Goal: Task Accomplishment & Management: Manage account settings

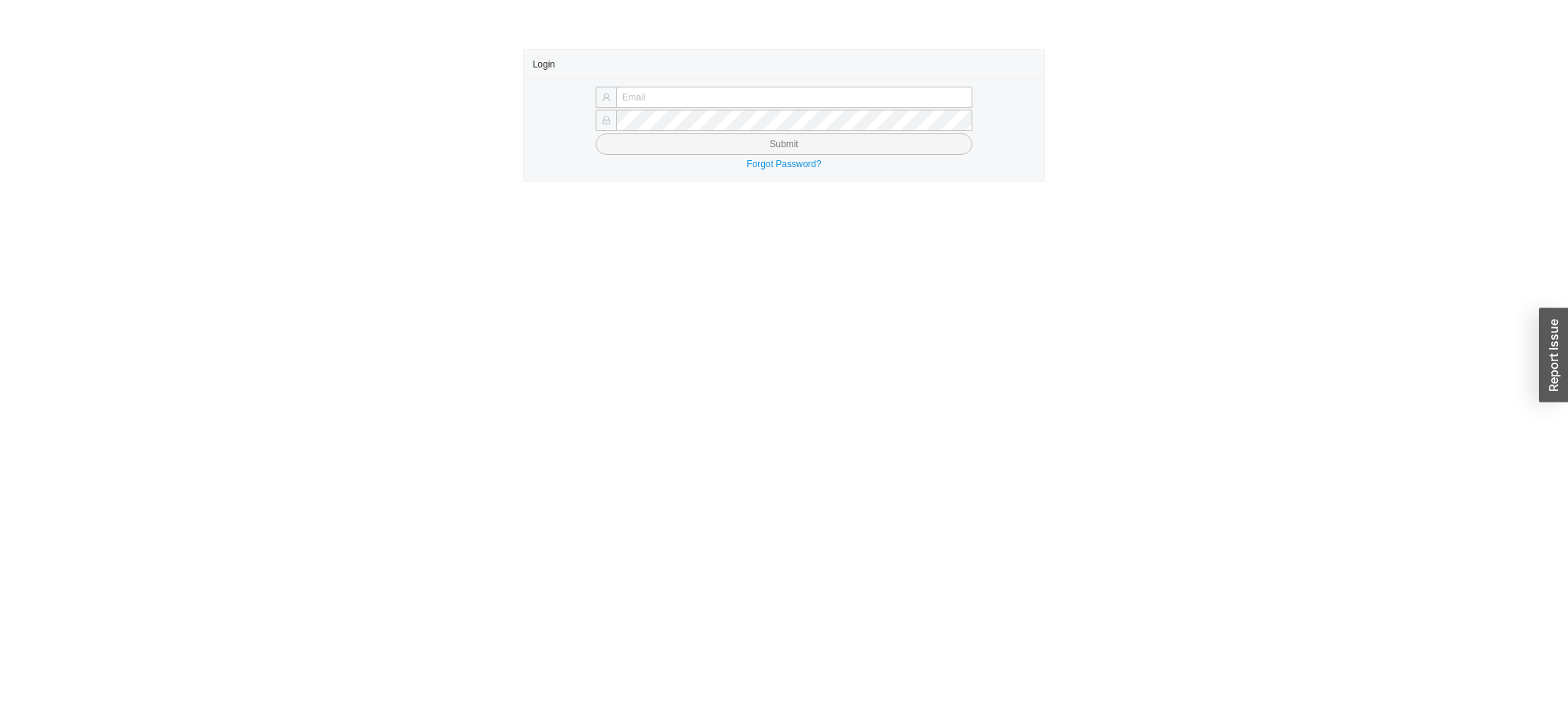
type input "[EMAIL_ADDRESS][DOMAIN_NAME]"
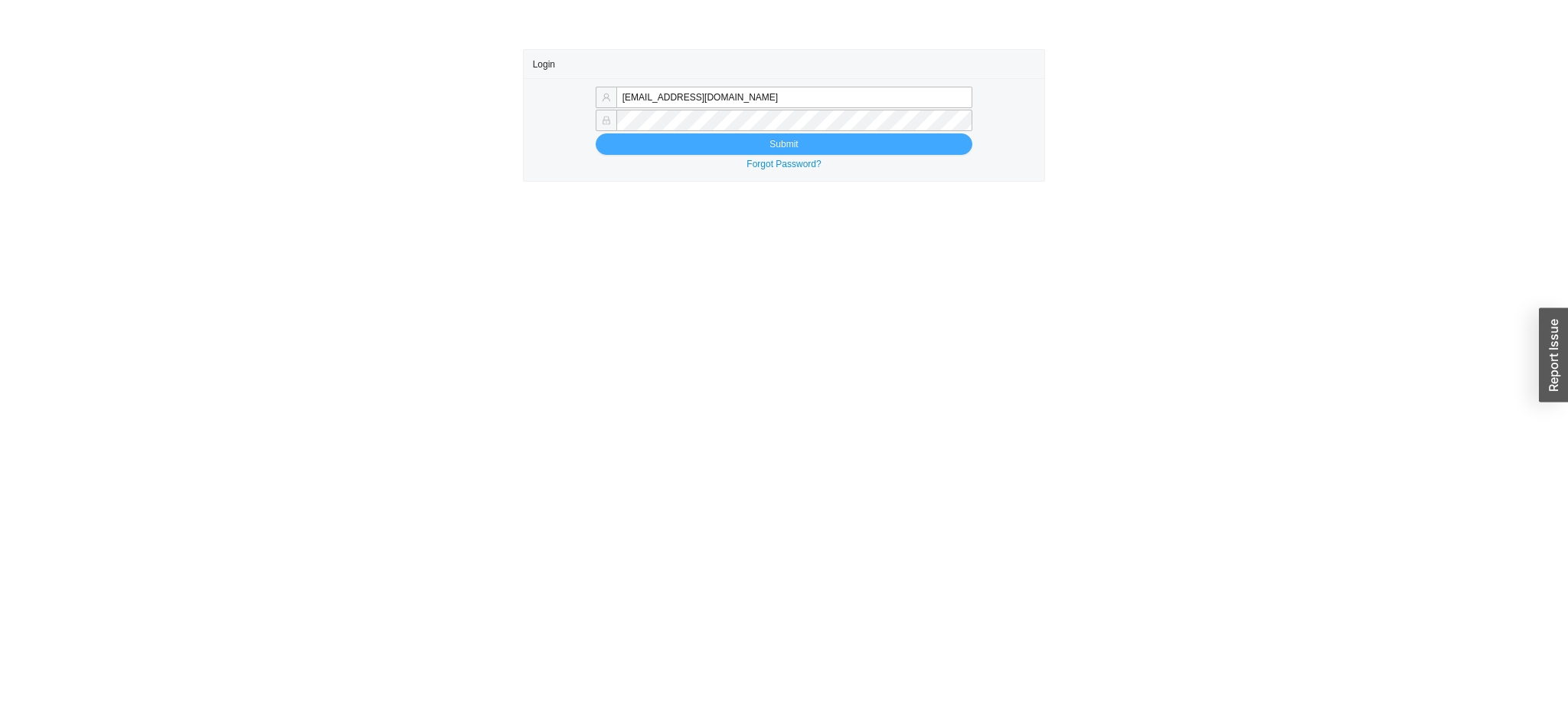
click at [771, 152] on span "Submit" at bounding box center [784, 143] width 28 height 15
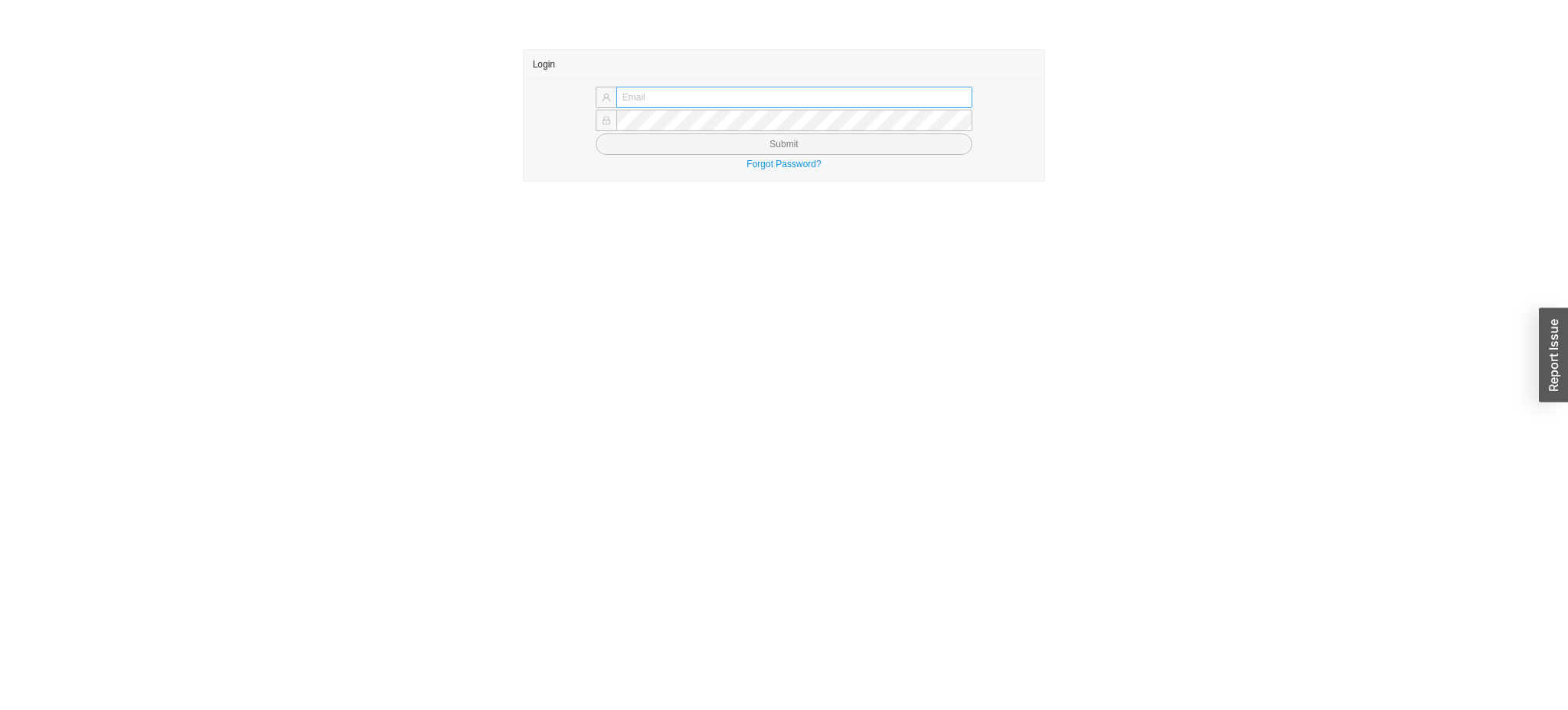
type input "[EMAIL_ADDRESS][DOMAIN_NAME]"
click at [751, 91] on input "[EMAIL_ADDRESS][DOMAIN_NAME]" at bounding box center [794, 97] width 356 height 21
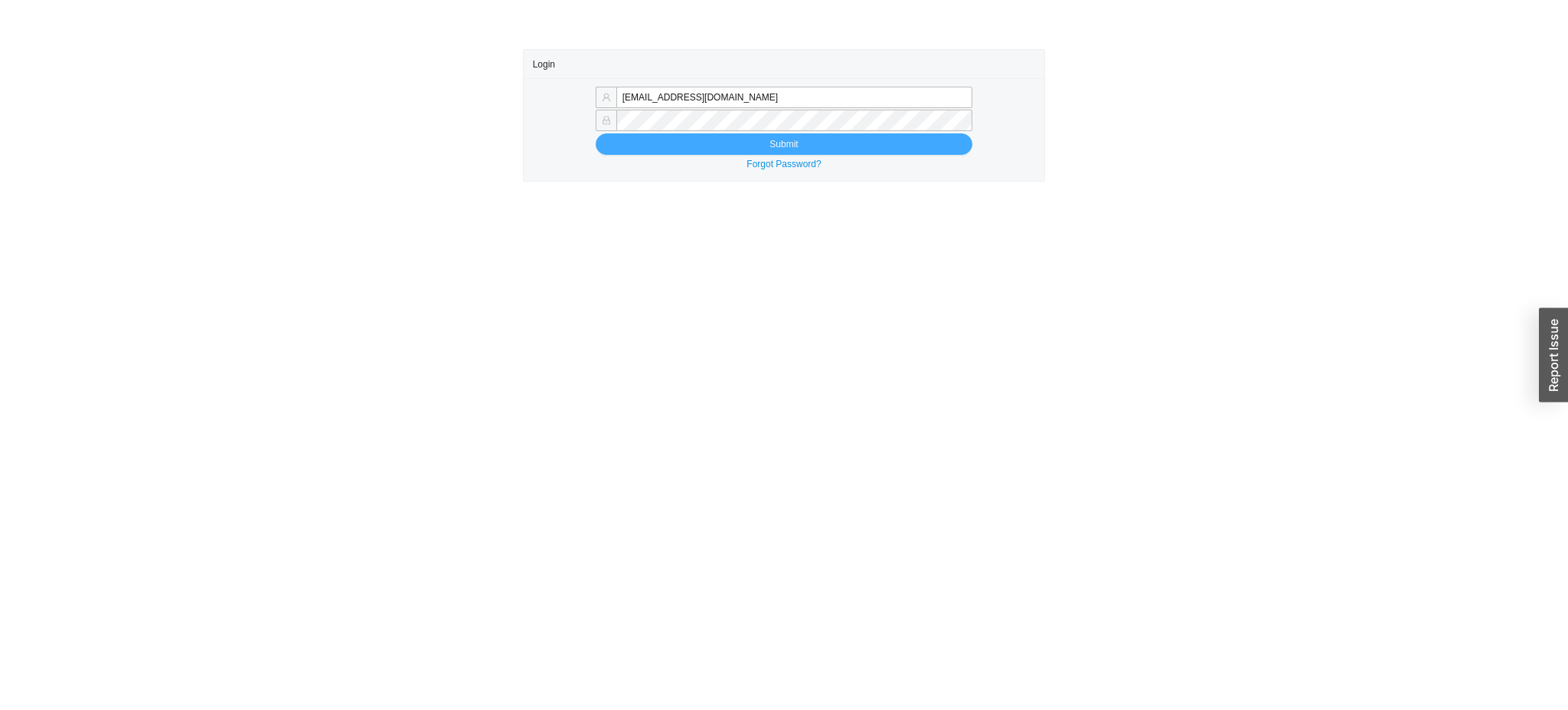
click at [684, 152] on button "Submit" at bounding box center [784, 143] width 377 height 21
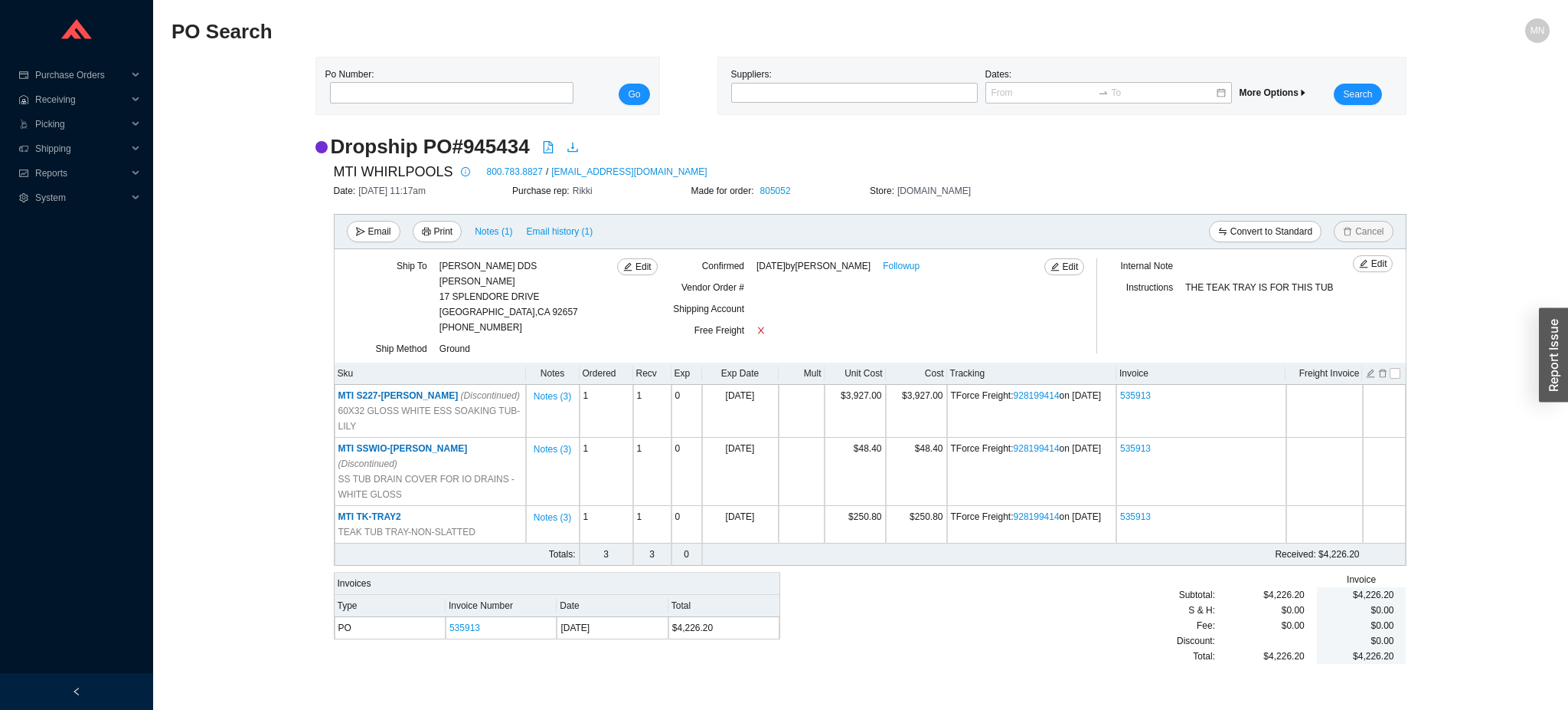
click at [716, 107] on div "Po Number: Go Suppliers: Dates: More Options Search" at bounding box center [860, 86] width 1378 height 58
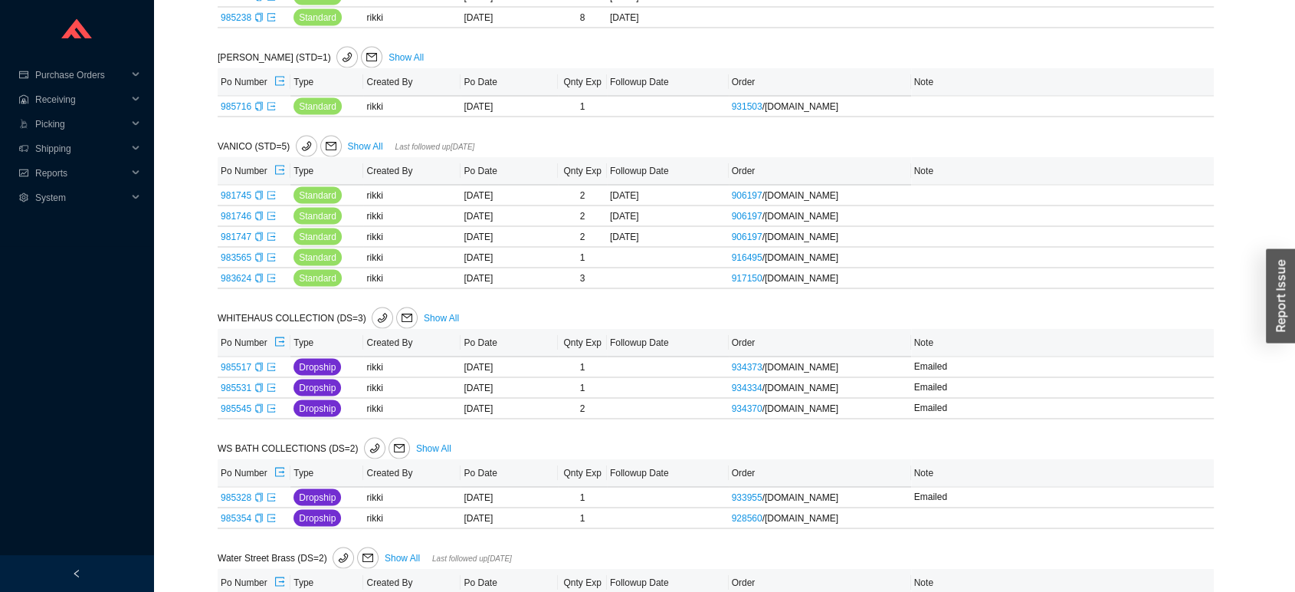
scroll to position [2967, 0]
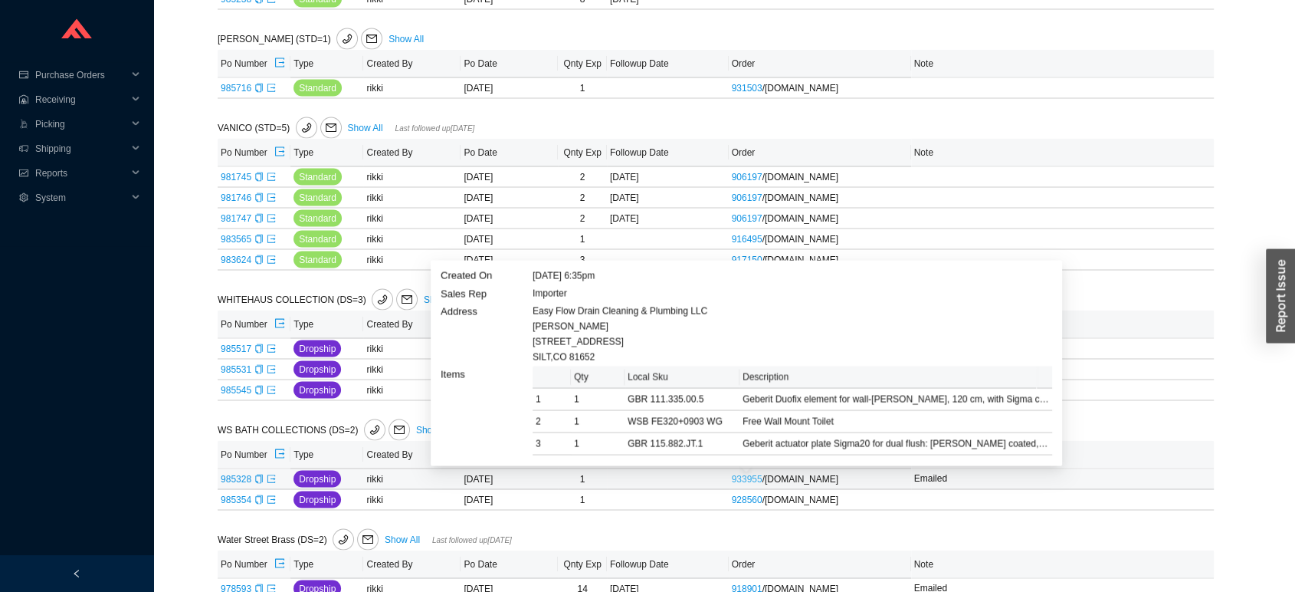
click at [743, 484] on link "933955" at bounding box center [747, 479] width 31 height 11
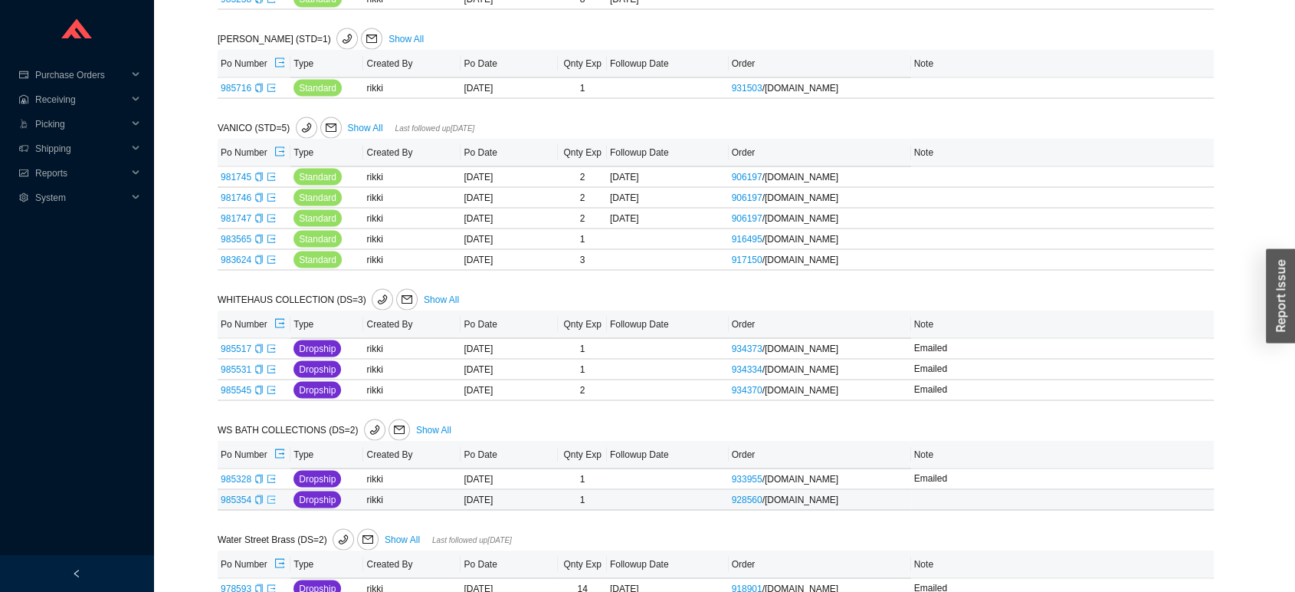
click at [270, 504] on icon "export" at bounding box center [271, 499] width 9 height 9
click at [942, 507] on span "Add note" at bounding box center [951, 499] width 37 height 15
type input "getting back to me"
click at [1148, 529] on span "Save" at bounding box center [1138, 520] width 21 height 15
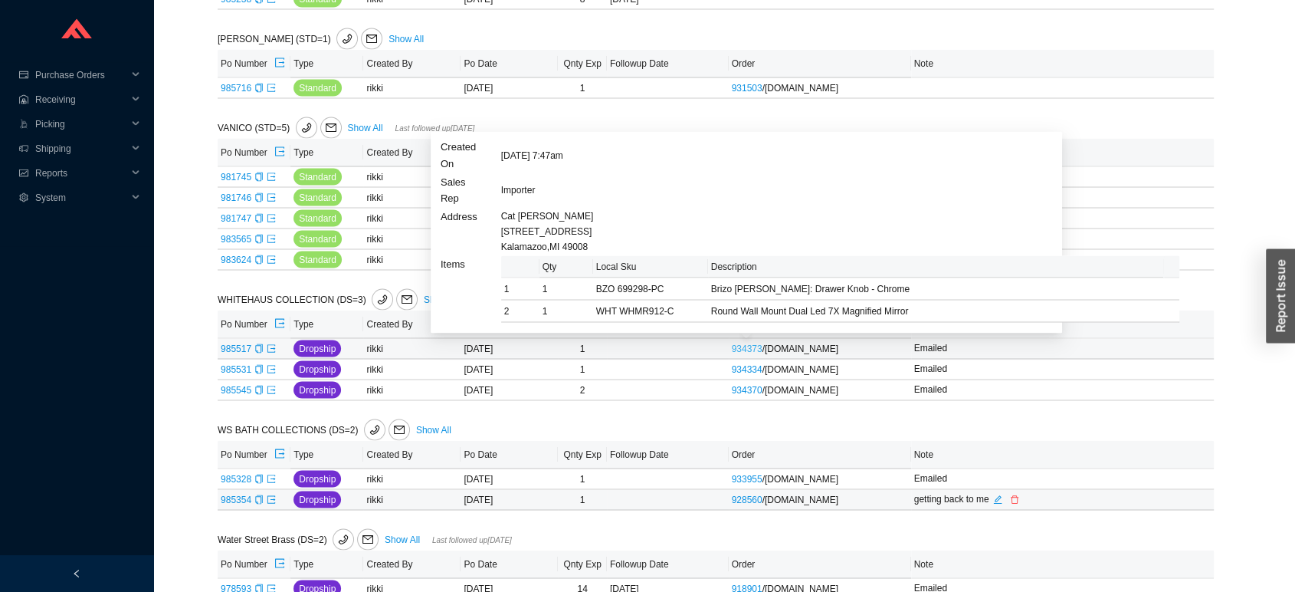
click at [740, 353] on link "934373" at bounding box center [747, 348] width 31 height 11
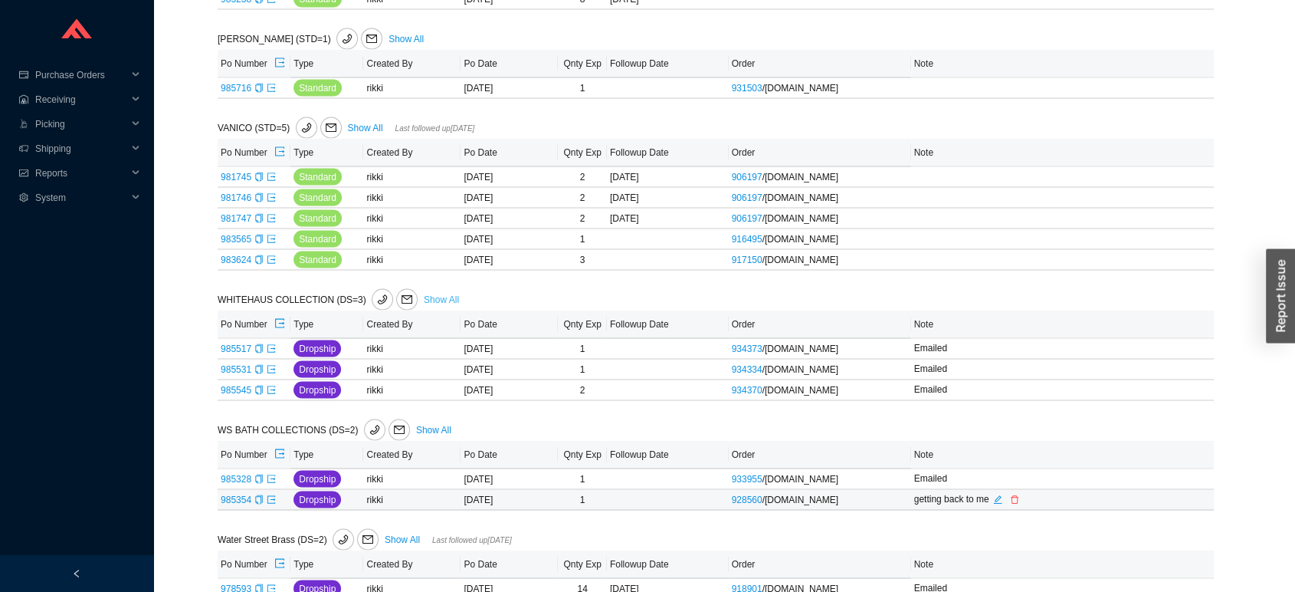
click at [436, 298] on link "Show All" at bounding box center [441, 299] width 35 height 11
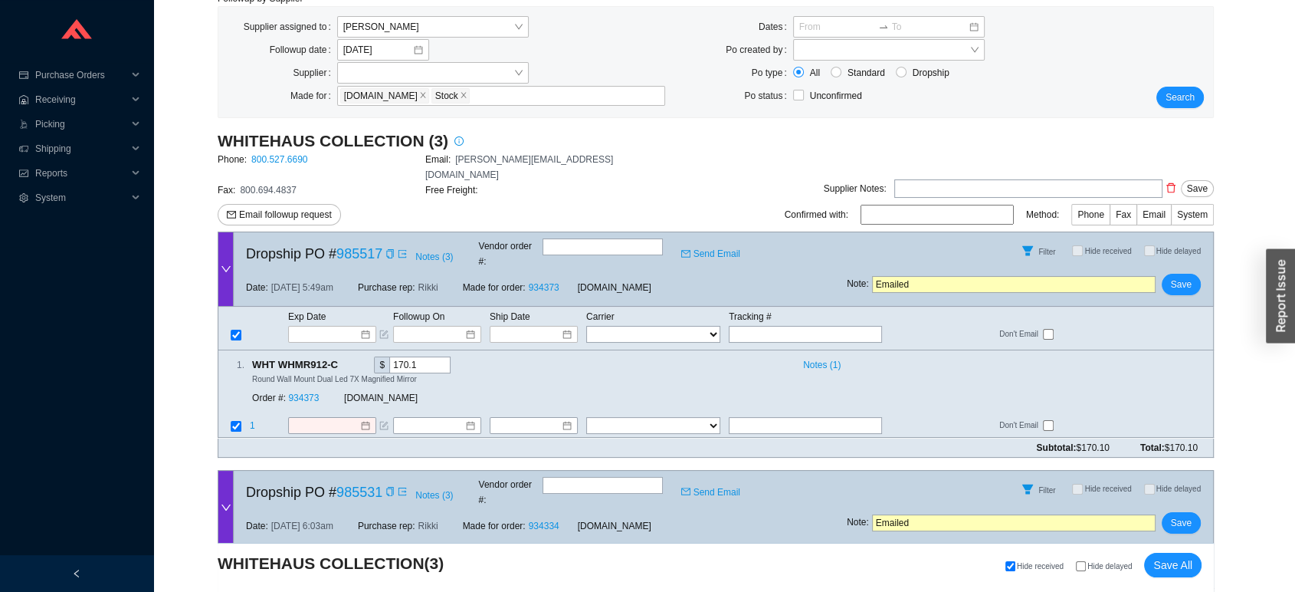
scroll to position [139, 0]
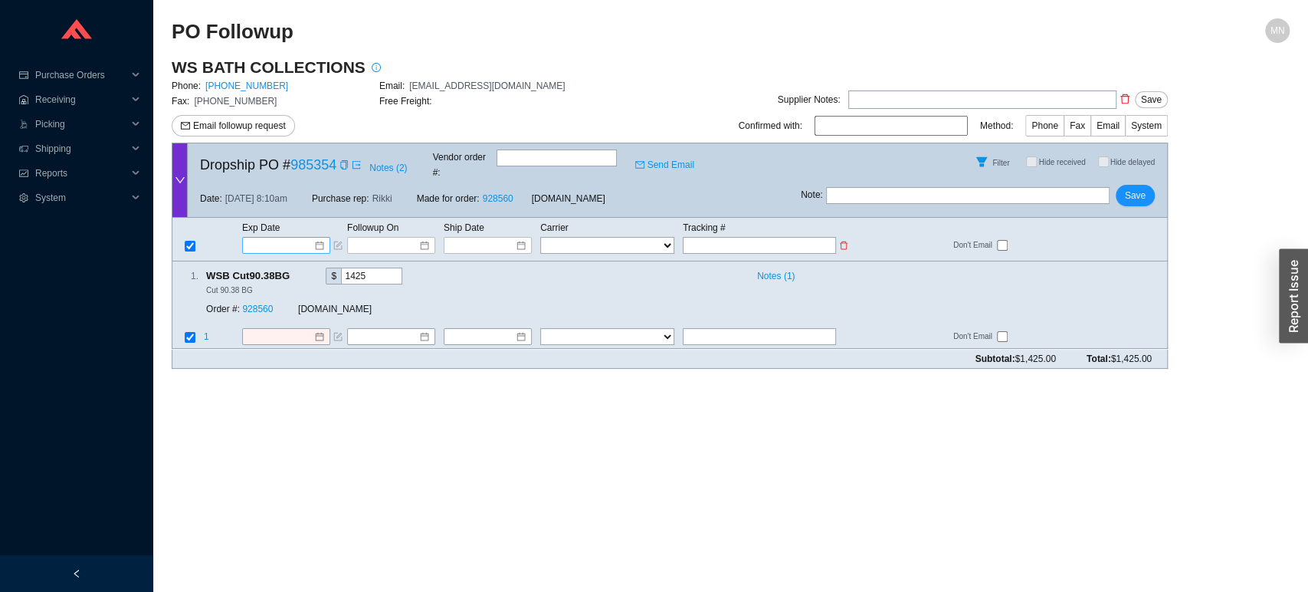
click at [285, 238] on input at bounding box center [280, 245] width 65 height 15
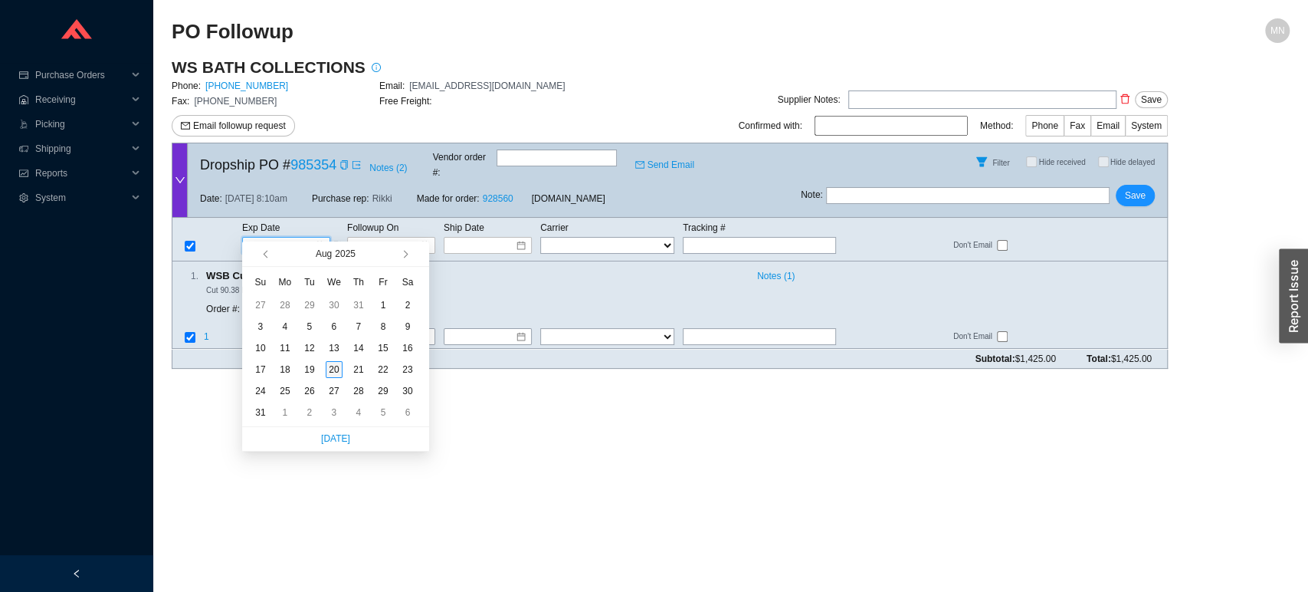
type input "[DATE]"
click at [332, 371] on div "20" at bounding box center [334, 369] width 17 height 17
type input "[DATE]"
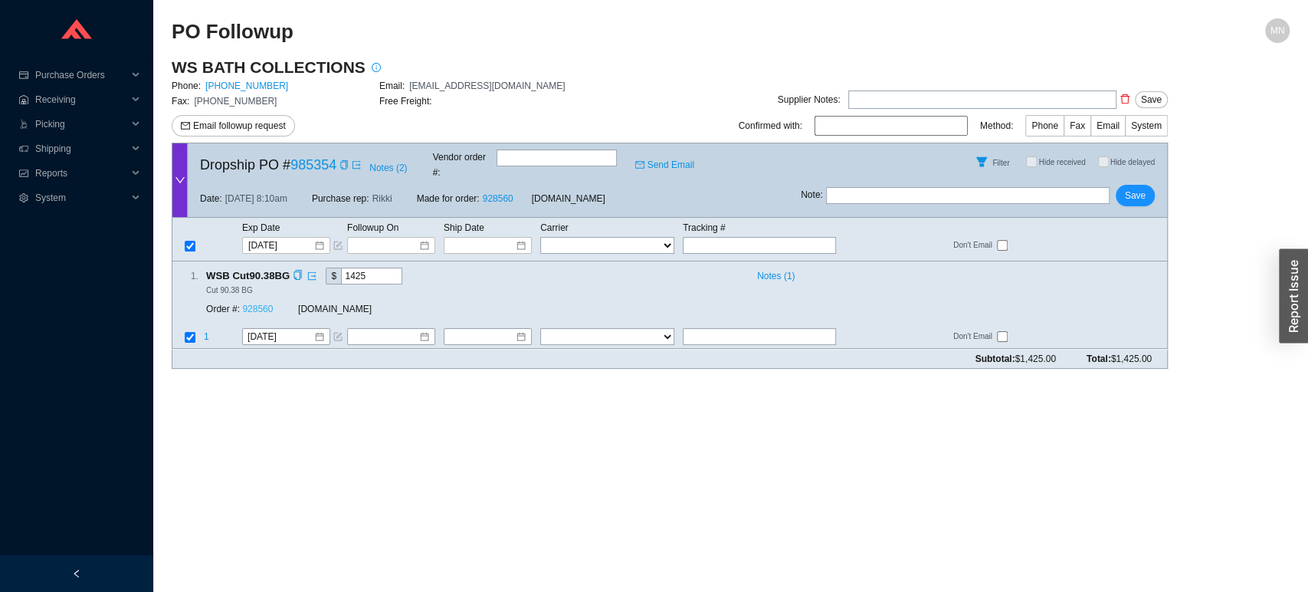
click at [264, 304] on link "928560" at bounding box center [257, 309] width 31 height 11
click at [1132, 188] on span "Save" at bounding box center [1135, 195] width 21 height 15
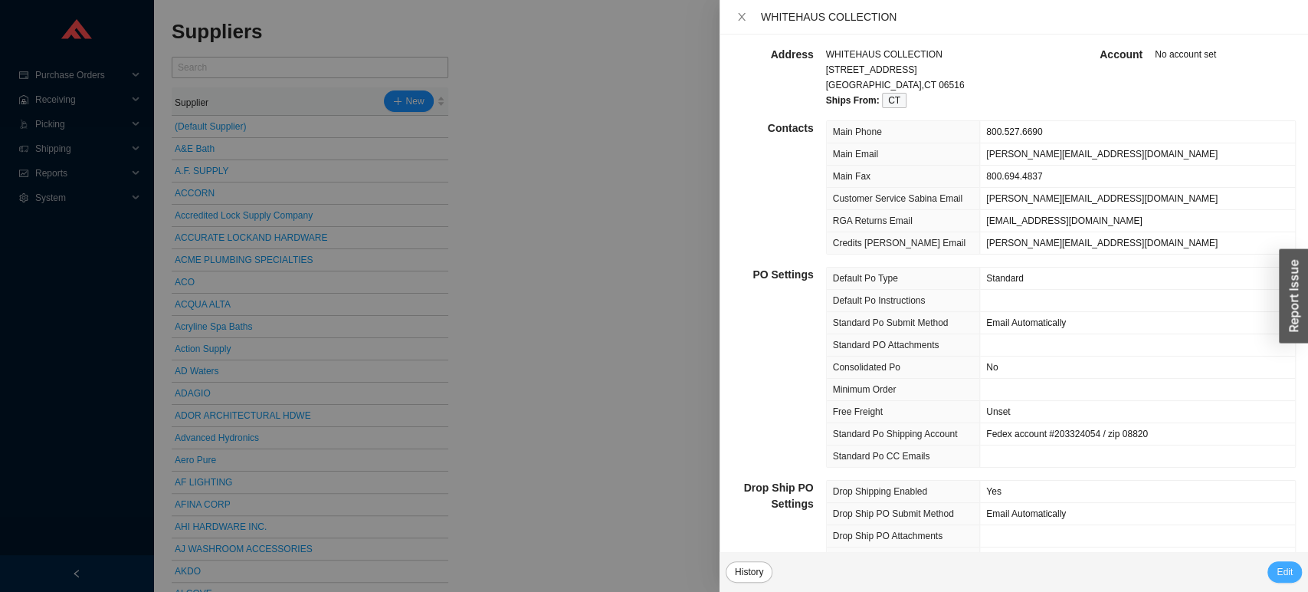
click at [1274, 570] on button "Edit" at bounding box center [1284, 571] width 34 height 21
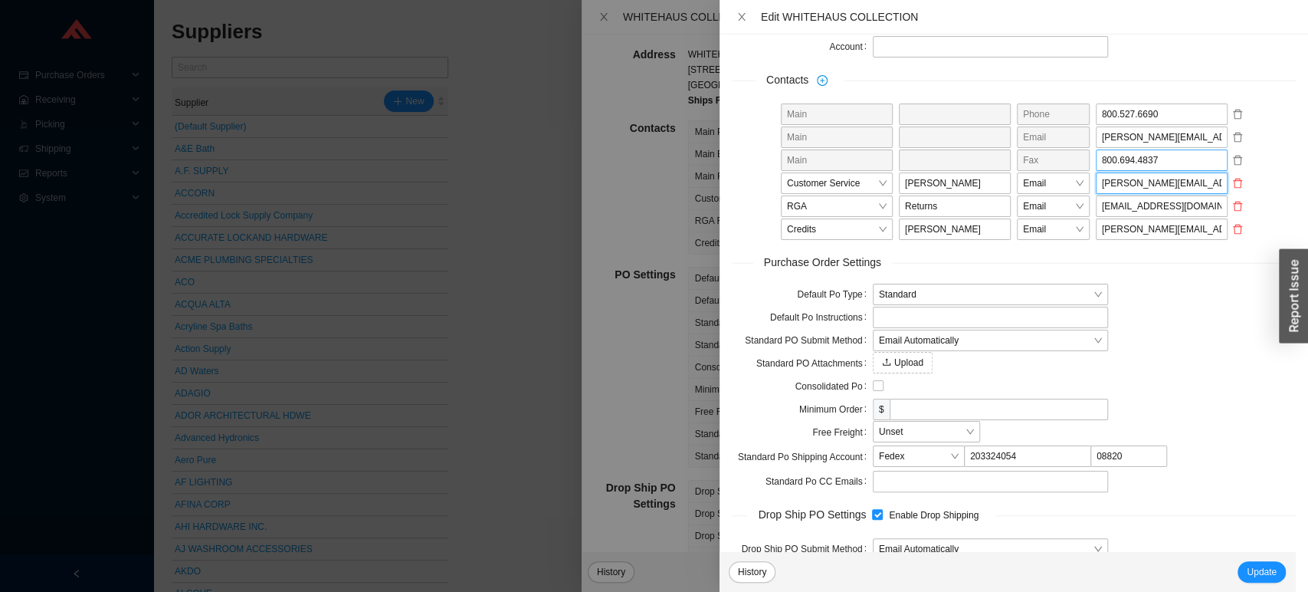
scroll to position [0, 18]
drag, startPoint x: 1089, startPoint y: 181, endPoint x: 1254, endPoint y: 159, distance: 166.2
click at [1254, 159] on form "Address Name WHITEHAUS COLLECTION Contact Address 1 589 ORANGE AVE Address 2 Ci…" at bounding box center [1014, 478] width 564 height 1352
paste input "orders"
type input "orders@whitehauscollection.com"
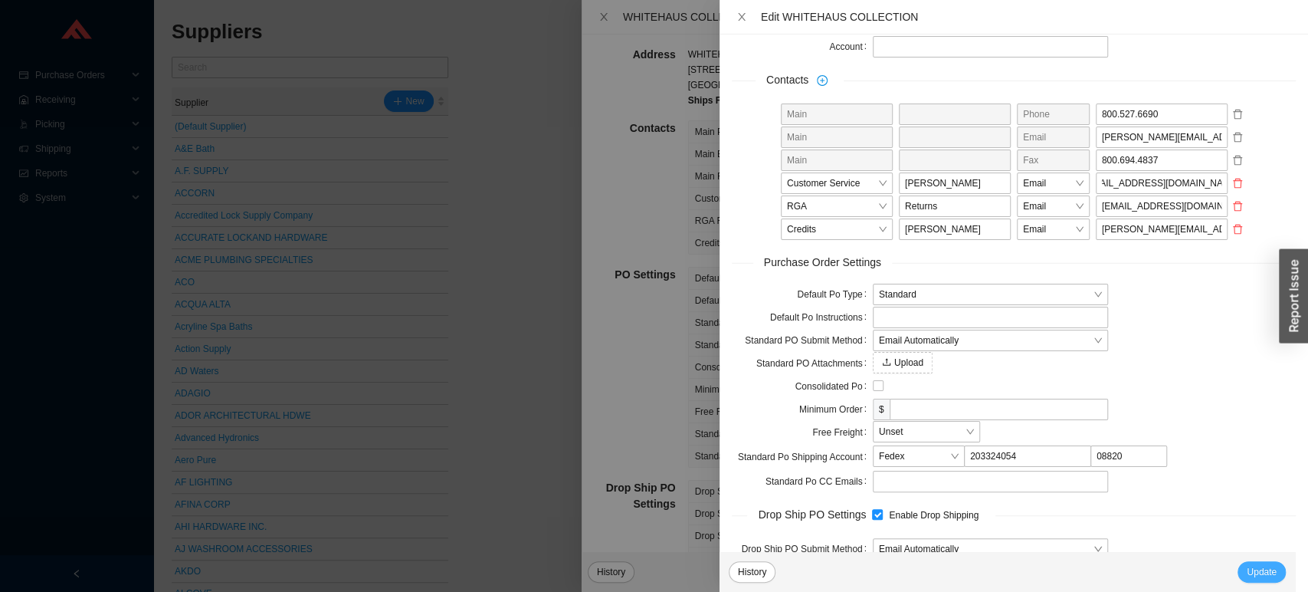
click at [1256, 572] on span "Update" at bounding box center [1262, 571] width 30 height 15
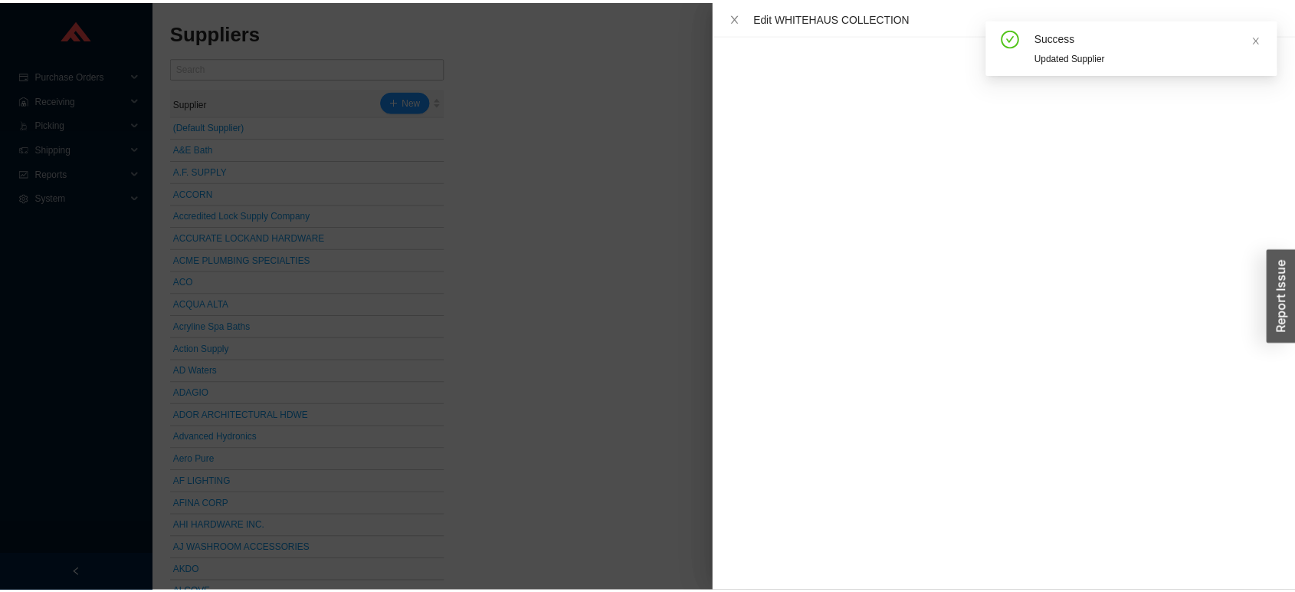
scroll to position [0, 0]
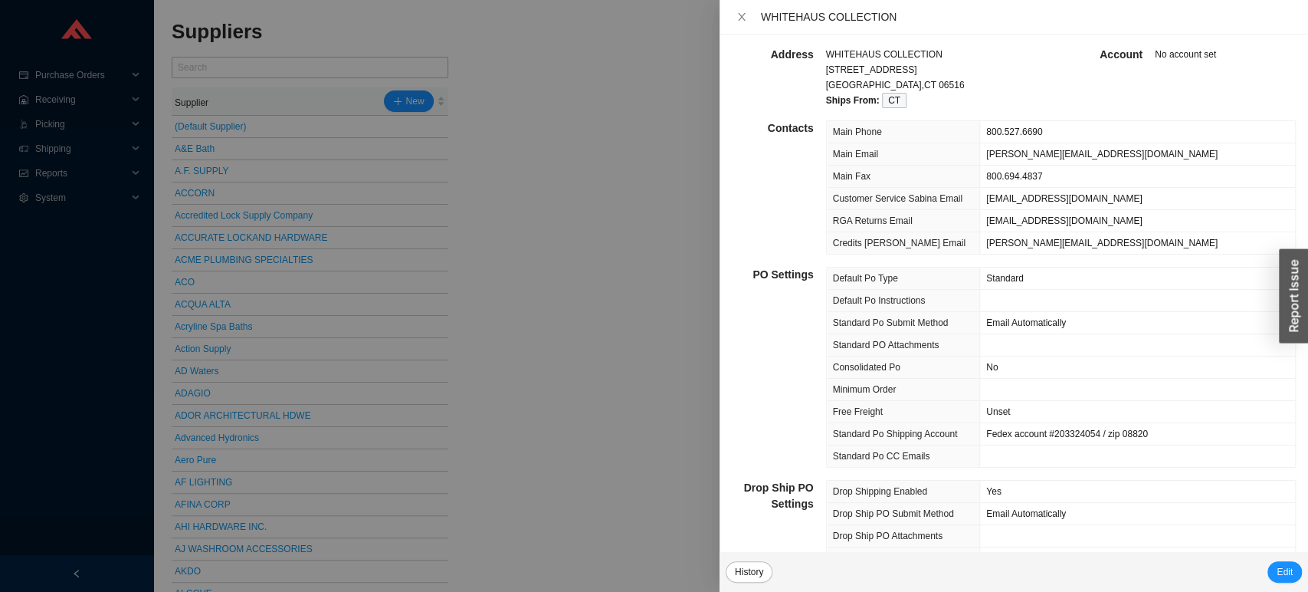
click at [608, 101] on div at bounding box center [654, 296] width 1308 height 592
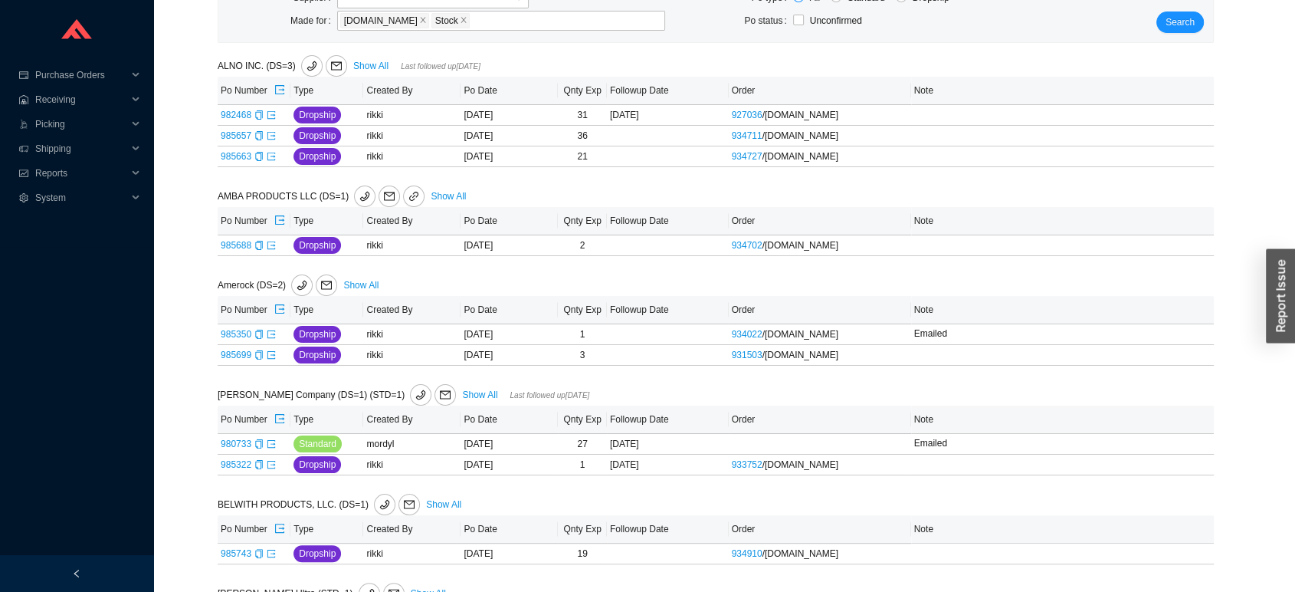
scroll to position [218, 0]
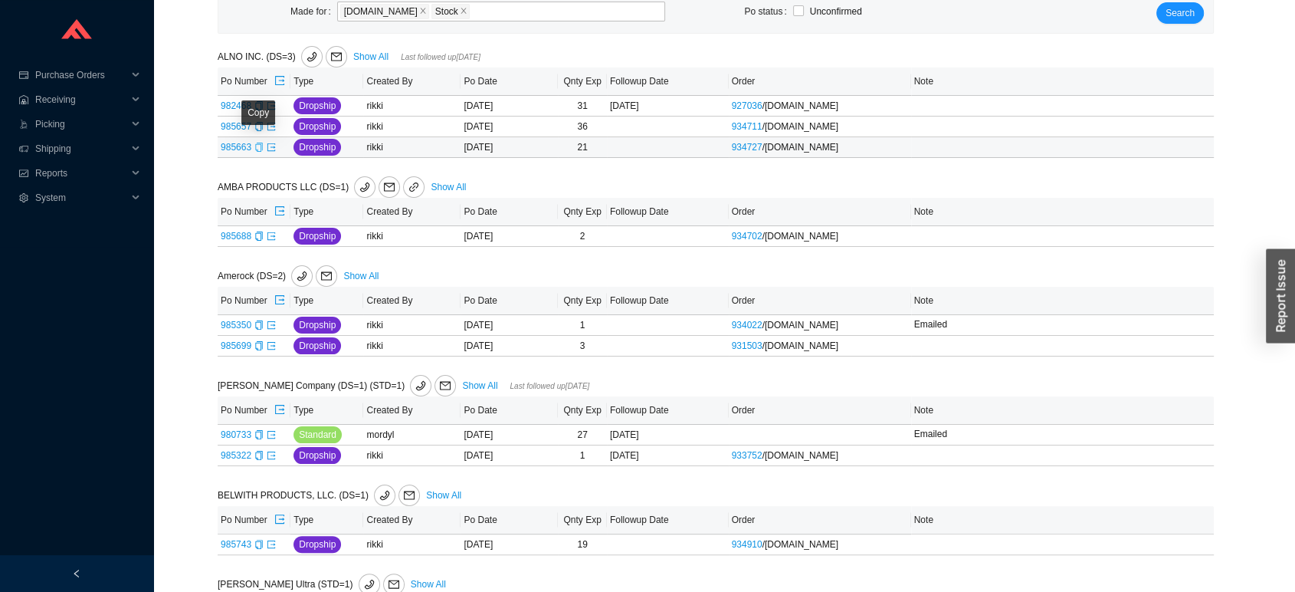
click at [262, 146] on icon "copy" at bounding box center [258, 147] width 9 height 9
click at [270, 146] on icon "export" at bounding box center [271, 147] width 8 height 8
click at [254, 126] on icon "copy" at bounding box center [258, 126] width 9 height 9
click at [270, 127] on icon "export" at bounding box center [271, 126] width 9 height 9
click at [270, 104] on icon "export" at bounding box center [271, 105] width 9 height 9
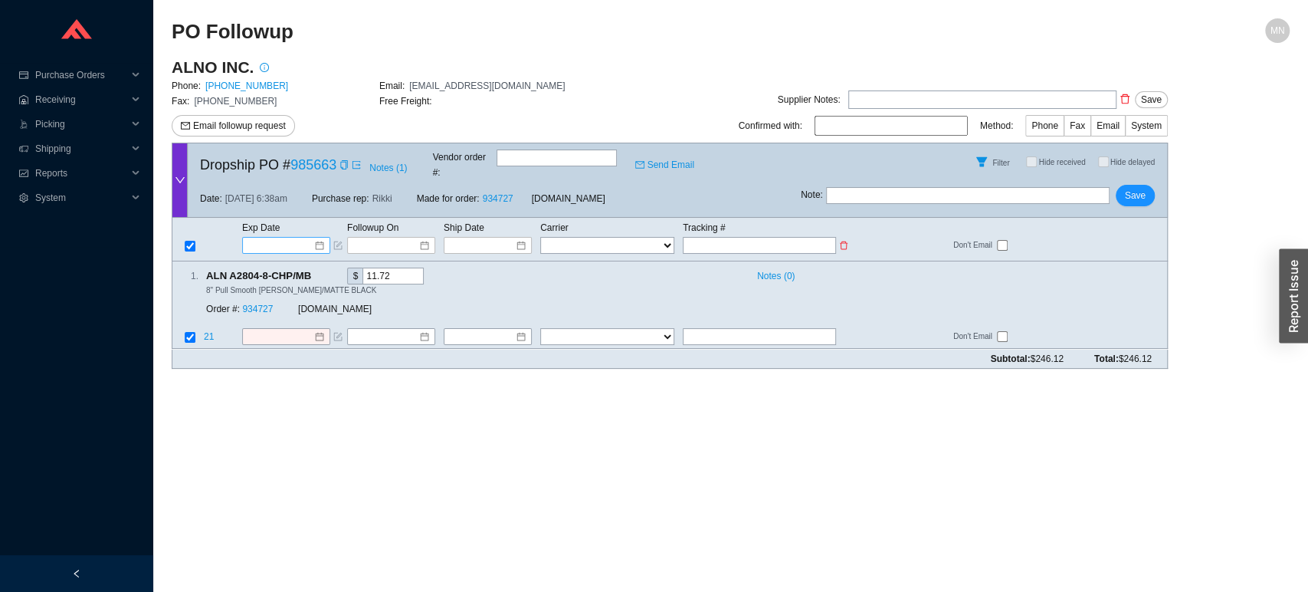
click at [303, 238] on input at bounding box center [280, 245] width 65 height 15
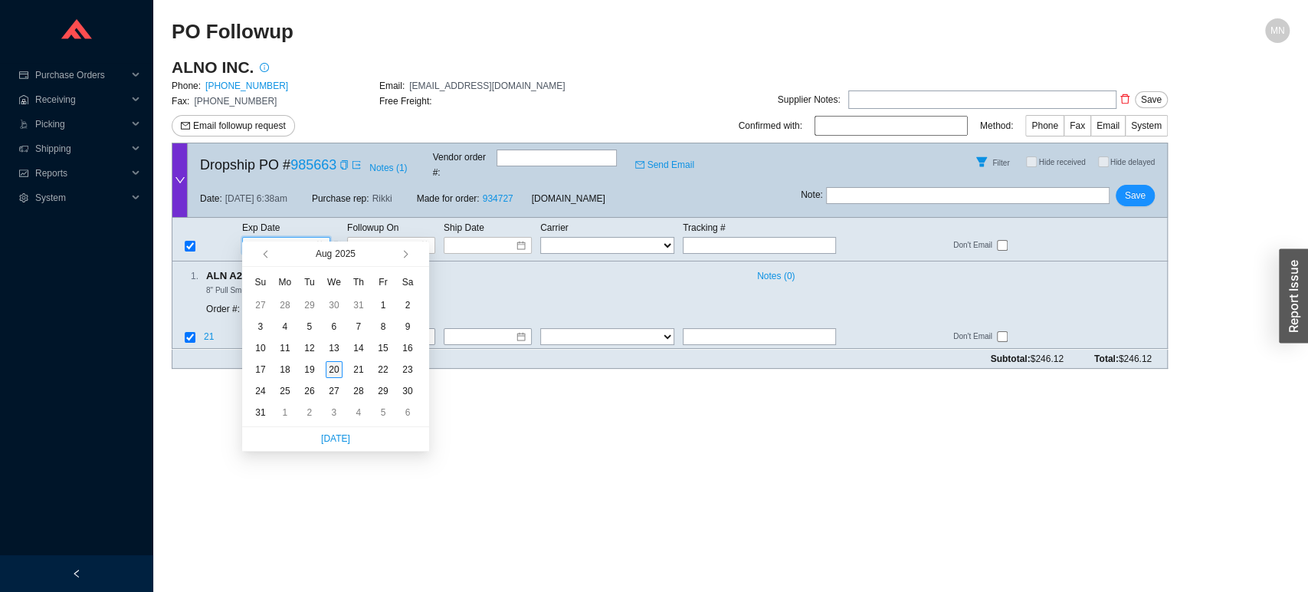
type input "[DATE]"
click at [334, 362] on div "20" at bounding box center [334, 369] width 17 height 17
type input "[DATE]"
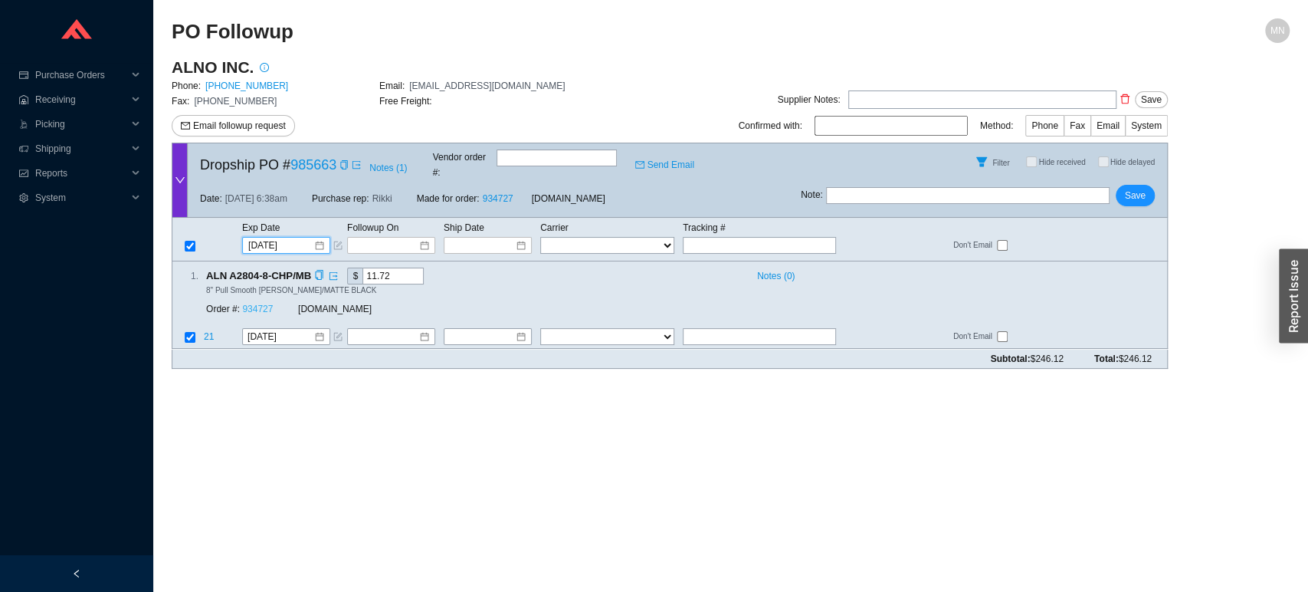
click at [265, 304] on link "934727" at bounding box center [257, 309] width 31 height 11
click at [1136, 189] on span "Save" at bounding box center [1135, 195] width 21 height 15
click at [699, 237] on input "text" at bounding box center [759, 245] width 153 height 17
paste input "392296343160"
type input "392296343160"
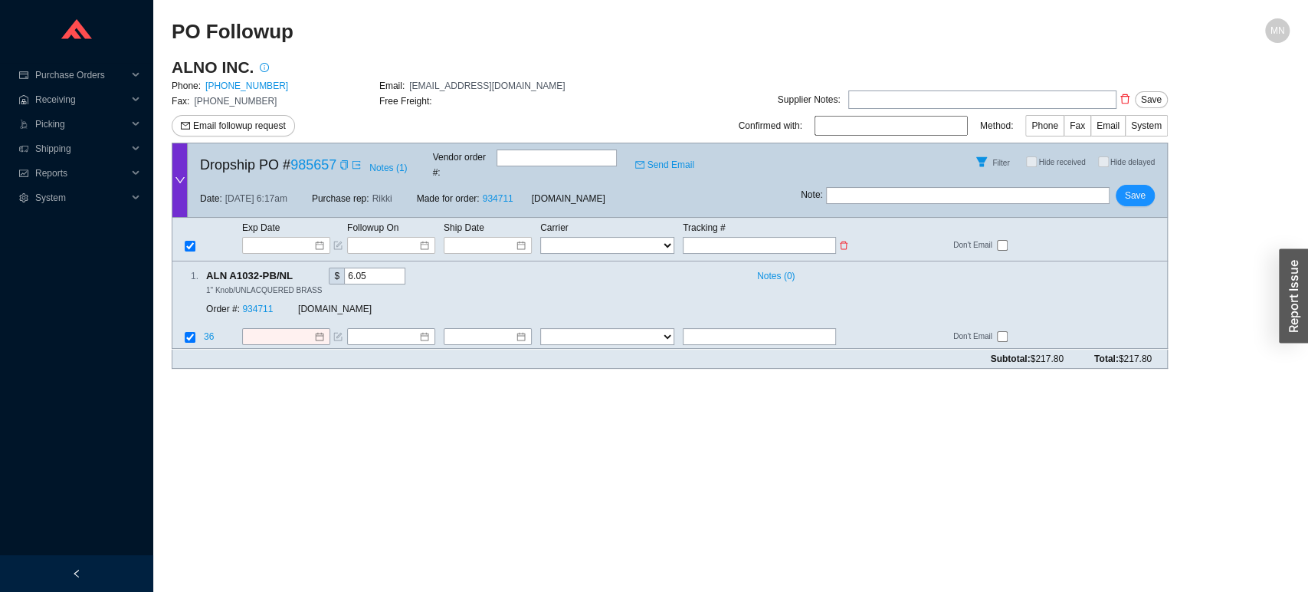
type input "392296343160"
click at [633, 237] on select "FedEx UPS ---------------- 2 Day Transportation INC A&B Freight A. [PERSON_NAME…" at bounding box center [607, 245] width 134 height 17
select select "1"
click at [540, 237] on select "FedEx UPS ---------------- 2 Day Transportation INC A&B Freight A. [PERSON_NAME…" at bounding box center [607, 245] width 134 height 17
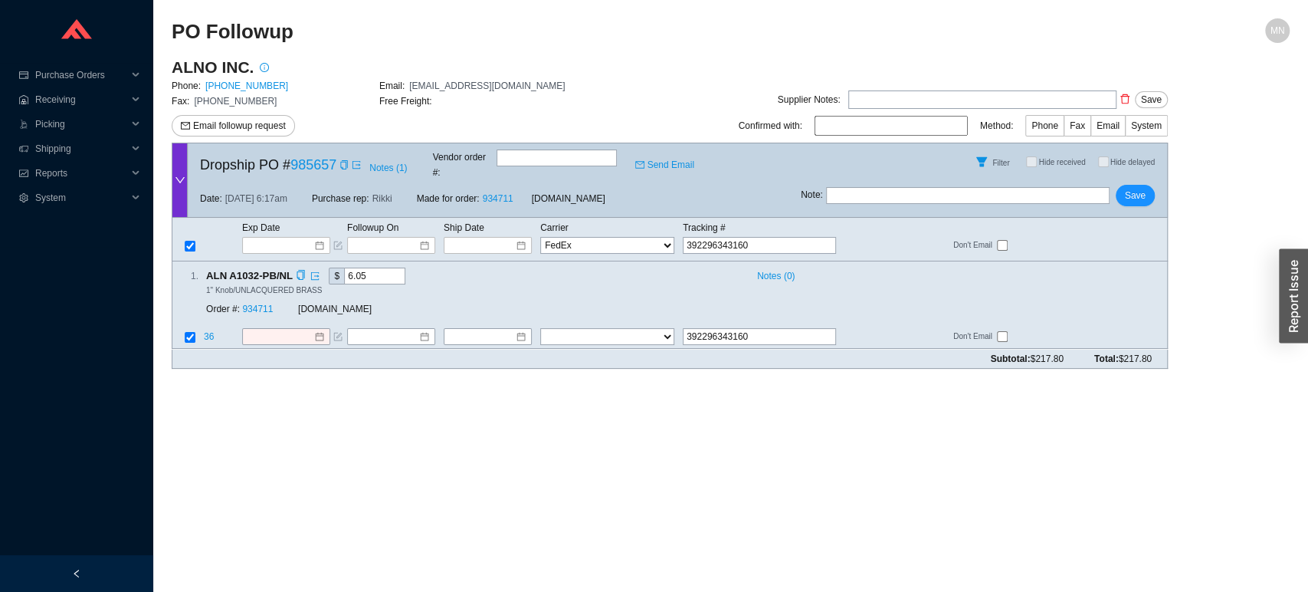
select select "1"
drag, startPoint x: 511, startPoint y: 238, endPoint x: 497, endPoint y: 231, distance: 15.8
click at [497, 237] on div at bounding box center [488, 245] width 88 height 17
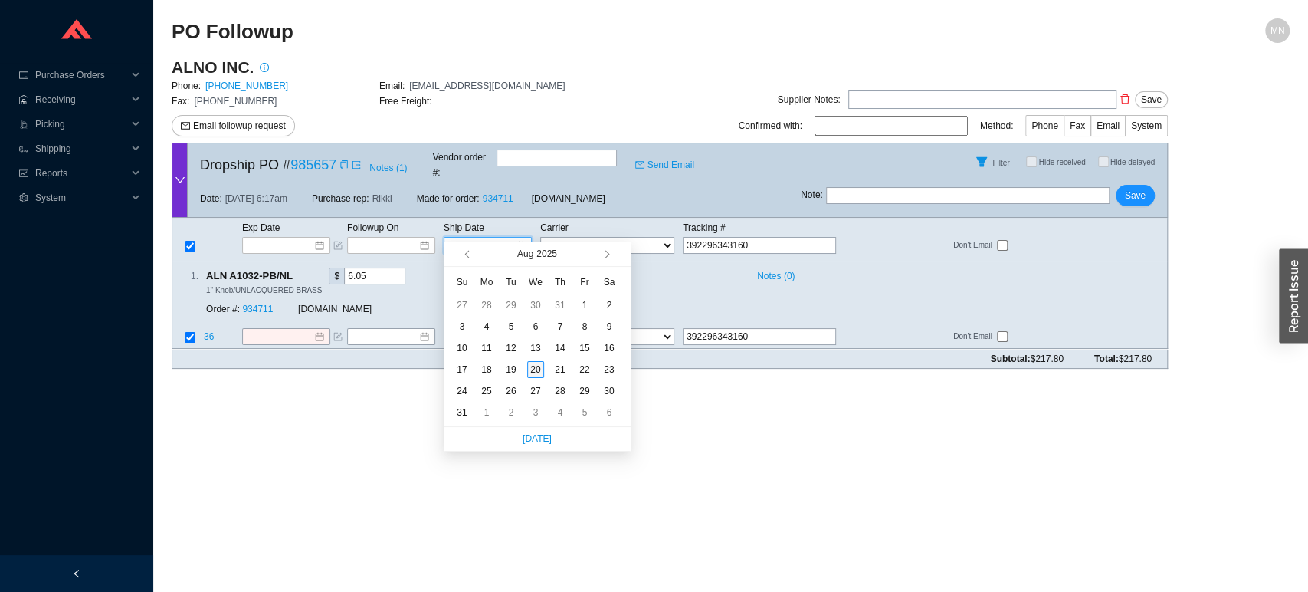
type input "[DATE]"
click at [533, 372] on div "20" at bounding box center [535, 369] width 17 height 17
type input "[DATE]"
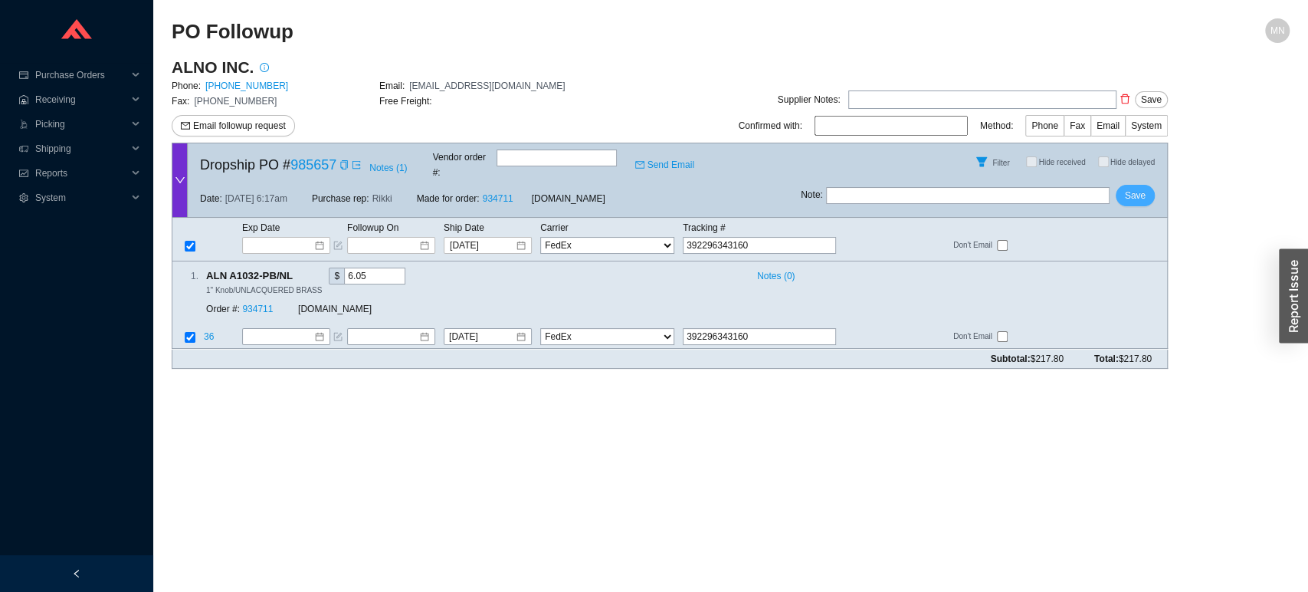
click at [1136, 188] on span "Save" at bounding box center [1135, 195] width 21 height 15
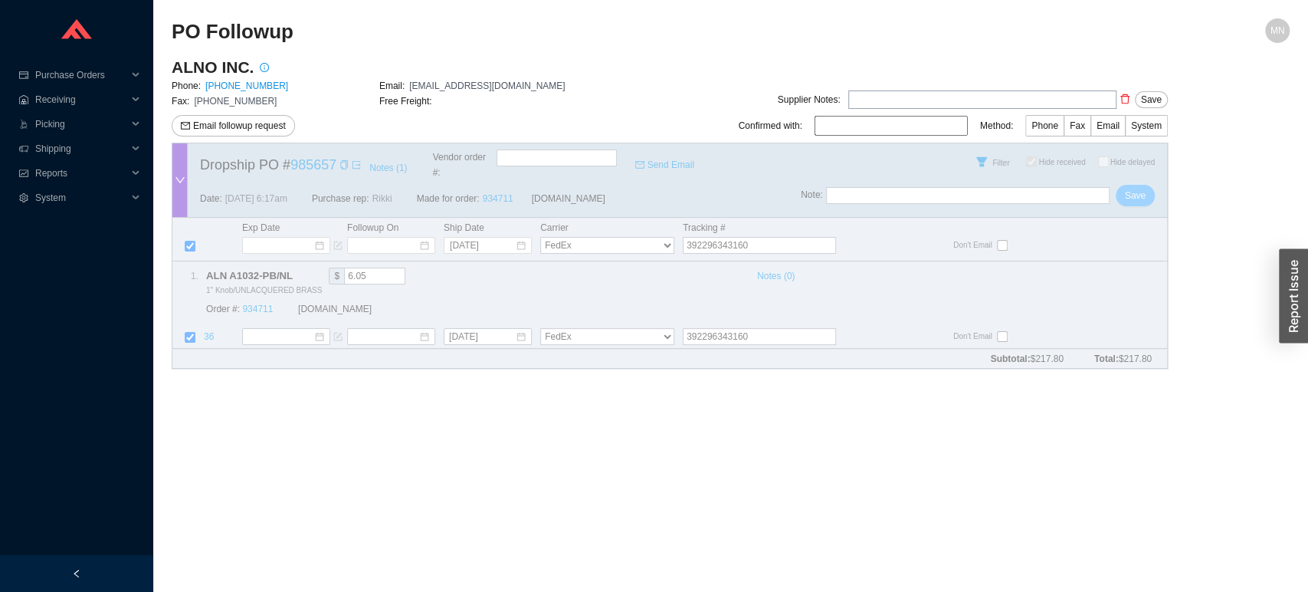
checkbox input "true"
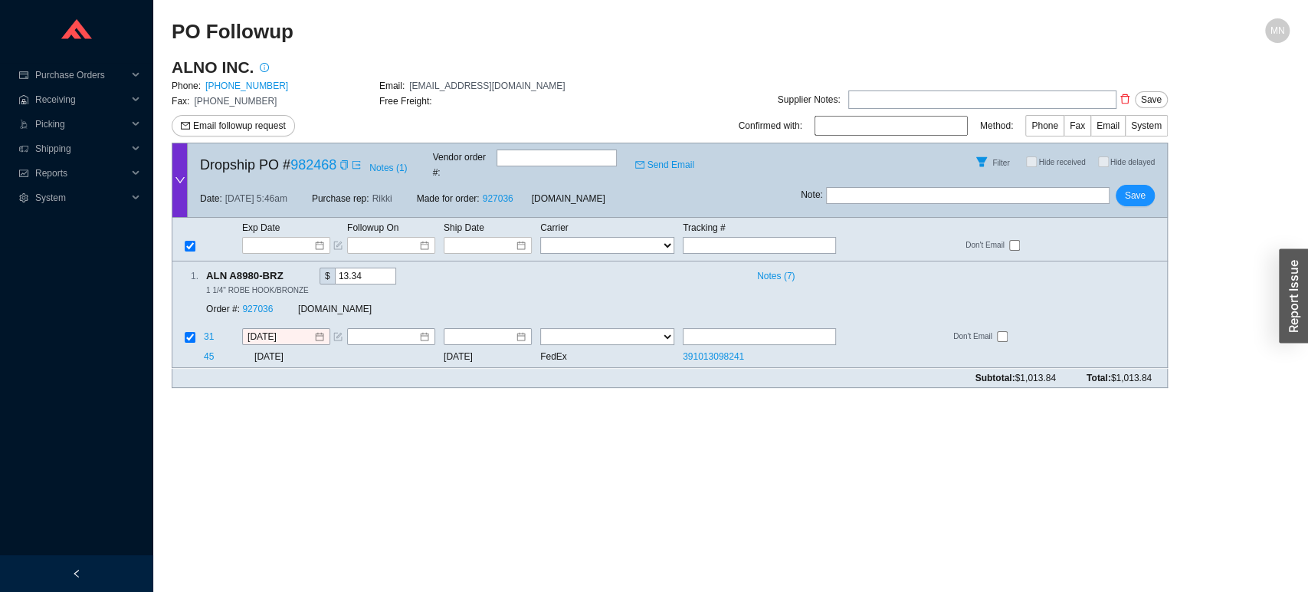
click at [451, 75] on div "ALNO INC." at bounding box center [379, 67] width 415 height 21
click at [347, 162] on icon "copy" at bounding box center [343, 164] width 7 height 9
click at [264, 127] on span "Email followup request" at bounding box center [239, 125] width 93 height 15
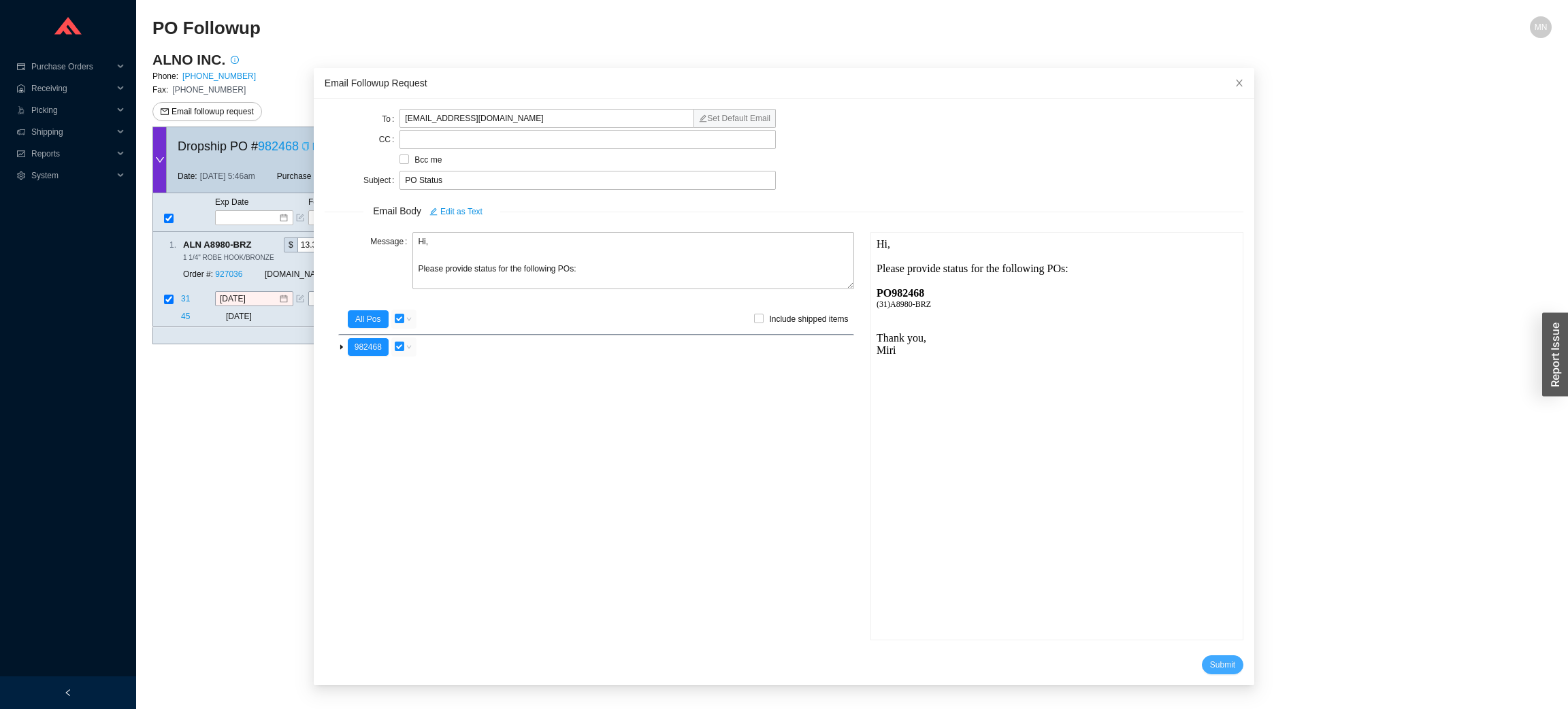
click at [1160, 525] on button "Submit" at bounding box center [1222, 665] width 42 height 19
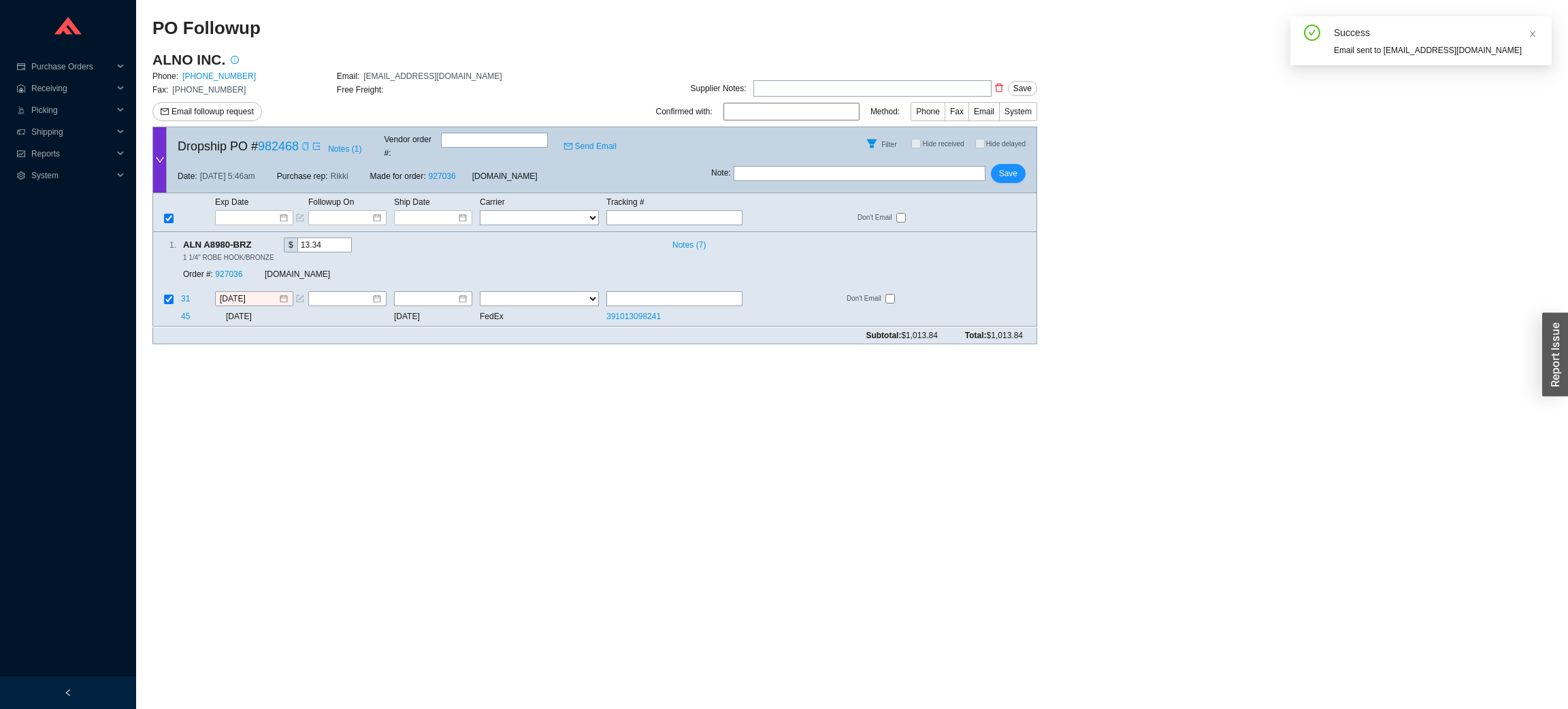
click at [1160, 525] on main "PO Followup MN ALNO INC. Phone: 818-882-6028 Email: orders@alnoinc.com Fax: 818…" at bounding box center [852, 362] width 1399 height 693
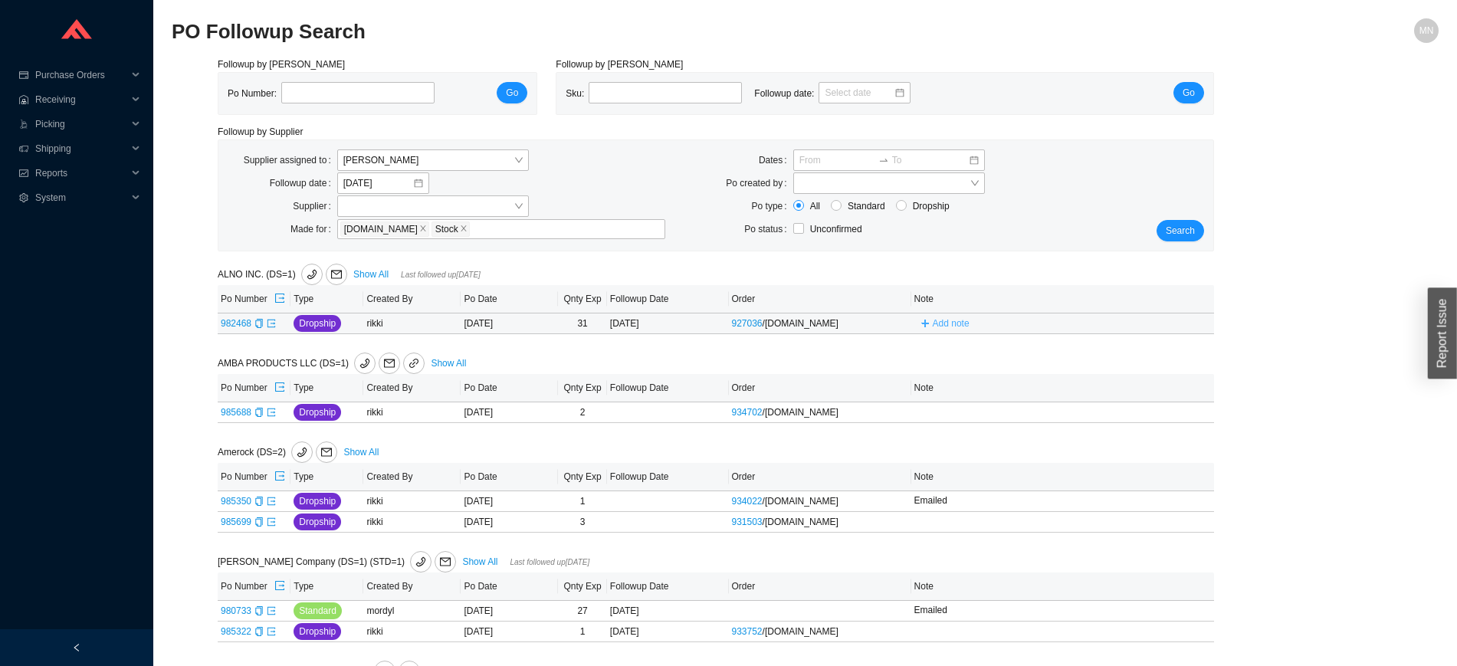
click at [926, 329] on button "Add note" at bounding box center [944, 323] width 61 height 17
type input "Emailed"
click at [1156, 318] on div "Emailed Cancel Save" at bounding box center [1036, 332] width 253 height 55
click at [1143, 346] on span "Save" at bounding box center [1138, 344] width 21 height 15
click at [262, 412] on icon "copy" at bounding box center [258, 412] width 9 height 9
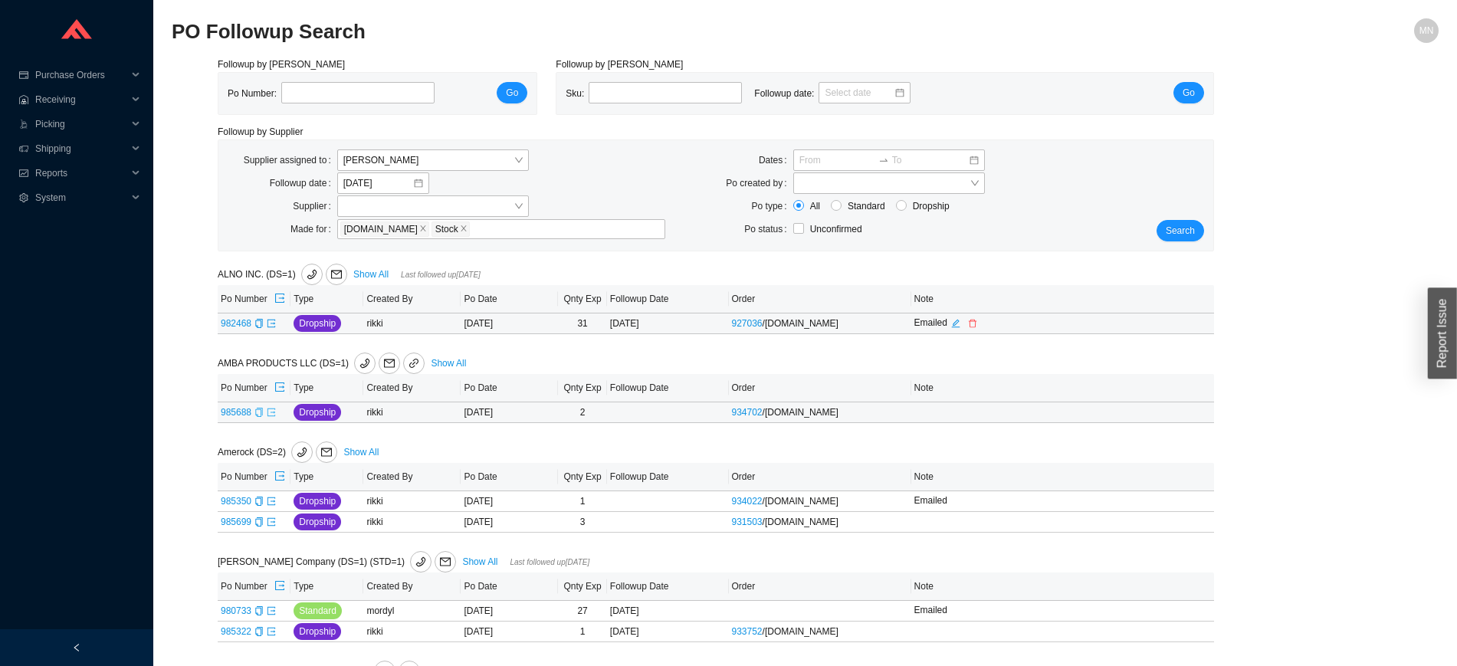
click at [267, 417] on icon "export" at bounding box center [271, 412] width 9 height 9
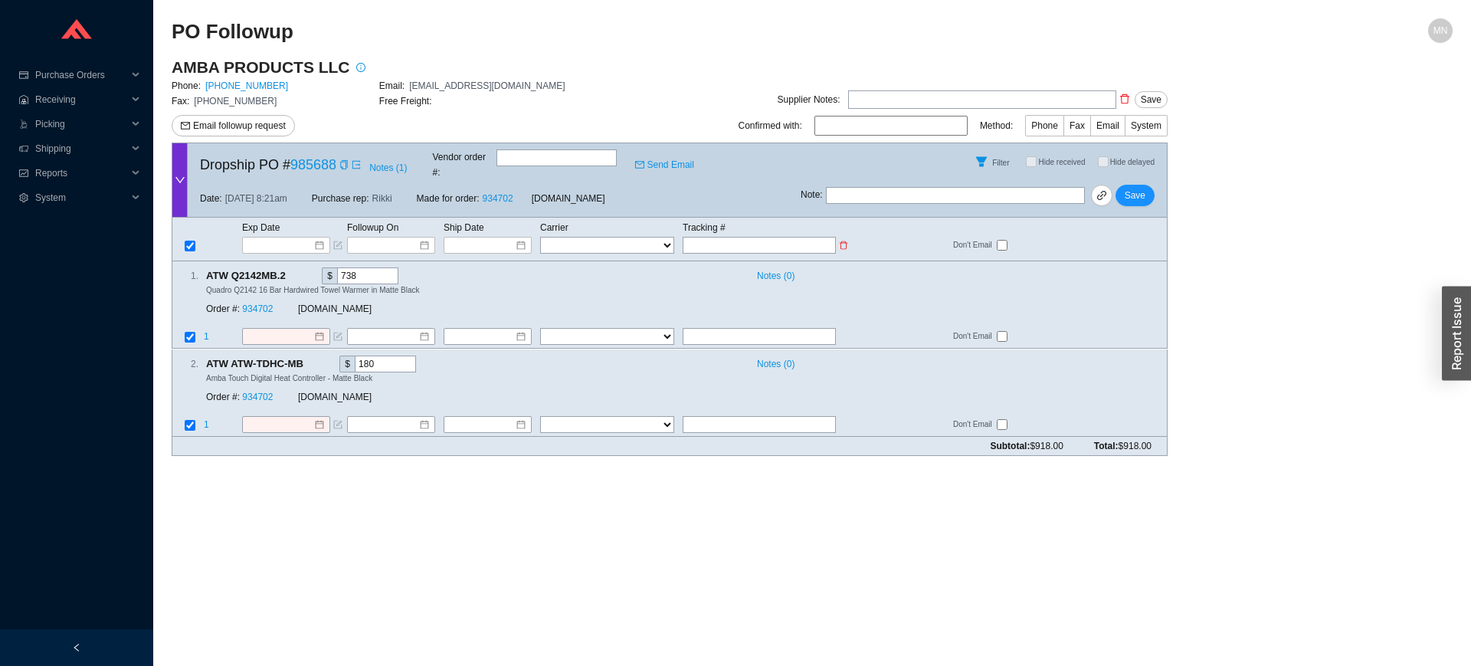
click at [291, 219] on td "Exp Date" at bounding box center [293, 227] width 105 height 17
click at [291, 238] on input at bounding box center [280, 245] width 65 height 15
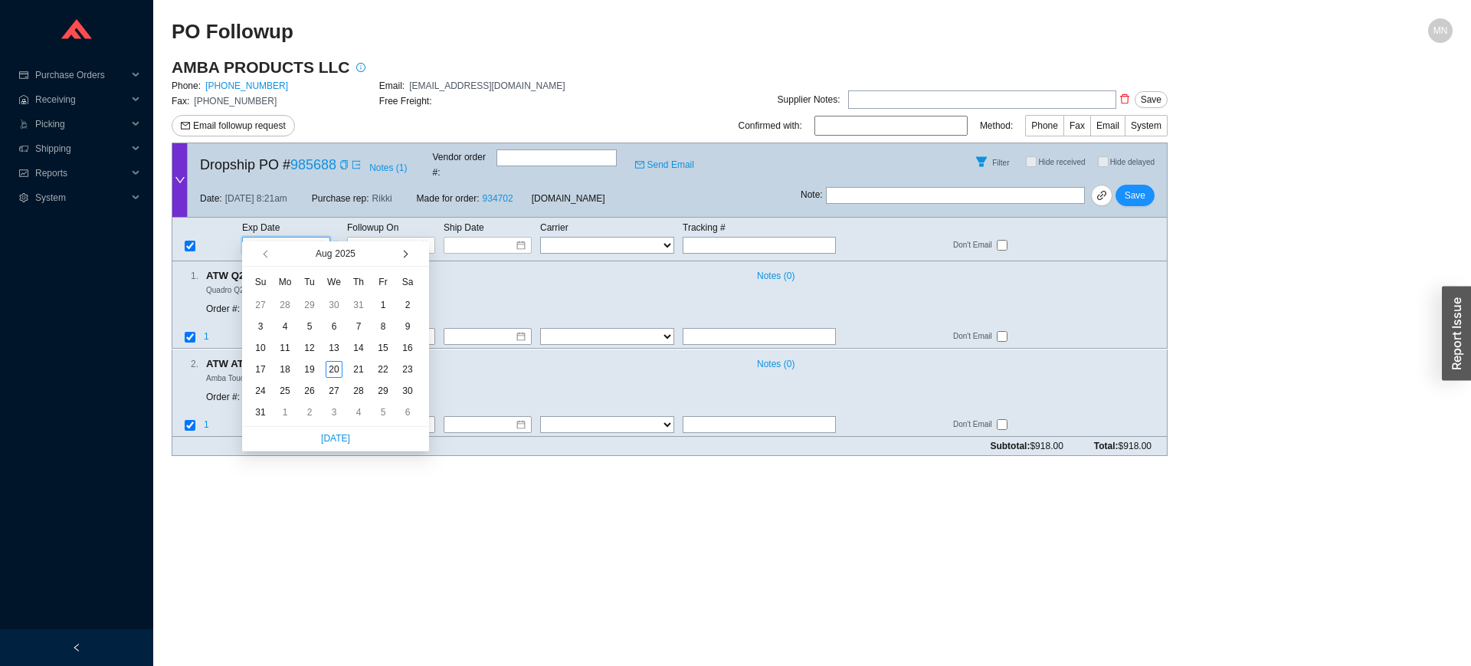
click at [402, 254] on span "button" at bounding box center [404, 255] width 8 height 8
type input "[DATE]"
click at [391, 300] on div "5" at bounding box center [383, 305] width 17 height 17
type input "9/5/2025"
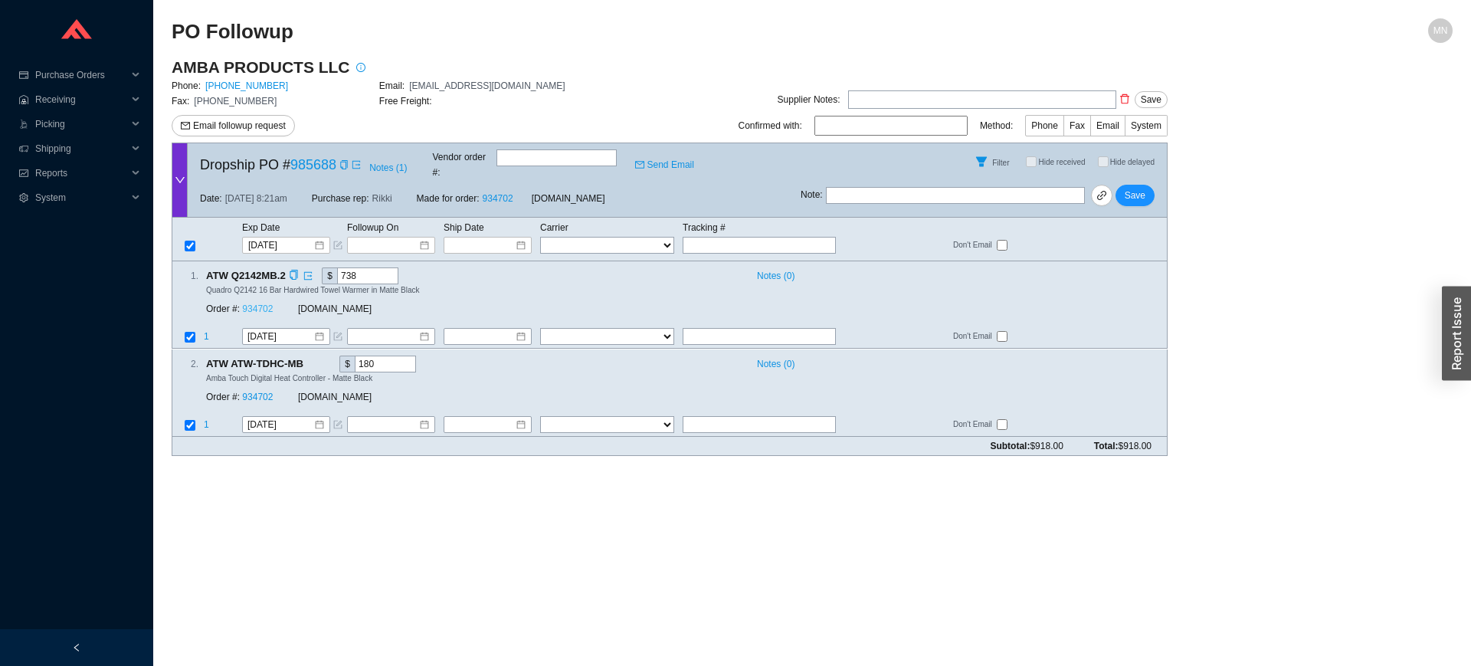
click at [260, 304] on link "934702" at bounding box center [257, 309] width 31 height 11
click at [853, 110] on div "Supplier Notes: Save Confirmed with: Method: Phone Fax Email System" at bounding box center [877, 115] width 581 height 54
click at [1139, 185] on button "Save" at bounding box center [1135, 195] width 39 height 21
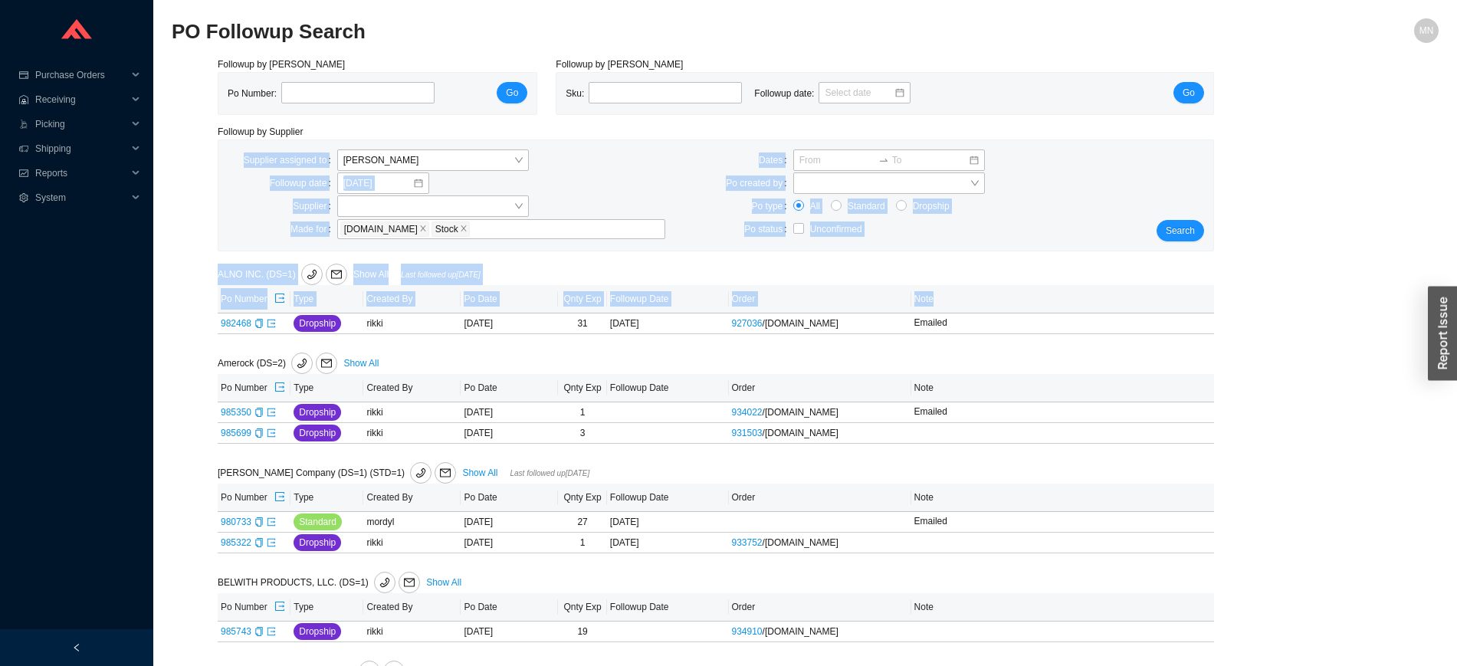
drag, startPoint x: 942, startPoint y: 310, endPoint x: 1396, endPoint y: 133, distance: 488.0
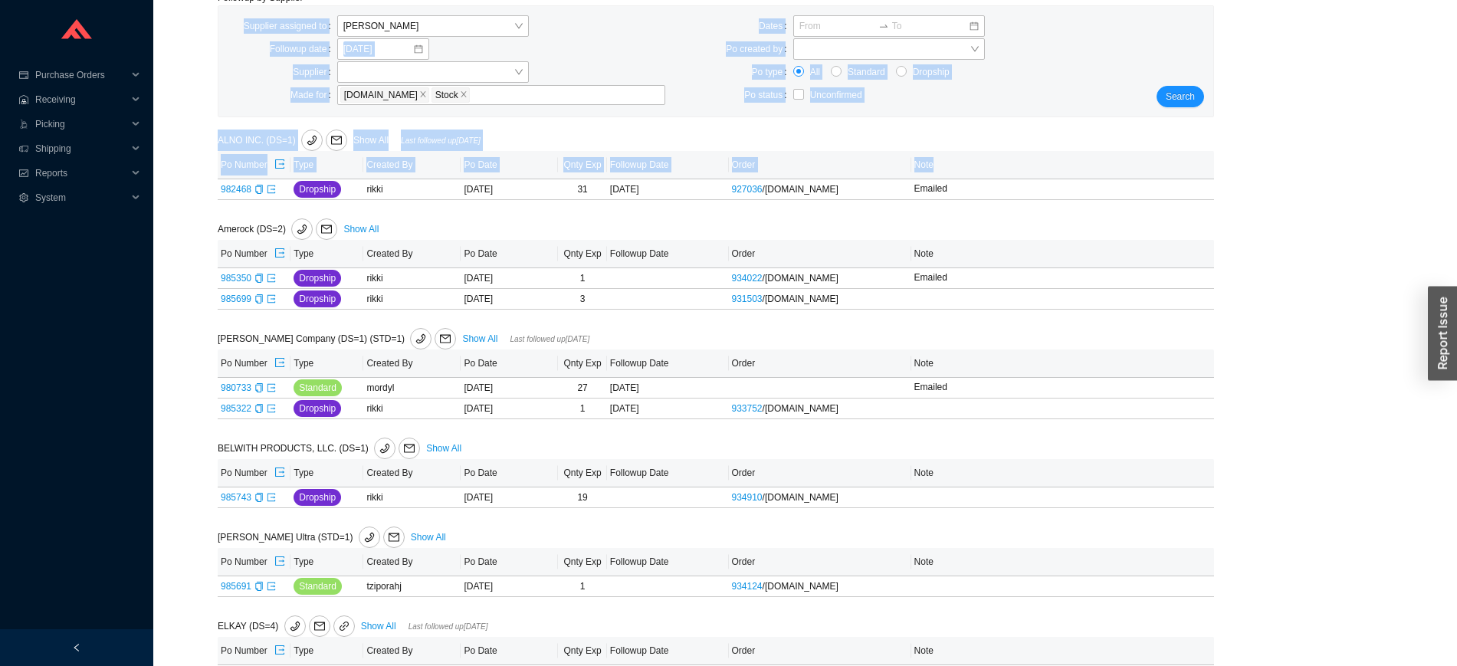
scroll to position [139, 0]
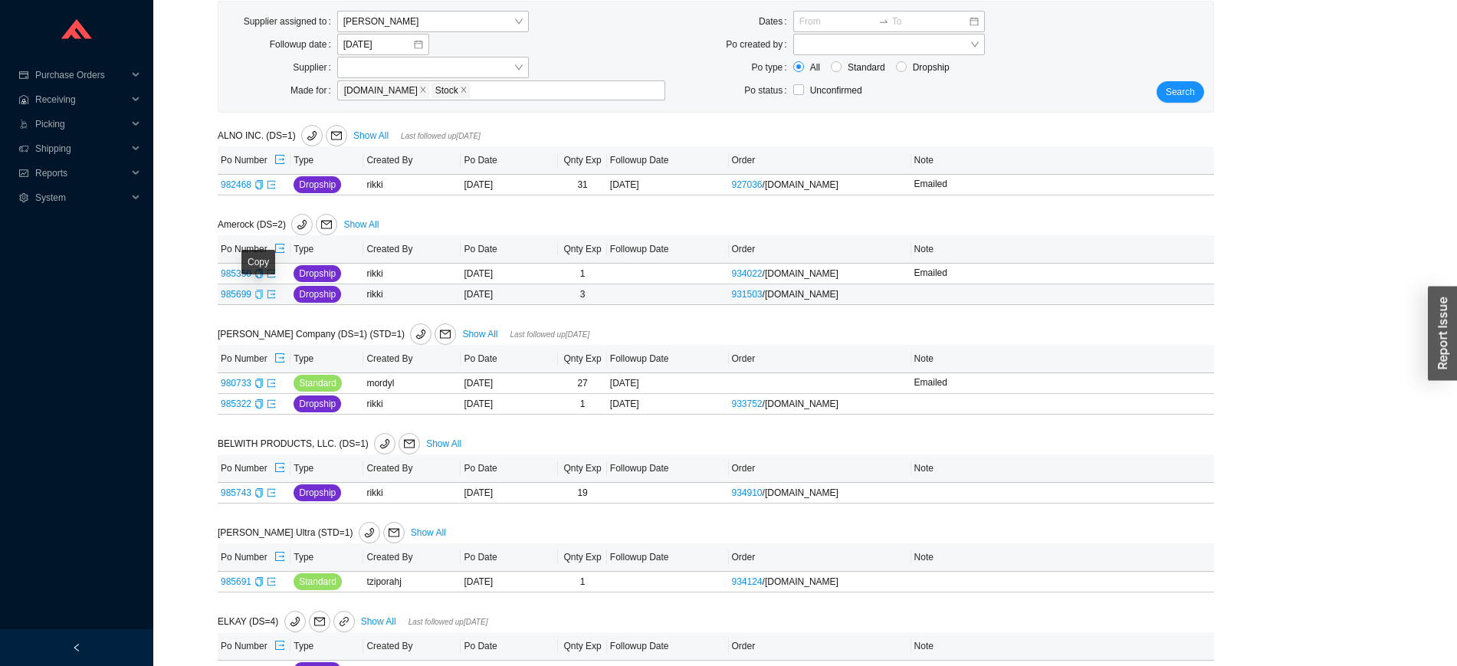
click at [256, 298] on icon "copy" at bounding box center [258, 294] width 7 height 9
click at [261, 273] on icon "copy" at bounding box center [258, 273] width 7 height 9
click at [267, 277] on icon "export" at bounding box center [271, 273] width 9 height 9
click at [272, 296] on icon "export" at bounding box center [271, 294] width 8 height 8
click at [933, 295] on span "Add note" at bounding box center [951, 294] width 37 height 15
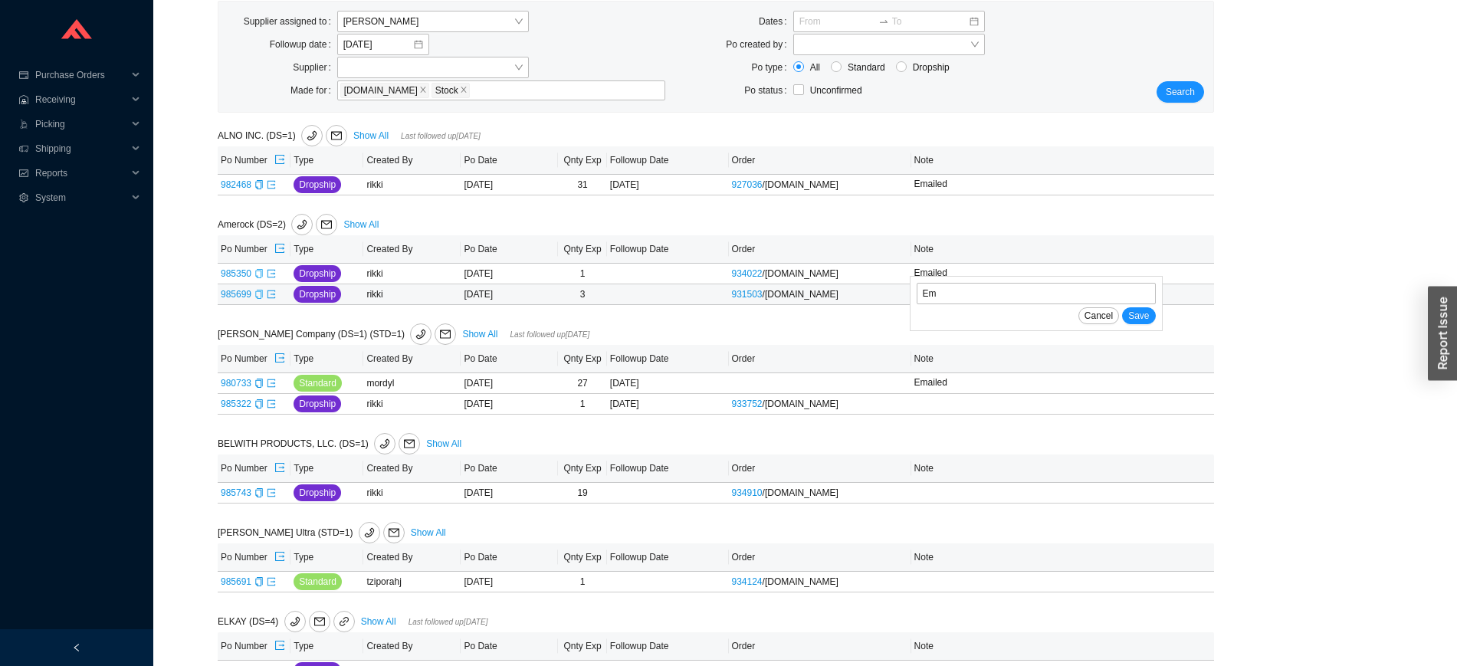
type input "Emailed"
click at [1122, 307] on button "Save" at bounding box center [1138, 315] width 33 height 17
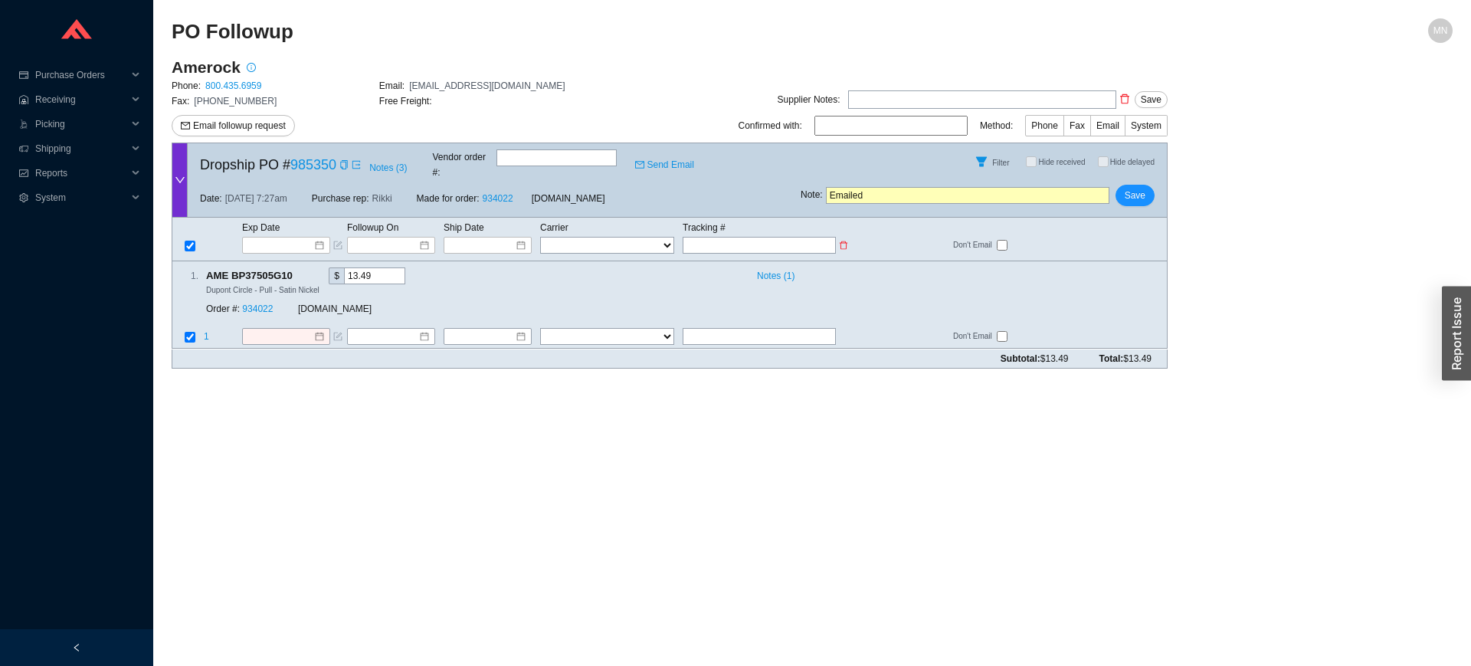
click at [774, 219] on td "Tracking #" at bounding box center [767, 227] width 170 height 17
click at [773, 237] on input "text" at bounding box center [759, 245] width 153 height 17
paste input "1Z5083WY0329732273"
type input "1Z5083WY0329732273"
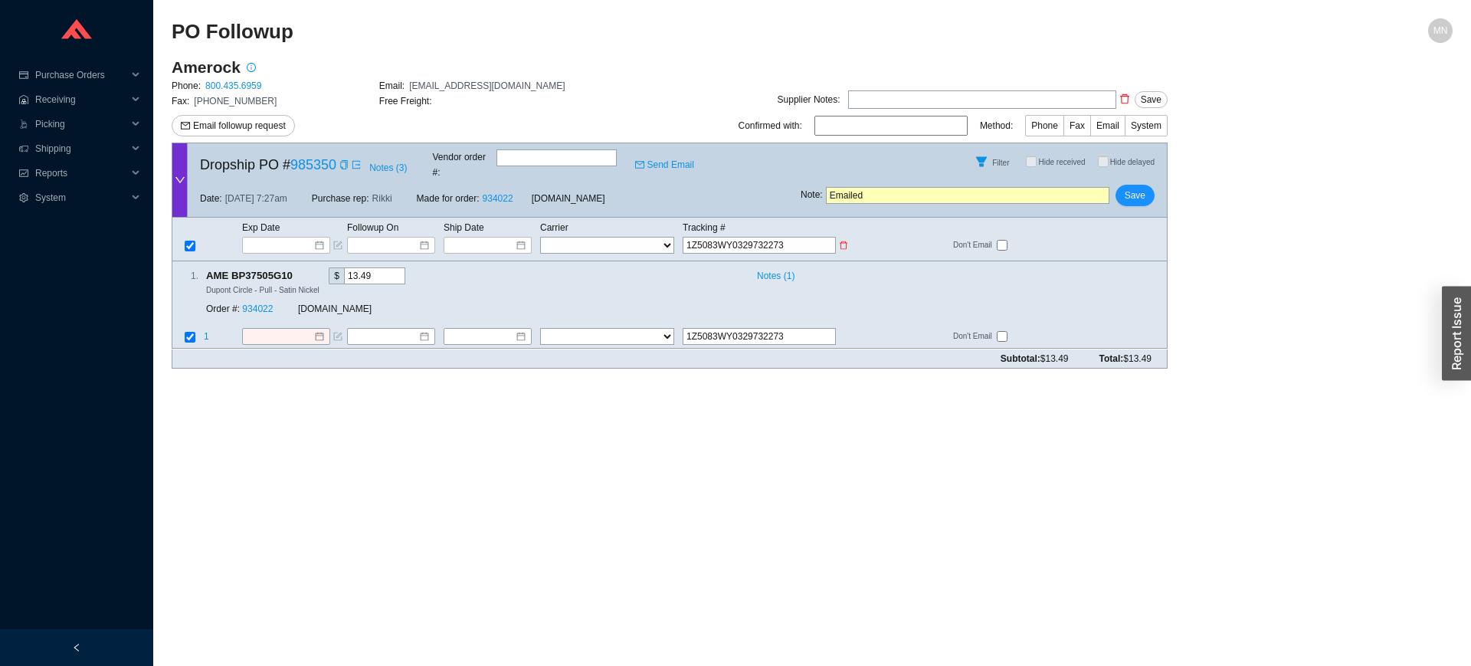
type input "1Z5083WY0329732273"
click at [603, 237] on select "FedEx UPS ---------------- 2 Day Transportation INC A&B Freight A. [PERSON_NAME…" at bounding box center [607, 245] width 134 height 17
select select "2"
click at [499, 238] on input at bounding box center [482, 245] width 65 height 15
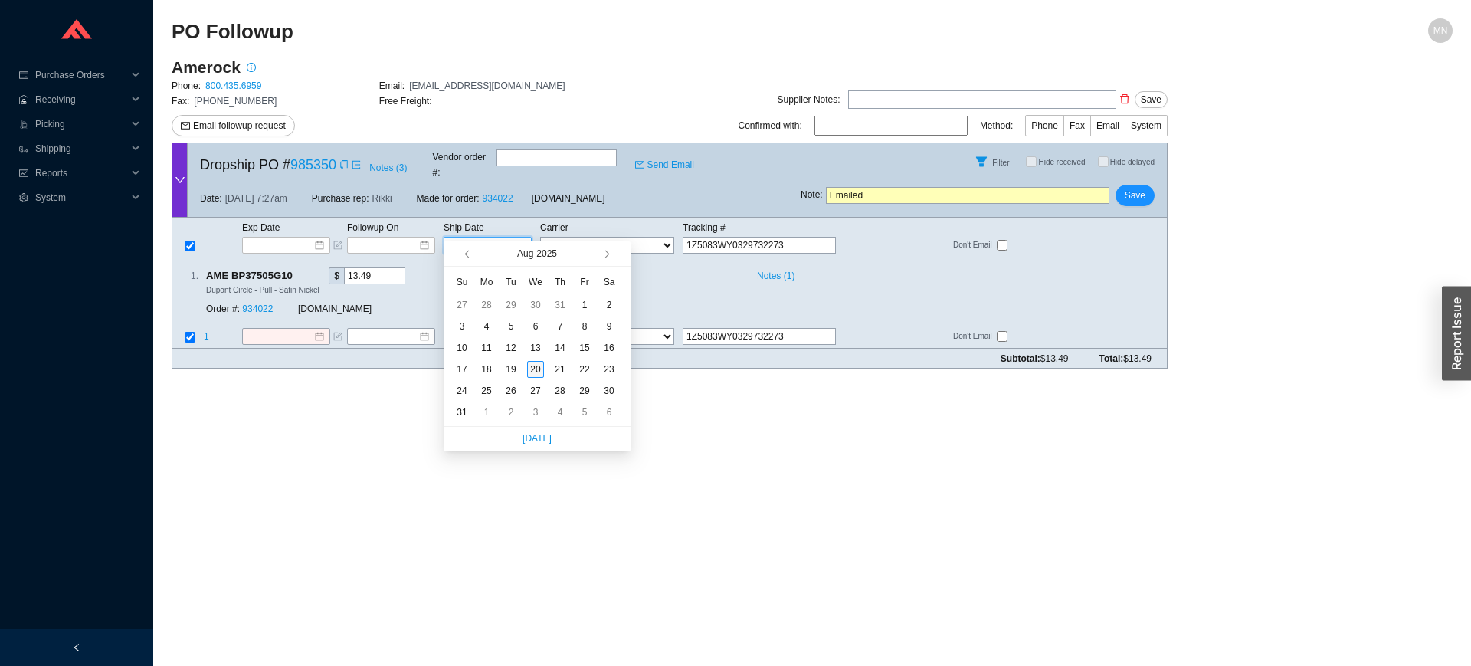
type input "[DATE]"
click at [538, 372] on div "20" at bounding box center [535, 369] width 17 height 17
type input "[DATE]"
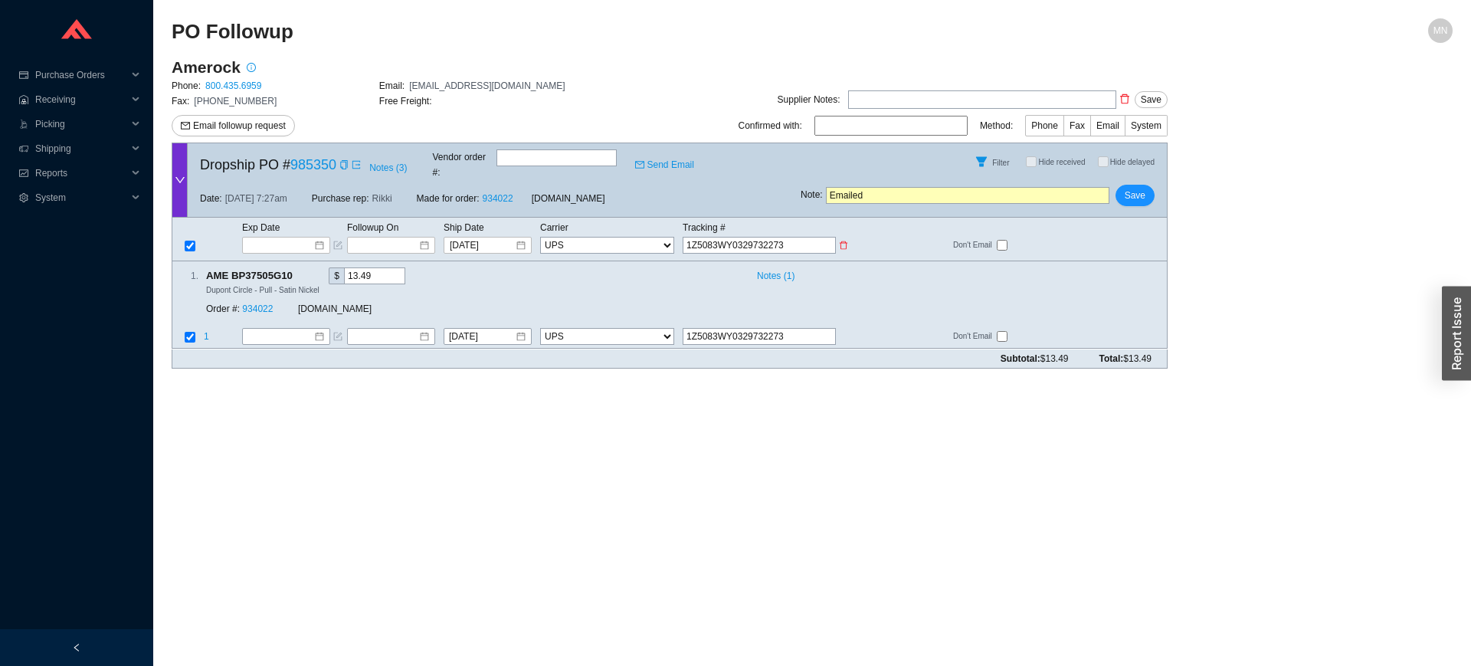
drag, startPoint x: 887, startPoint y: 187, endPoint x: 694, endPoint y: 215, distance: 195.8
click at [694, 215] on form "Dropship PO # 985350 Notes ( 3 ) Vendor order # : Send Email Filter Hide receiv…" at bounding box center [670, 255] width 996 height 225
click at [1136, 188] on span "Save" at bounding box center [1135, 195] width 21 height 15
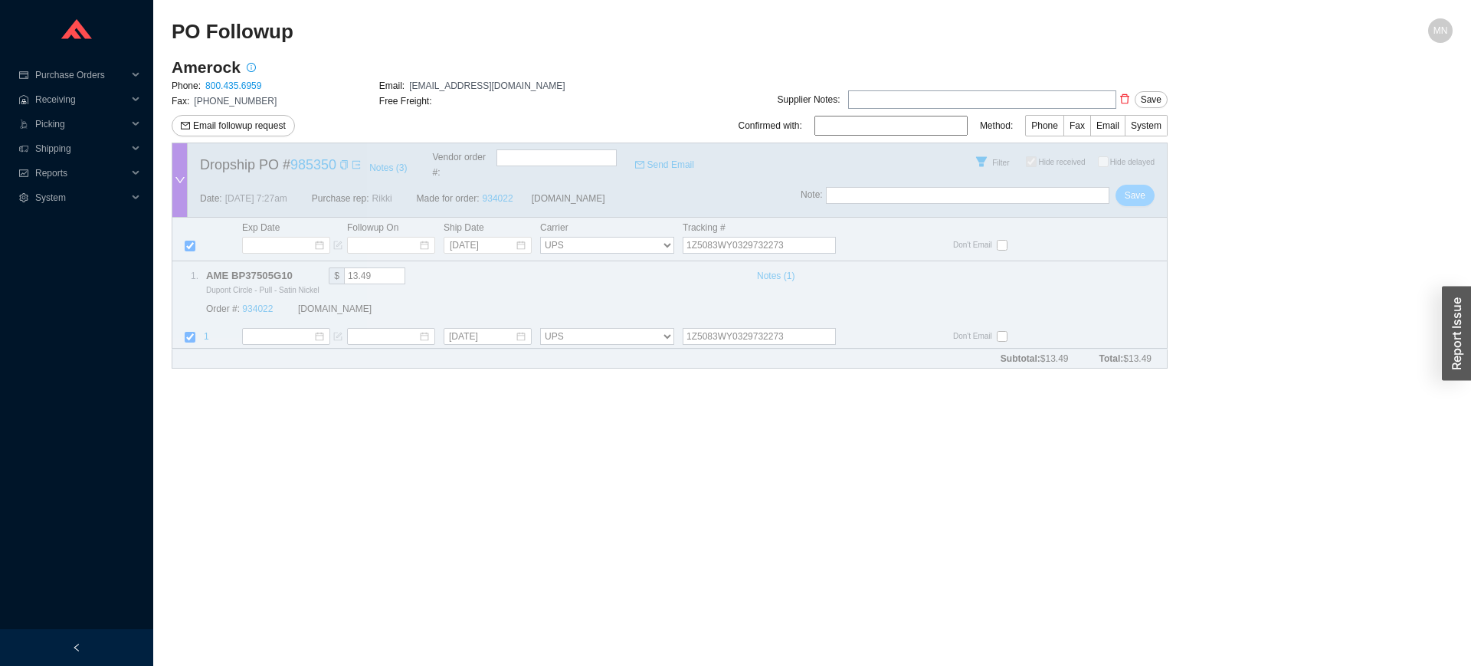
checkbox input "true"
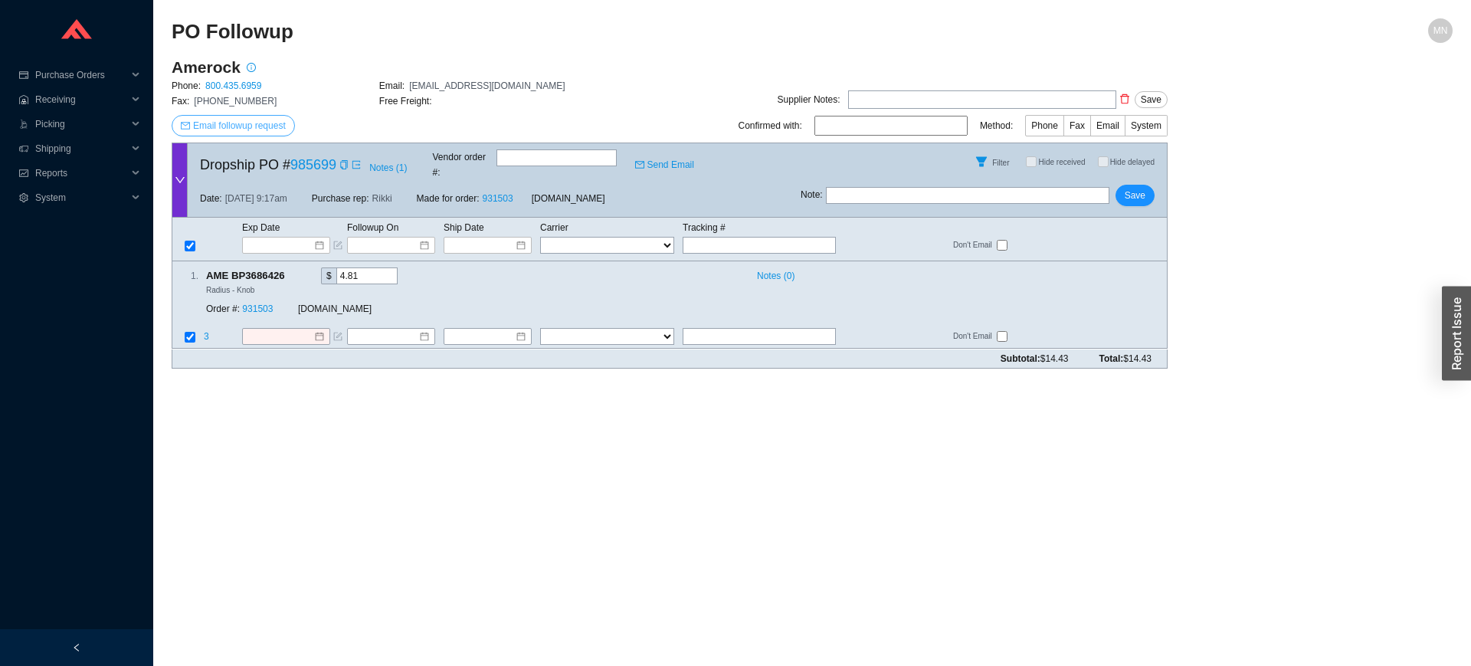
click at [265, 120] on span "Email followup request" at bounding box center [239, 125] width 93 height 15
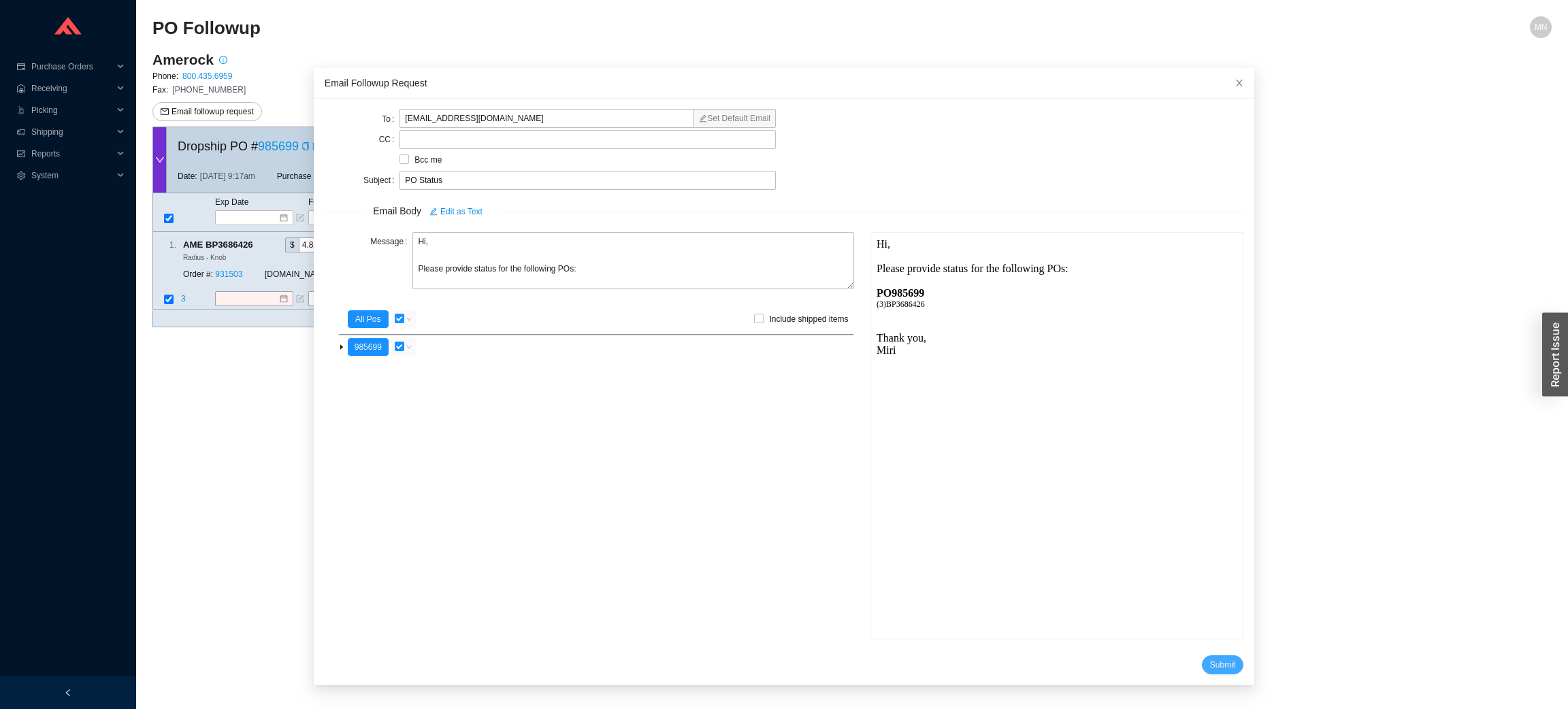
click at [1209, 591] on span "Submit" at bounding box center [1222, 665] width 25 height 13
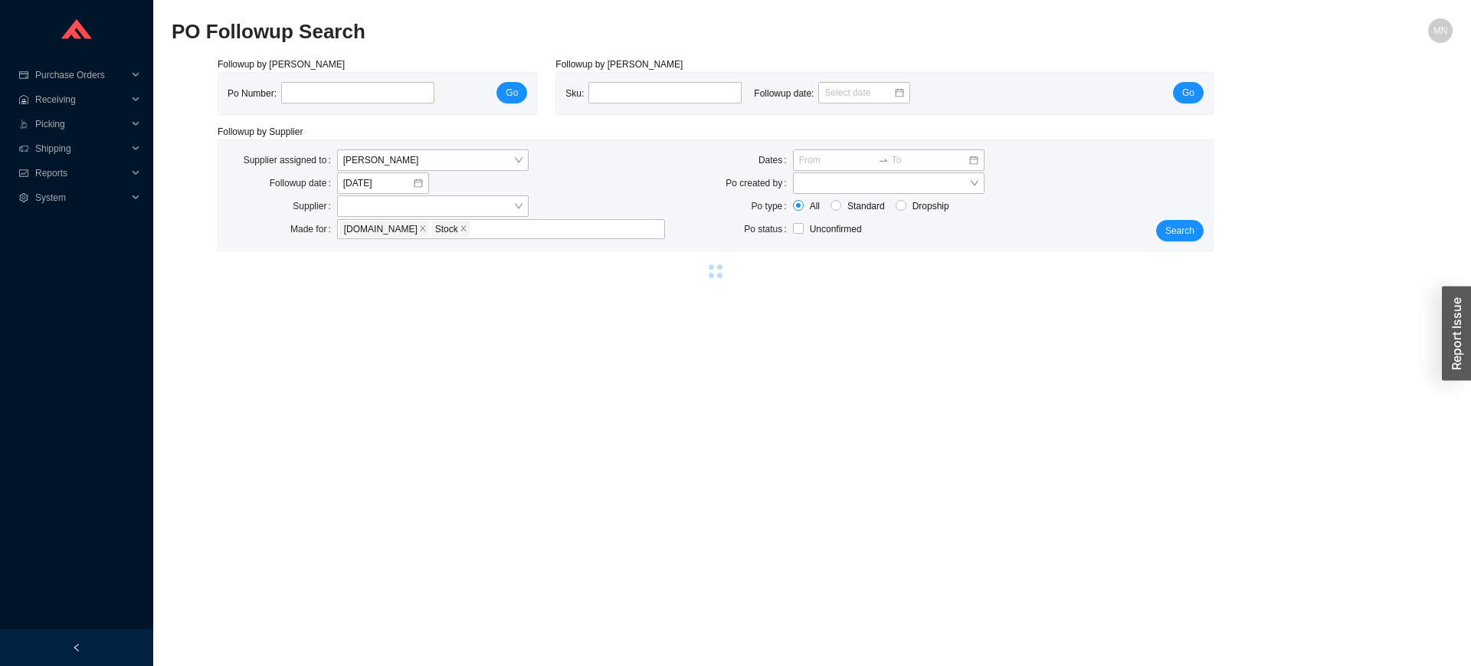
click at [1308, 231] on div "Followup by PO Po Number: Go Followup by Sku Sku: Followup date: Go Followup by…" at bounding box center [812, 170] width 1281 height 227
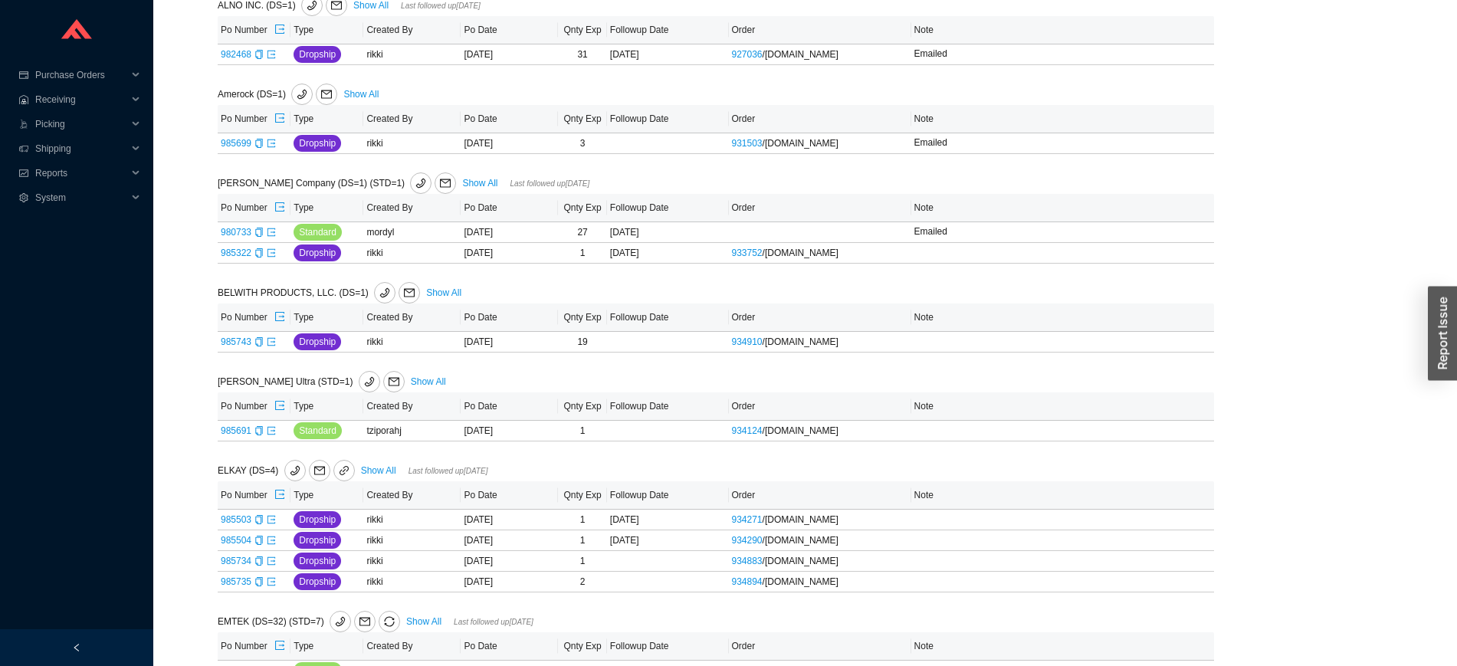
scroll to position [277, 0]
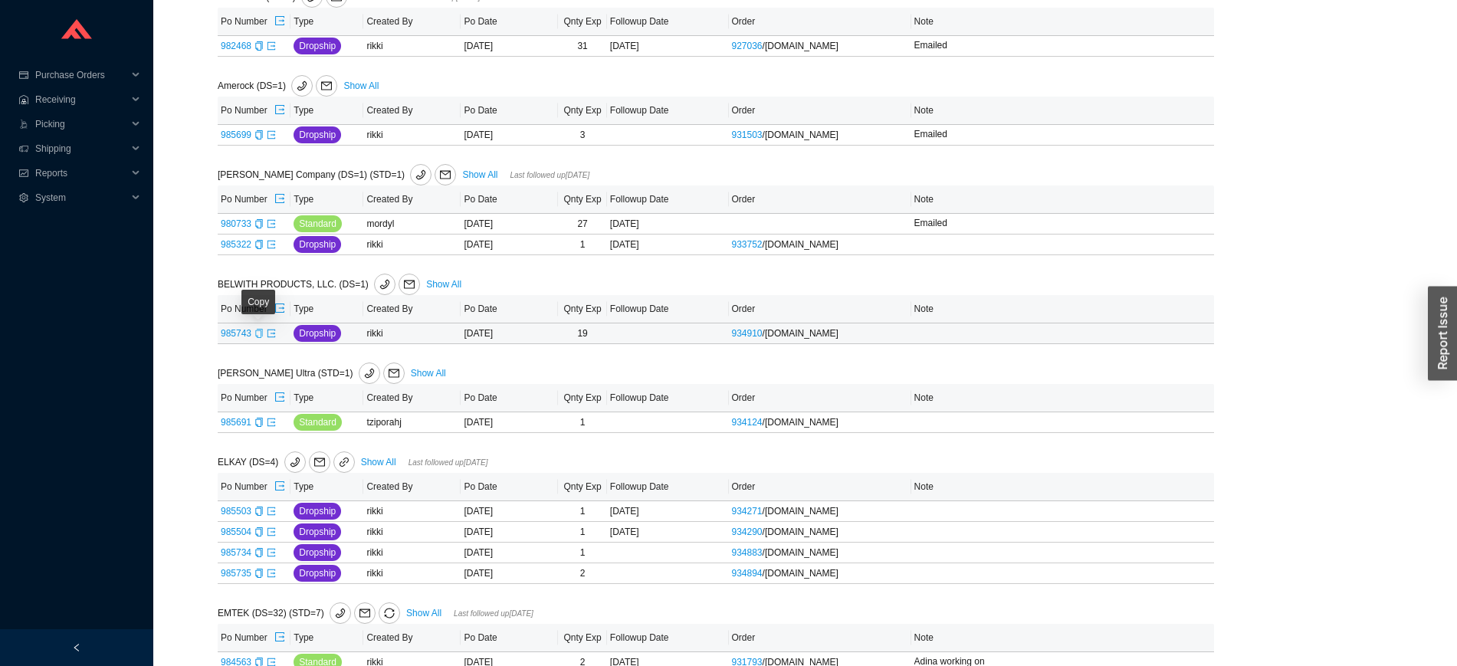
click at [257, 331] on icon "copy" at bounding box center [258, 333] width 7 height 9
click at [270, 333] on icon "export" at bounding box center [271, 333] width 9 height 9
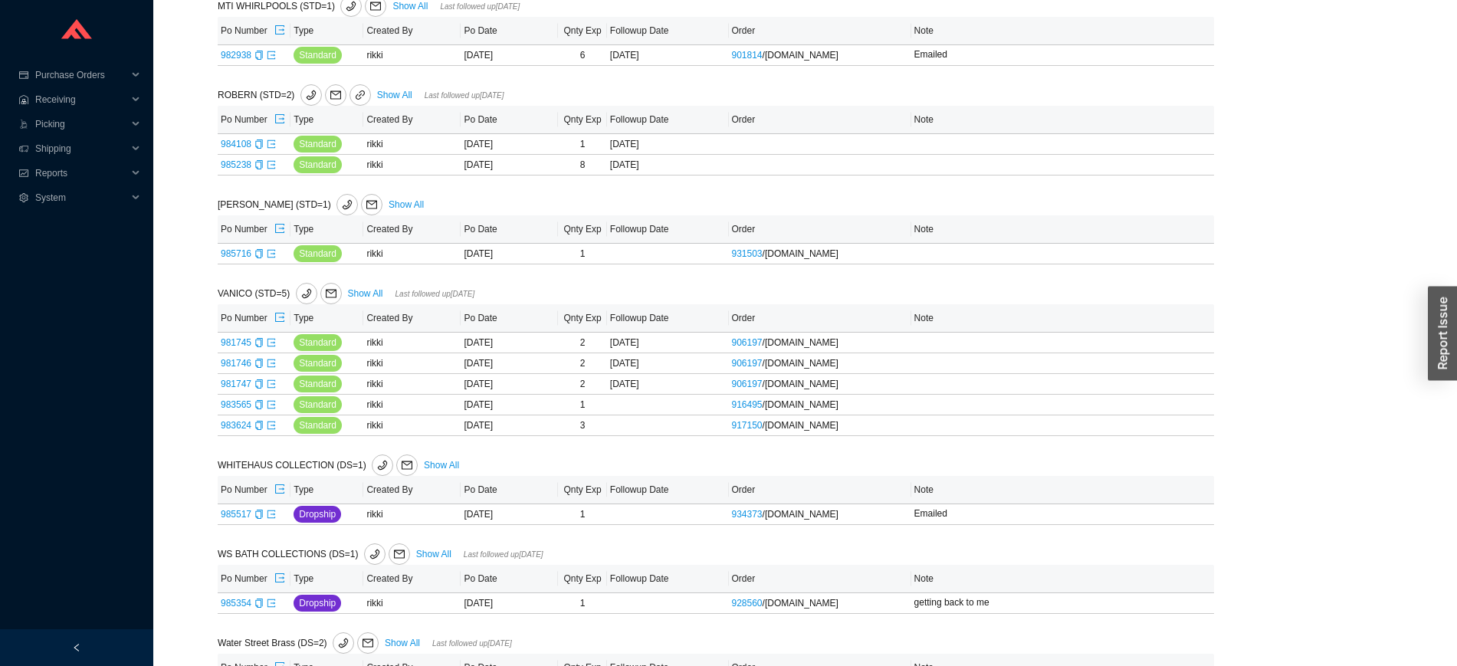
scroll to position [2635, 0]
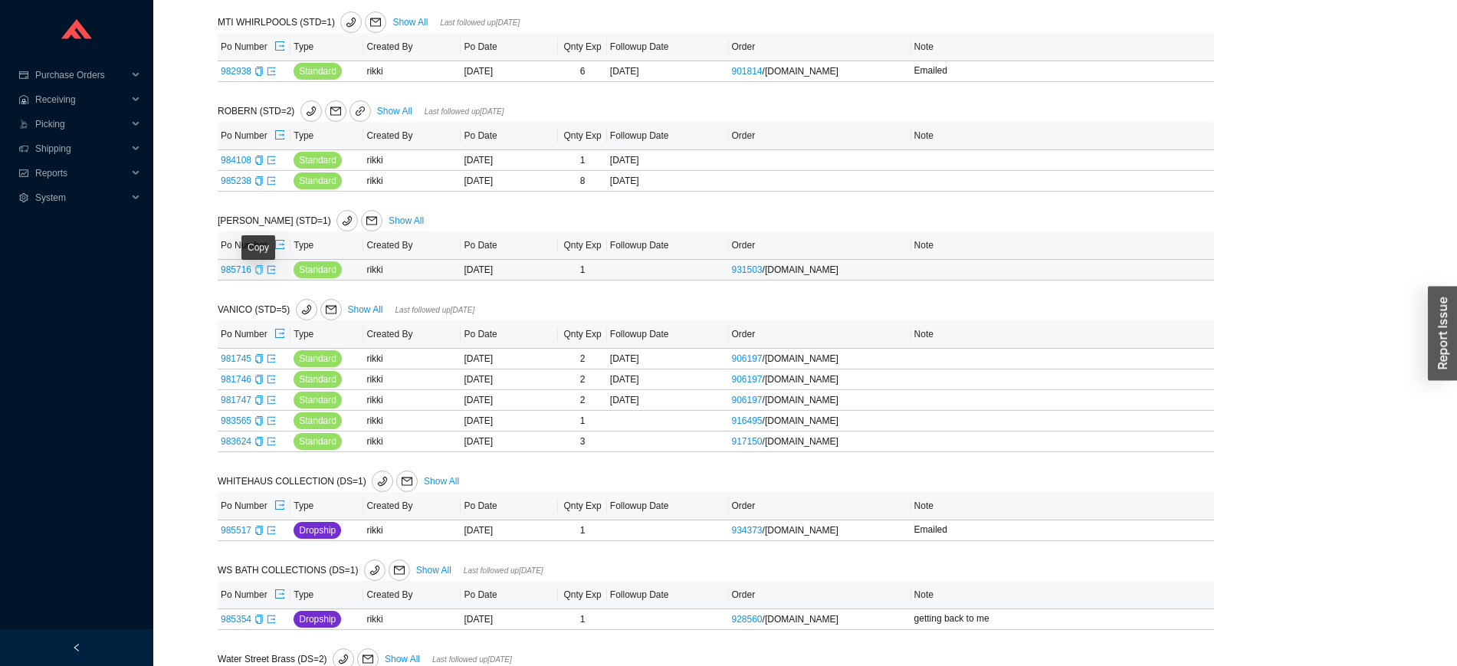
click at [258, 274] on icon "copy" at bounding box center [258, 269] width 9 height 9
click at [270, 274] on icon "export" at bounding box center [271, 269] width 9 height 9
click at [259, 76] on icon "copy" at bounding box center [258, 71] width 9 height 9
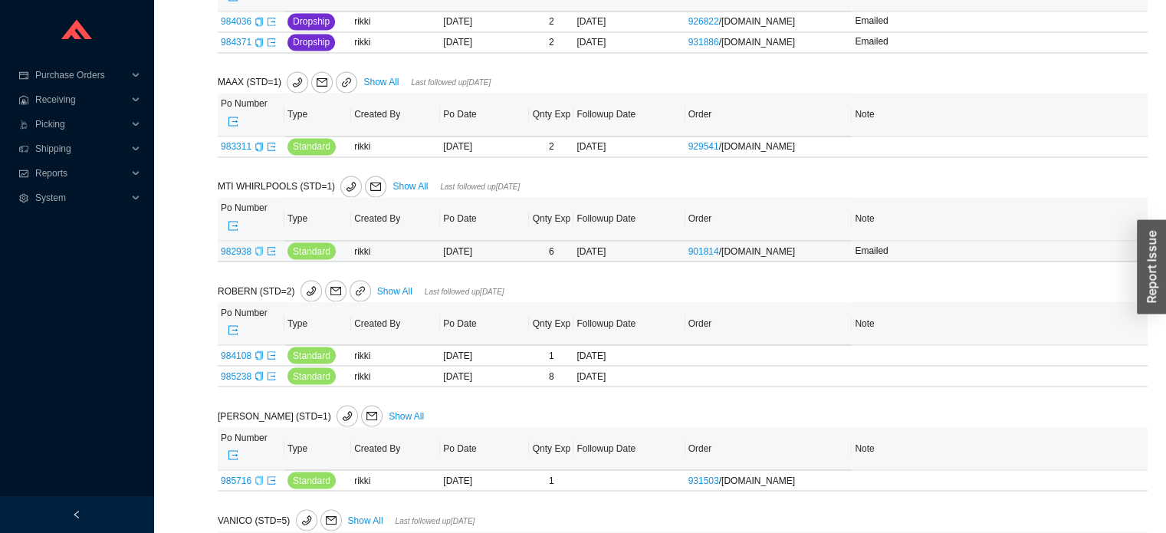
scroll to position [2680, 0]
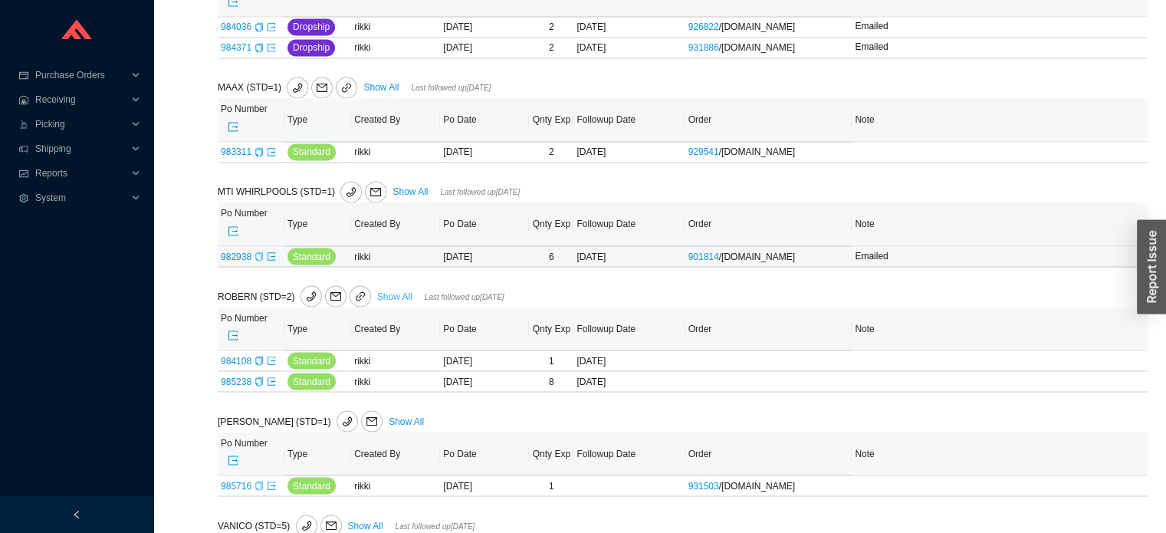
click at [393, 290] on link "Show All" at bounding box center [394, 295] width 35 height 11
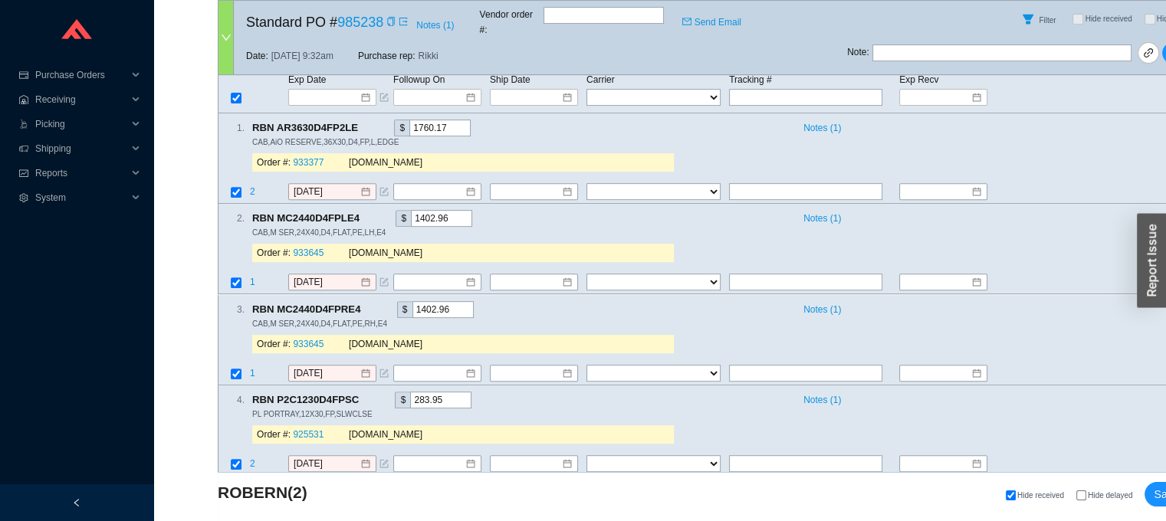
scroll to position [602, 0]
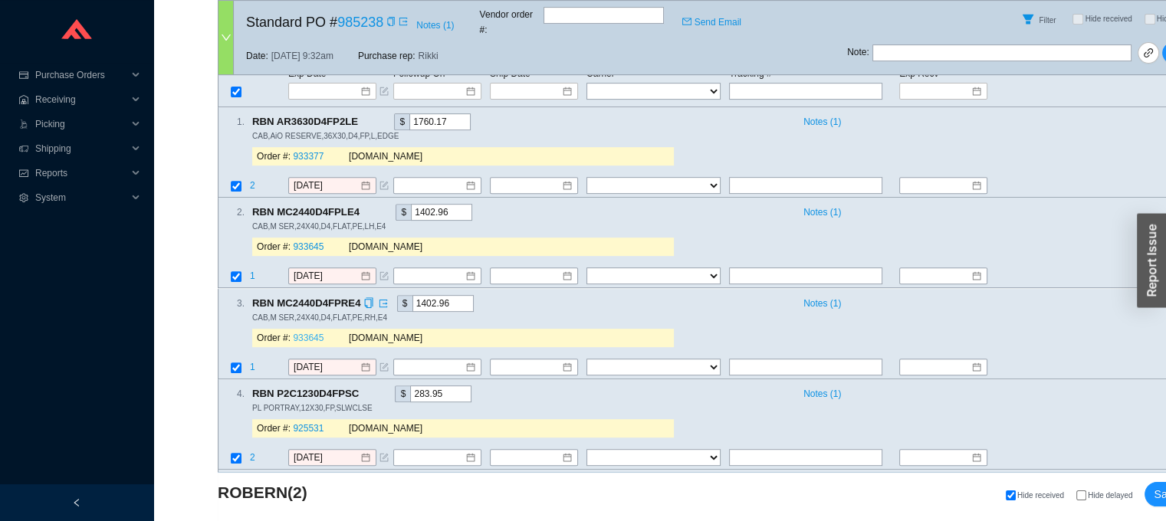
click at [314, 333] on link "933645" at bounding box center [308, 338] width 31 height 11
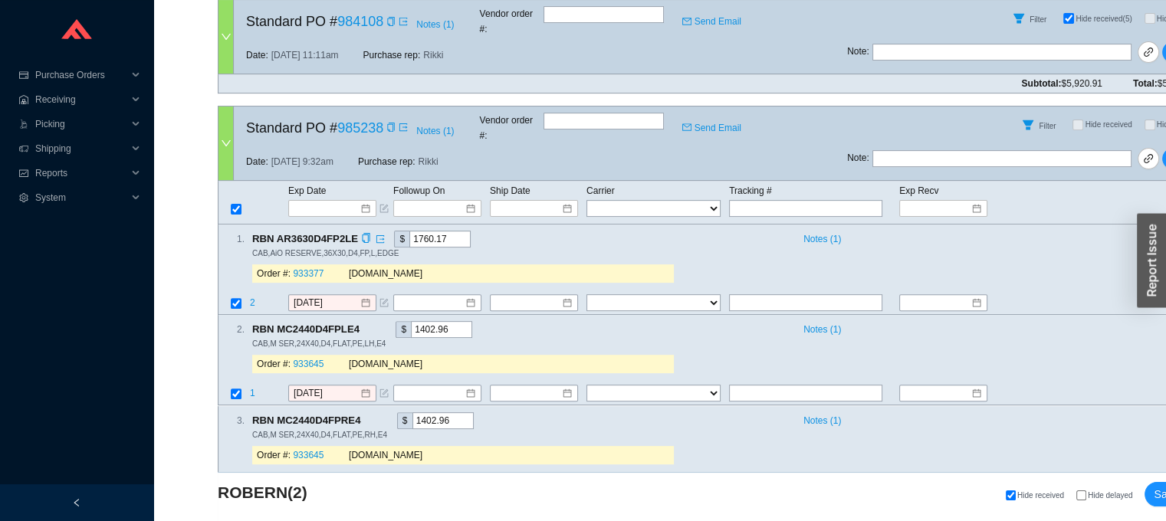
scroll to position [480, 0]
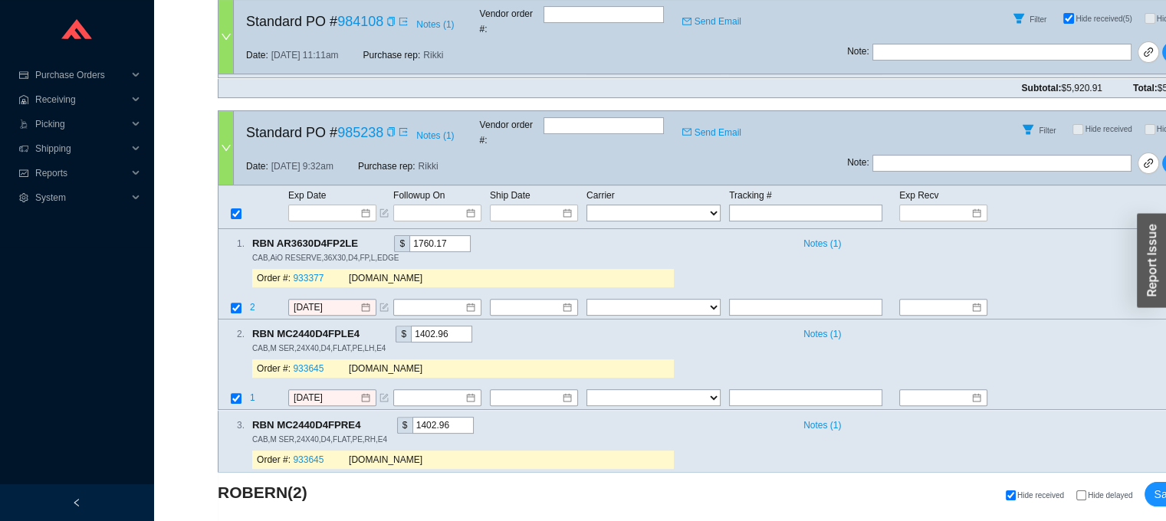
click at [788, 195] on div "Exp Date Followup On Ship Date Carrier Tracking # Exp Recv FedEx UPS ----------…" at bounding box center [716, 207] width 996 height 44
click at [785, 205] on input "text" at bounding box center [805, 213] width 153 height 17
paste input "L54418264"
type input "L54418264"
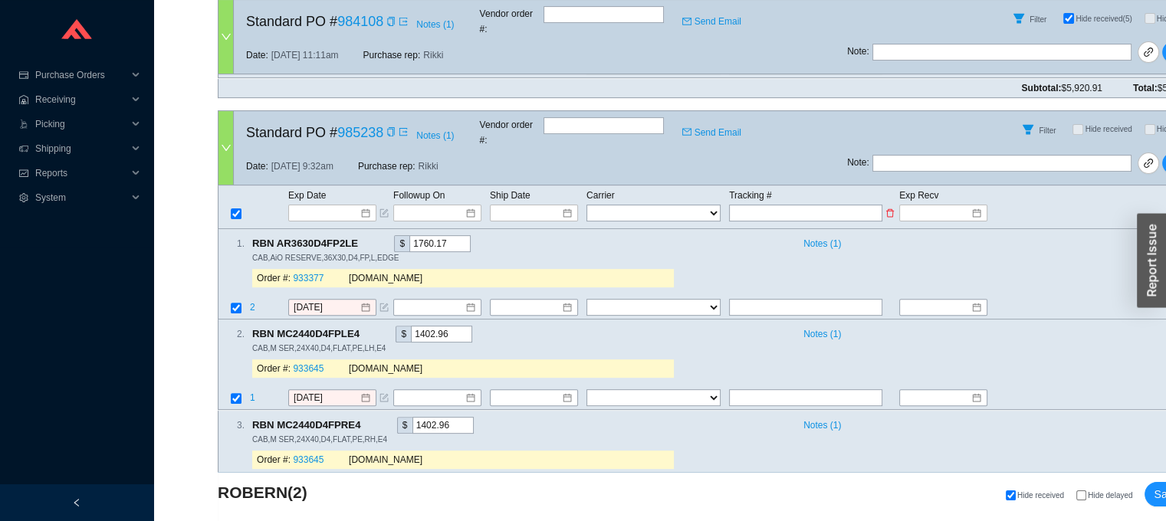
type input "L54418264"
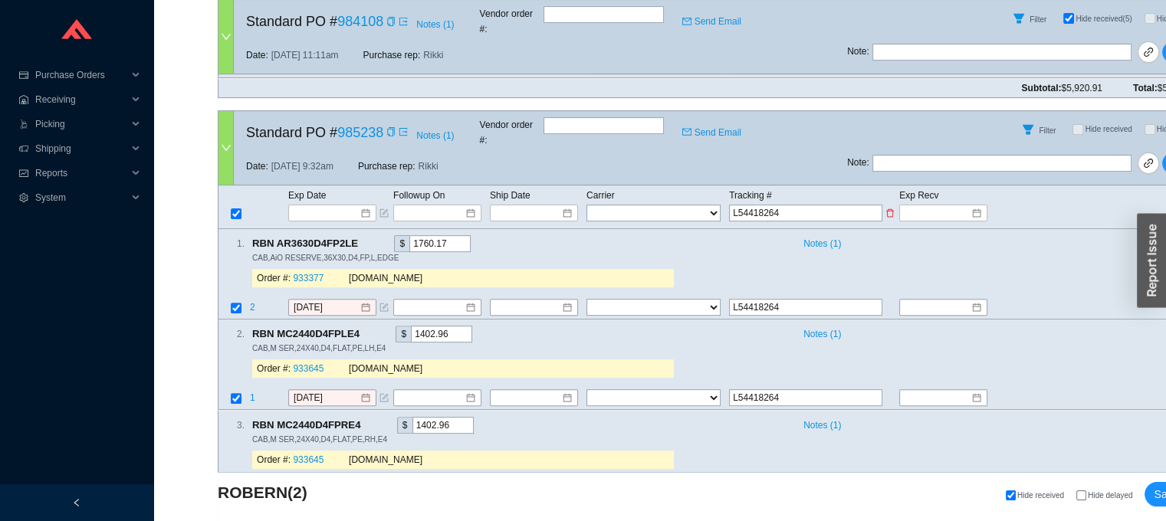
click at [615, 205] on select "FedEx UPS ---------------- 2 Day Transportation INC A&B Freight A. [PERSON_NAME…" at bounding box center [653, 213] width 134 height 17
select select "86"
click at [528, 205] on input at bounding box center [528, 212] width 65 height 15
select select "86"
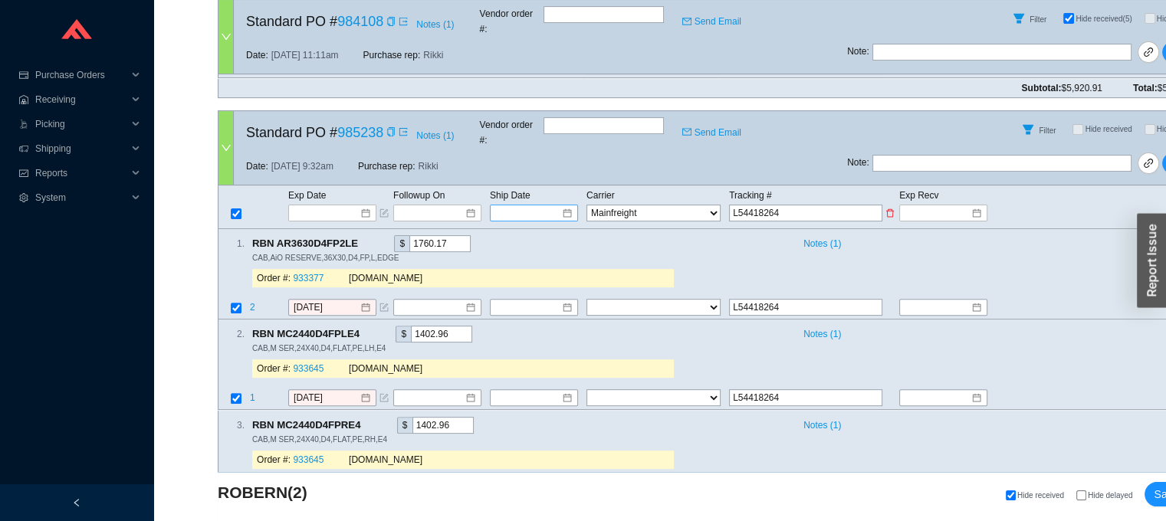
select select "86"
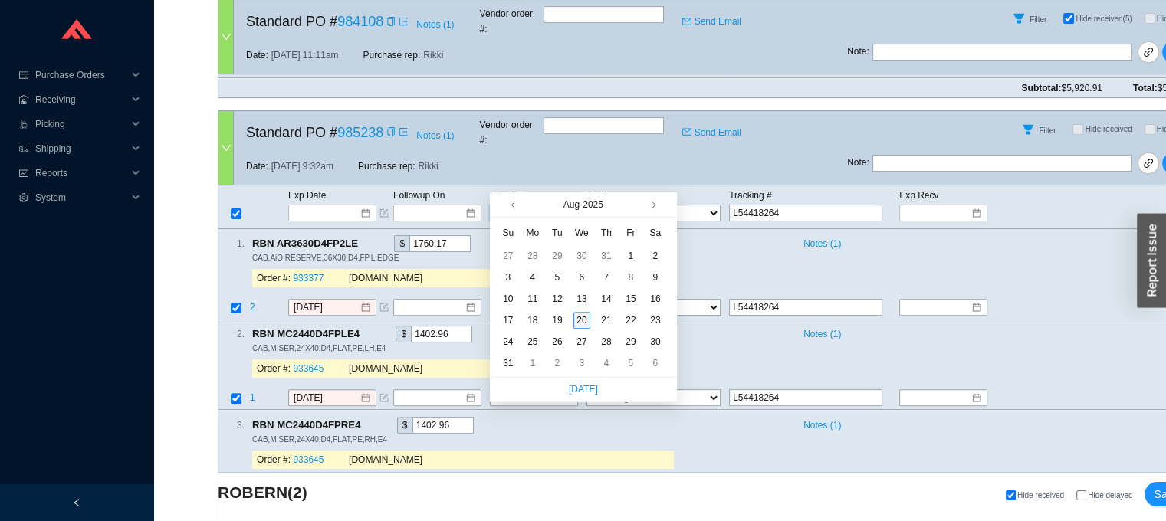
type input "[DATE]"
click at [575, 318] on div "20" at bounding box center [581, 320] width 17 height 17
type input "[DATE]"
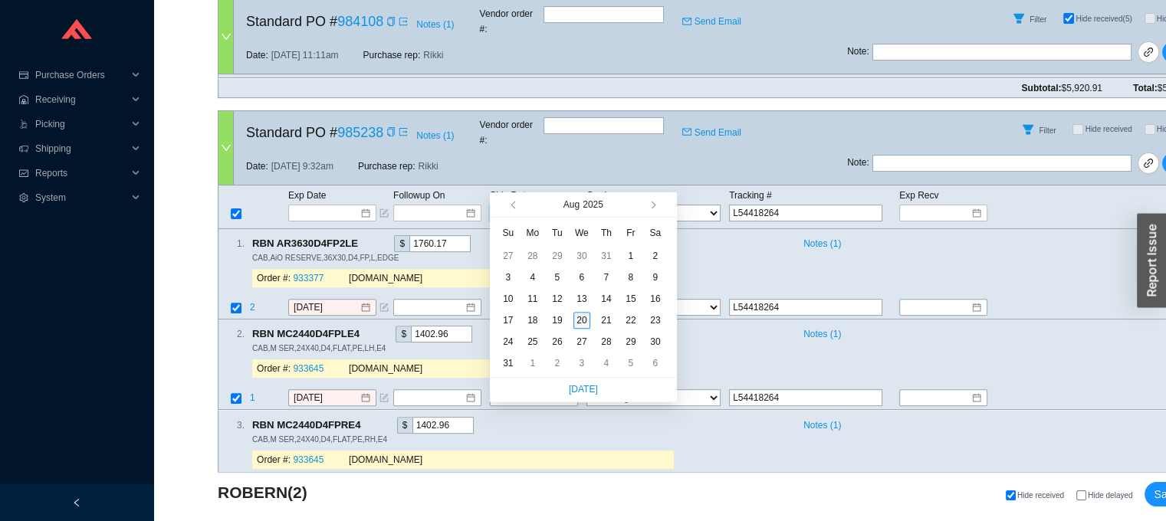
type input "[DATE]"
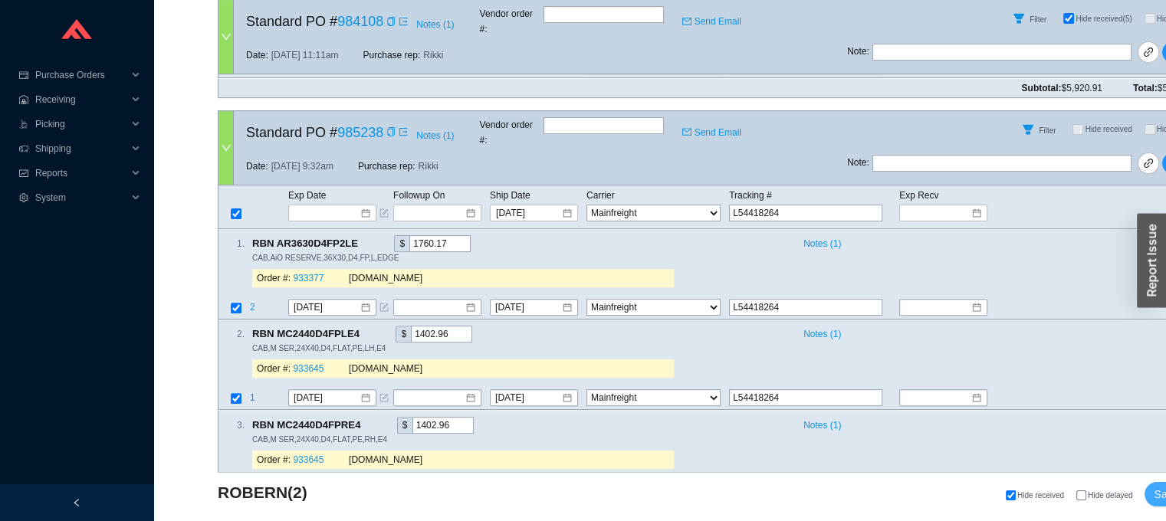
click at [1159, 502] on span "Save All" at bounding box center [1172, 495] width 39 height 18
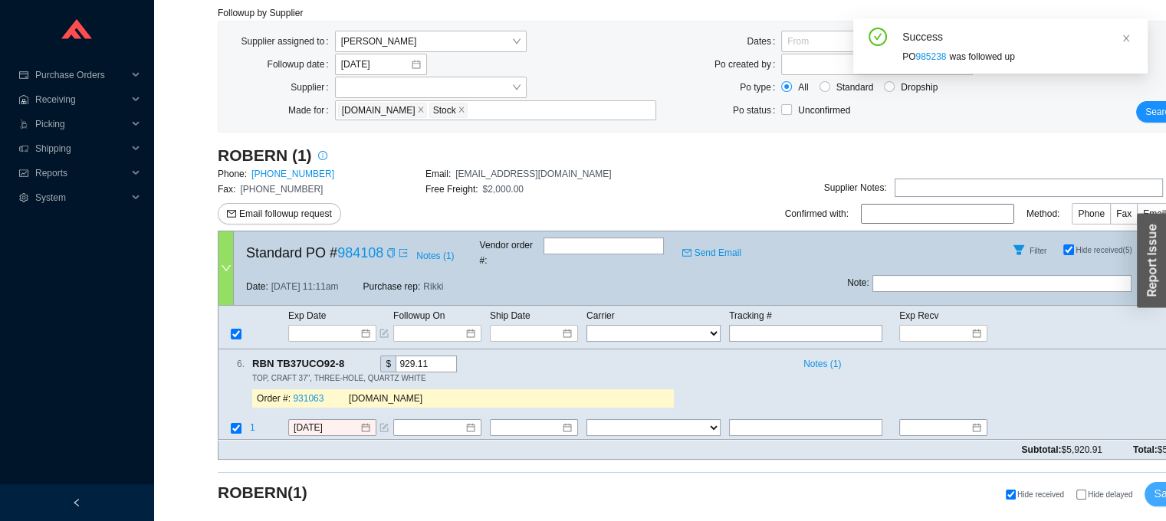
scroll to position [102, 0]
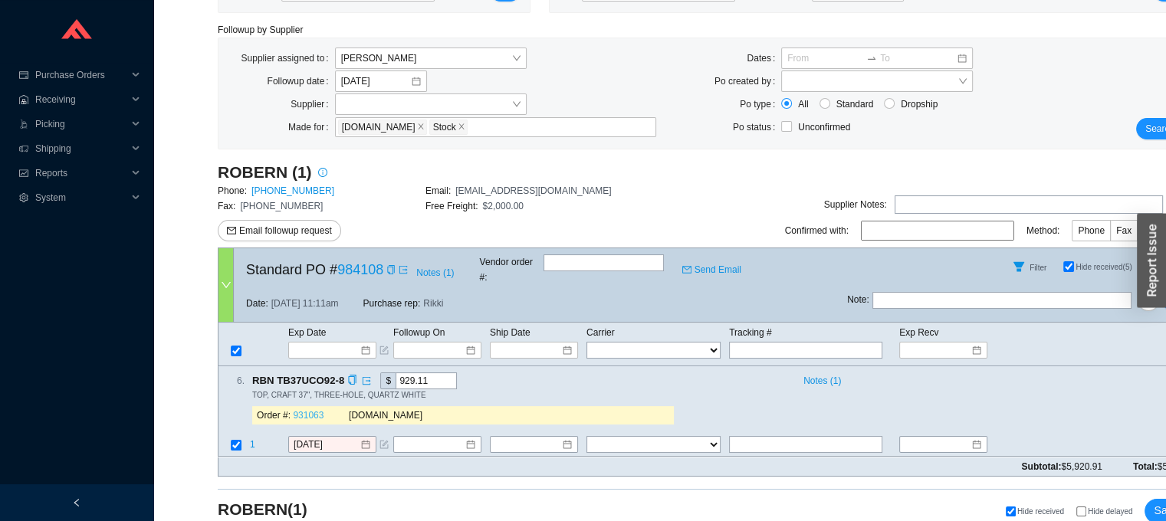
click at [306, 411] on link "931063" at bounding box center [308, 416] width 31 height 11
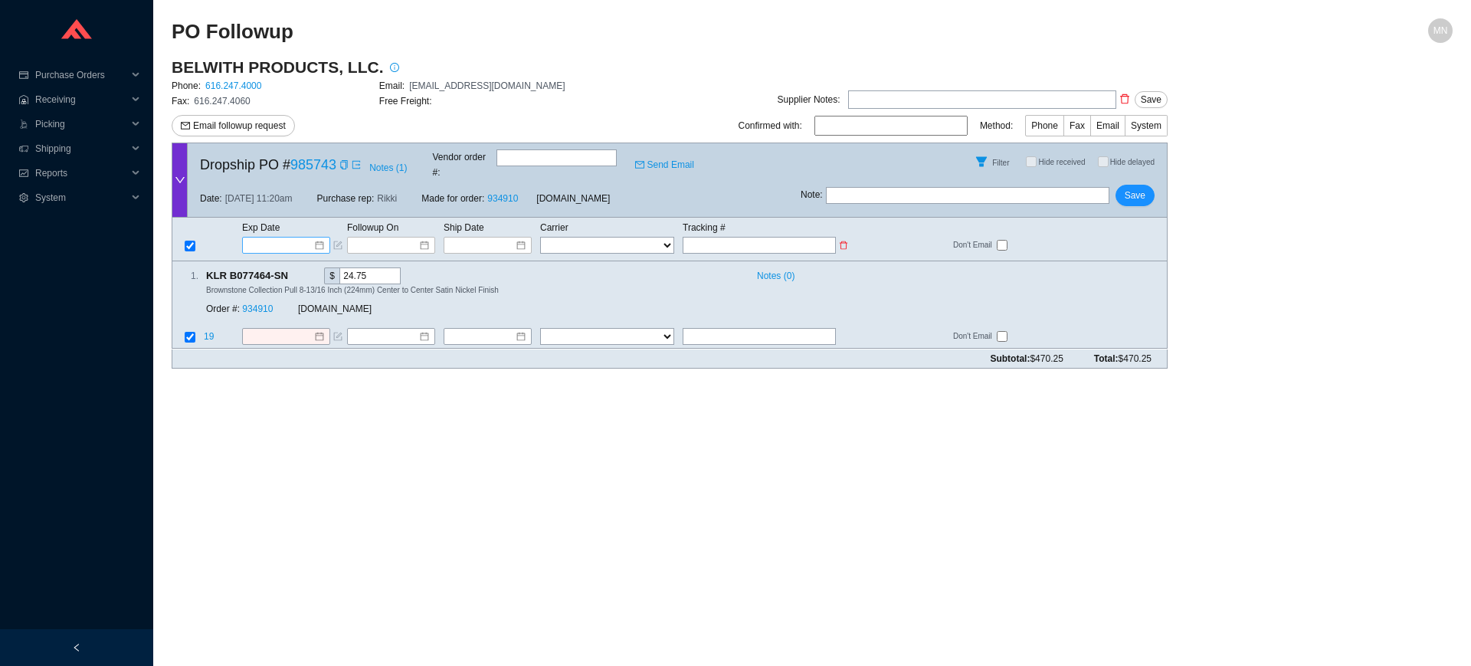
click at [291, 238] on input at bounding box center [280, 245] width 65 height 15
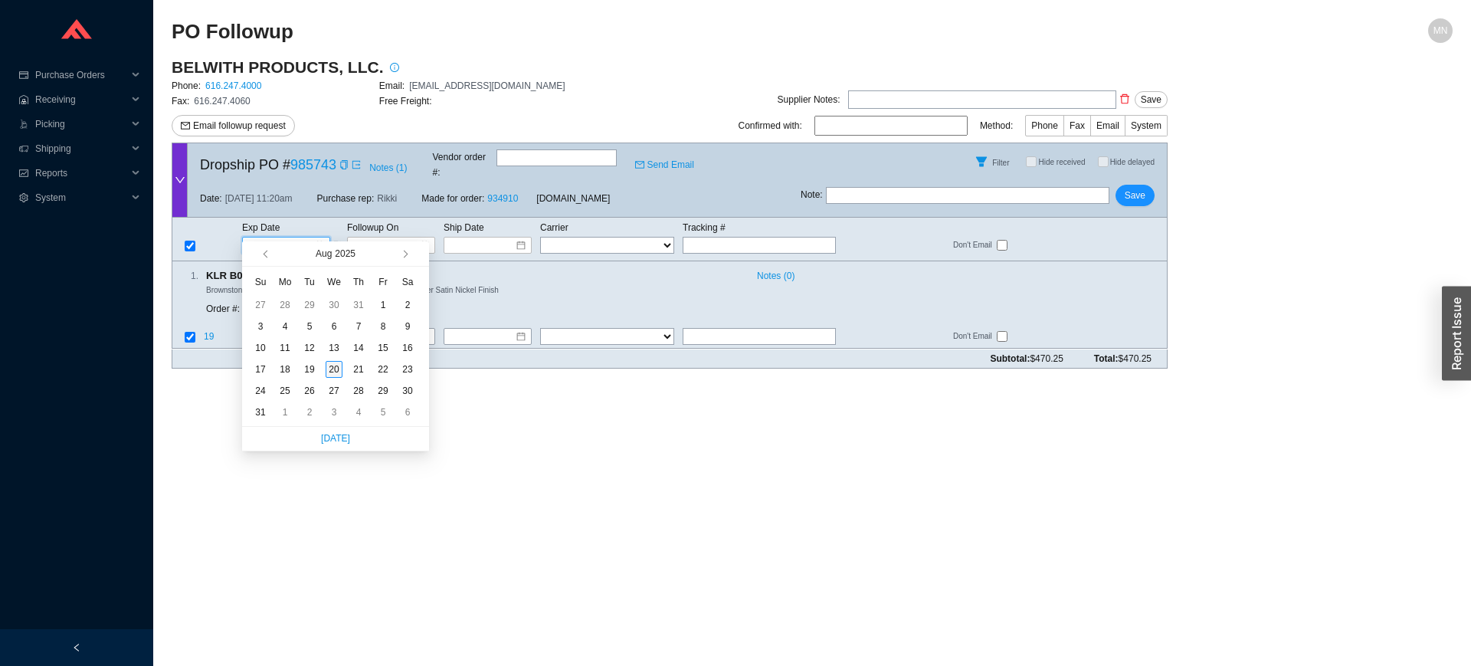
type input "[DATE]"
click at [335, 369] on div "20" at bounding box center [334, 369] width 17 height 17
type input "[DATE]"
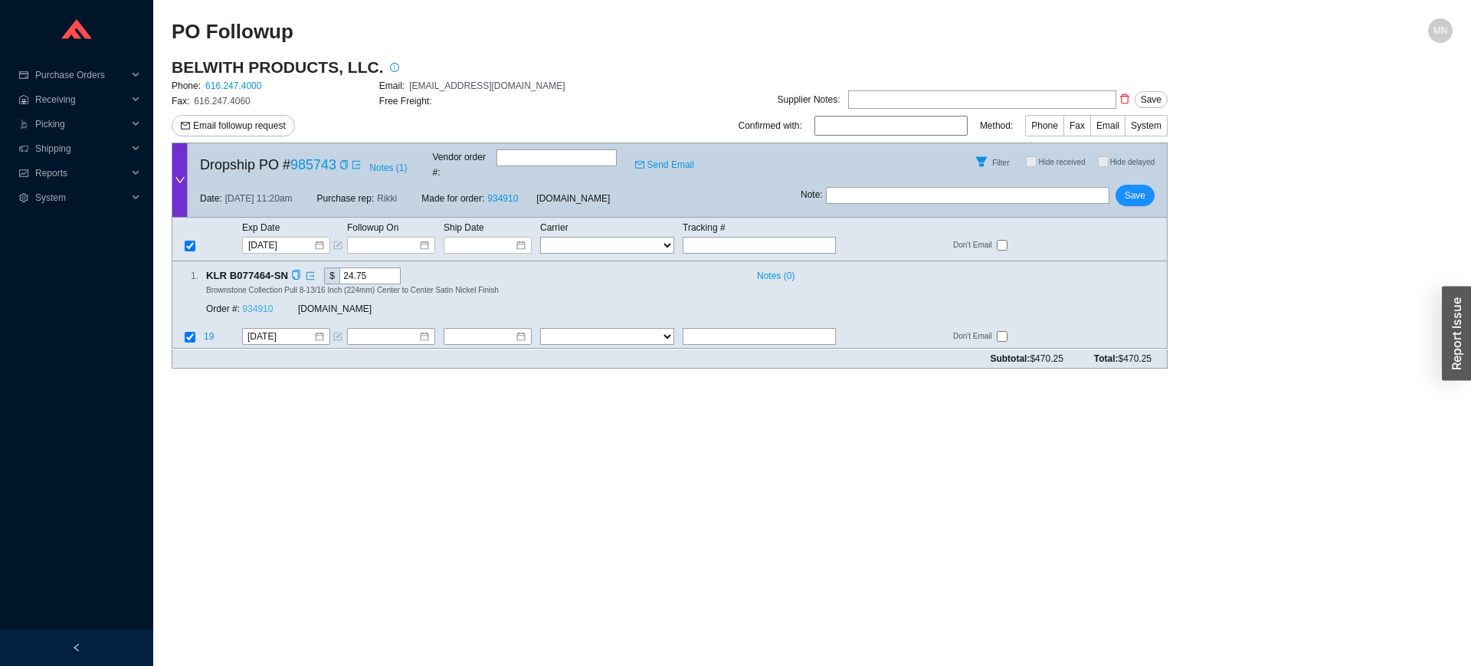
click at [263, 304] on link "934910" at bounding box center [257, 309] width 31 height 11
click at [1145, 188] on span "Save" at bounding box center [1135, 195] width 21 height 15
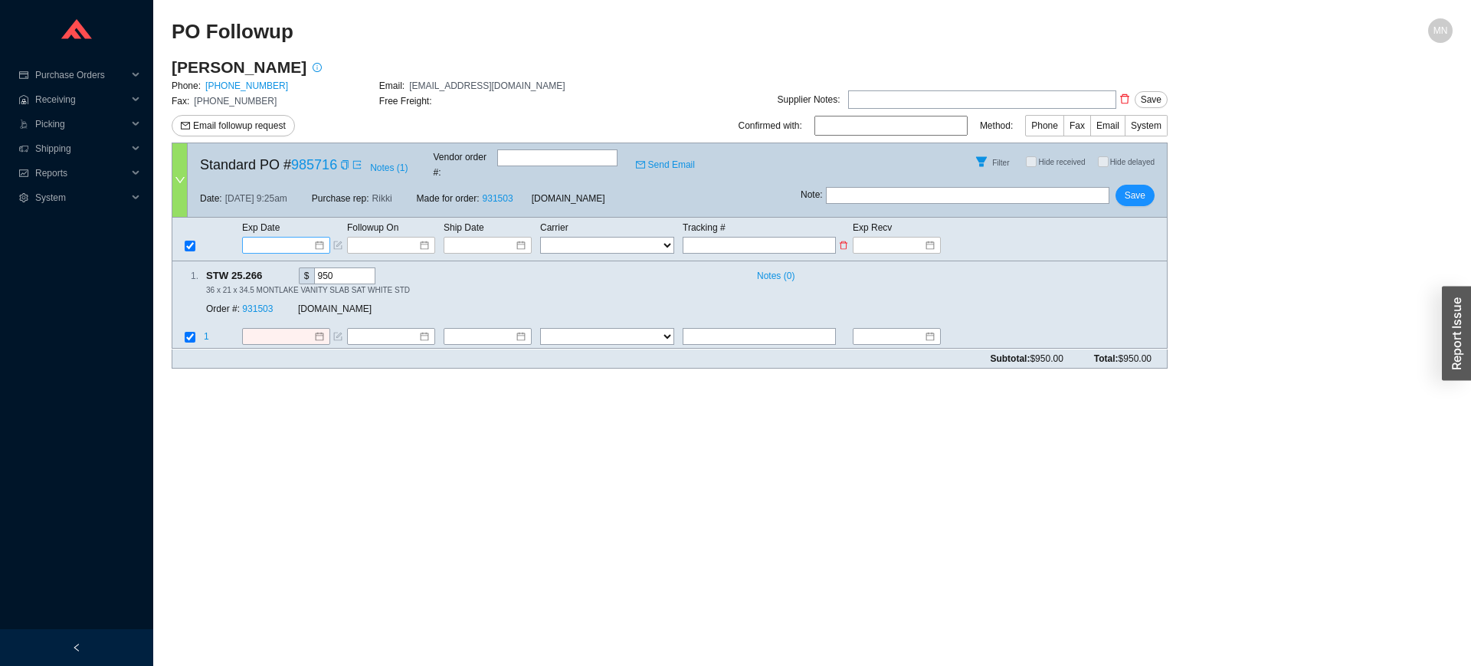
click at [297, 238] on input at bounding box center [280, 245] width 65 height 15
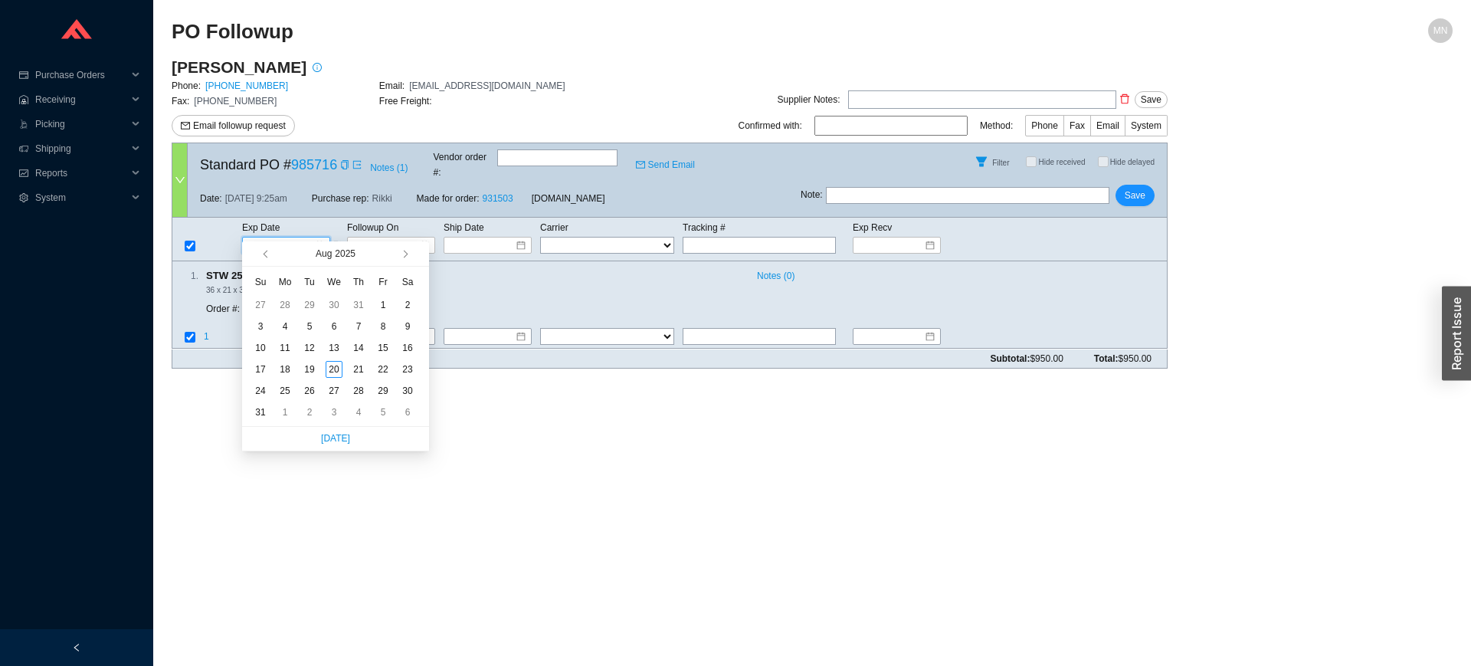
type input "8/1/2025"
click at [403, 257] on span "button" at bounding box center [404, 255] width 8 height 8
type input "9/10/2025"
click at [334, 333] on div "10" at bounding box center [334, 326] width 17 height 17
type input "9/10/2025"
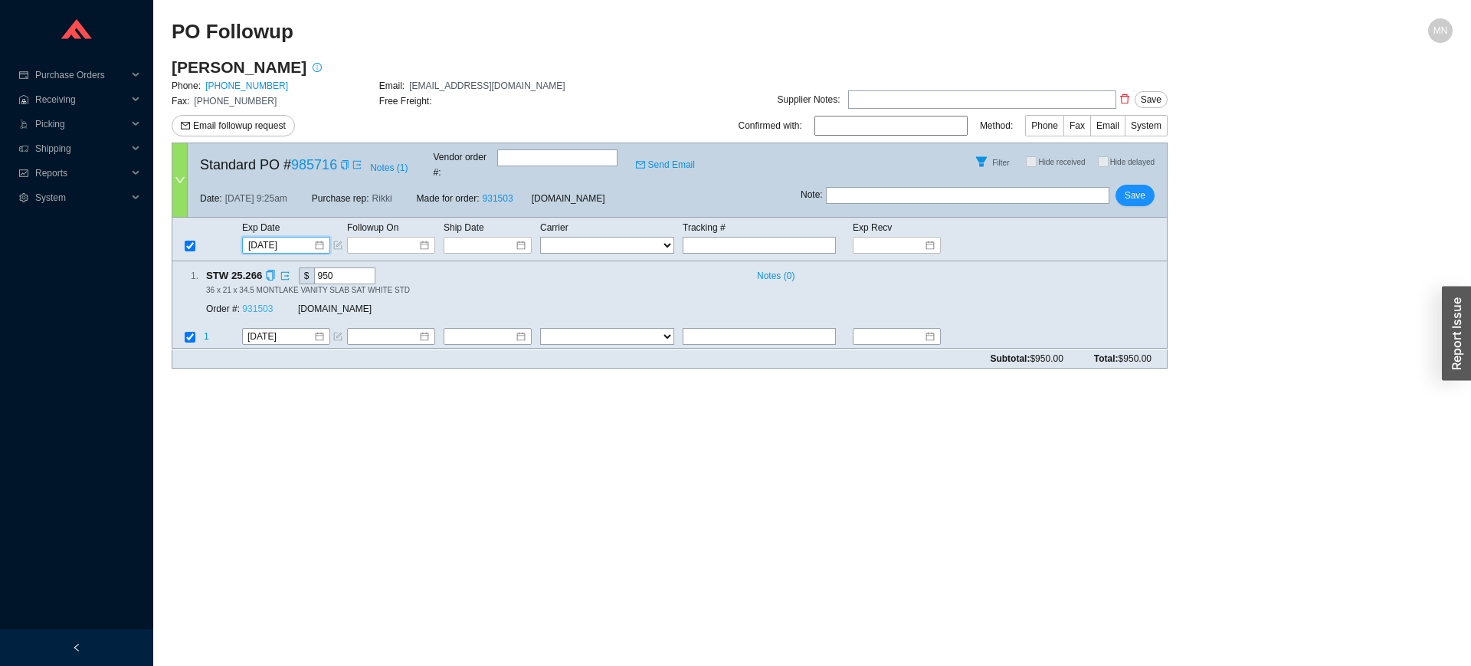
click at [256, 304] on link "931503" at bounding box center [257, 309] width 31 height 11
click at [1136, 188] on span "Save" at bounding box center [1135, 195] width 21 height 15
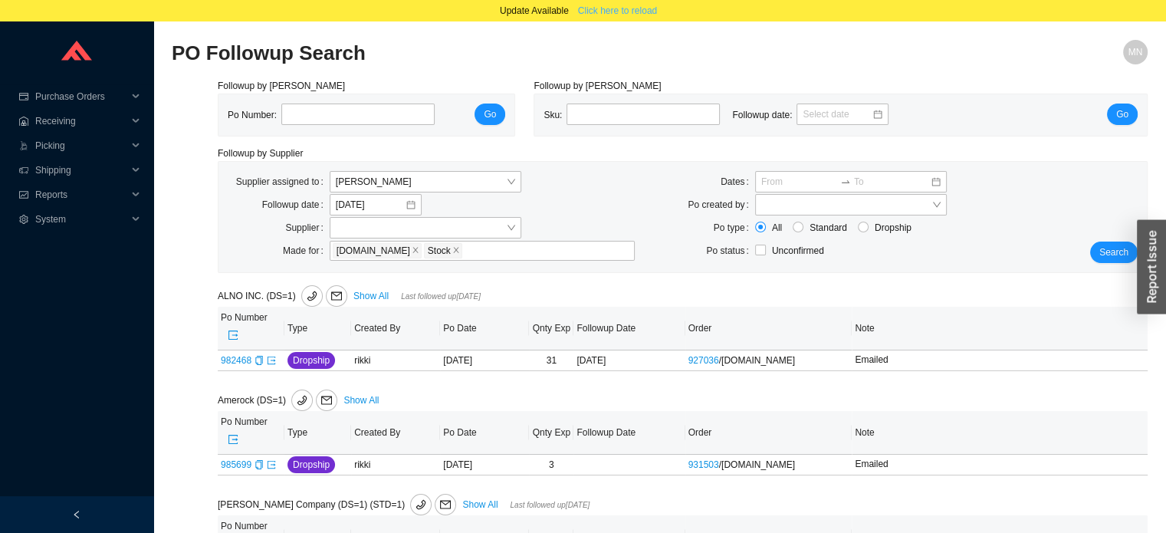
click at [640, 13] on span "Click here to reload" at bounding box center [617, 10] width 79 height 15
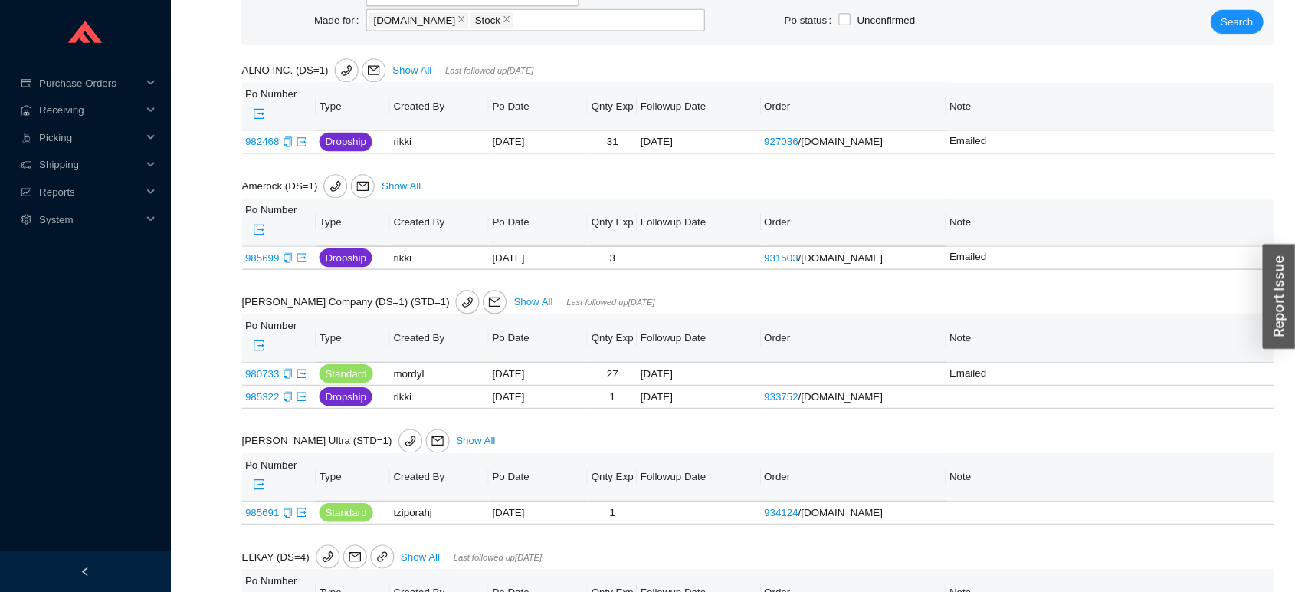
scroll to position [211, 0]
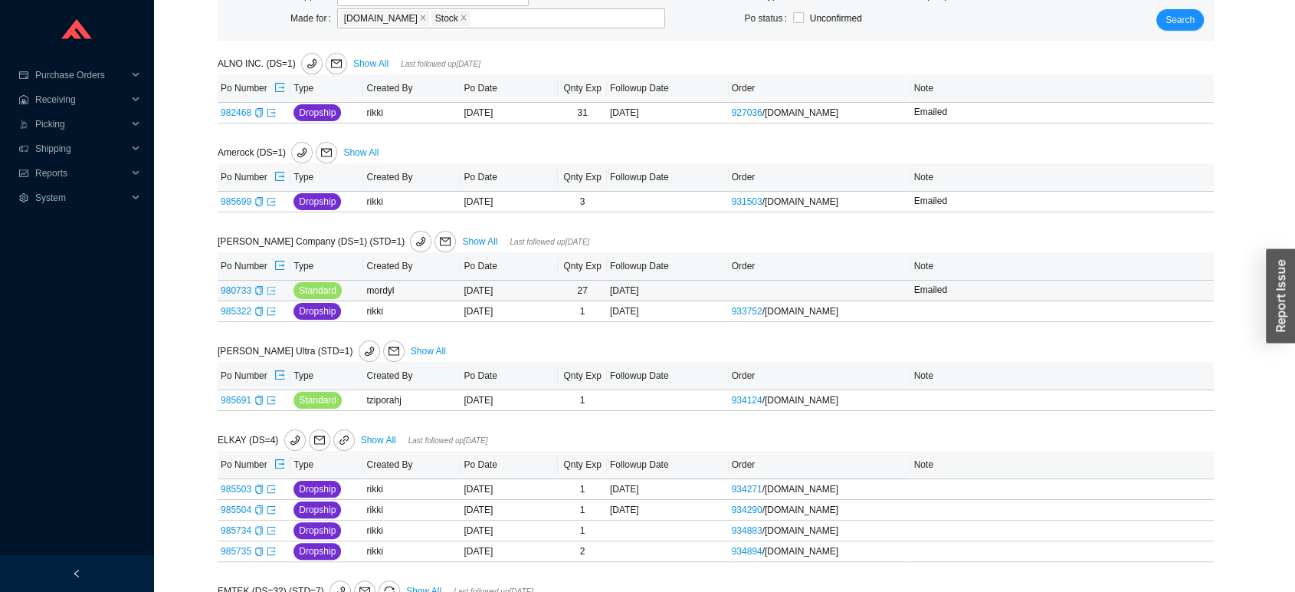
click at [273, 290] on icon "export" at bounding box center [271, 290] width 9 height 9
click at [260, 312] on icon "copy" at bounding box center [258, 311] width 7 height 9
click at [275, 310] on td "985322" at bounding box center [254, 311] width 73 height 21
click at [270, 310] on icon "export" at bounding box center [271, 311] width 9 height 9
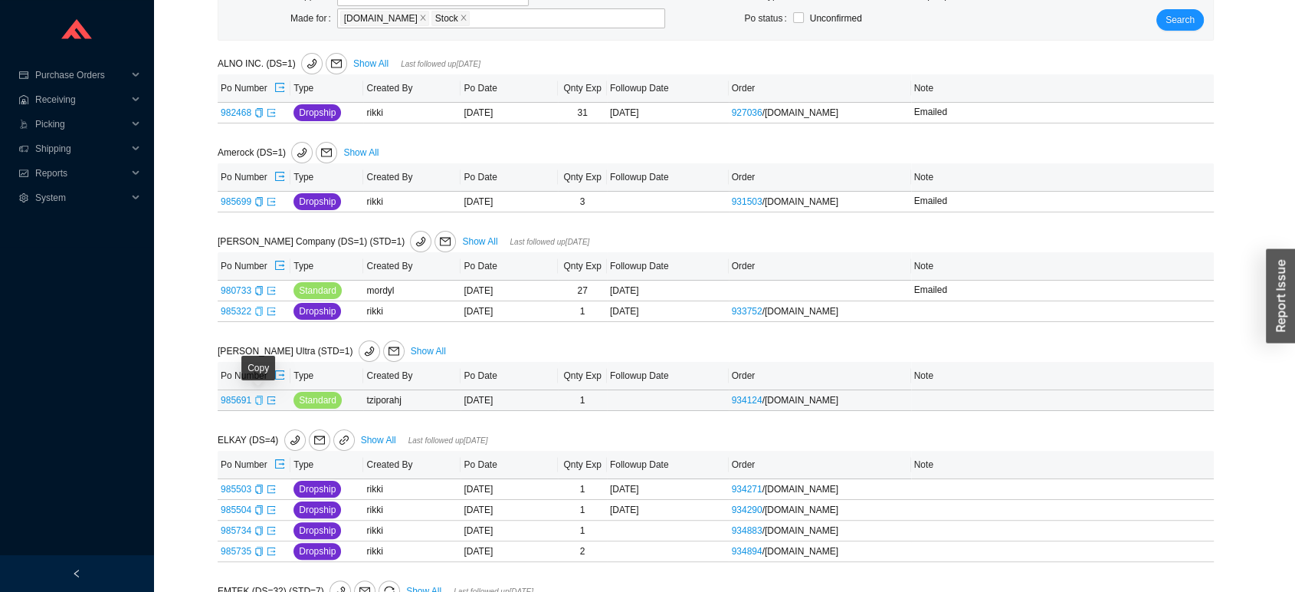
click at [260, 400] on icon "copy" at bounding box center [258, 399] width 7 height 9
click at [756, 400] on link "934124" at bounding box center [747, 400] width 31 height 11
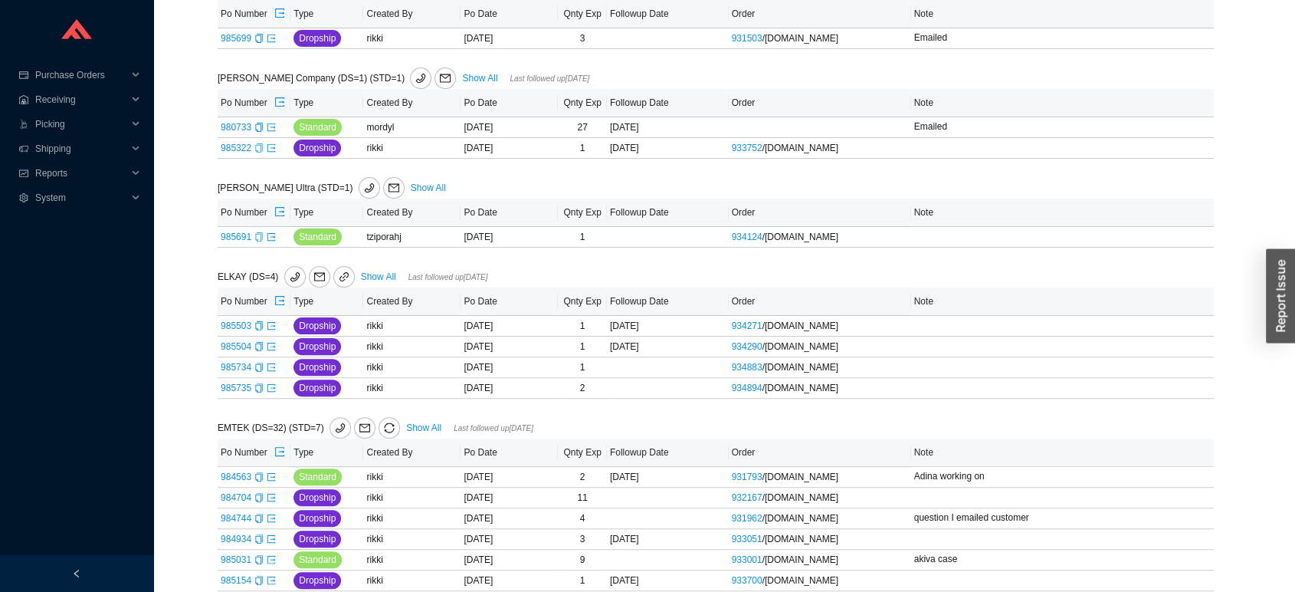
scroll to position [386, 0]
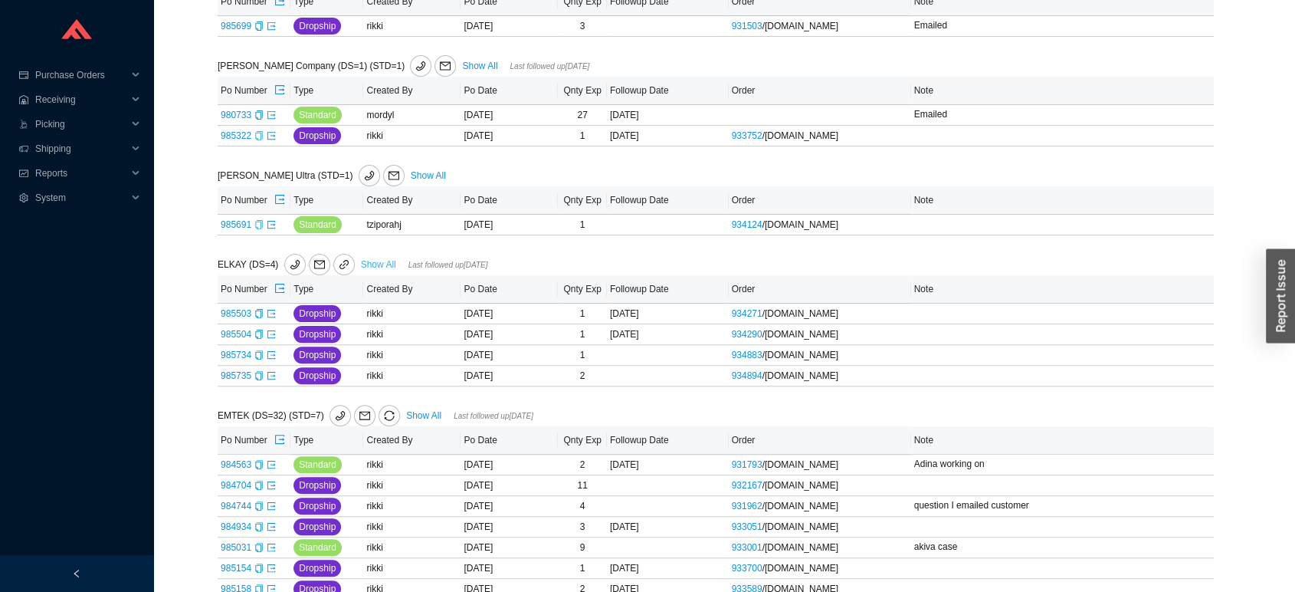
click at [382, 259] on link "Show All" at bounding box center [378, 264] width 35 height 11
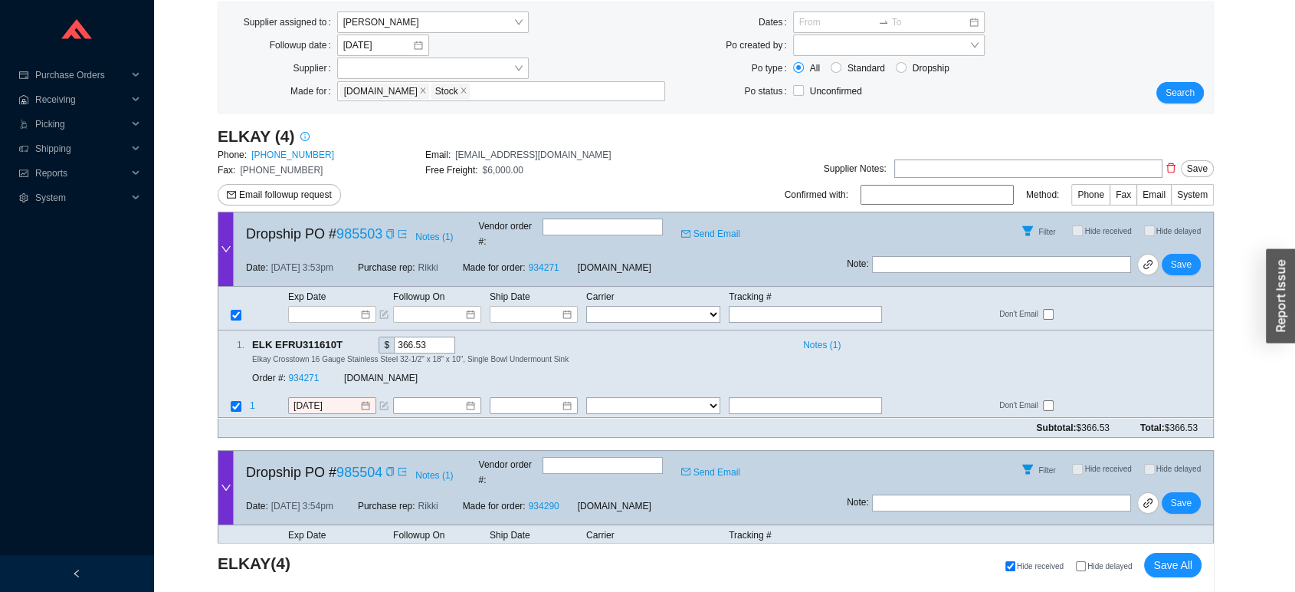
scroll to position [159, 0]
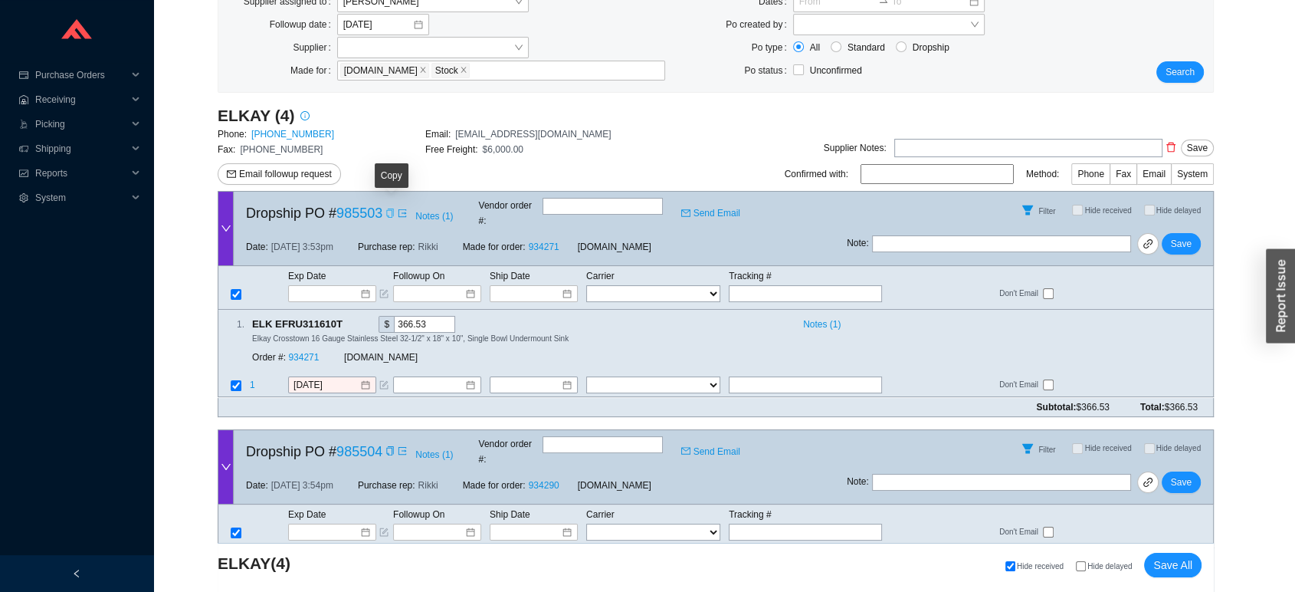
click at [389, 208] on icon "copy" at bounding box center [389, 212] width 7 height 9
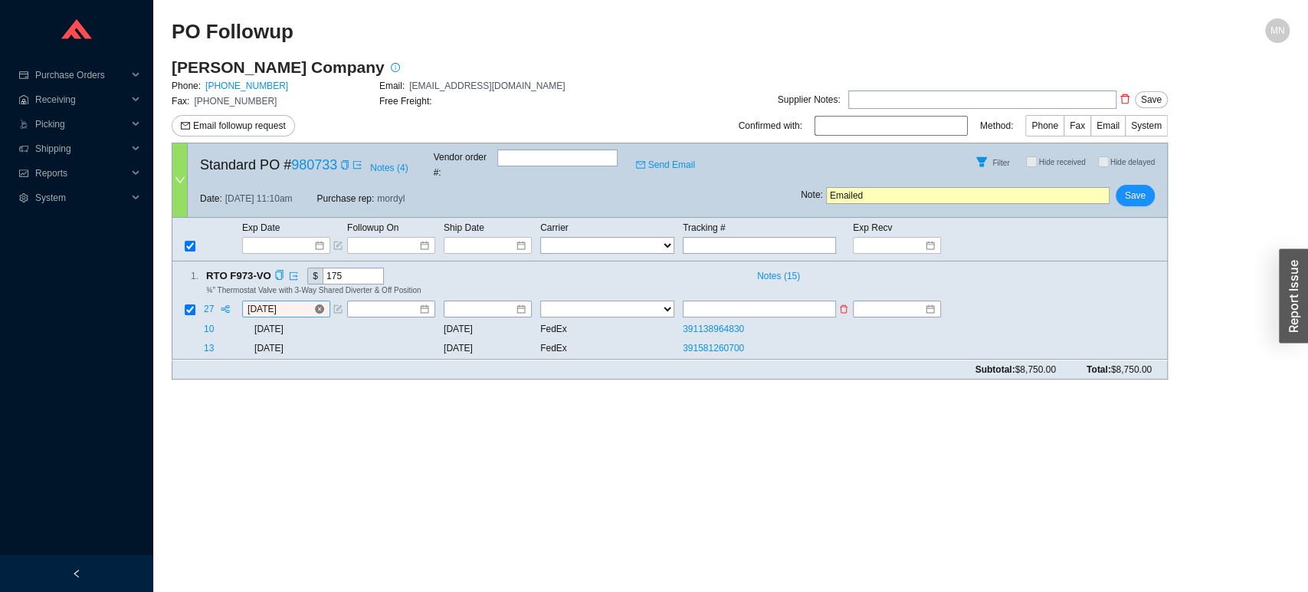
click at [300, 302] on input "[DATE]" at bounding box center [281, 309] width 66 height 15
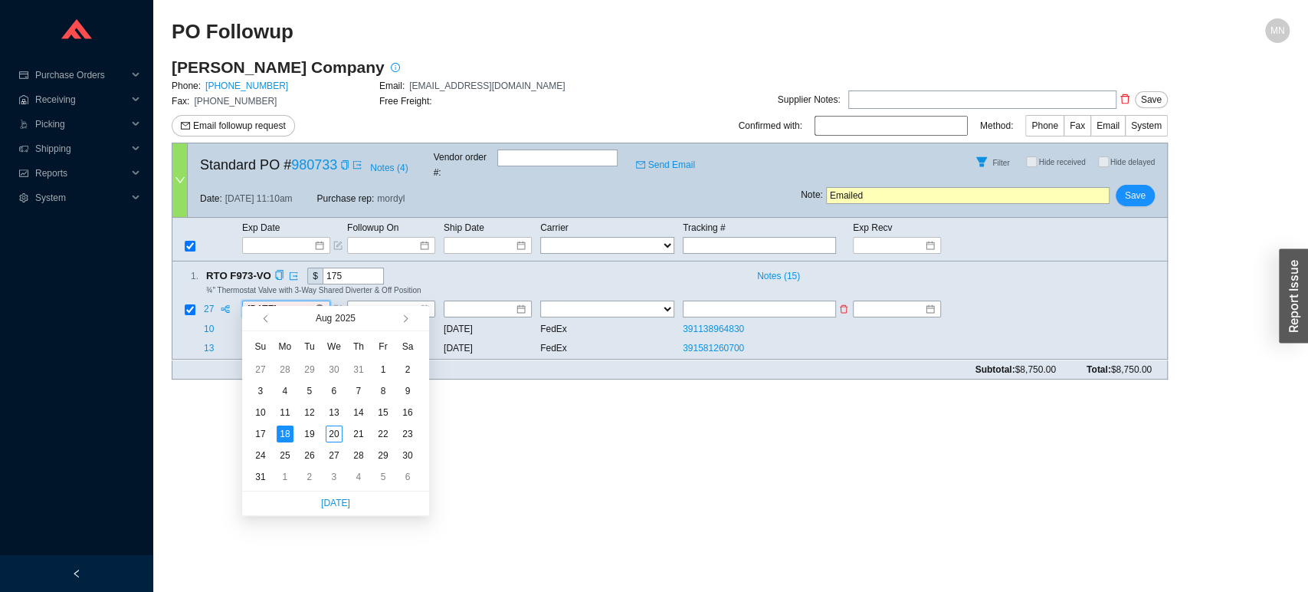
click at [300, 302] on input "[DATE]" at bounding box center [281, 309] width 66 height 15
type input "[DATE]"
click at [381, 454] on div "29" at bounding box center [383, 455] width 17 height 17
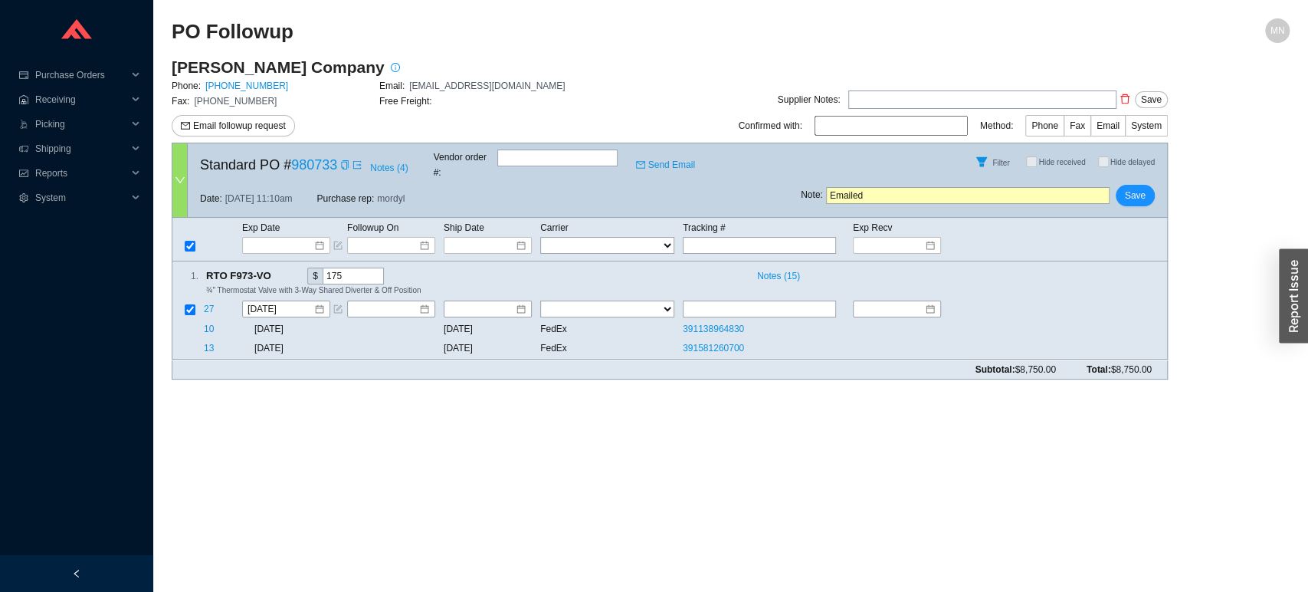
drag, startPoint x: 813, startPoint y: 189, endPoint x: 804, endPoint y: 189, distance: 9.2
click at [804, 189] on span "Note : Emailed" at bounding box center [955, 195] width 309 height 17
click at [1136, 188] on span "Save" at bounding box center [1135, 195] width 21 height 15
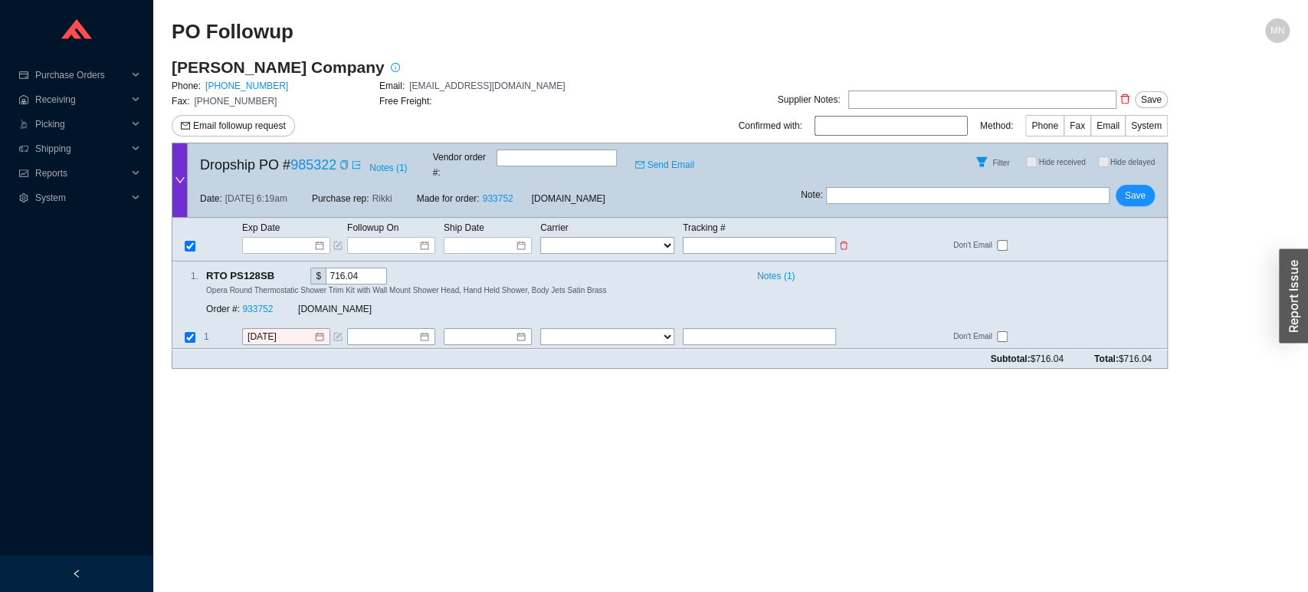
click at [733, 237] on input "text" at bounding box center [759, 245] width 153 height 17
paste input "392123421219"
type input "392123421219"
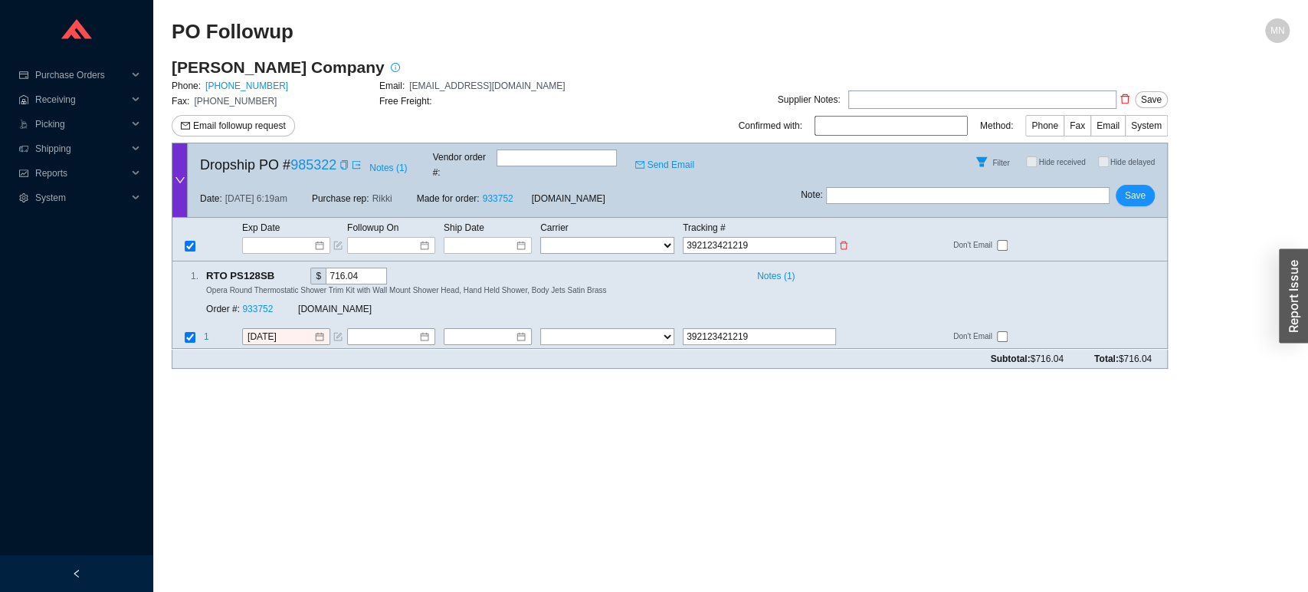
click at [600, 237] on select "FedEx UPS ---------------- 2 Day Transportation INC A&B Freight A. [PERSON_NAME…" at bounding box center [607, 245] width 134 height 17
select select "1"
click at [540, 237] on select "FedEx UPS ---------------- 2 Day Transportation INC A&B Freight A. [PERSON_NAME…" at bounding box center [607, 245] width 134 height 17
select select "1"
click at [482, 236] on td at bounding box center [491, 245] width 97 height 18
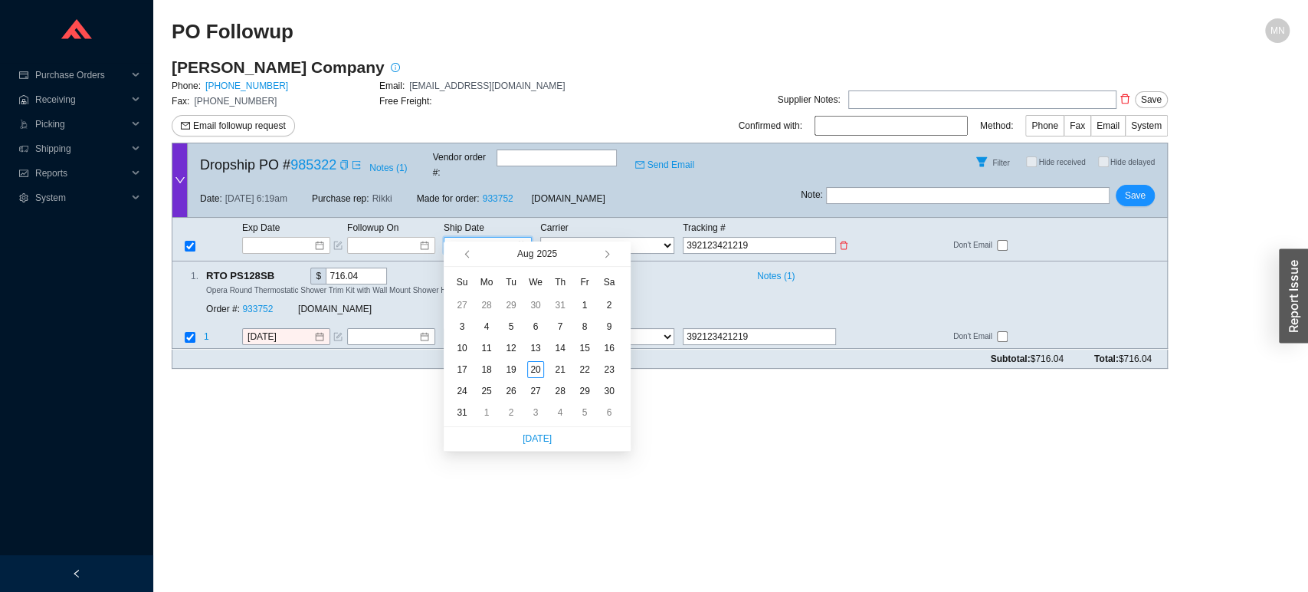
click at [482, 238] on input at bounding box center [482, 245] width 65 height 15
type input "[DATE]"
click at [533, 367] on div "20" at bounding box center [535, 369] width 17 height 17
type input "[DATE]"
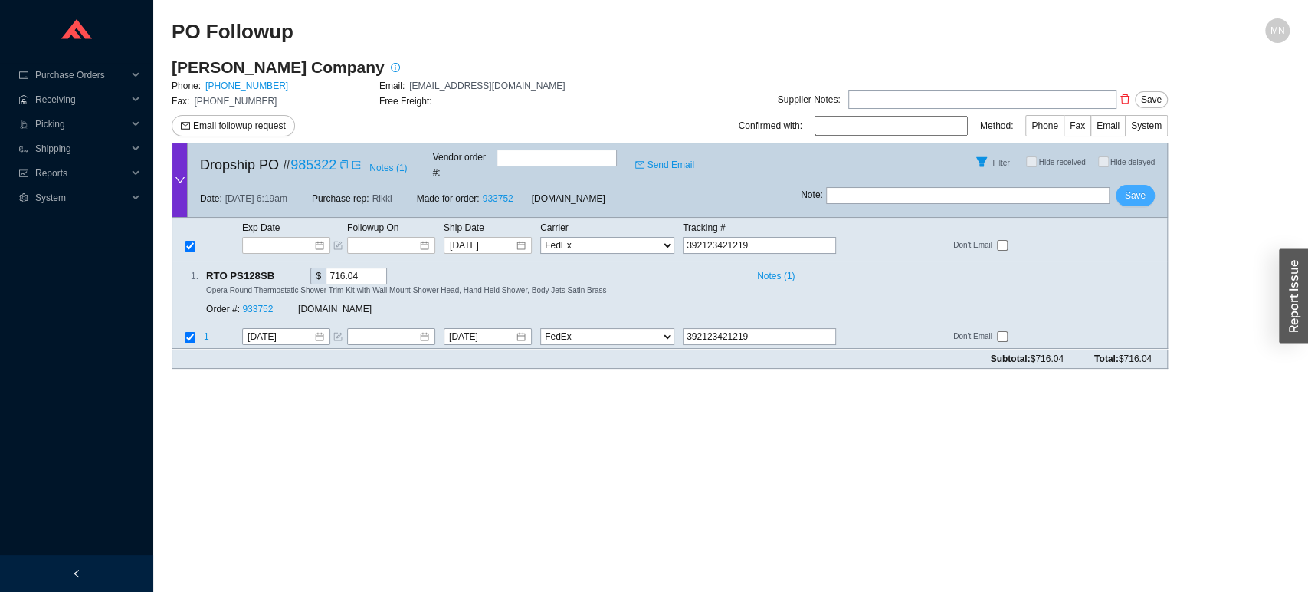
click at [1133, 188] on span "Save" at bounding box center [1135, 195] width 21 height 15
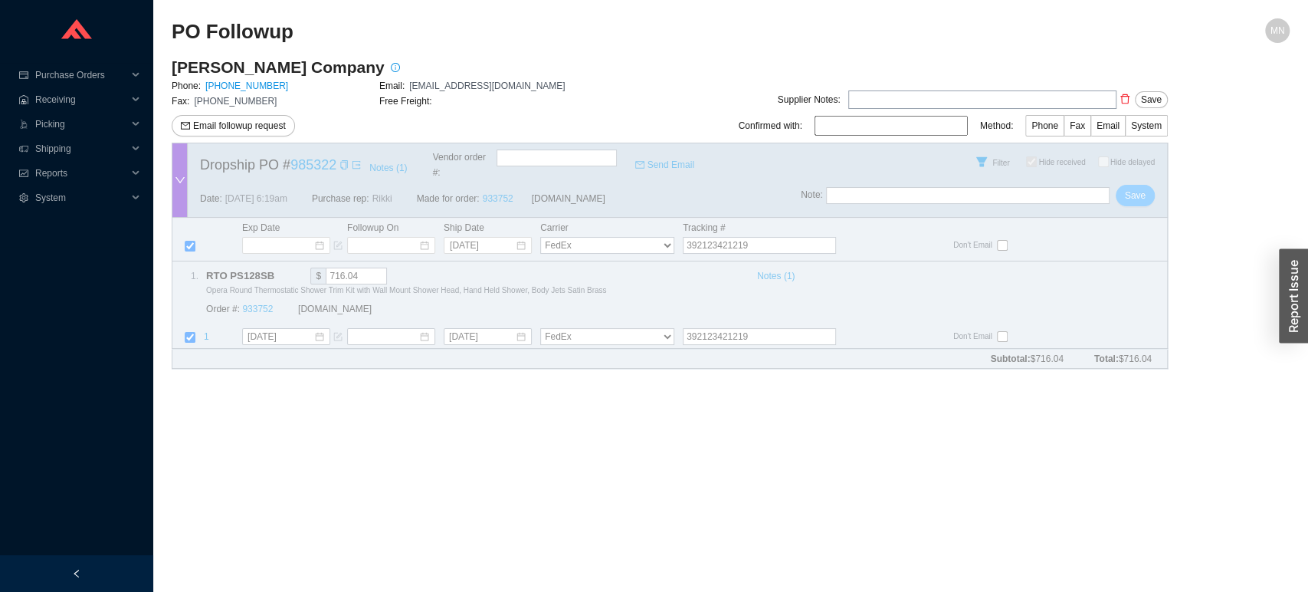
checkbox input "true"
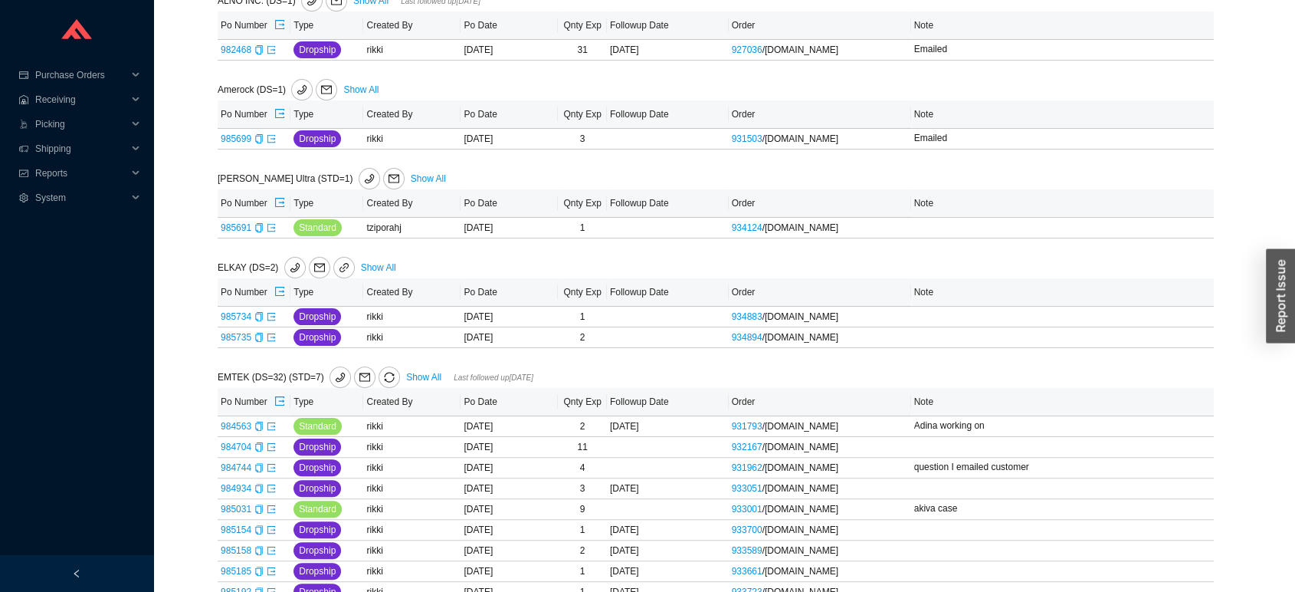
scroll to position [280, 0]
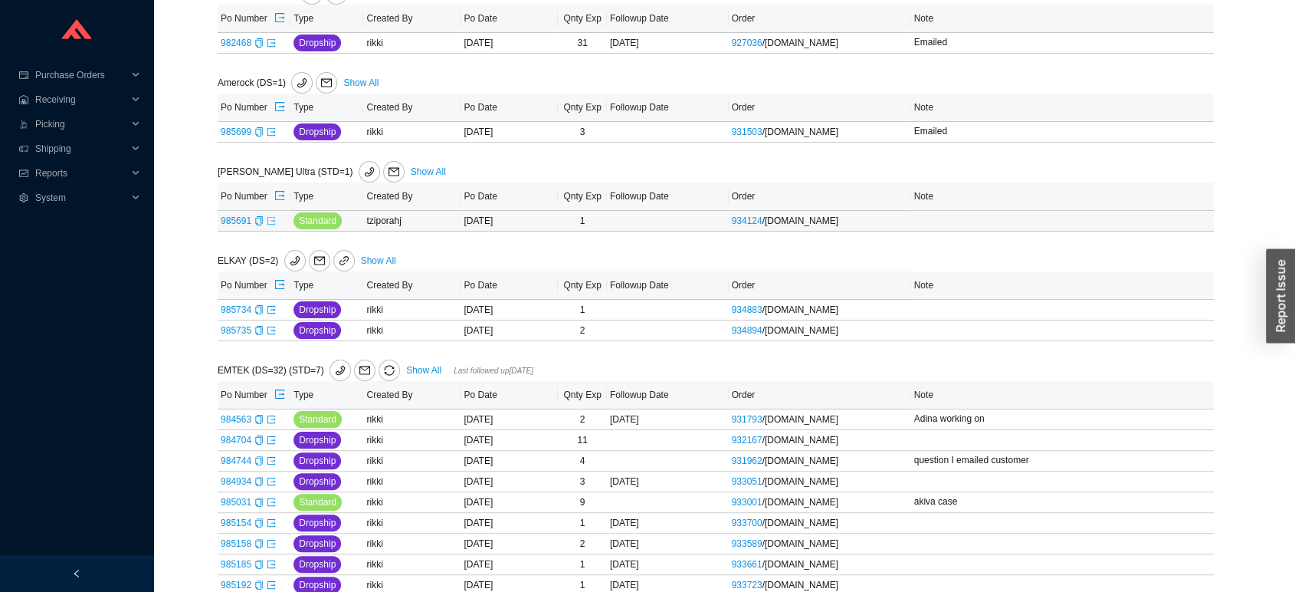
click at [270, 223] on icon "export" at bounding box center [271, 220] width 9 height 9
click at [258, 309] on icon "copy" at bounding box center [258, 309] width 9 height 9
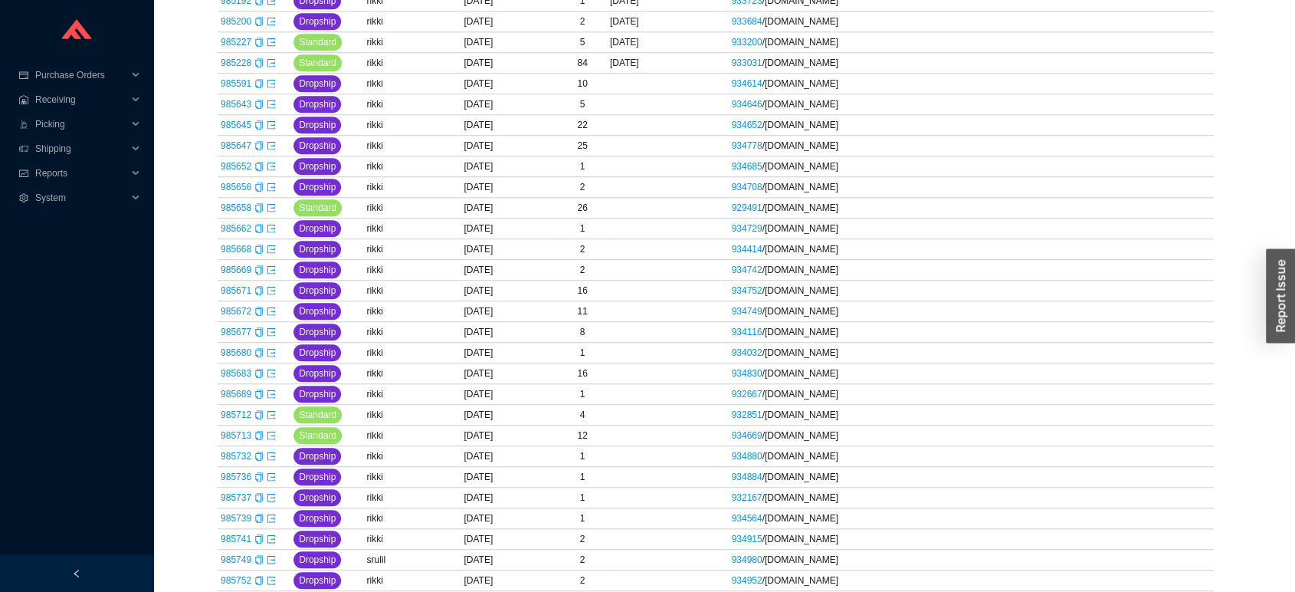
scroll to position [883, 0]
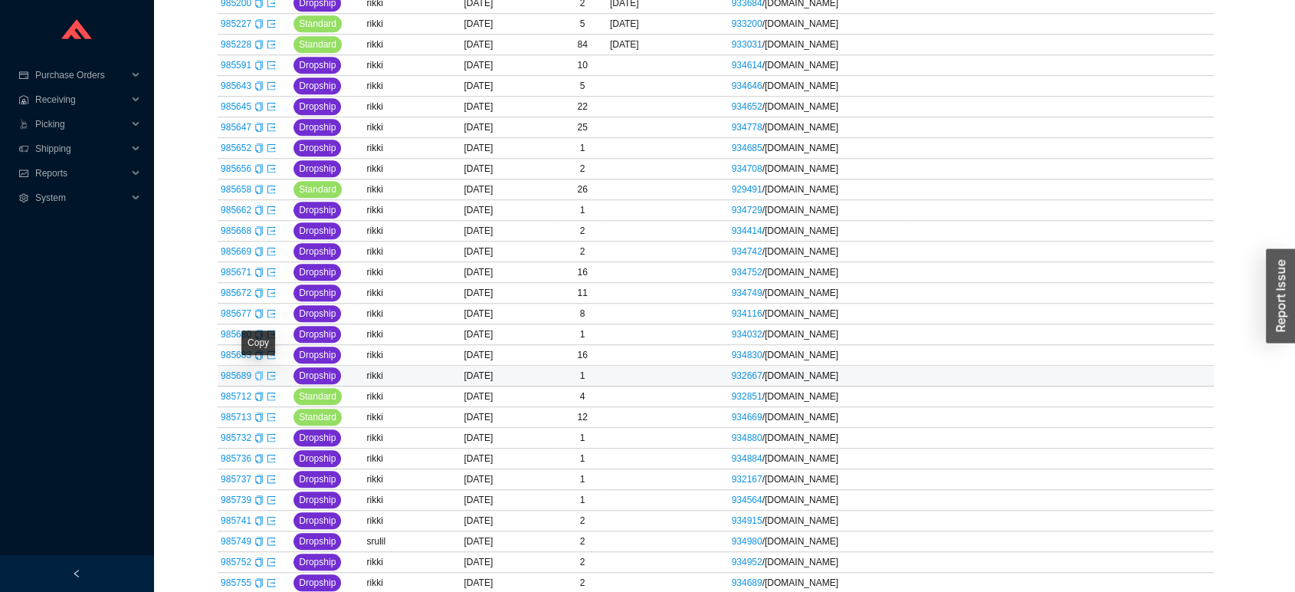
click at [257, 377] on icon "copy" at bounding box center [258, 375] width 9 height 9
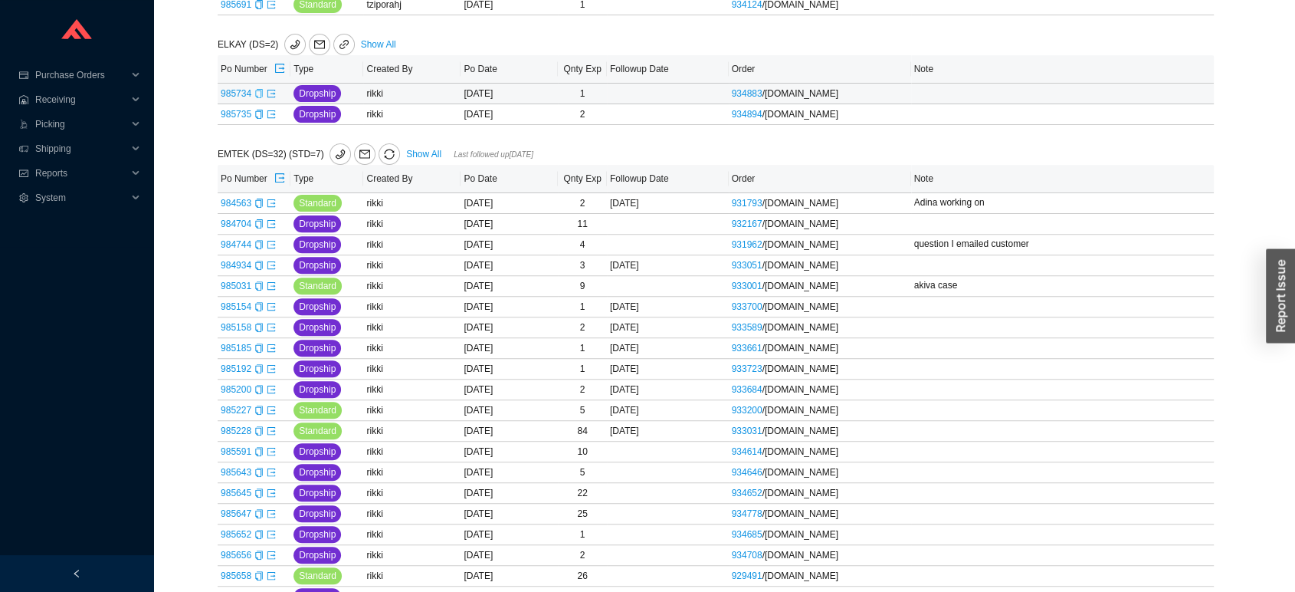
scroll to position [452, 0]
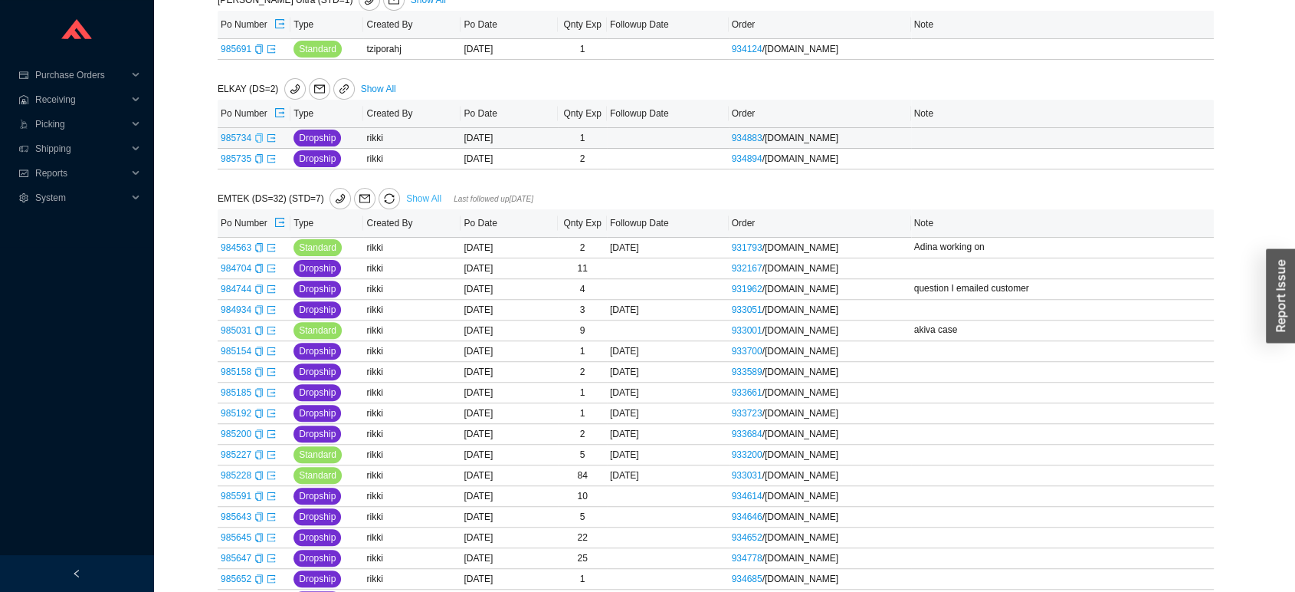
click at [415, 201] on link "Show All" at bounding box center [423, 198] width 35 height 11
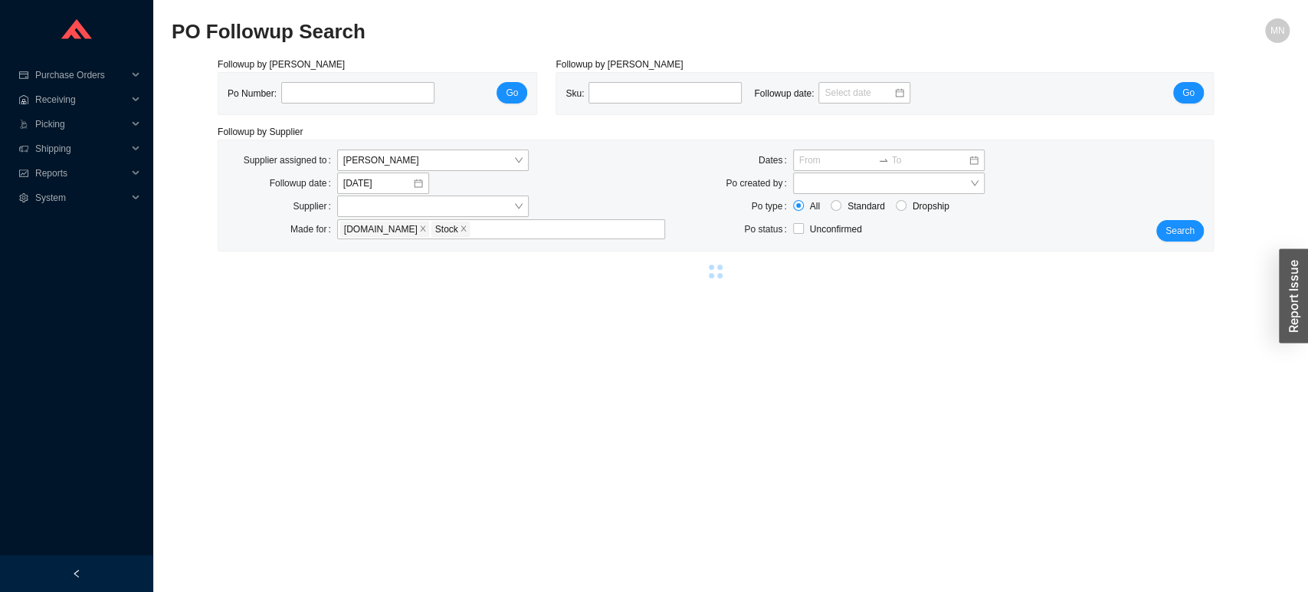
select select "2"
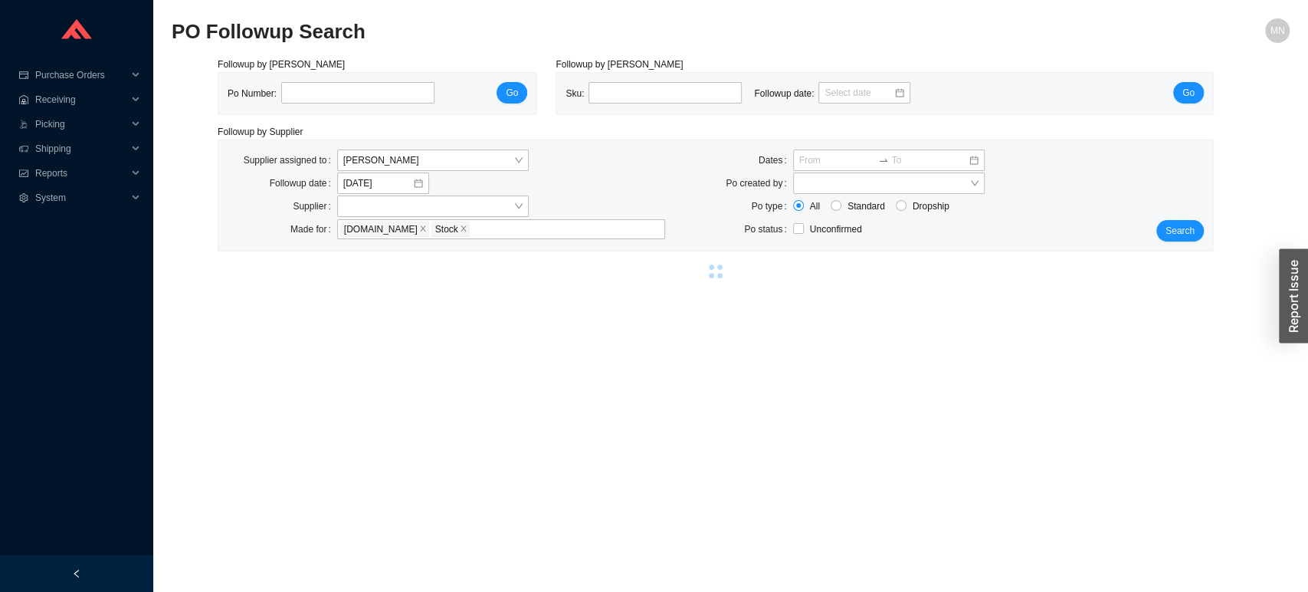
select select "2"
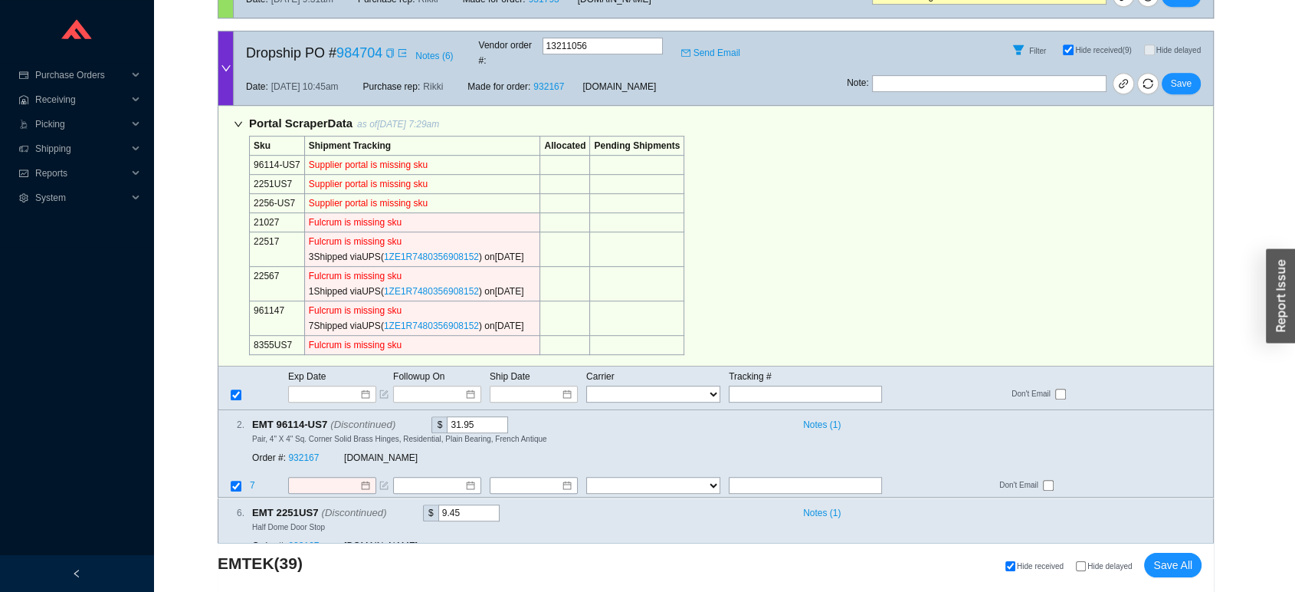
scroll to position [828, 0]
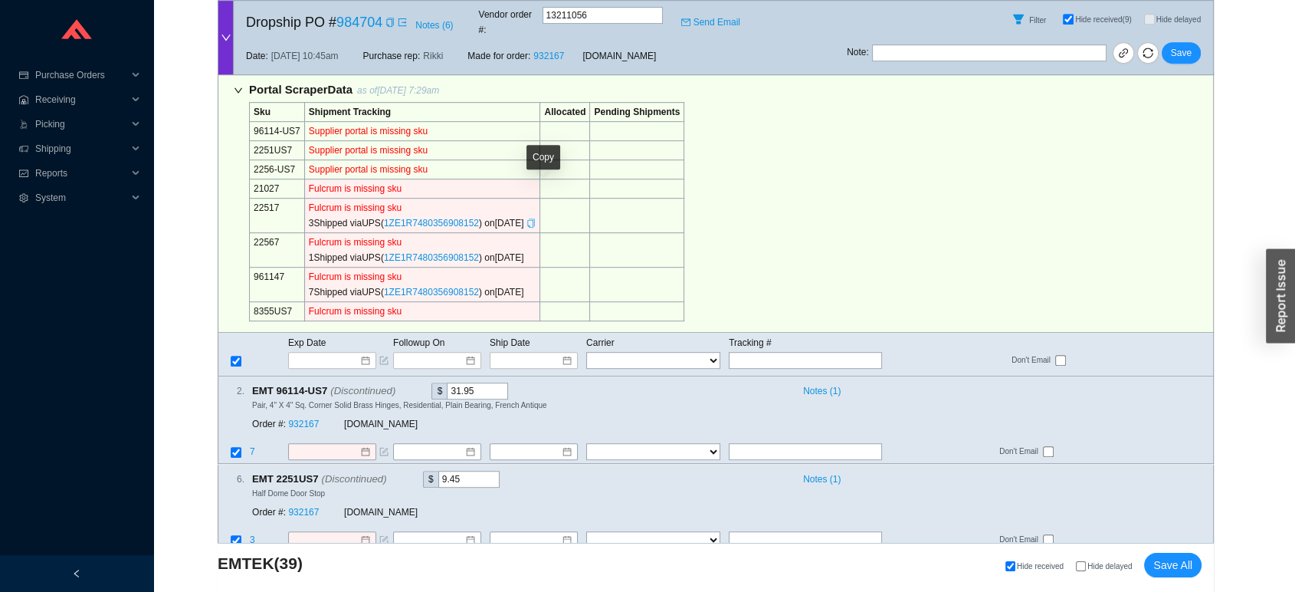
click at [536, 218] on icon "copy" at bounding box center [530, 222] width 9 height 9
click at [764, 352] on input "text" at bounding box center [805, 360] width 153 height 17
paste input "1ZE1R7480356908152"
type input "1ZE1R7480356908152"
type input "8/19/2025"
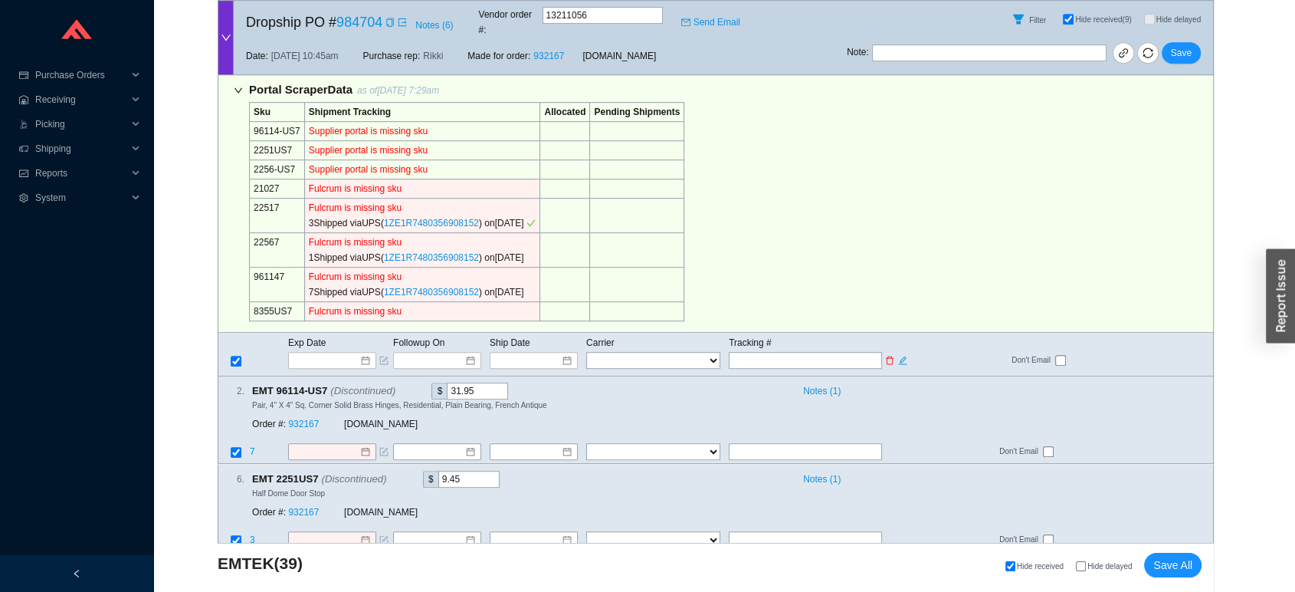
type input "1ZE1R7480356908152"
type input "8/19/2025"
type input "1ZE1R7480356908152"
type input "8/19/2025"
type input "1ZE1R7480356908152"
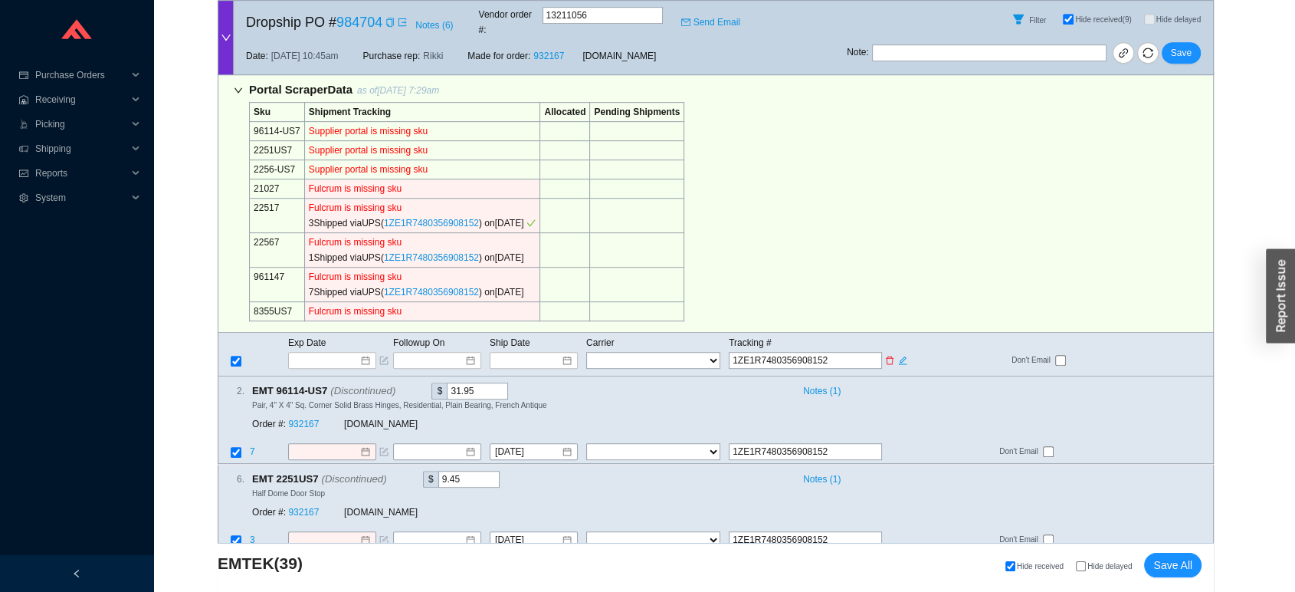
select select "2"
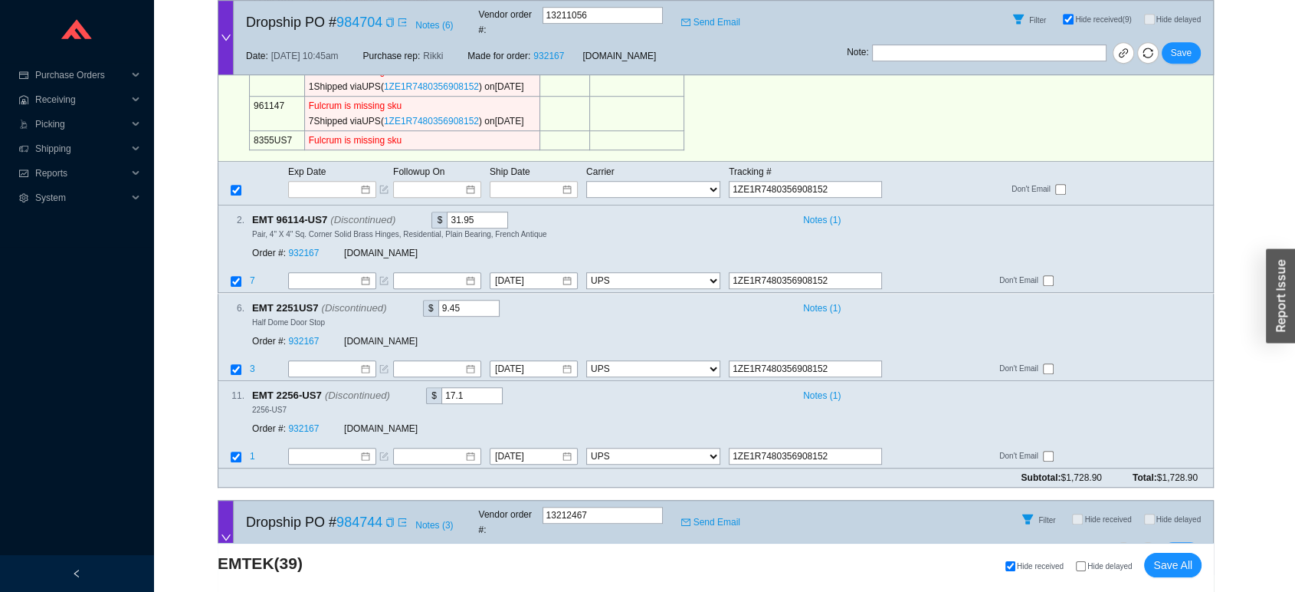
scroll to position [1043, 0]
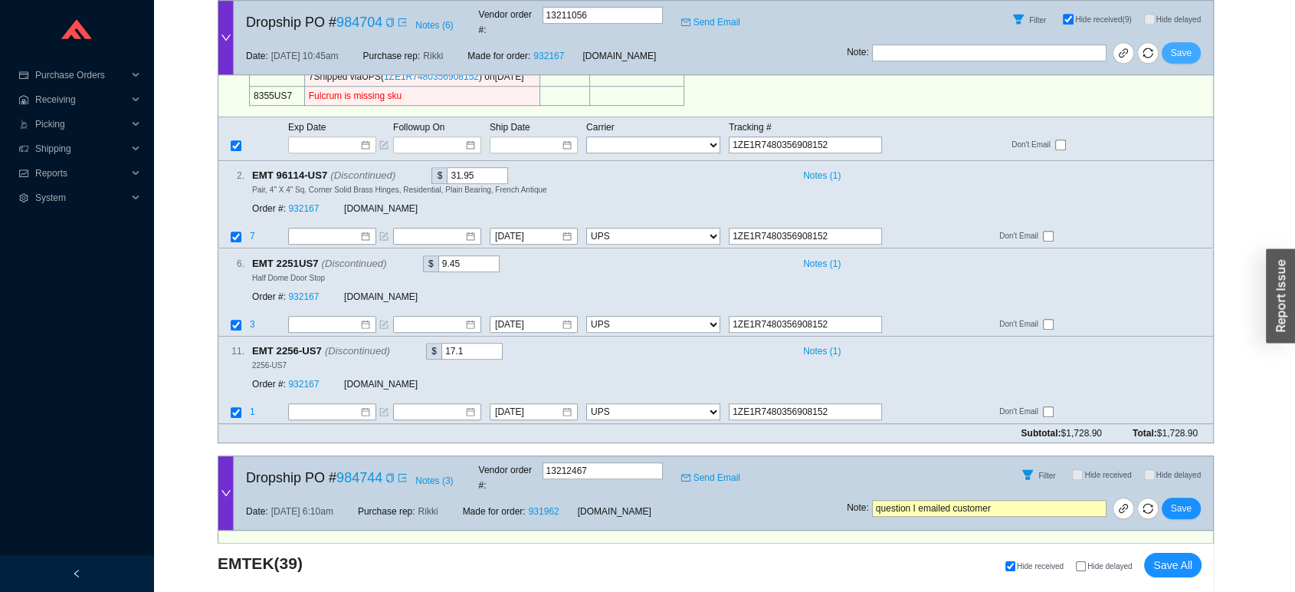
type input "1ZE1R7480356908152"
click at [1188, 45] on span "Save" at bounding box center [1181, 52] width 21 height 15
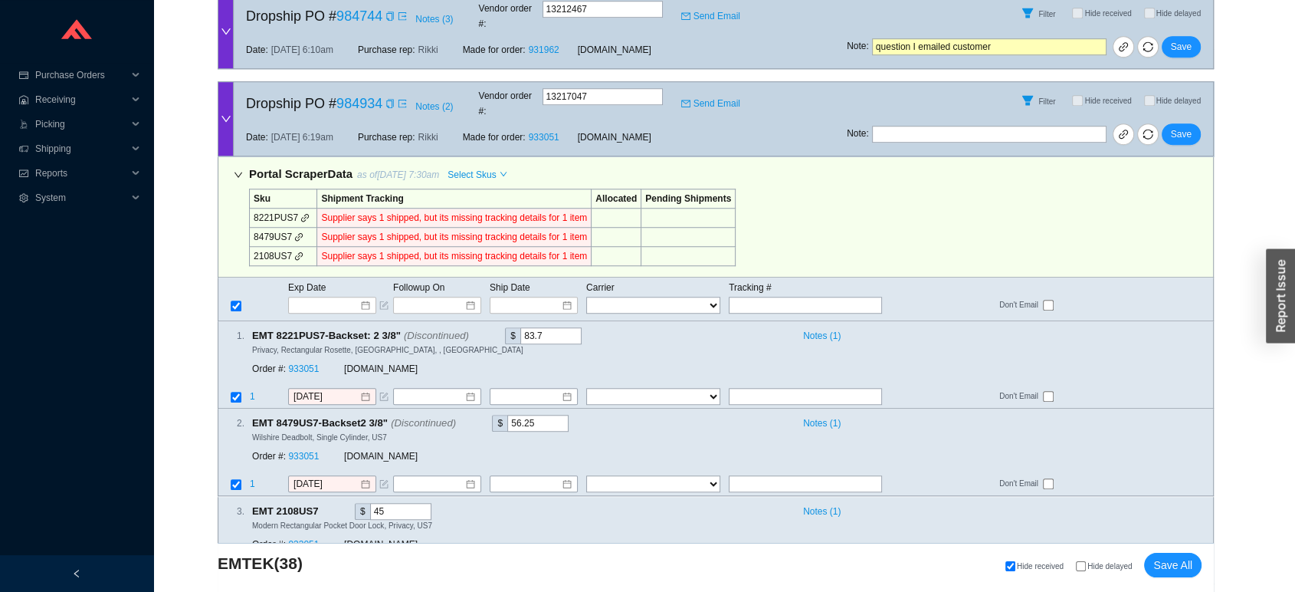
scroll to position [1191, 0]
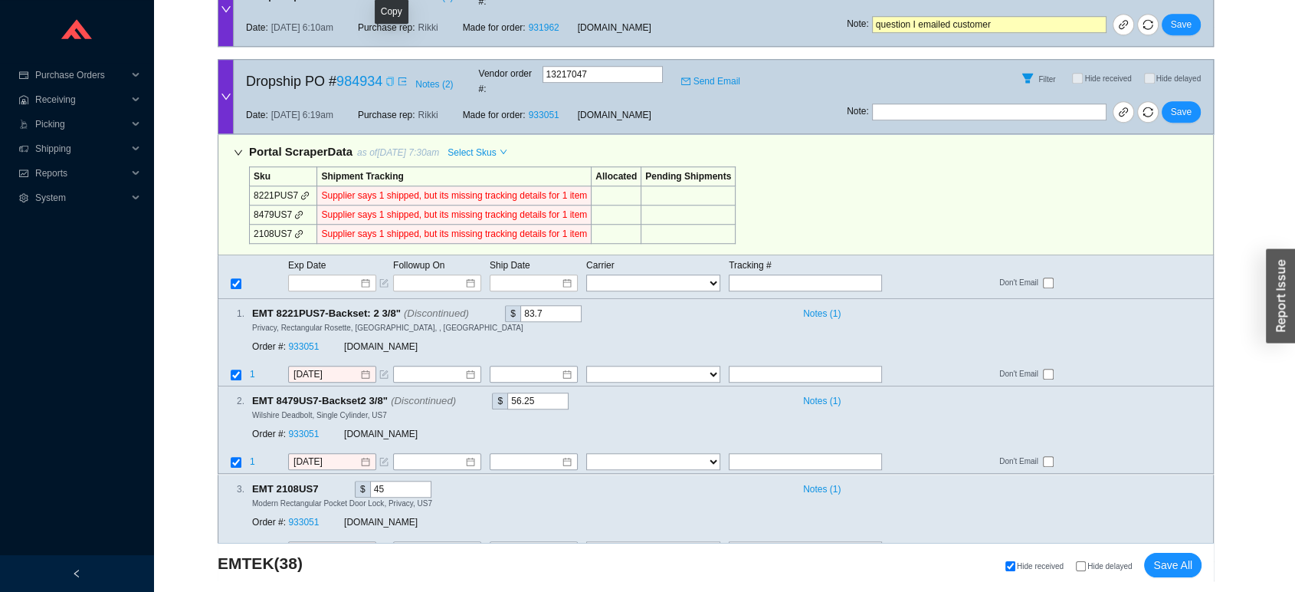
click at [392, 77] on icon "copy" at bounding box center [389, 81] width 7 height 9
click at [306, 341] on link "933051" at bounding box center [303, 346] width 31 height 11
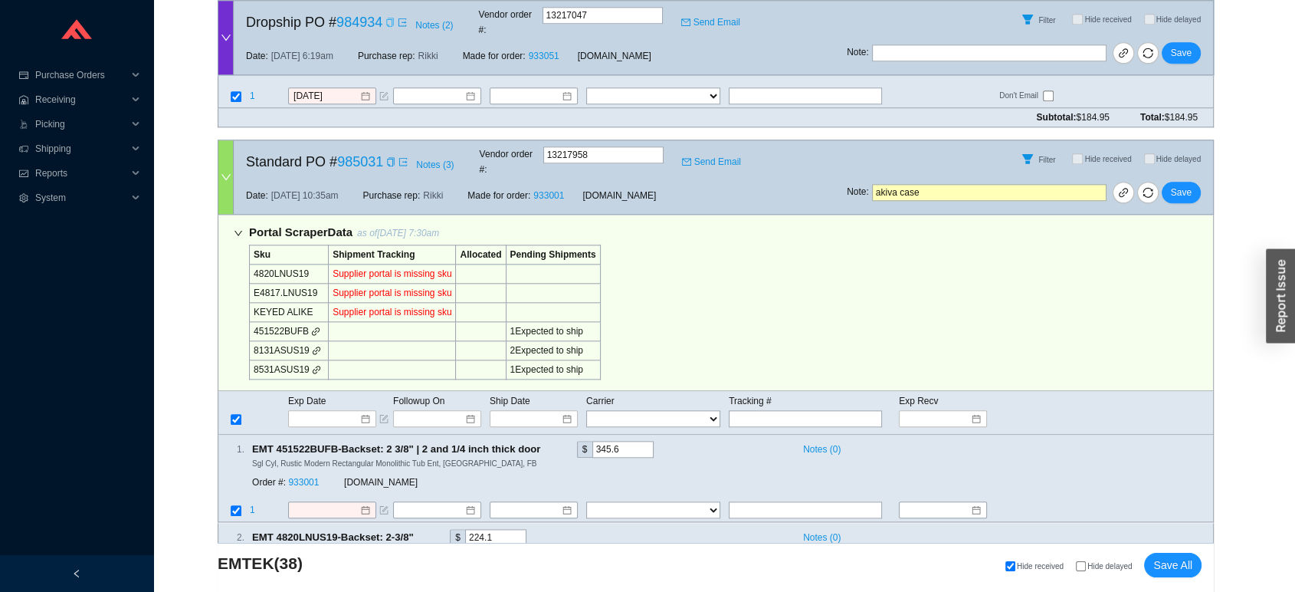
scroll to position [1702, 0]
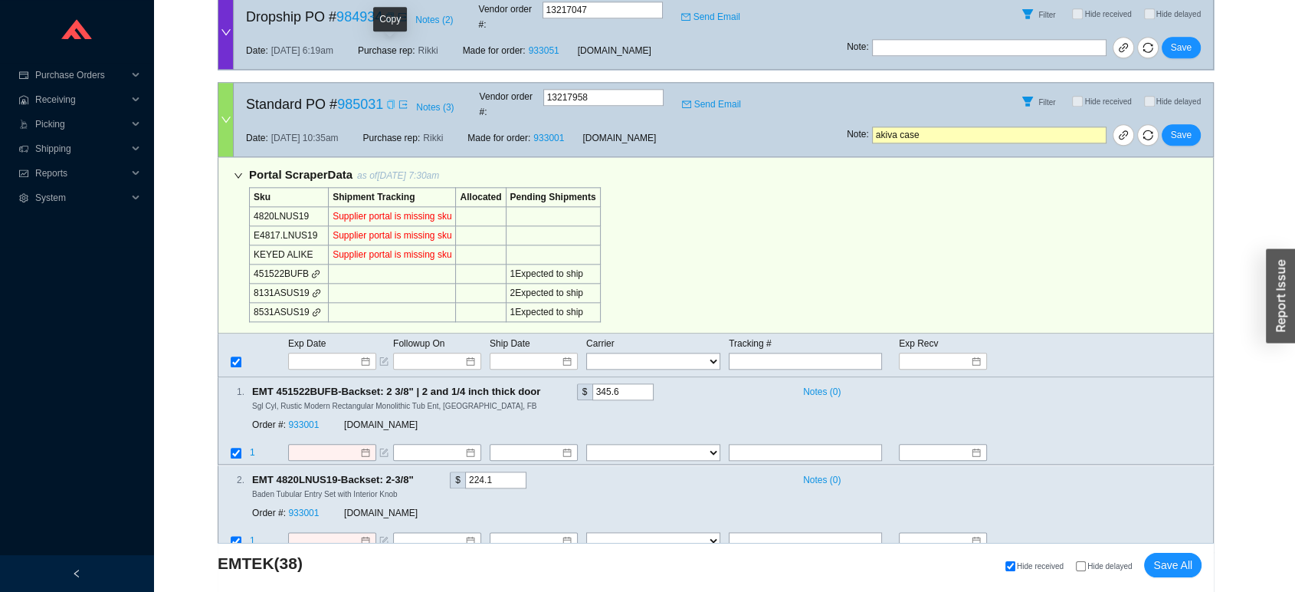
click at [389, 100] on icon "copy" at bounding box center [390, 104] width 9 height 9
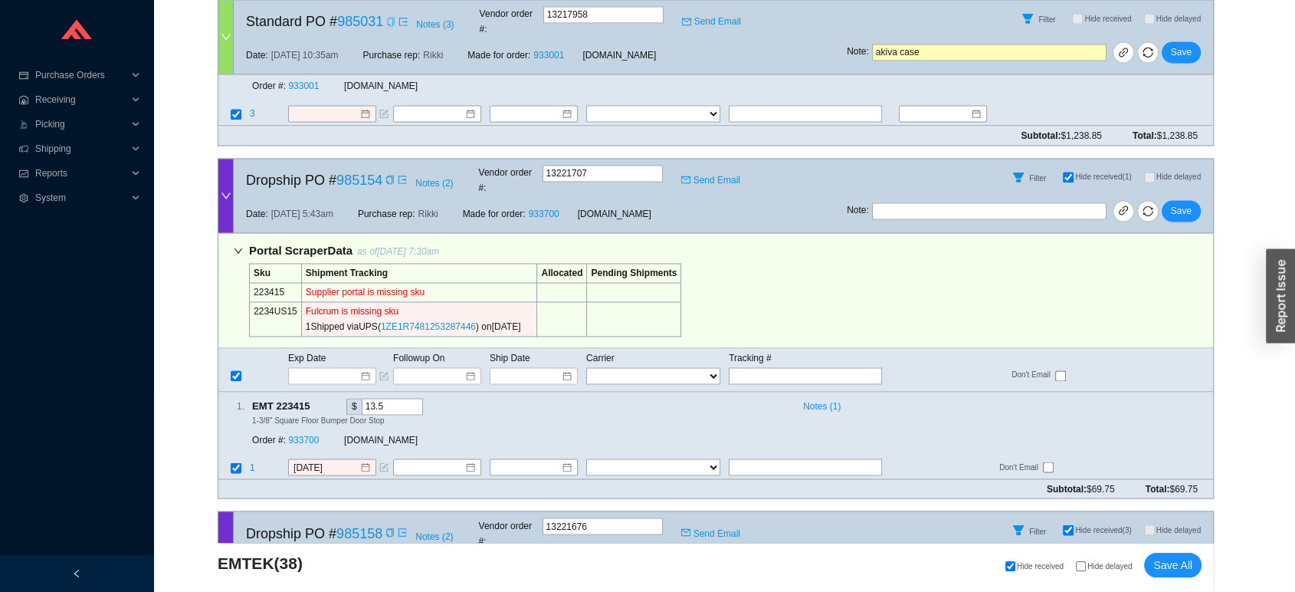
scroll to position [2486, 0]
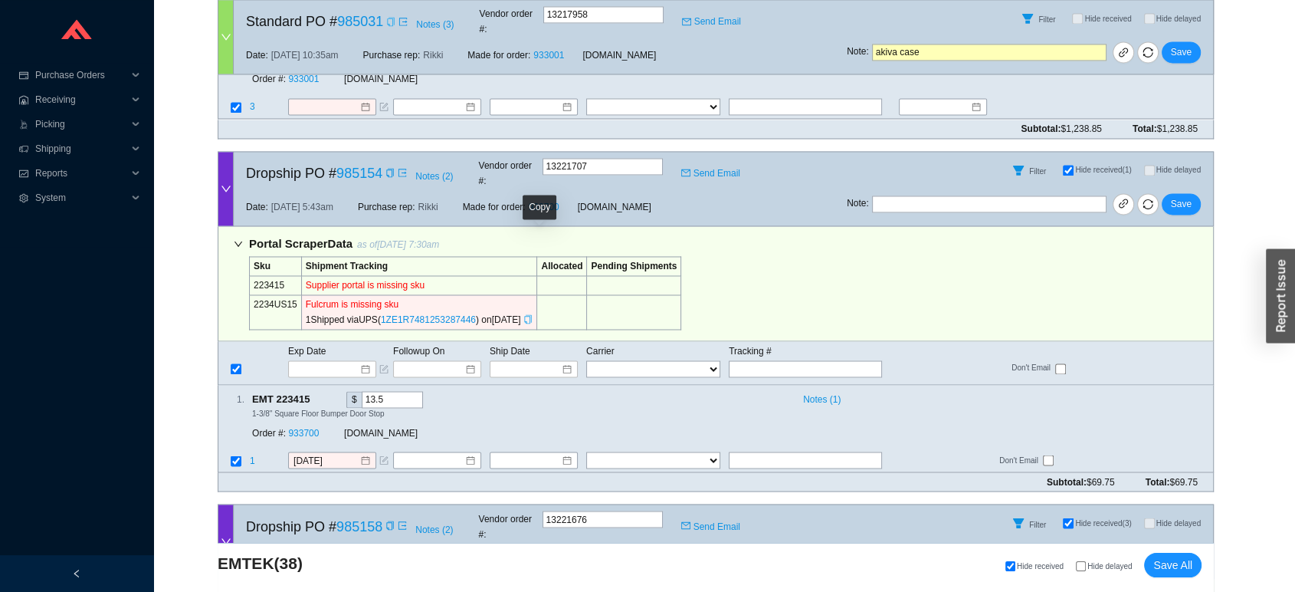
click at [532, 314] on icon "copy" at bounding box center [528, 318] width 7 height 9
click at [758, 360] on input "text" at bounding box center [805, 368] width 153 height 17
paste input "1ZE1R7481253287446"
type input "1ZE1R7481253287446"
type input "8/14/2025"
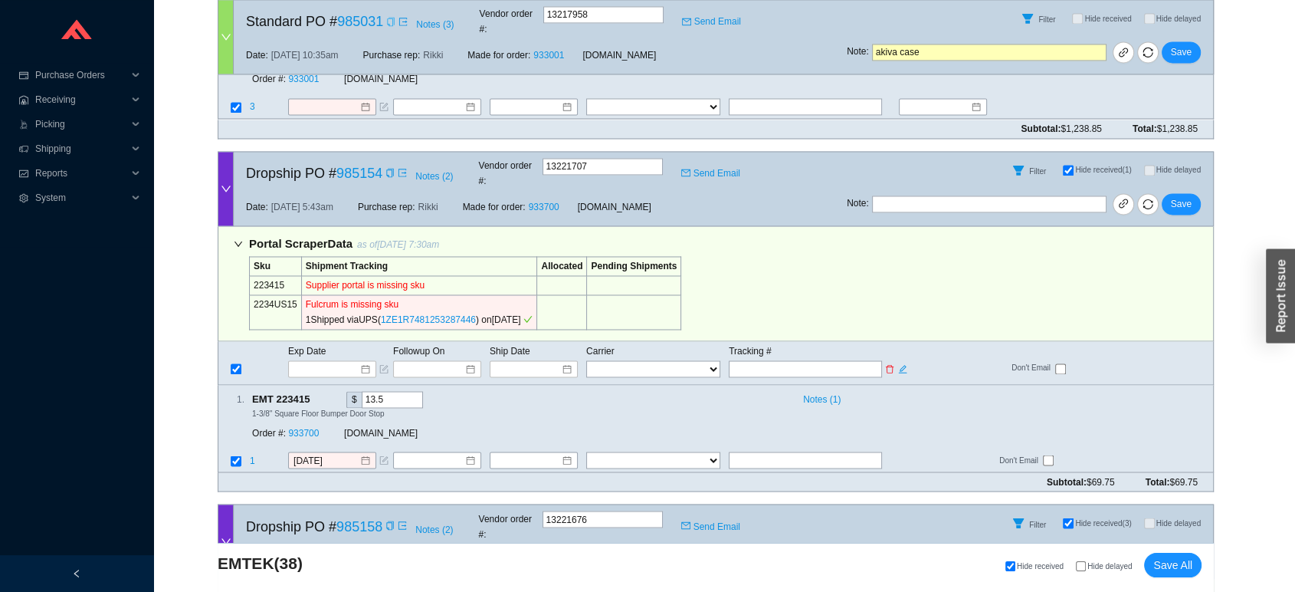
type input "1ZE1R7481253287446"
select select "2"
type input "1ZE1R7481253287446"
click at [1177, 196] on span "Save" at bounding box center [1181, 203] width 21 height 15
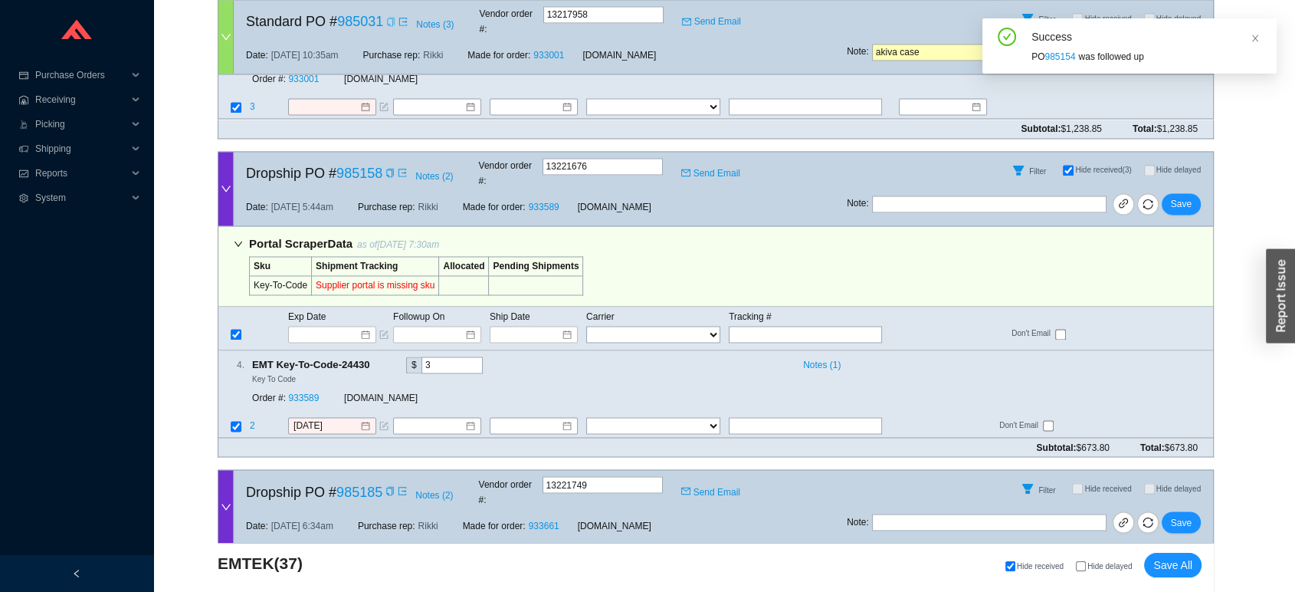
click at [1093, 166] on span "Hide received (3)" at bounding box center [1103, 170] width 56 height 8
click at [1074, 165] on input "Hide received (3)" at bounding box center [1068, 170] width 11 height 11
checkbox input "false"
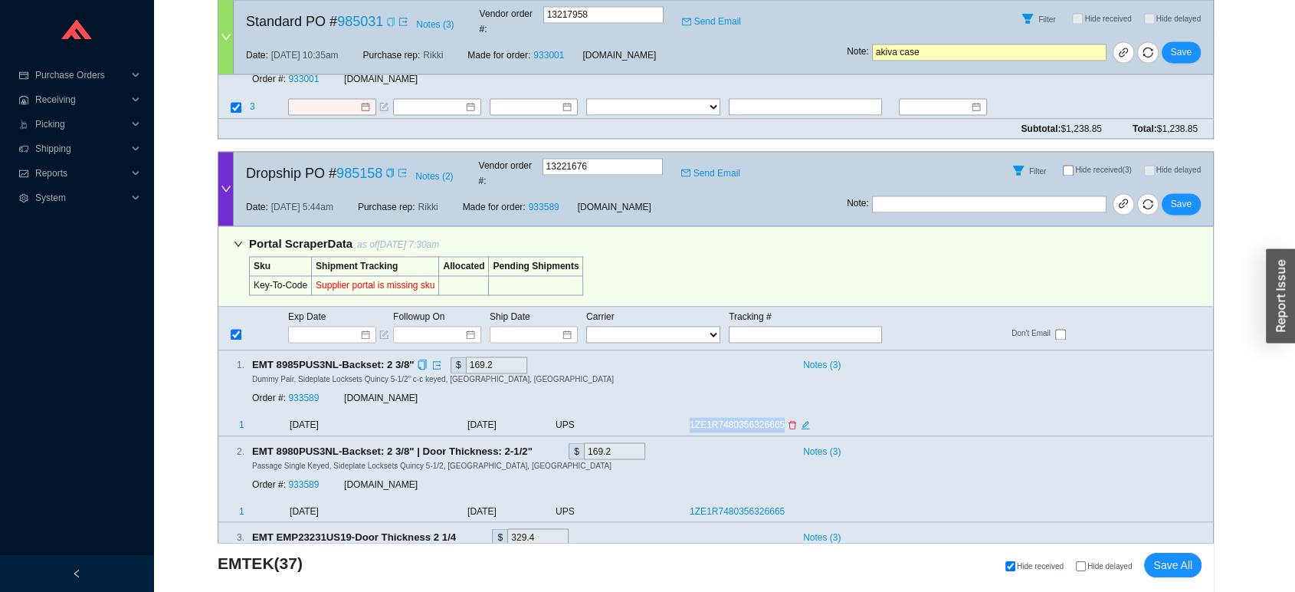
drag, startPoint x: 671, startPoint y: 351, endPoint x: 783, endPoint y: 346, distance: 112.0
click at [783, 416] on tr "1 8/19/2025 8/18/2025 UPS 1ZE1R7480356326665" at bounding box center [715, 425] width 995 height 19
copy tr "1ZE1R7480356326665"
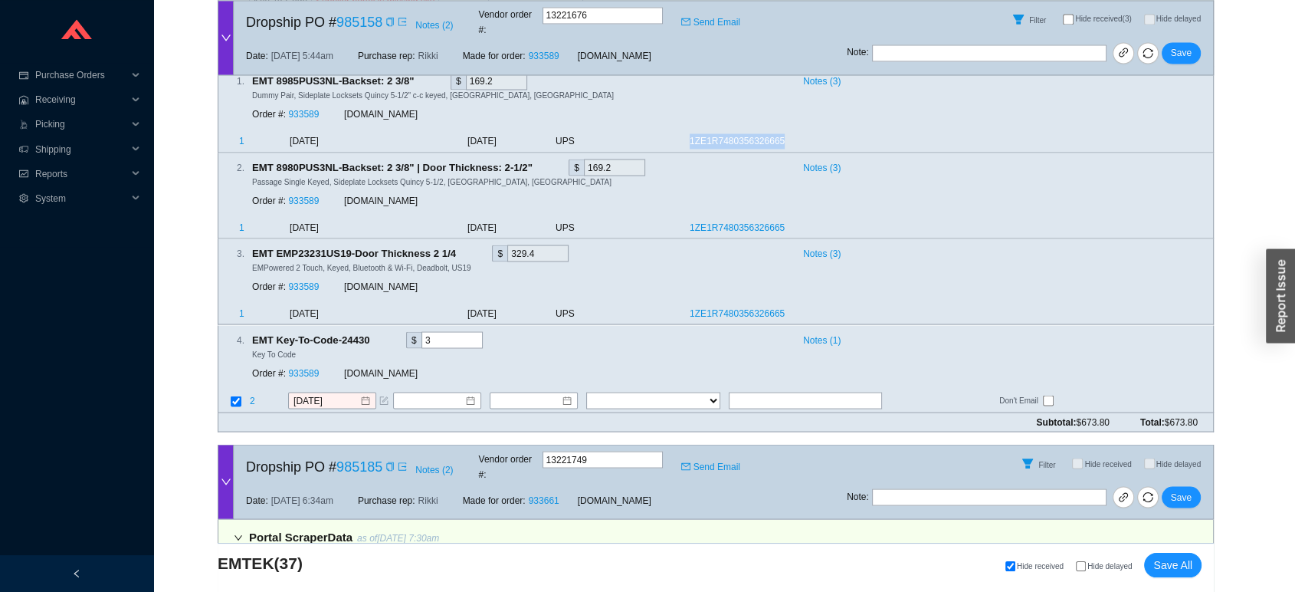
scroll to position [2803, 0]
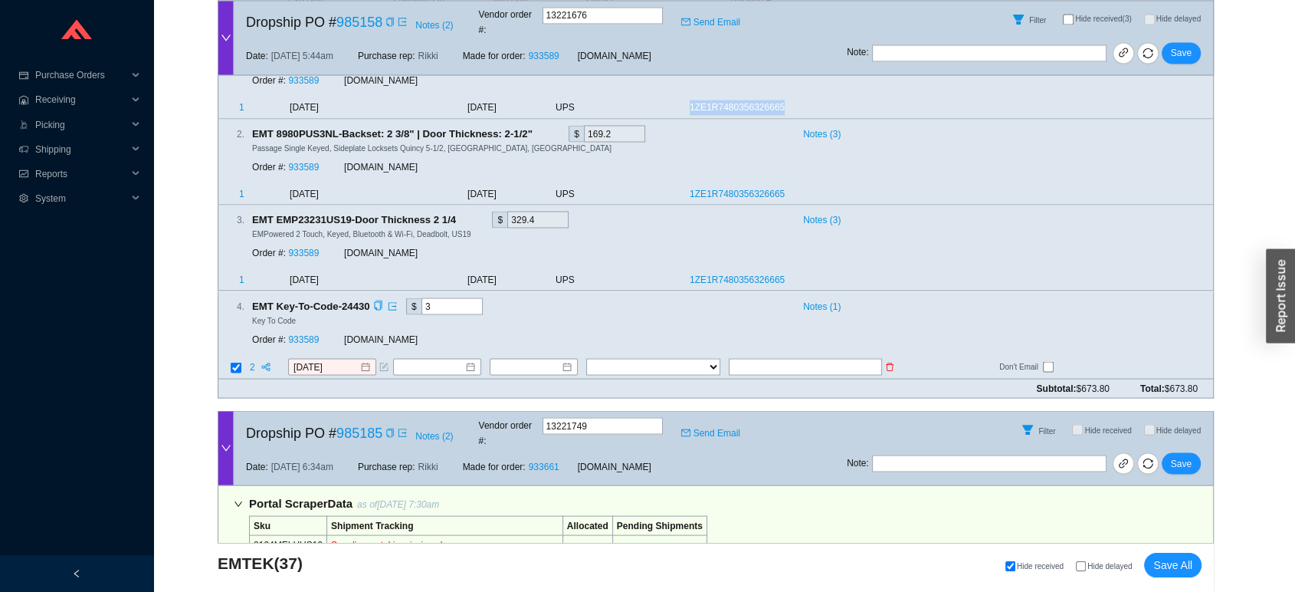
click at [781, 358] on input "text" at bounding box center [805, 366] width 153 height 17
paste input "1ZE1R7480356326665"
click at [733, 358] on input "1ZE1R7480356326665" at bounding box center [805, 366] width 153 height 17
drag, startPoint x: 753, startPoint y: 288, endPoint x: 700, endPoint y: 286, distance: 52.9
click at [700, 357] on tr "2 8/19/2025 FedEx UPS ---------------- 2 Day Transportation INC A&B Freight A. …" at bounding box center [715, 367] width 995 height 21
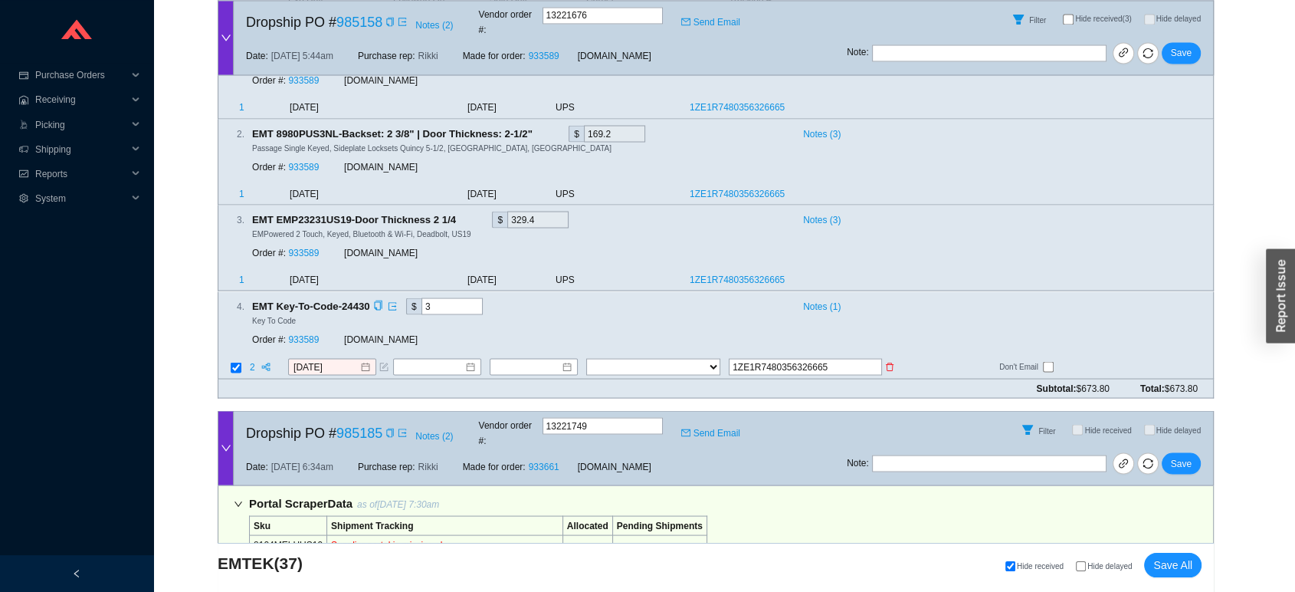
type input "1ZE1R7480356326665"
click at [700, 358] on select "FedEx UPS ---------------- 2 Day Transportation INC A&B Freight A. Duie Pyle AA…" at bounding box center [653, 366] width 134 height 17
select select "2"
click at [546, 359] on input at bounding box center [528, 366] width 66 height 15
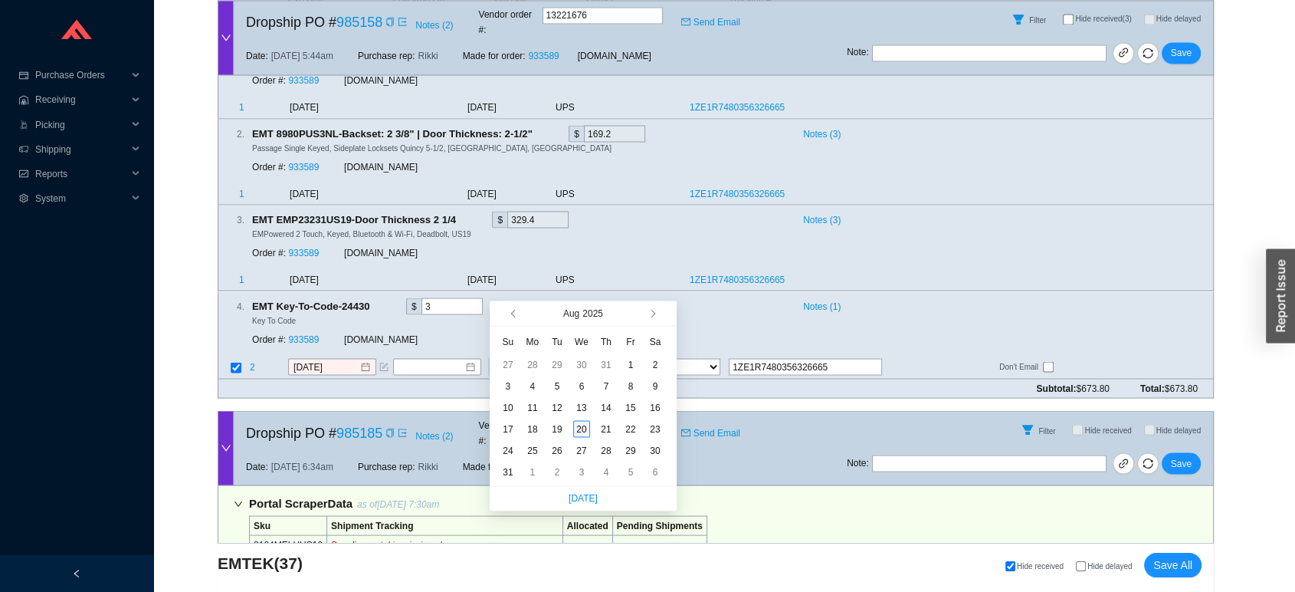
type input "[DATE]"
click at [585, 429] on div "20" at bounding box center [581, 428] width 17 height 17
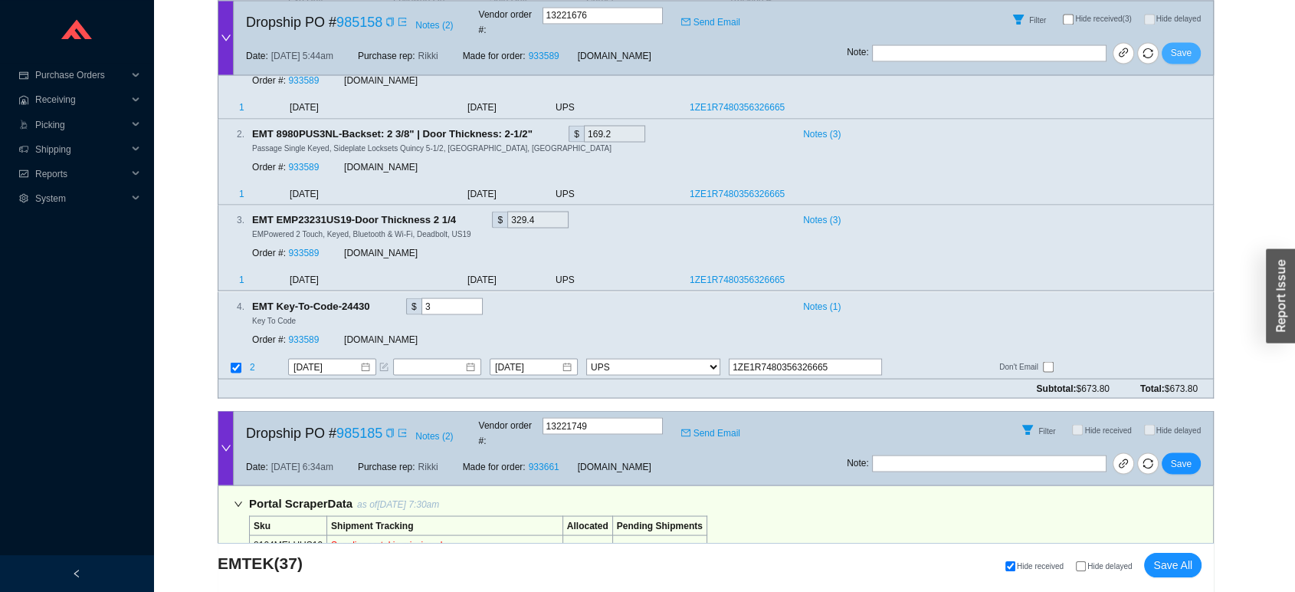
click at [1182, 48] on span "Save" at bounding box center [1181, 52] width 21 height 15
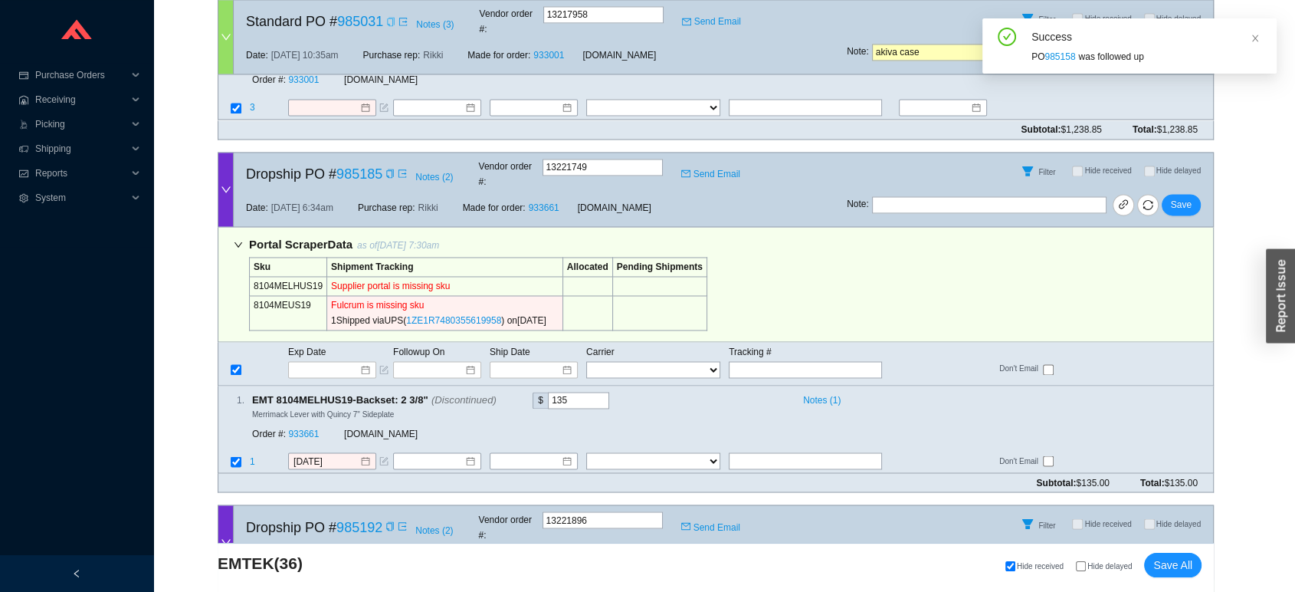
scroll to position [2492, 0]
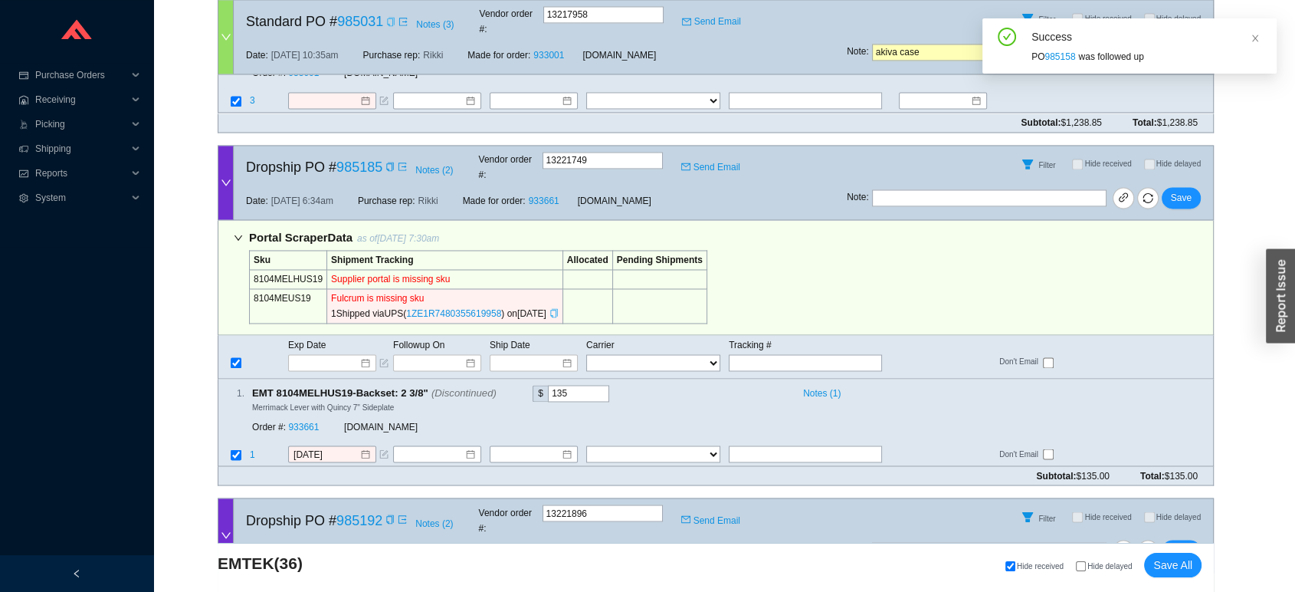
click at [559, 308] on icon "copy" at bounding box center [553, 312] width 9 height 9
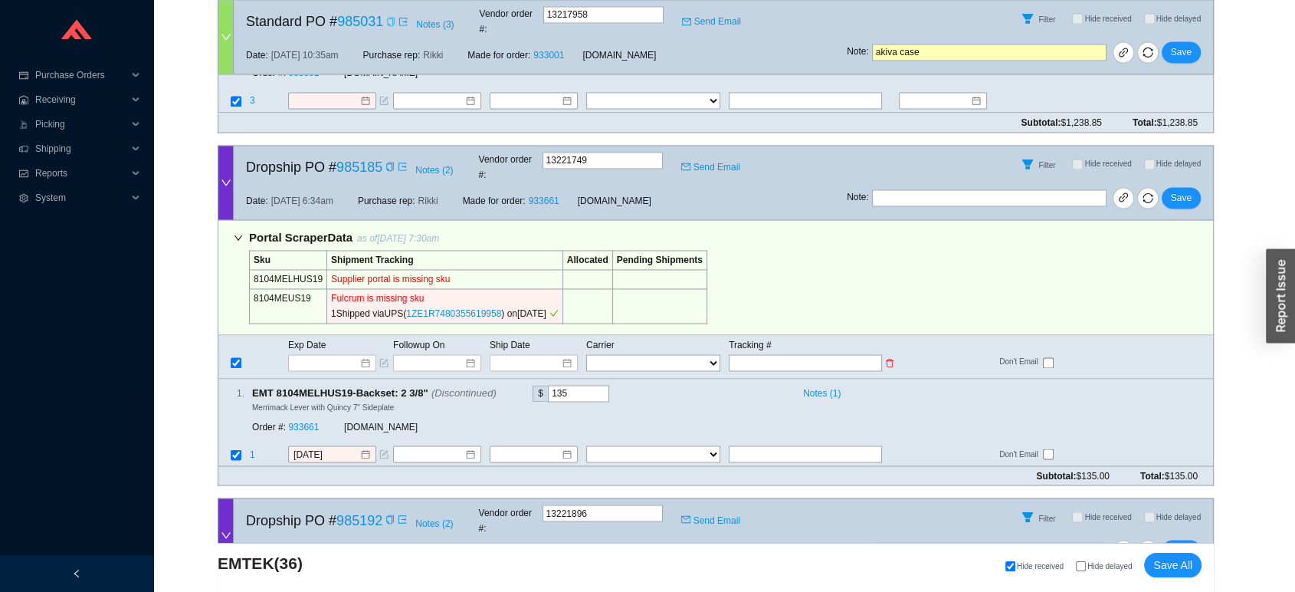
click at [748, 354] on input "text" at bounding box center [805, 362] width 153 height 17
paste input "1ZE1R7480355619958"
type input "1ZE1R7480355619958"
type input "8/14/2025"
type input "1ZE1R7480355619958"
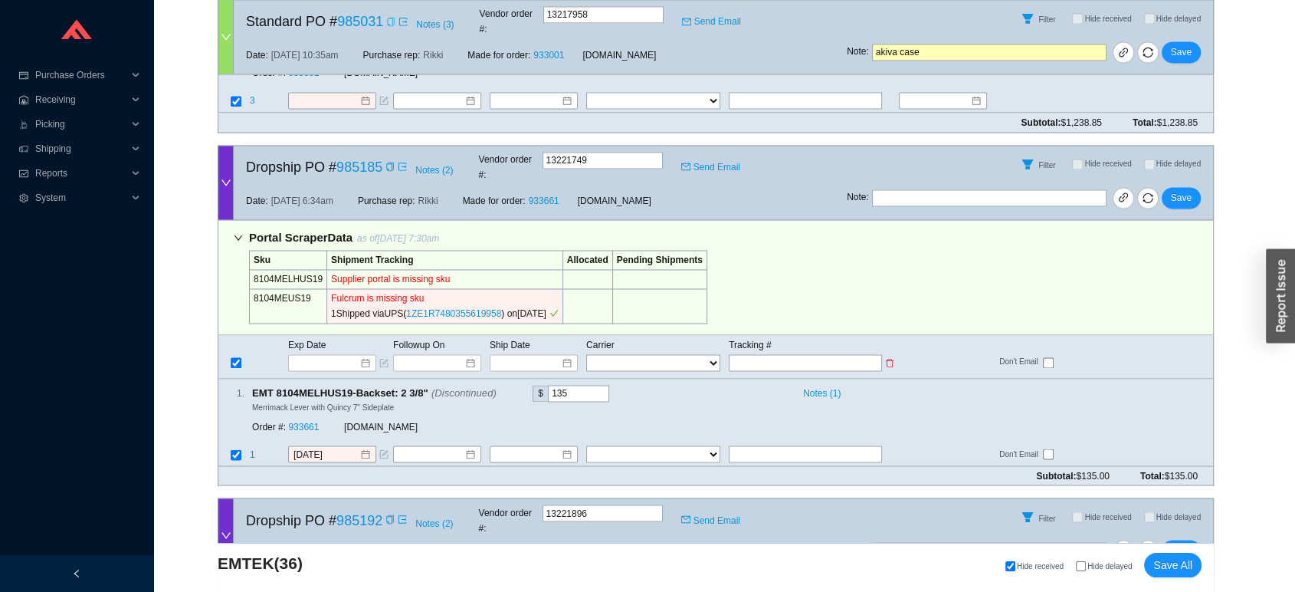
select select "2"
type input "1ZE1R7480355619958"
click at [1178, 190] on span "Save" at bounding box center [1181, 197] width 21 height 15
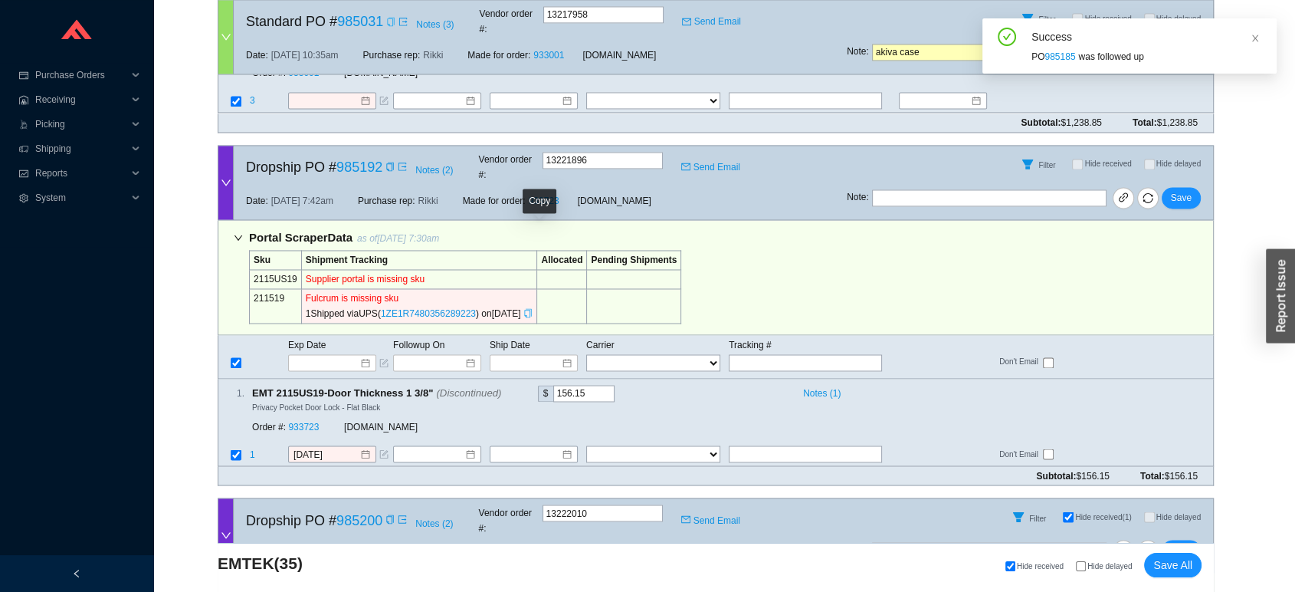
click at [533, 308] on icon "copy" at bounding box center [527, 312] width 9 height 9
click at [736, 339] on span "Tracking #" at bounding box center [750, 344] width 43 height 11
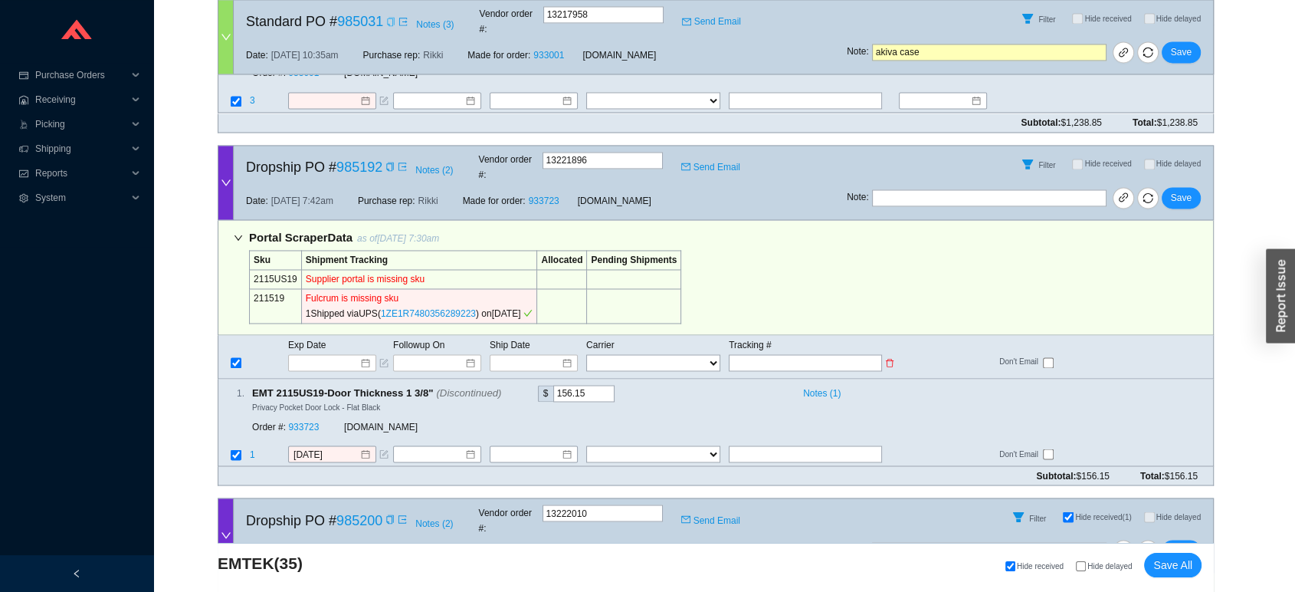
click at [736, 354] on input "text" at bounding box center [805, 362] width 153 height 17
paste input "1ZE1R7480356289223"
type input "1ZE1R7480356289223"
type input "8/15/2025"
type input "1ZE1R7480356289223"
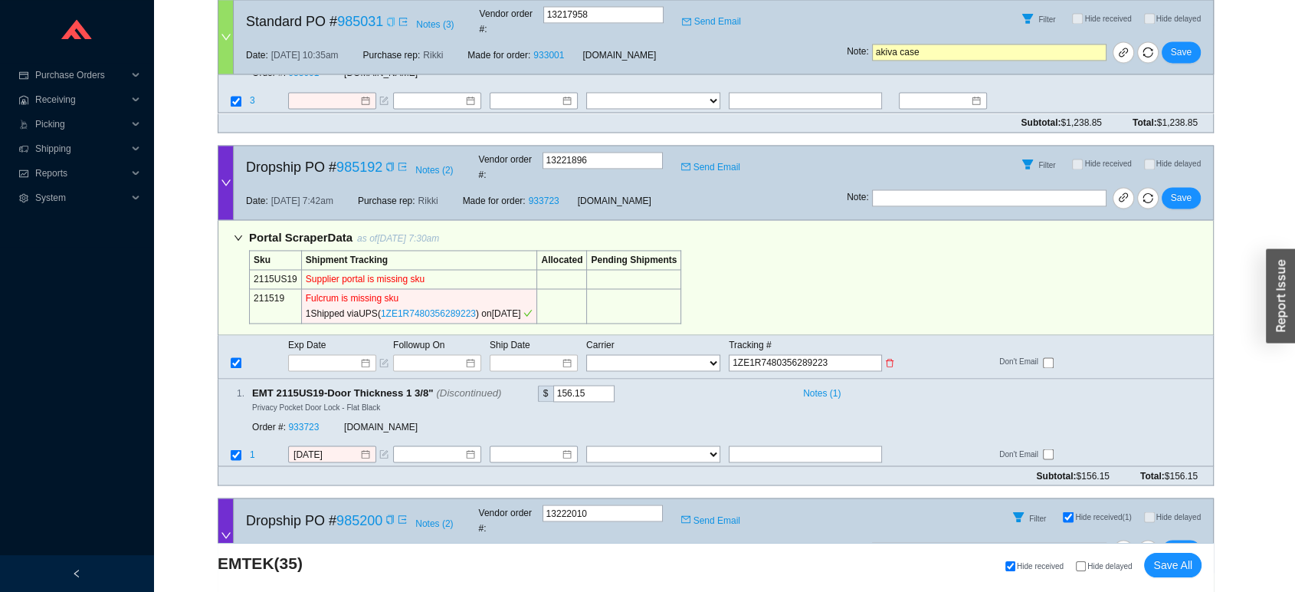
select select "2"
type input "1ZE1R7480356289223"
click at [1186, 190] on span "Save" at bounding box center [1181, 197] width 21 height 15
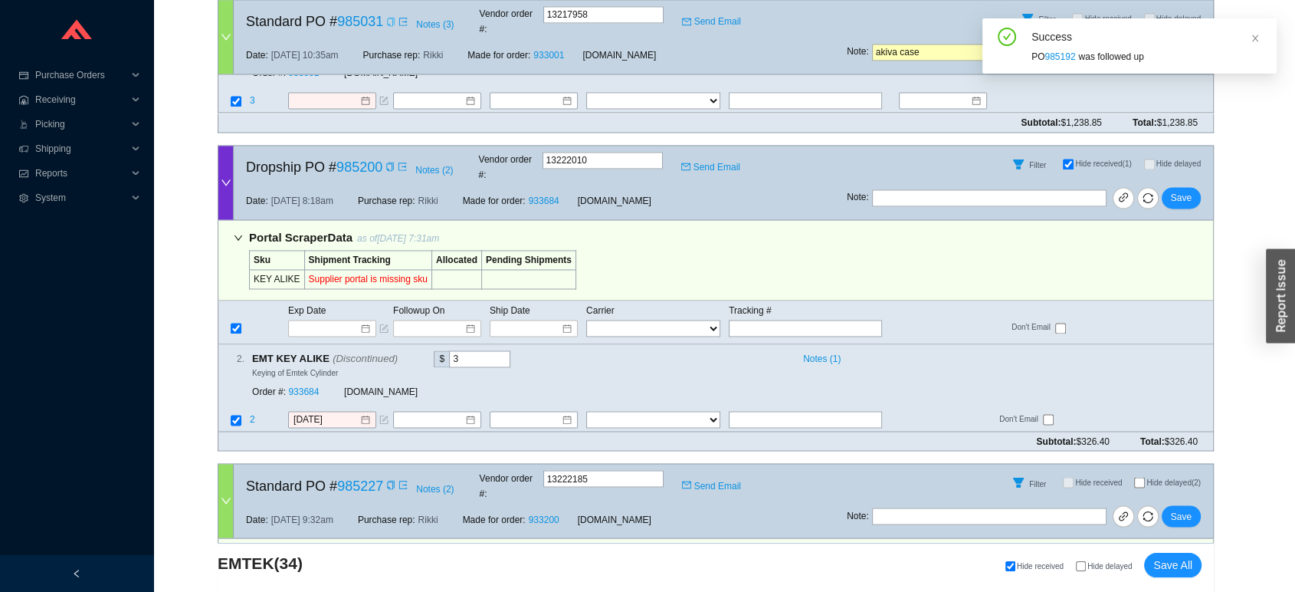
click at [1088, 159] on span "Hide received (1)" at bounding box center [1103, 163] width 56 height 8
click at [1074, 159] on input "Hide received (1)" at bounding box center [1068, 164] width 11 height 11
checkbox input "false"
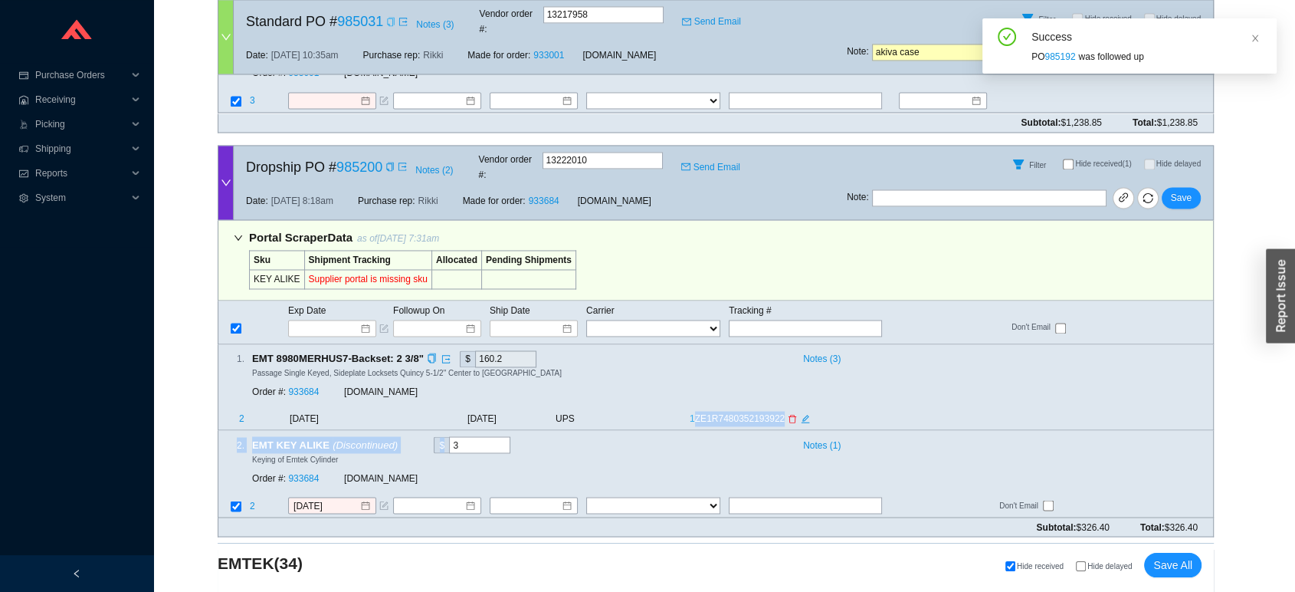
drag, startPoint x: 680, startPoint y: 356, endPoint x: 691, endPoint y: 339, distance: 20.0
click at [691, 339] on div "Portal Scraper Data as of 8/20/25 7:31am Sku Shipment Tracking Allocated Pendin…" at bounding box center [716, 369] width 996 height 298
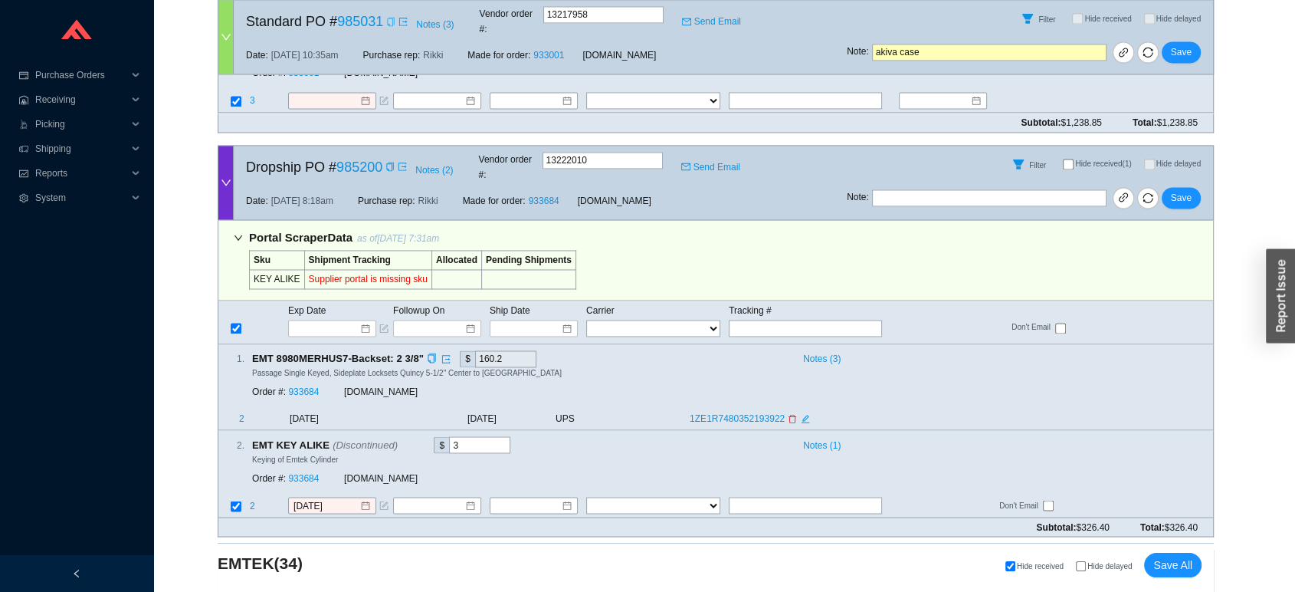
click at [670, 410] on td "UPS" at bounding box center [622, 419] width 134 height 19
drag, startPoint x: 670, startPoint y: 338, endPoint x: 779, endPoint y: 336, distance: 109.6
click at [779, 410] on tr "2 8/19/2025 8/14/2025 UPS 1ZE1R7480352193922" at bounding box center [715, 419] width 995 height 19
copy tr "1ZE1R7480352193922"
click at [776, 497] on input "text" at bounding box center [805, 505] width 153 height 17
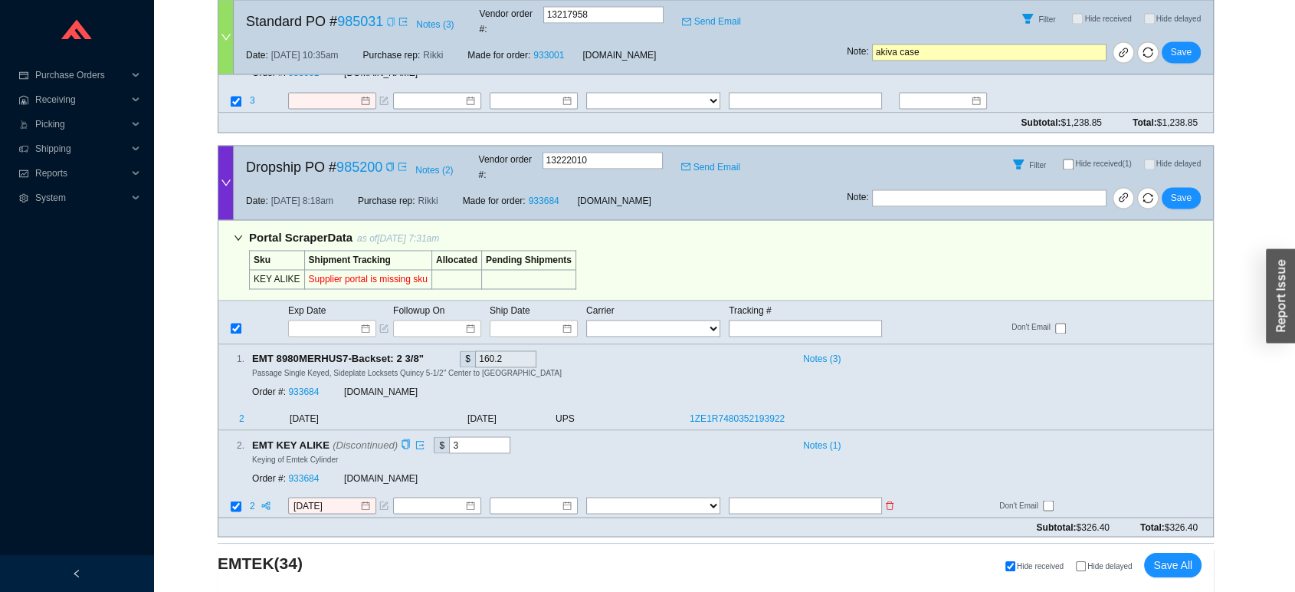
paste input "1ZE1R7480352193922"
drag, startPoint x: 756, startPoint y: 426, endPoint x: 699, endPoint y: 427, distance: 57.5
click at [699, 496] on tr "2 8/19/2025 FedEx UPS ---------------- 2 Day Transportation INC A&B Freight A. …" at bounding box center [715, 506] width 995 height 21
type input "1ZE1R7480352193922"
click at [699, 497] on select "FedEx UPS ---------------- 2 Day Transportation INC A&B Freight A. Duie Pyle AA…" at bounding box center [653, 505] width 134 height 17
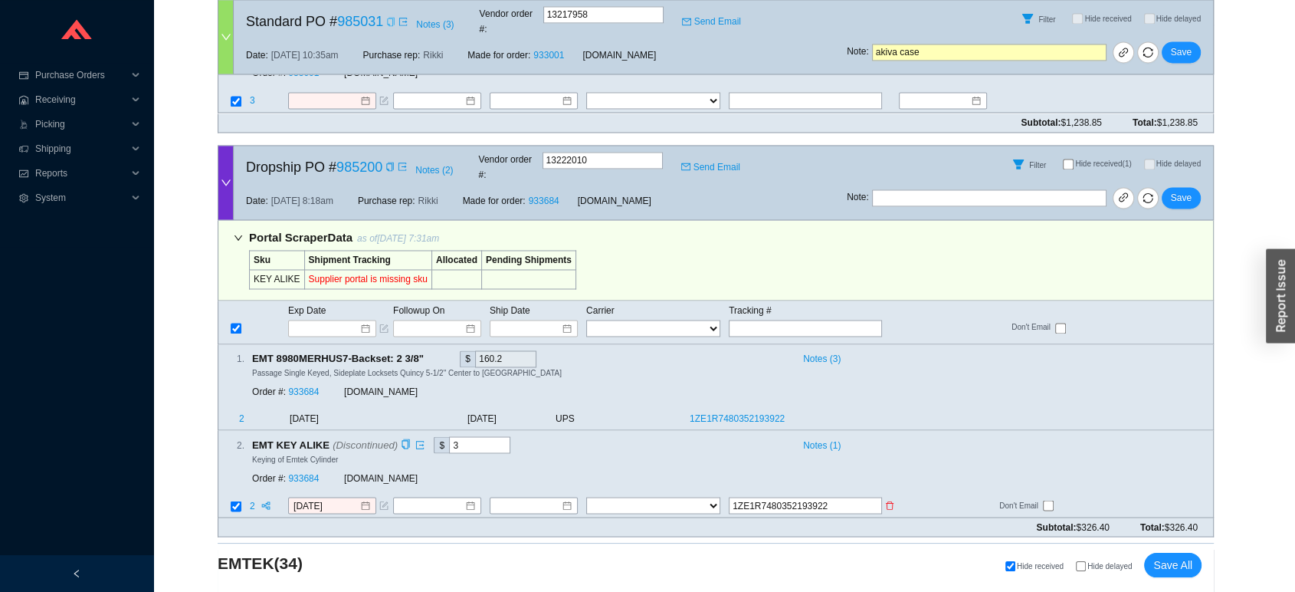
click at [688, 497] on select "FedEx UPS ---------------- 2 Day Transportation INC A&B Freight A. Duie Pyle AA…" at bounding box center [653, 505] width 134 height 17
select select "2"
click at [546, 497] on input at bounding box center [528, 504] width 66 height 15
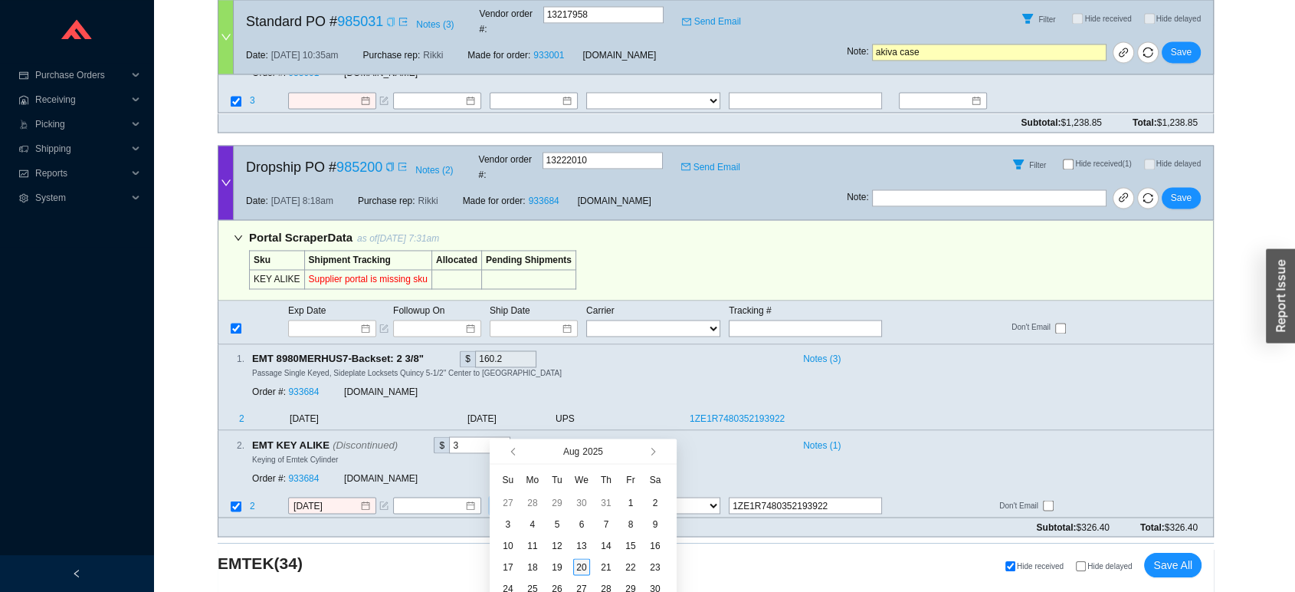
type input "[DATE]"
click at [583, 569] on div "20" at bounding box center [581, 566] width 17 height 17
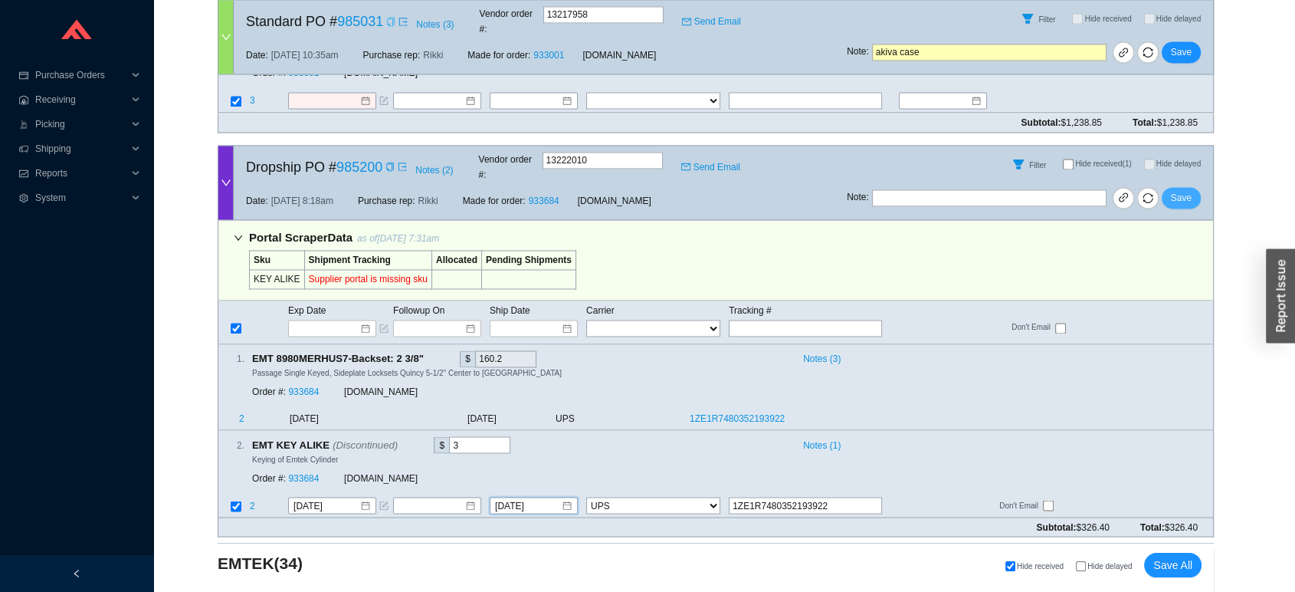
click at [1188, 187] on button "Save" at bounding box center [1181, 197] width 39 height 21
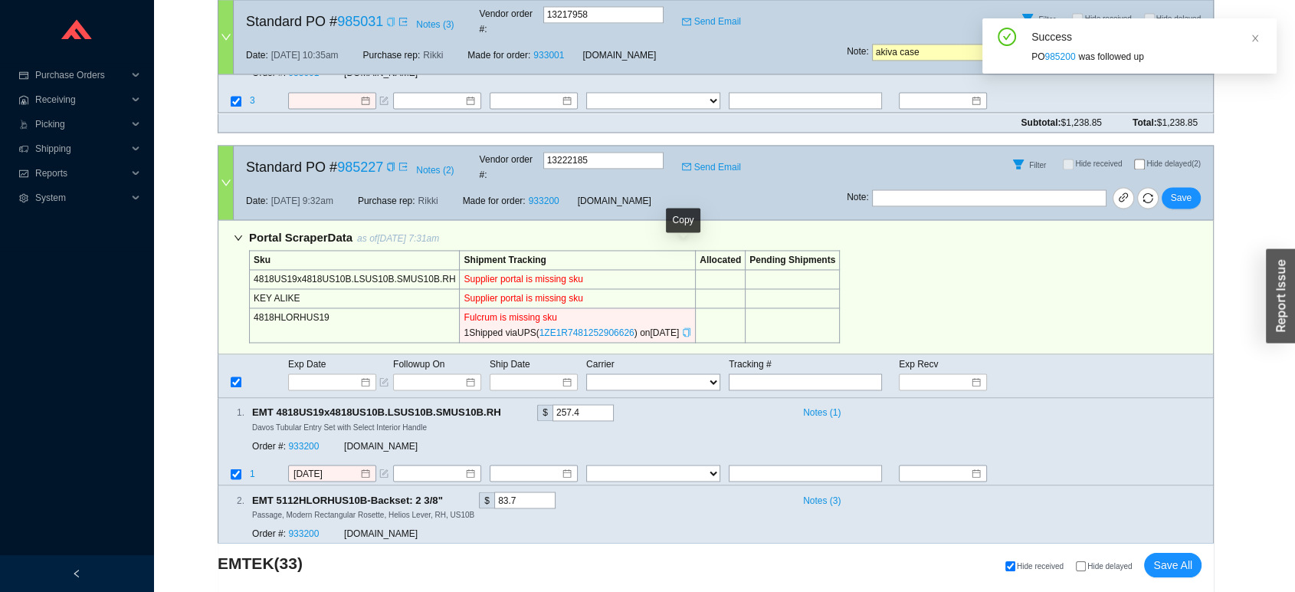
click at [684, 327] on icon "copy" at bounding box center [686, 331] width 7 height 9
click at [798, 373] on input "text" at bounding box center [805, 381] width 153 height 17
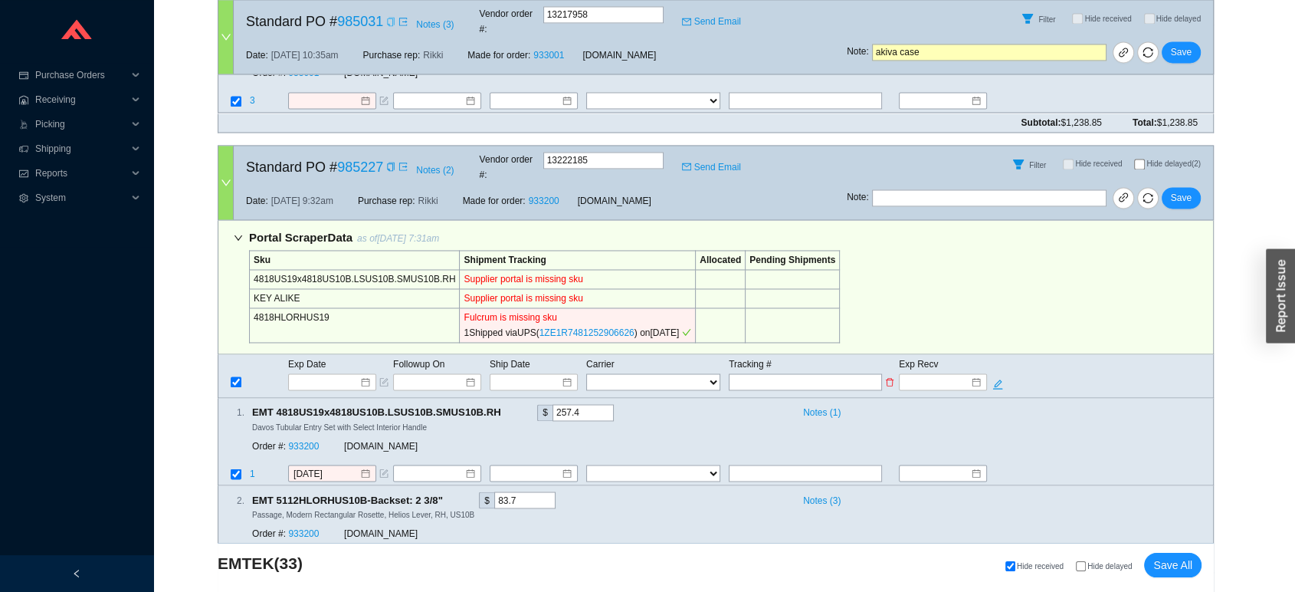
paste input "1ZE1R7481252906626"
type input "1ZE1R7481252906626"
type input "8/15/2025"
type input "1ZE1R7481252906626"
type input "8/26/2025"
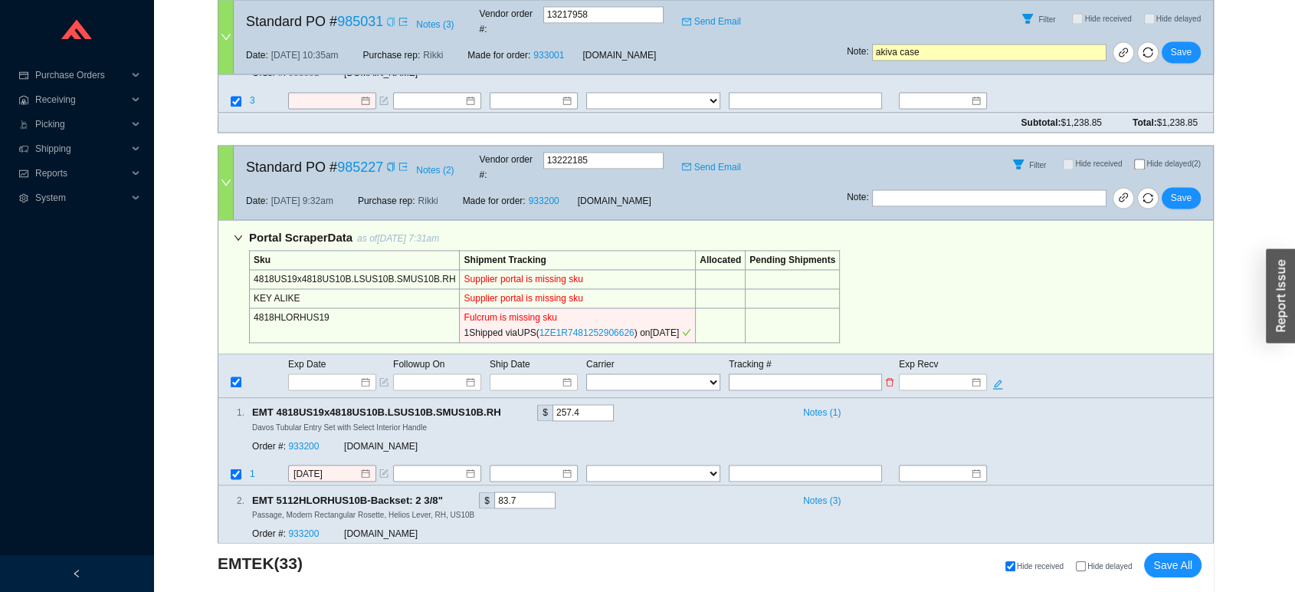
type input "8/26/2025"
type input "8/15/2025"
type input "1ZE1R7481252906626"
type input "8/26/2025"
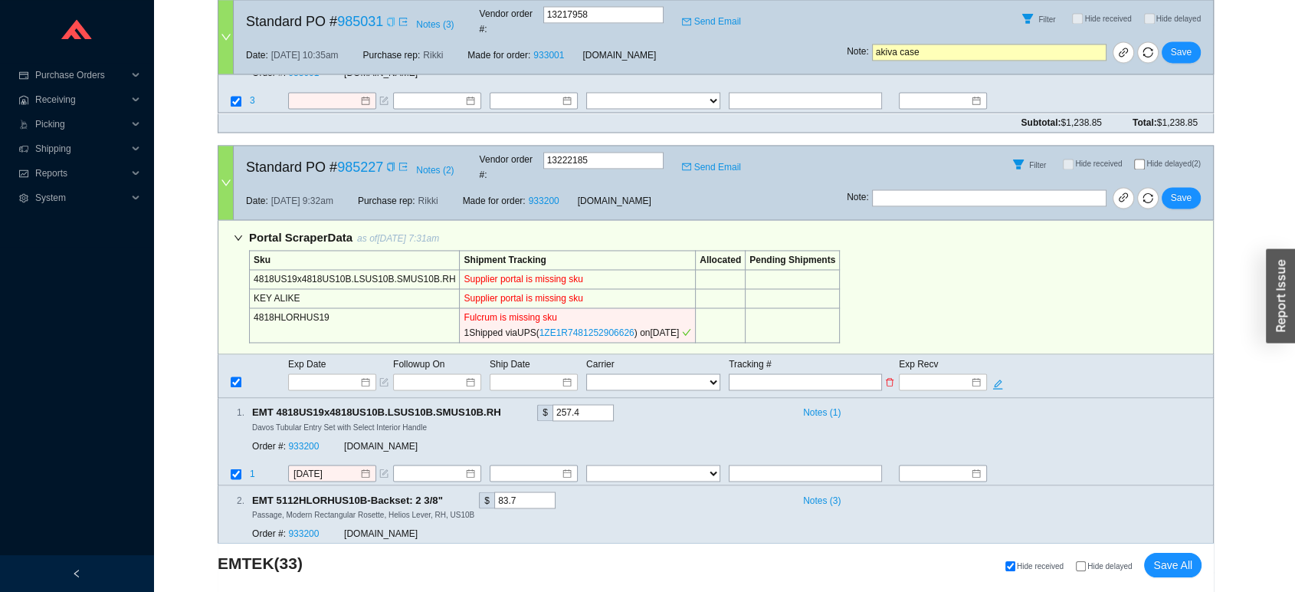
select select "2"
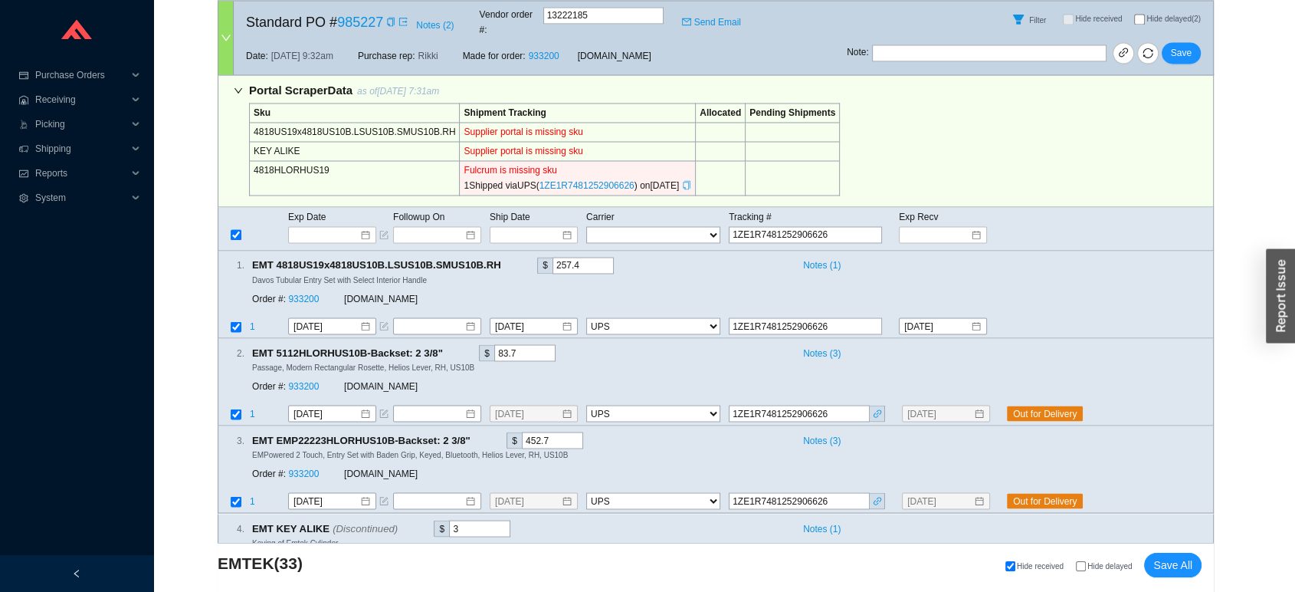
scroll to position [2673, 0]
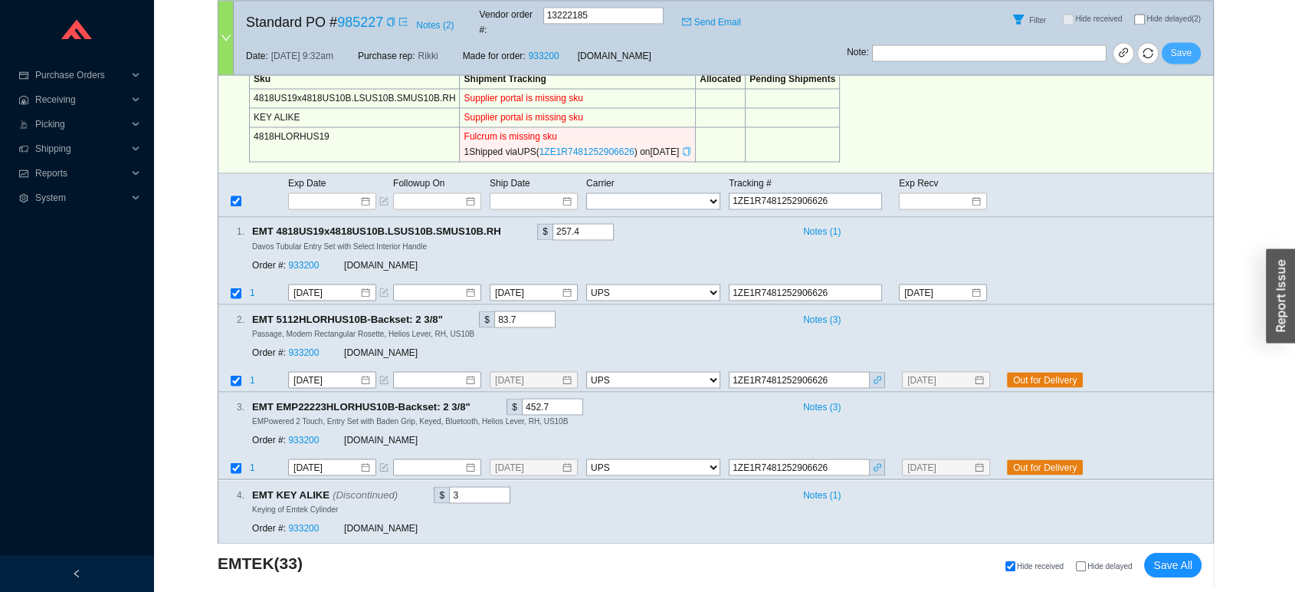
type input "1ZE1R7481252906626"
click at [1184, 45] on span "Save" at bounding box center [1181, 52] width 21 height 15
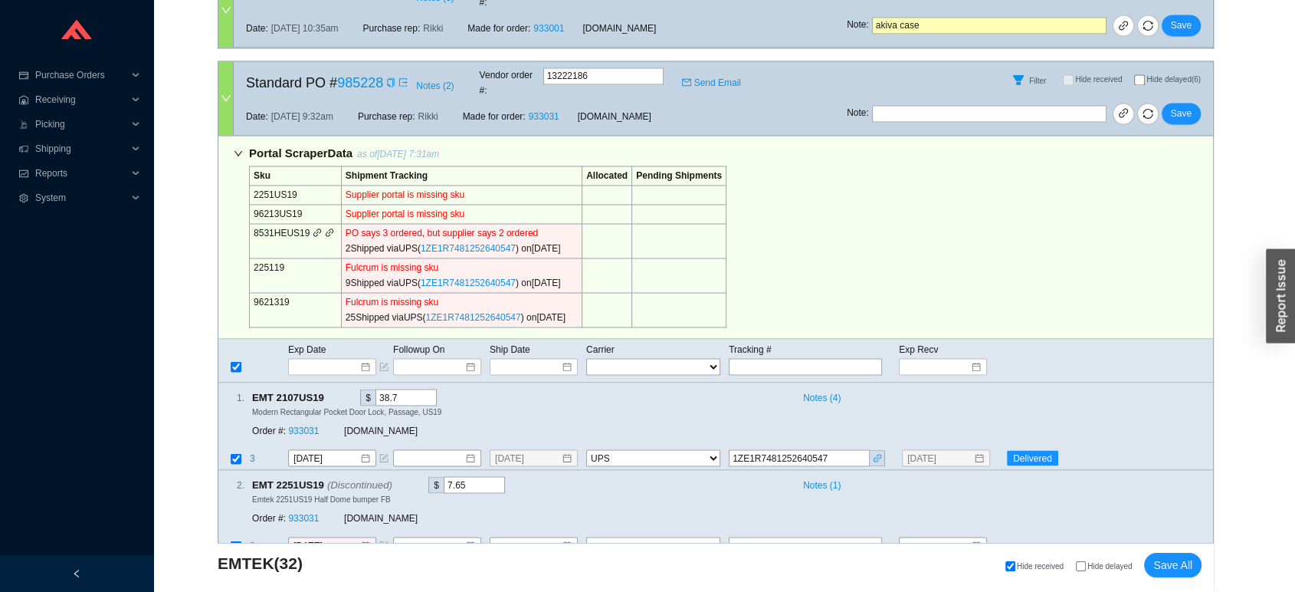
scroll to position [2622, 0]
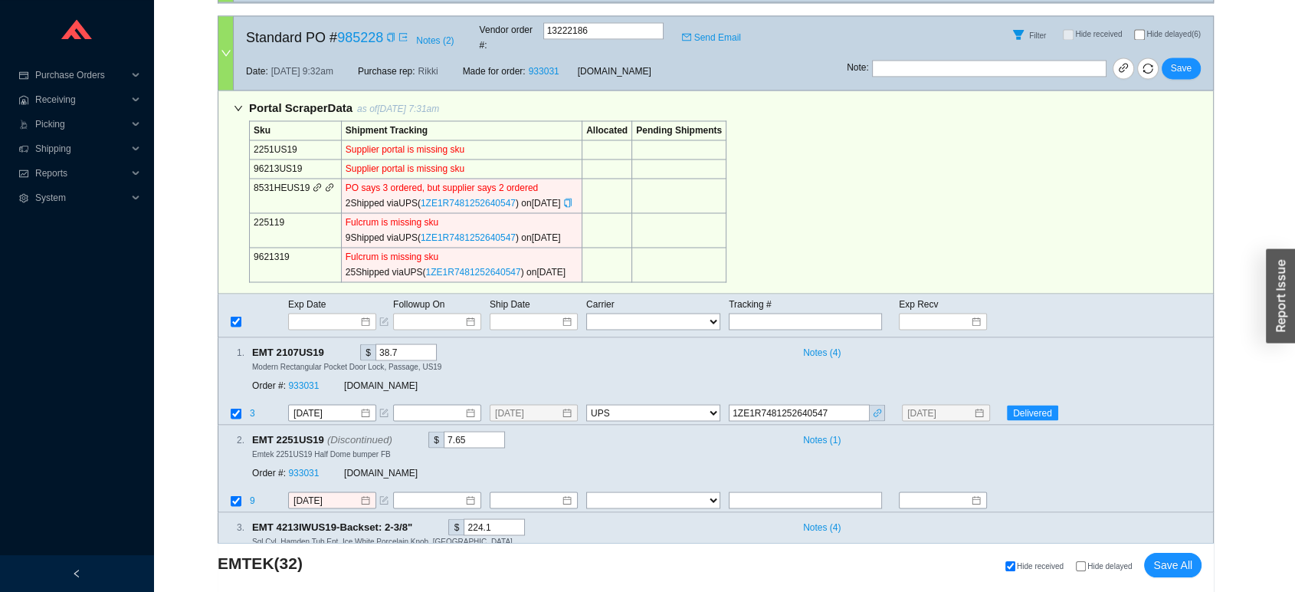
click at [578, 195] on div "2 Shipped via UPS ( 1ZE1R7481252640547 ) on 8/18/2025" at bounding box center [462, 202] width 232 height 15
click at [572, 198] on icon "copy" at bounding box center [567, 202] width 9 height 9
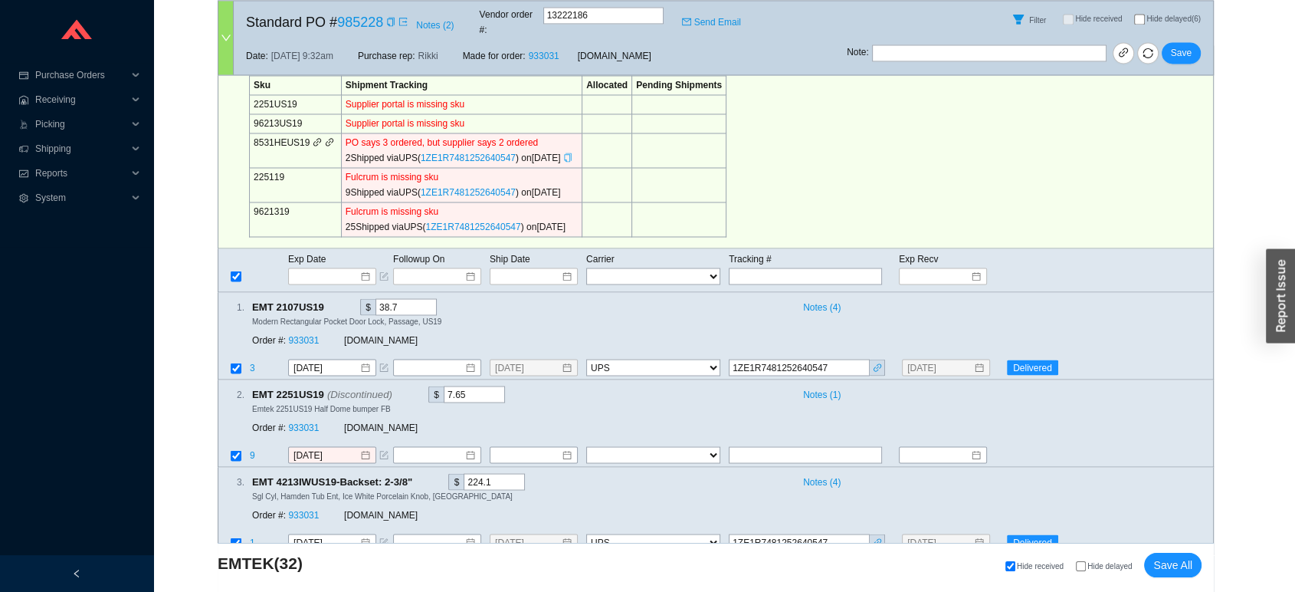
scroll to position [2690, 0]
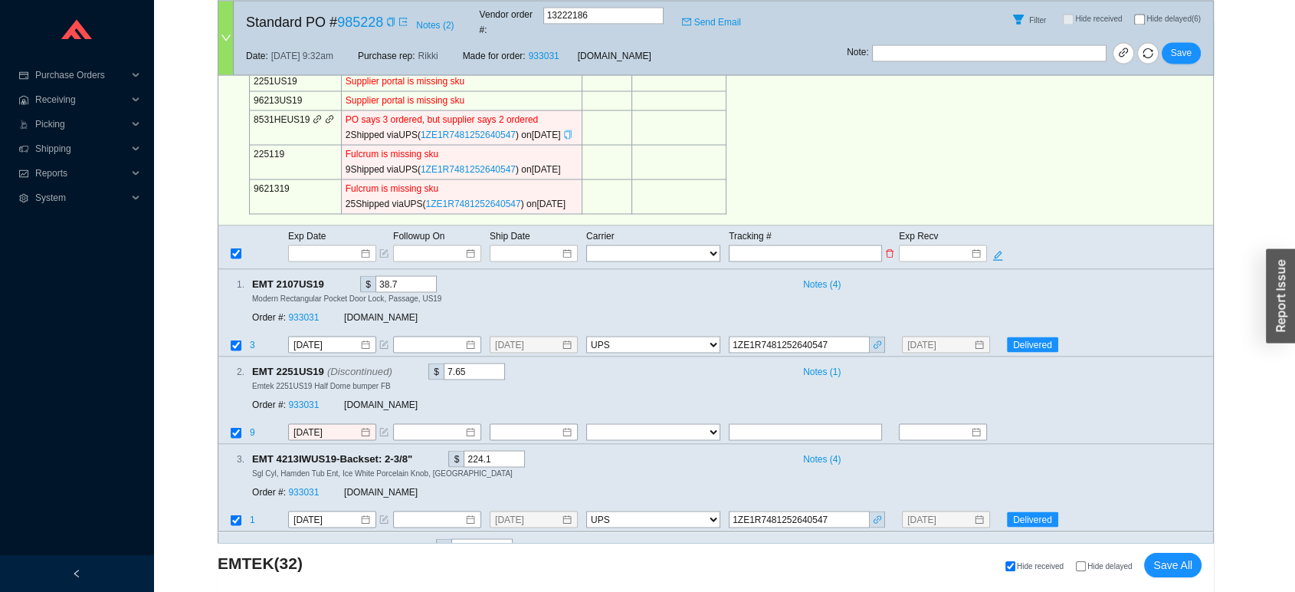
click at [772, 244] on input "text" at bounding box center [805, 252] width 153 height 17
paste input "1ZE1R7481252640547"
type input "1ZE1R7481252640547"
type input "8/27/2025"
type input "[DATE]"
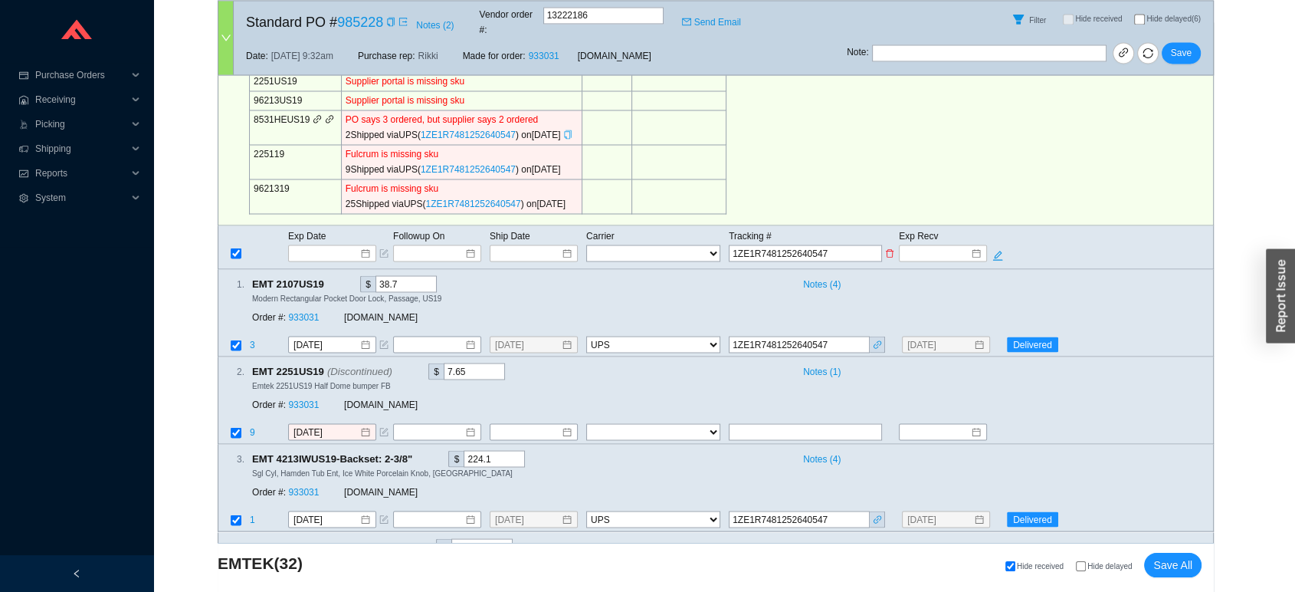
type input "1ZE1R7481252640547"
type input "8/27/2025"
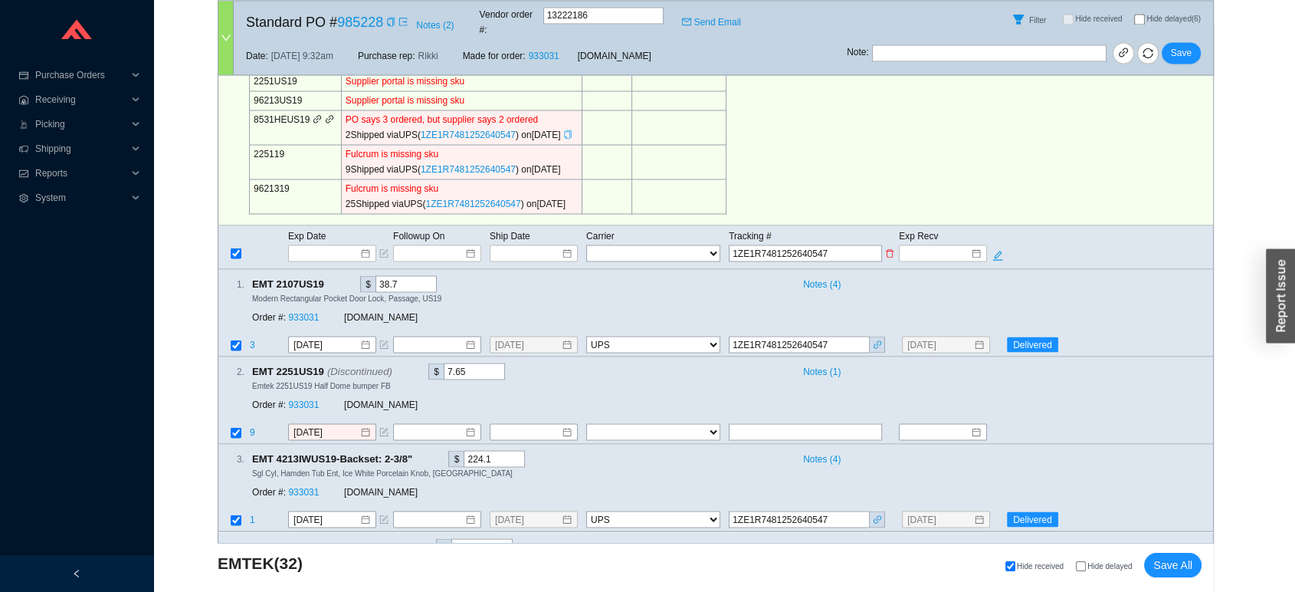
type input "8/18/2025"
type input "1ZE1R7481252640547"
type input "8/27/2025"
type input "8/18/2025"
type input "1ZE1R7481252640547"
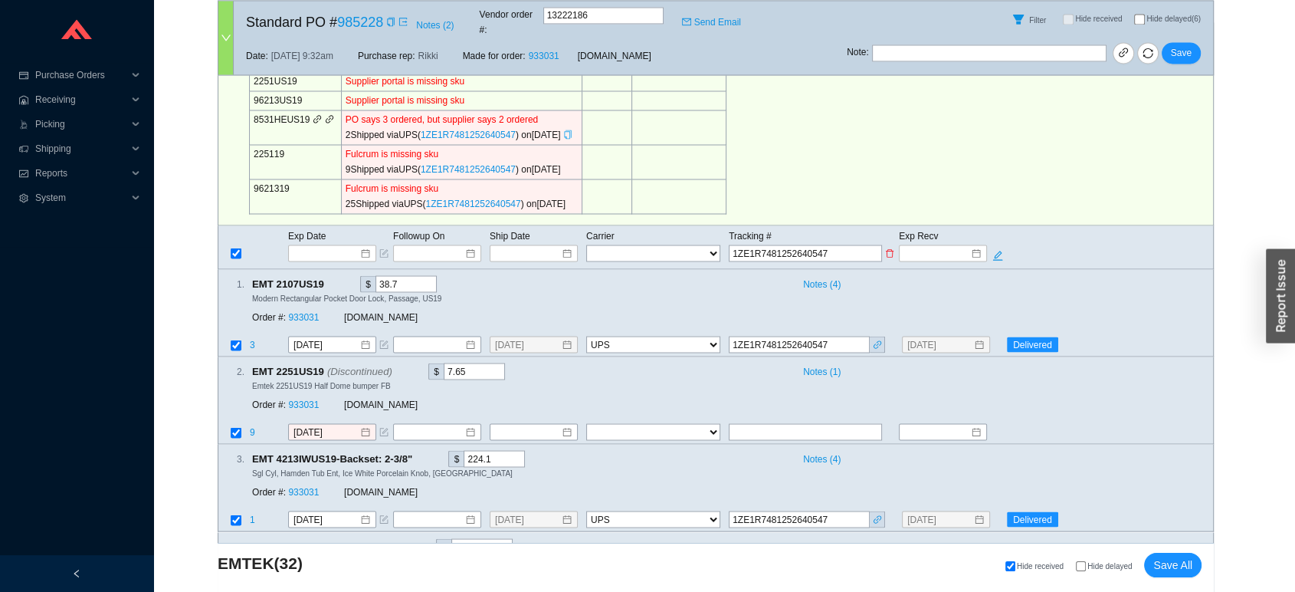
type input "8/27/2025"
type input "8/18/2025"
type input "1ZE1R7481252640547"
type input "8/27/2025"
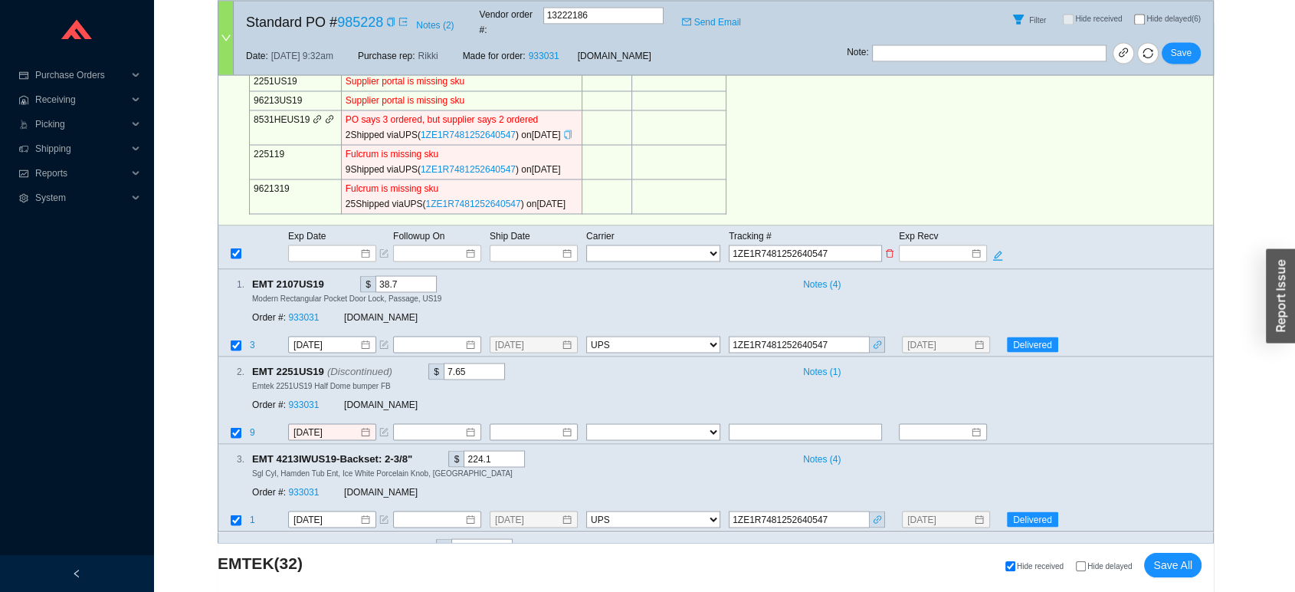
type input "8/27/2025"
select select "2"
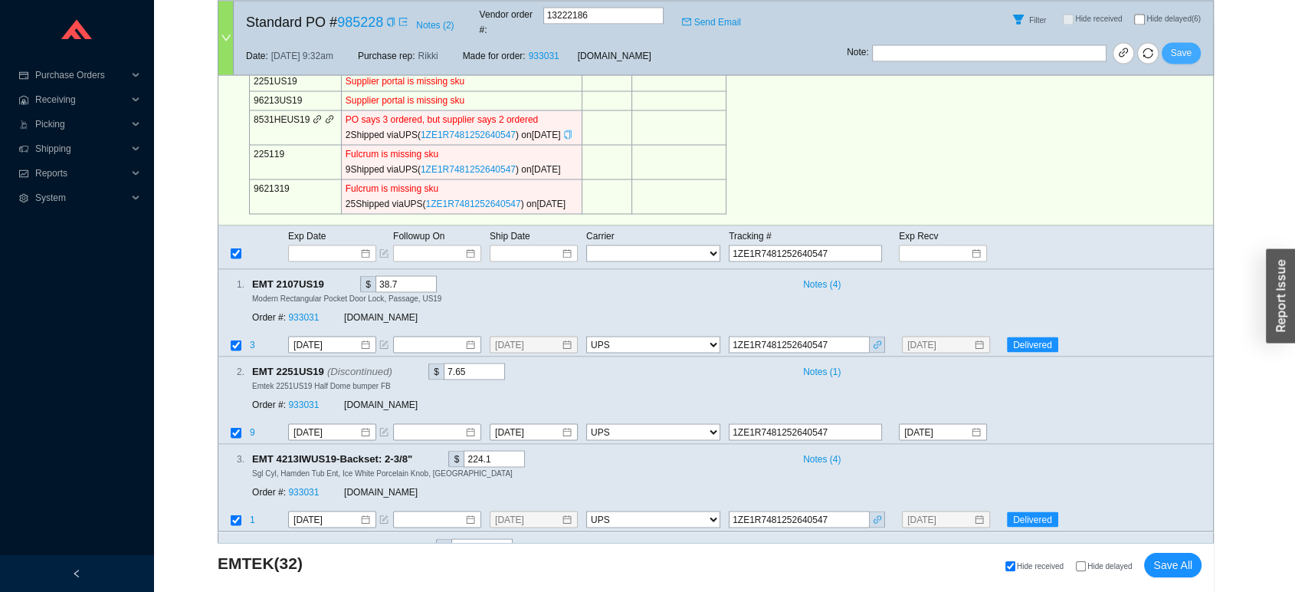
type input "1ZE1R7481252640547"
click at [1181, 45] on span "Save" at bounding box center [1181, 52] width 21 height 15
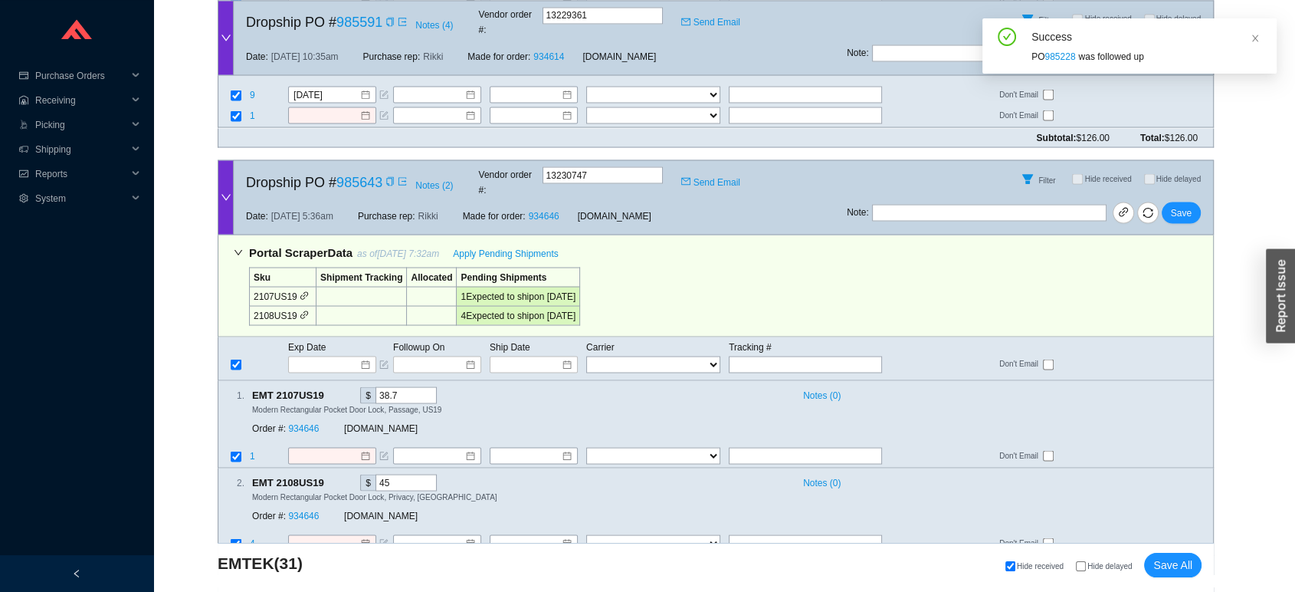
scroll to position [2894, 0]
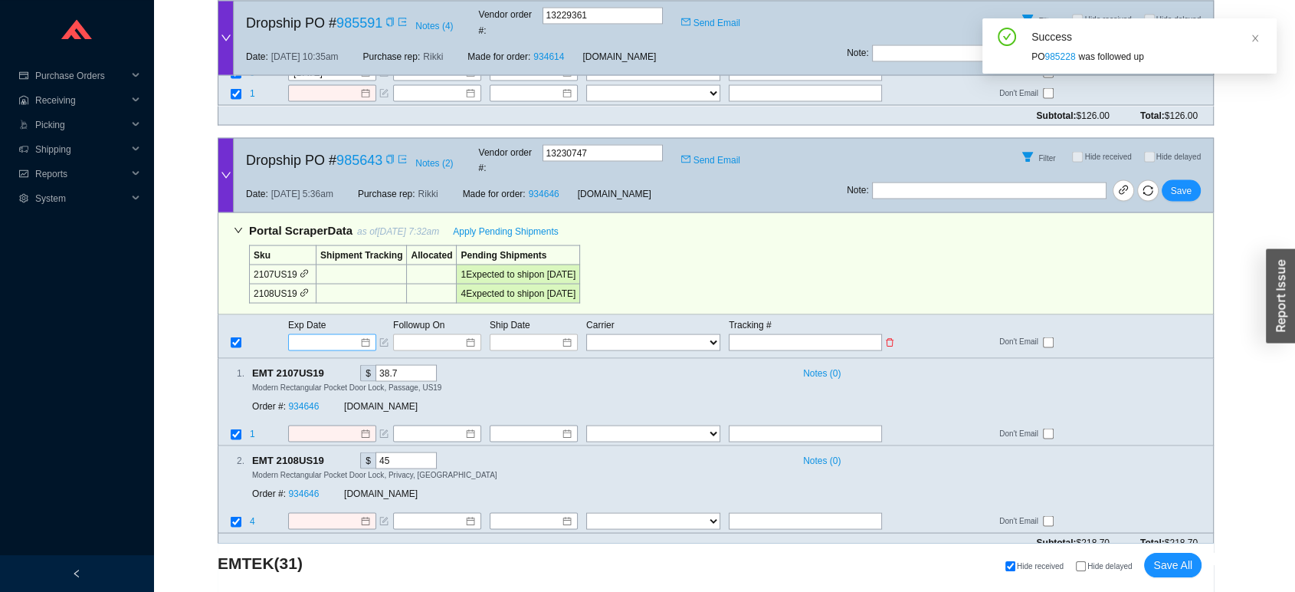
click at [307, 334] on input at bounding box center [326, 341] width 65 height 15
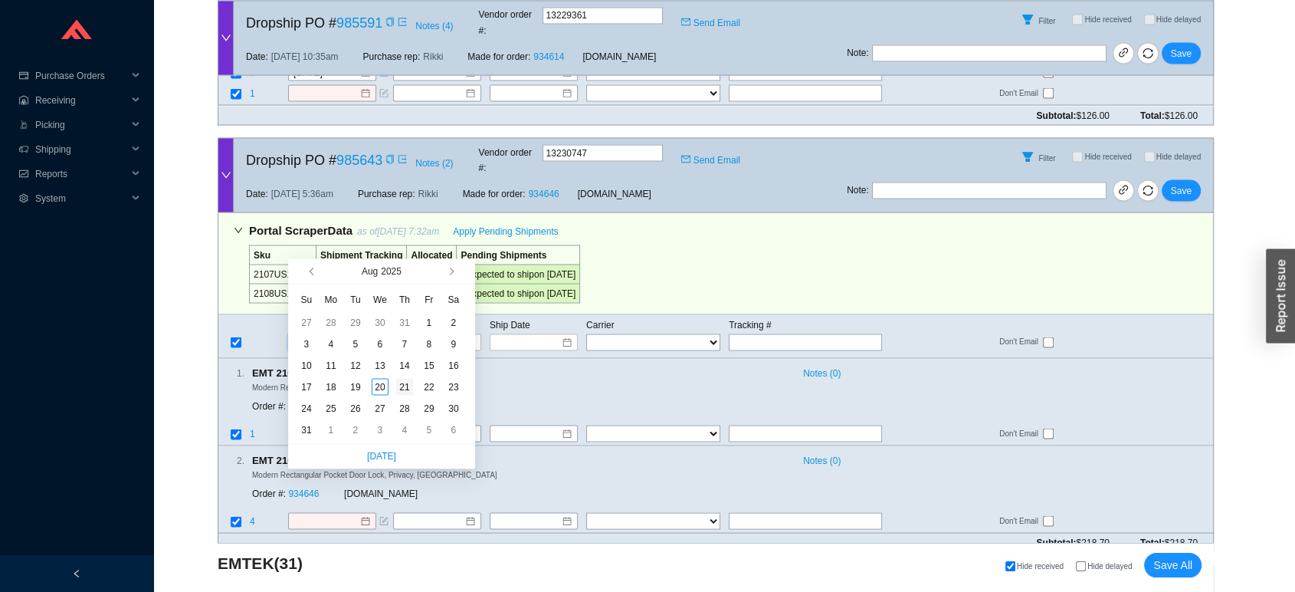
type input "[DATE]"
click at [404, 385] on div "21" at bounding box center [404, 386] width 17 height 17
type input "[DATE]"
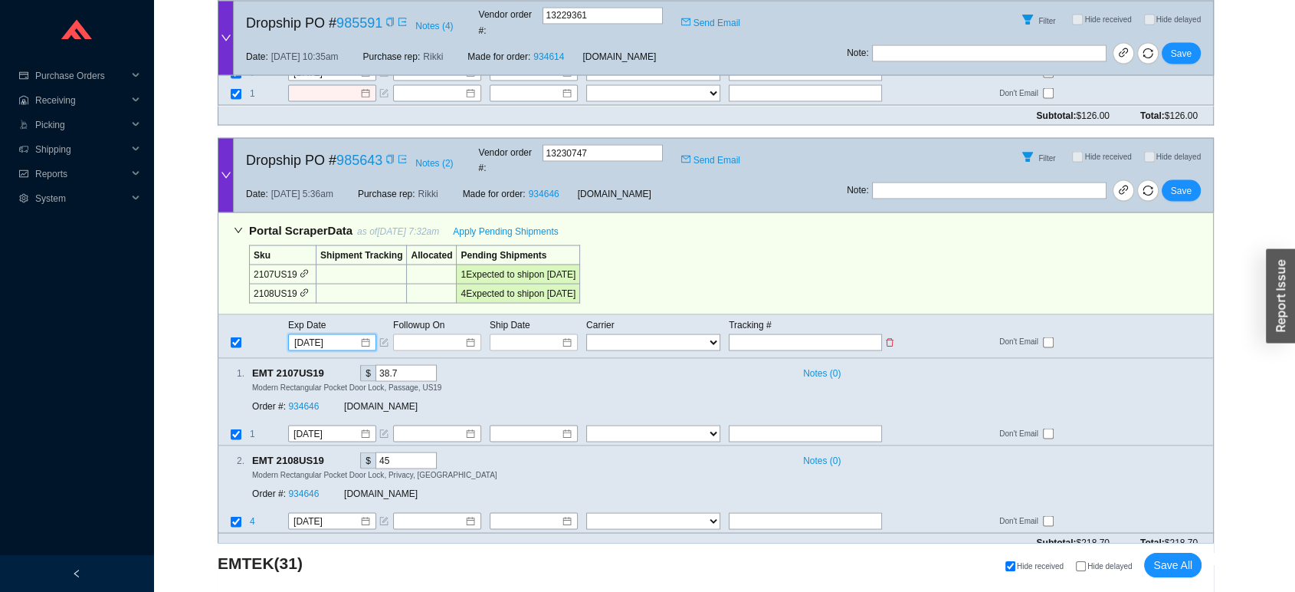
click at [334, 316] on td "Exp Date" at bounding box center [339, 324] width 105 height 17
click at [336, 334] on input "[DATE]" at bounding box center [326, 341] width 65 height 15
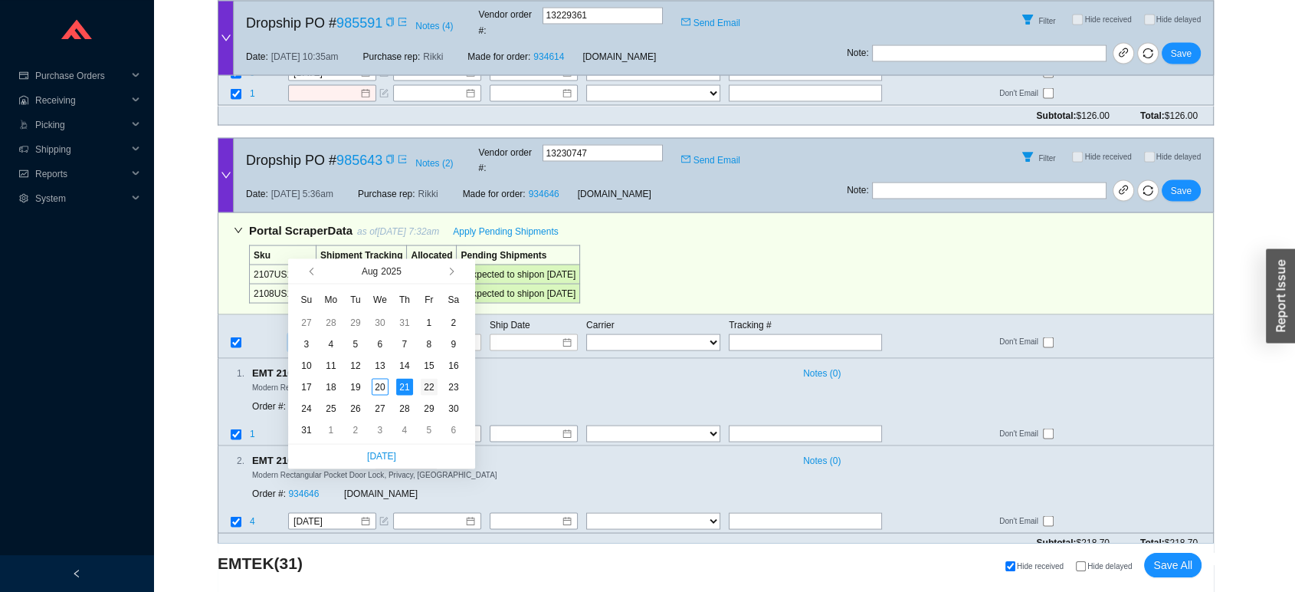
type input "8/22/2025"
click at [438, 385] on td "22" at bounding box center [429, 385] width 25 height 21
type input "8/22/2025"
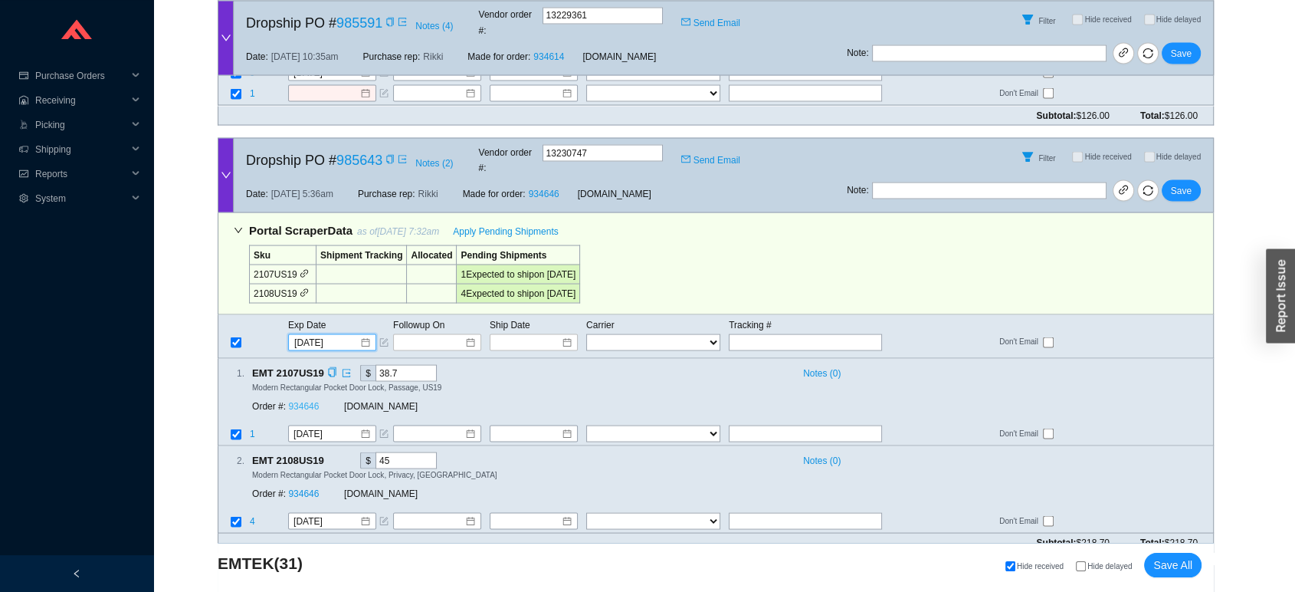
click at [307, 400] on link "934646" at bounding box center [303, 405] width 31 height 11
click at [1173, 182] on span "Save" at bounding box center [1181, 189] width 21 height 15
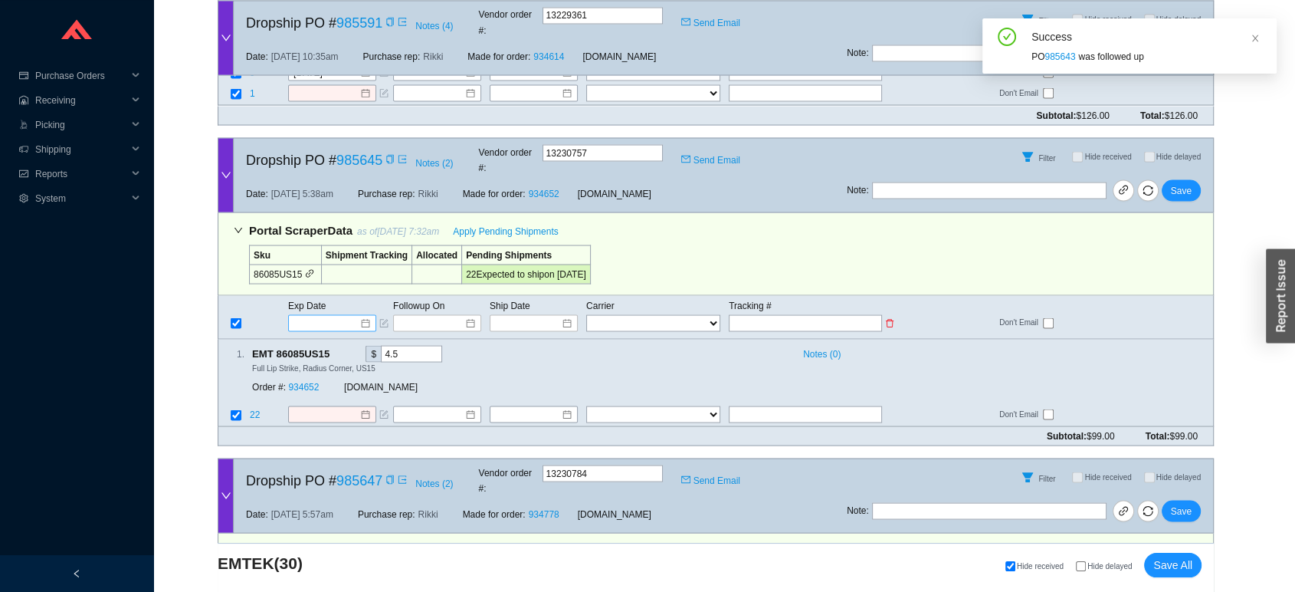
click at [314, 315] on input at bounding box center [326, 322] width 65 height 15
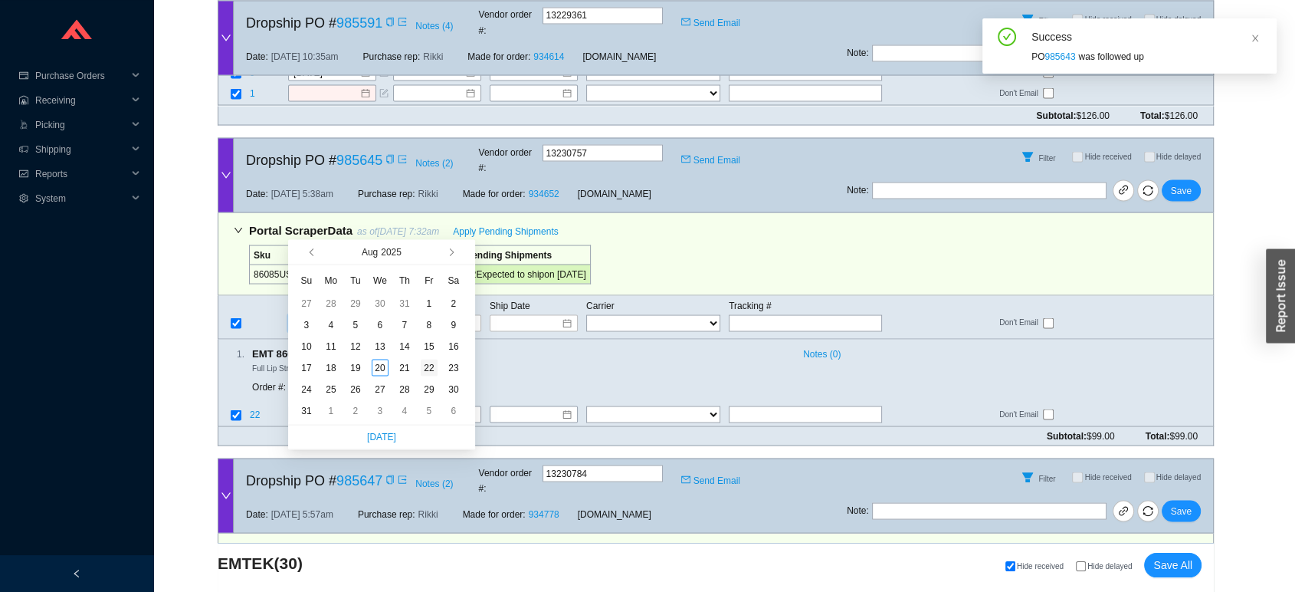
type input "8/22/2025"
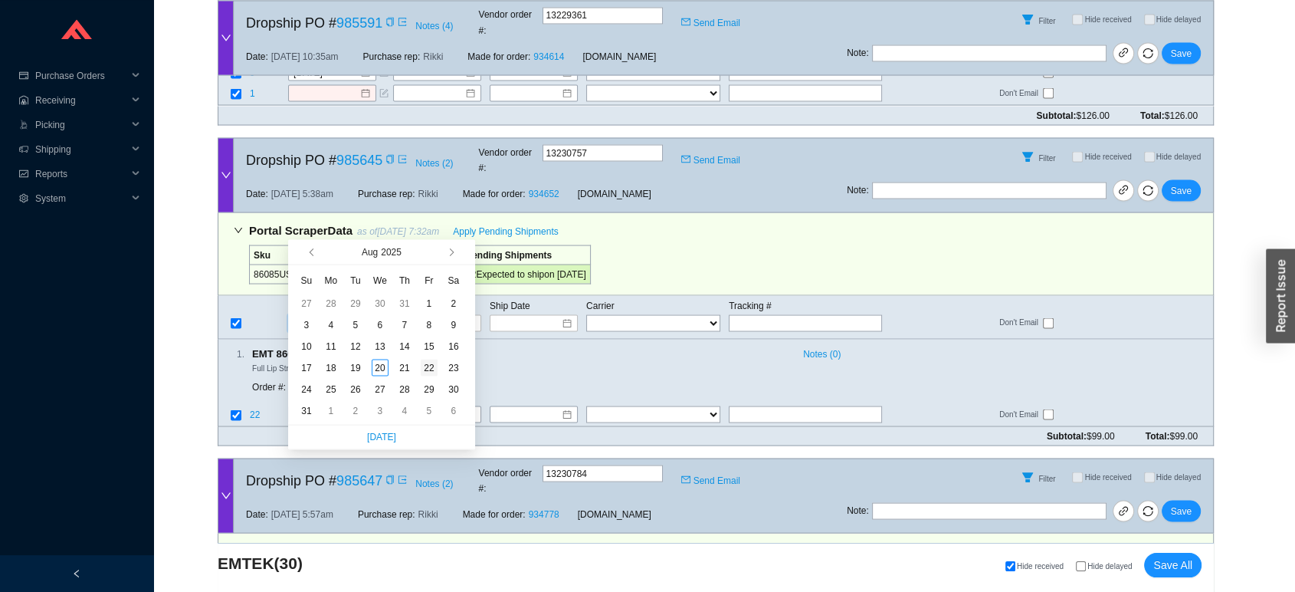
click at [428, 368] on div "22" at bounding box center [429, 367] width 17 height 17
type input "8/22/2025"
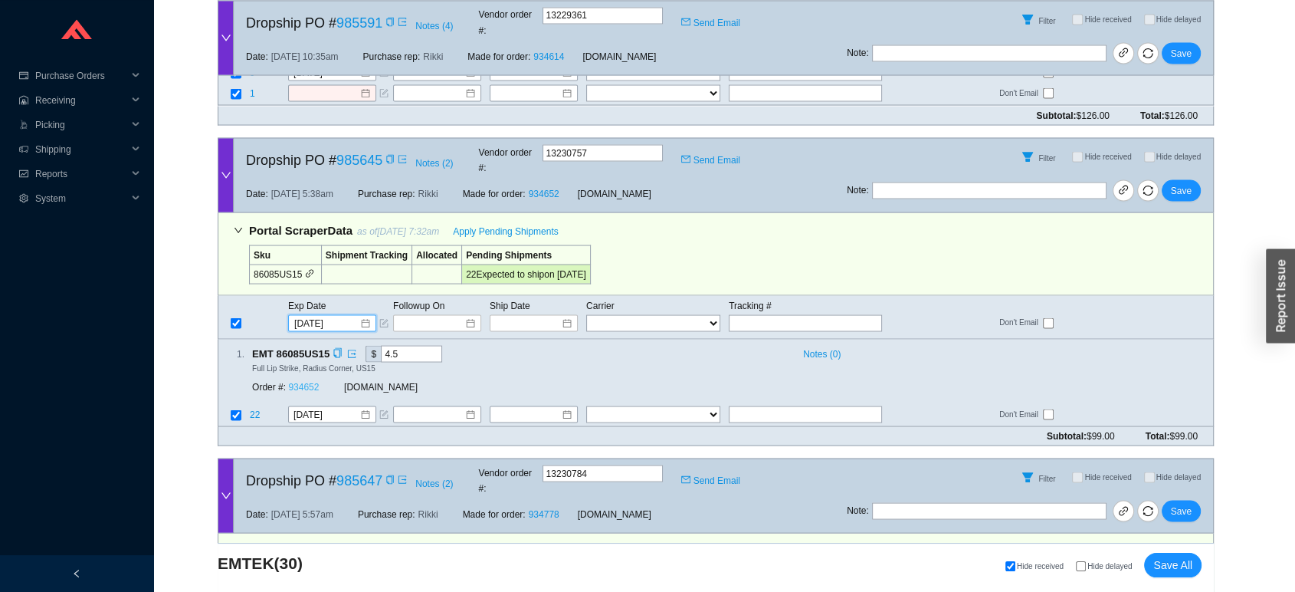
click at [307, 381] on link "934652" at bounding box center [303, 386] width 31 height 11
click at [1176, 182] on span "Save" at bounding box center [1181, 189] width 21 height 15
click at [323, 315] on input at bounding box center [326, 322] width 65 height 15
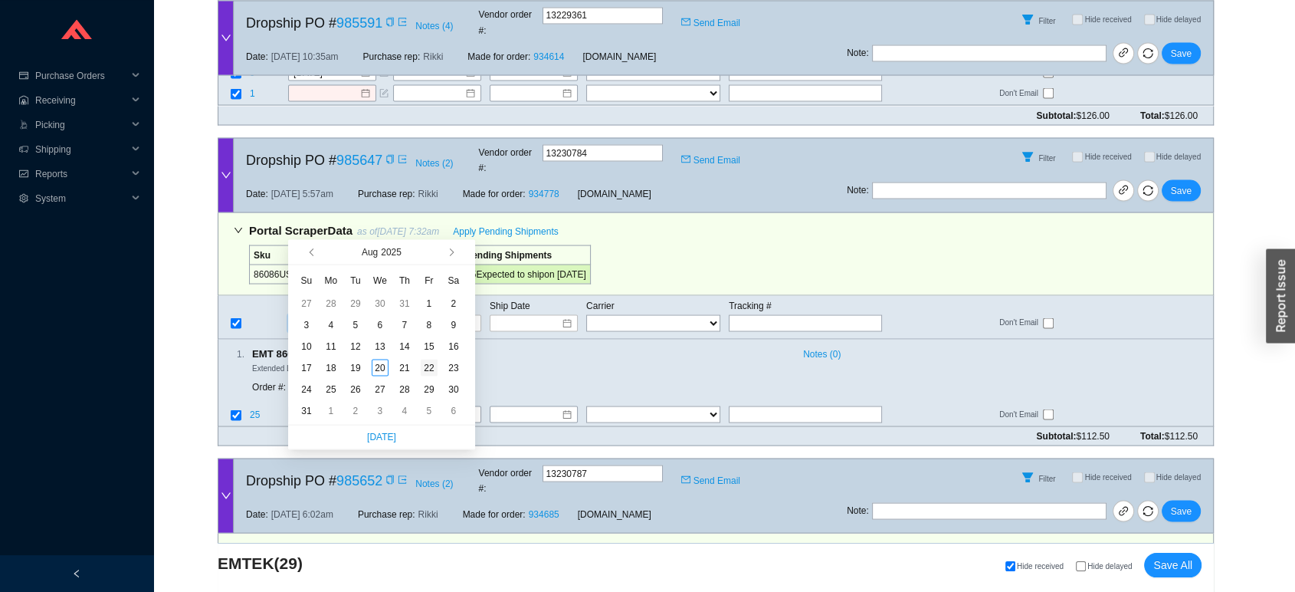
type input "8/22/2025"
click at [429, 372] on div "22" at bounding box center [429, 367] width 17 height 17
type input "8/22/2025"
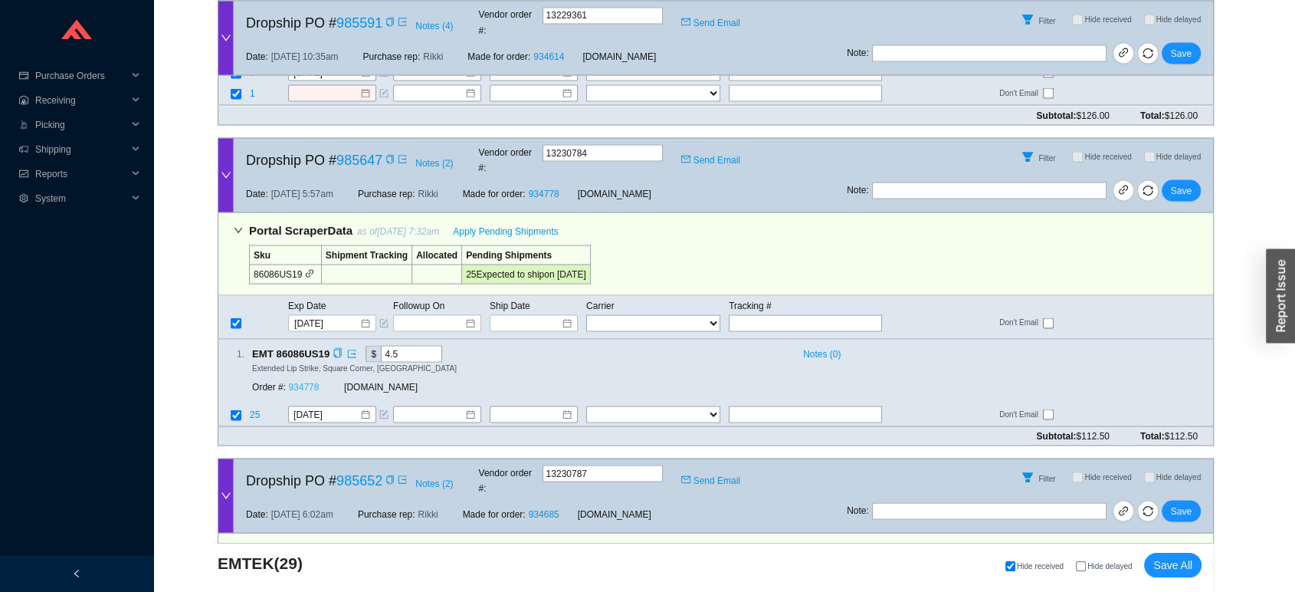
click at [307, 381] on link "934778" at bounding box center [303, 386] width 31 height 11
click at [1193, 179] on button "Save" at bounding box center [1181, 189] width 39 height 21
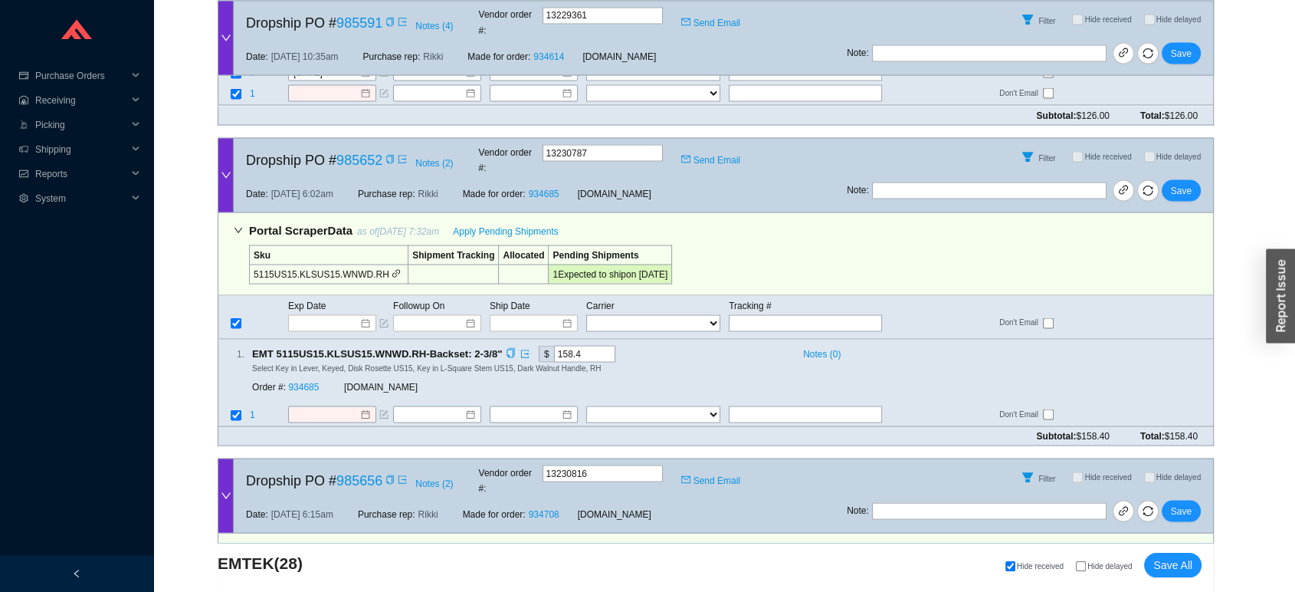
click at [819, 345] on div "1 . EMT 5115US15.KLSUS15.WNWD.RH-Backset: 2-3/8" $ 158.4 Notes ( 0 ) Select Key…" at bounding box center [709, 372] width 982 height 55
click at [325, 315] on input at bounding box center [326, 322] width 65 height 15
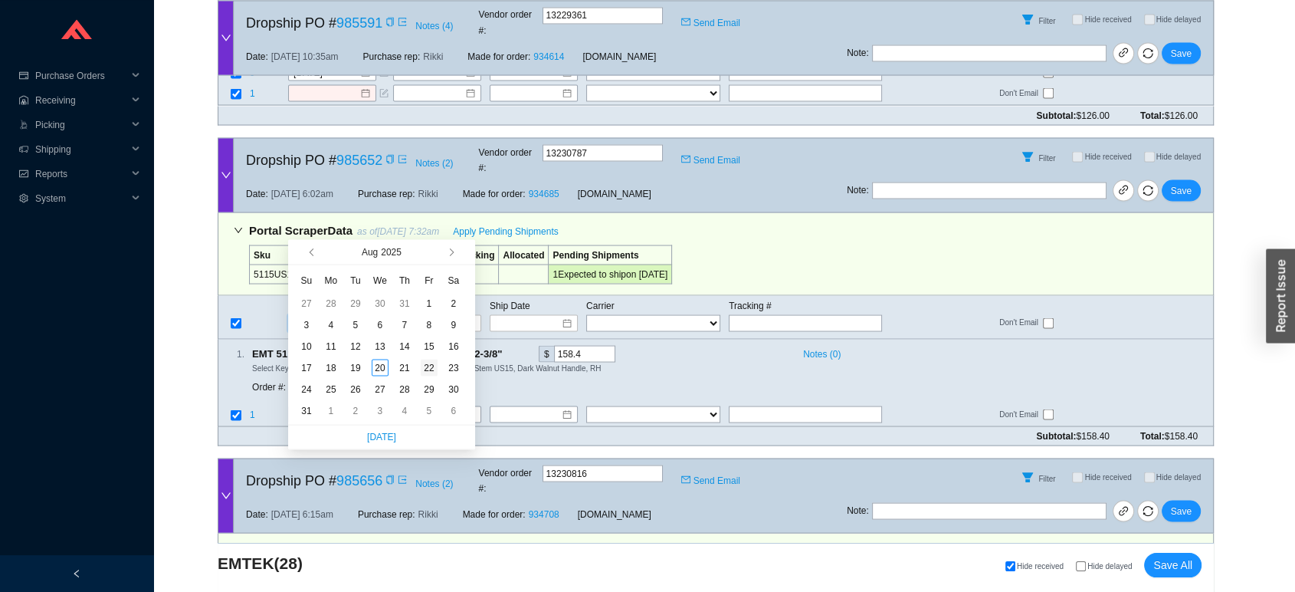
type input "8/22/2025"
click at [435, 363] on div "22" at bounding box center [429, 367] width 17 height 17
type input "8/22/2025"
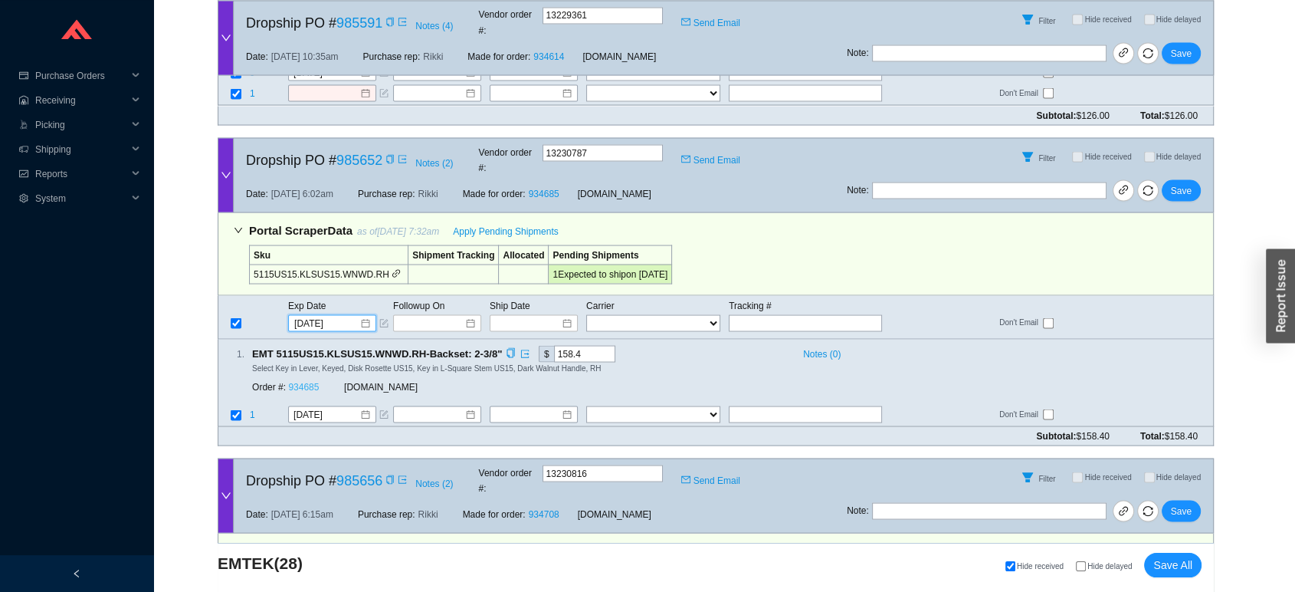
click at [313, 381] on link "934685" at bounding box center [303, 386] width 31 height 11
click at [1182, 182] on span "Save" at bounding box center [1181, 189] width 21 height 15
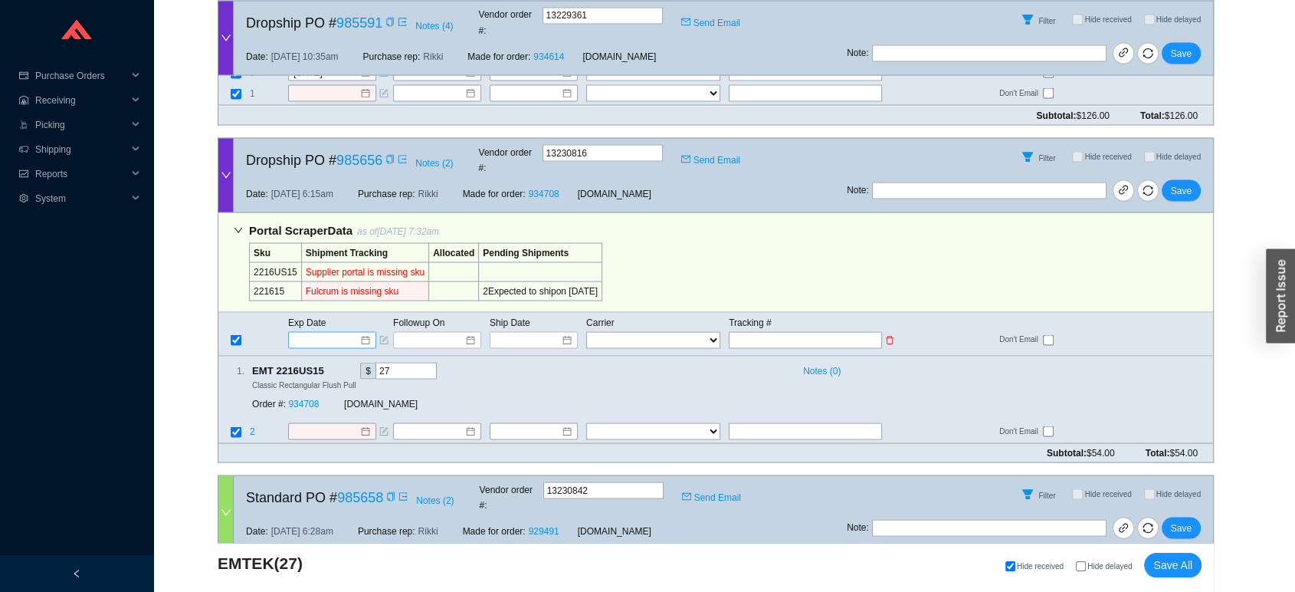
click at [330, 332] on input at bounding box center [326, 339] width 65 height 15
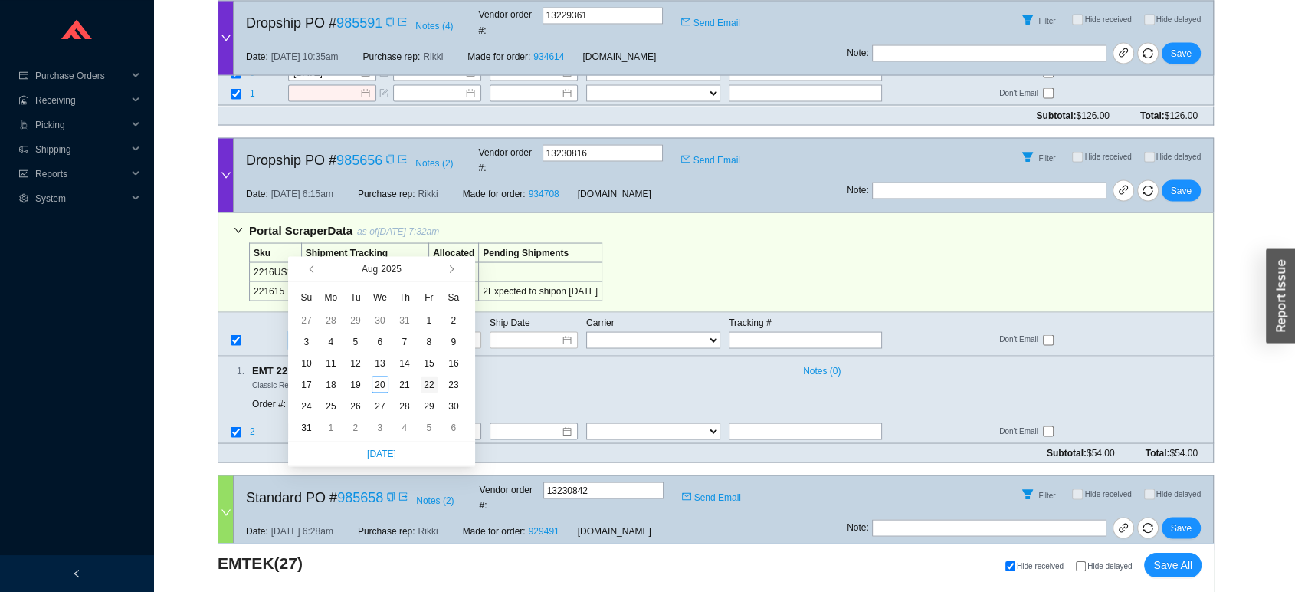
type input "8/22/2025"
click at [428, 390] on div "22" at bounding box center [429, 383] width 17 height 17
type input "8/22/2025"
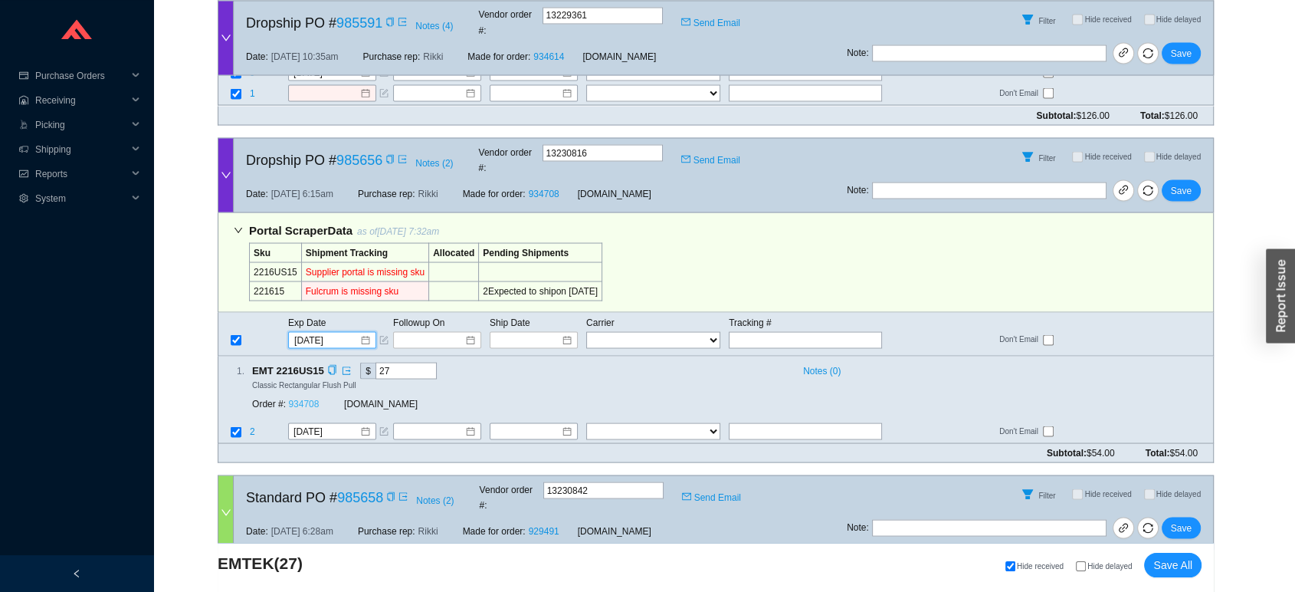
click at [310, 398] on link "934708" at bounding box center [303, 403] width 31 height 11
click at [1176, 182] on span "Save" at bounding box center [1181, 189] width 21 height 15
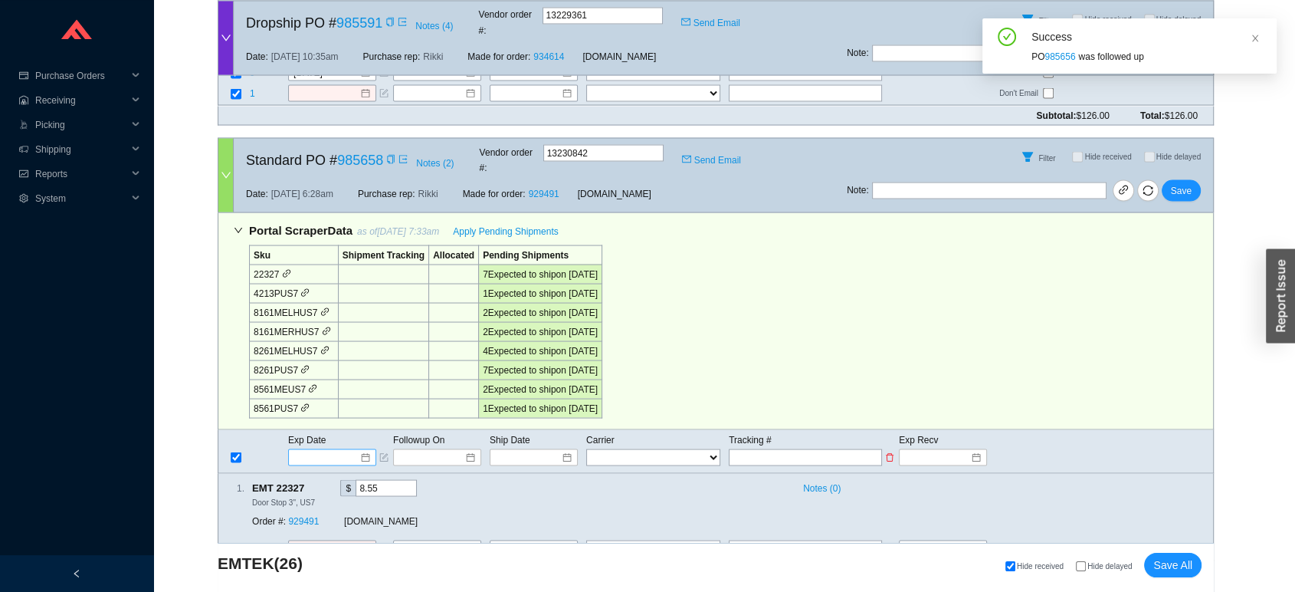
click at [316, 449] on input at bounding box center [326, 456] width 65 height 15
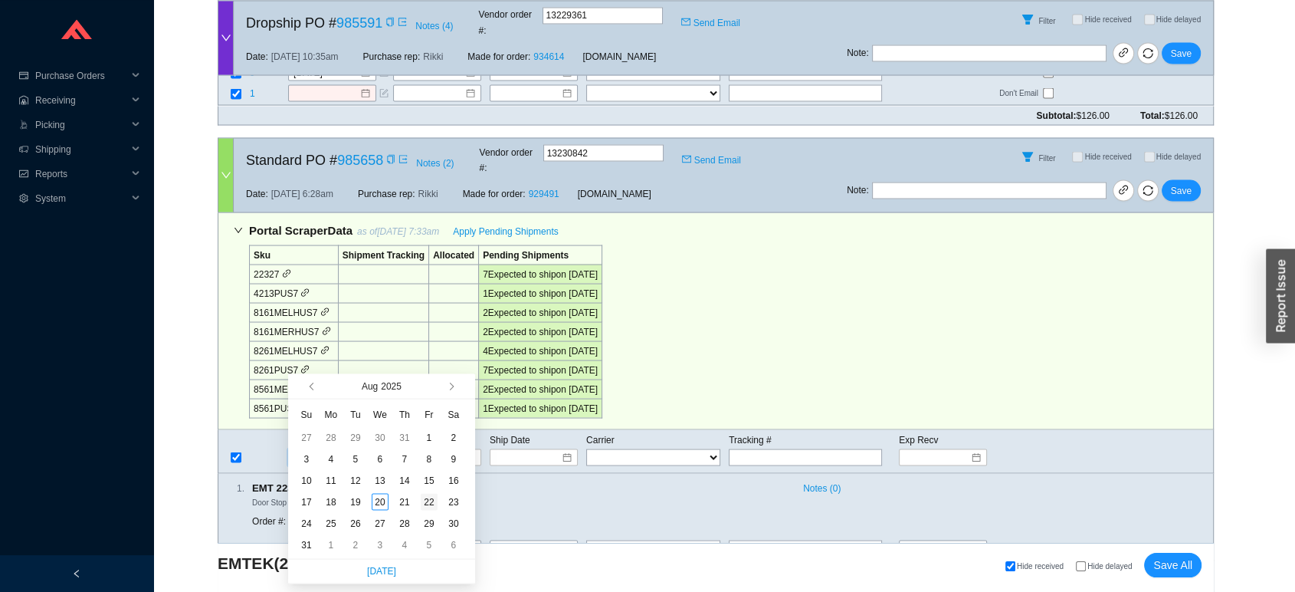
type input "8/22/2025"
click at [425, 508] on td "22" at bounding box center [429, 500] width 25 height 21
type input "8/22/2025"
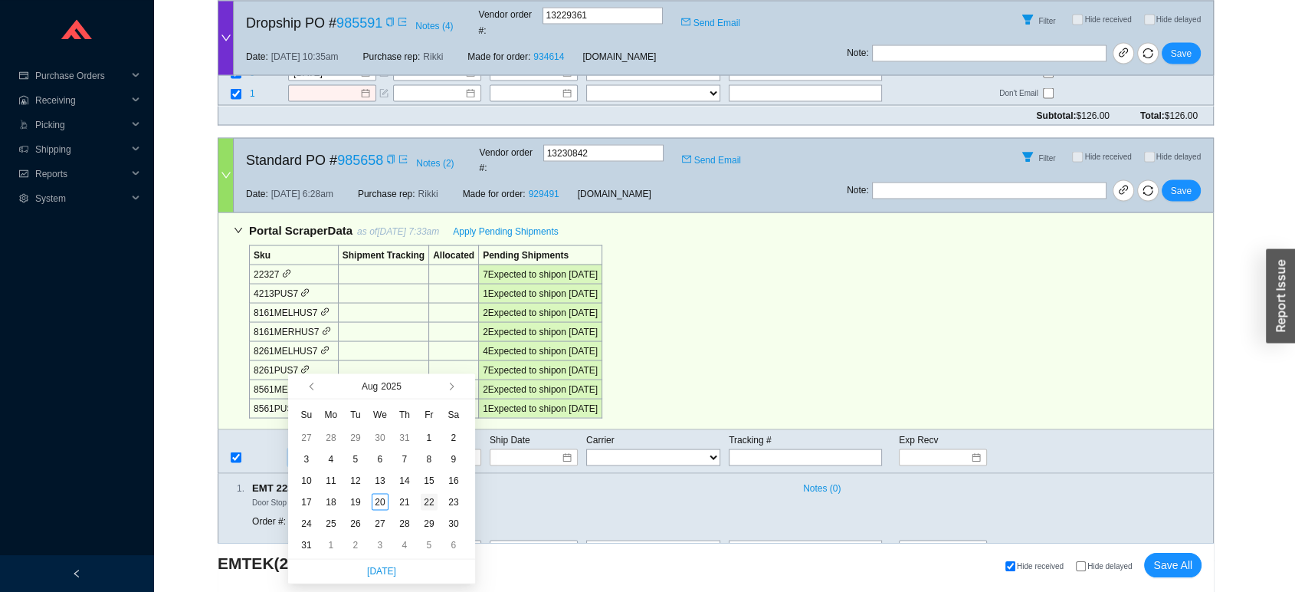
type input "8/22/2025"
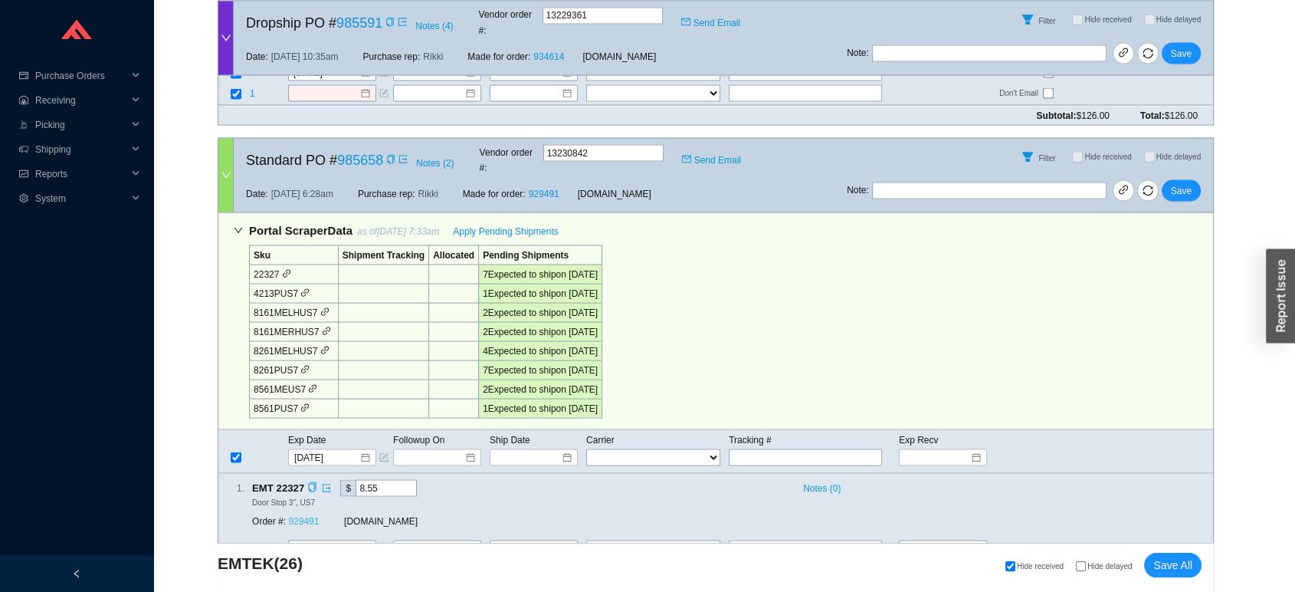
click at [311, 515] on link "929491" at bounding box center [303, 520] width 31 height 11
click at [1200, 179] on button "Save" at bounding box center [1181, 189] width 39 height 21
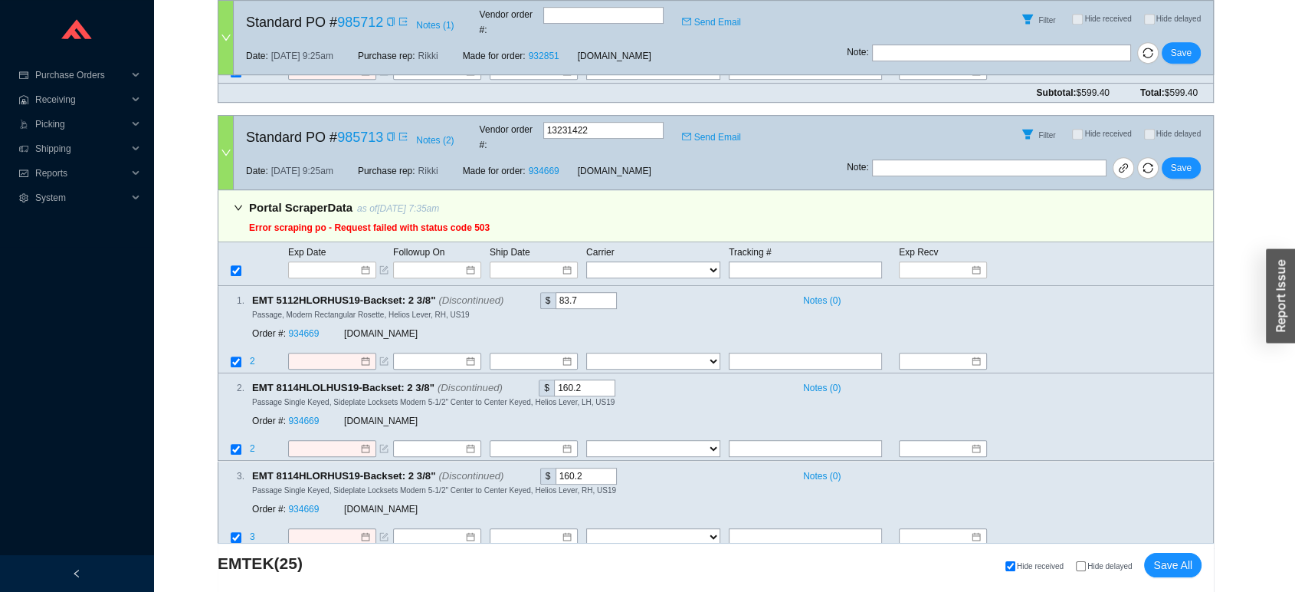
scroll to position [0, 0]
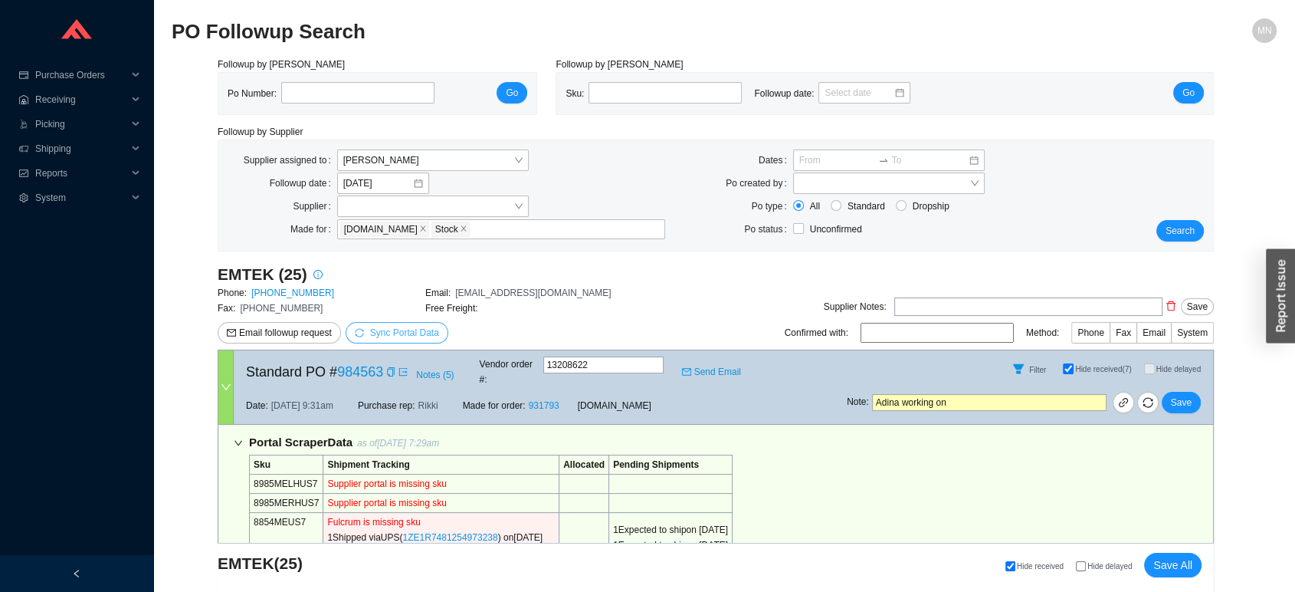
click at [412, 333] on span "Sync Portal Data" at bounding box center [404, 332] width 69 height 11
click at [474, 290] on span "OK" at bounding box center [477, 289] width 13 height 15
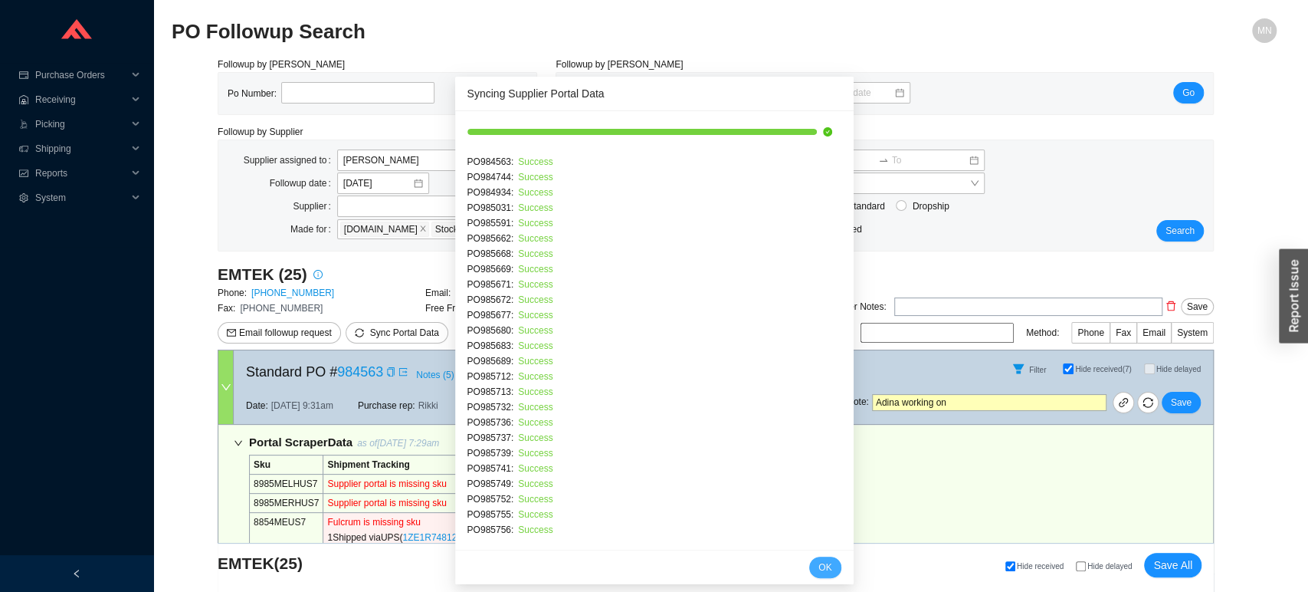
click at [818, 563] on span "OK" at bounding box center [824, 566] width 13 height 15
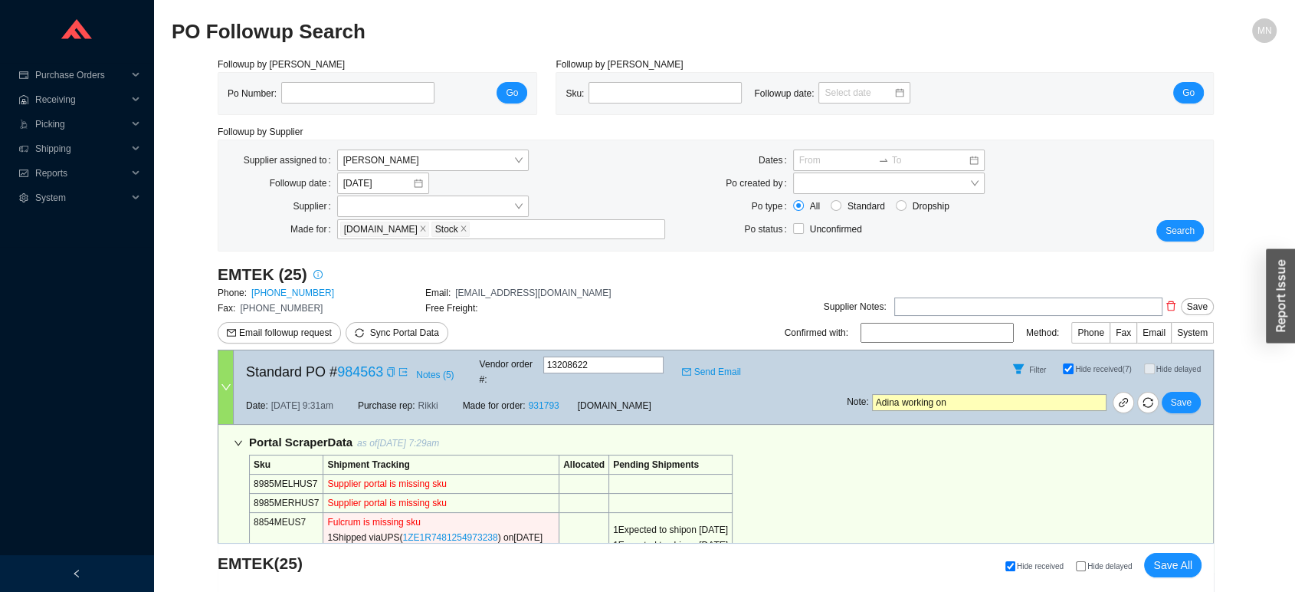
select select "2"
type input "13231417"
type input "13232892"
type input "13232893"
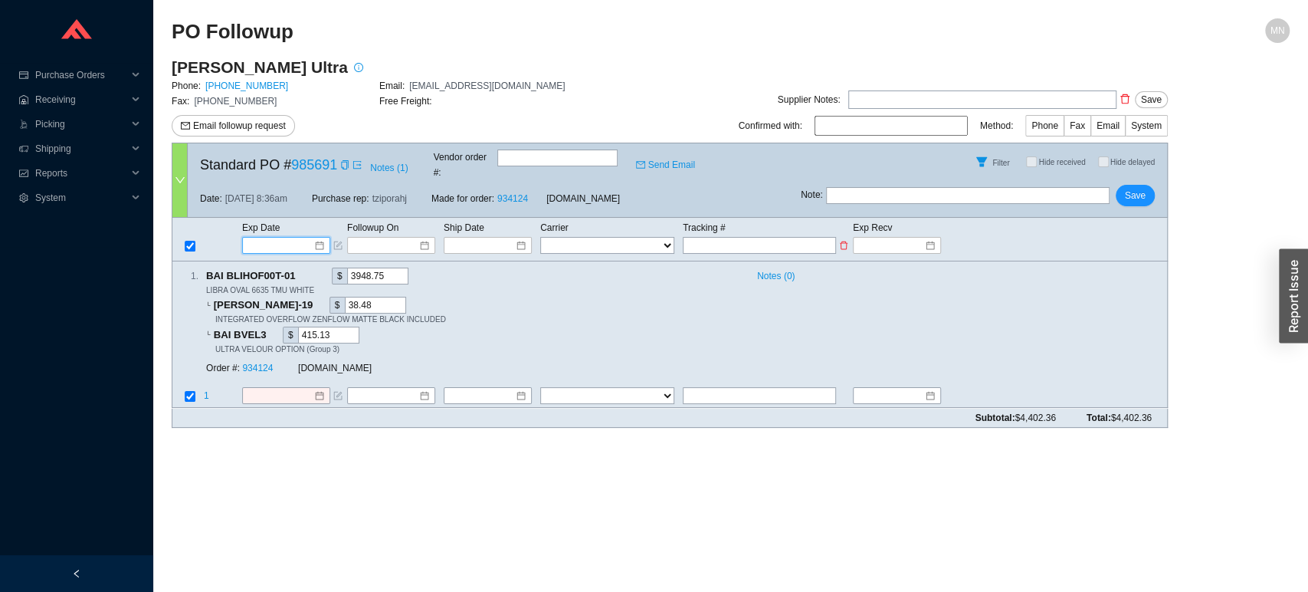
click at [304, 238] on input at bounding box center [280, 245] width 65 height 15
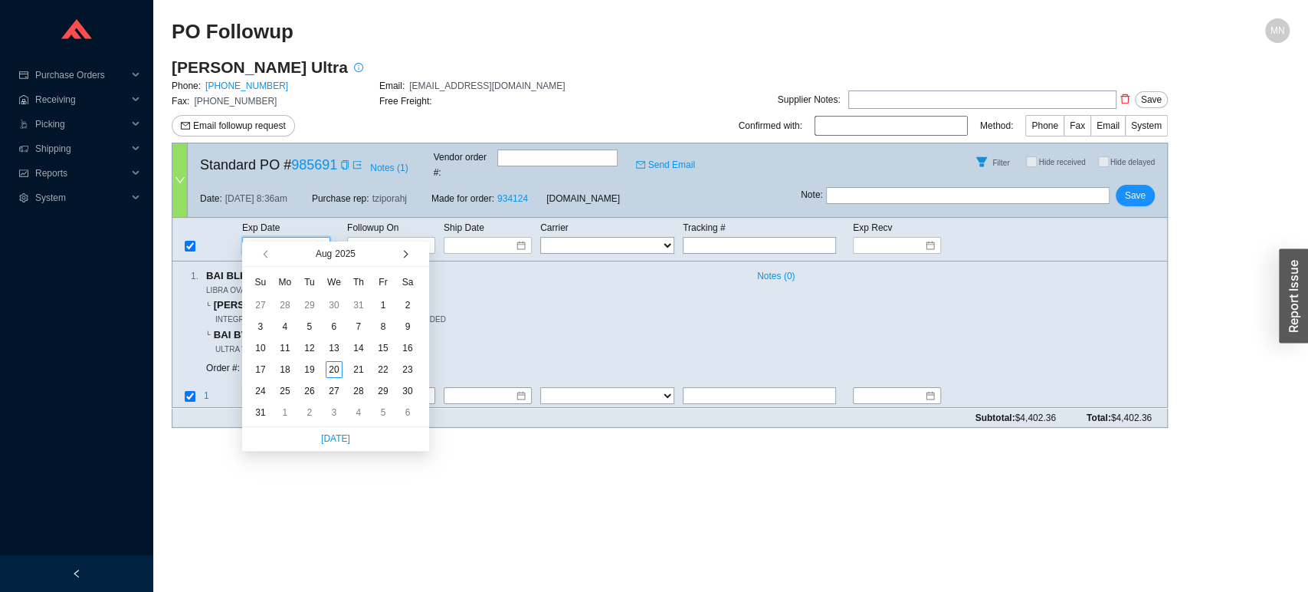
click at [408, 256] on button "button" at bounding box center [404, 253] width 15 height 25
type input "[DATE]"
click at [290, 328] on div "8" at bounding box center [285, 326] width 17 height 17
type input "[DATE]"
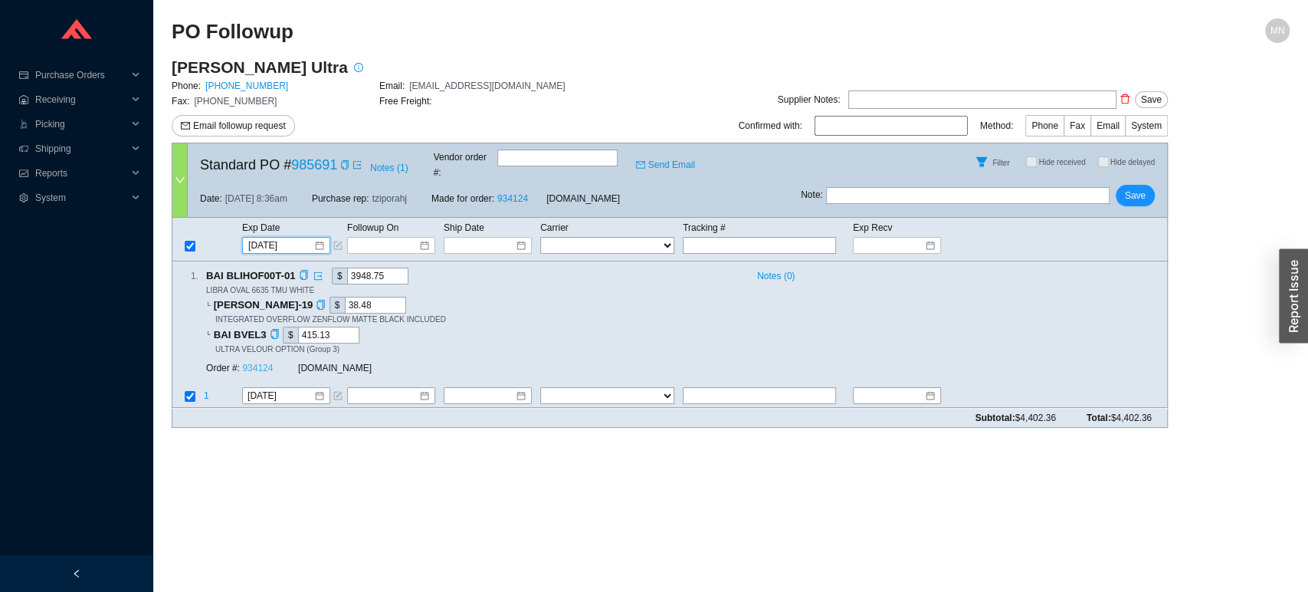
click at [265, 363] on link "934124" at bounding box center [257, 368] width 31 height 11
click at [1139, 189] on span "Save" at bounding box center [1135, 195] width 21 height 15
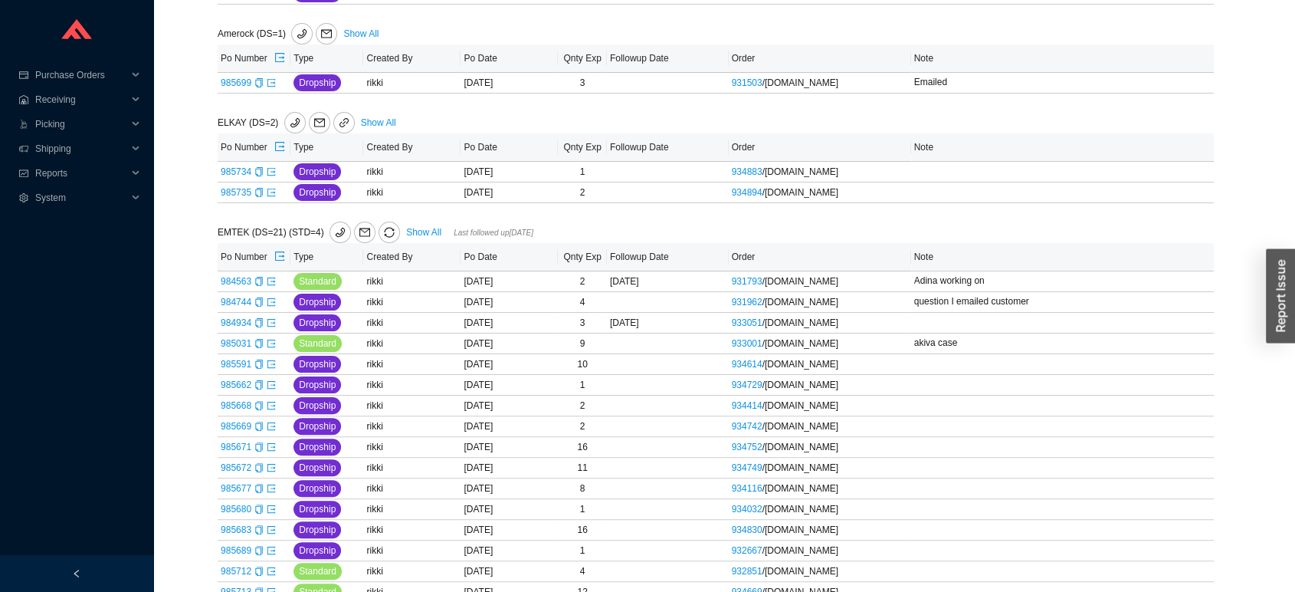
scroll to position [323, 0]
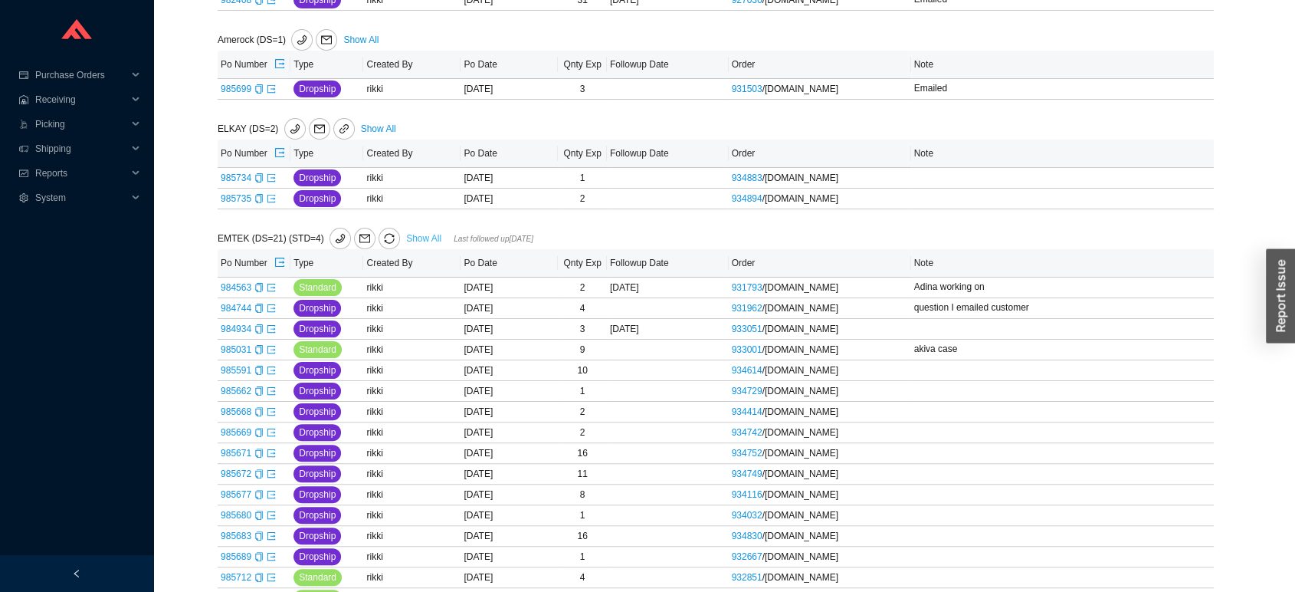
click at [409, 235] on link "Show All" at bounding box center [423, 238] width 35 height 11
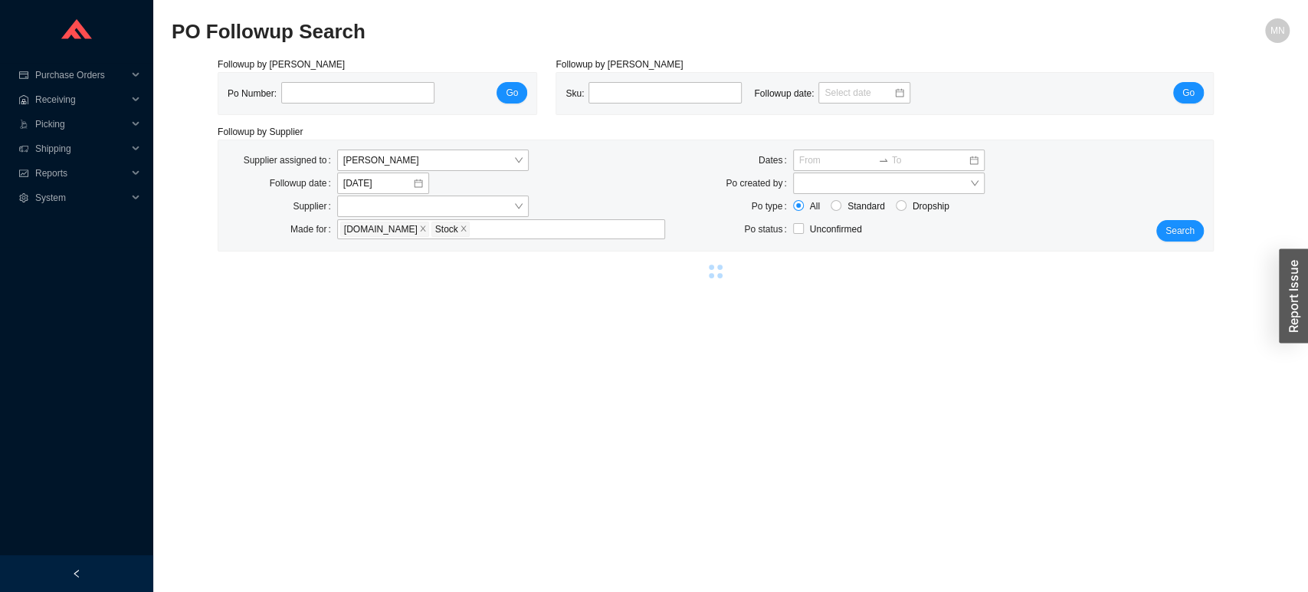
select select "2"
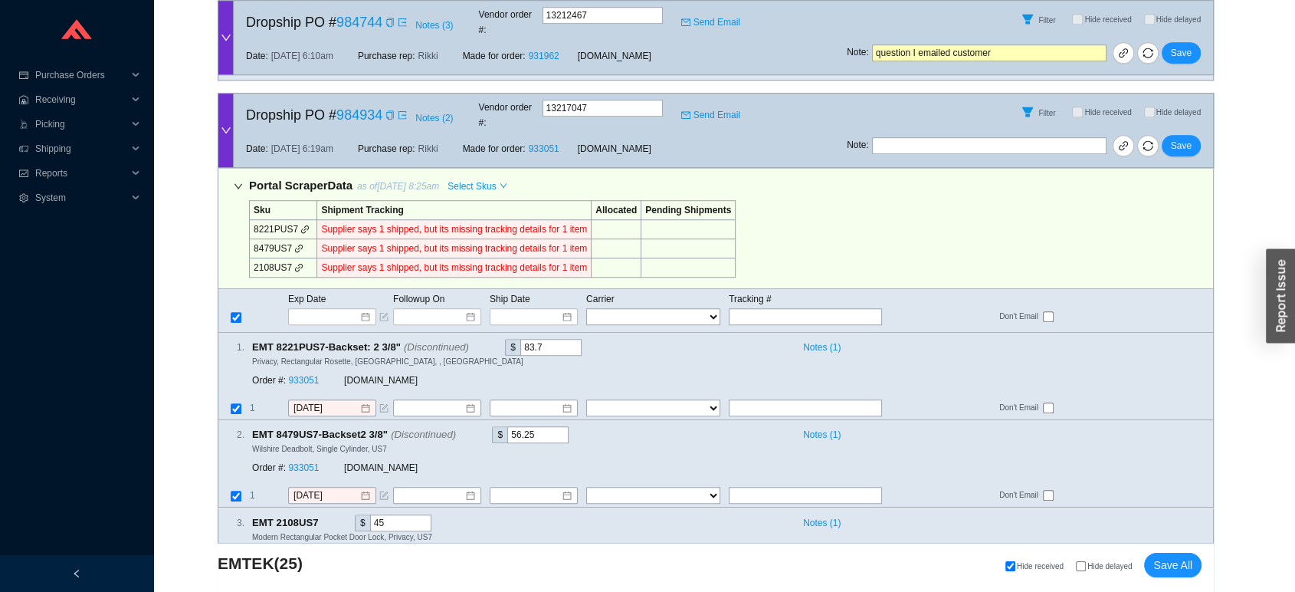
scroll to position [1225, 0]
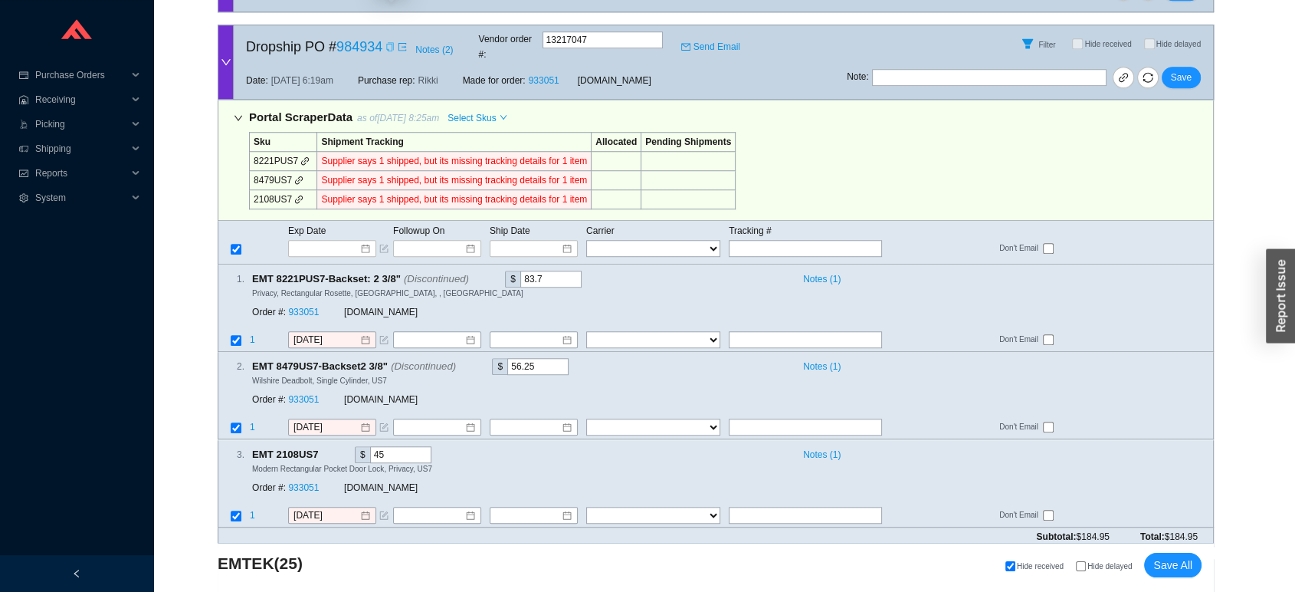
click at [387, 42] on icon "copy" at bounding box center [389, 46] width 7 height 9
click at [747, 240] on input "text" at bounding box center [805, 248] width 153 height 17
paste input "1ZE1R7480354303022"
type input "1ZE1R7480354303022"
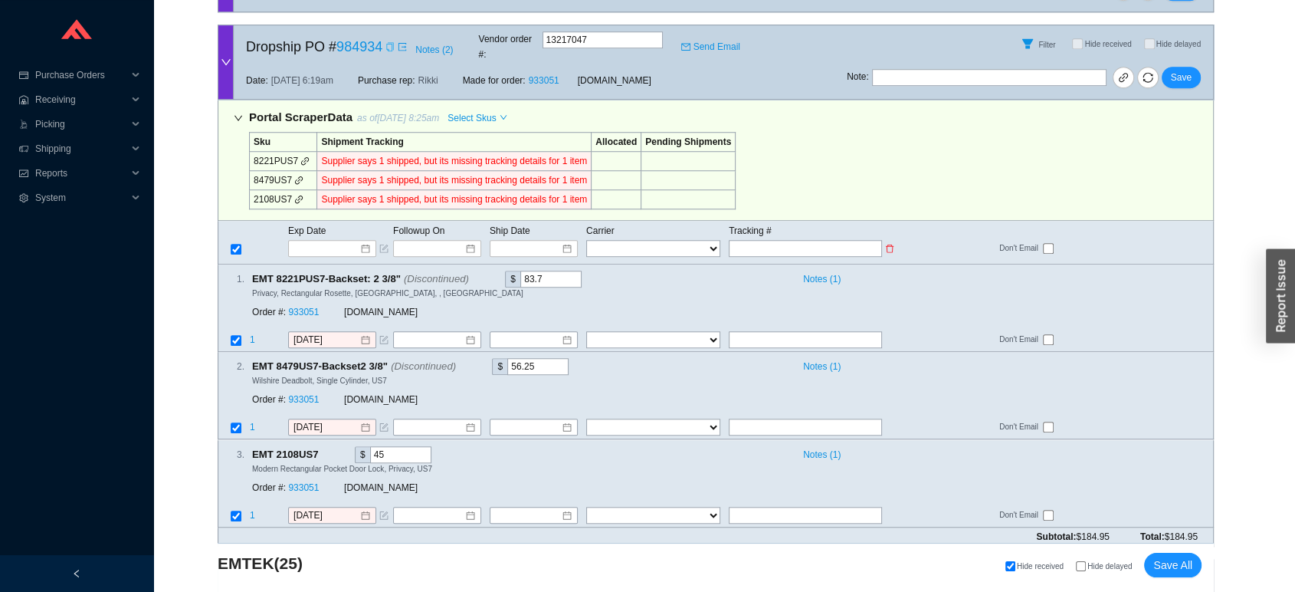
type input "1ZE1R7480354303022"
click at [657, 240] on select "FedEx UPS ---------------- 2 Day Transportation INC A&B Freight A. Duie Pyle AA…" at bounding box center [653, 248] width 134 height 17
select select "2"
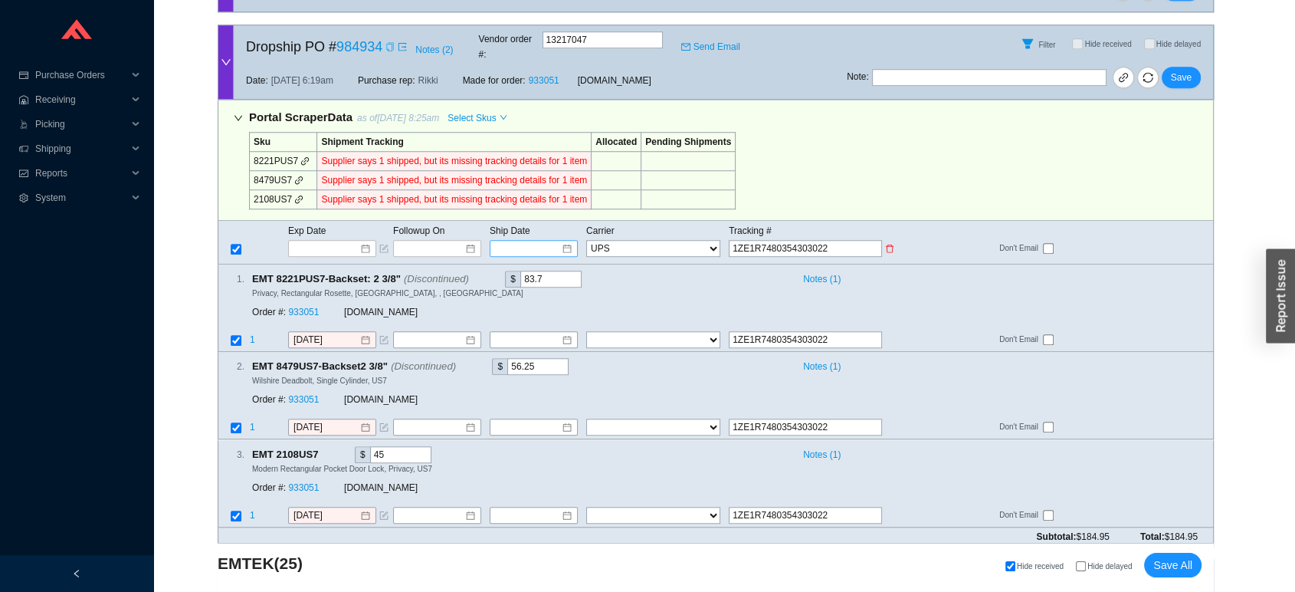
select select "2"
click at [553, 241] on input at bounding box center [528, 248] width 65 height 15
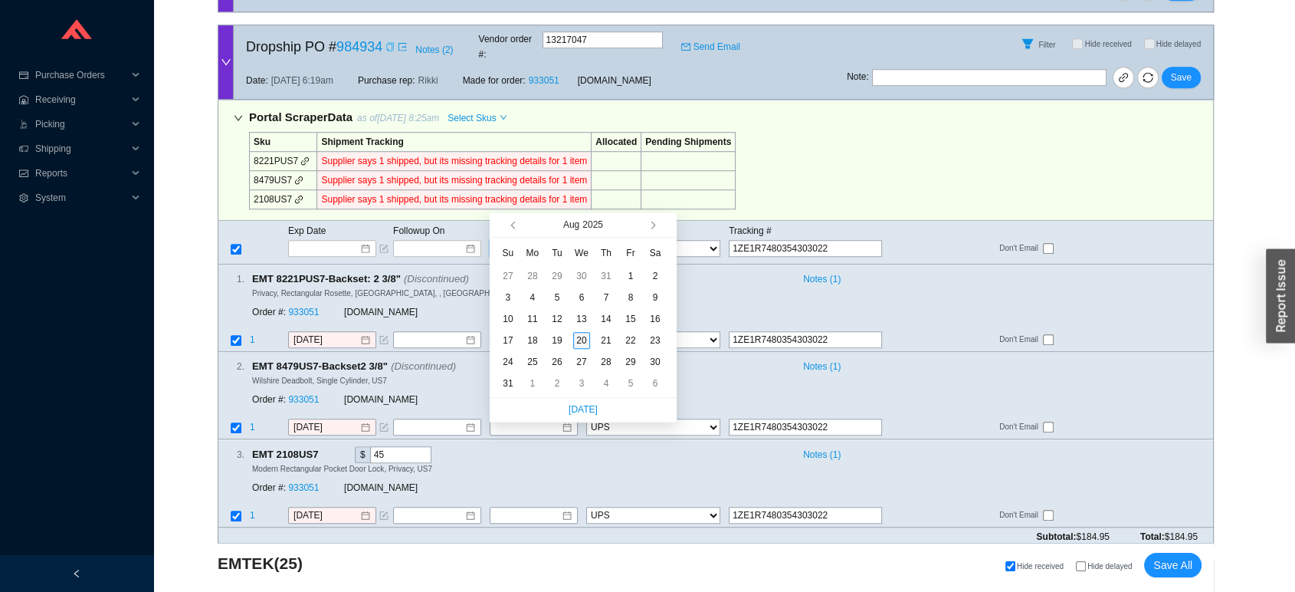
type input "8/20/2025"
click at [582, 340] on div "20" at bounding box center [581, 340] width 17 height 17
type input "8/20/2025"
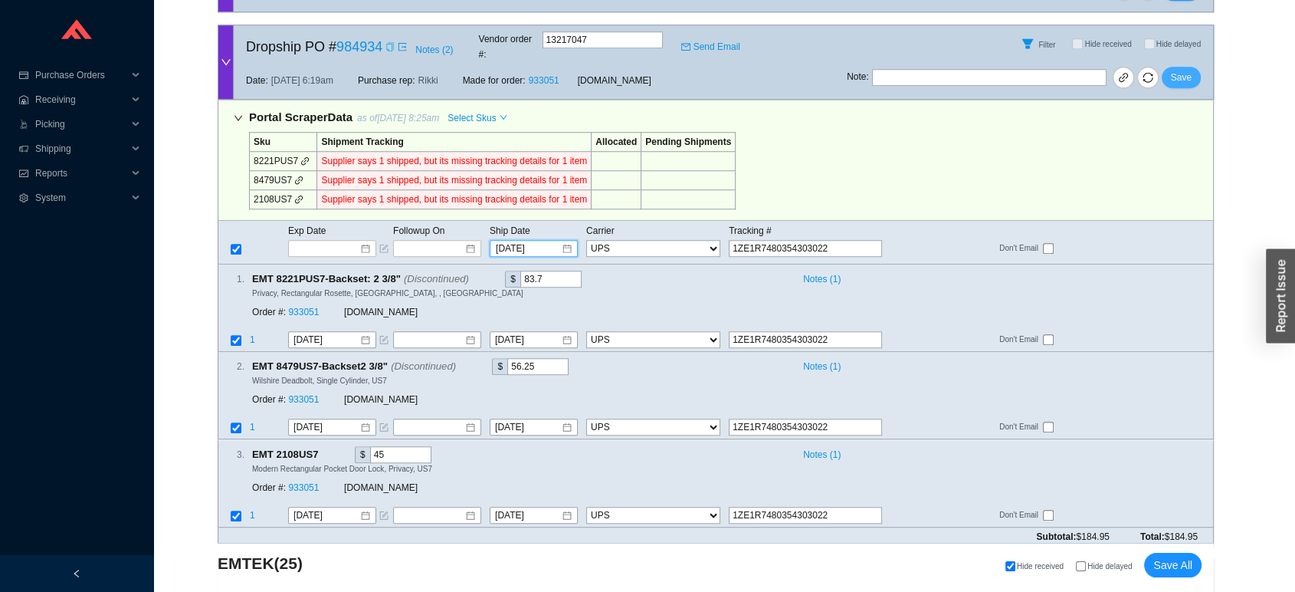
click at [1183, 70] on span "Save" at bounding box center [1181, 77] width 21 height 15
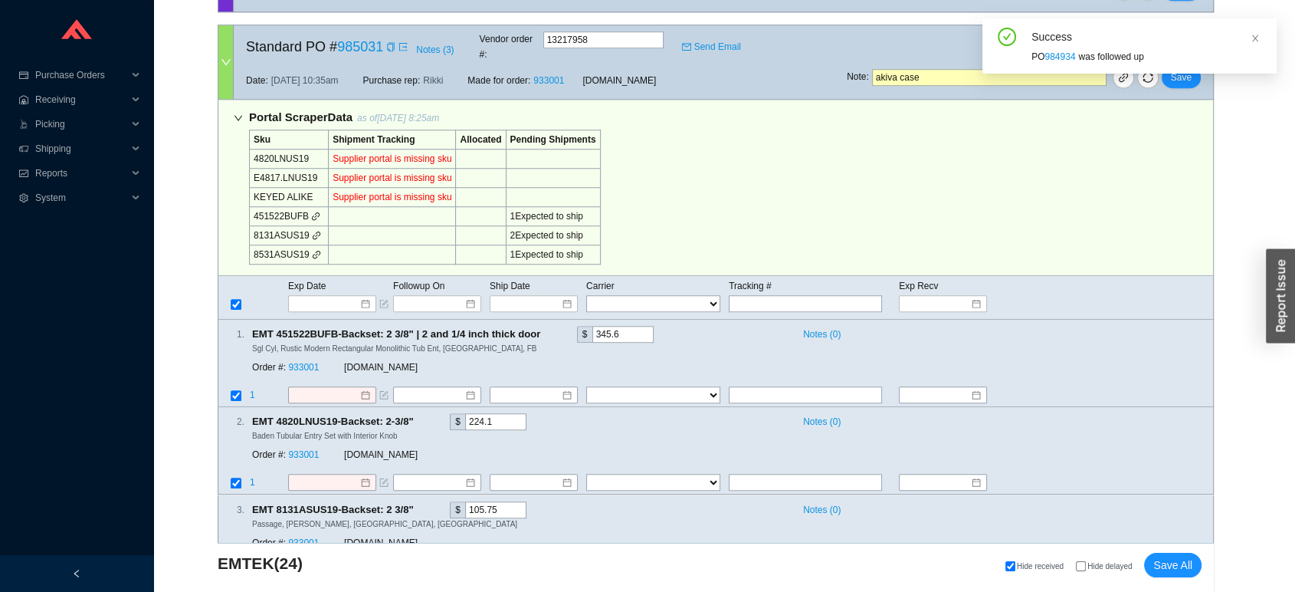
scroll to position [707, 0]
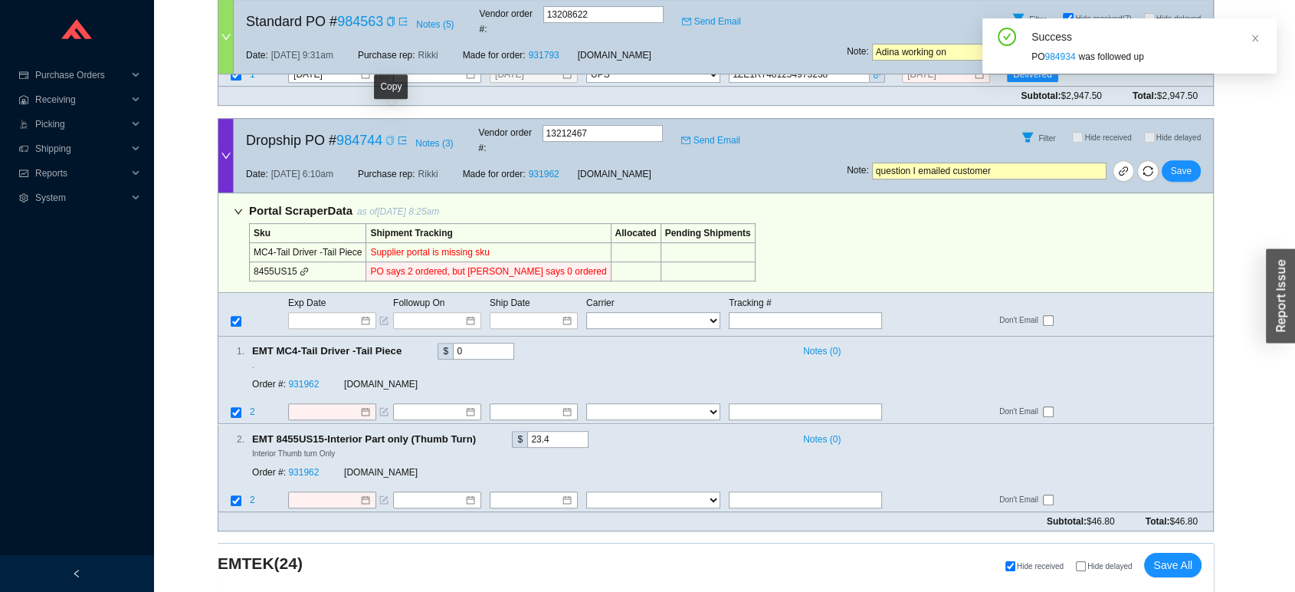
click at [389, 136] on icon "copy" at bounding box center [389, 140] width 9 height 9
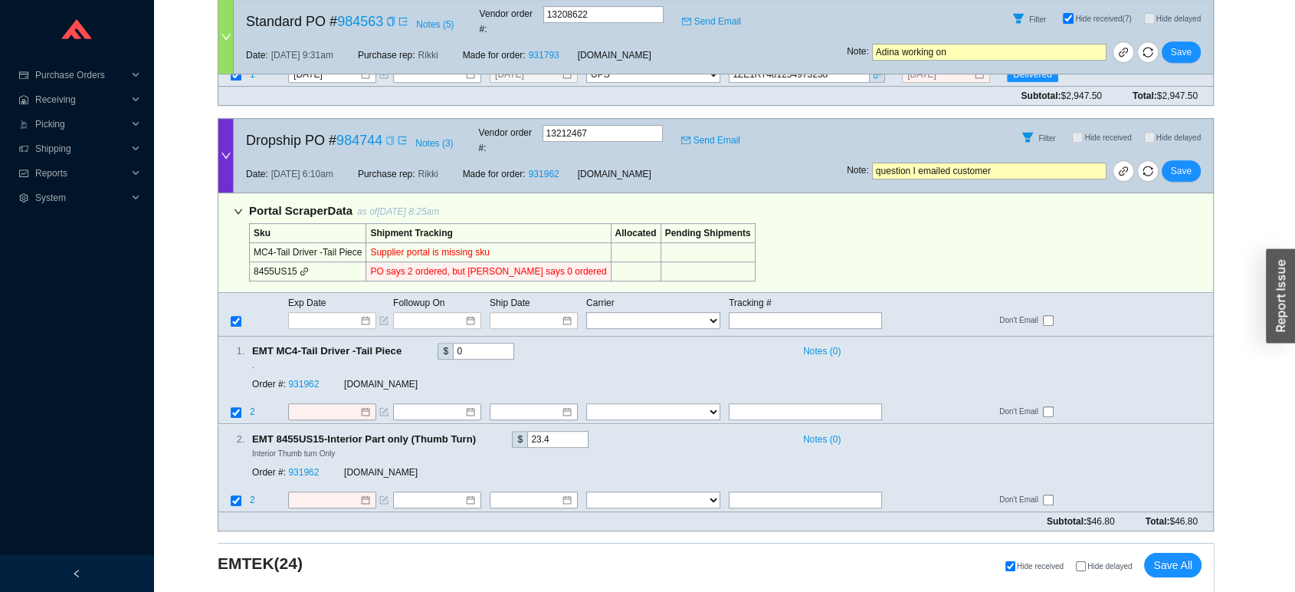
click at [635, 156] on div "Date: 8/7/25 6:10am Purchase rep: Rikki Made for order: 931962 QualityBath.com" at bounding box center [540, 174] width 613 height 37
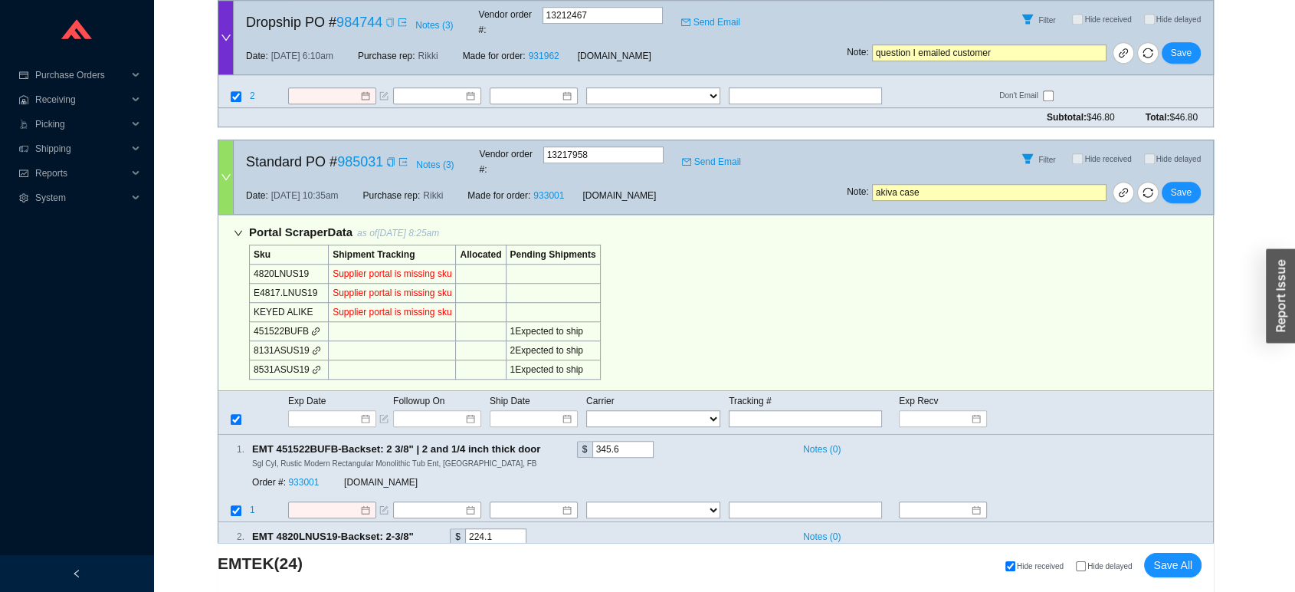
scroll to position [1126, 0]
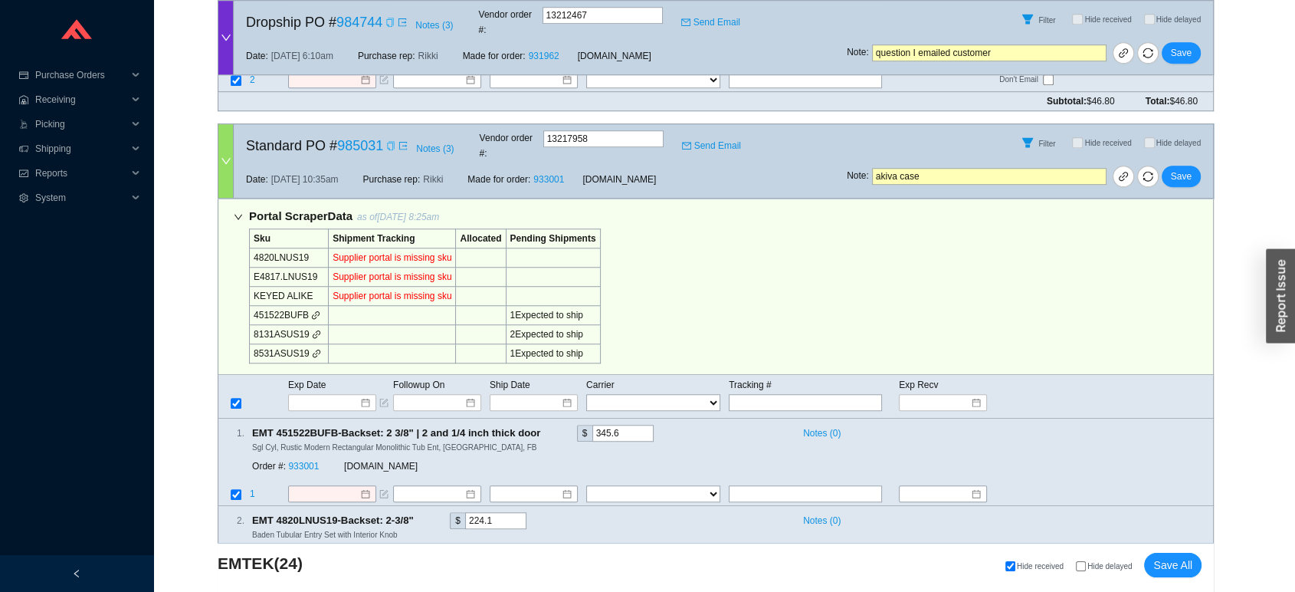
click at [391, 138] on div "Copy" at bounding box center [390, 145] width 9 height 15
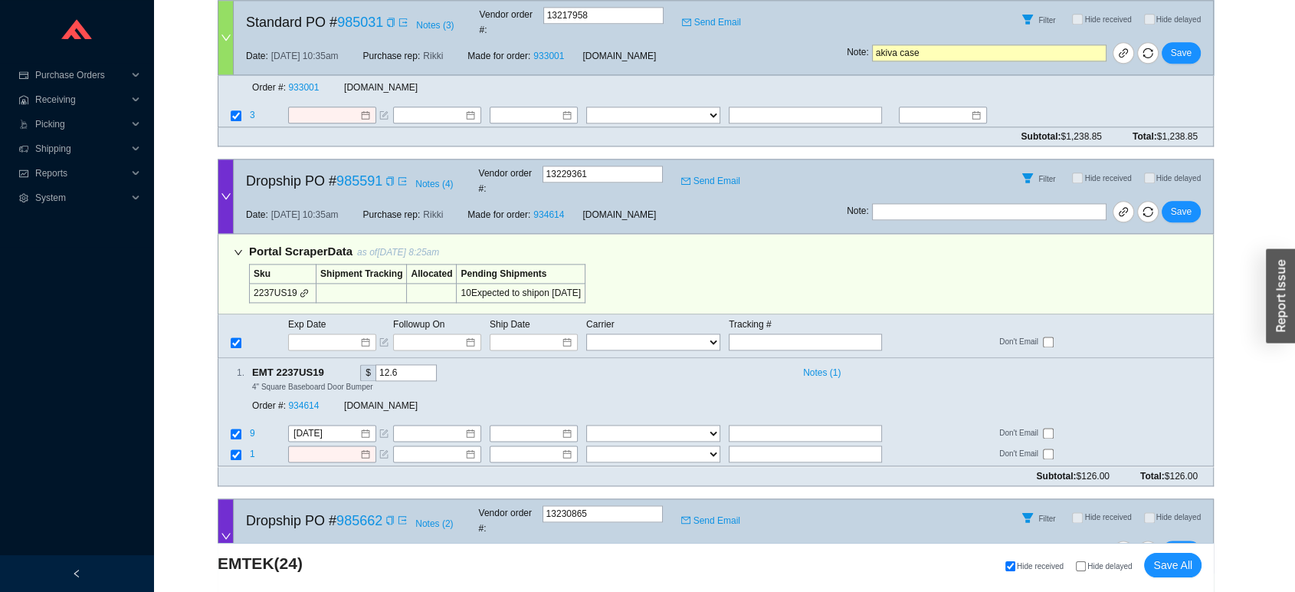
scroll to position [1977, 0]
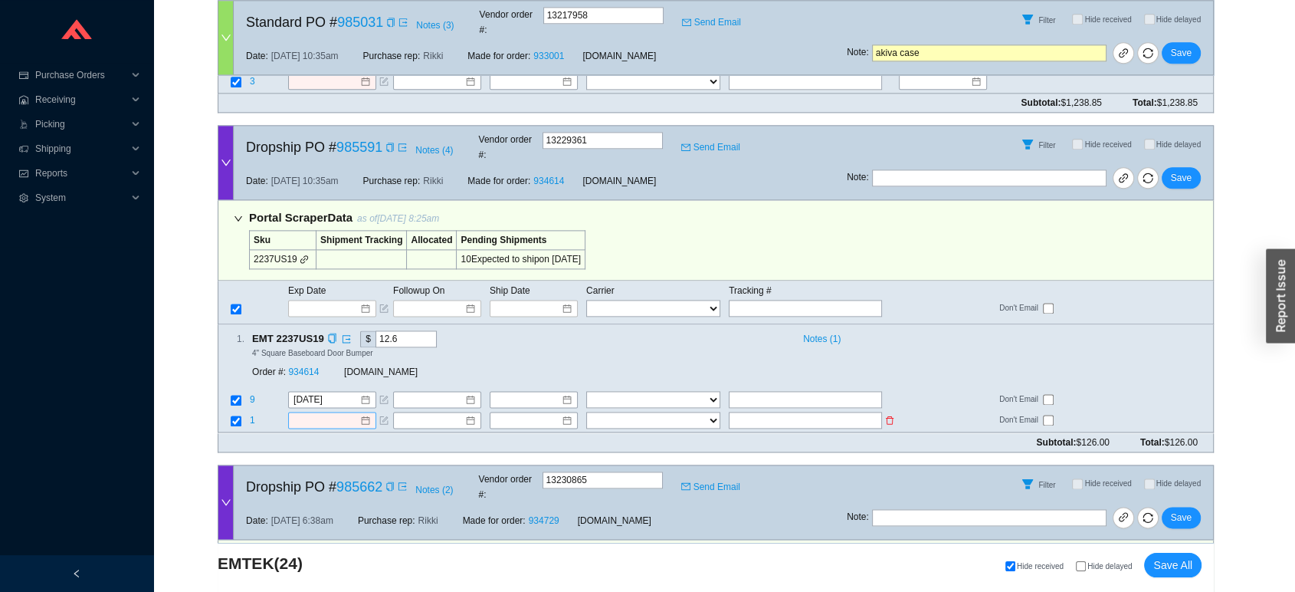
click at [325, 413] on input at bounding box center [326, 420] width 66 height 15
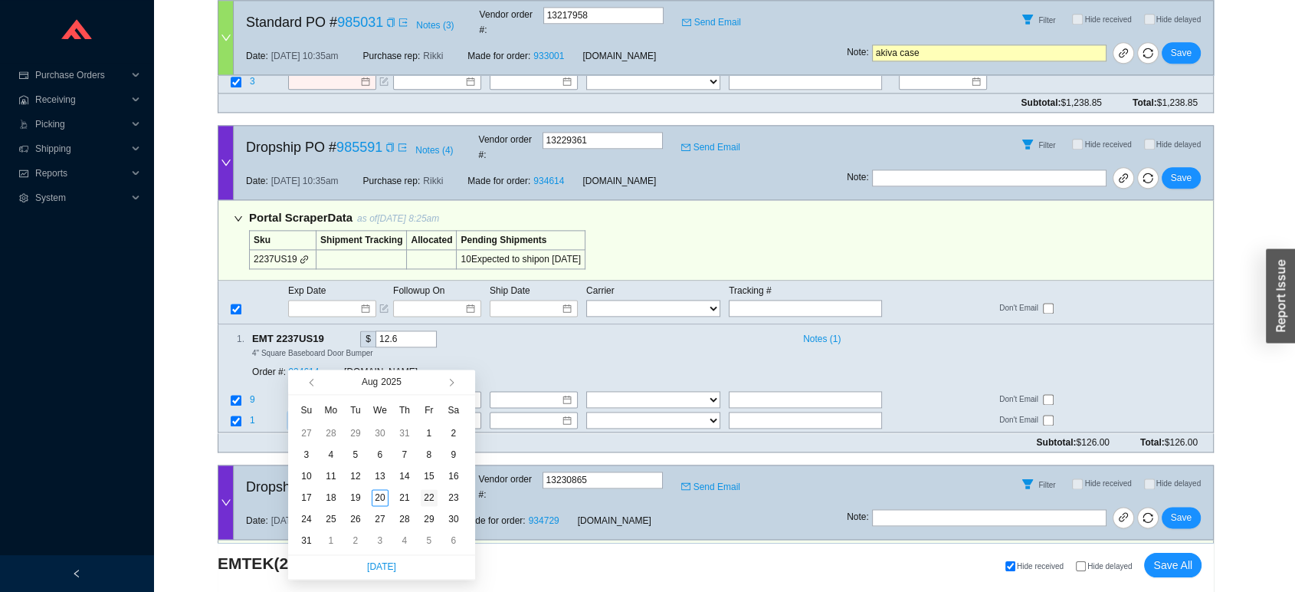
type input "8/22/2025"
click at [427, 496] on div "22" at bounding box center [429, 497] width 17 height 17
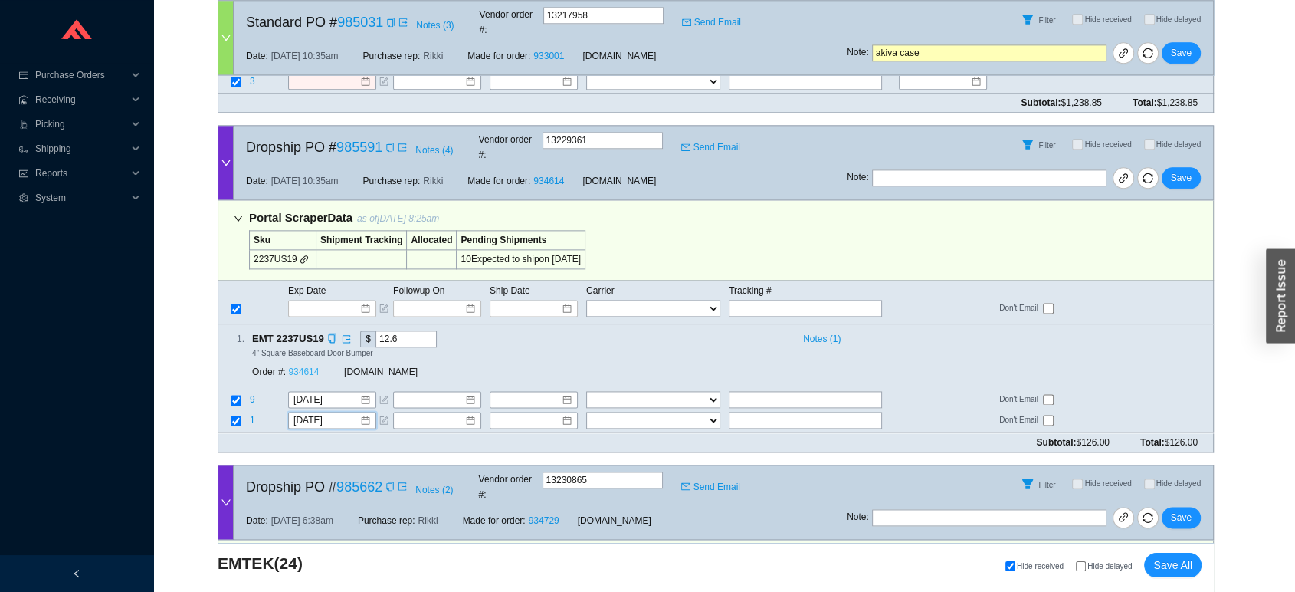
click at [313, 367] on link "934614" at bounding box center [303, 372] width 31 height 11
click at [1190, 170] on span "Save" at bounding box center [1181, 177] width 21 height 15
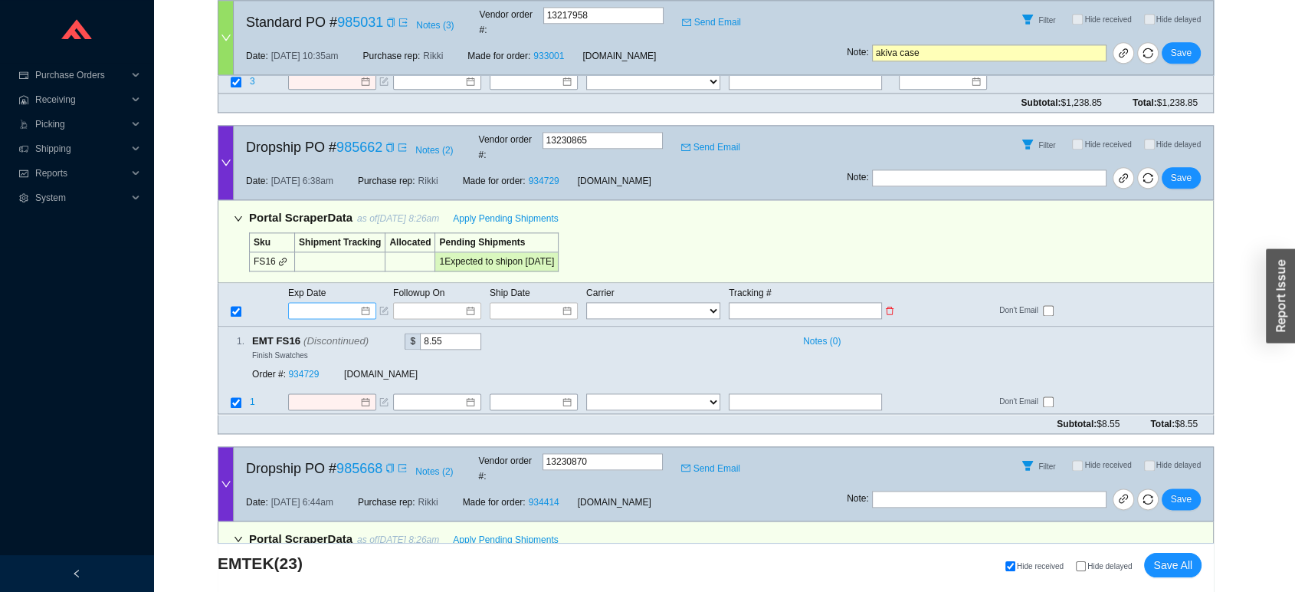
click at [332, 303] on input at bounding box center [326, 310] width 65 height 15
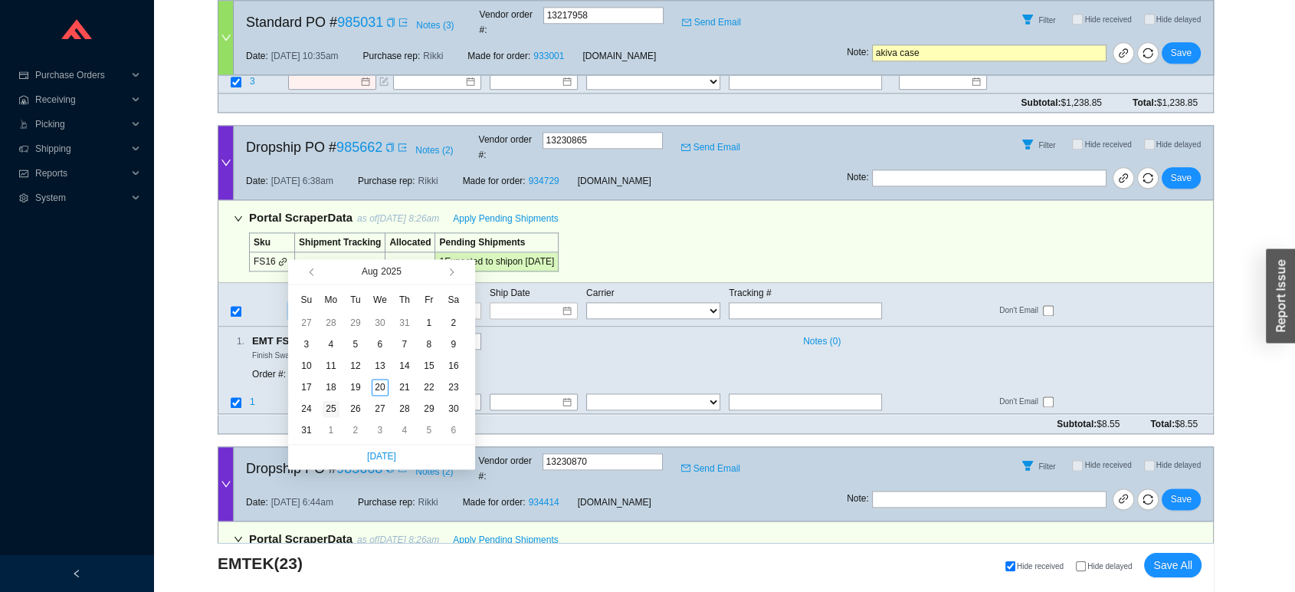
type input "8/25/2025"
click at [330, 407] on div "25" at bounding box center [331, 408] width 17 height 17
type input "8/25/2025"
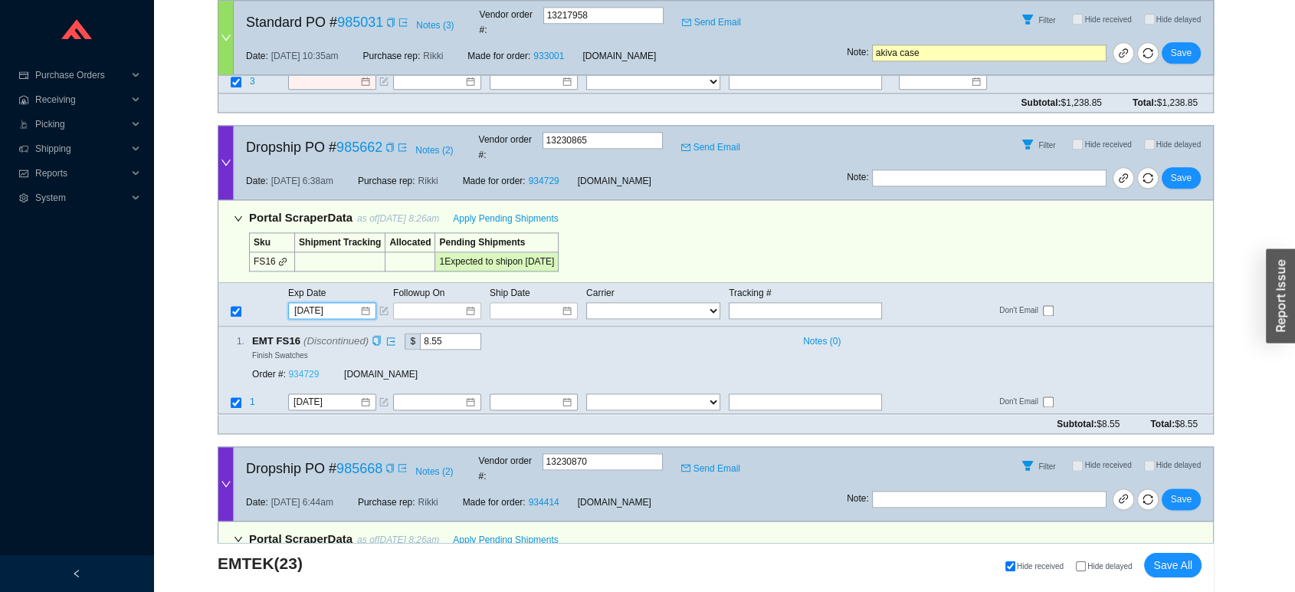
click at [312, 369] on link "934729" at bounding box center [303, 374] width 31 height 11
click at [1182, 170] on span "Save" at bounding box center [1181, 177] width 21 height 15
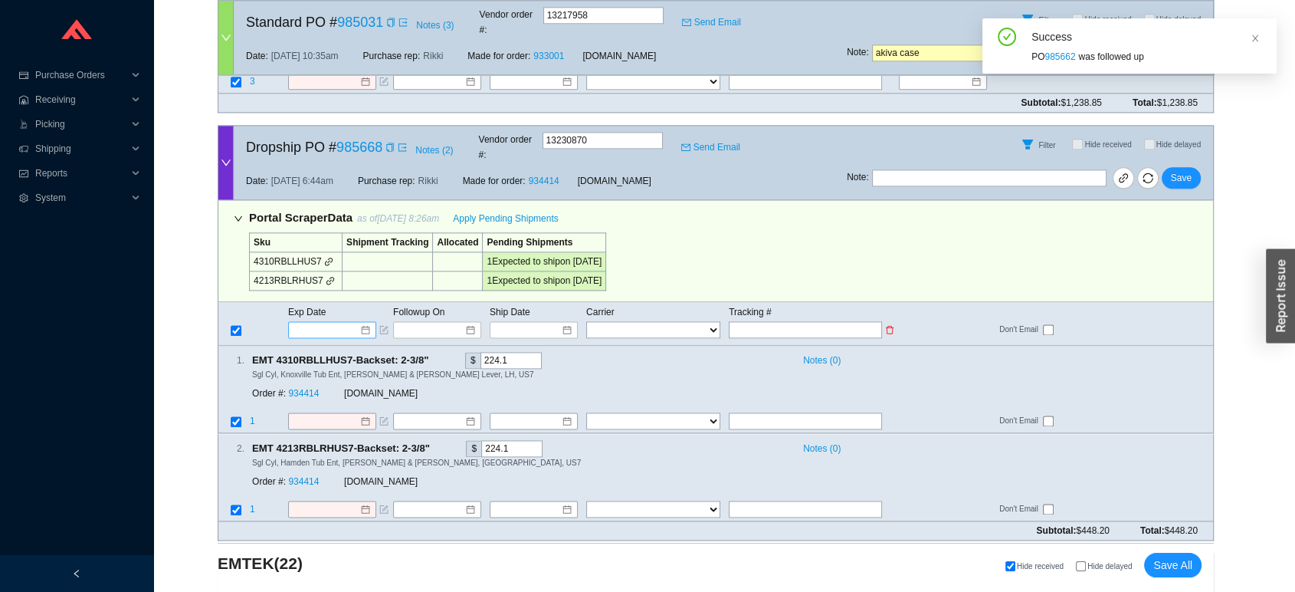
click at [333, 322] on input at bounding box center [326, 329] width 65 height 15
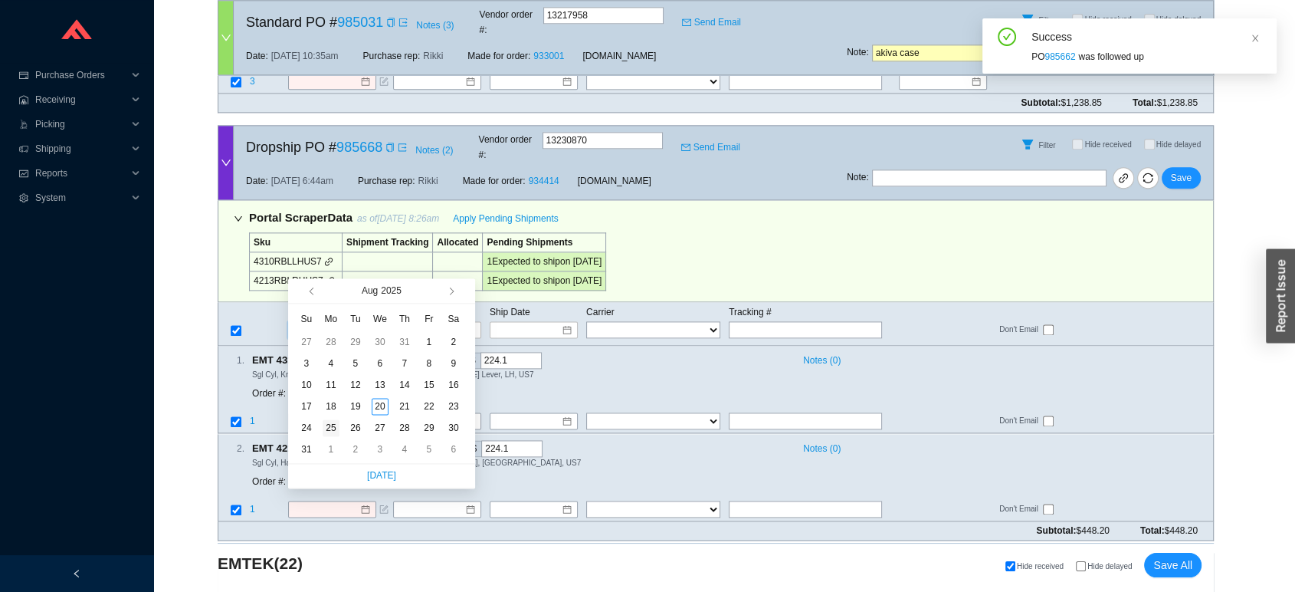
type input "8/25/2025"
click at [331, 421] on div "25" at bounding box center [331, 427] width 17 height 17
type input "8/25/2025"
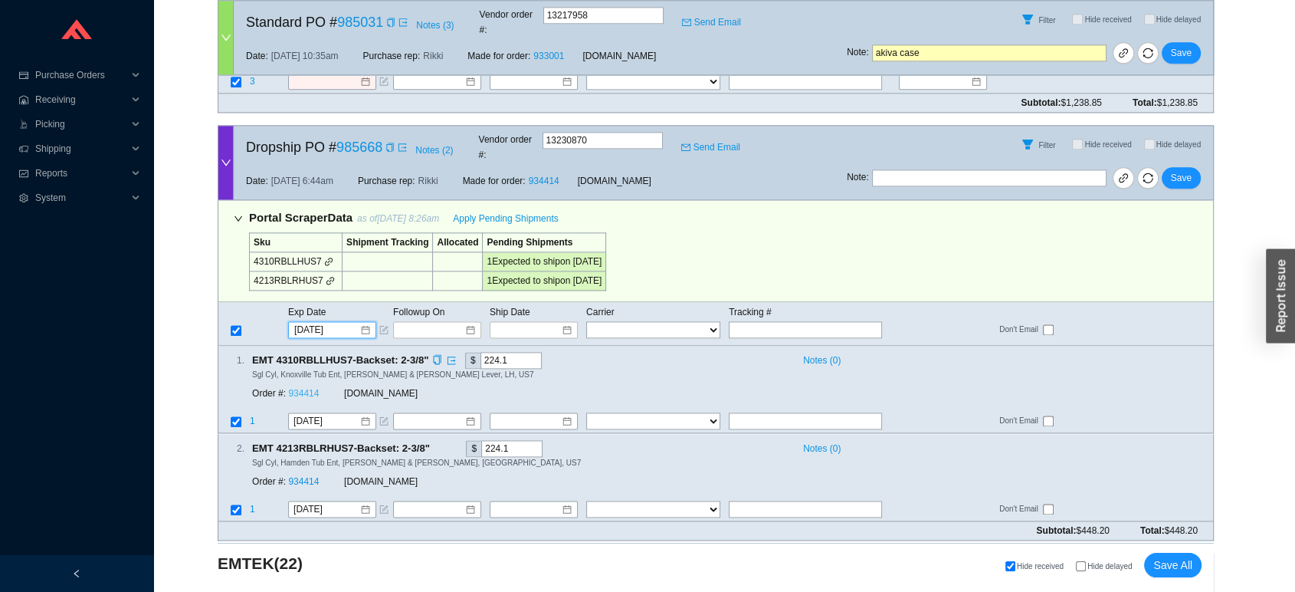
click at [313, 389] on link "934414" at bounding box center [303, 394] width 31 height 11
click at [1180, 170] on span "Save" at bounding box center [1181, 177] width 21 height 15
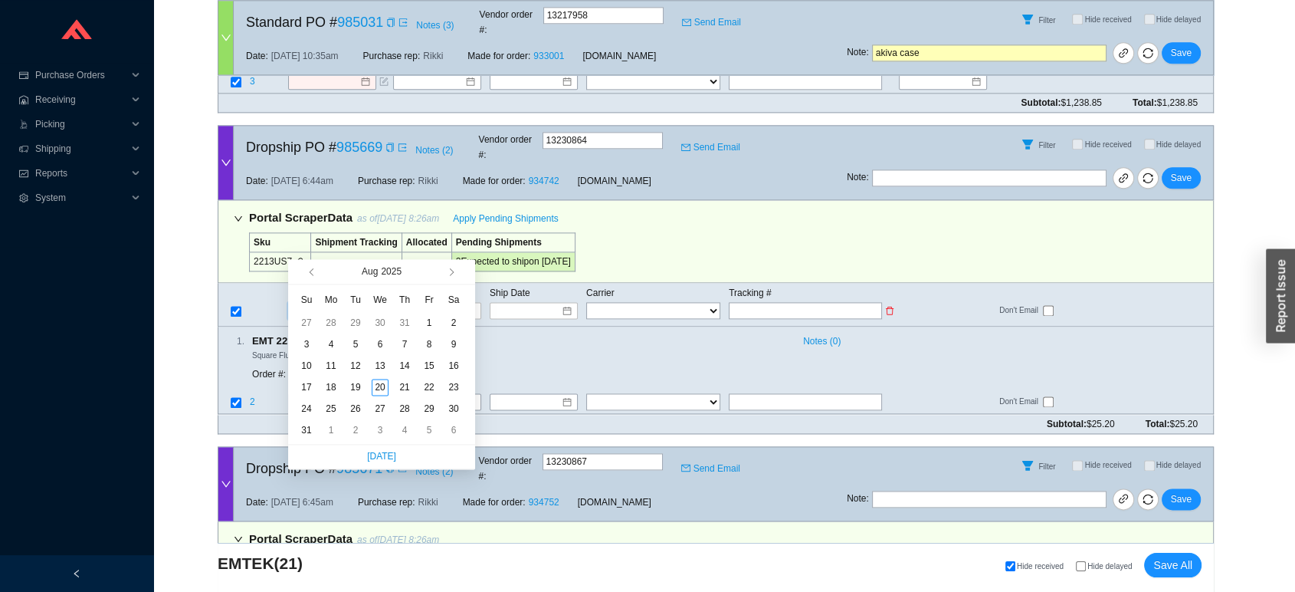
click at [337, 303] on input at bounding box center [326, 310] width 65 height 15
type input "8/25/2025"
click at [326, 398] on td "25" at bounding box center [331, 408] width 25 height 21
type input "8/25/2025"
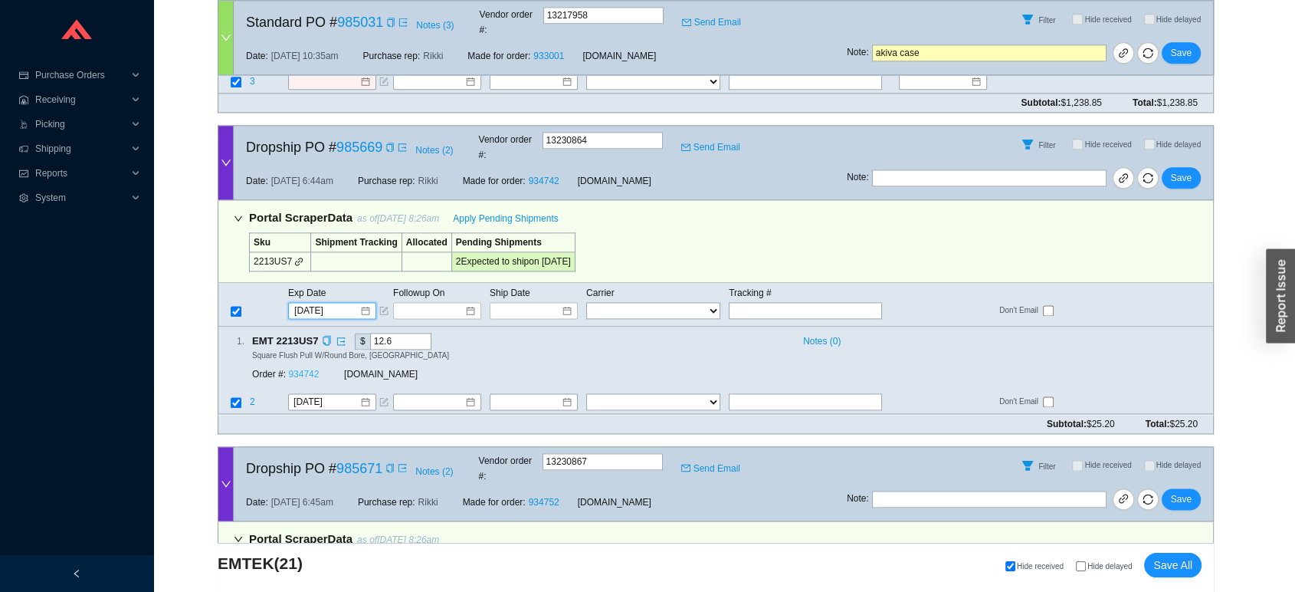
click at [312, 369] on link "934742" at bounding box center [303, 374] width 31 height 11
click at [1181, 170] on span "Save" at bounding box center [1181, 177] width 21 height 15
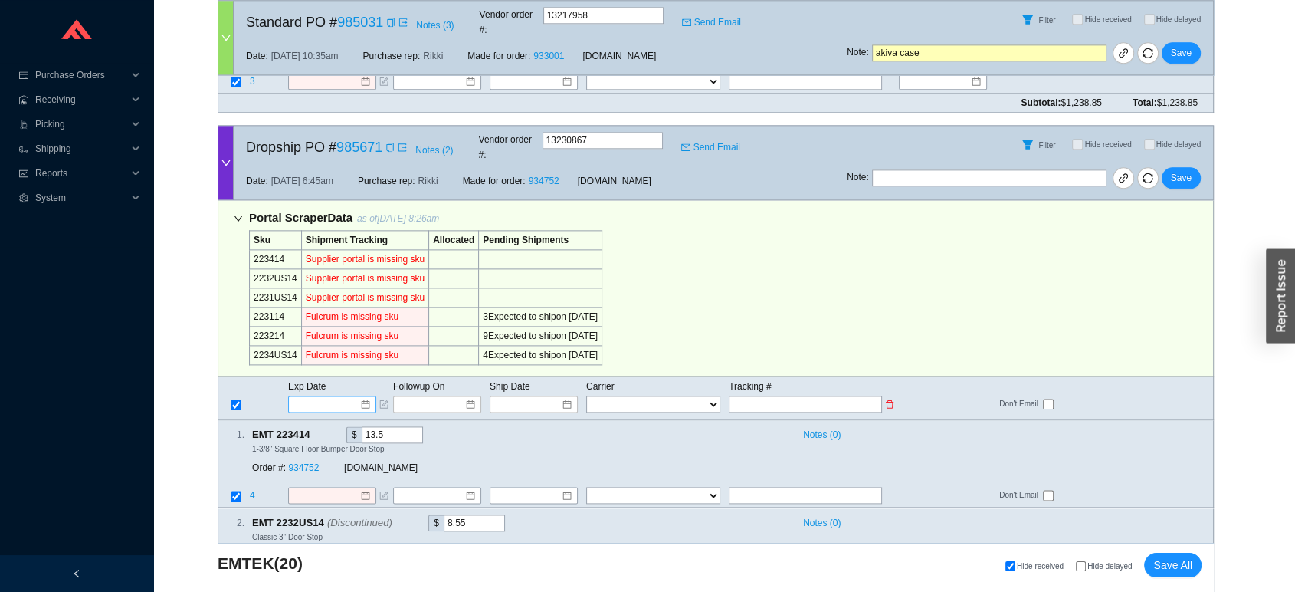
click at [303, 396] on input at bounding box center [326, 403] width 65 height 15
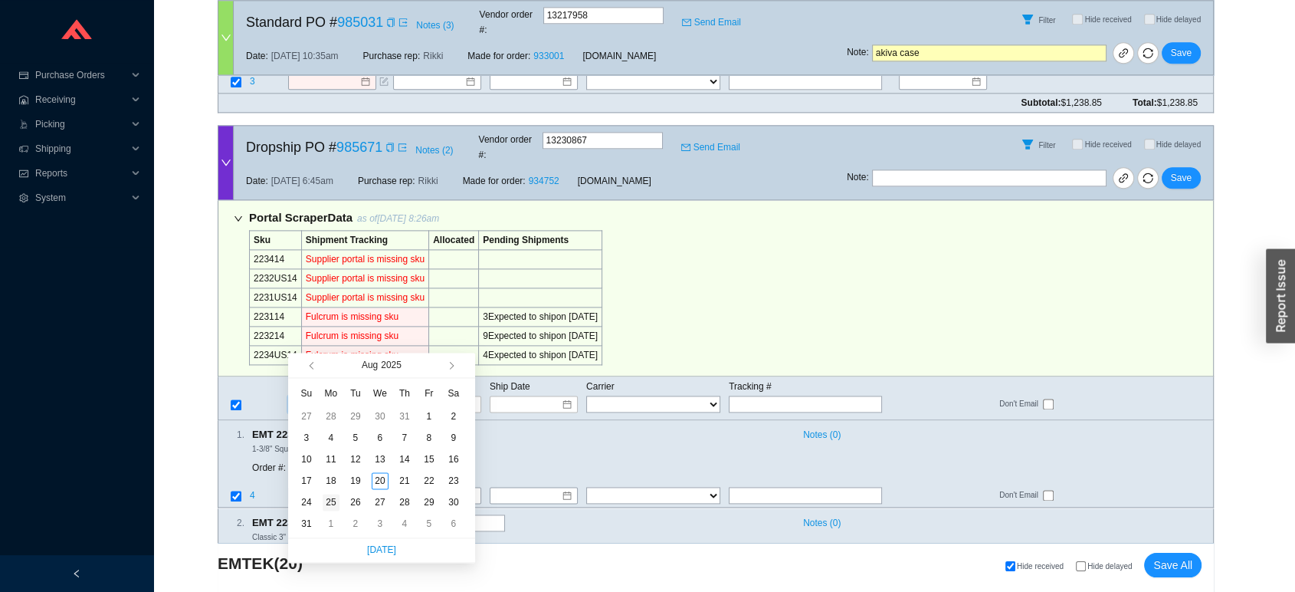
type input "[DATE]"
click at [337, 497] on div "25" at bounding box center [331, 502] width 17 height 17
type input "[DATE]"
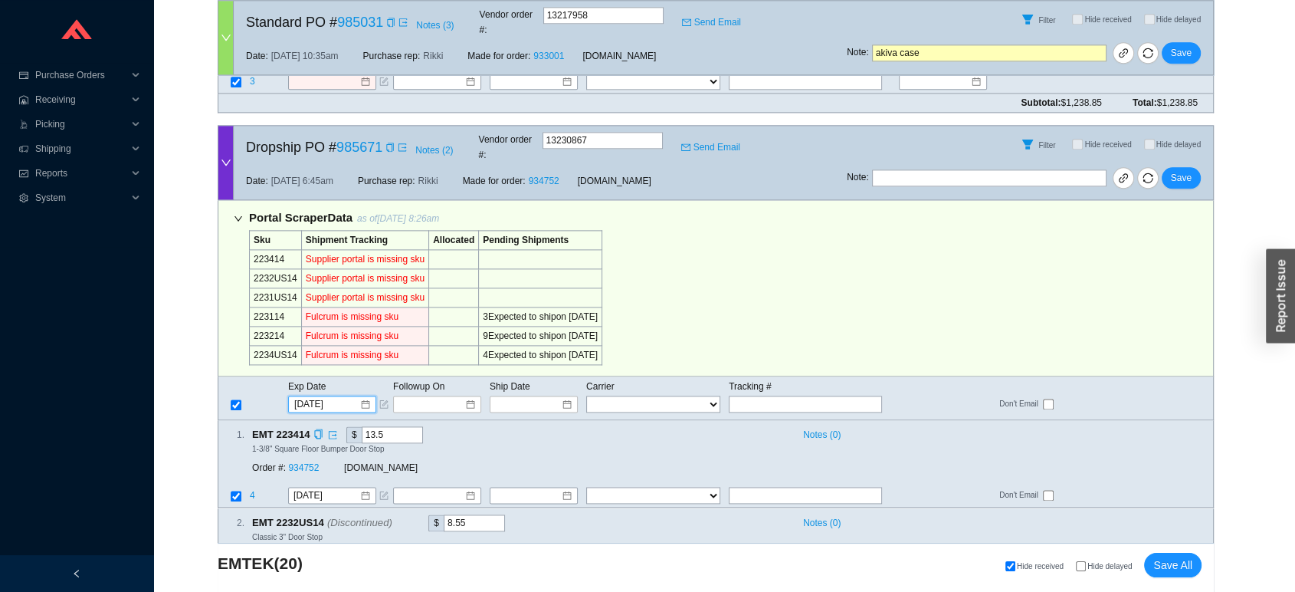
click at [305, 461] on div "Order #: 934752" at bounding box center [298, 468] width 92 height 15
click at [305, 463] on link "934752" at bounding box center [303, 468] width 31 height 11
click at [1173, 170] on span "Save" at bounding box center [1181, 177] width 21 height 15
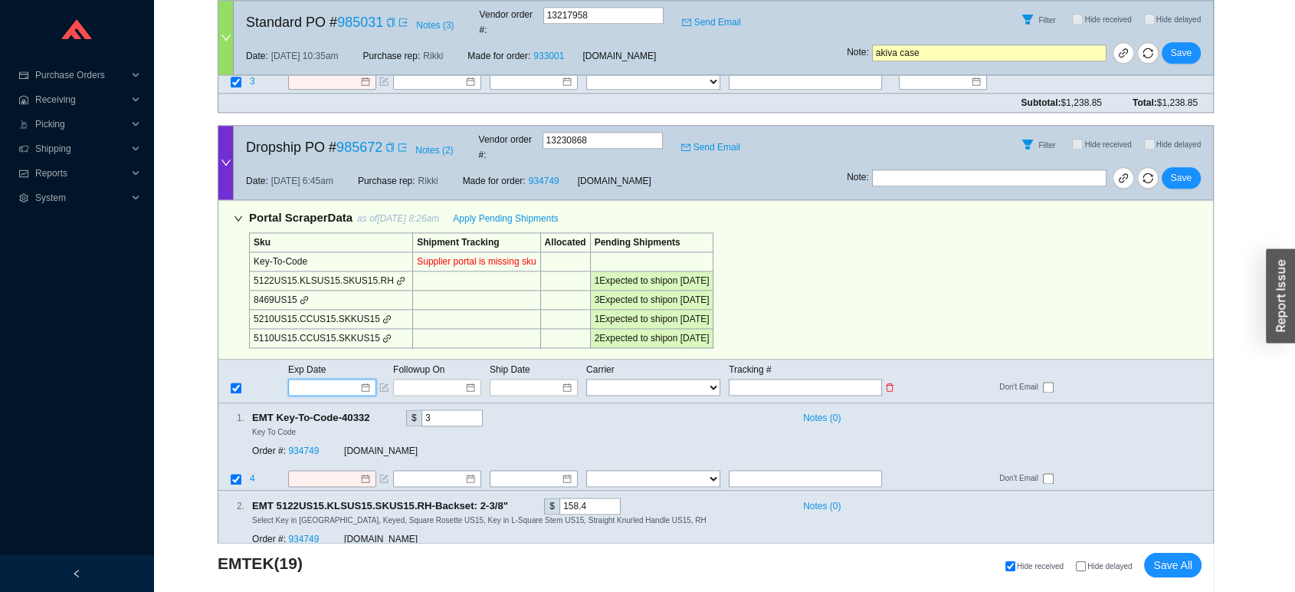
click at [340, 379] on input at bounding box center [326, 386] width 65 height 15
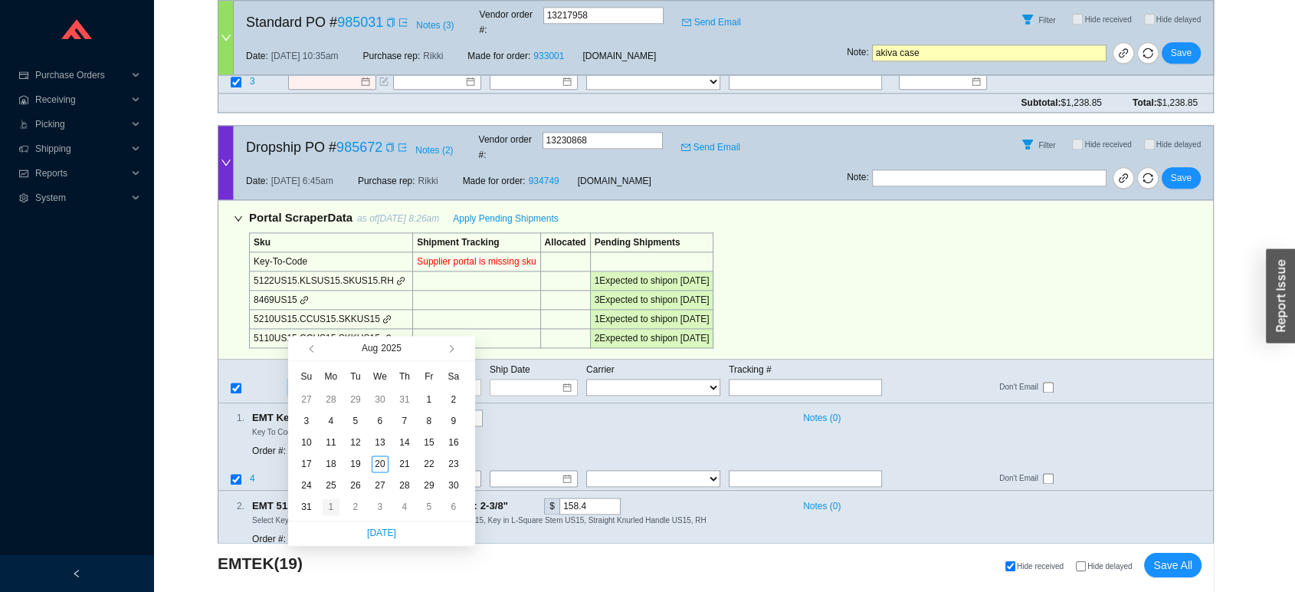
type input "[DATE]"
click at [332, 496] on td "1" at bounding box center [331, 506] width 25 height 21
type input "[DATE]"
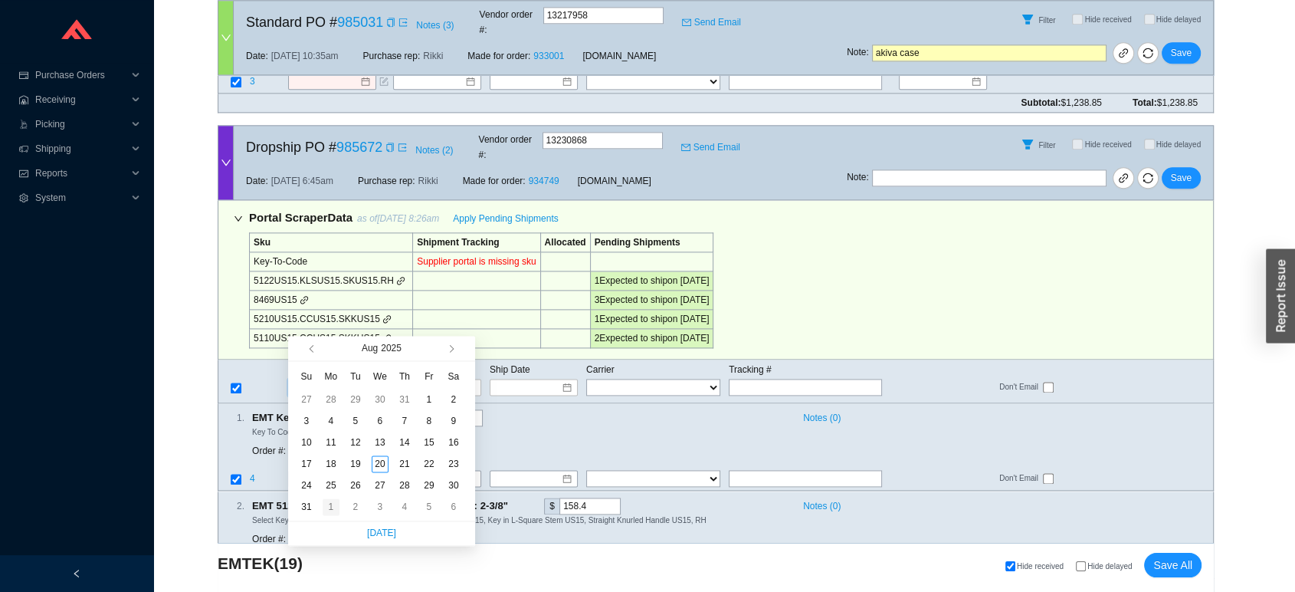
type input "[DATE]"
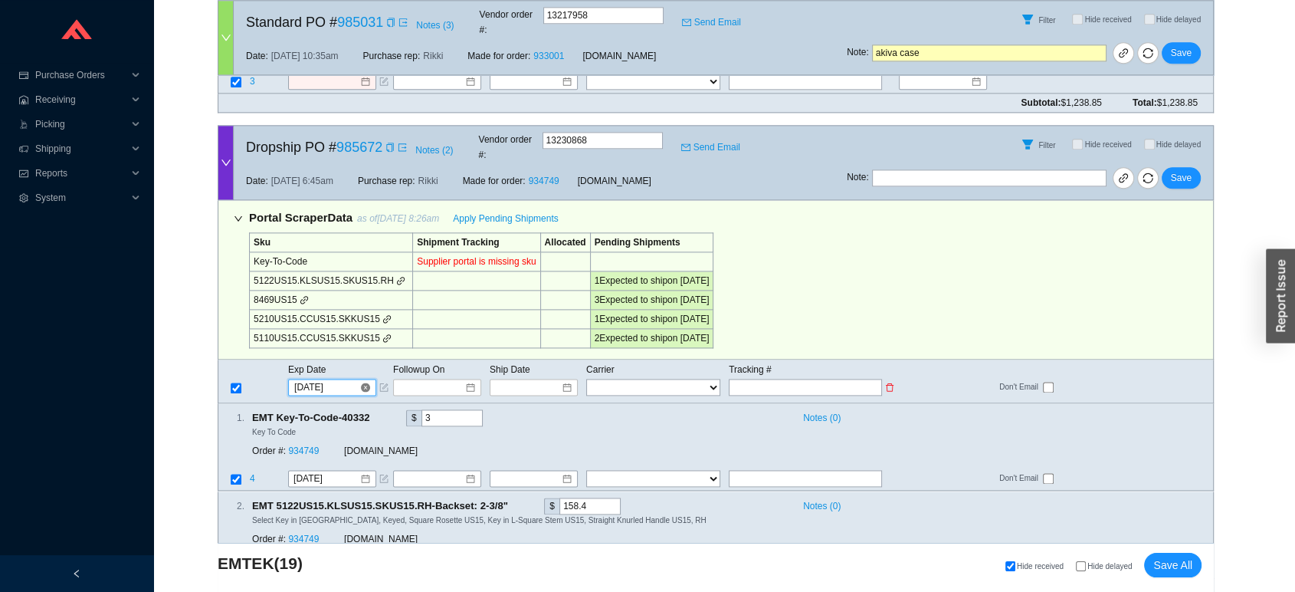
click at [324, 379] on input "[DATE]" at bounding box center [326, 386] width 65 height 15
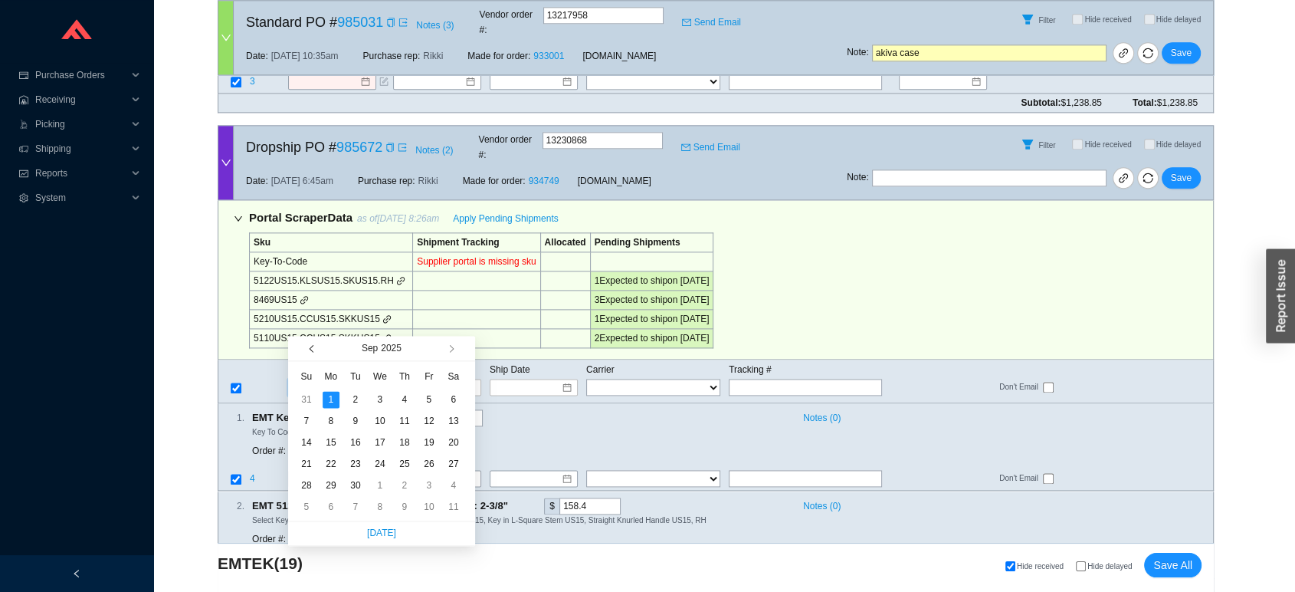
click at [312, 344] on button "button" at bounding box center [313, 348] width 15 height 25
type input "[DATE]"
click at [333, 481] on div "25" at bounding box center [331, 485] width 17 height 17
type input "[DATE]"
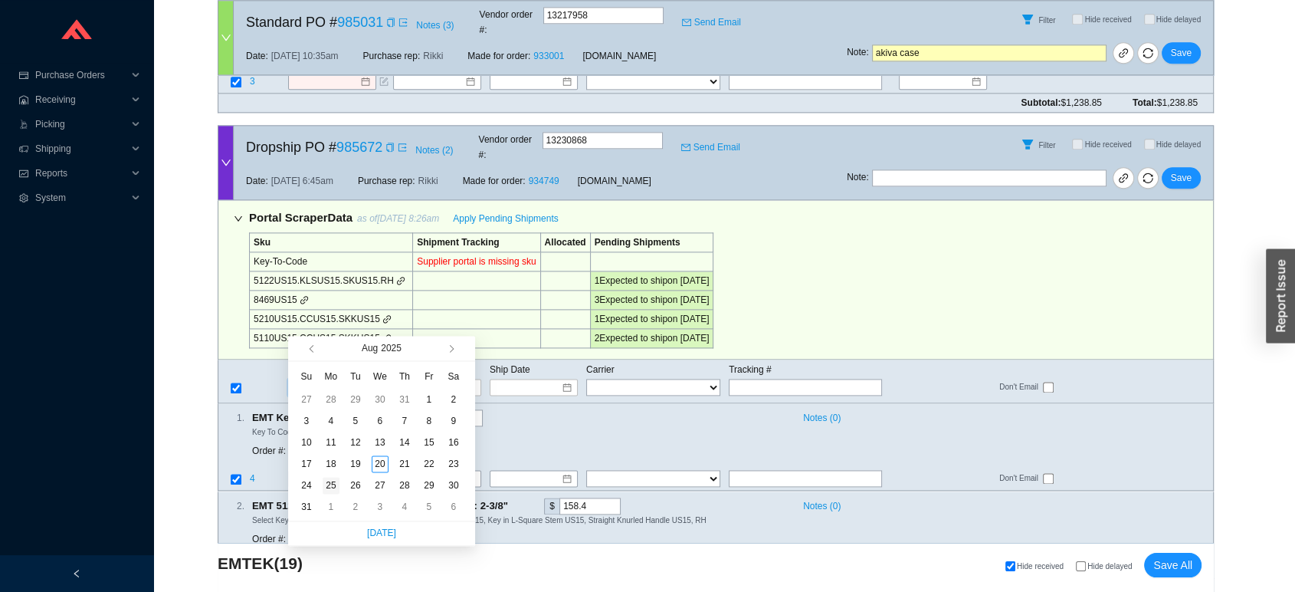
type input "[DATE]"
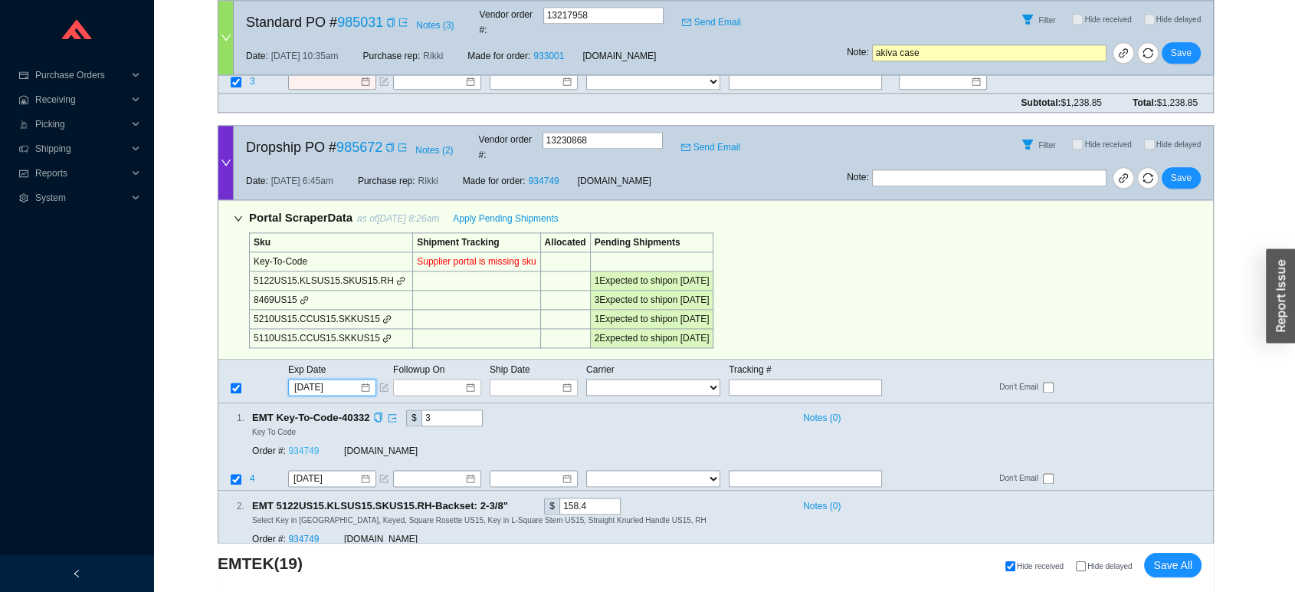
click at [297, 446] on link "934749" at bounding box center [303, 451] width 31 height 11
click at [1183, 170] on span "Save" at bounding box center [1181, 177] width 21 height 15
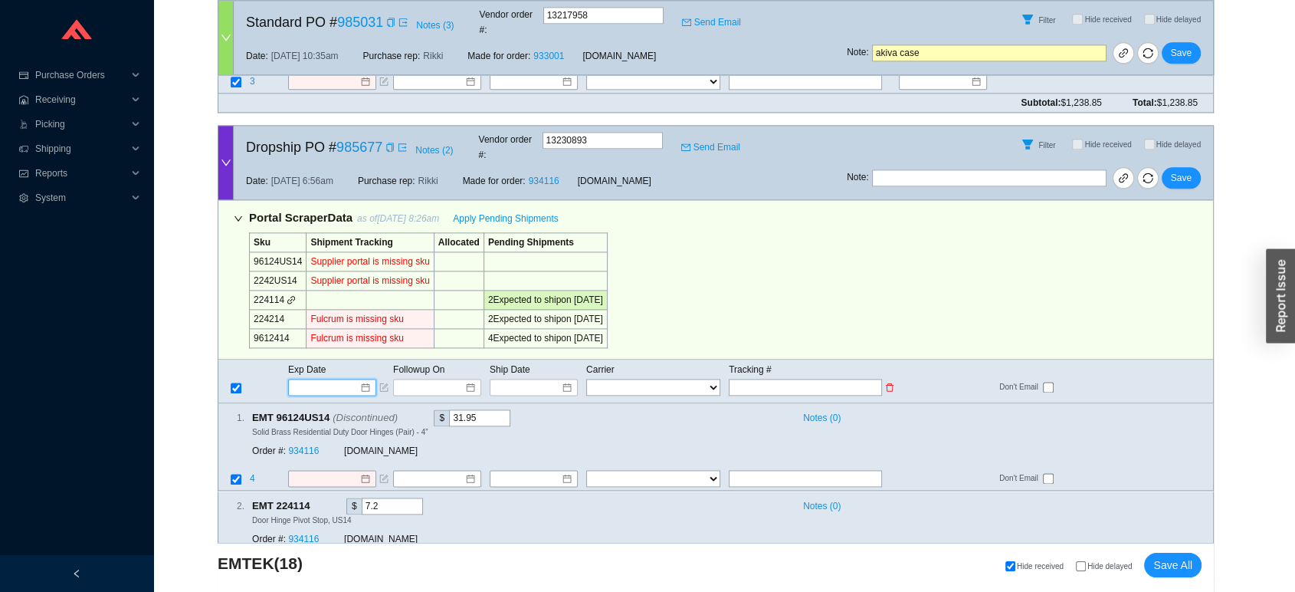
click at [349, 379] on input at bounding box center [326, 386] width 65 height 15
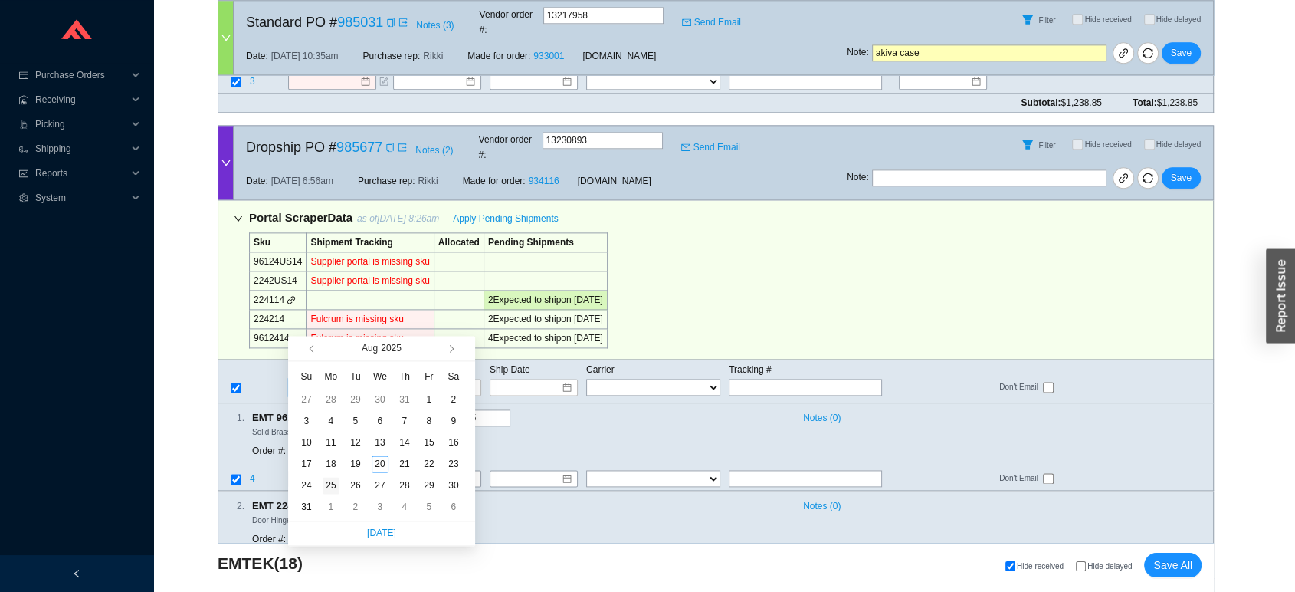
type input "[DATE]"
click at [331, 484] on div "25" at bounding box center [331, 485] width 17 height 17
type input "[DATE]"
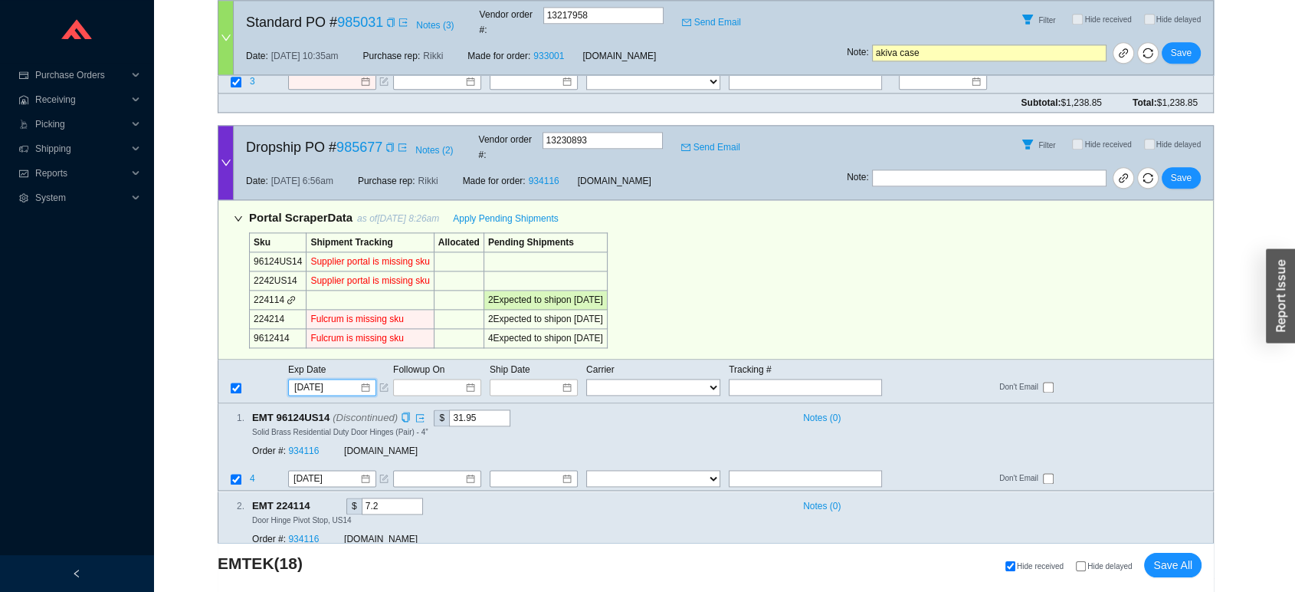
click at [301, 444] on div "Order #: 934116" at bounding box center [298, 451] width 92 height 15
click at [305, 446] on link "934116" at bounding box center [303, 451] width 31 height 11
click at [1184, 170] on span "Save" at bounding box center [1181, 177] width 21 height 15
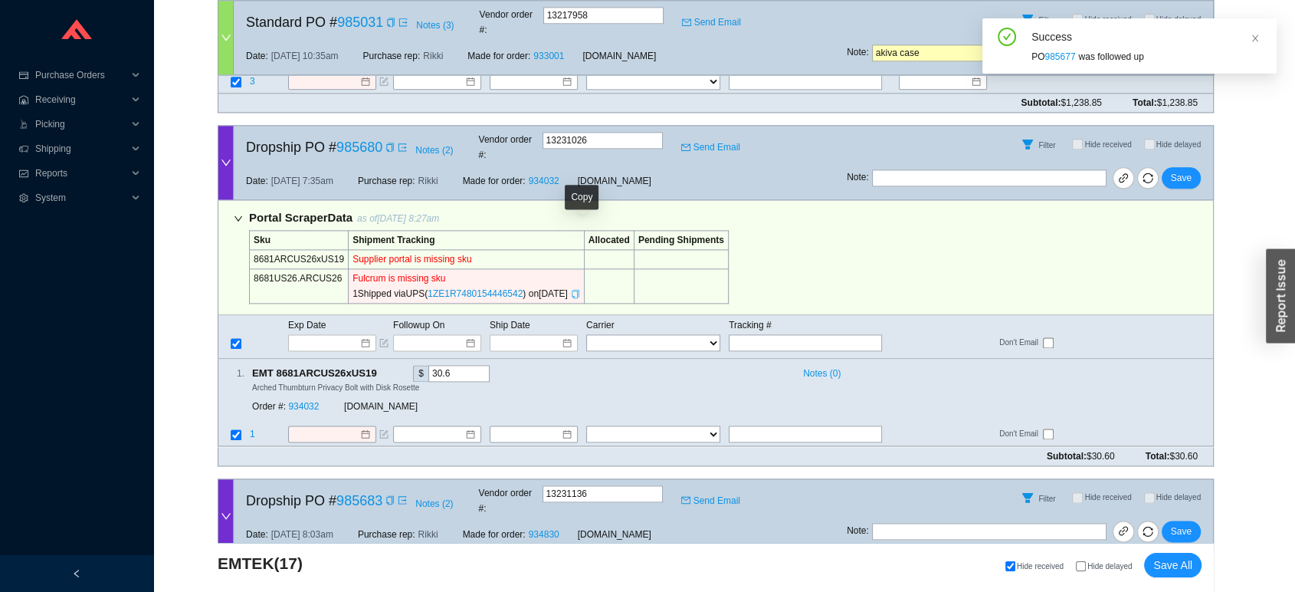
click at [580, 289] on icon "copy" at bounding box center [575, 293] width 9 height 9
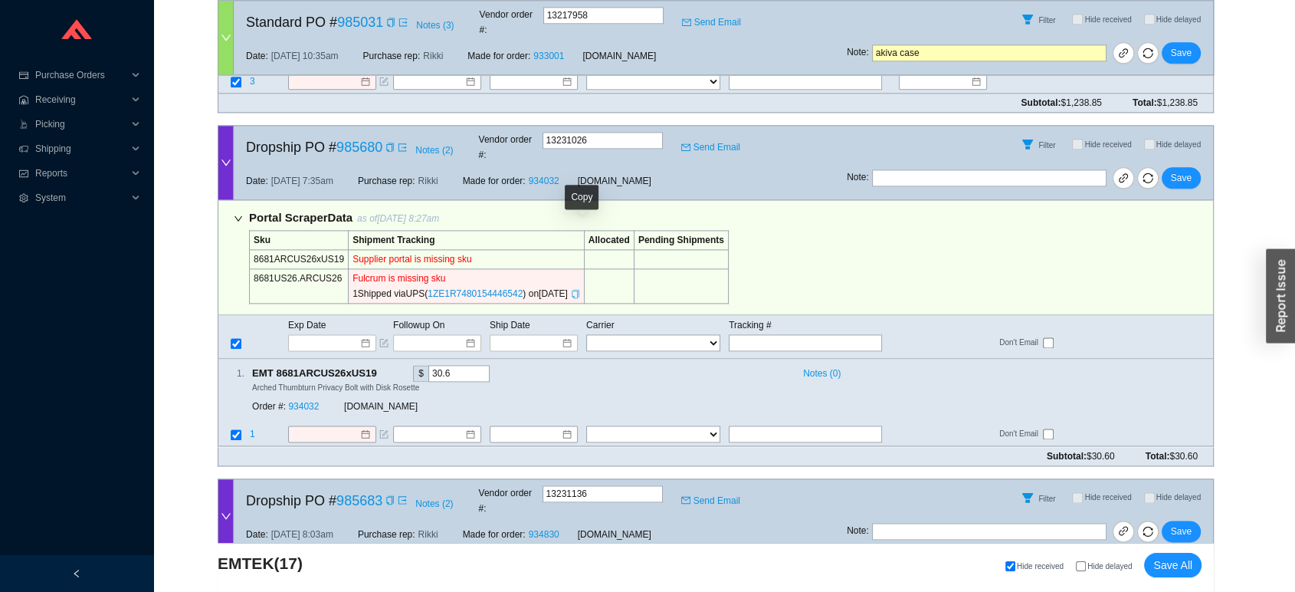
click at [578, 289] on icon "copy" at bounding box center [575, 293] width 9 height 9
click at [744, 334] on input "text" at bounding box center [805, 342] width 153 height 17
click at [794, 316] on td "Tracking #" at bounding box center [813, 324] width 170 height 17
click at [787, 334] on input "text" at bounding box center [805, 342] width 153 height 17
paste input "1ZE1R7480154446542"
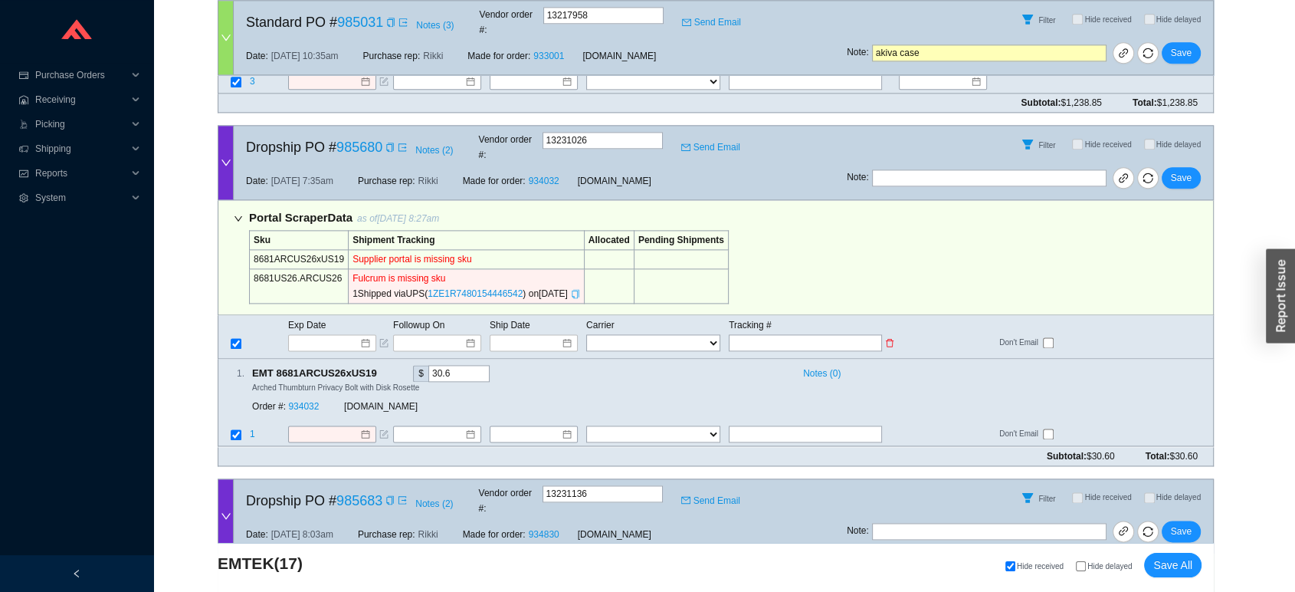
type input "1ZE1R7480154446542"
type input "[DATE]"
type input "1ZE1R7480154446542"
select select "2"
type input "1ZE1R7480154446542"
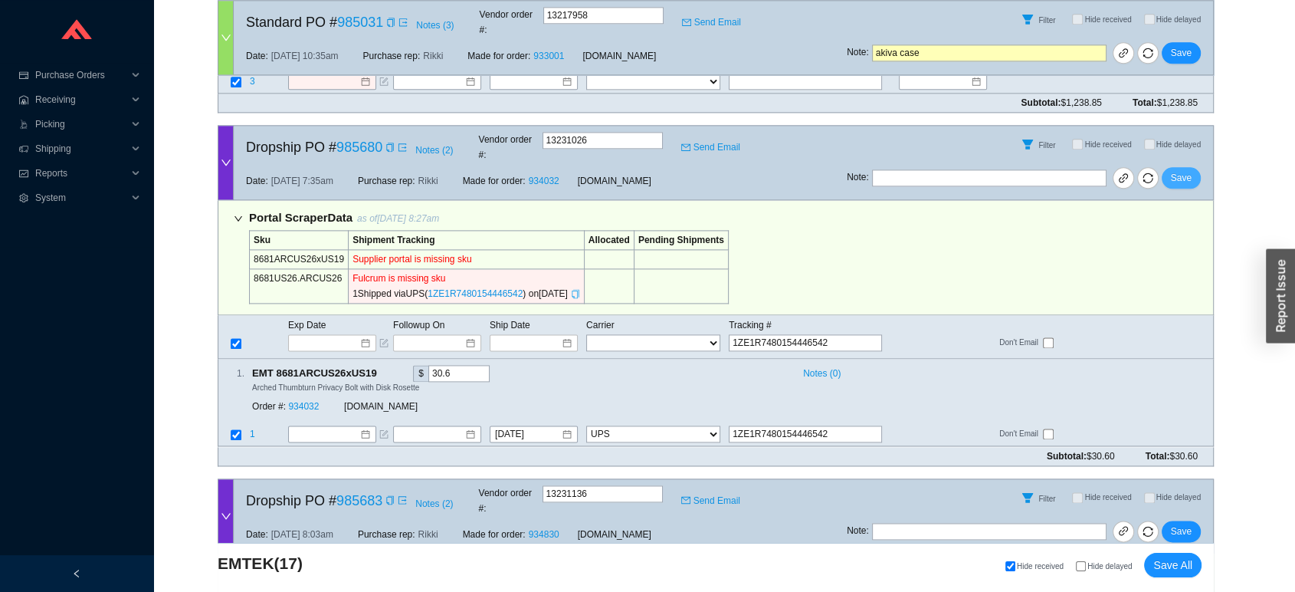
click at [1191, 170] on span "Save" at bounding box center [1181, 177] width 21 height 15
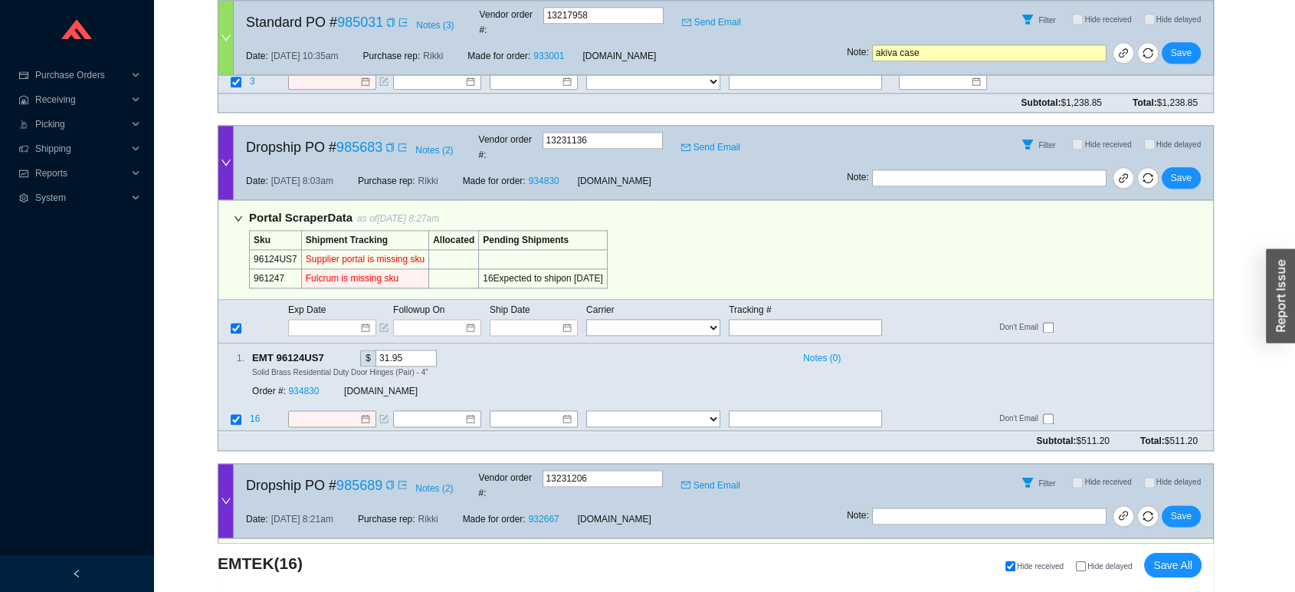
click at [224, 464] on div at bounding box center [225, 501] width 15 height 74
click at [356, 320] on input at bounding box center [326, 327] width 65 height 15
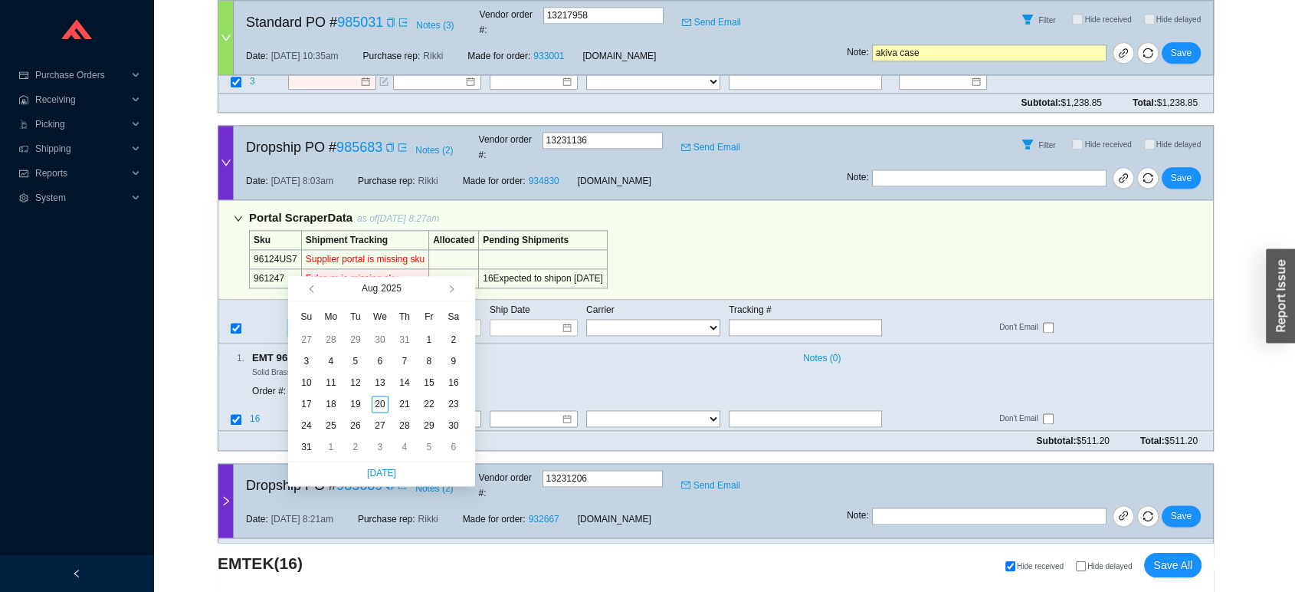
type input "8/10/2025"
type input "[DATE]"
click at [329, 419] on div "25" at bounding box center [331, 425] width 17 height 17
type input "[DATE]"
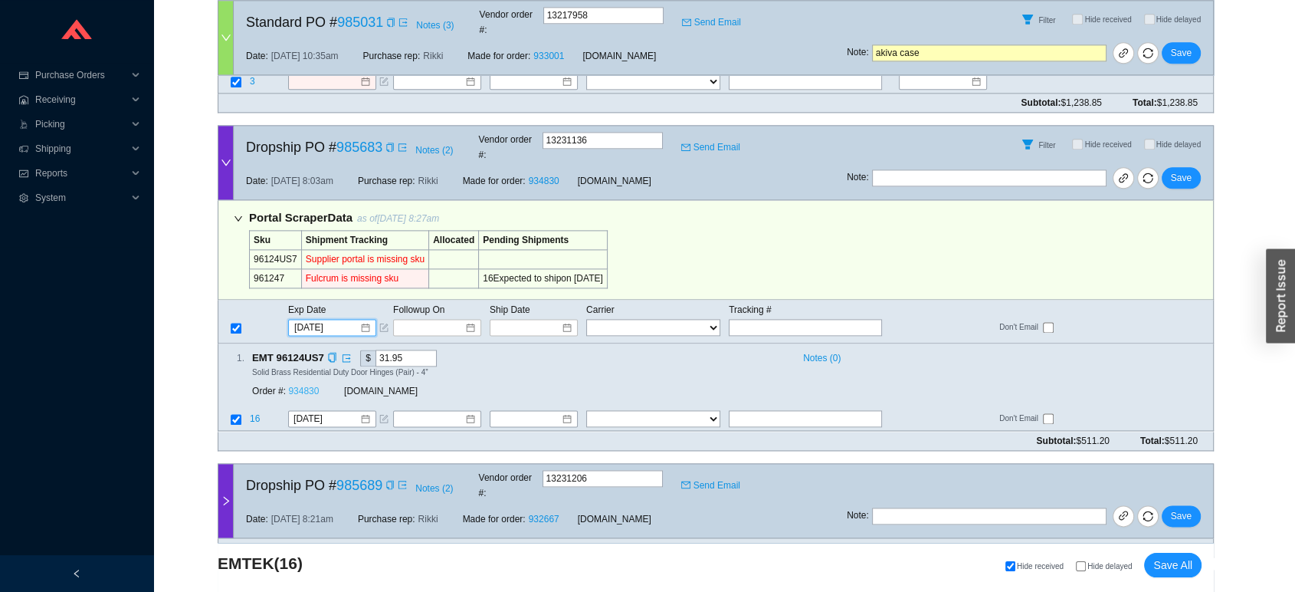
click at [307, 386] on link "934830" at bounding box center [303, 391] width 31 height 11
click at [1181, 170] on span "Save" at bounding box center [1181, 177] width 21 height 15
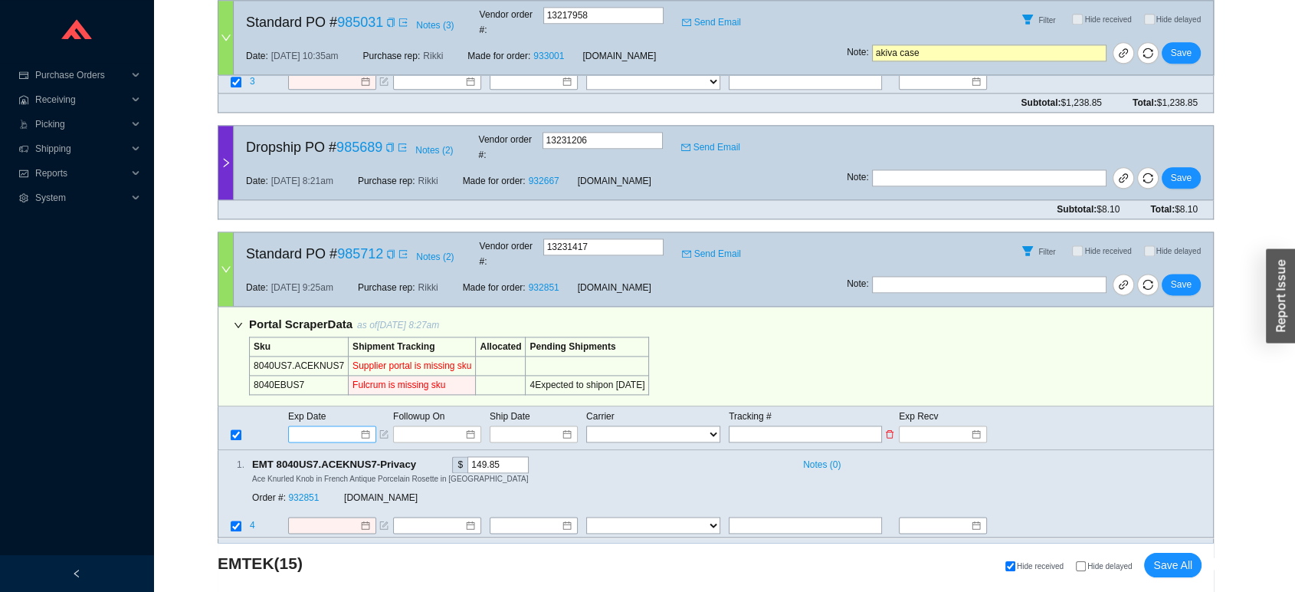
click at [304, 426] on input at bounding box center [326, 433] width 65 height 15
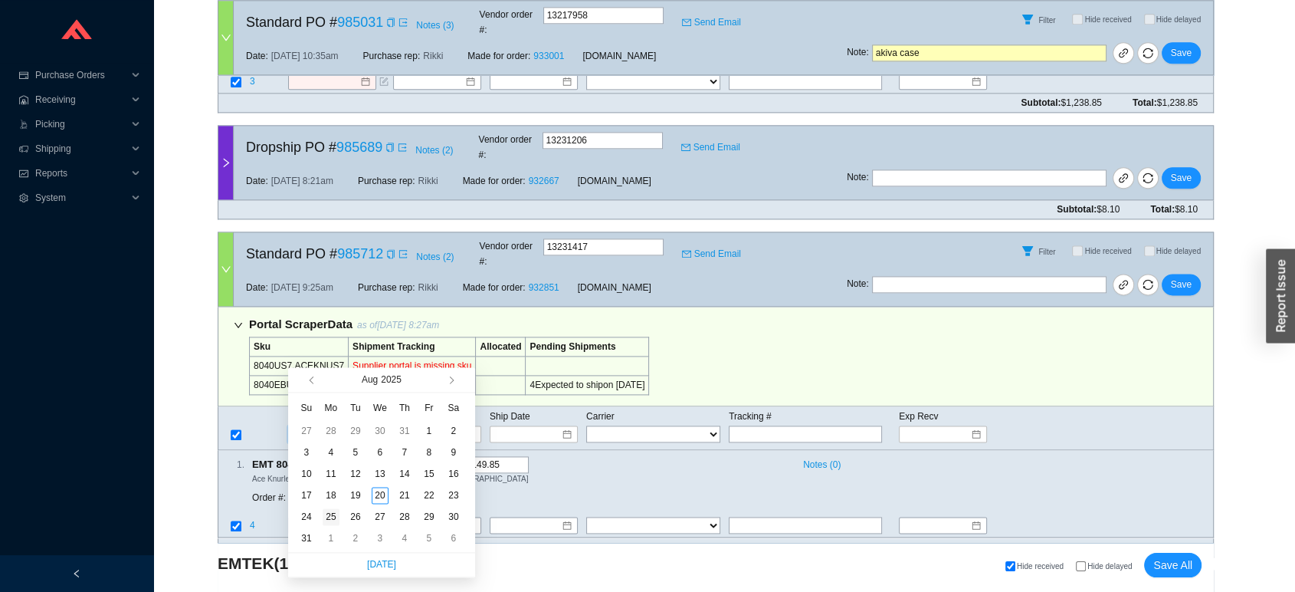
type input "[DATE]"
click at [330, 517] on div "25" at bounding box center [331, 516] width 17 height 17
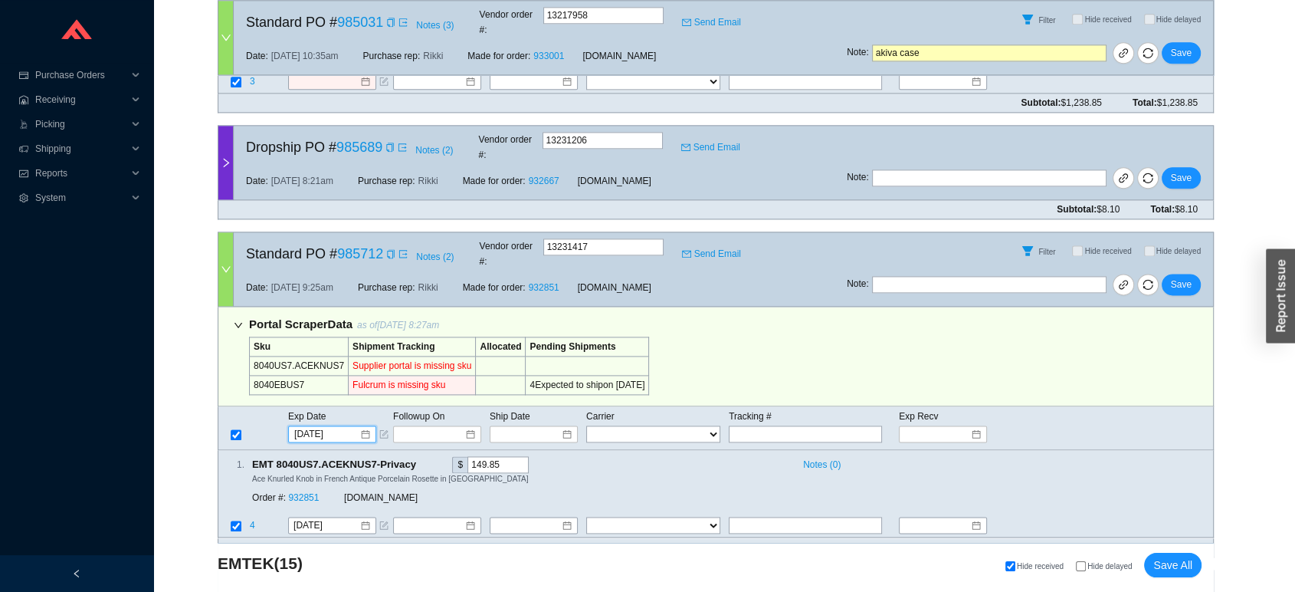
type input "[DATE]"
click at [306, 493] on link "932851" at bounding box center [303, 498] width 31 height 11
click at [1192, 274] on button "Save" at bounding box center [1181, 284] width 39 height 21
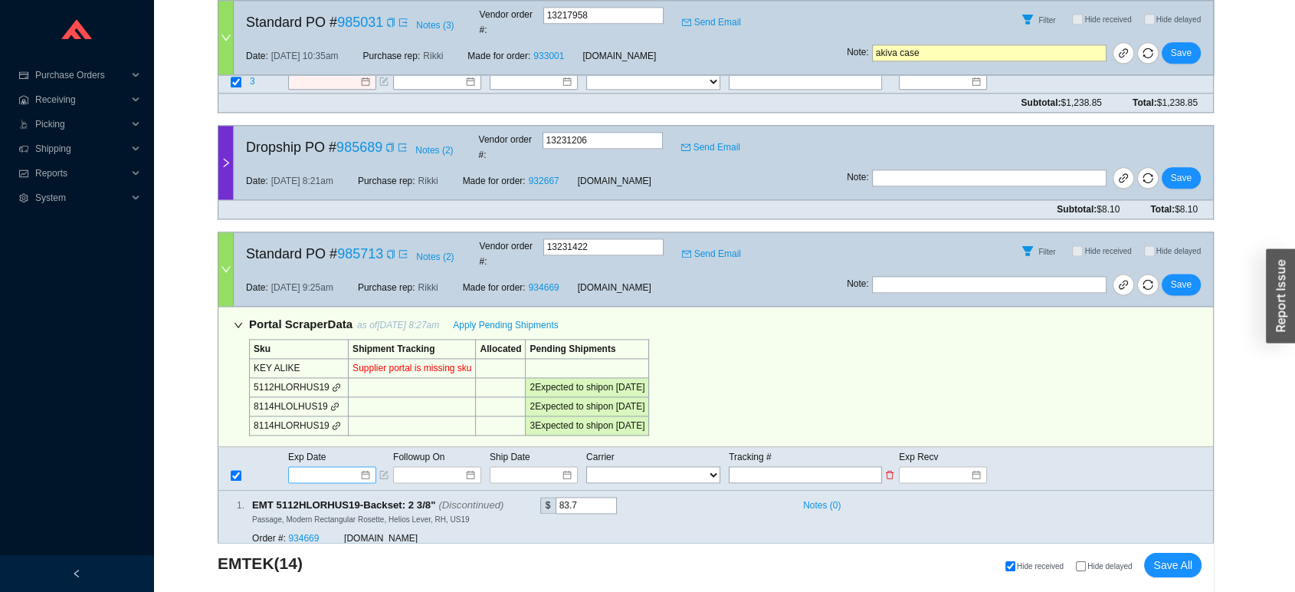
click at [327, 467] on input at bounding box center [326, 474] width 65 height 15
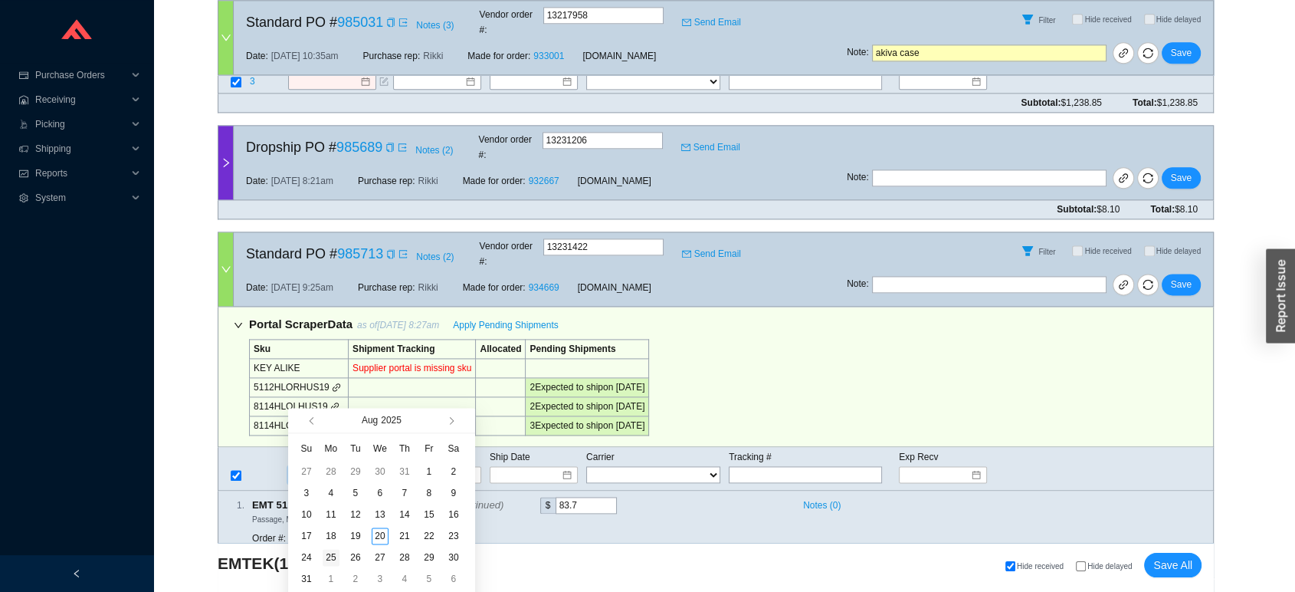
type input "8/25/2025"
click at [330, 553] on div "25" at bounding box center [331, 557] width 17 height 17
type input "8/25/2025"
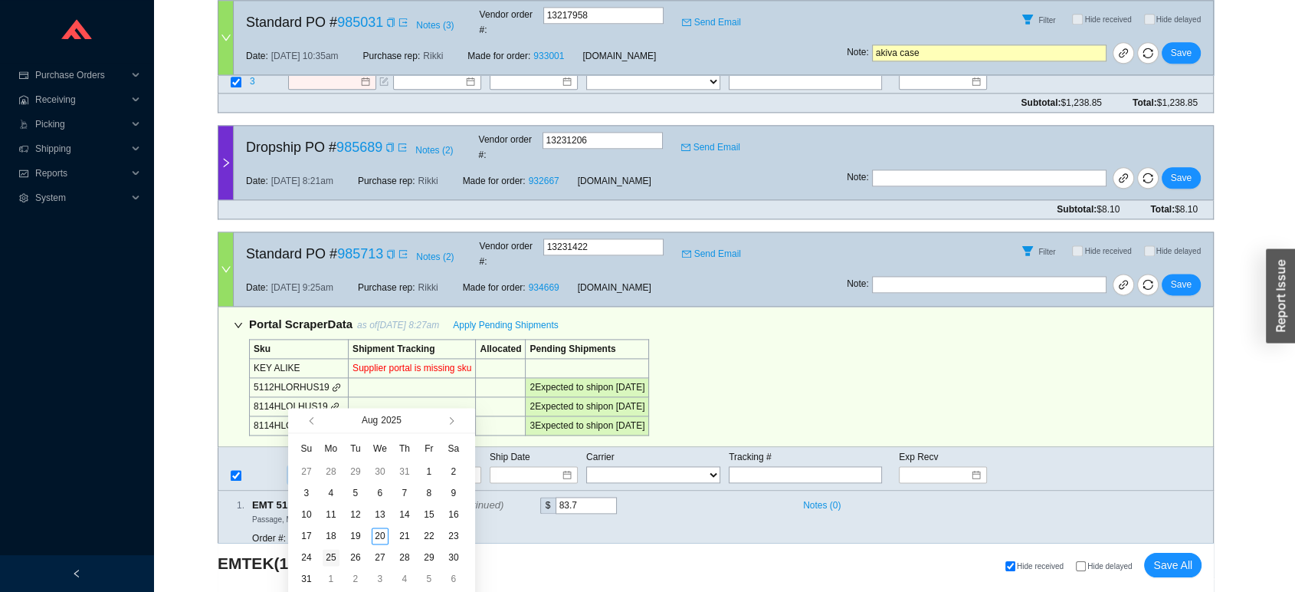
type input "8/25/2025"
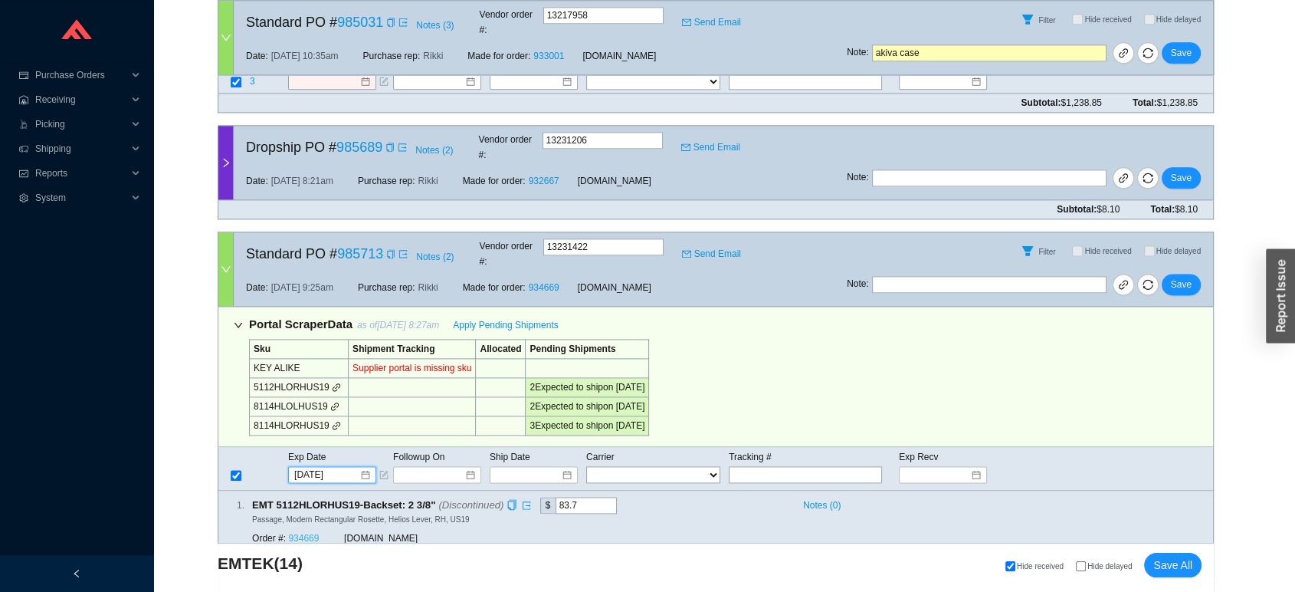
click at [299, 533] on link "934669" at bounding box center [303, 538] width 31 height 11
click at [1179, 277] on span "Save" at bounding box center [1181, 284] width 21 height 15
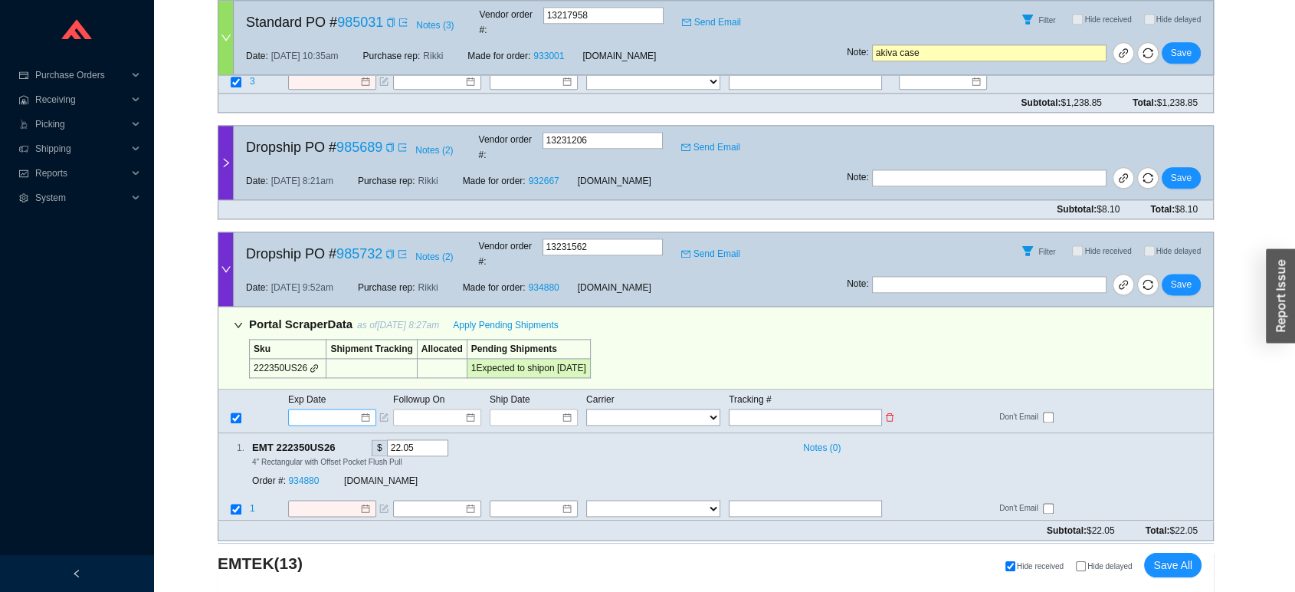
click at [347, 409] on input at bounding box center [326, 416] width 65 height 15
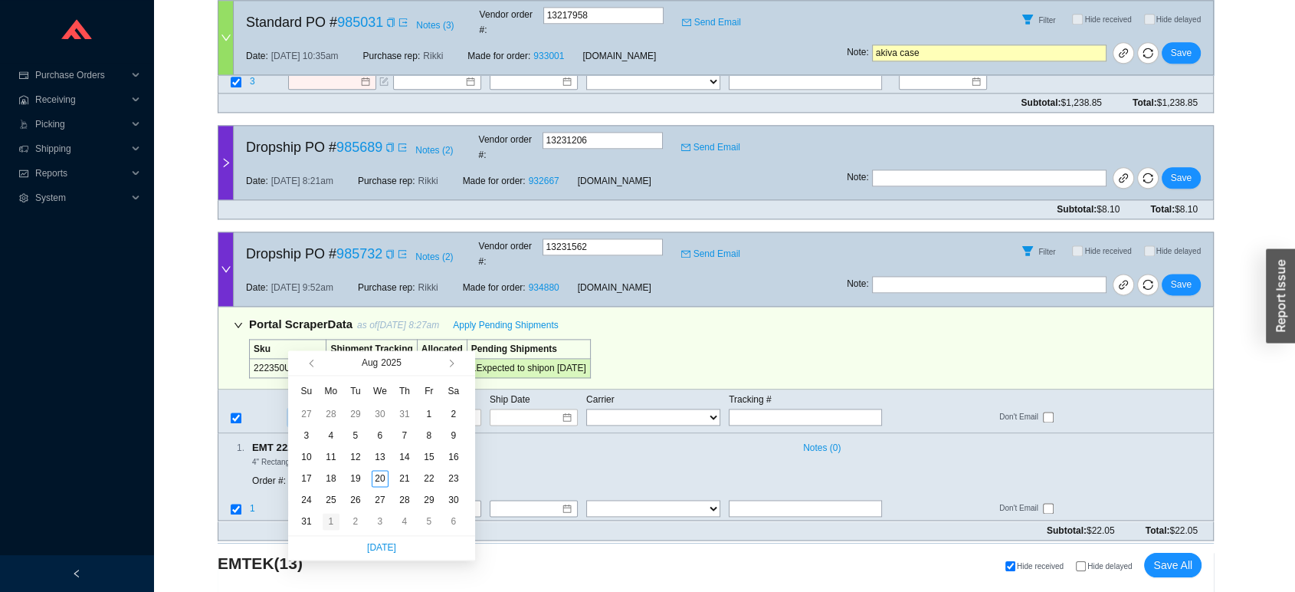
type input "9/1/2025"
type input "8/25/2025"
click at [331, 496] on div "25" at bounding box center [331, 499] width 17 height 17
type input "8/25/2025"
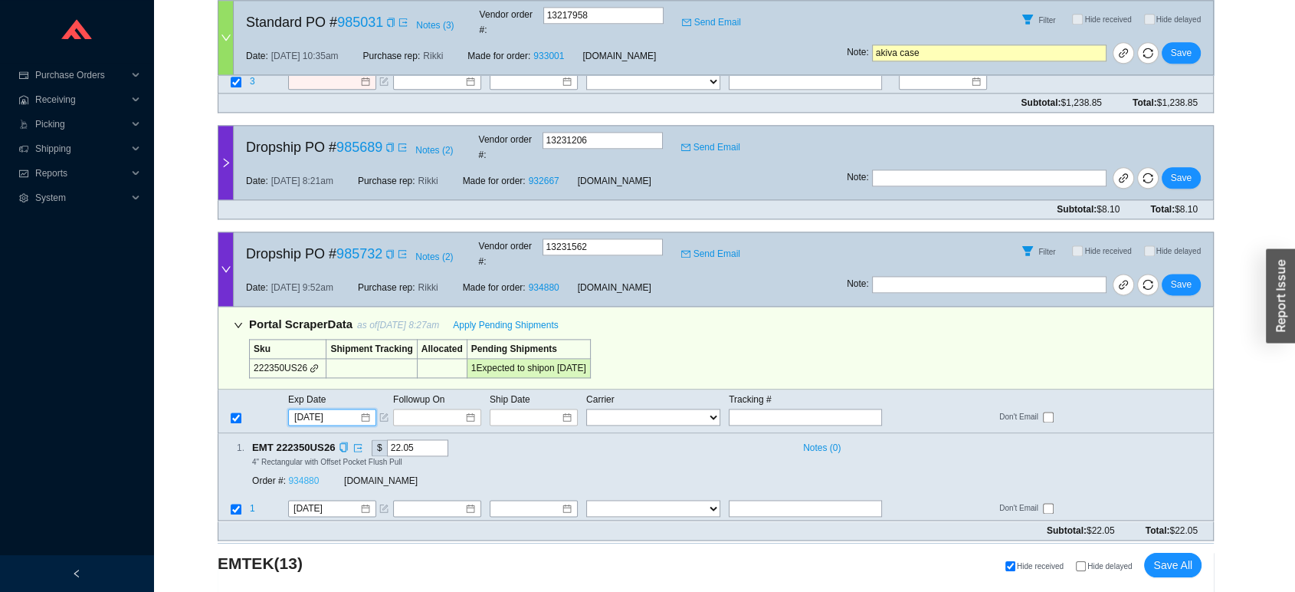
click at [312, 476] on link "934880" at bounding box center [303, 481] width 31 height 11
click at [1189, 277] on span "Save" at bounding box center [1181, 284] width 21 height 15
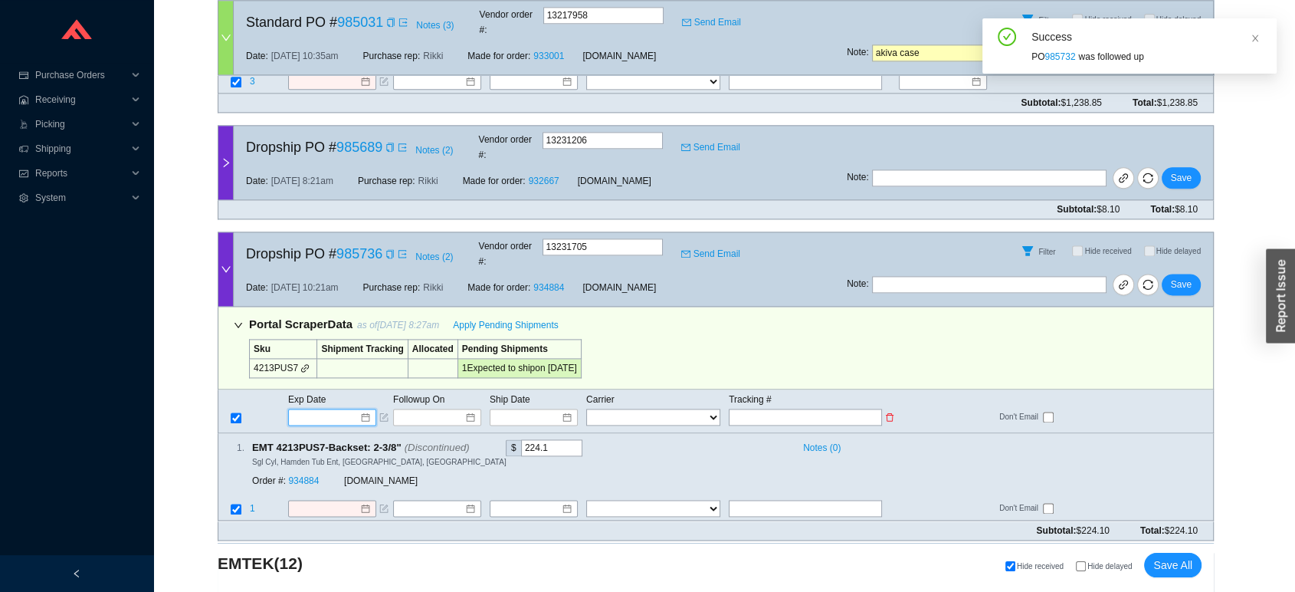
click at [313, 409] on input at bounding box center [326, 416] width 65 height 15
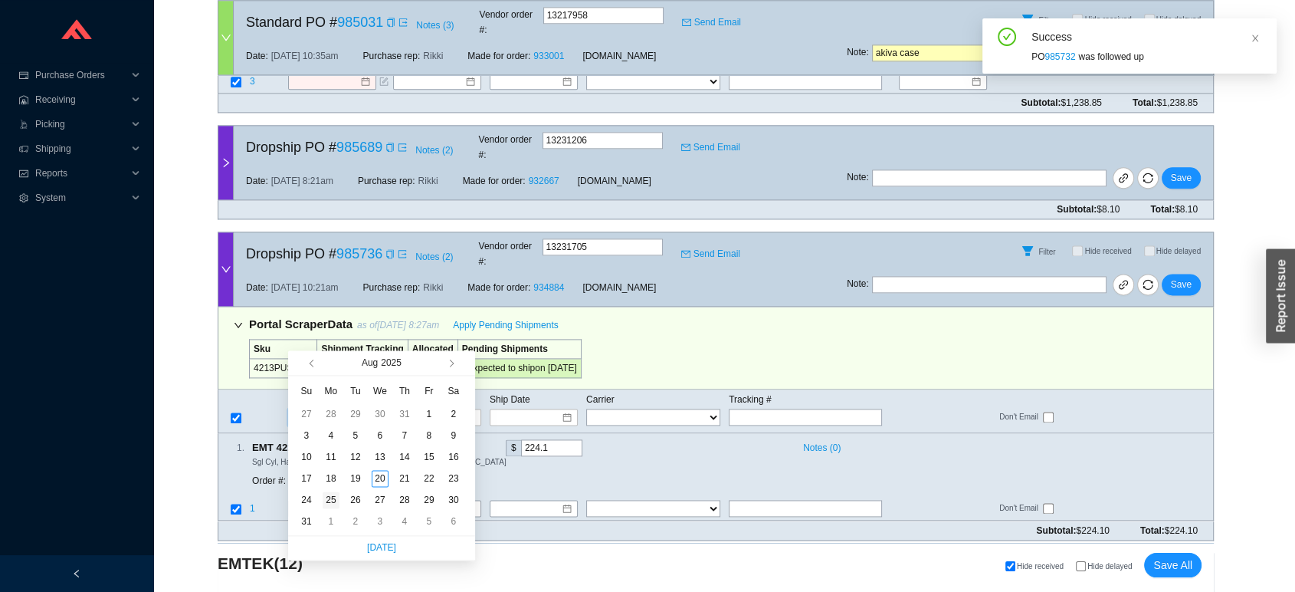
type input "8/25/2025"
click at [332, 505] on div "25" at bounding box center [331, 499] width 17 height 17
type input "8/25/2025"
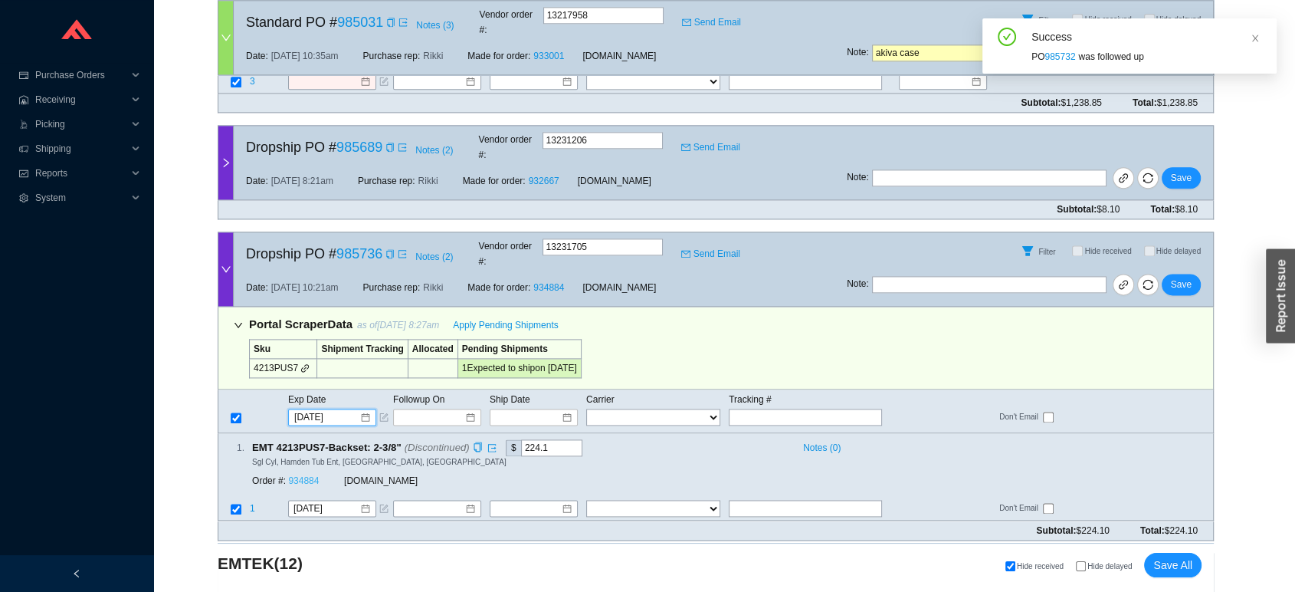
click at [309, 476] on link "934884" at bounding box center [303, 481] width 31 height 11
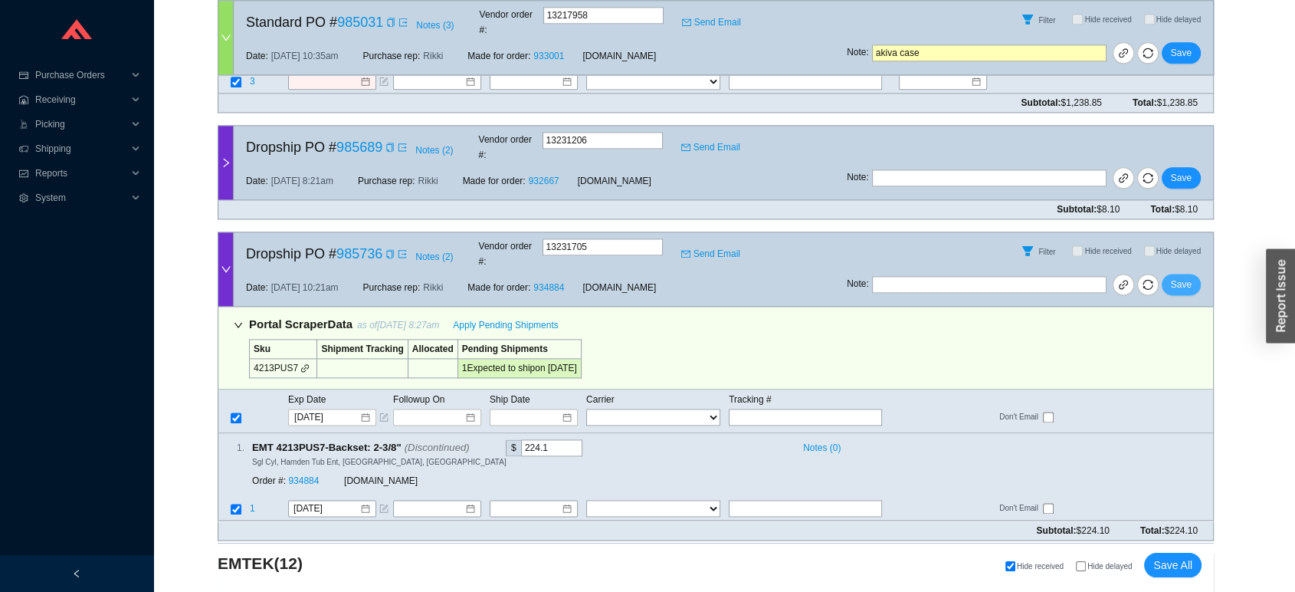
click at [1178, 277] on span "Save" at bounding box center [1181, 284] width 21 height 15
click at [307, 409] on input at bounding box center [326, 416] width 65 height 15
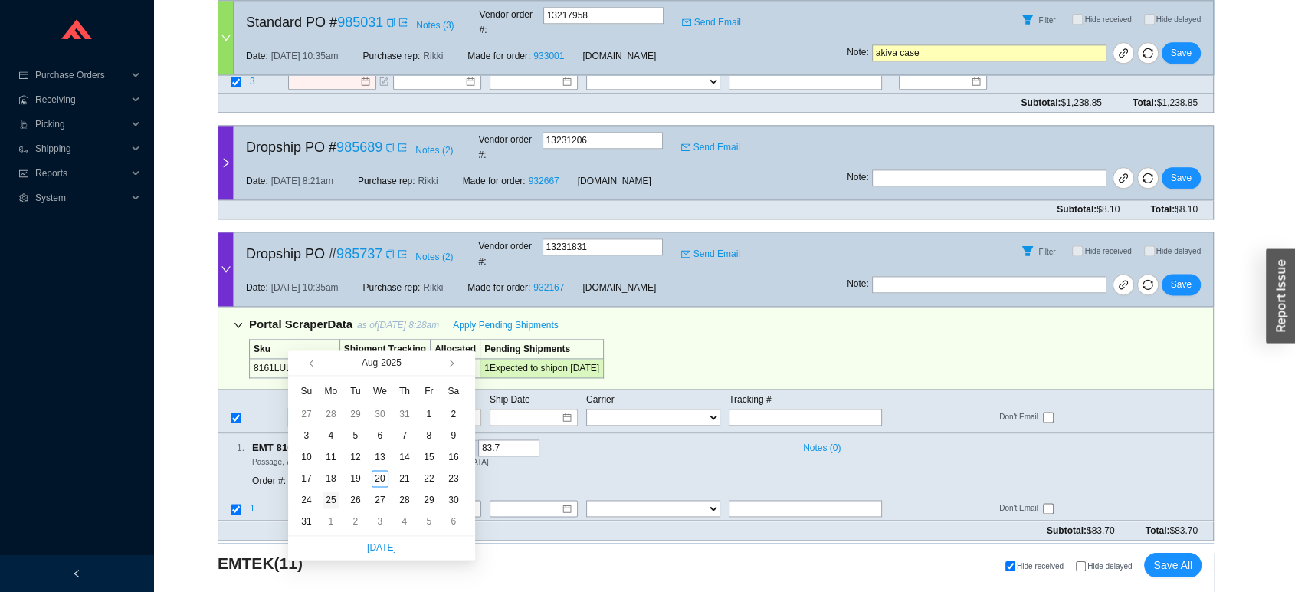
type input "8/25/2025"
click at [331, 494] on div "25" at bounding box center [331, 499] width 17 height 17
type input "8/25/2025"
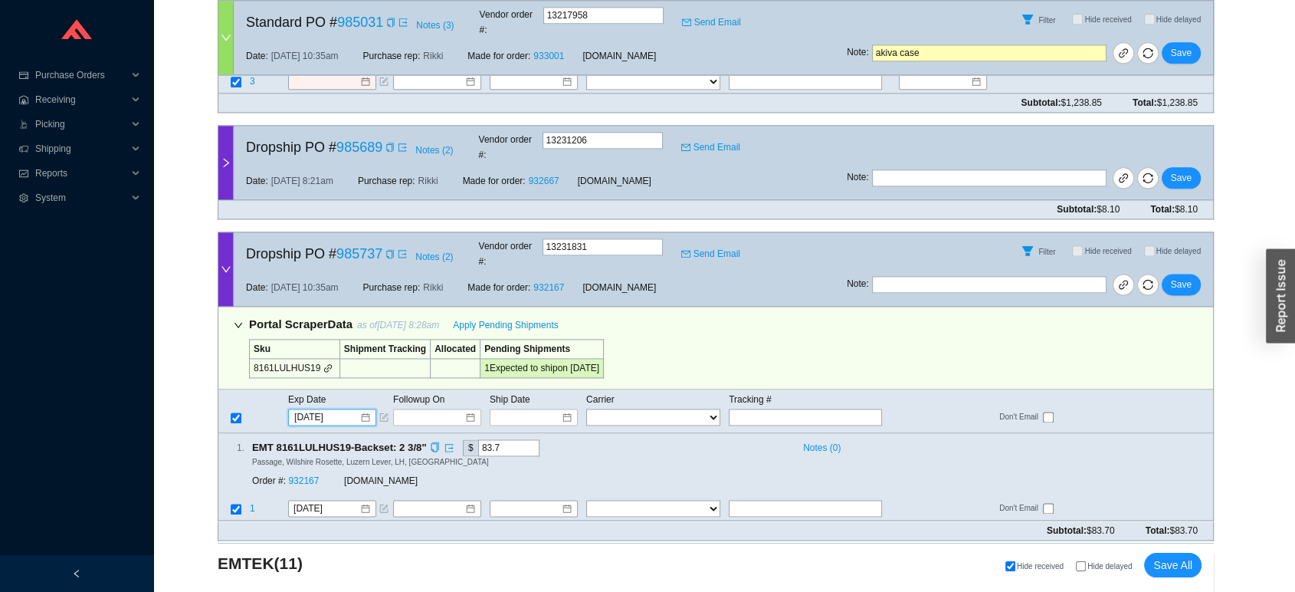
click at [305, 467] on div "Order #: 932167 QualityBath.com" at bounding box center [462, 481] width 421 height 28
click at [307, 476] on link "932167" at bounding box center [303, 481] width 31 height 11
click at [1185, 277] on span "Save" at bounding box center [1181, 284] width 21 height 15
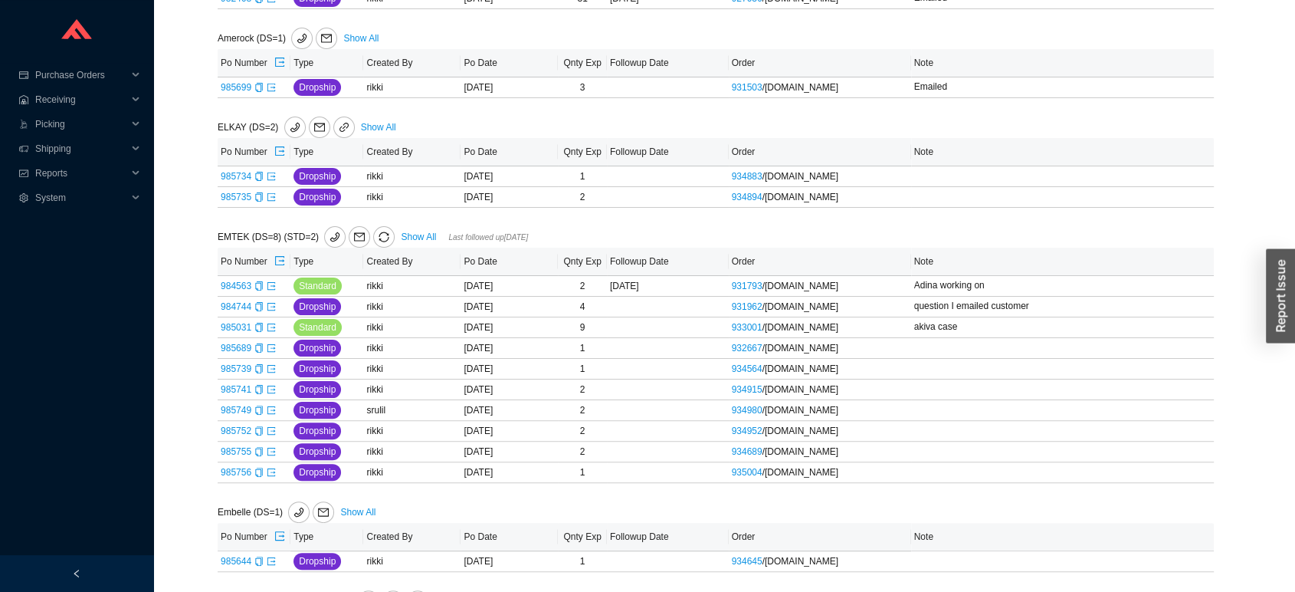
scroll to position [328, 0]
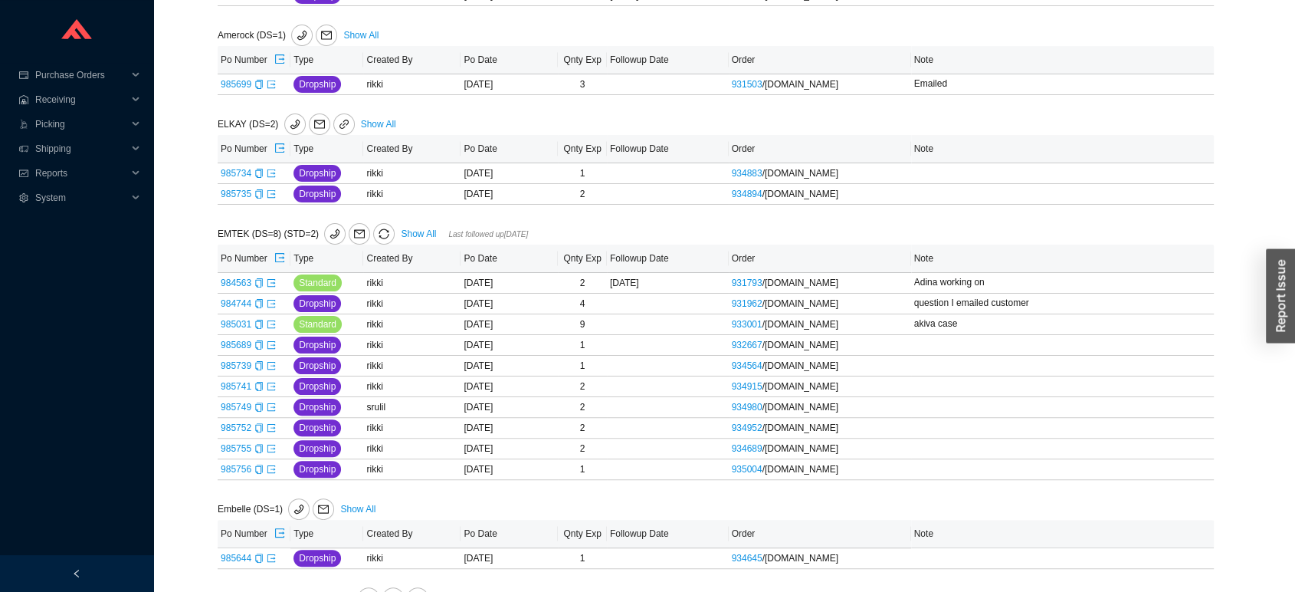
click at [421, 240] on div "EMTEK (DS=8) (STD=2) Show All Last followed up [DATE]" at bounding box center [508, 233] width 581 height 21
click at [418, 238] on link "Show All" at bounding box center [418, 233] width 35 height 11
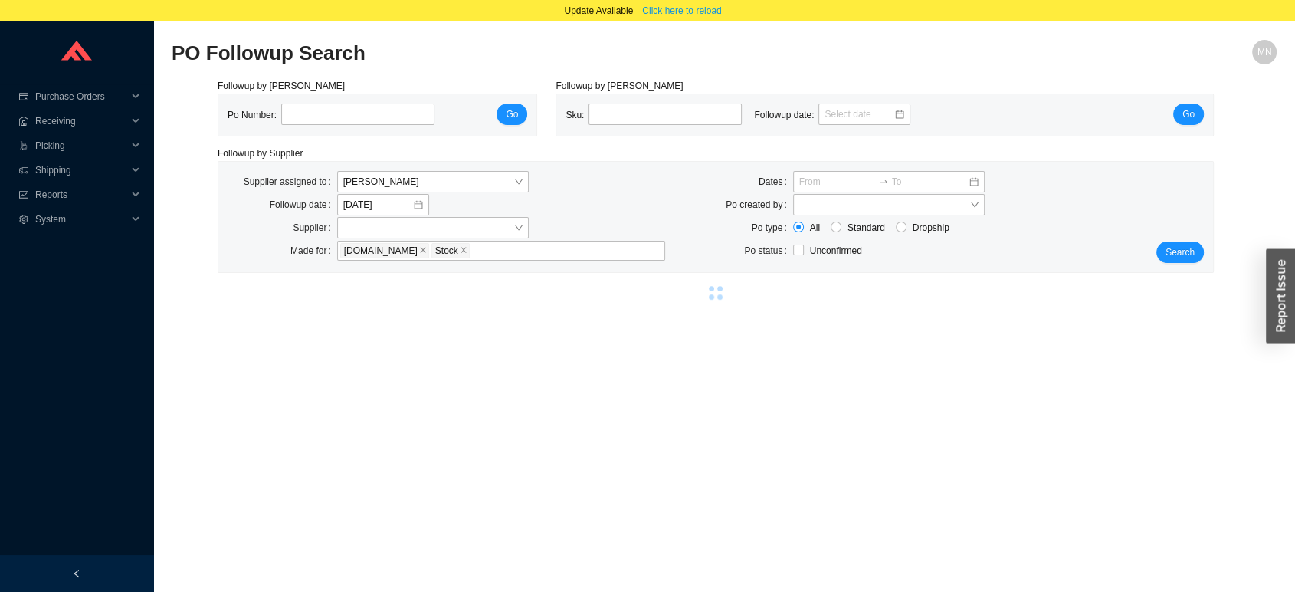
select select "2"
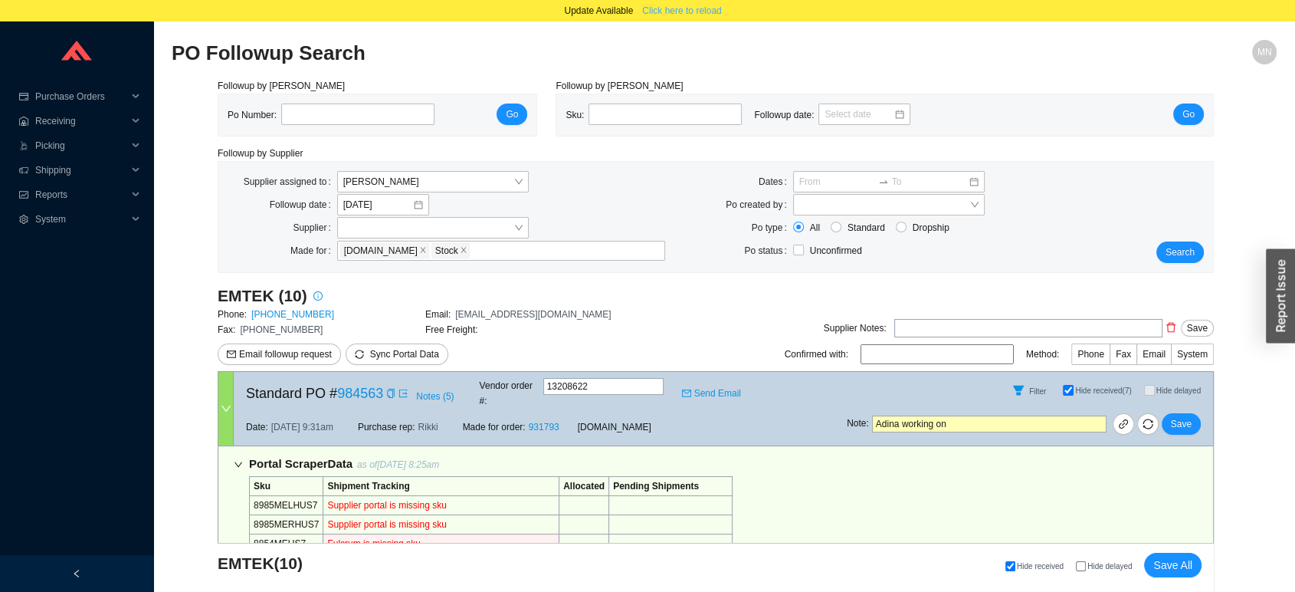
click at [701, 8] on span "Click here to reload" at bounding box center [681, 10] width 79 height 15
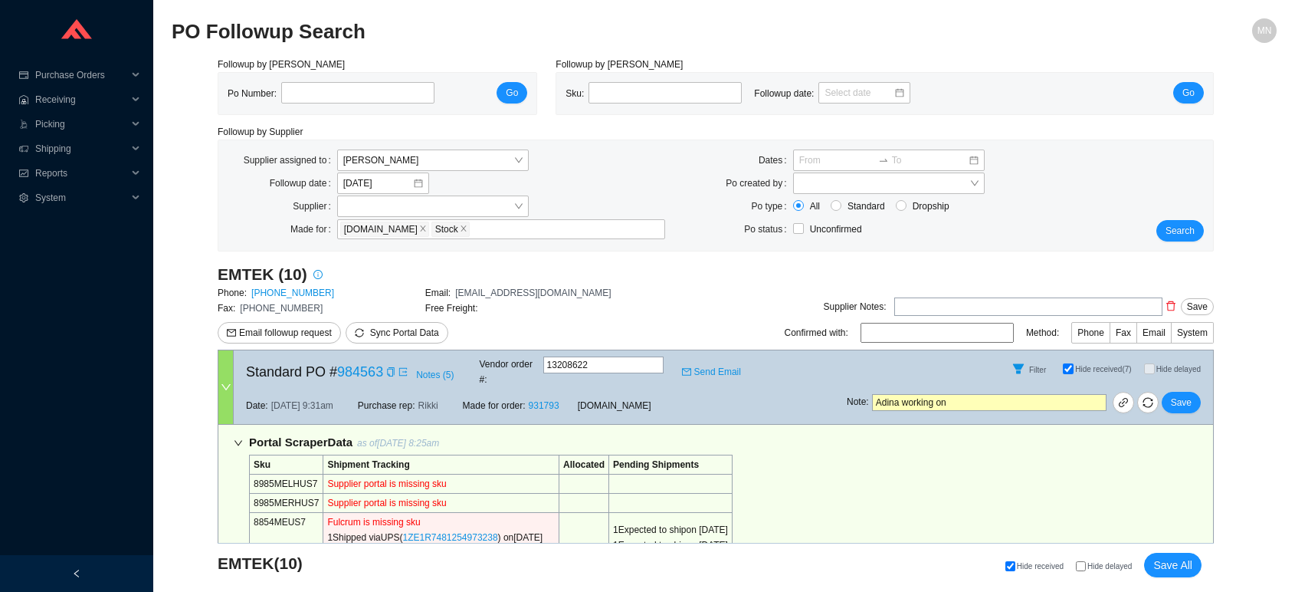
select select "2"
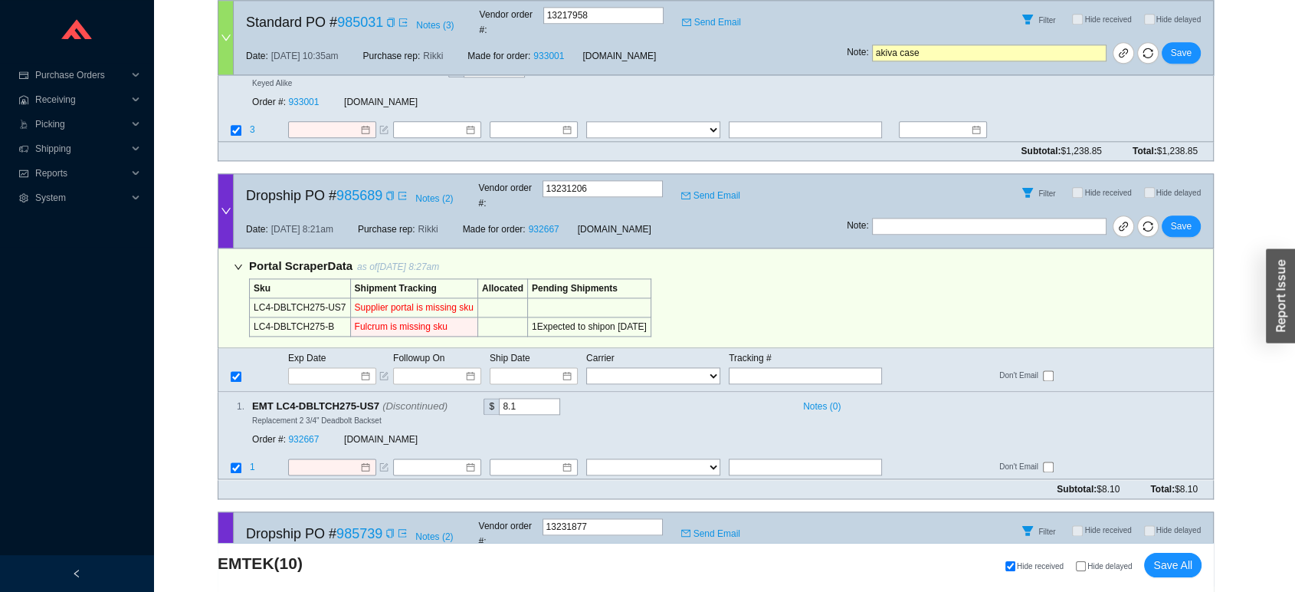
scroll to position [1940, 0]
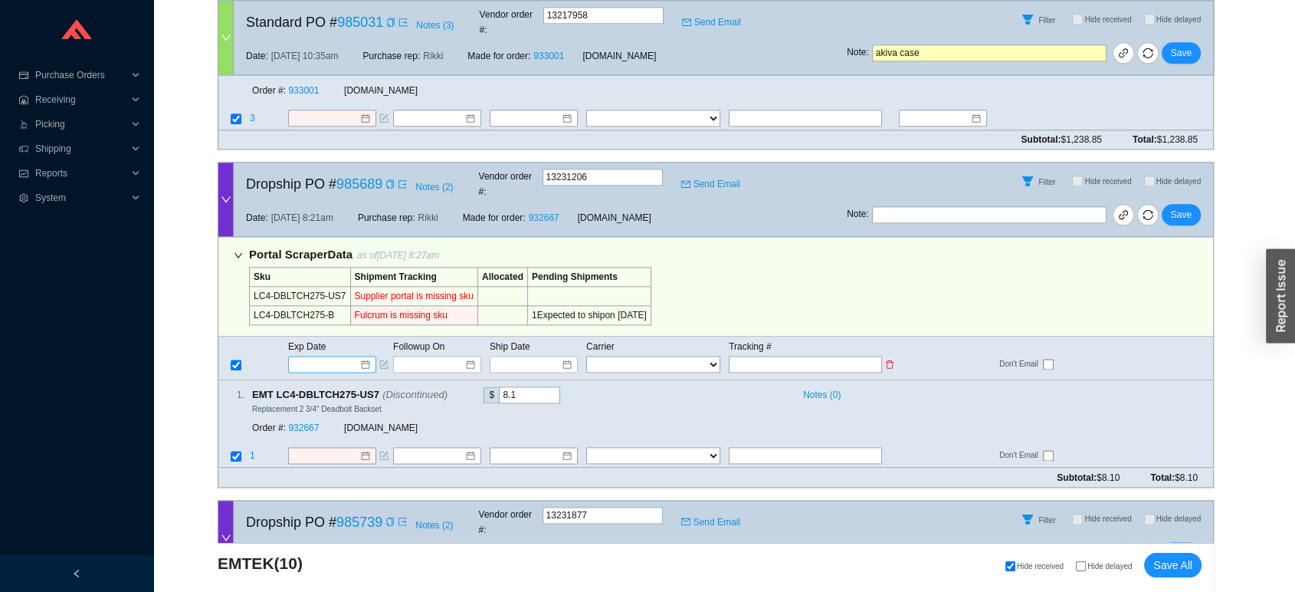
click at [320, 356] on input at bounding box center [326, 363] width 65 height 15
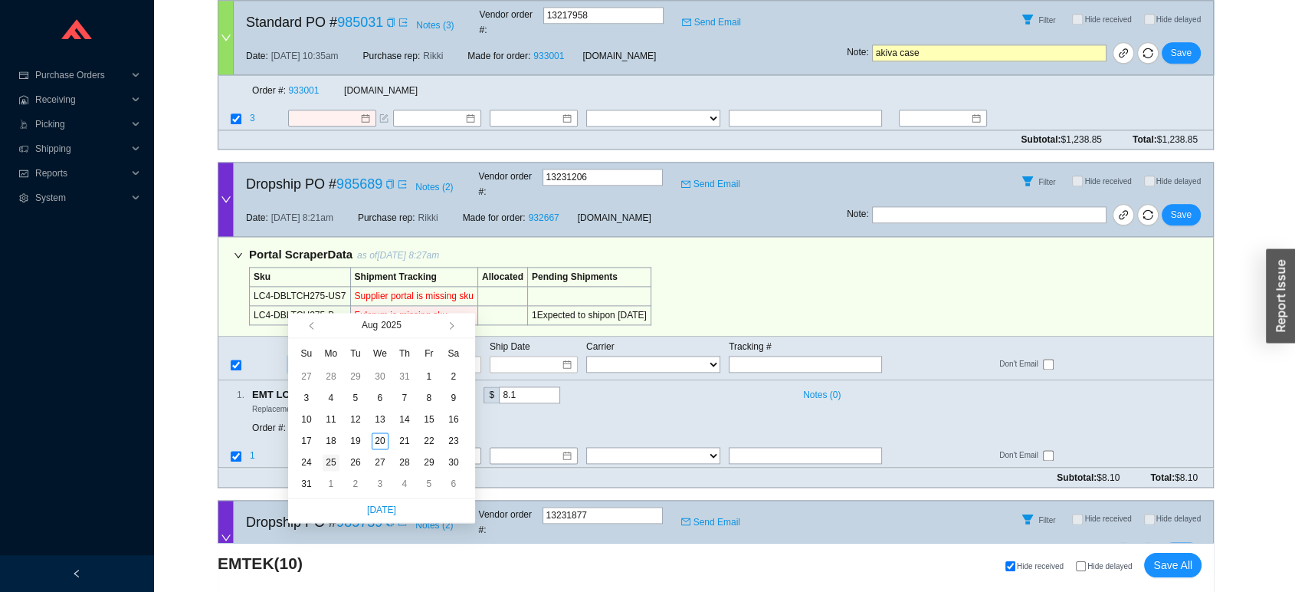
type input "[DATE]"
click div "25"
type input "[DATE]"
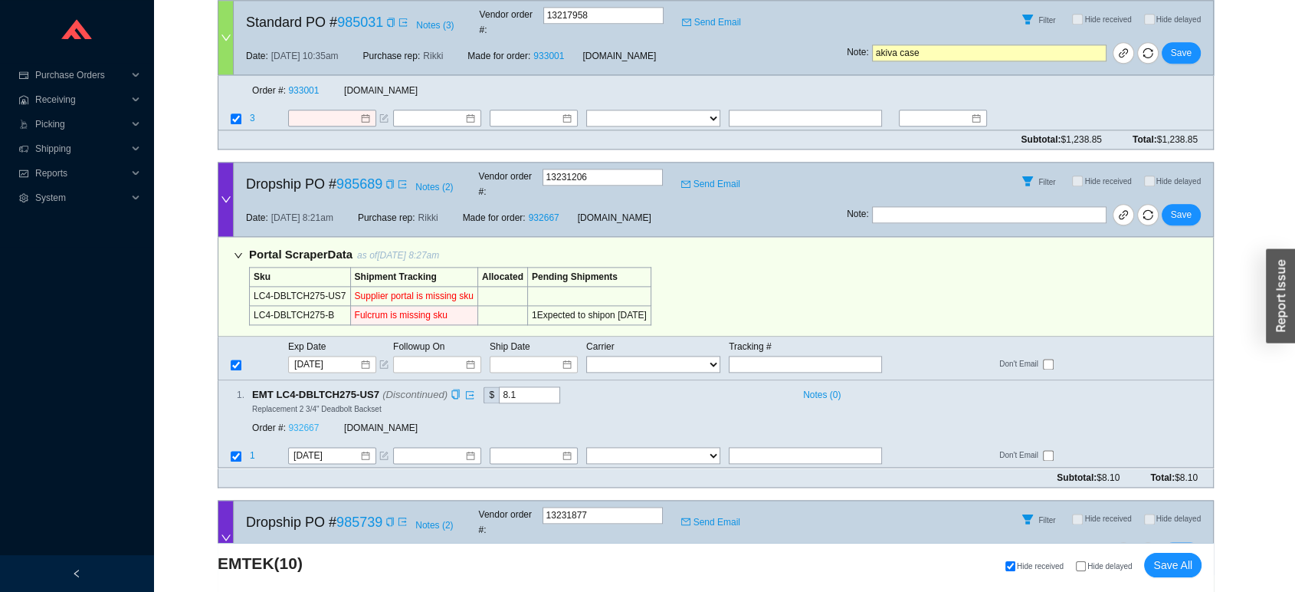
click link "932667"
click span "Save"
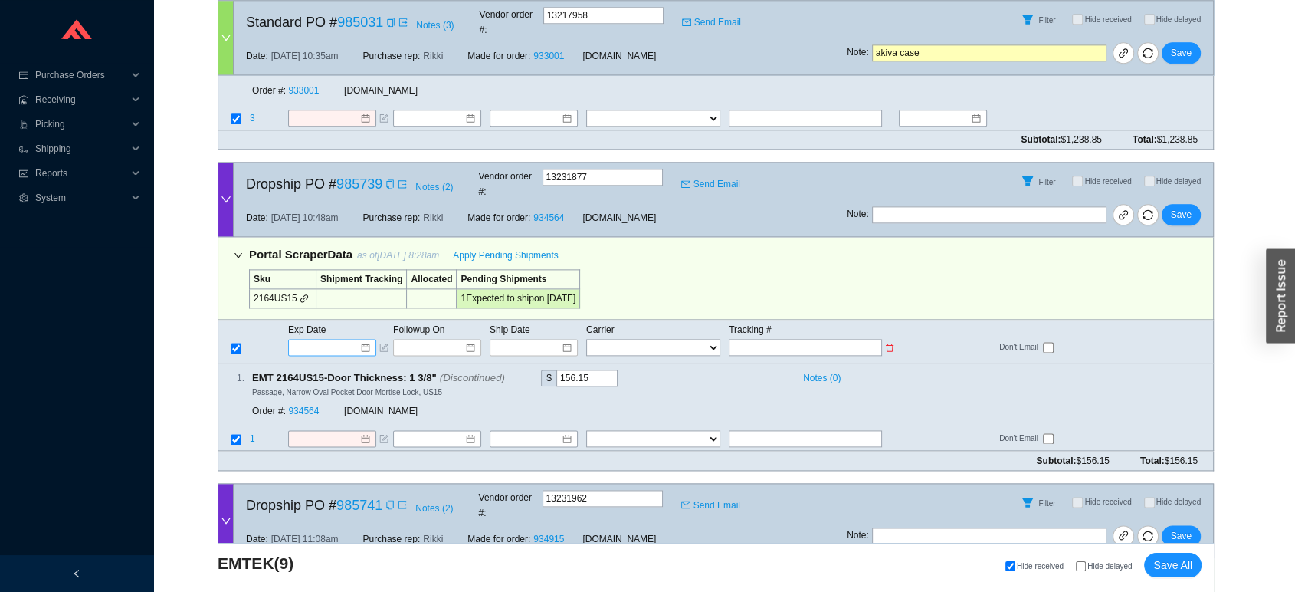
click input
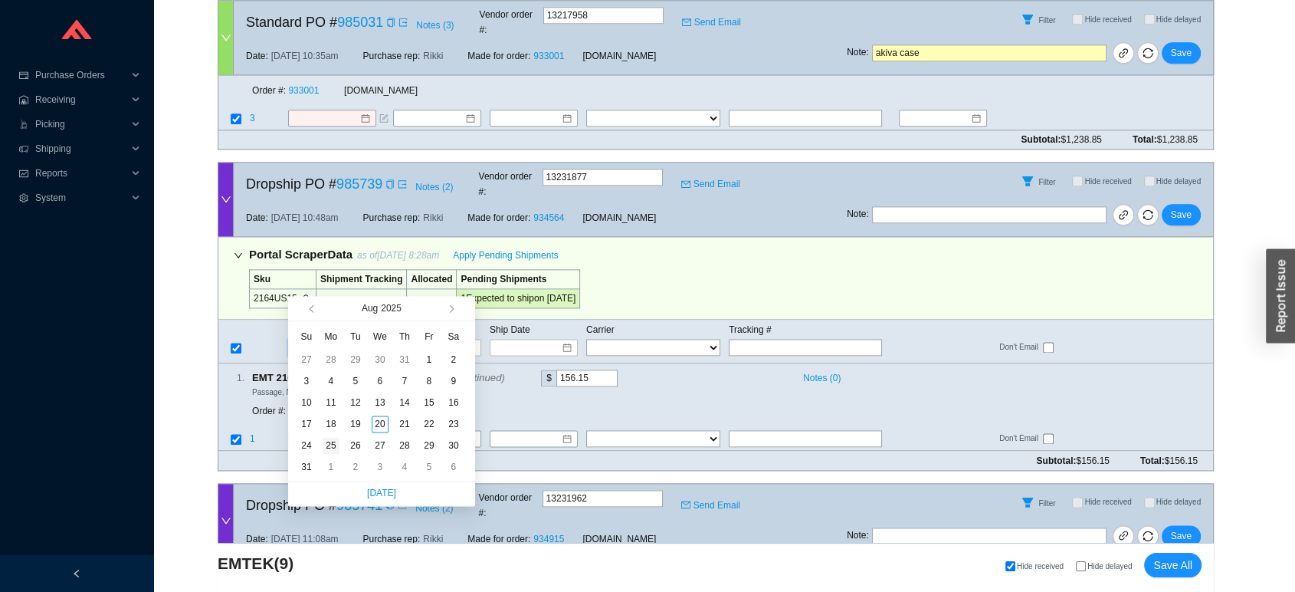
type input "[DATE]"
click div "25"
type input "[DATE]"
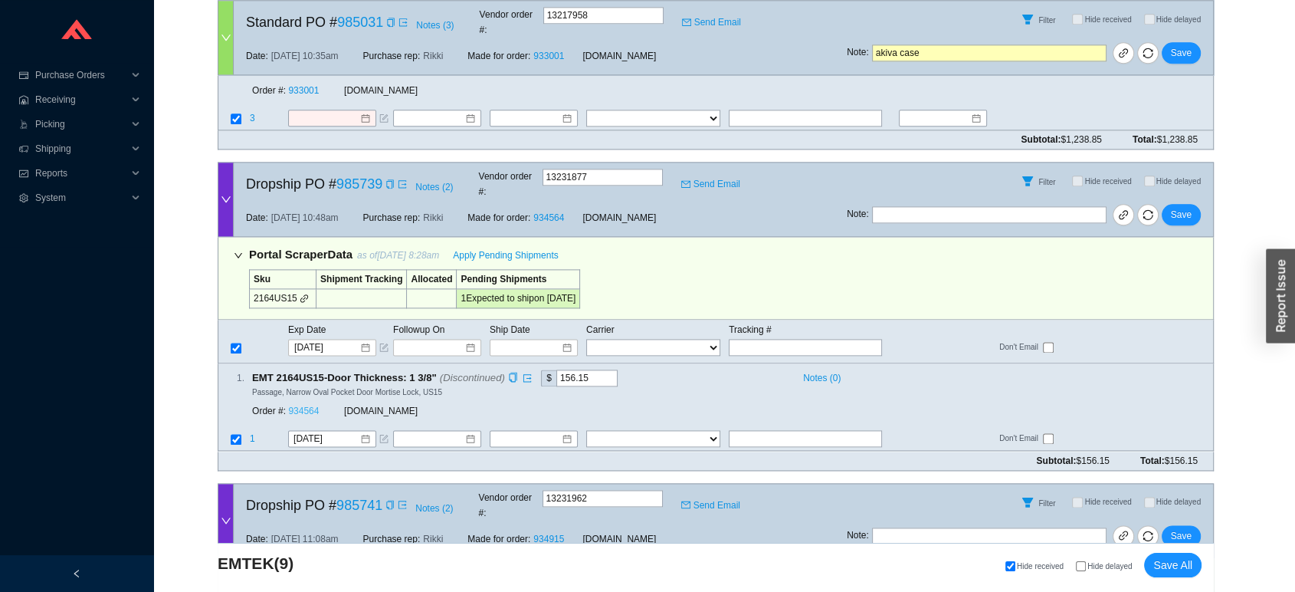
click link "934564"
click span "Save"
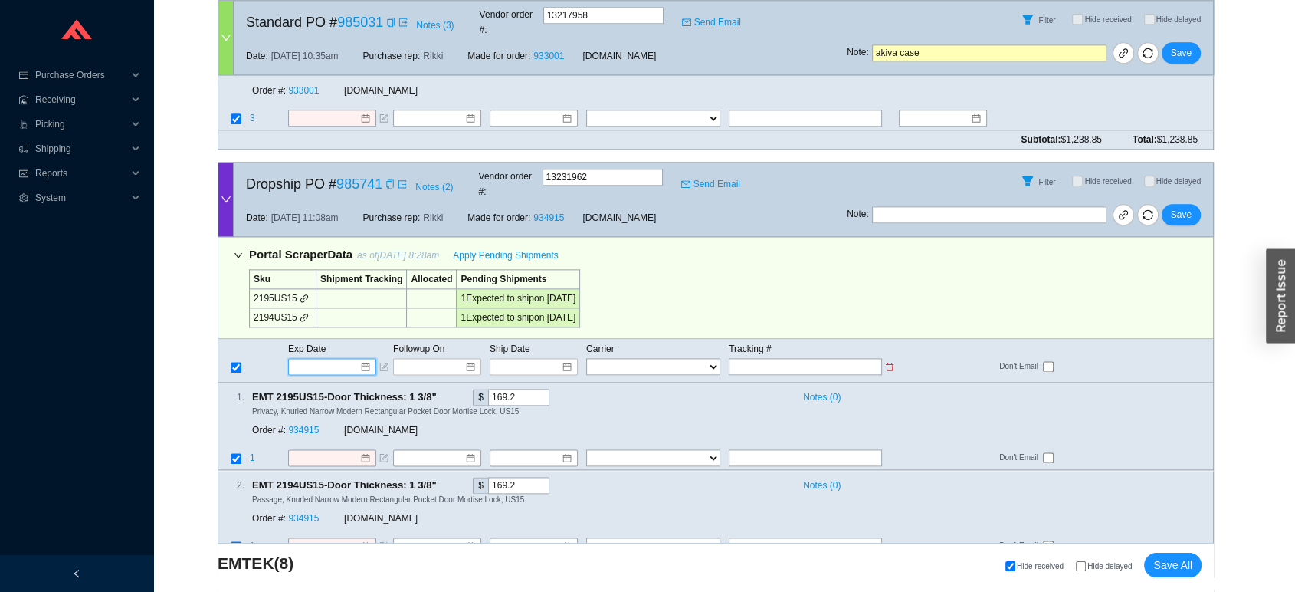
click input
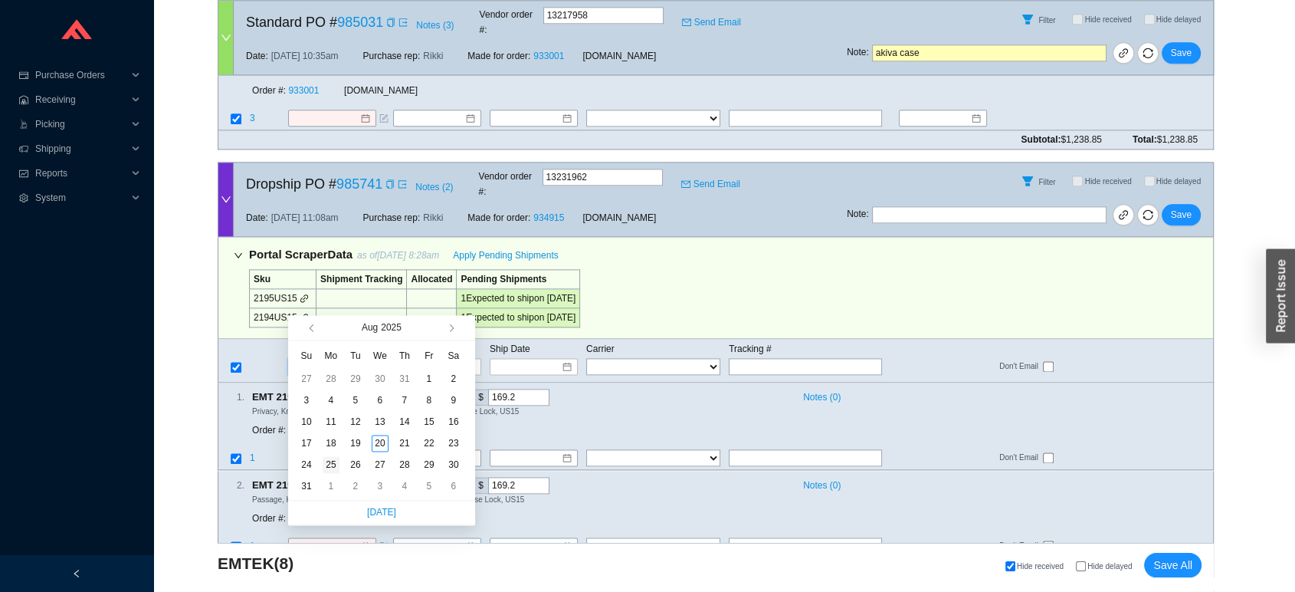
type input "[DATE]"
click div "25"
type input "[DATE]"
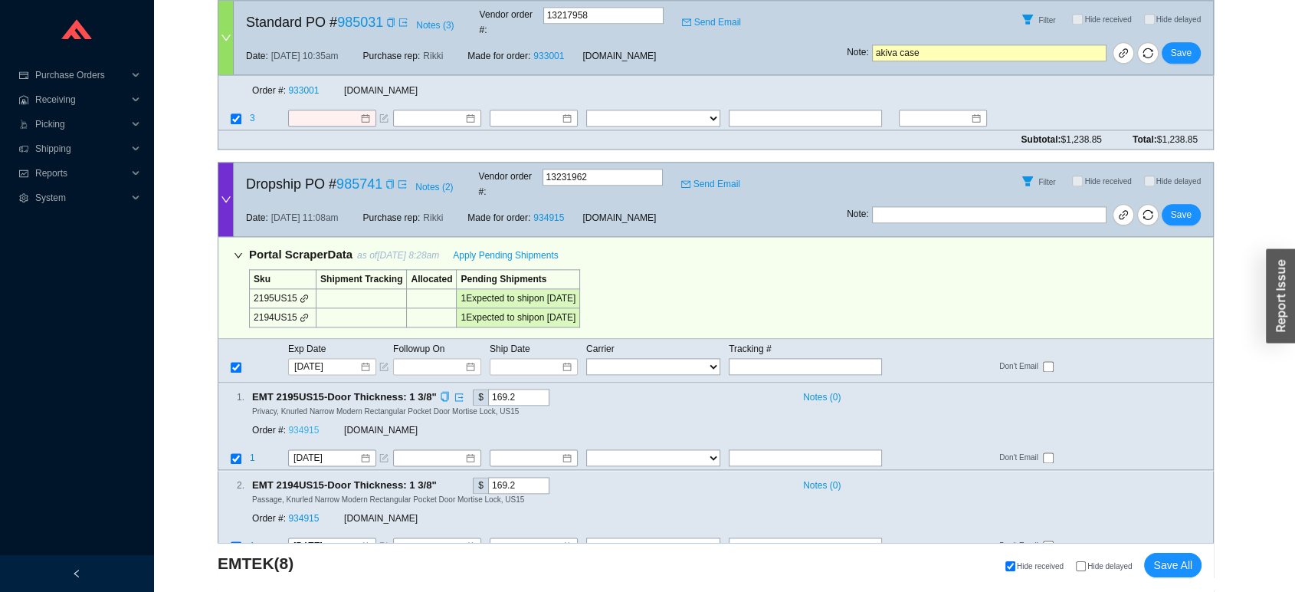
click link "934915"
click button "Save"
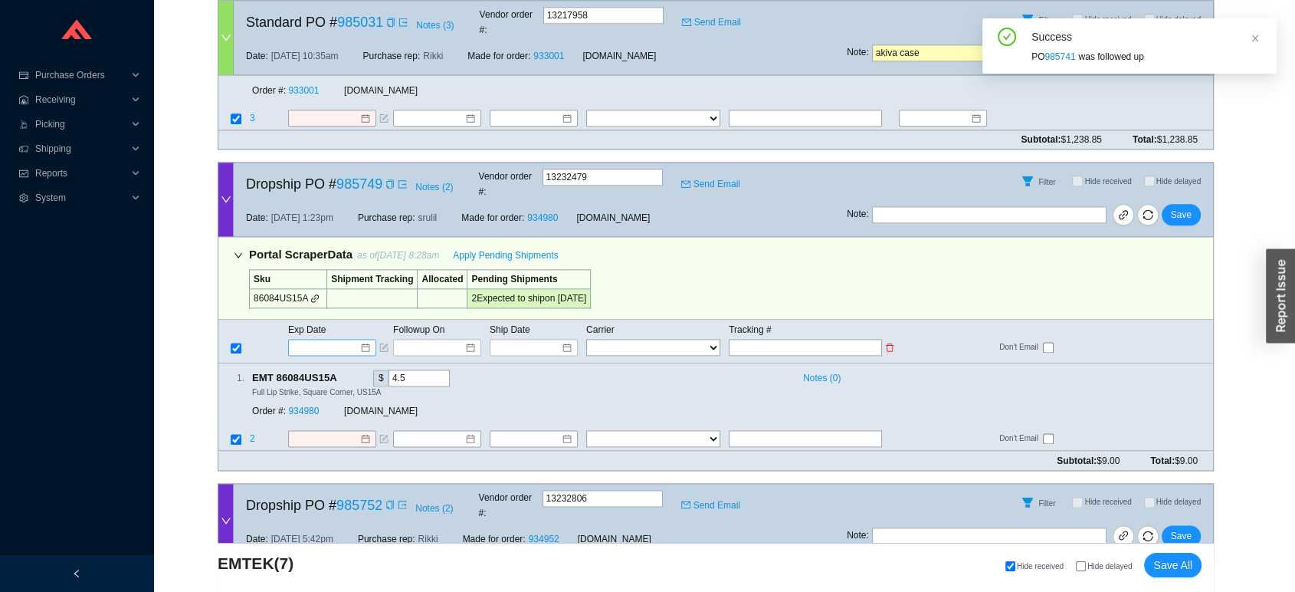
click input
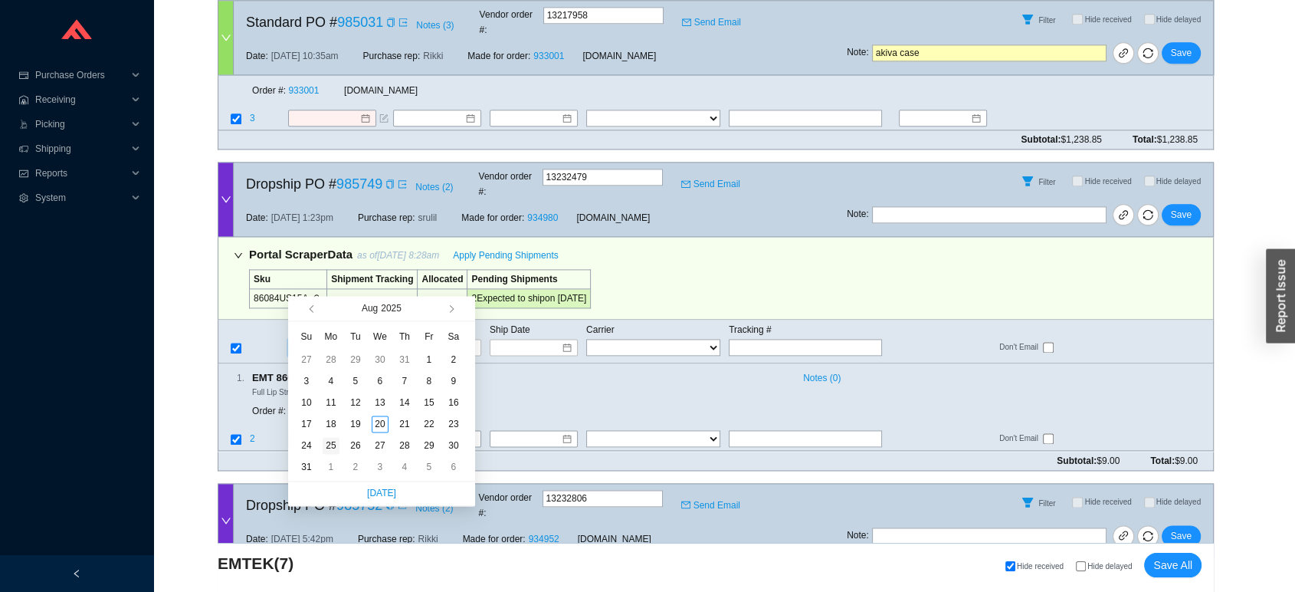
type input "[DATE]"
click div "25"
type input "[DATE]"
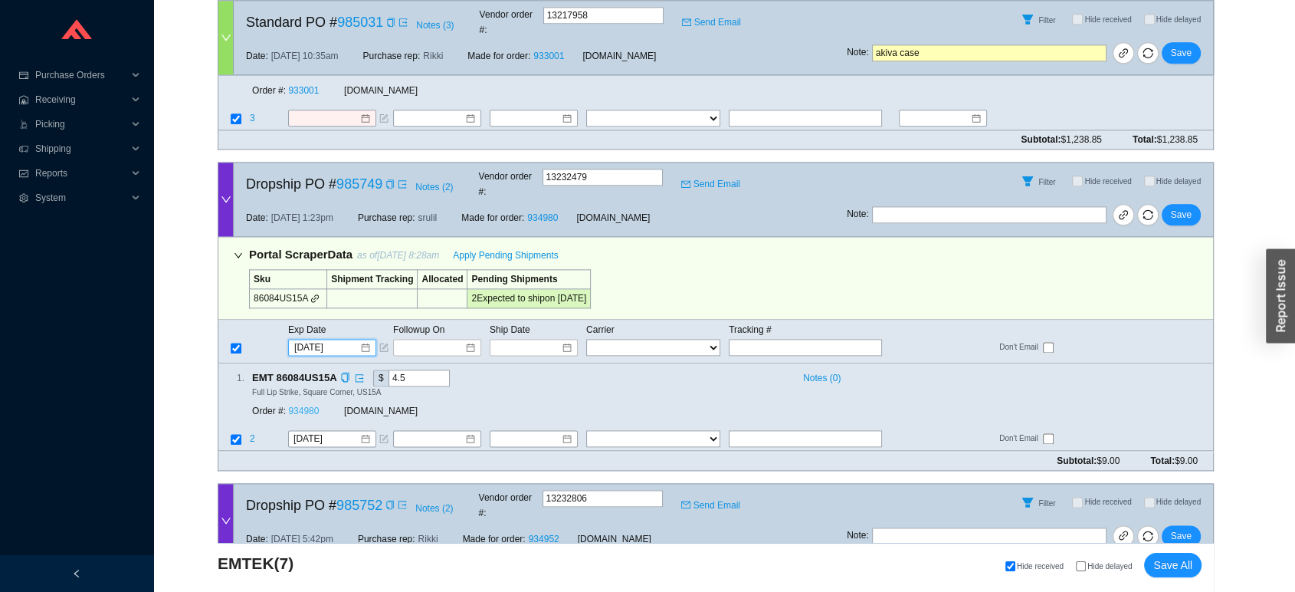
click link "934980"
click button "Save"
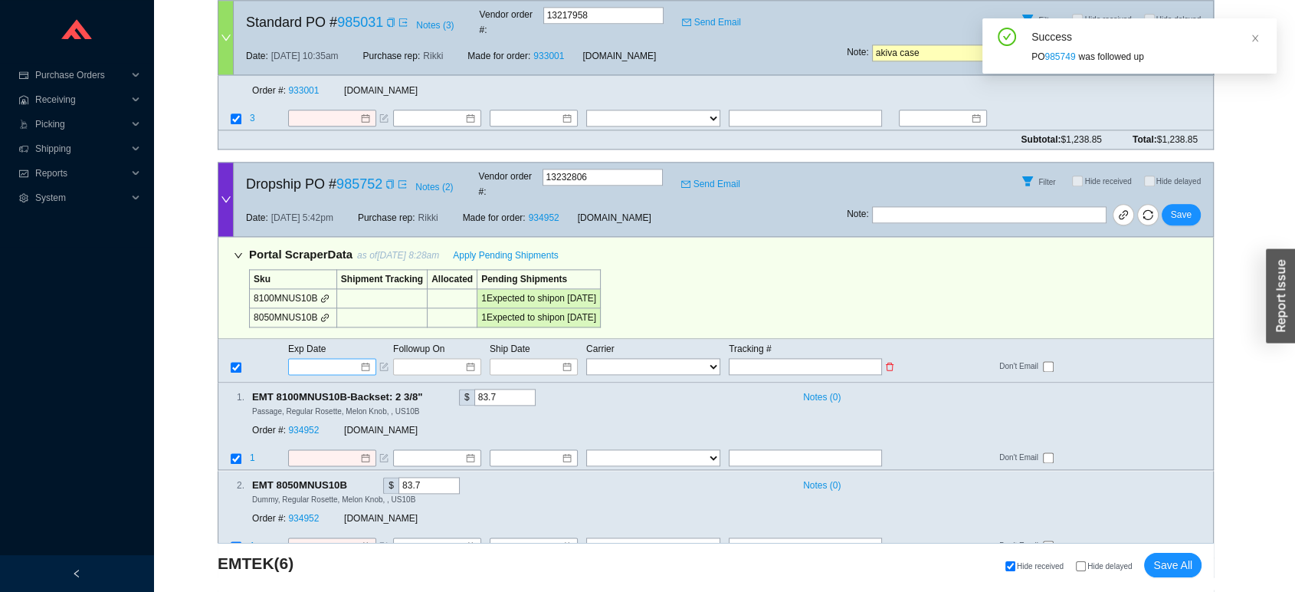
click input
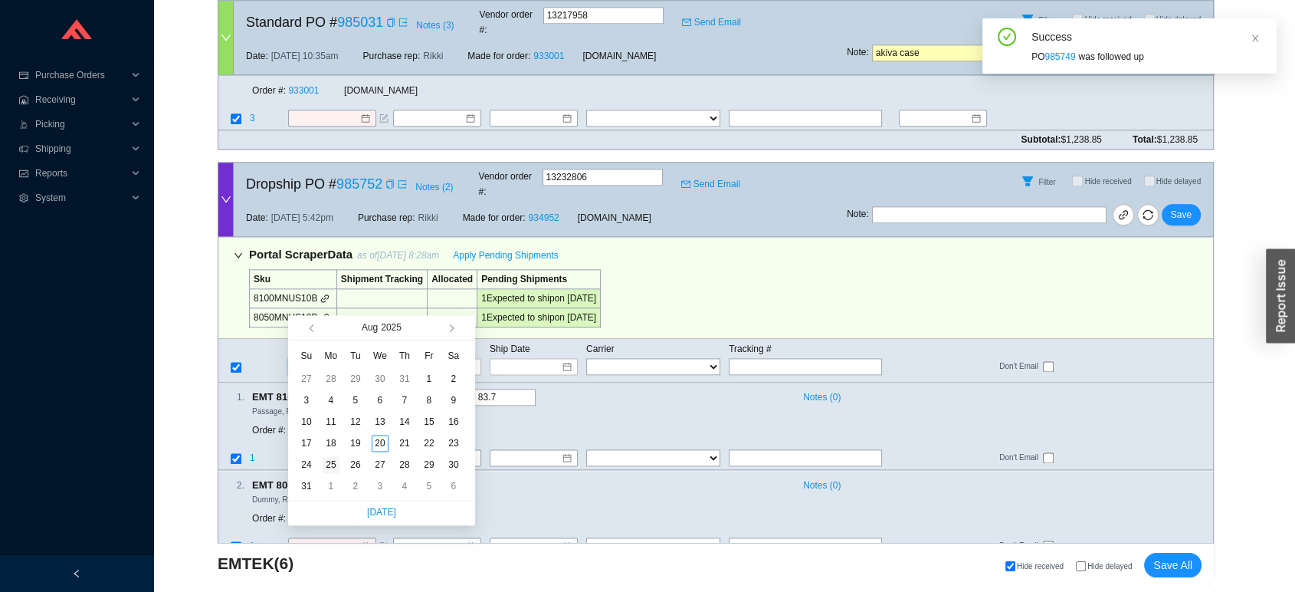
type input "[DATE]"
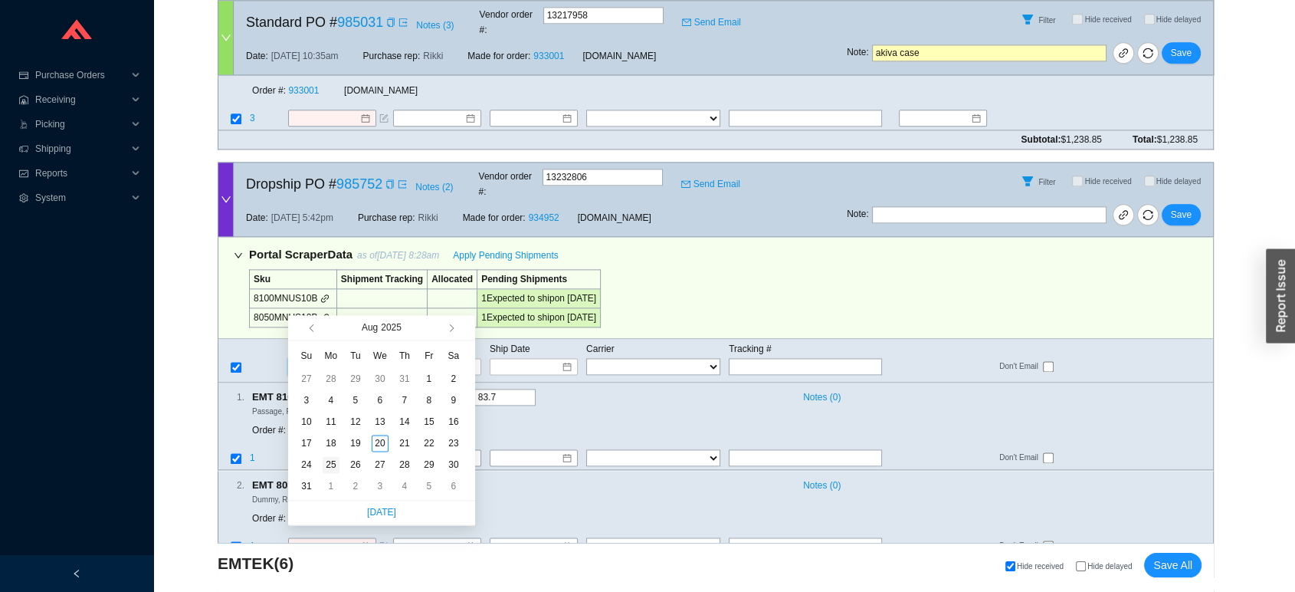
click div "25"
type input "[DATE]"
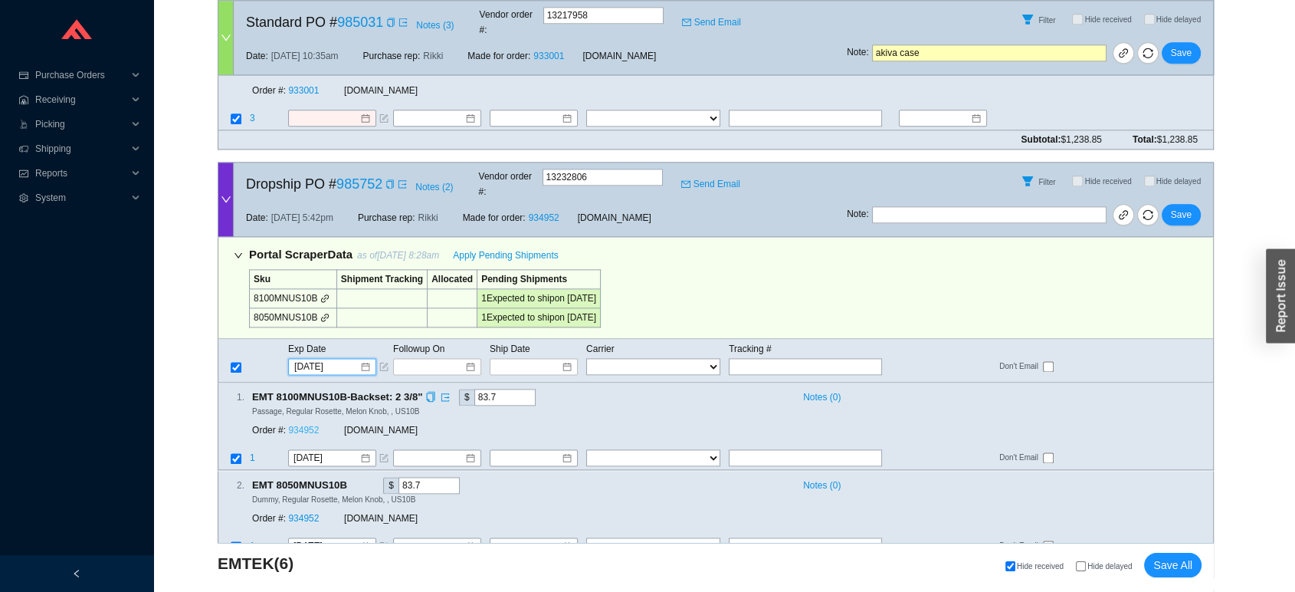
click link "934952"
click span "Save"
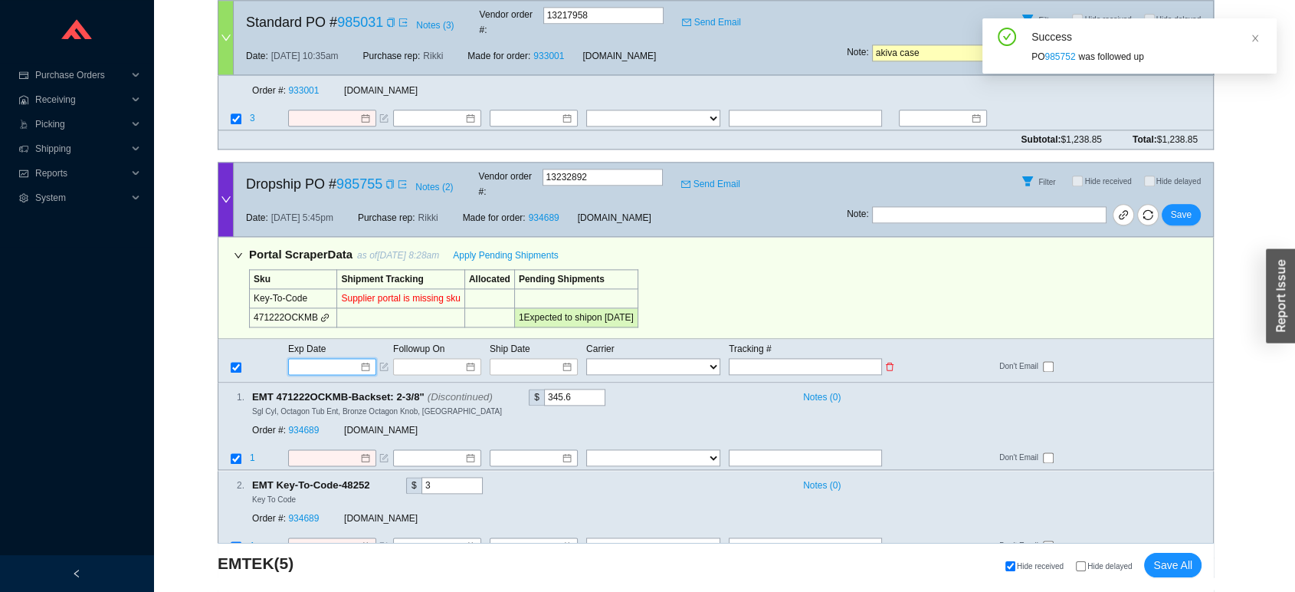
click input
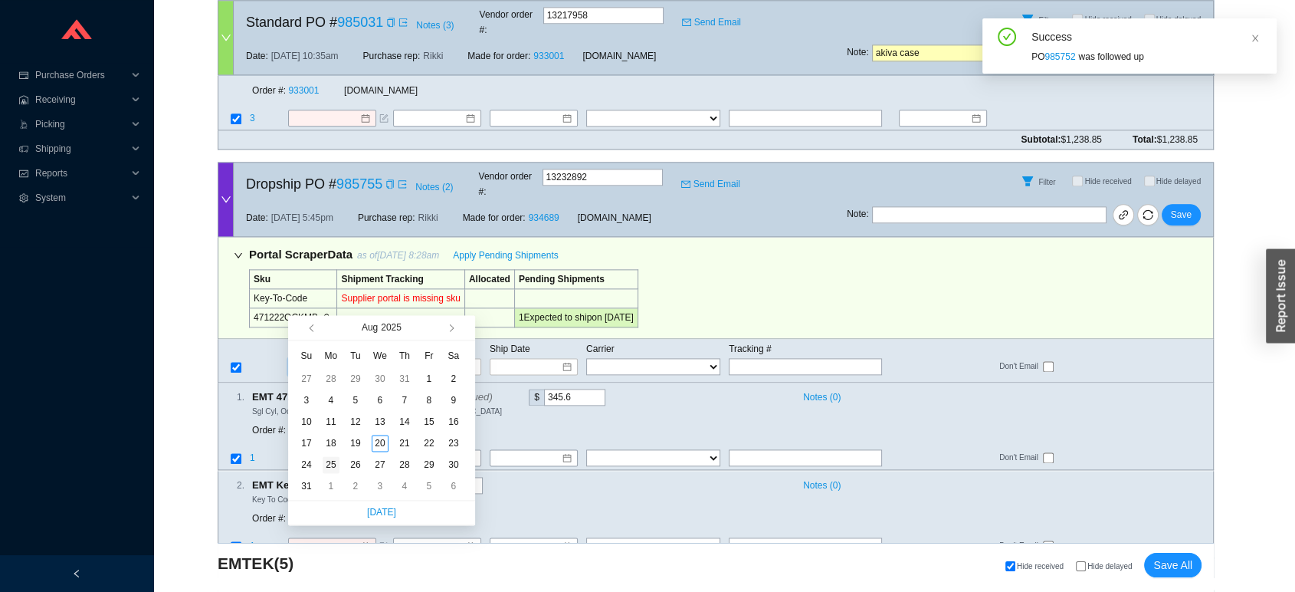
type input "[DATE]"
click div "25"
type input "[DATE]"
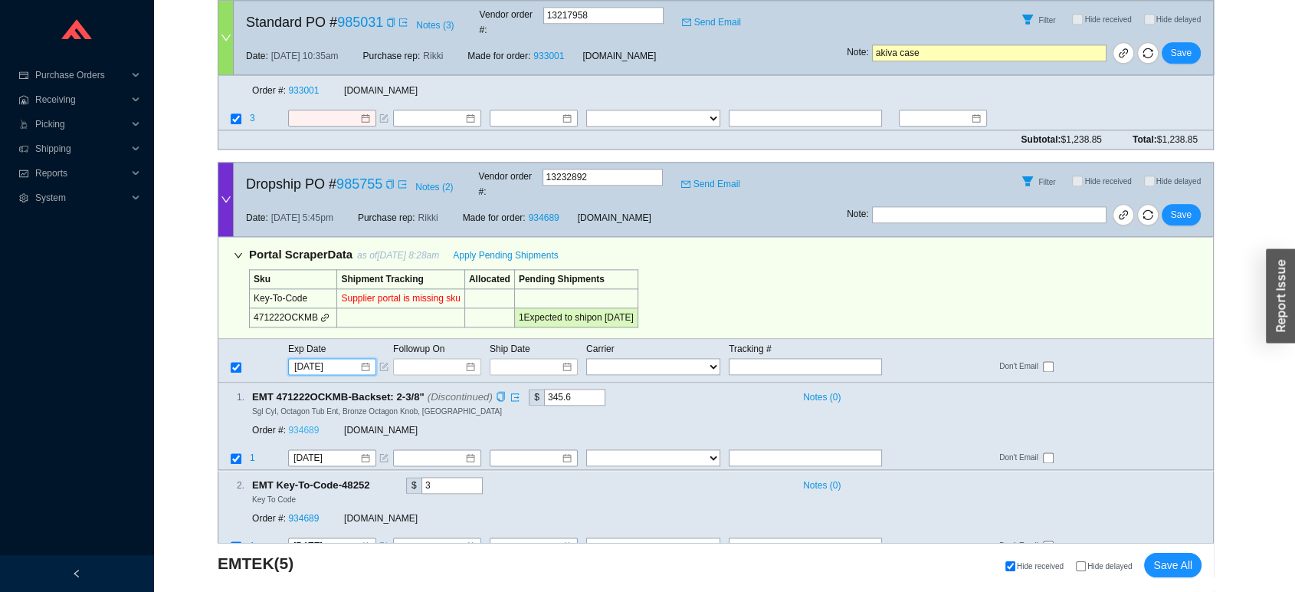
click link "934689"
click span "Save"
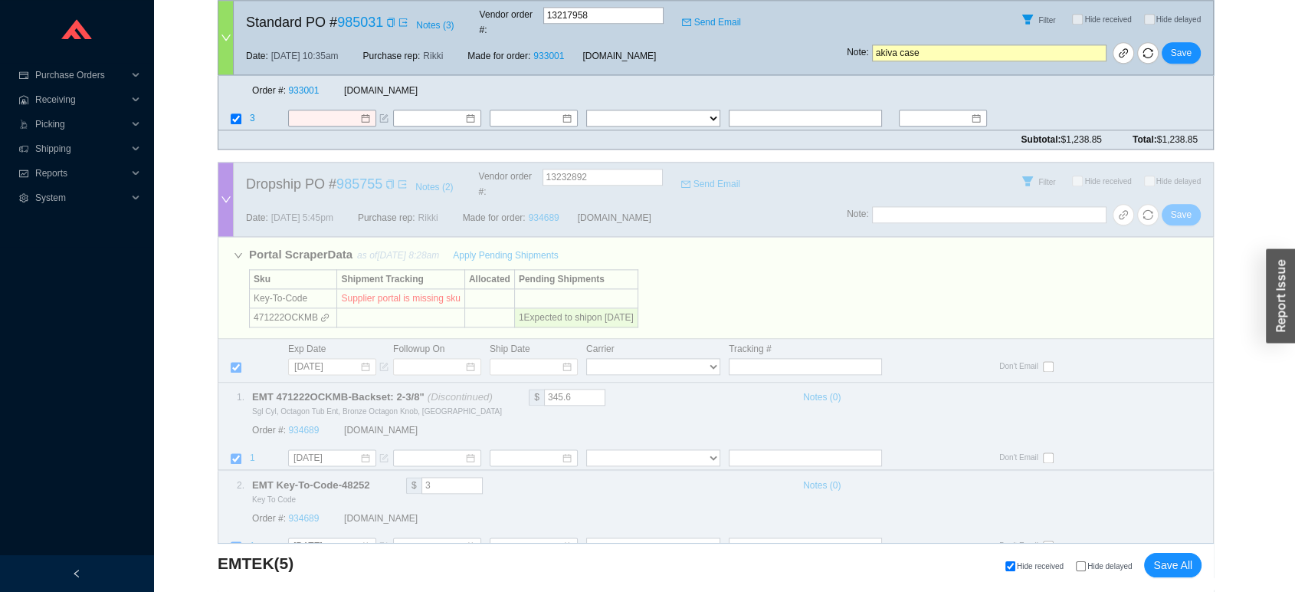
scroll to position [1816, 0]
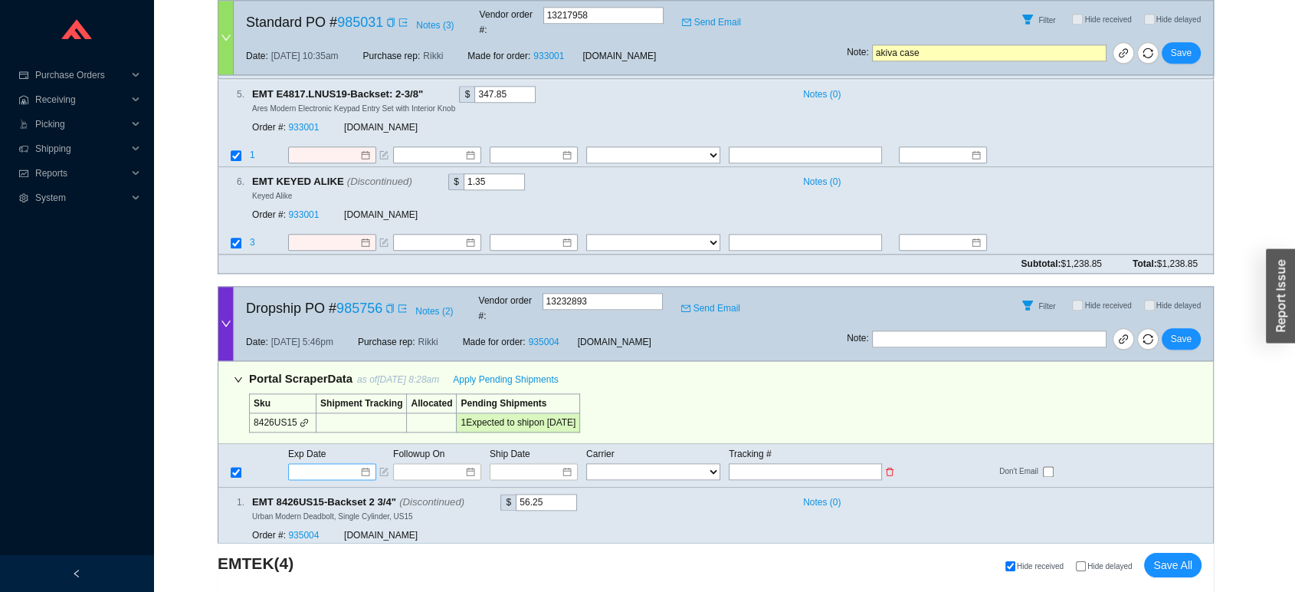
click input
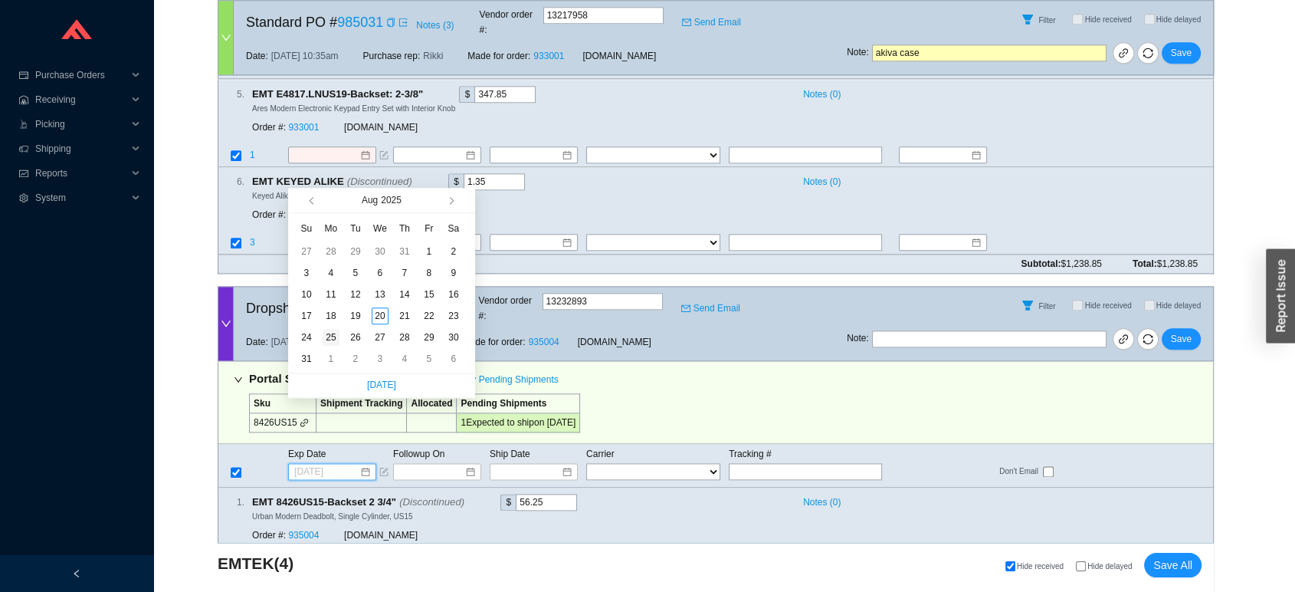
type input "[DATE]"
click div "25"
type input "[DATE]"
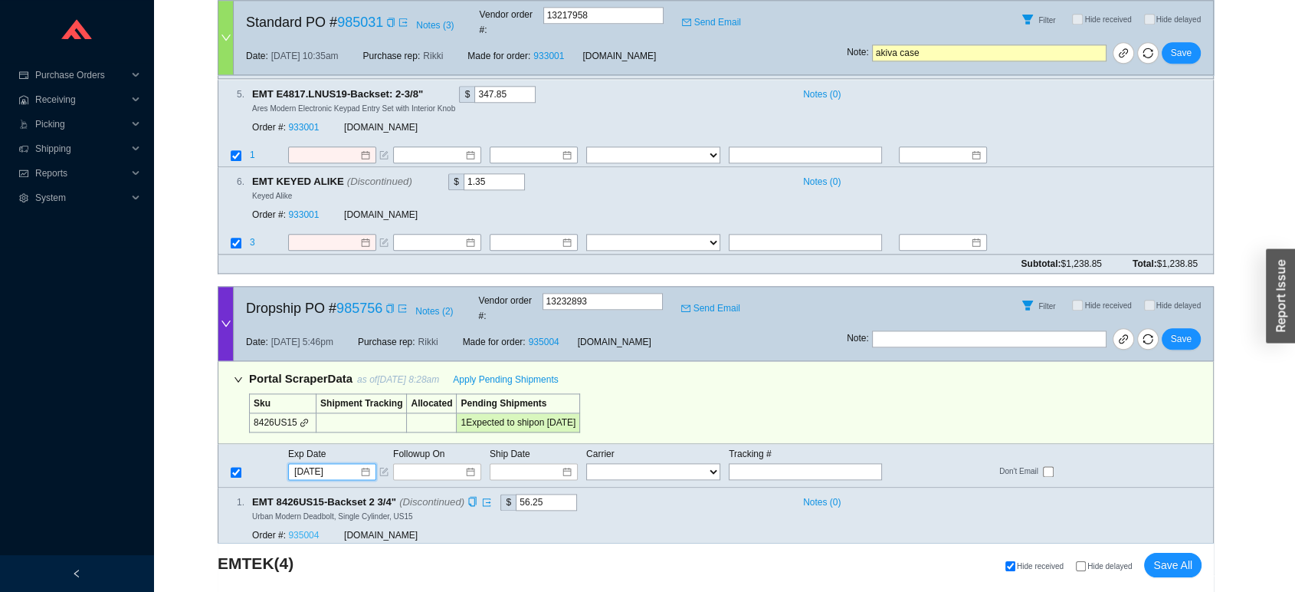
click link "935004"
click span "Save"
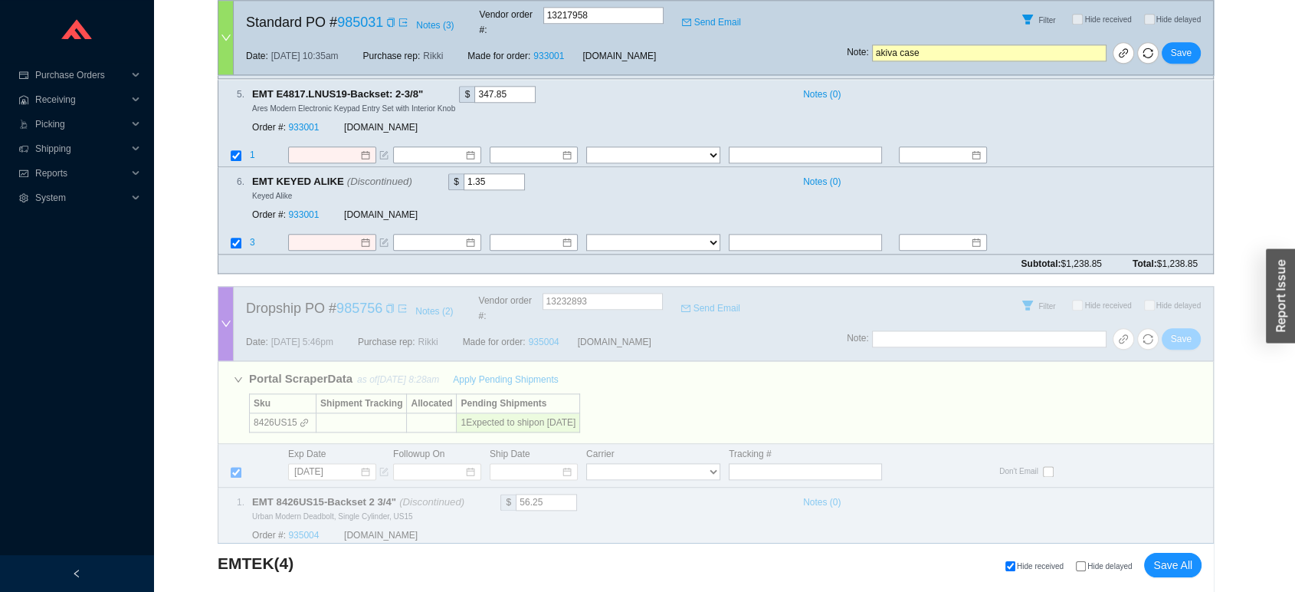
scroll to position [1512, 0]
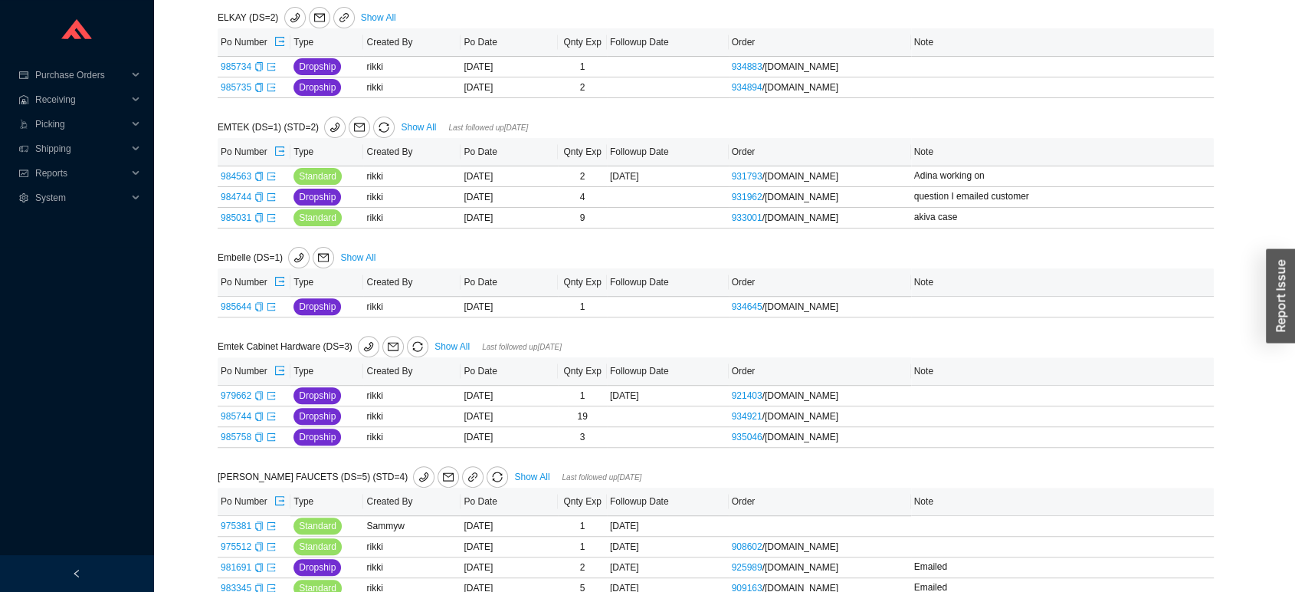
scroll to position [477, 0]
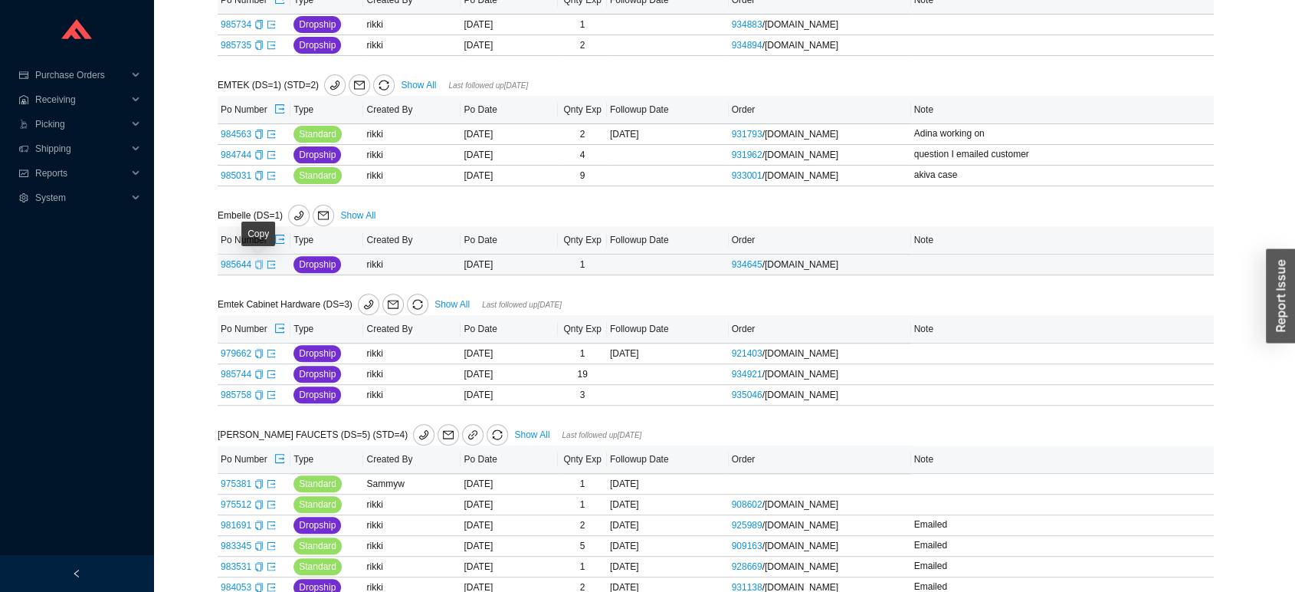
click at [257, 263] on icon "copy" at bounding box center [258, 264] width 9 height 9
click at [269, 268] on icon "export" at bounding box center [271, 264] width 9 height 9
click at [454, 305] on link "Show All" at bounding box center [451, 304] width 35 height 11
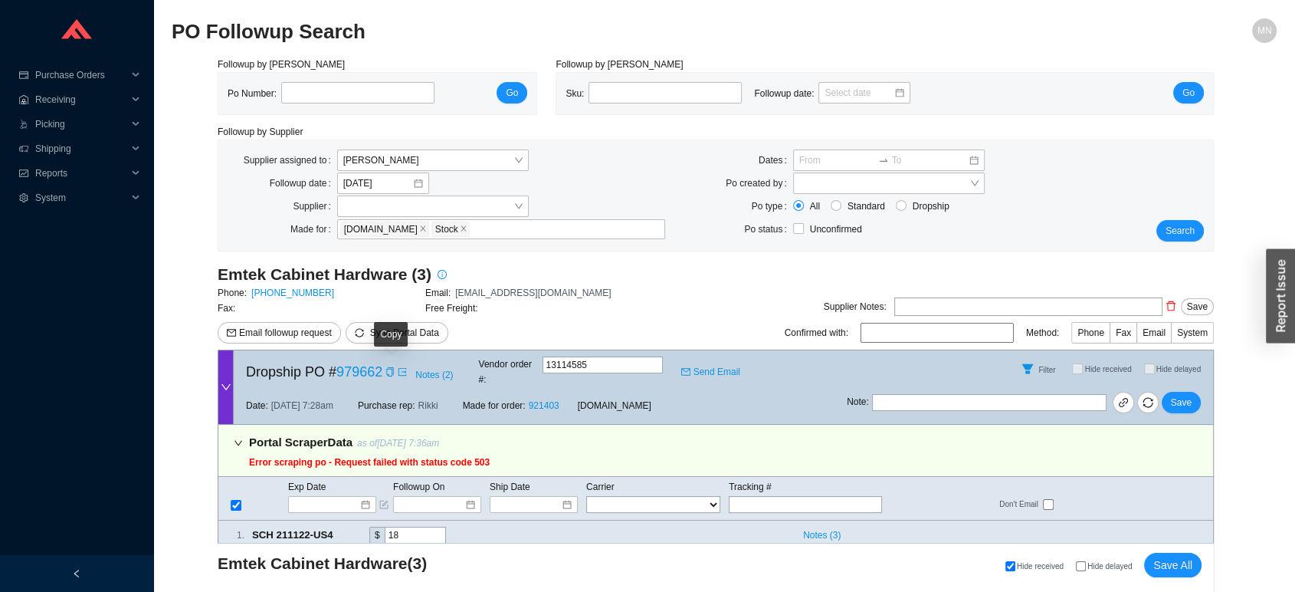
click at [398, 340] on div "Copy" at bounding box center [391, 334] width 34 height 25
click at [425, 336] on span "Sync Portal Data" at bounding box center [404, 332] width 69 height 11
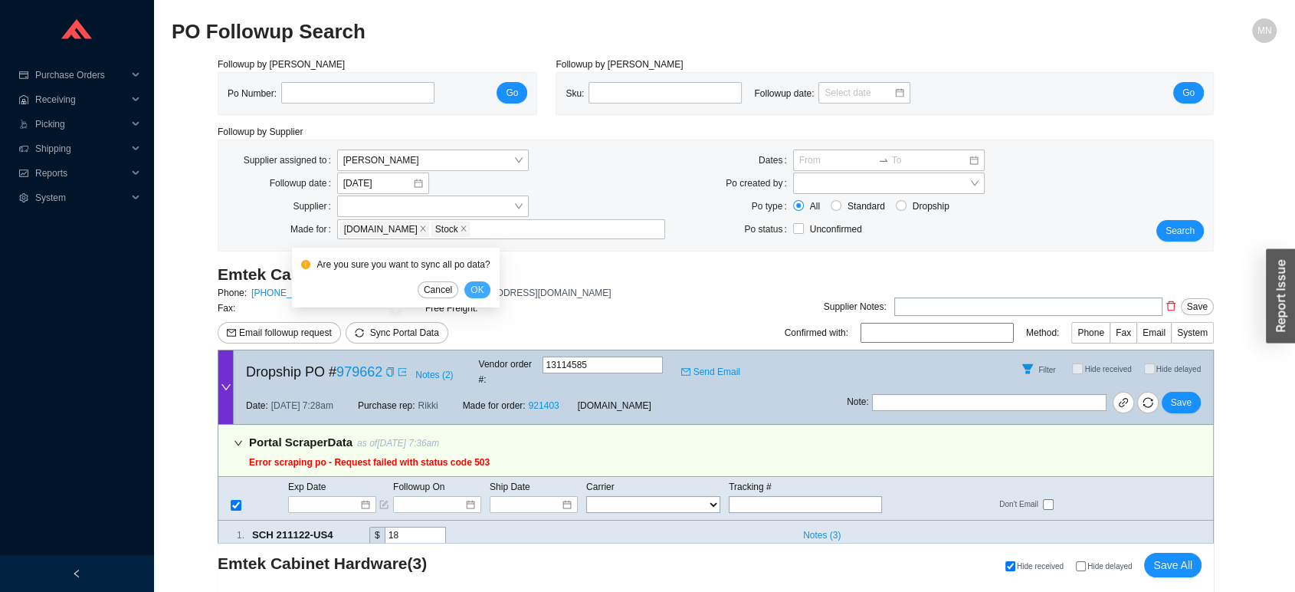
click at [480, 283] on span "OK" at bounding box center [477, 289] width 13 height 15
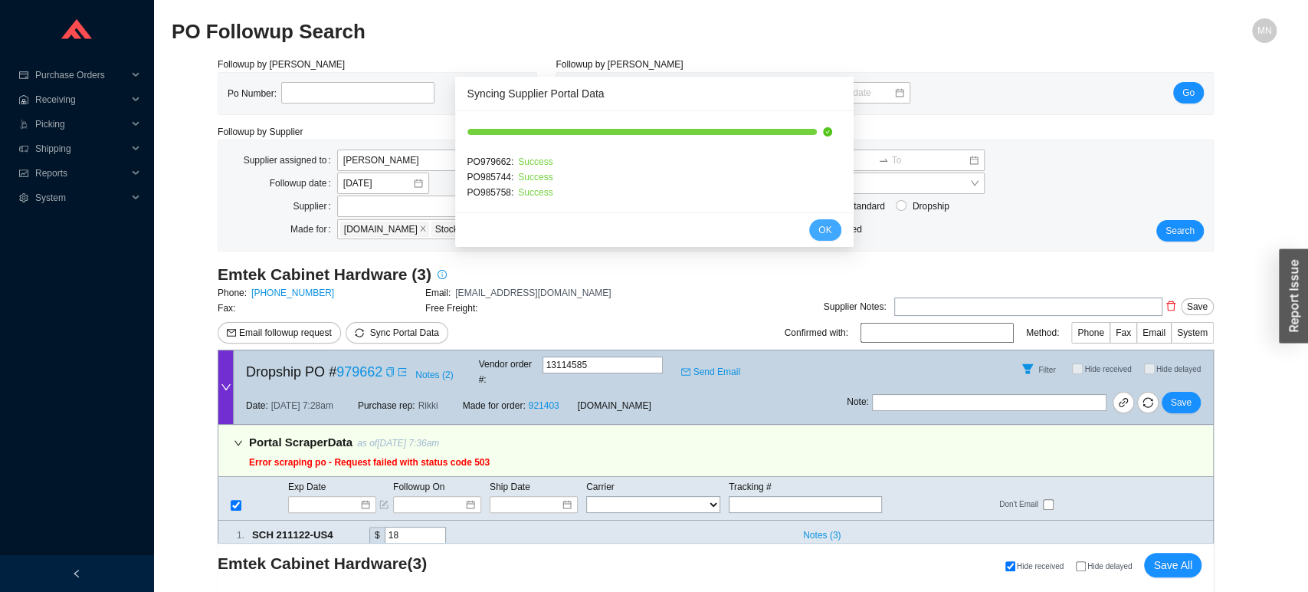
click at [816, 228] on button "OK" at bounding box center [824, 229] width 31 height 21
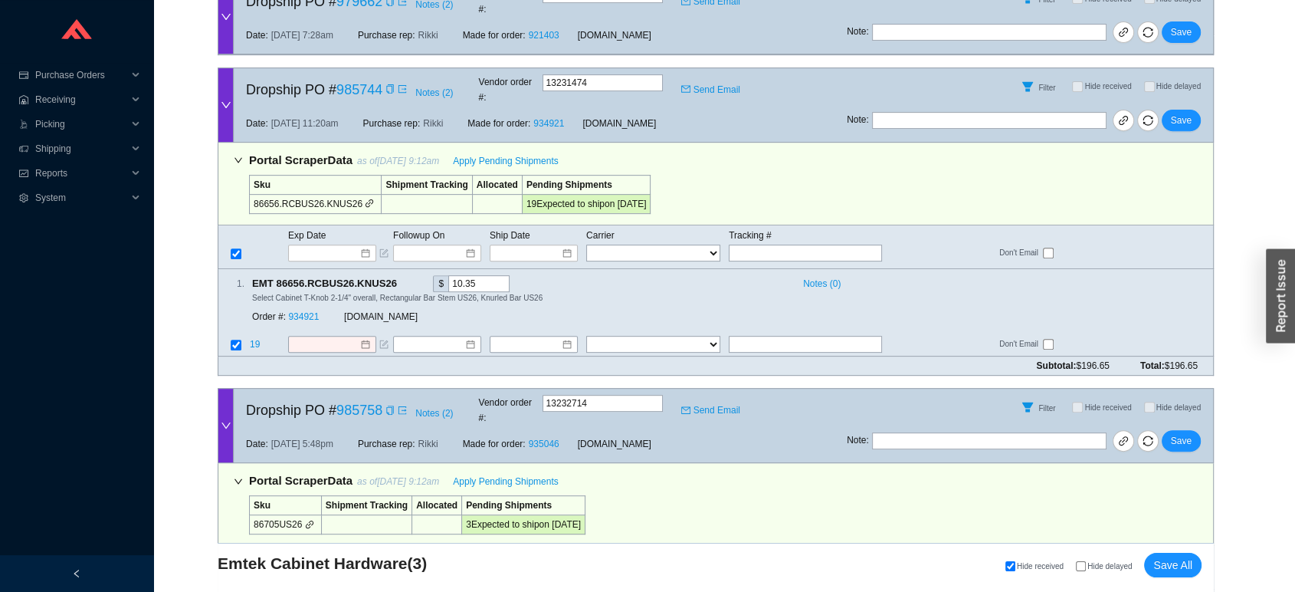
scroll to position [602, 0]
click at [331, 244] on input at bounding box center [326, 251] width 65 height 15
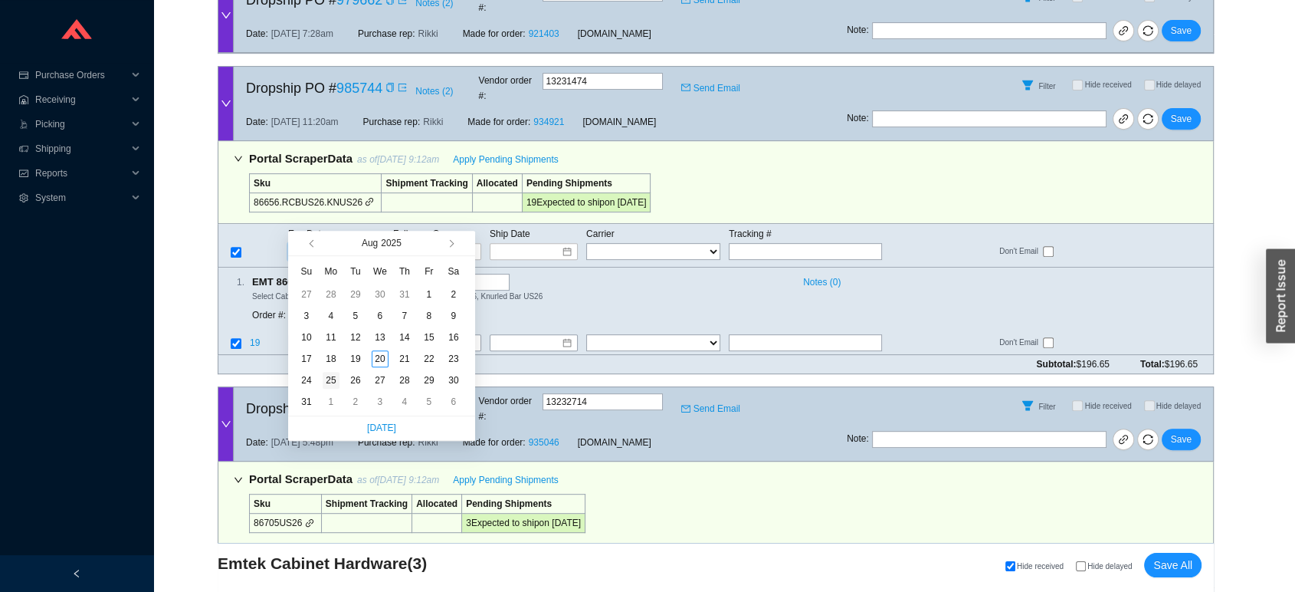
type input "[DATE]"
click at [330, 382] on div "25" at bounding box center [331, 380] width 17 height 17
type input "[DATE]"
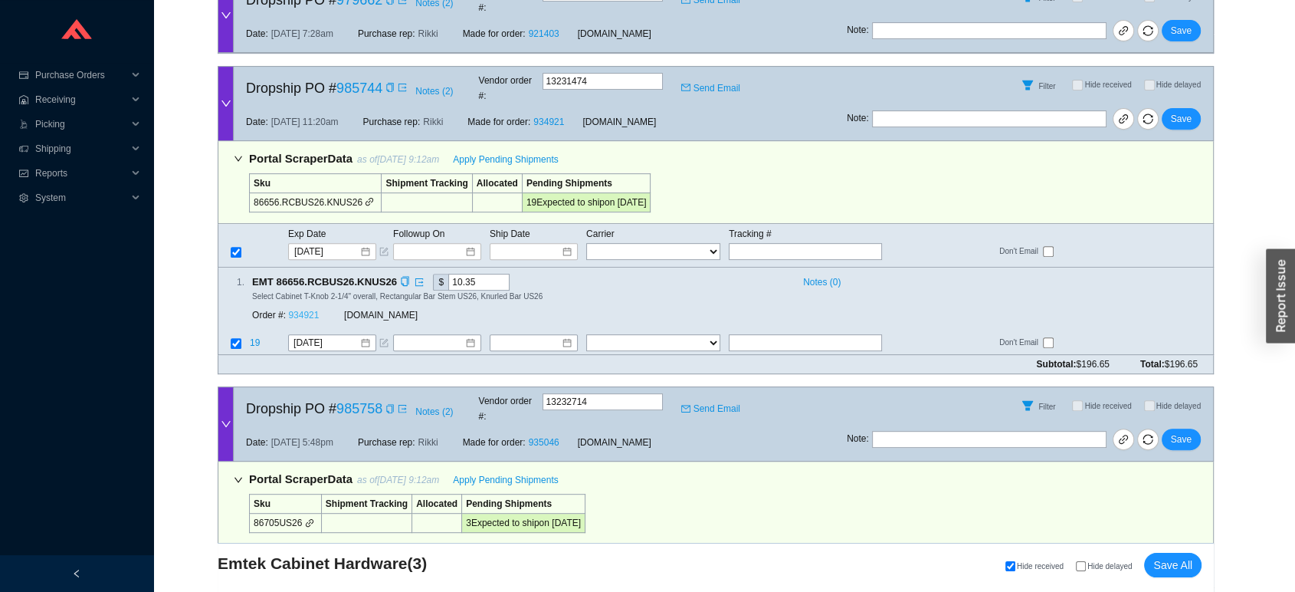
click at [306, 310] on link "934921" at bounding box center [303, 315] width 31 height 11
click at [1186, 111] on span "Save" at bounding box center [1181, 118] width 21 height 15
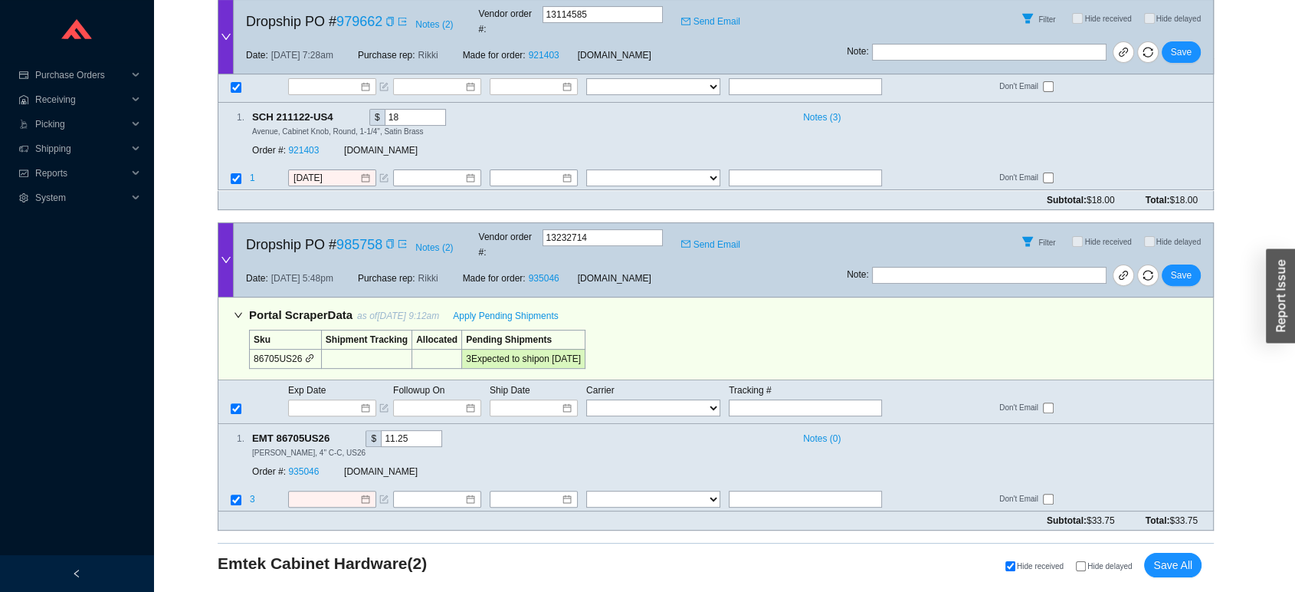
scroll to position [413, 0]
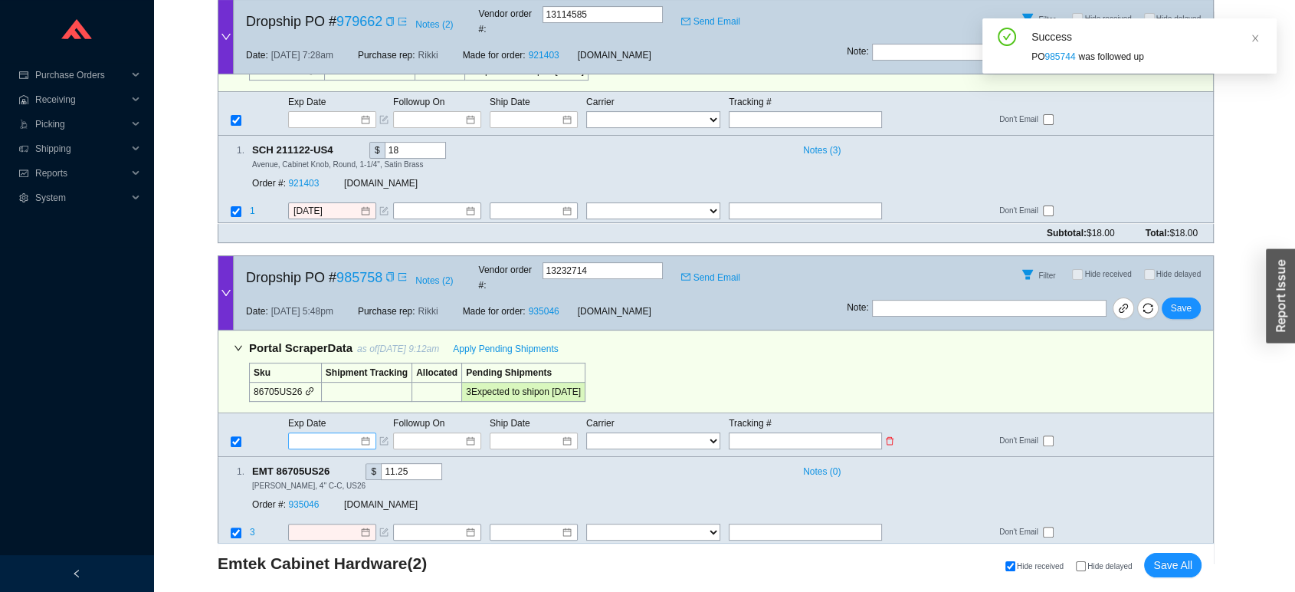
click at [333, 432] on div at bounding box center [332, 440] width 88 height 17
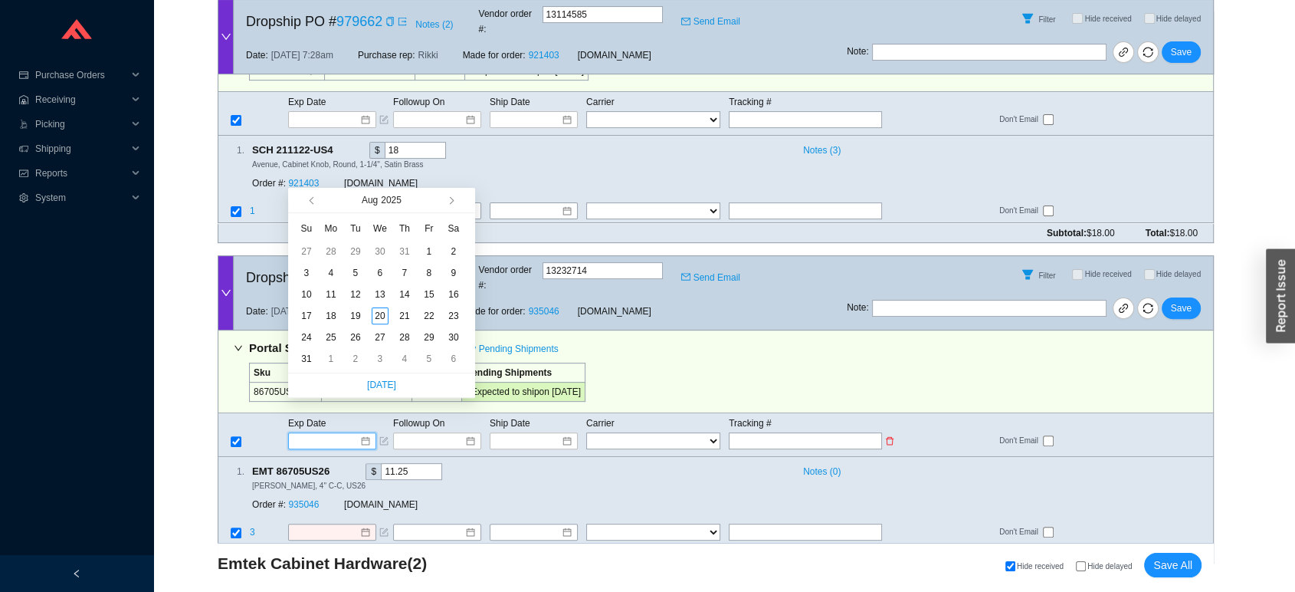
click at [326, 433] on input at bounding box center [326, 440] width 65 height 15
type input "[DATE]"
click at [333, 339] on div "25" at bounding box center [331, 337] width 17 height 17
type input "[DATE]"
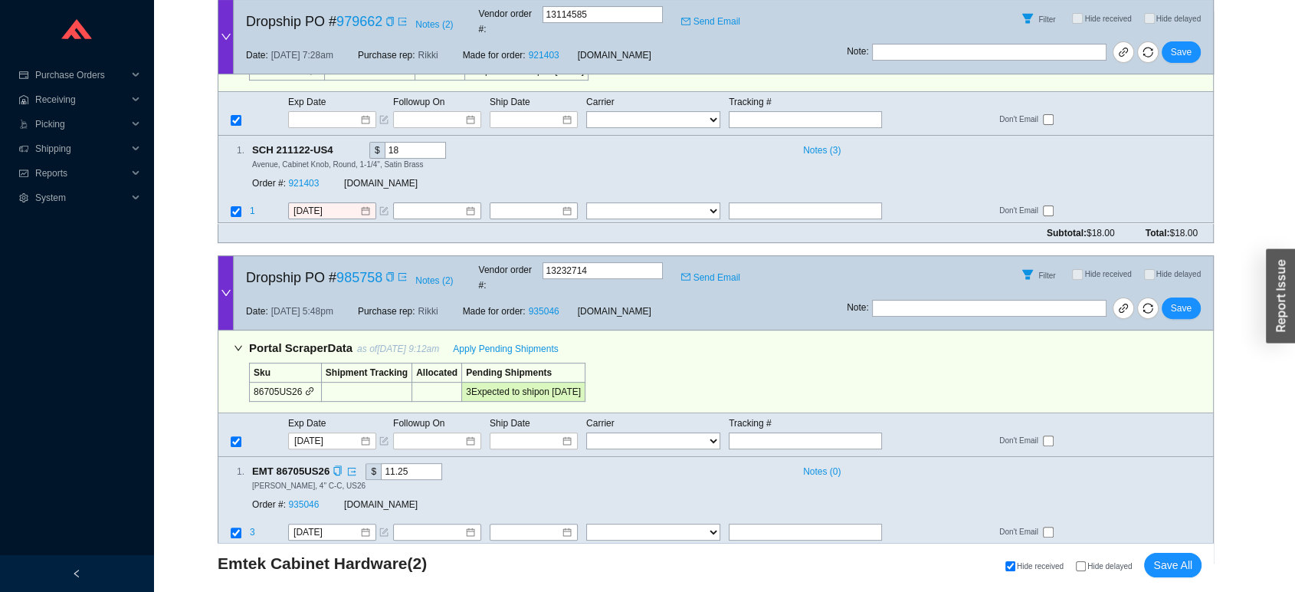
click at [302, 497] on div "Order #: 935046" at bounding box center [298, 504] width 92 height 15
click at [298, 499] on link "935046" at bounding box center [303, 504] width 31 height 11
click at [1189, 300] on span "Save" at bounding box center [1181, 307] width 21 height 15
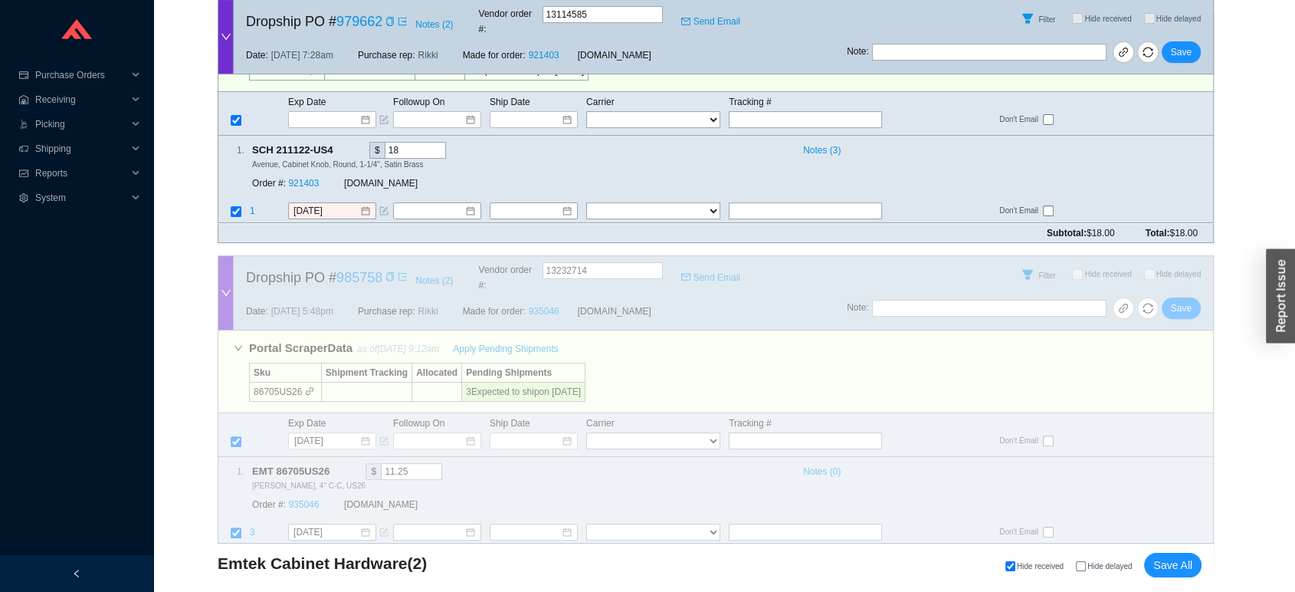
scroll to position [109, 0]
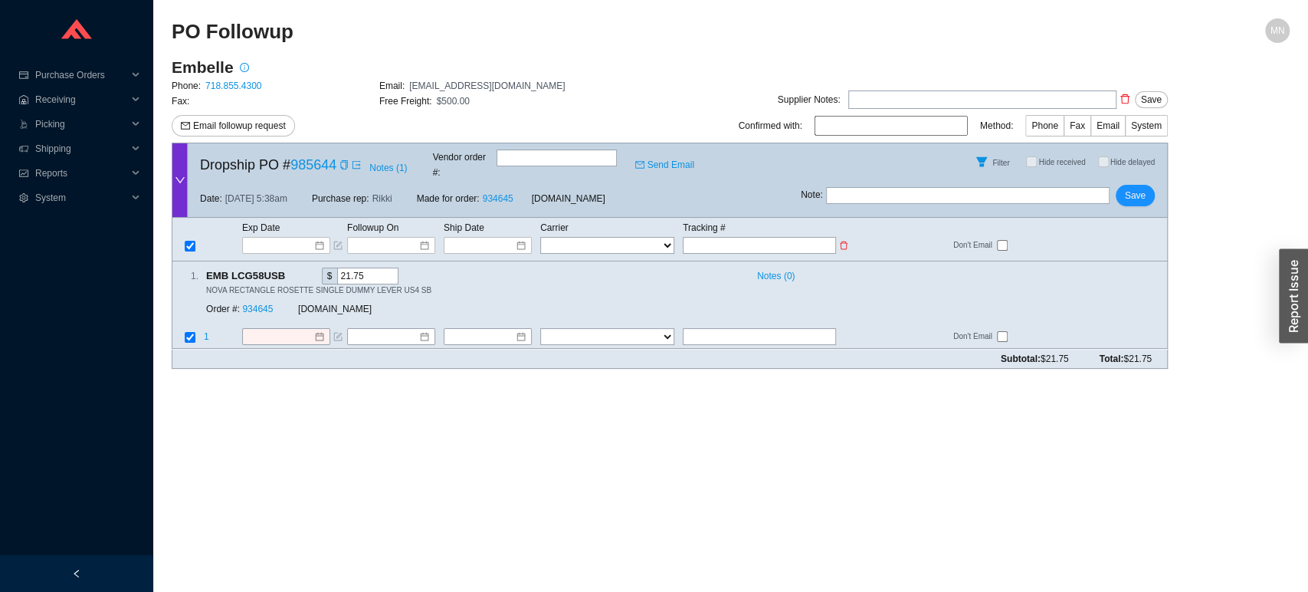
click at [720, 237] on input "text" at bounding box center [759, 245] width 153 height 17
paste input "392282072975"
type input "392282072975"
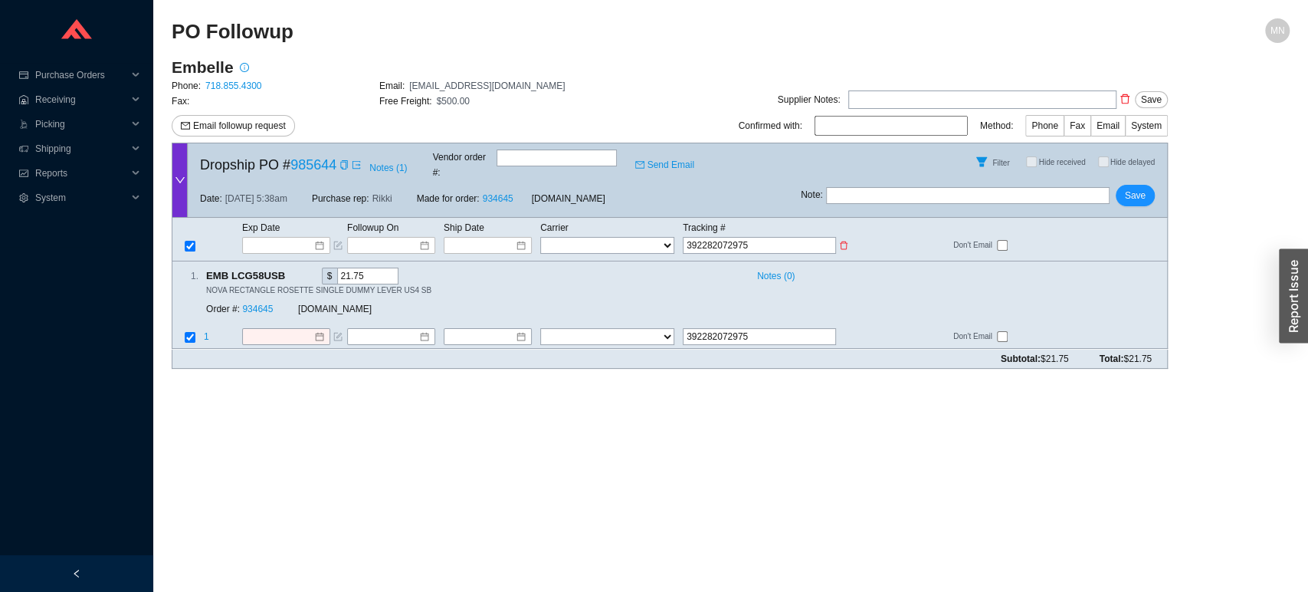
click at [600, 237] on select "FedEx UPS ---------------- 2 Day Transportation INC A&B Freight A. [PERSON_NAME…" at bounding box center [607, 245] width 134 height 17
select select "1"
click at [540, 237] on select "FedEx UPS ---------------- 2 Day Transportation INC A&B Freight A. [PERSON_NAME…" at bounding box center [607, 245] width 134 height 17
select select "1"
click at [489, 236] on td at bounding box center [491, 245] width 97 height 18
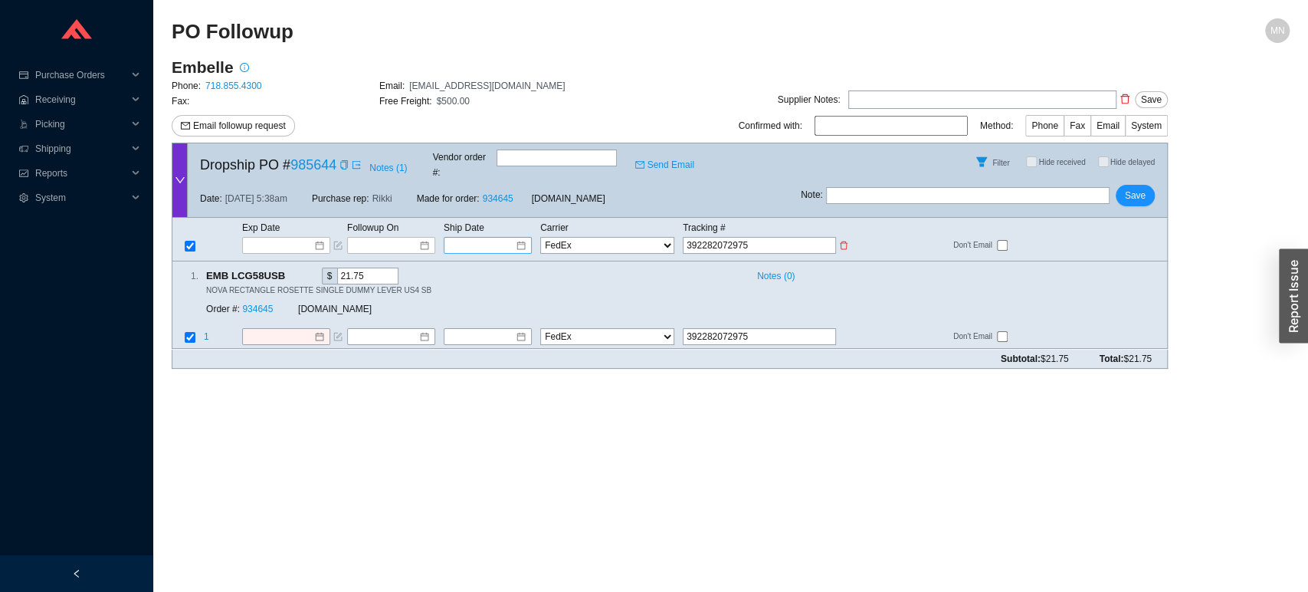
click at [488, 238] on input at bounding box center [482, 245] width 65 height 15
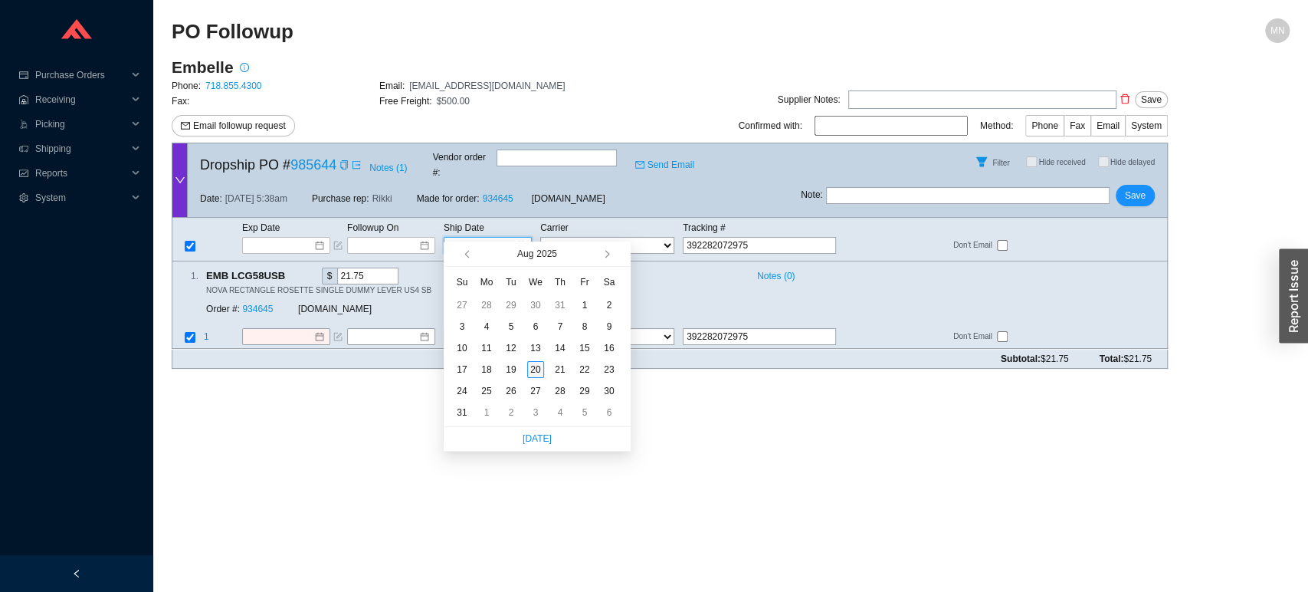
type input "[DATE]"
click at [537, 372] on div "20" at bounding box center [535, 369] width 17 height 17
type input "[DATE]"
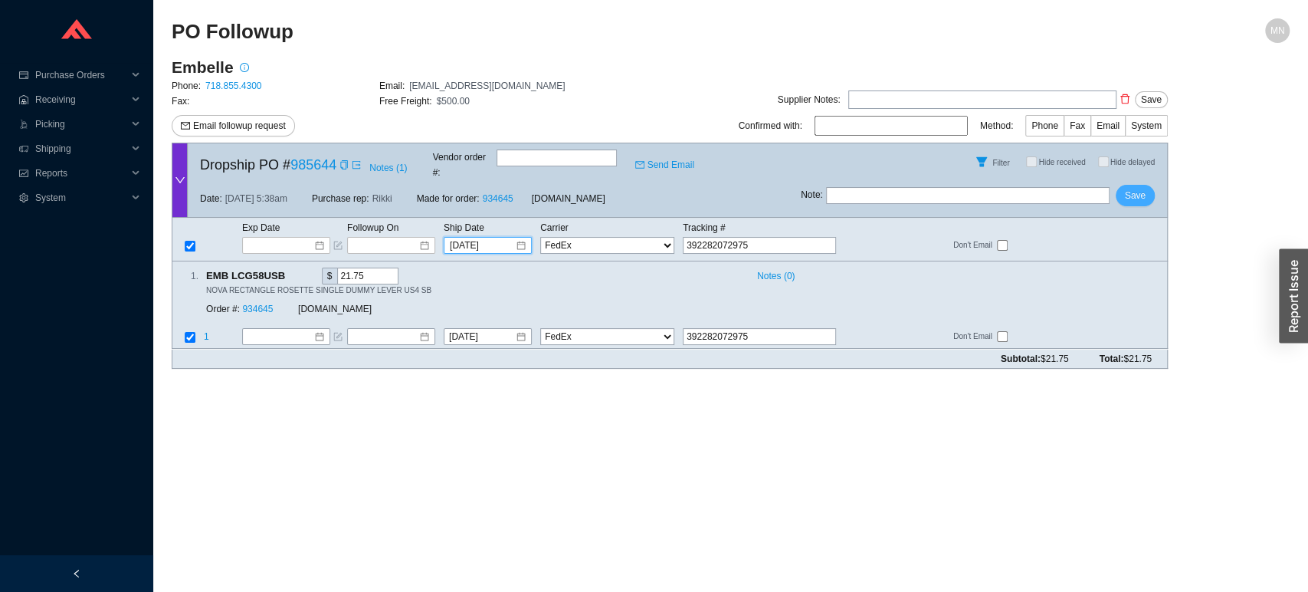
click at [1140, 188] on span "Save" at bounding box center [1135, 195] width 21 height 15
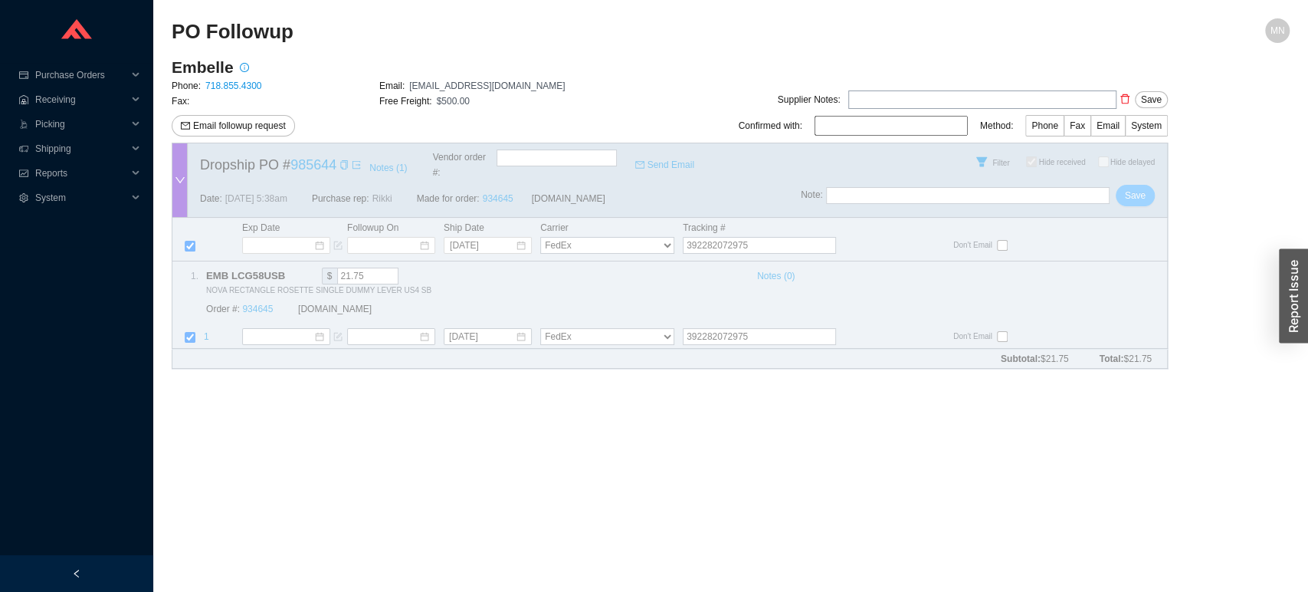
checkbox input "true"
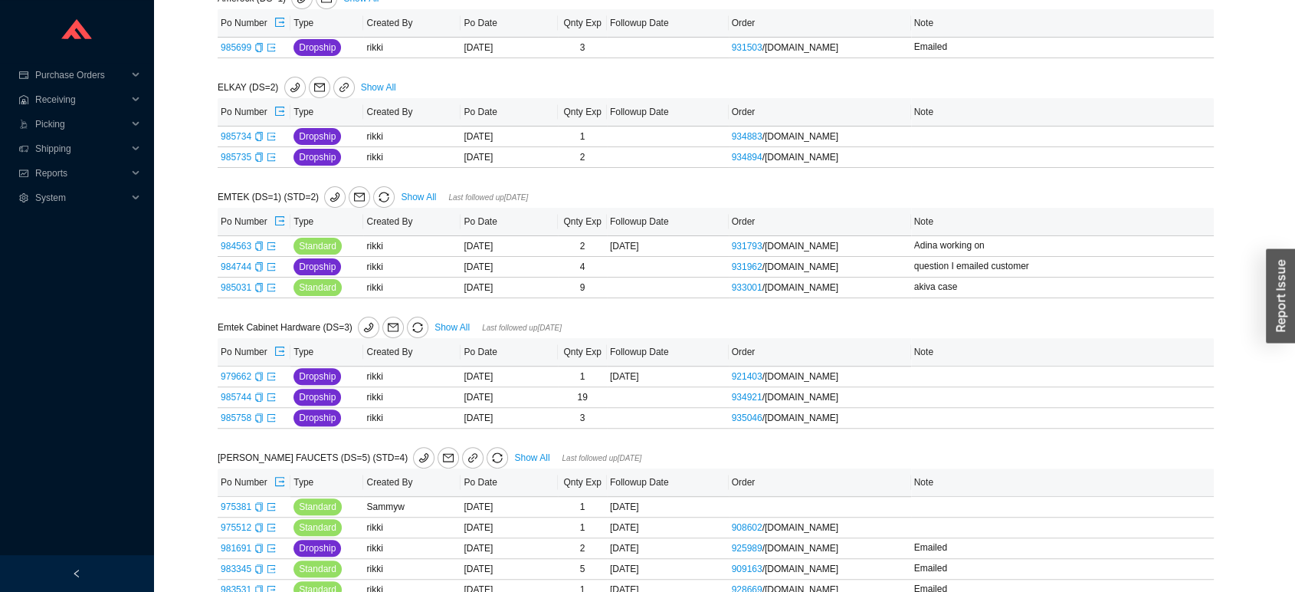
scroll to position [424, 0]
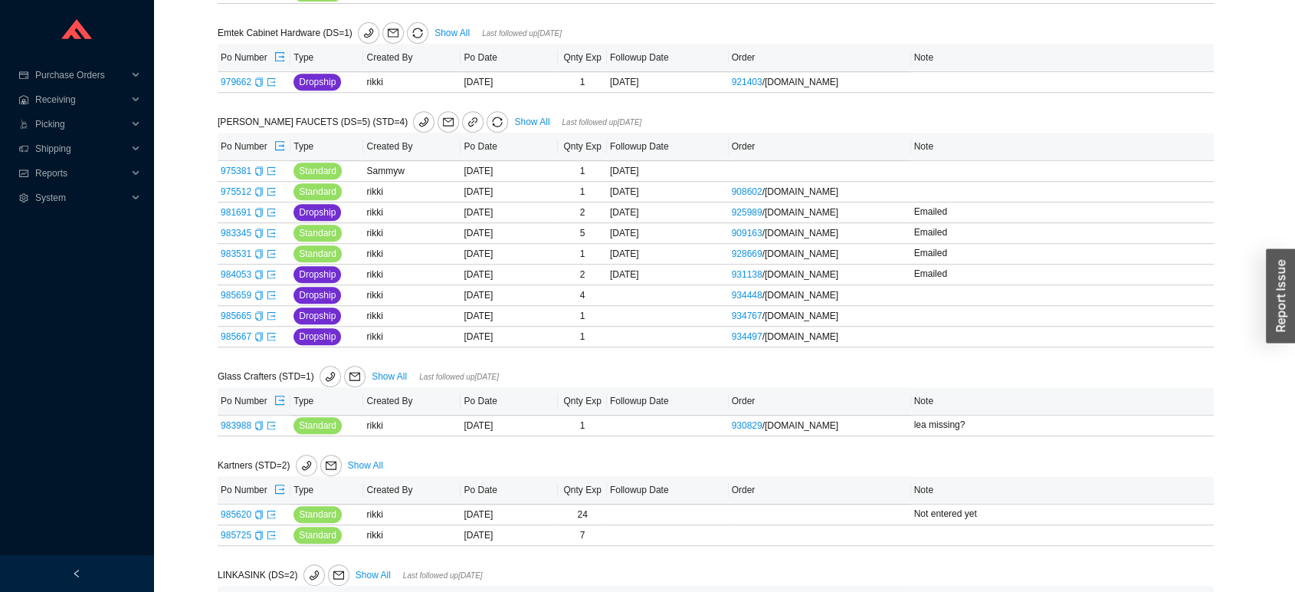
scroll to position [705, 0]
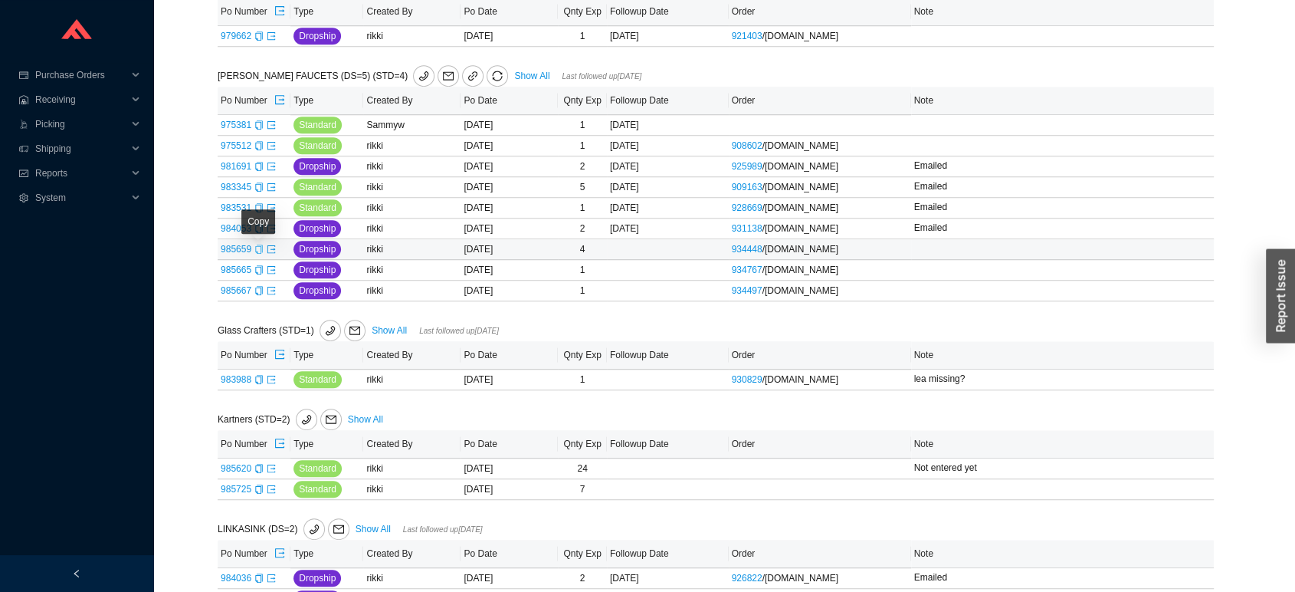
click at [260, 254] on icon "copy" at bounding box center [258, 248] width 7 height 9
click at [271, 254] on icon "export" at bounding box center [271, 248] width 9 height 9
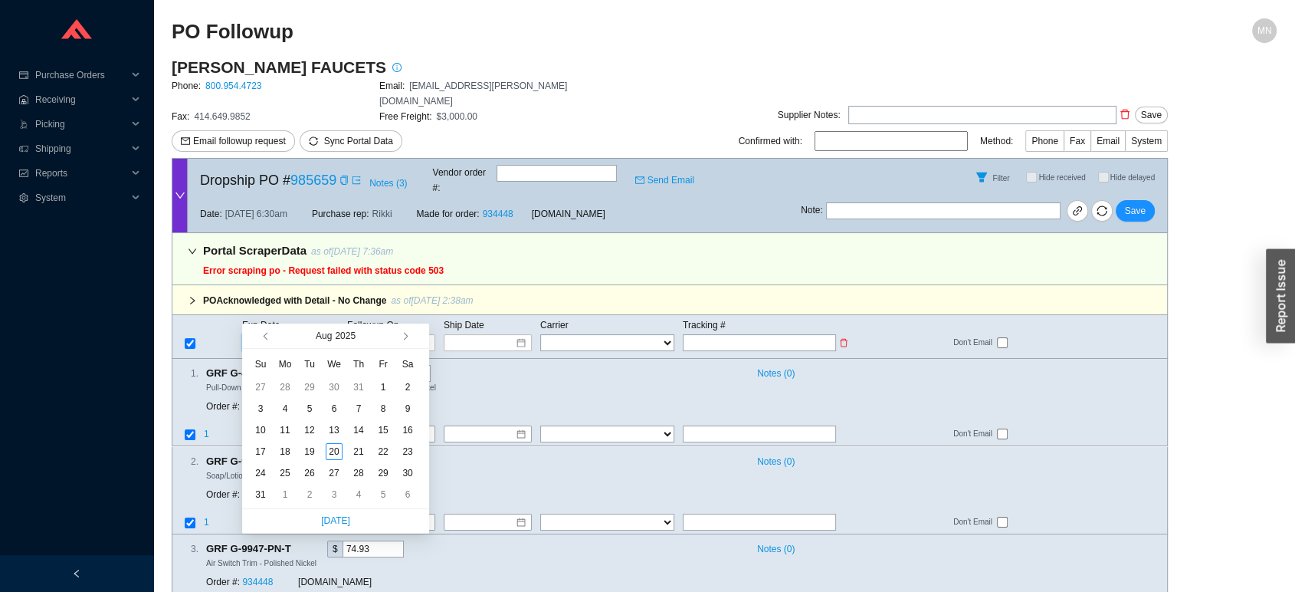
click at [284, 335] on input at bounding box center [280, 342] width 65 height 15
type input "[DATE]"
click at [377, 452] on div "22" at bounding box center [383, 451] width 17 height 17
type input "[DATE]"
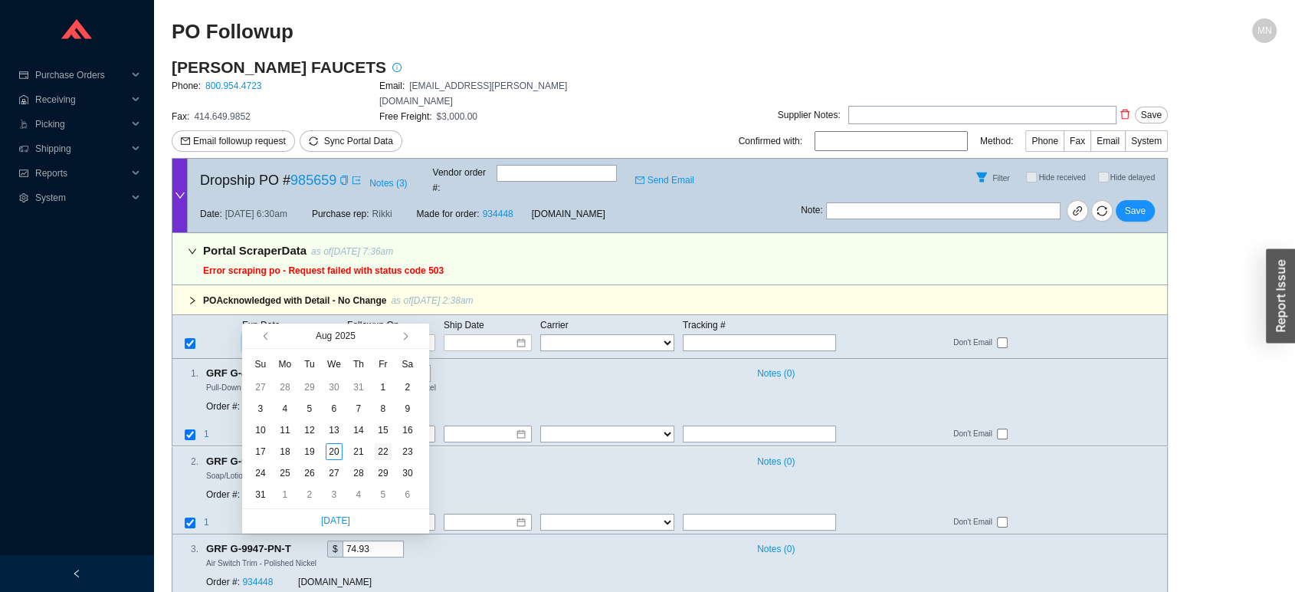
type input "[DATE]"
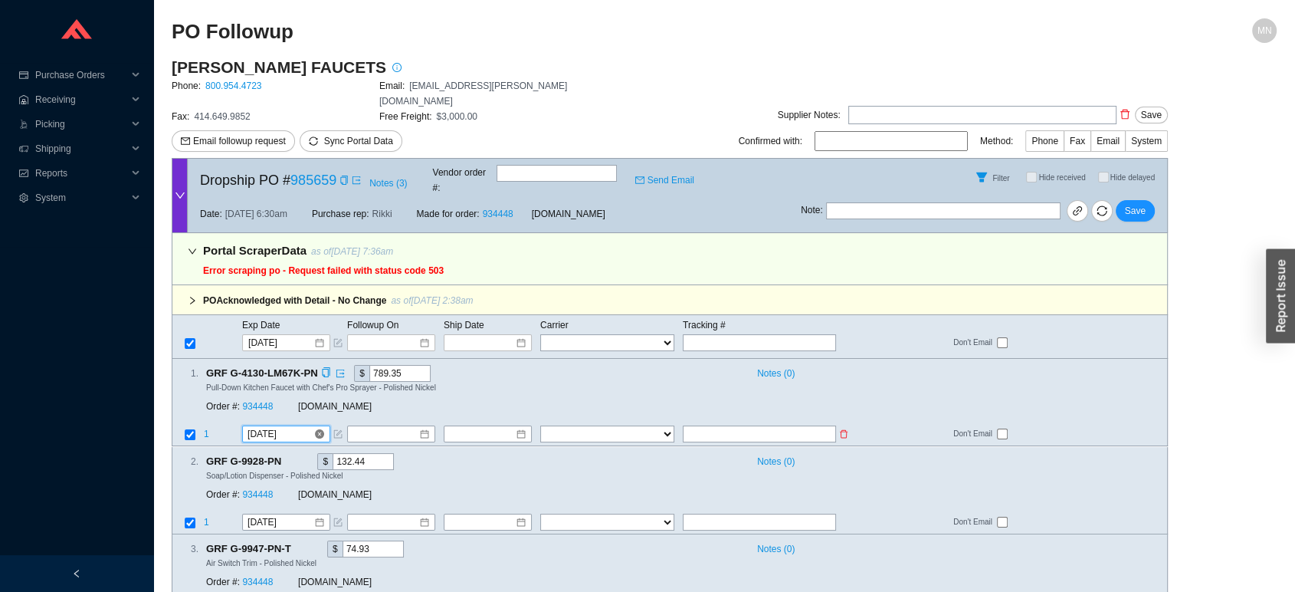
click at [296, 427] on input "[DATE]" at bounding box center [281, 434] width 66 height 15
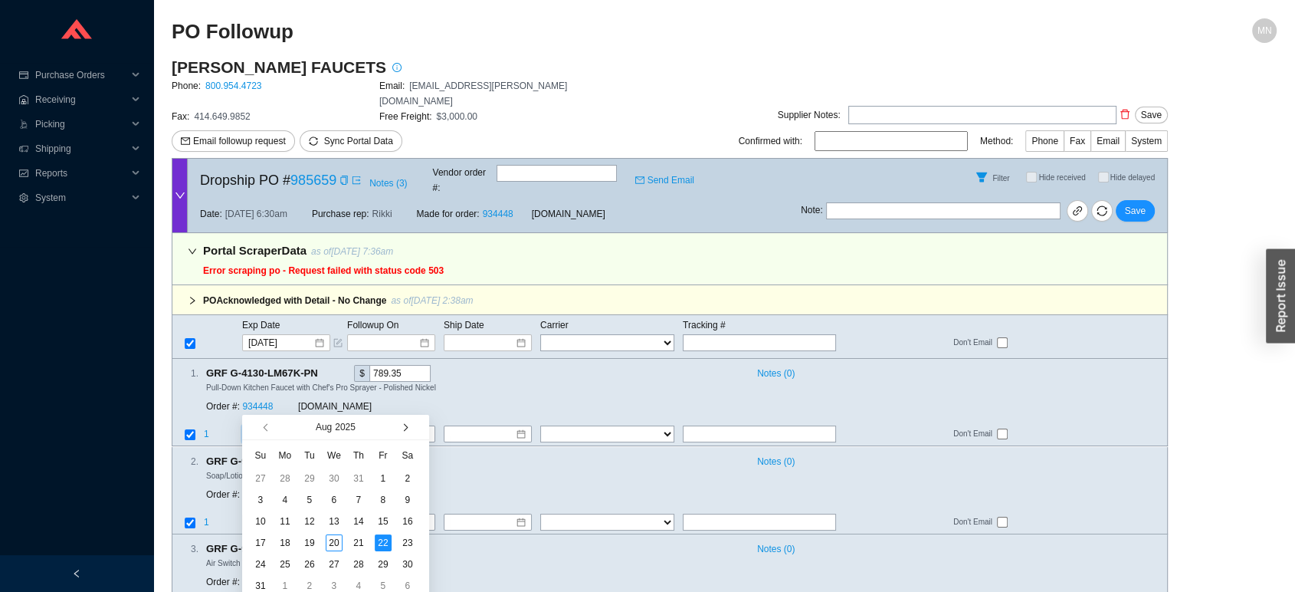
click at [403, 428] on span "button" at bounding box center [404, 428] width 8 height 8
type input "[DATE]"
click at [284, 539] on div "20" at bounding box center [285, 542] width 17 height 17
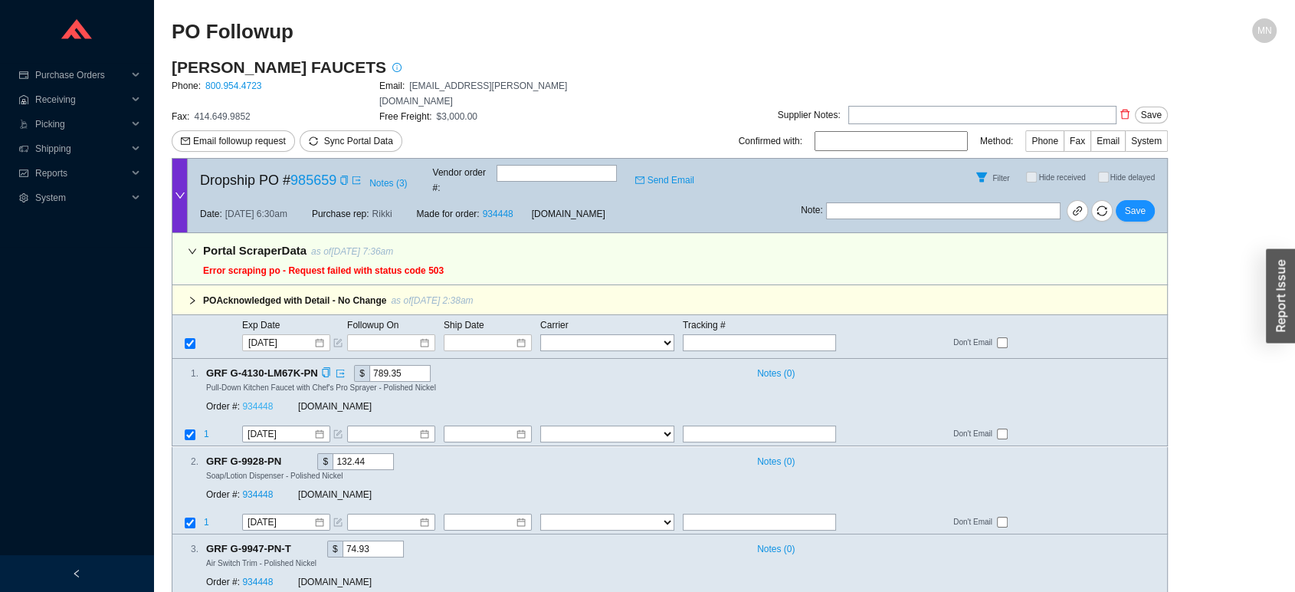
click at [267, 402] on link "934448" at bounding box center [257, 407] width 31 height 11
click at [1131, 203] on span "Save" at bounding box center [1135, 210] width 21 height 15
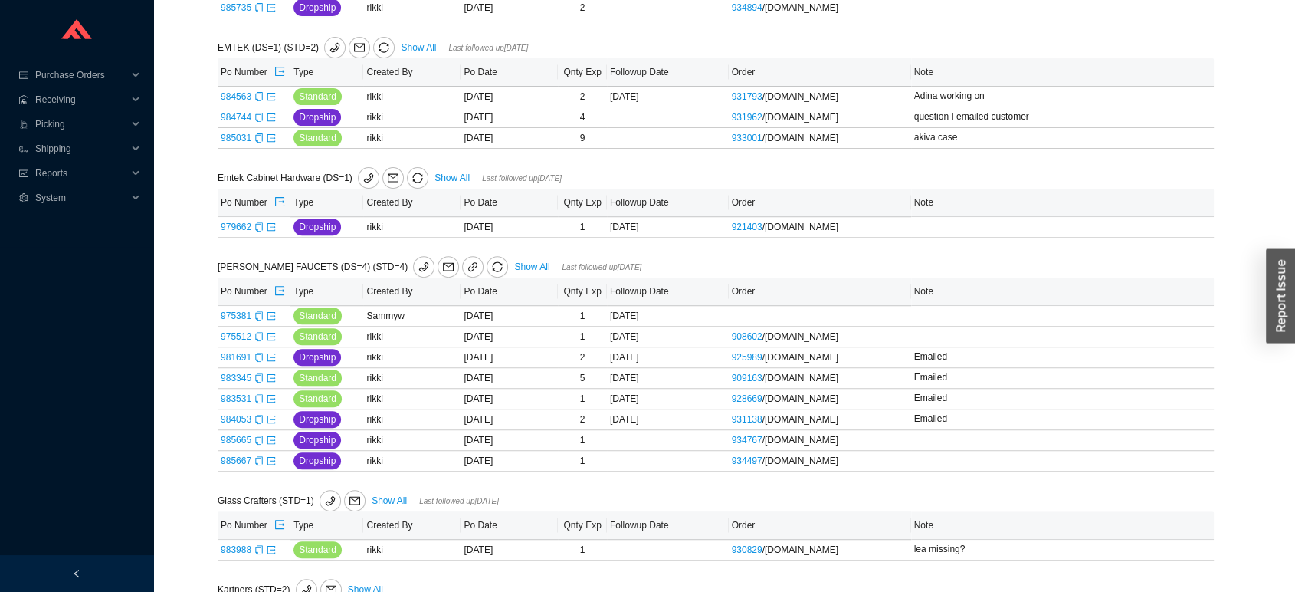
scroll to position [552, 0]
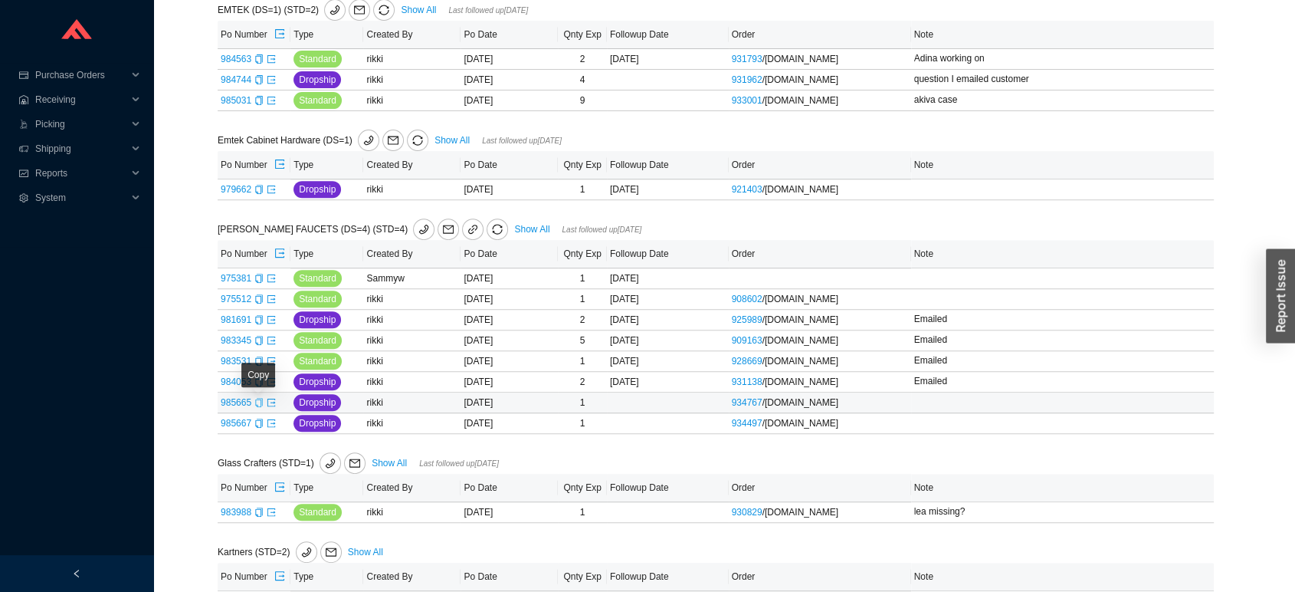
click at [257, 407] on icon "copy" at bounding box center [258, 402] width 7 height 9
click at [272, 407] on icon "export" at bounding box center [271, 402] width 9 height 9
click at [252, 428] on span "985667" at bounding box center [242, 423] width 43 height 11
click at [263, 434] on td "985667" at bounding box center [254, 423] width 73 height 21
click at [254, 421] on div "Copy" at bounding box center [258, 422] width 9 height 15
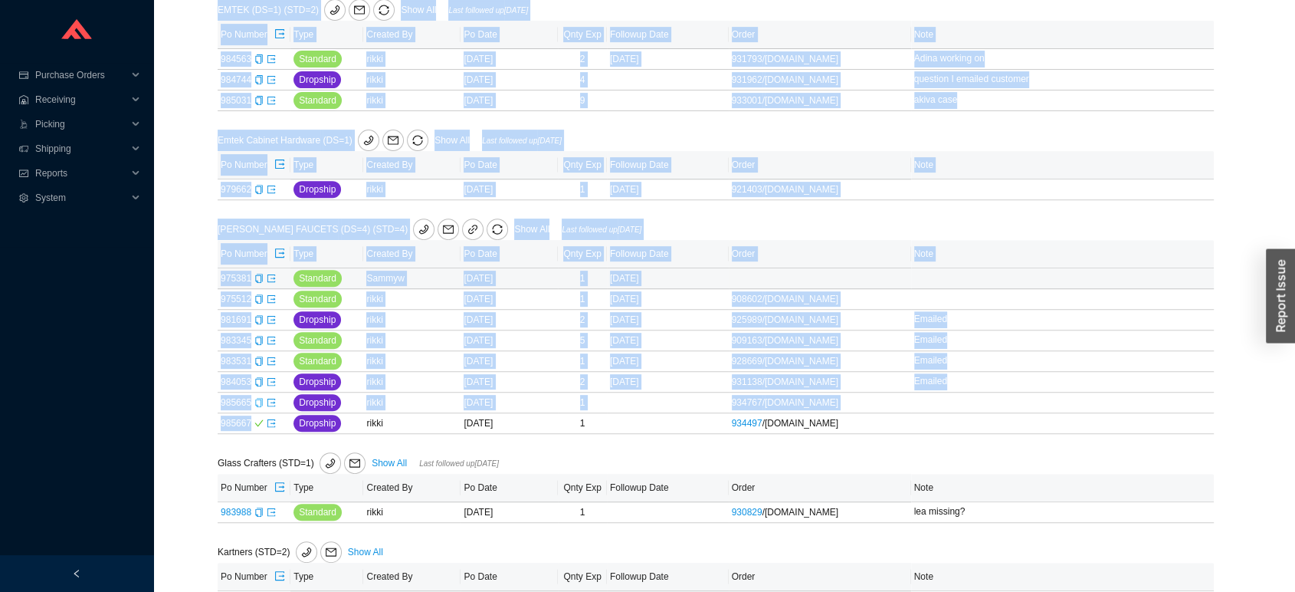
scroll to position [0, 0]
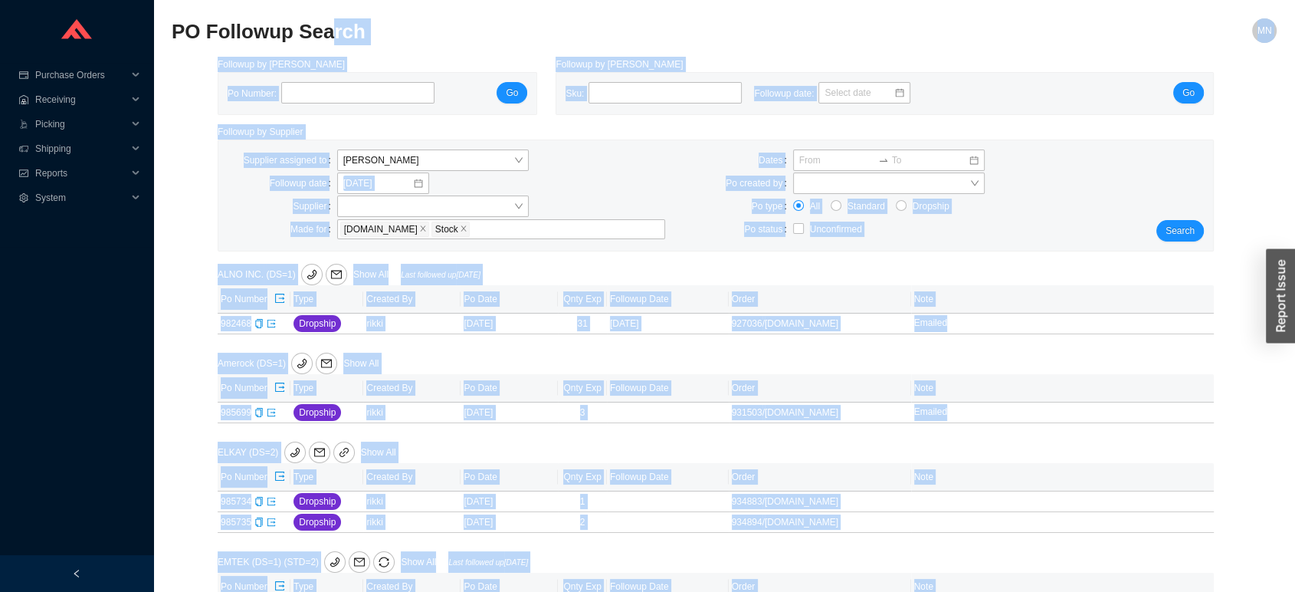
drag, startPoint x: 254, startPoint y: 421, endPoint x: 319, endPoint y: -96, distance: 520.5
click at [319, 0] on html "Purchase Orders .warehouse_svg__a{fill:none;stroke:currentColor;stroke-linecap:…" at bounding box center [647, 296] width 1295 height 592
click at [461, 80] on div "Po Number: Go" at bounding box center [377, 93] width 318 height 41
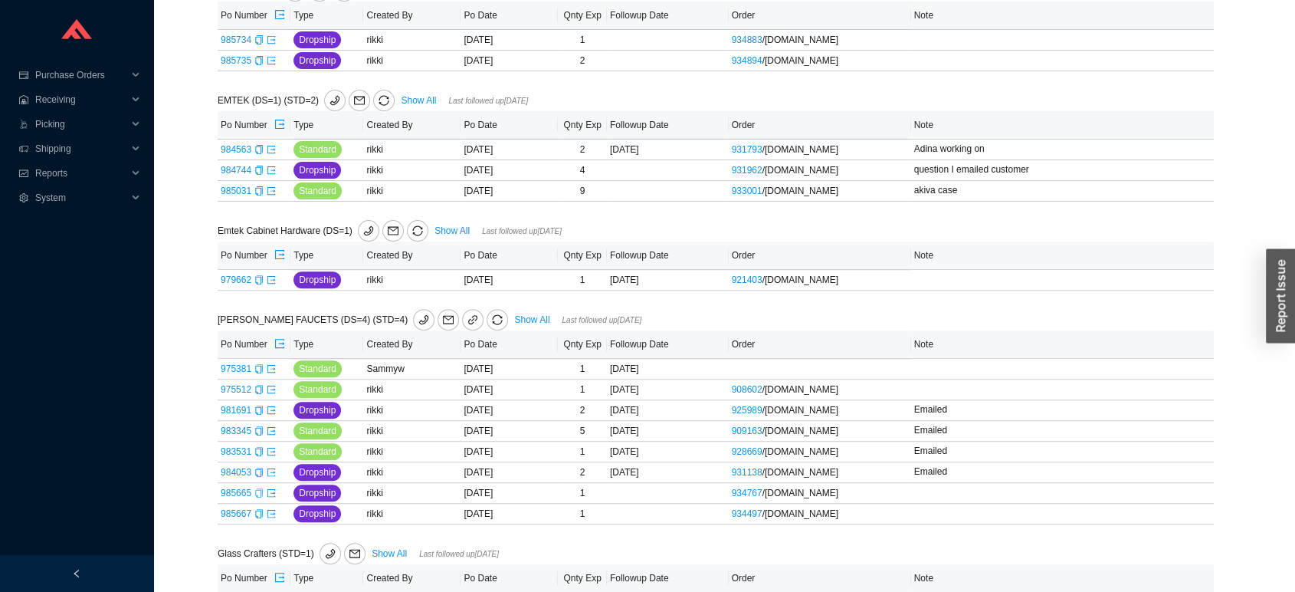
scroll to position [466, 0]
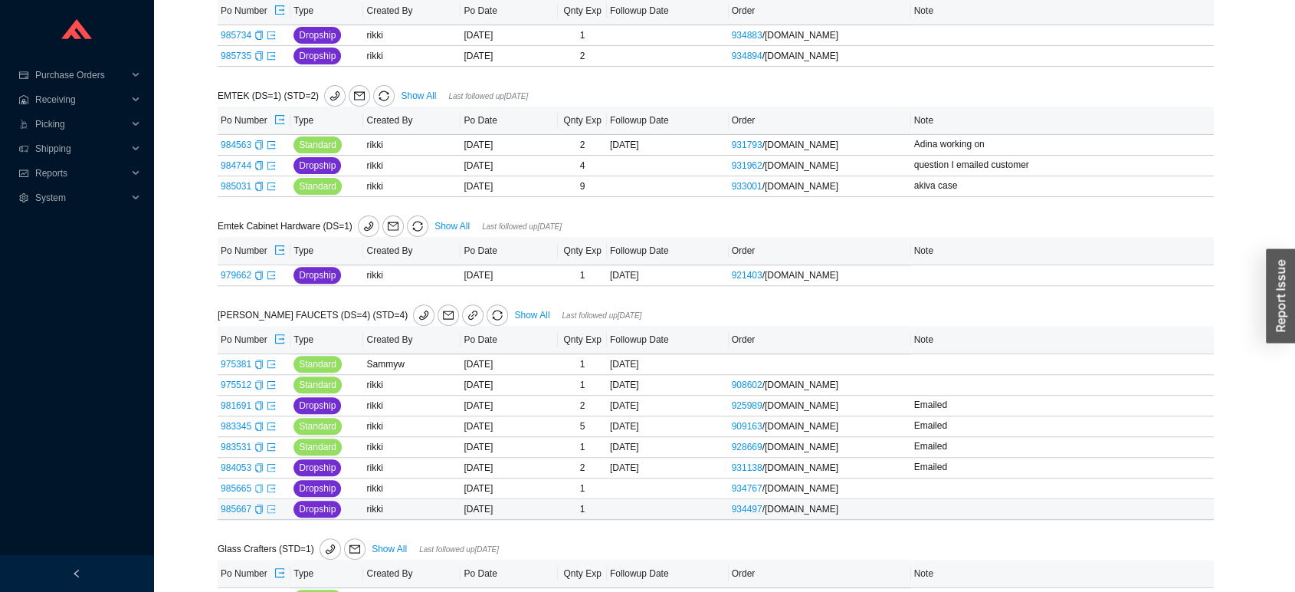
click at [267, 513] on icon "export" at bounding box center [271, 508] width 9 height 9
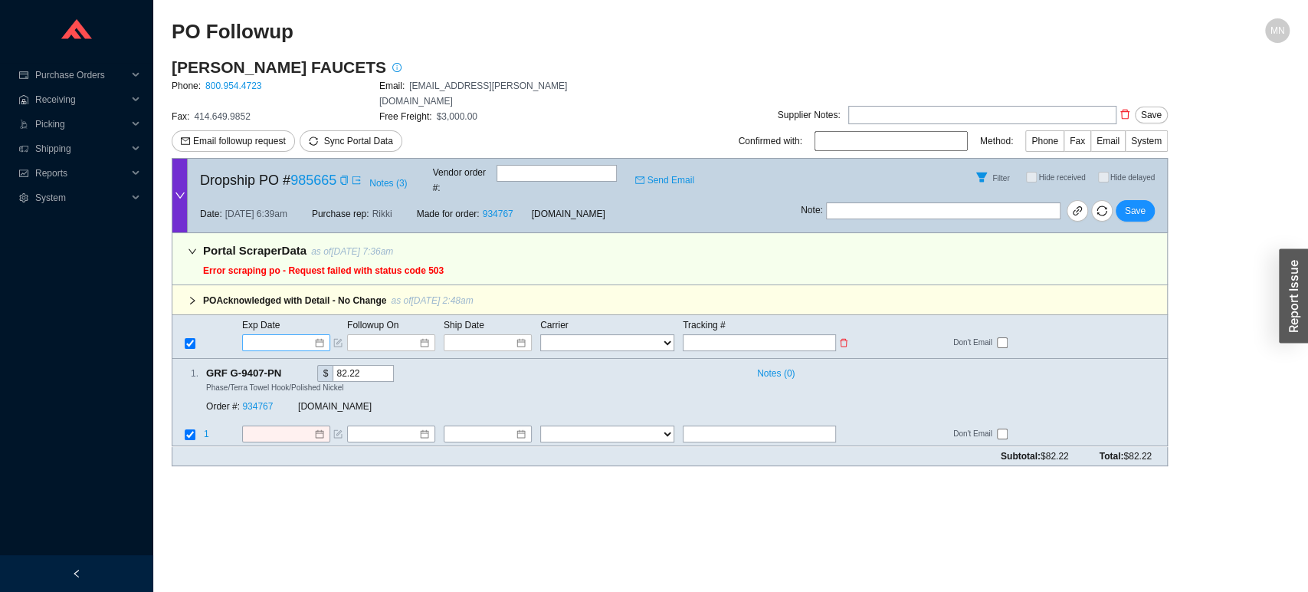
click at [300, 335] on input at bounding box center [280, 342] width 65 height 15
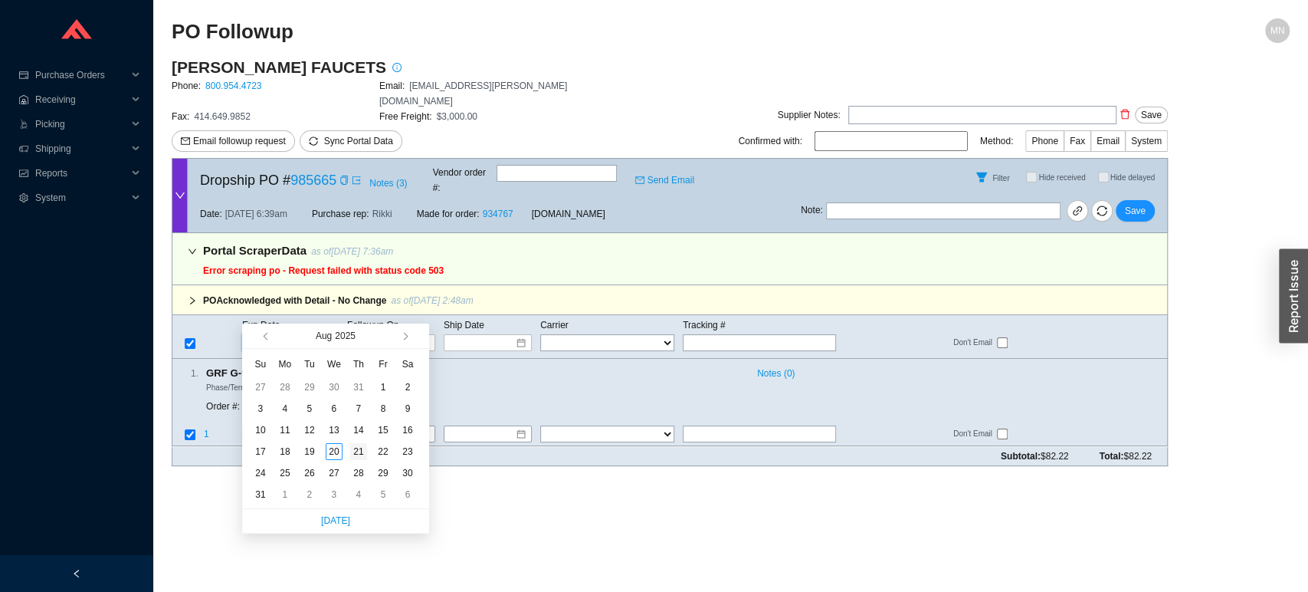
type input "[DATE]"
click at [360, 448] on div "21" at bounding box center [358, 451] width 17 height 17
type input "[DATE]"
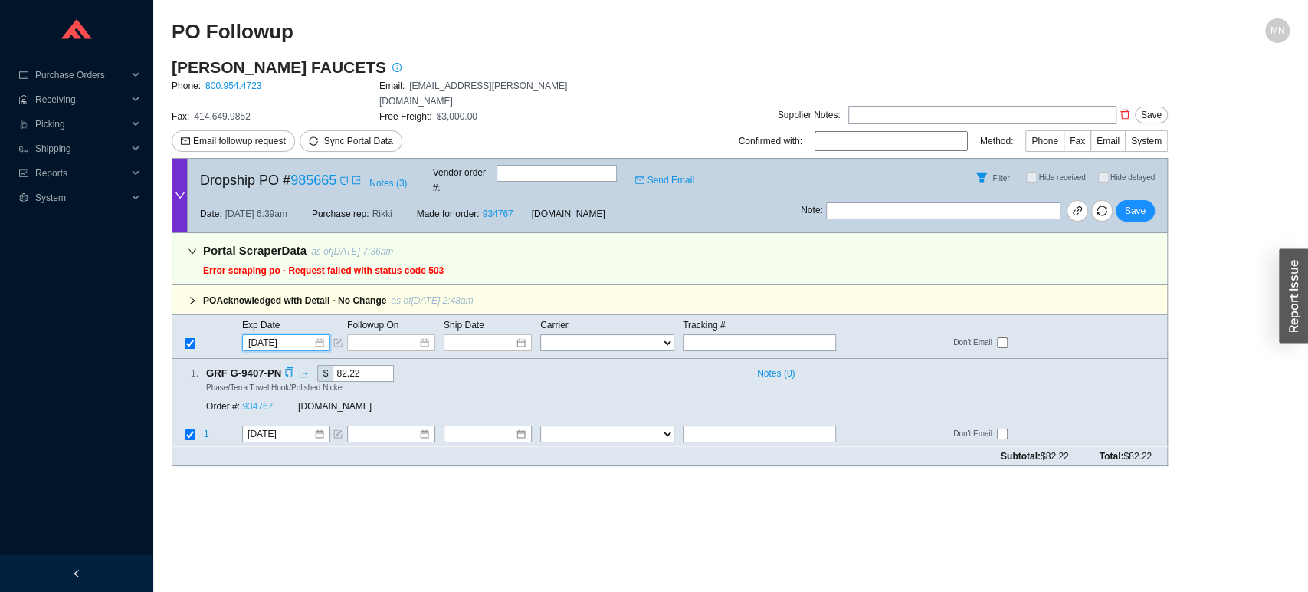
click at [266, 402] on link "934767" at bounding box center [257, 407] width 31 height 11
click at [1151, 200] on button "Save" at bounding box center [1135, 210] width 39 height 21
click at [287, 335] on input at bounding box center [280, 342] width 65 height 15
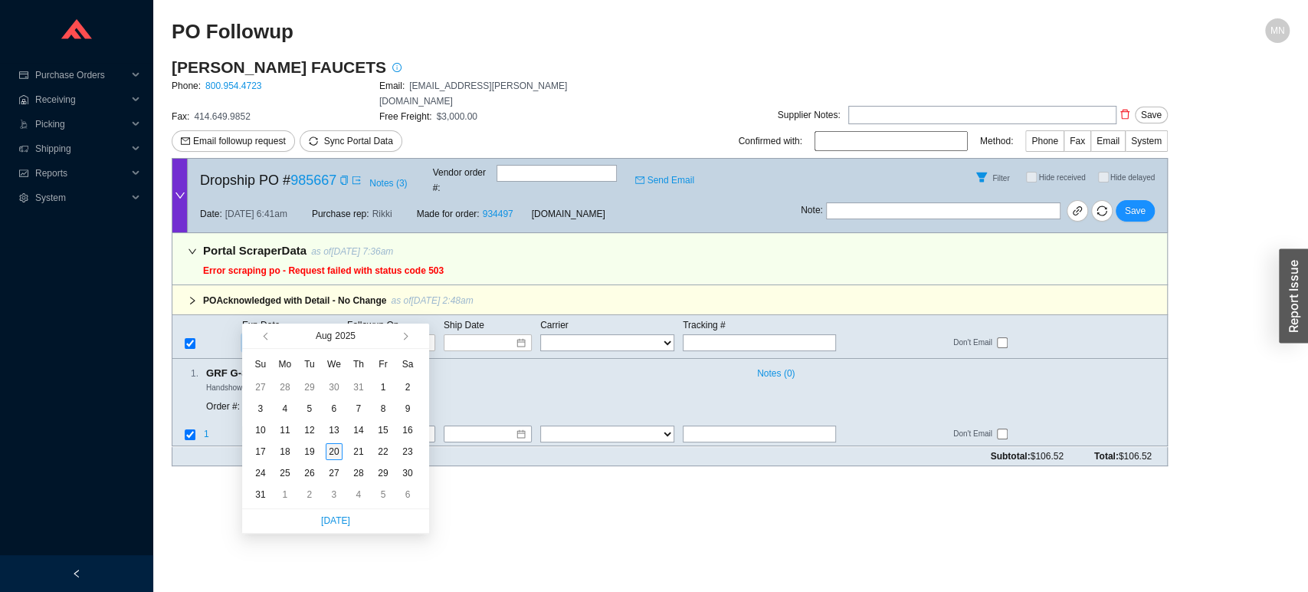
type input "[DATE]"
click at [333, 446] on div "20" at bounding box center [334, 451] width 17 height 17
type input "[DATE]"
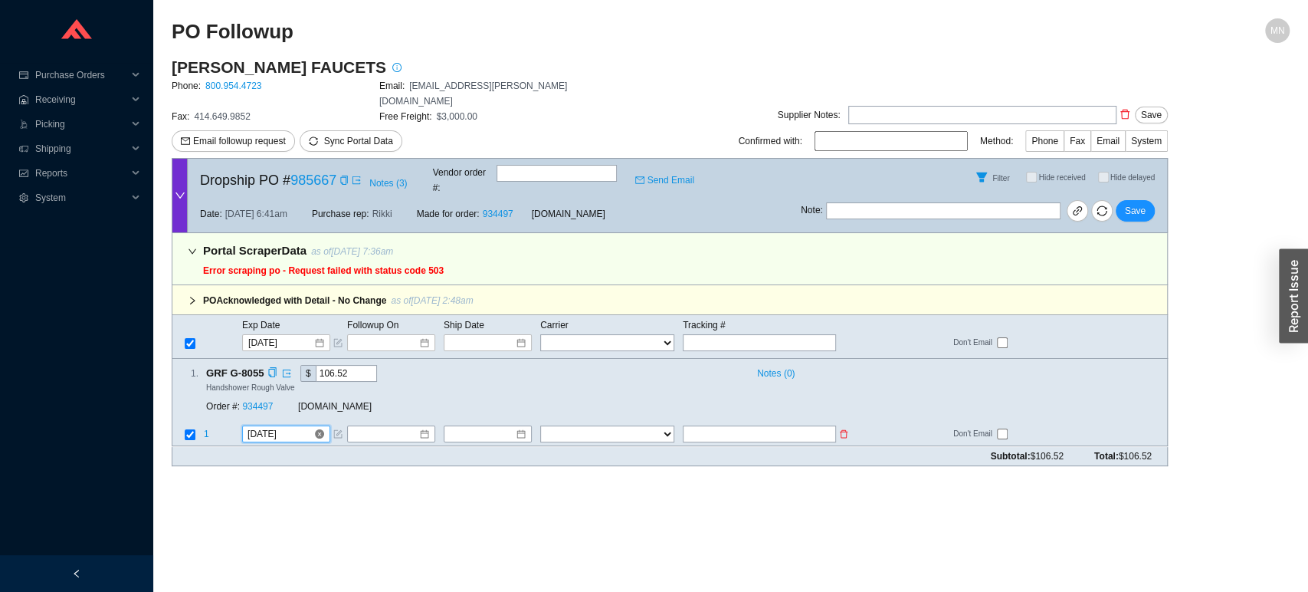
click at [293, 427] on input "[DATE]" at bounding box center [281, 434] width 66 height 15
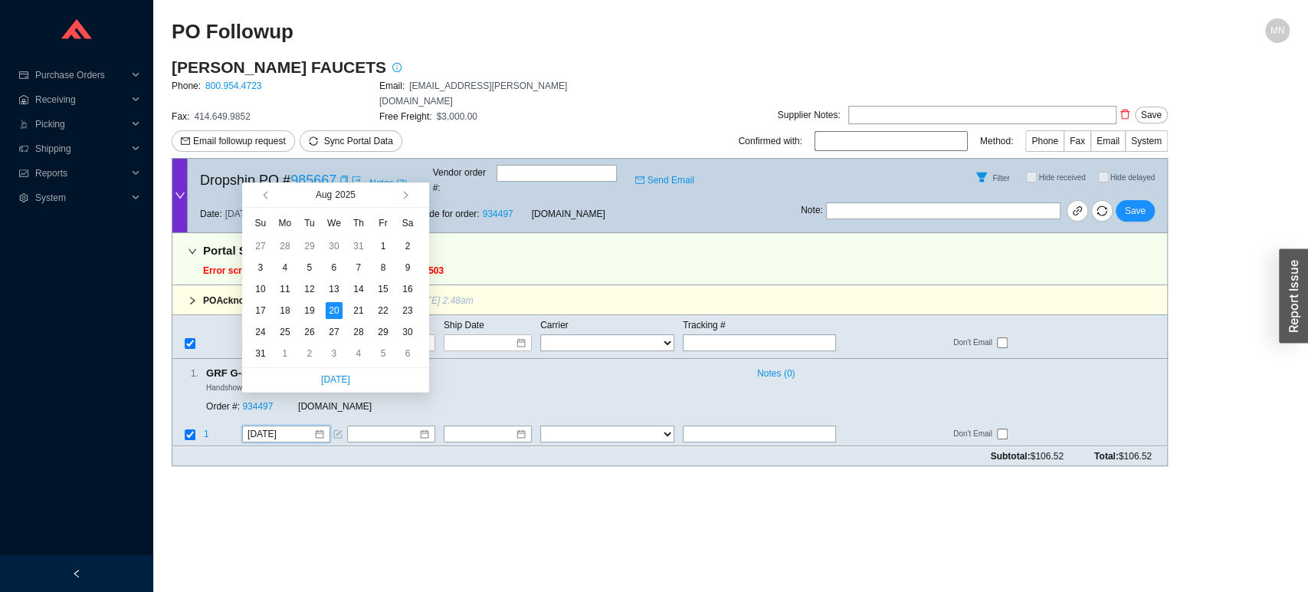
click at [489, 393] on div "Order #: 934497 [DOMAIN_NAME]" at bounding box center [416, 407] width 421 height 28
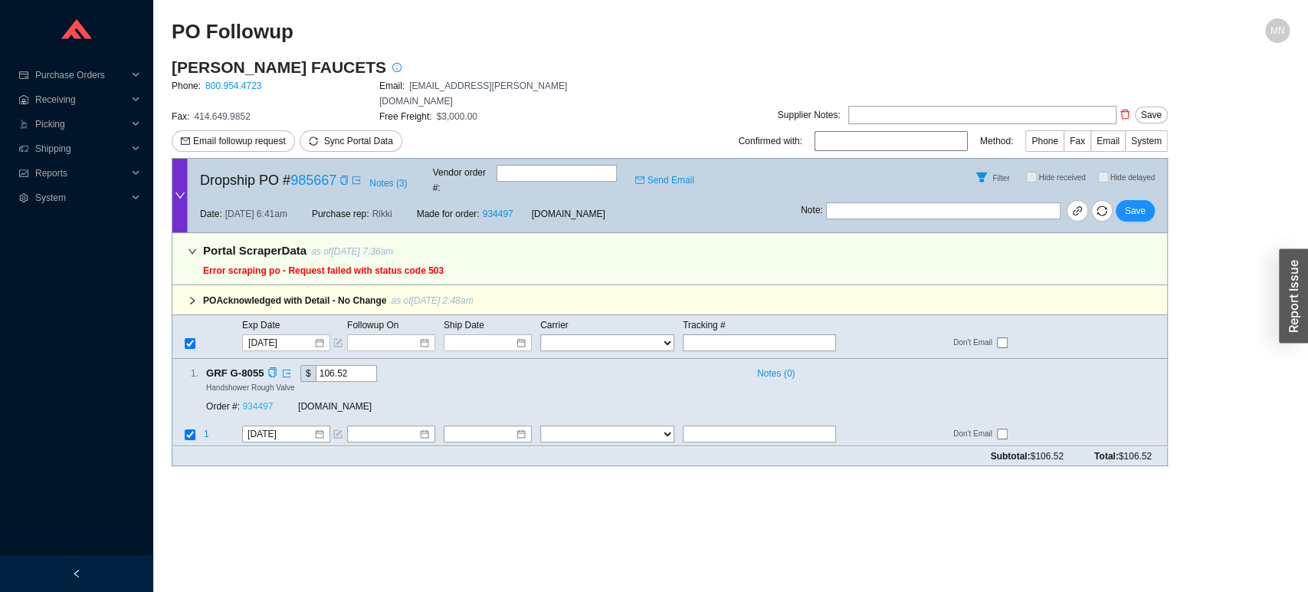
click at [263, 402] on link "934497" at bounding box center [257, 407] width 31 height 11
click at [1133, 203] on span "Save" at bounding box center [1135, 210] width 21 height 15
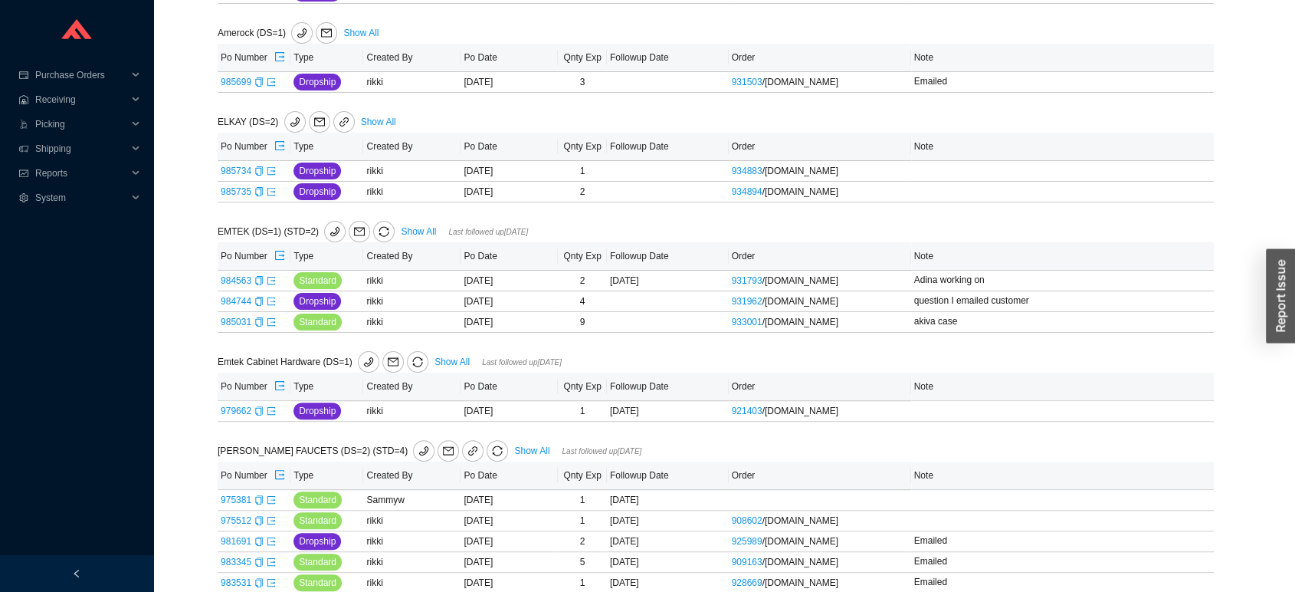
scroll to position [337, 0]
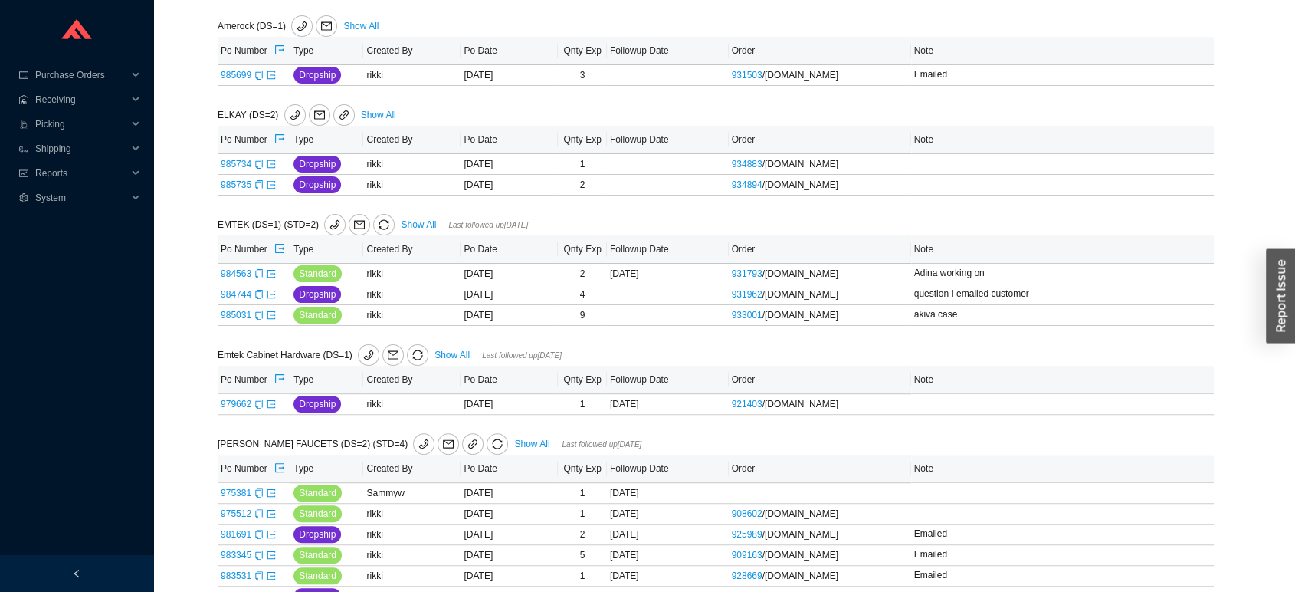
drag, startPoint x: 1283, startPoint y: 169, endPoint x: 1303, endPoint y: 176, distance: 22.1
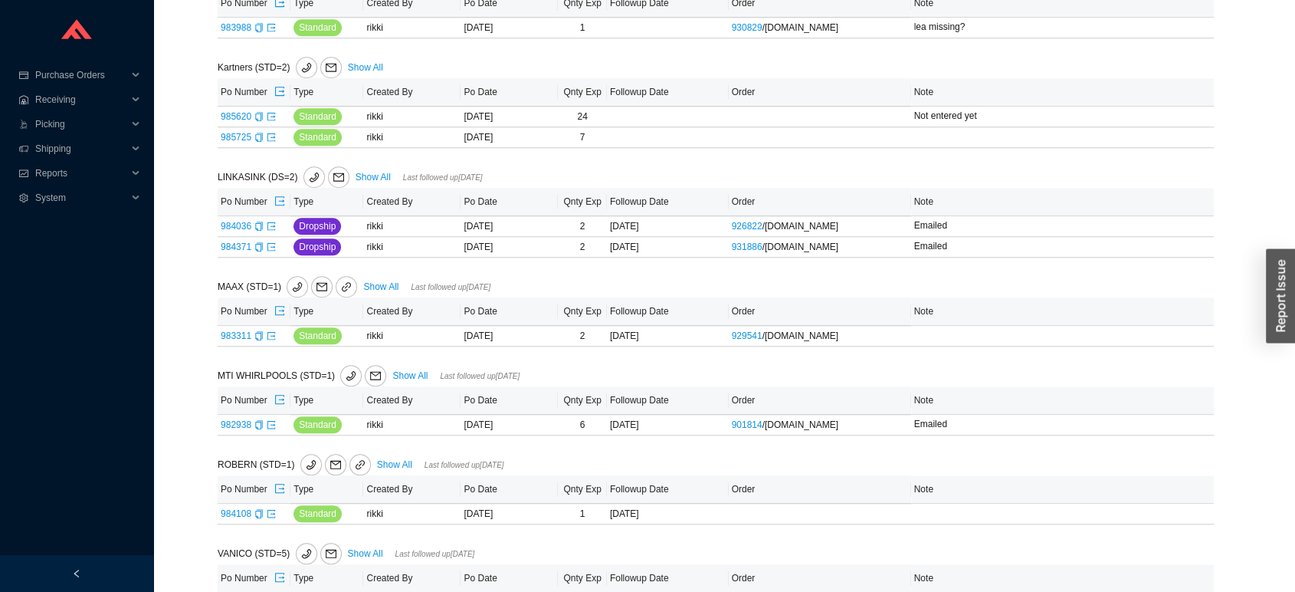
scroll to position [1001, 0]
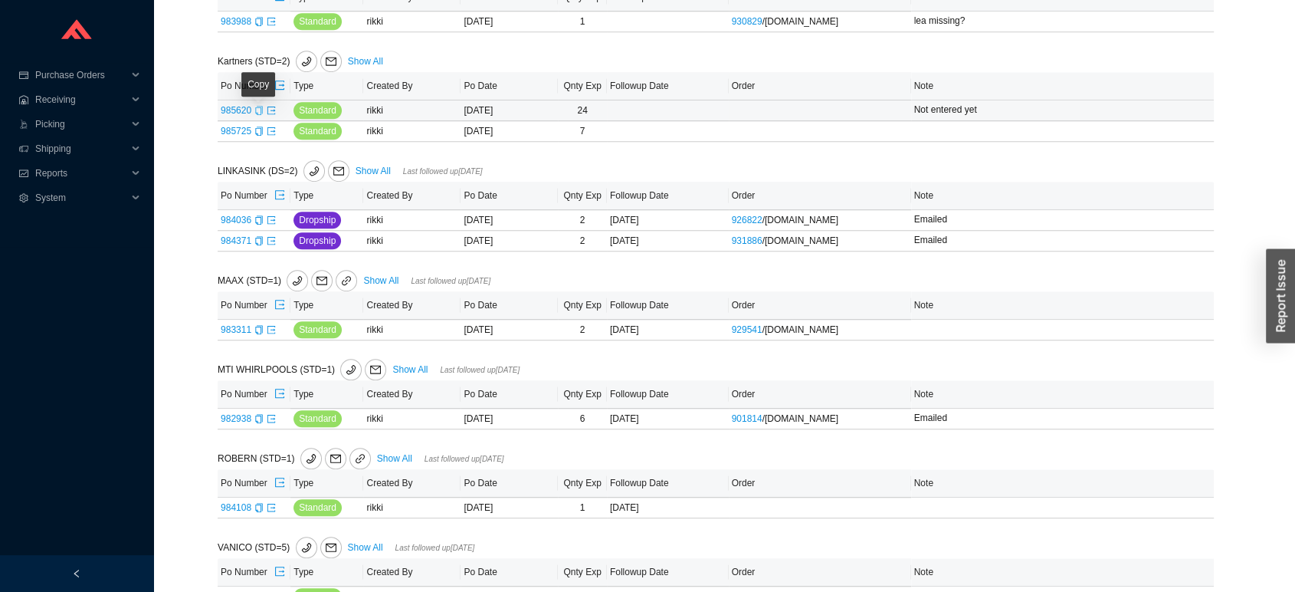
click at [257, 115] on icon "copy" at bounding box center [258, 110] width 9 height 9
click at [273, 115] on icon "export" at bounding box center [271, 110] width 9 height 9
click at [257, 136] on icon "copy" at bounding box center [258, 130] width 9 height 9
click at [267, 136] on icon "export" at bounding box center [271, 130] width 9 height 9
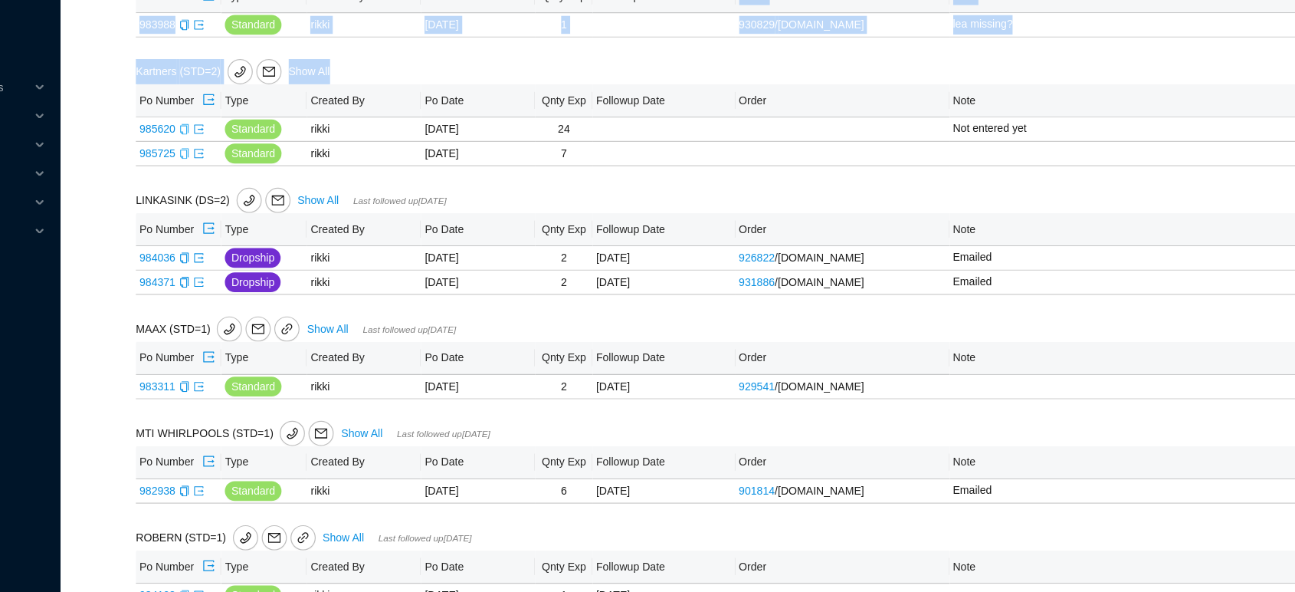
drag, startPoint x: 692, startPoint y: 18, endPoint x: 664, endPoint y: 71, distance: 59.6
click at [664, 71] on div "ALNO INC. (DS=1) Show All Last followed up 07/15/2025 Po Number Type Created By…" at bounding box center [716, 120] width 996 height 1714
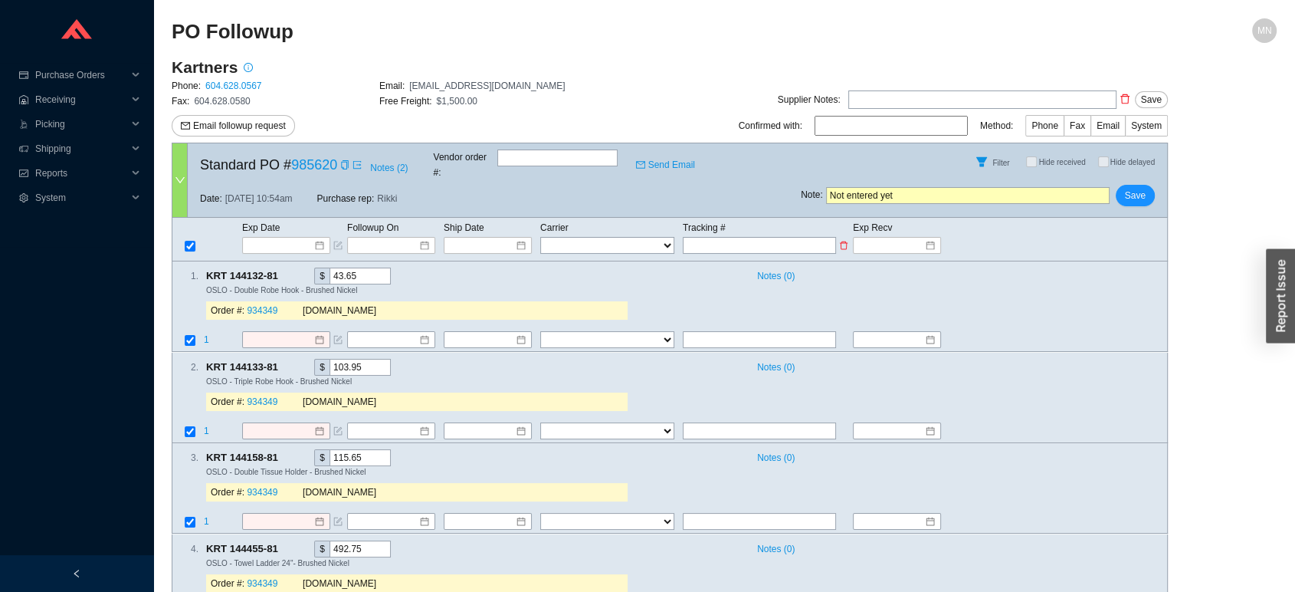
click at [739, 237] on input "text" at bounding box center [759, 245] width 153 height 17
paste input "1ZH4B1130350032619"
type input "1ZH4B1130350032619"
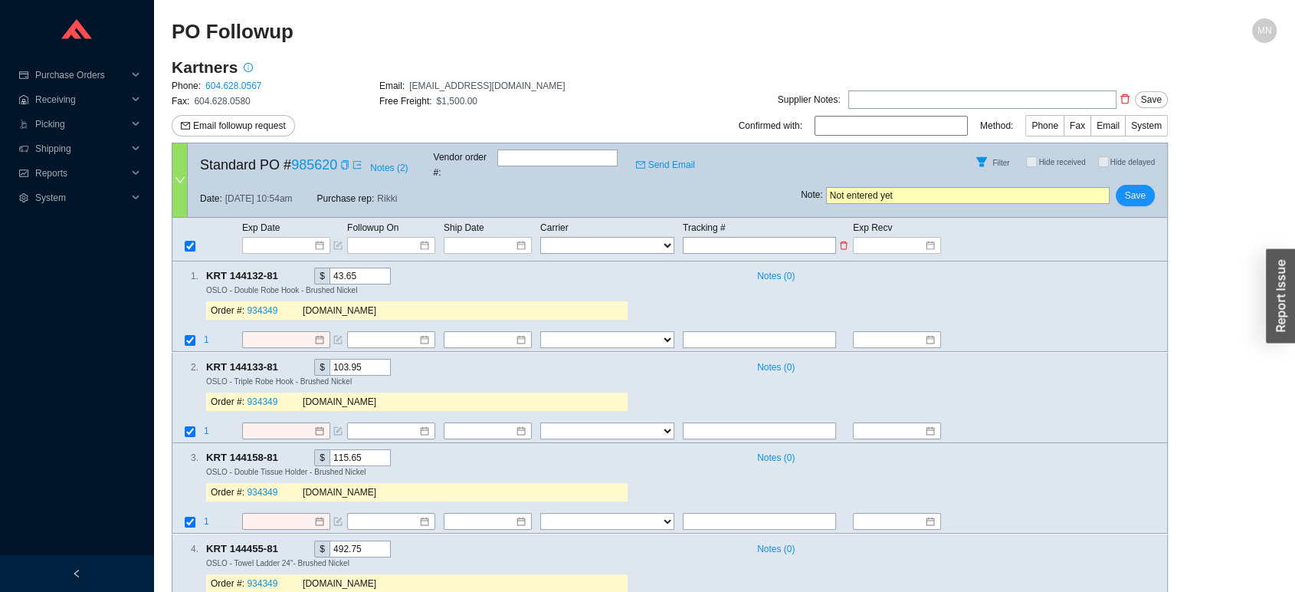
type input "1ZH4B1130350032619"
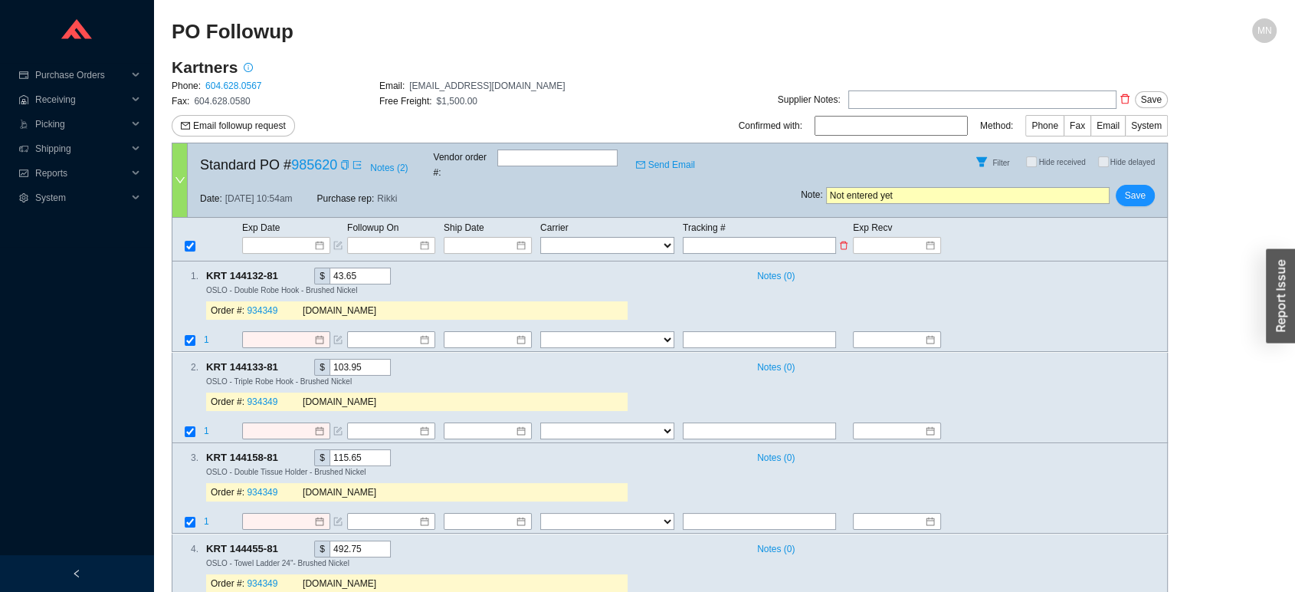
type input "1ZH4B1130350032619"
click at [619, 237] on select "FedEx UPS ---------------- 2 Day Transportation INC A&B Freight A. Duie Pyle AA…" at bounding box center [607, 245] width 134 height 17
select select "2"
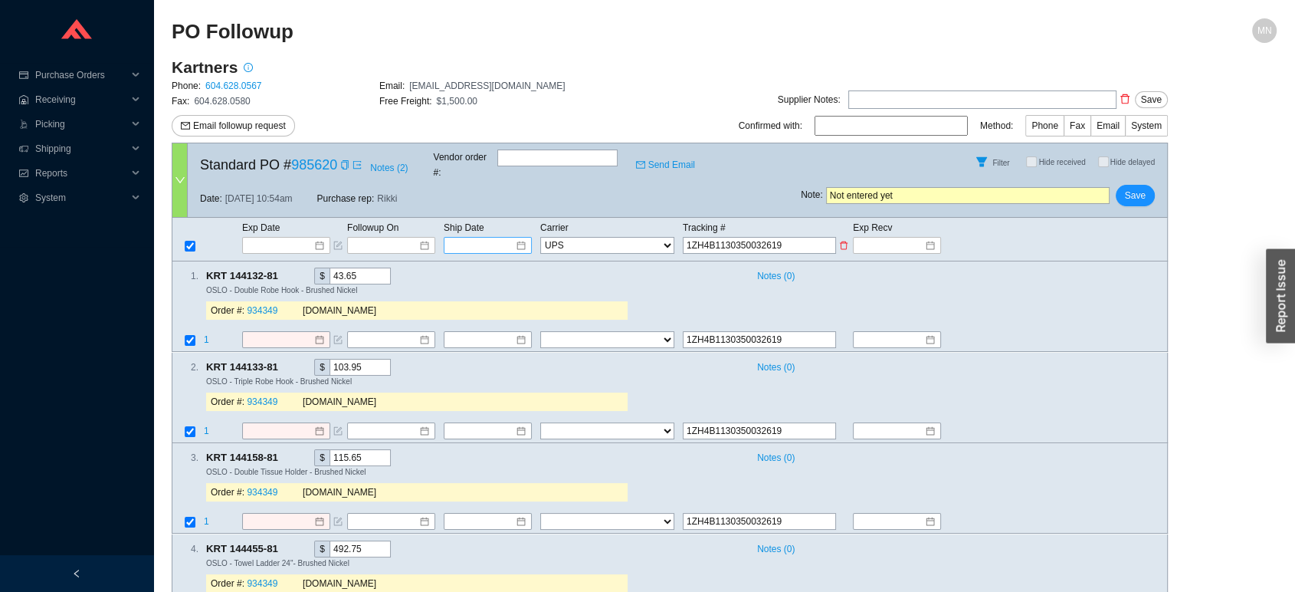
select select "2"
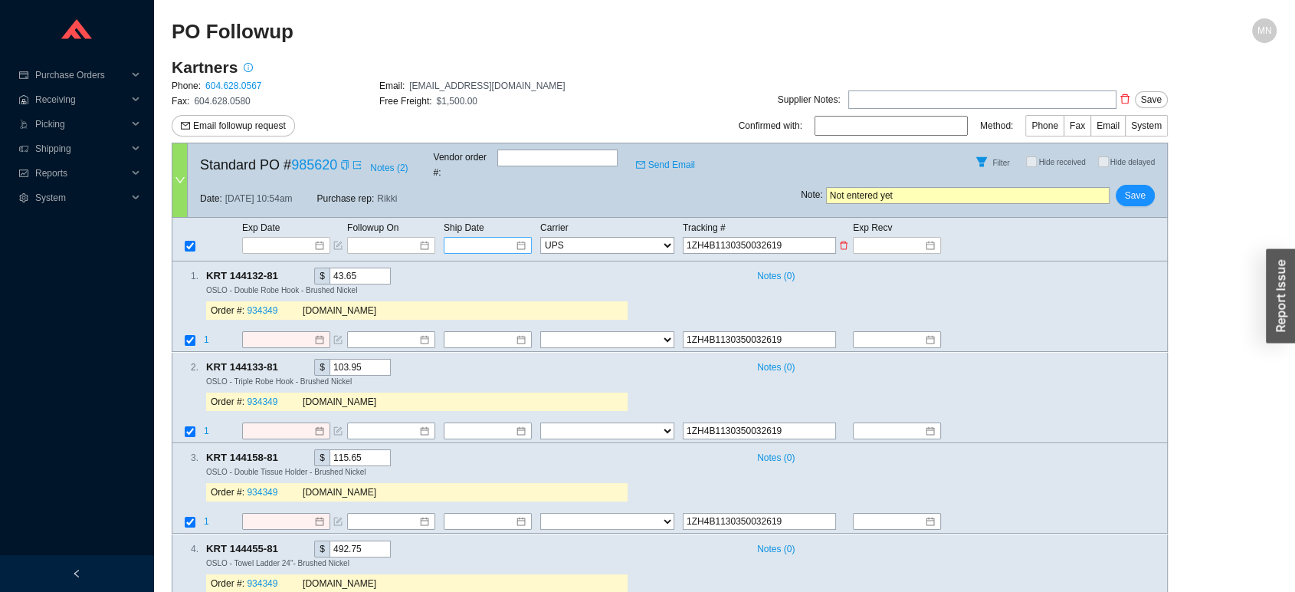
select select "2"
click at [490, 238] on input at bounding box center [482, 245] width 65 height 15
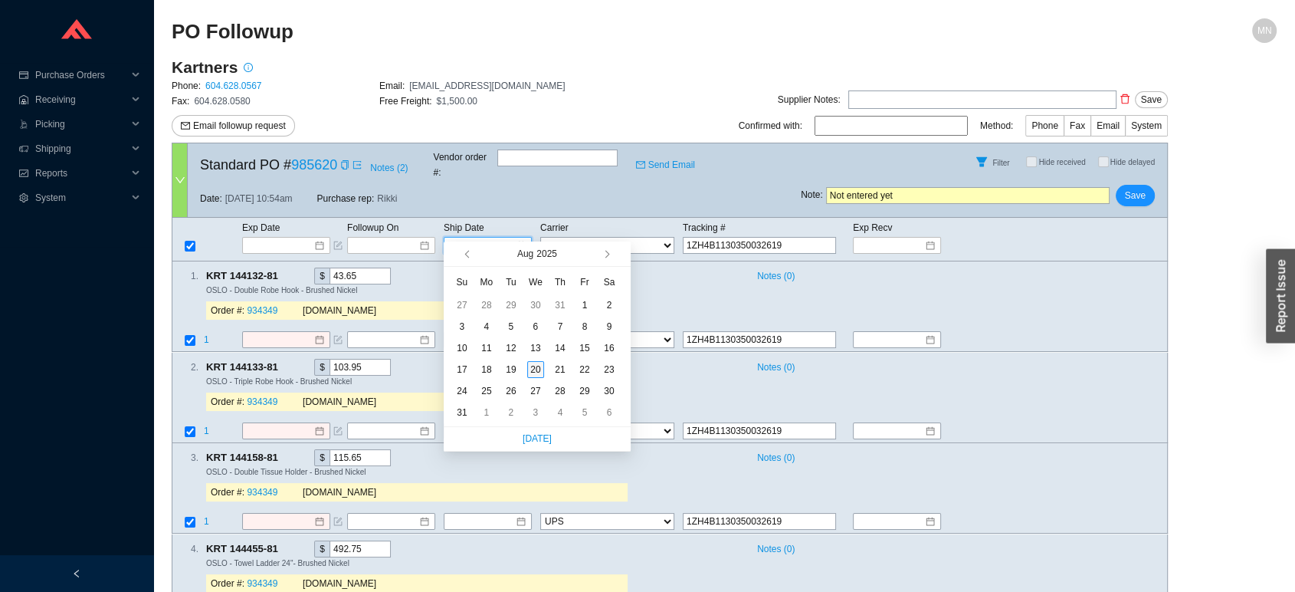
type input "[DATE]"
click at [538, 374] on div "20" at bounding box center [535, 369] width 17 height 17
type input "[DATE]"
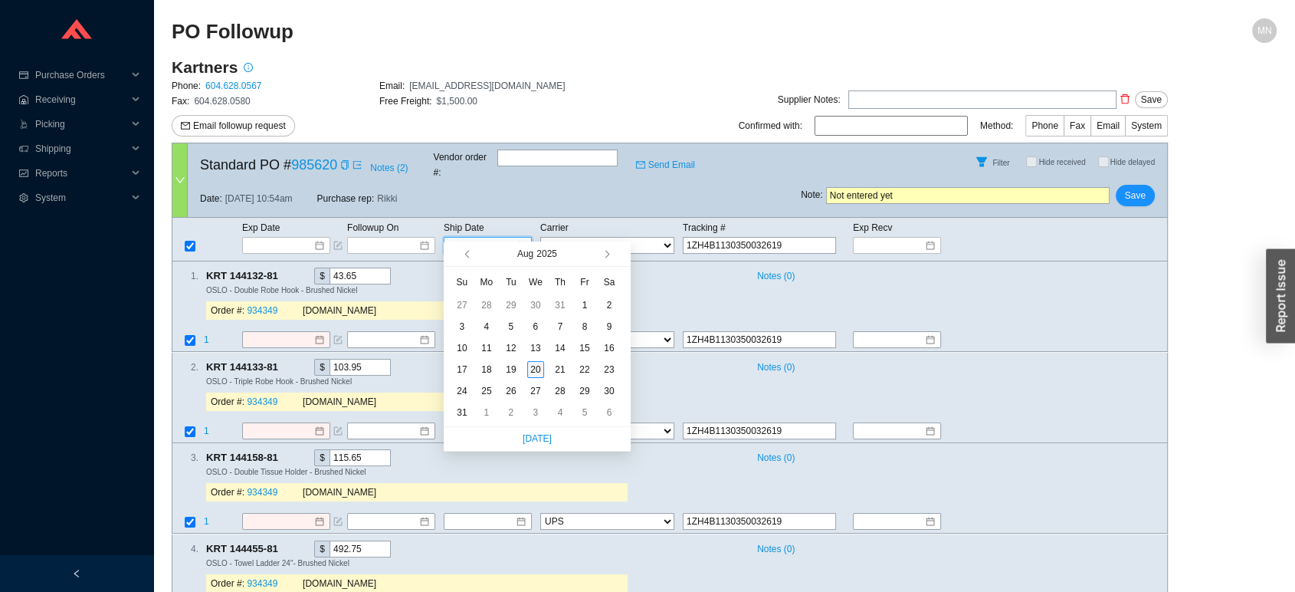
type input "[DATE]"
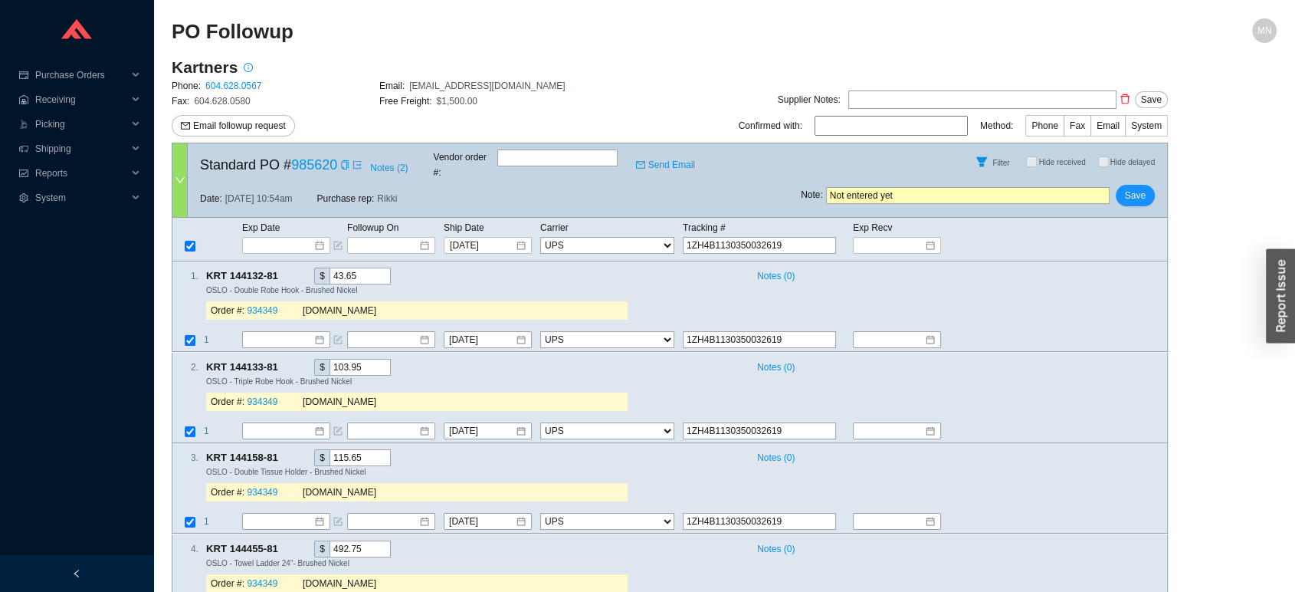
drag, startPoint x: 938, startPoint y: 190, endPoint x: 788, endPoint y: 202, distance: 150.6
click at [788, 202] on div "Standard PO # 985620 Notes ( 2 ) Vendor order # : Send Email Filter Hide receiv…" at bounding box center [670, 180] width 996 height 75
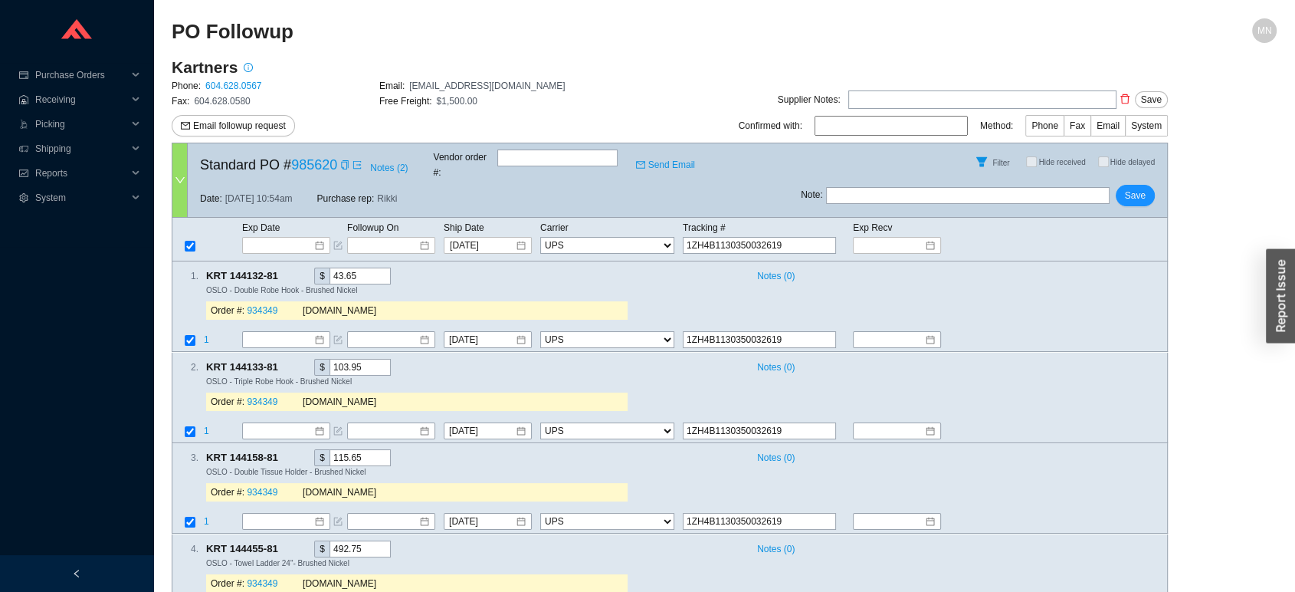
click at [1038, 150] on div "Filter Hide received Hide delayed" at bounding box center [984, 161] width 366 height 37
click at [343, 164] on icon "copy" at bounding box center [344, 164] width 9 height 9
click at [1132, 188] on span "Save" at bounding box center [1135, 195] width 21 height 15
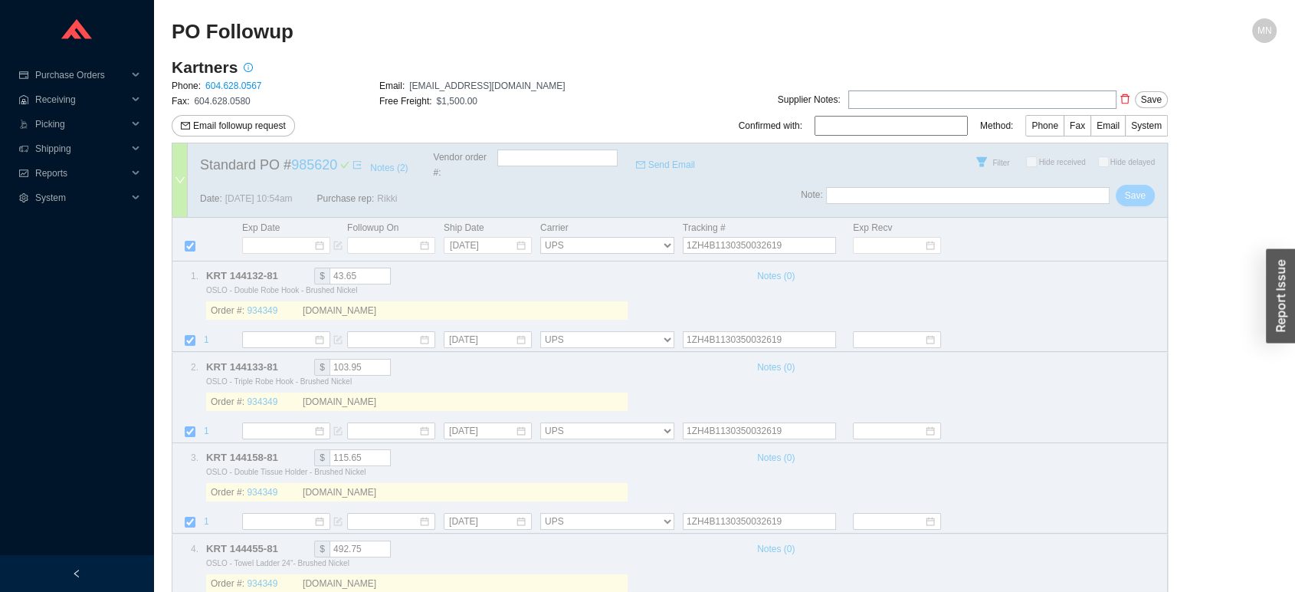
select select "2"
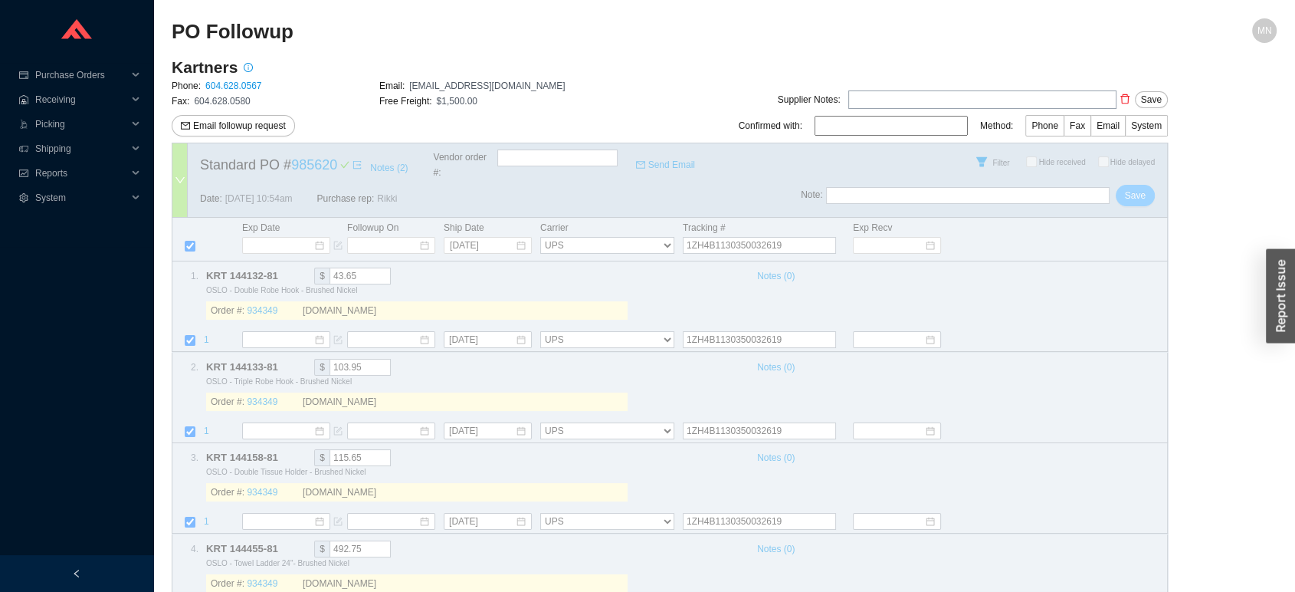
select select "2"
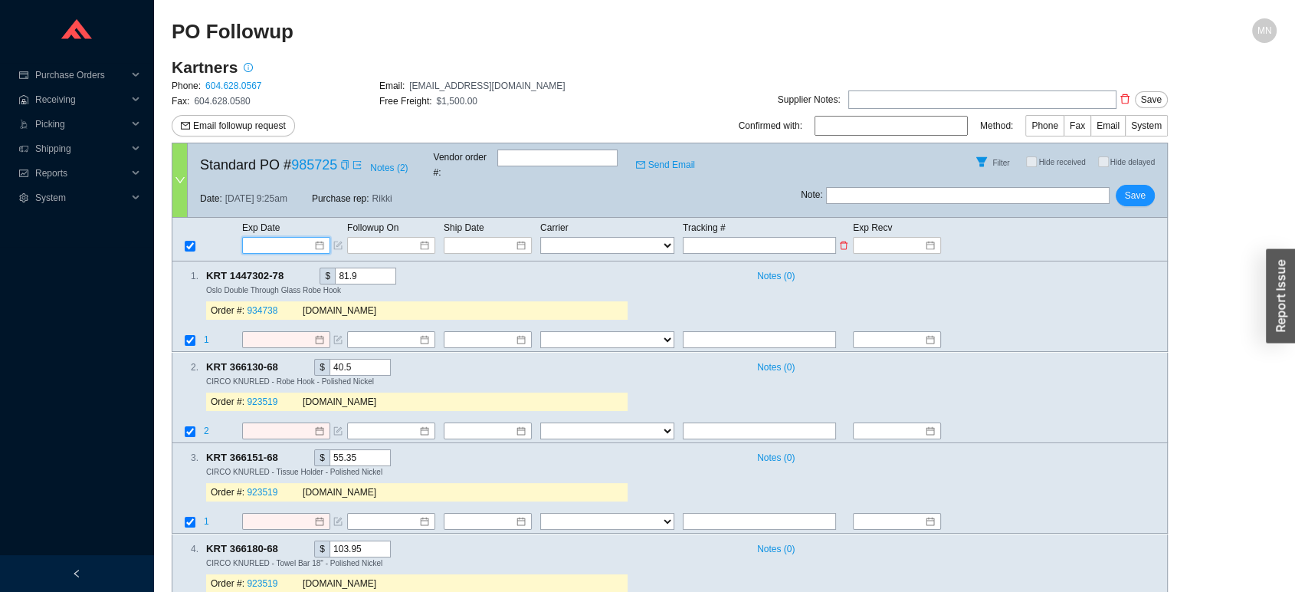
click at [294, 238] on input at bounding box center [280, 245] width 65 height 15
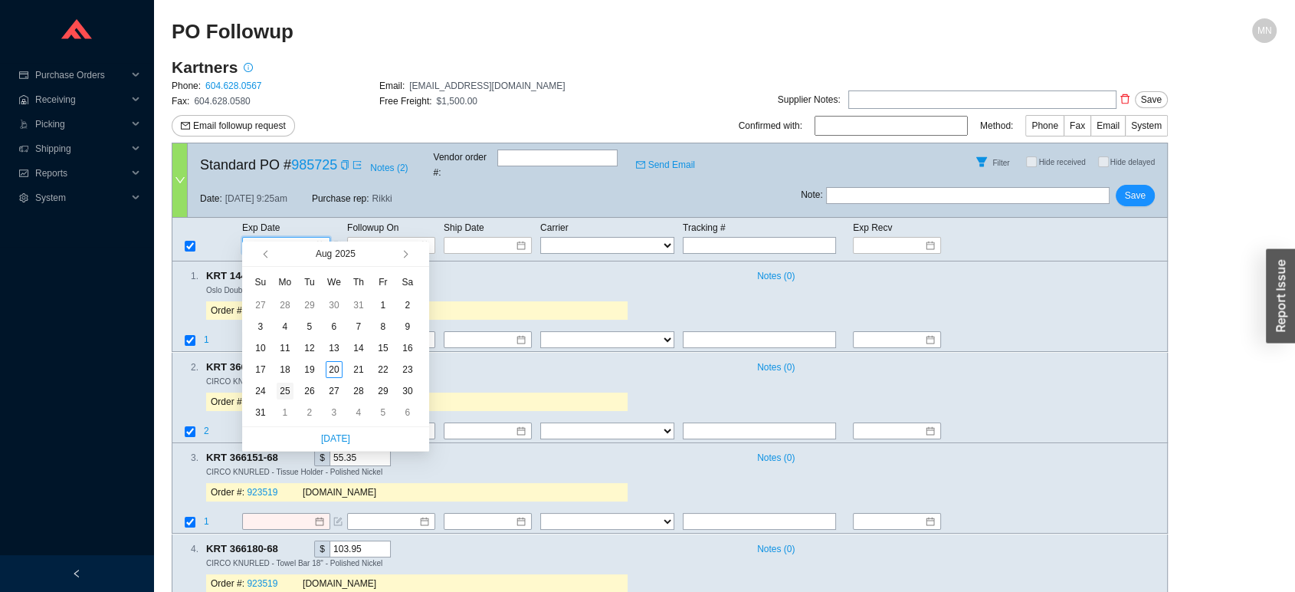
type input "[DATE]"
click at [283, 392] on div "25" at bounding box center [285, 390] width 17 height 17
type input "[DATE]"
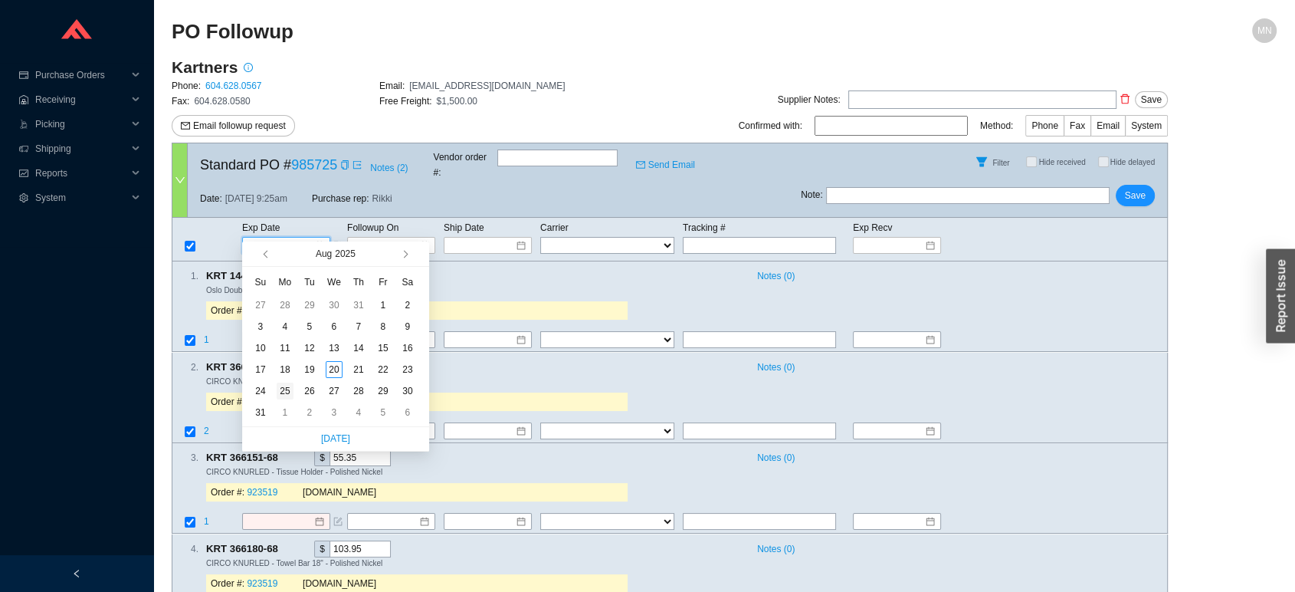
type input "[DATE]"
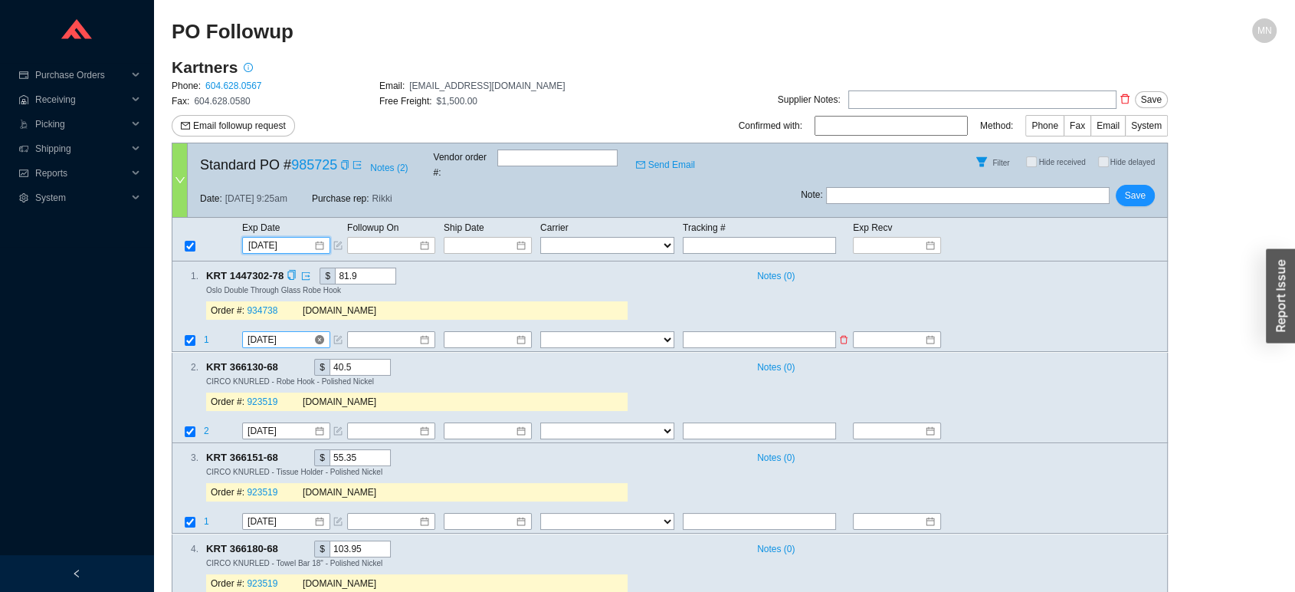
click at [297, 333] on input "[DATE]" at bounding box center [281, 340] width 66 height 15
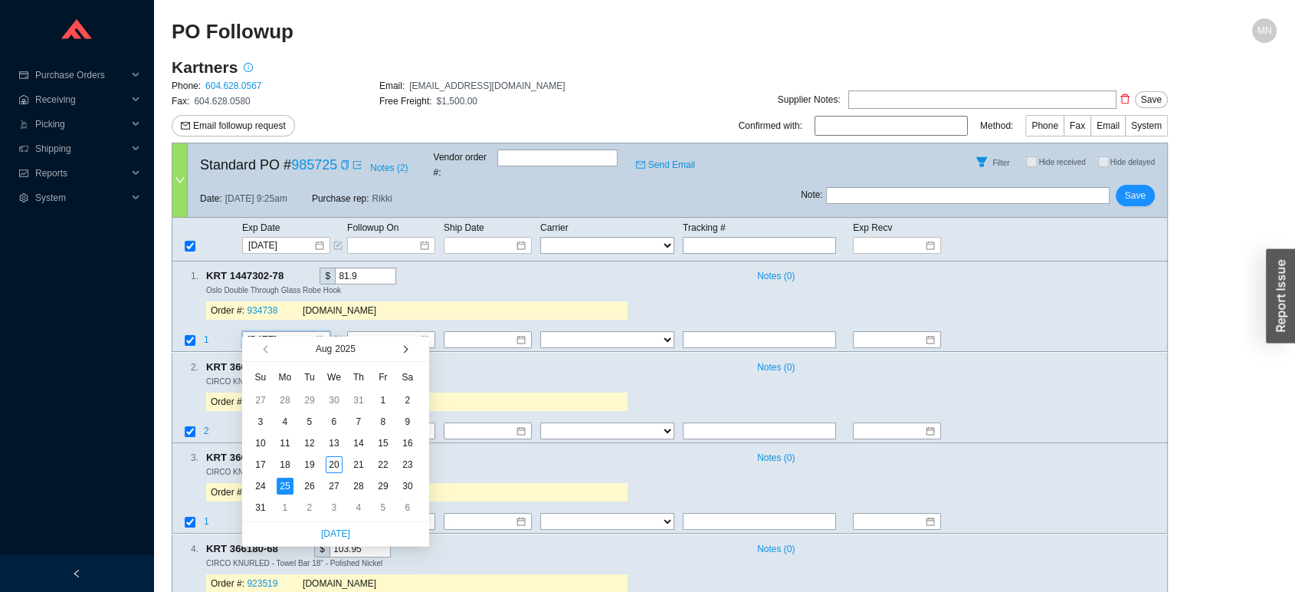
click at [403, 356] on button "button" at bounding box center [404, 348] width 15 height 25
type input "[DATE]"
click at [305, 419] on div "7" at bounding box center [309, 421] width 17 height 17
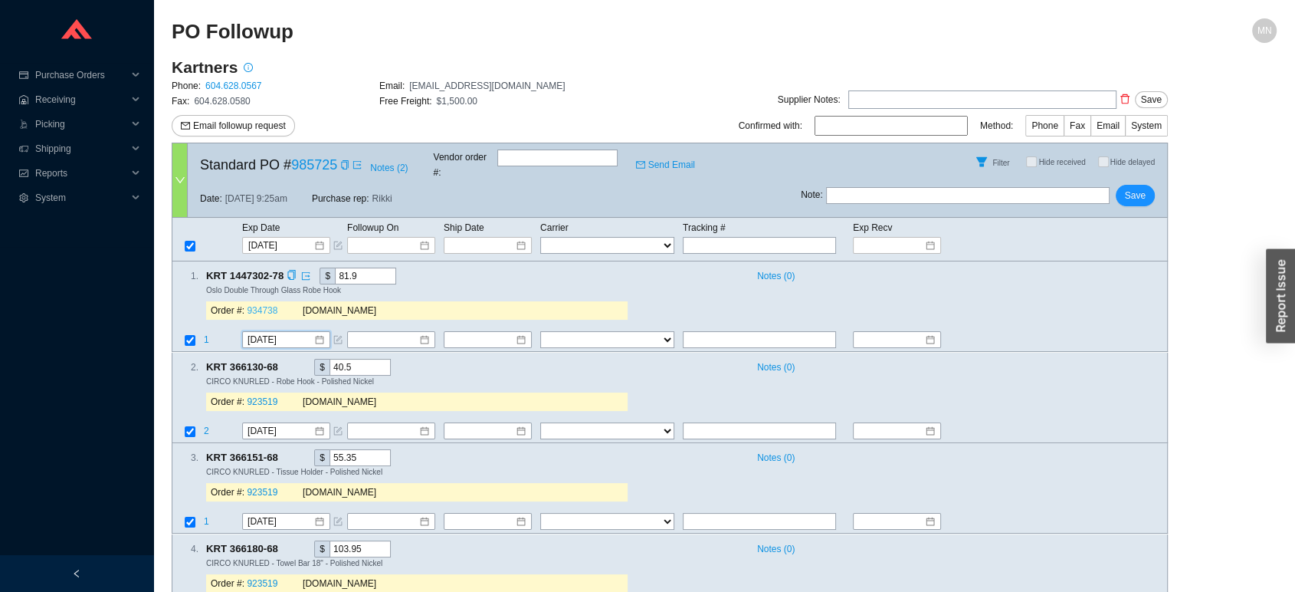
click at [268, 306] on link "934738" at bounding box center [262, 311] width 31 height 11
click at [347, 162] on icon "copy" at bounding box center [344, 164] width 9 height 9
click at [1133, 188] on span "Save" at bounding box center [1135, 195] width 21 height 15
click at [349, 161] on div "Standard PO # 985725 Notes ( 2 ) Vendor order # : Send Email" at bounding box center [494, 161] width 613 height 37
click at [340, 160] on icon "copy" at bounding box center [344, 164] width 9 height 9
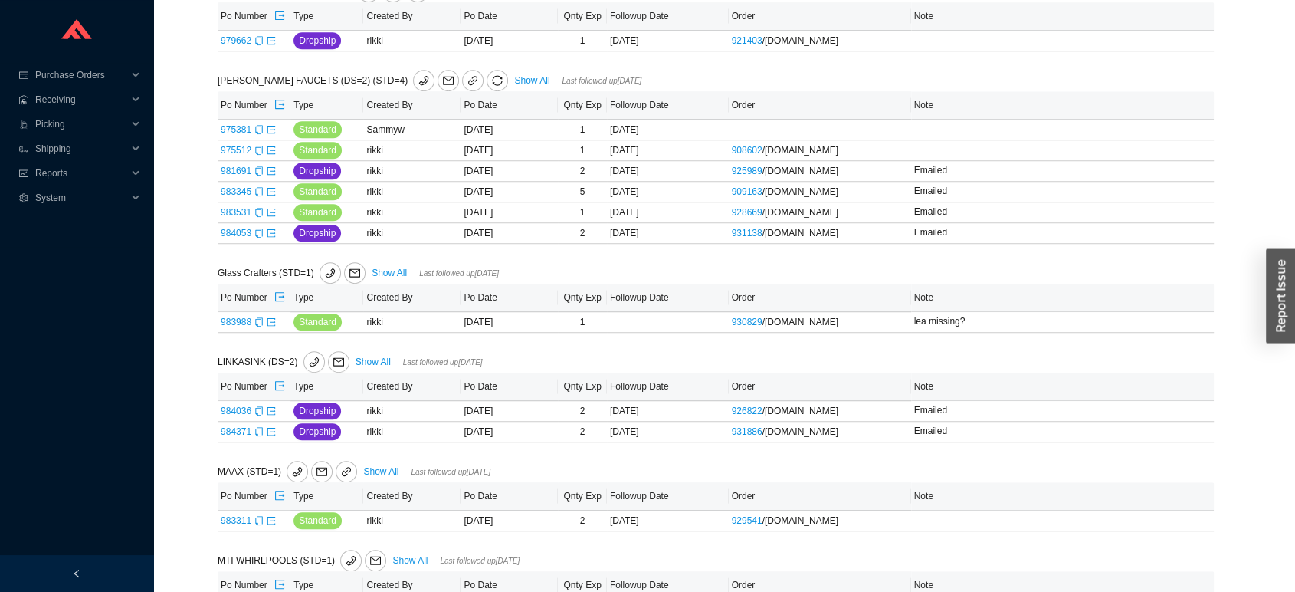
scroll to position [749, 0]
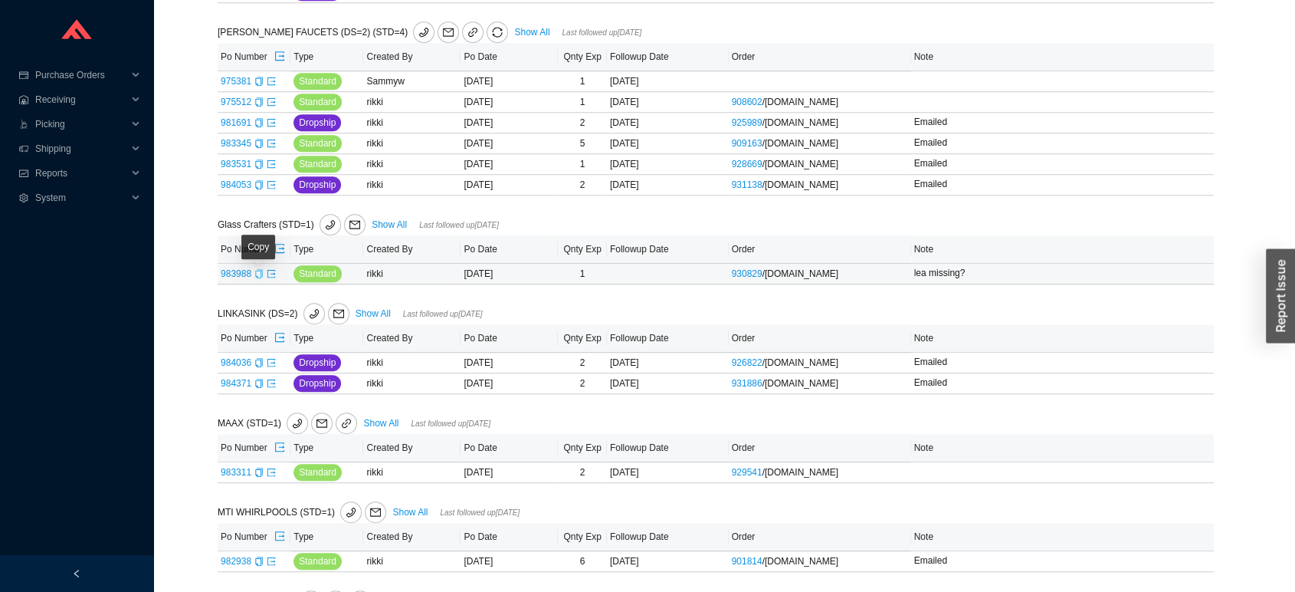
click at [257, 278] on icon "copy" at bounding box center [258, 273] width 9 height 9
click at [267, 277] on icon "export" at bounding box center [271, 273] width 9 height 9
click at [269, 477] on icon "export" at bounding box center [271, 471] width 9 height 9
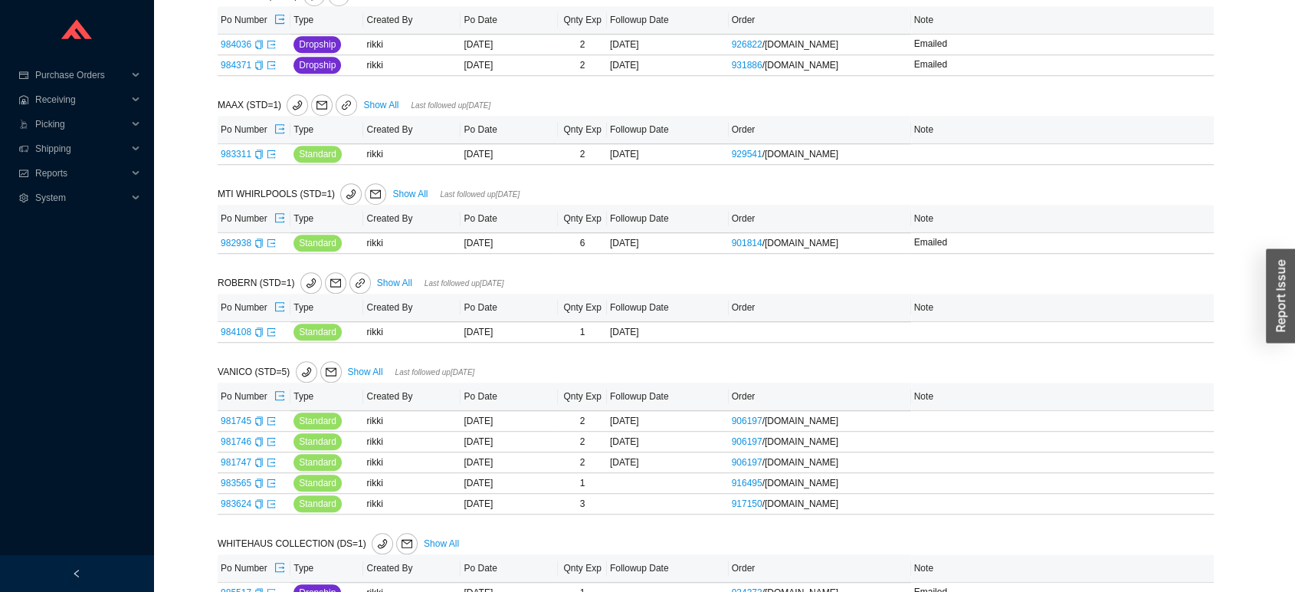
scroll to position [1192, 0]
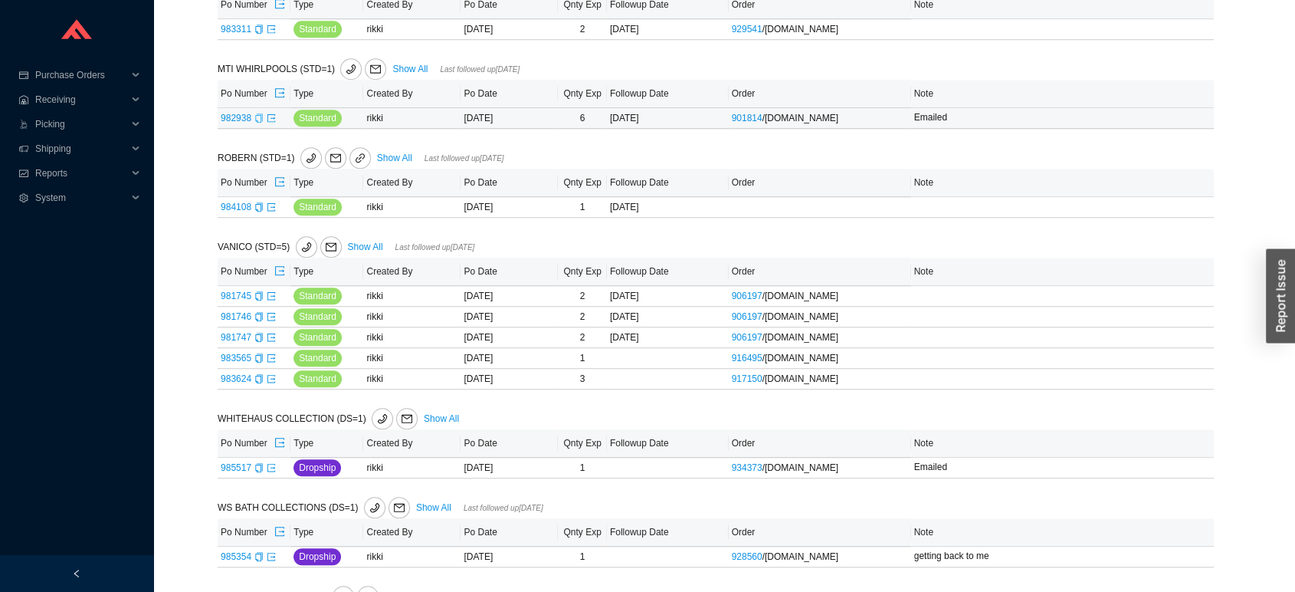
click at [259, 123] on icon "copy" at bounding box center [258, 117] width 9 height 9
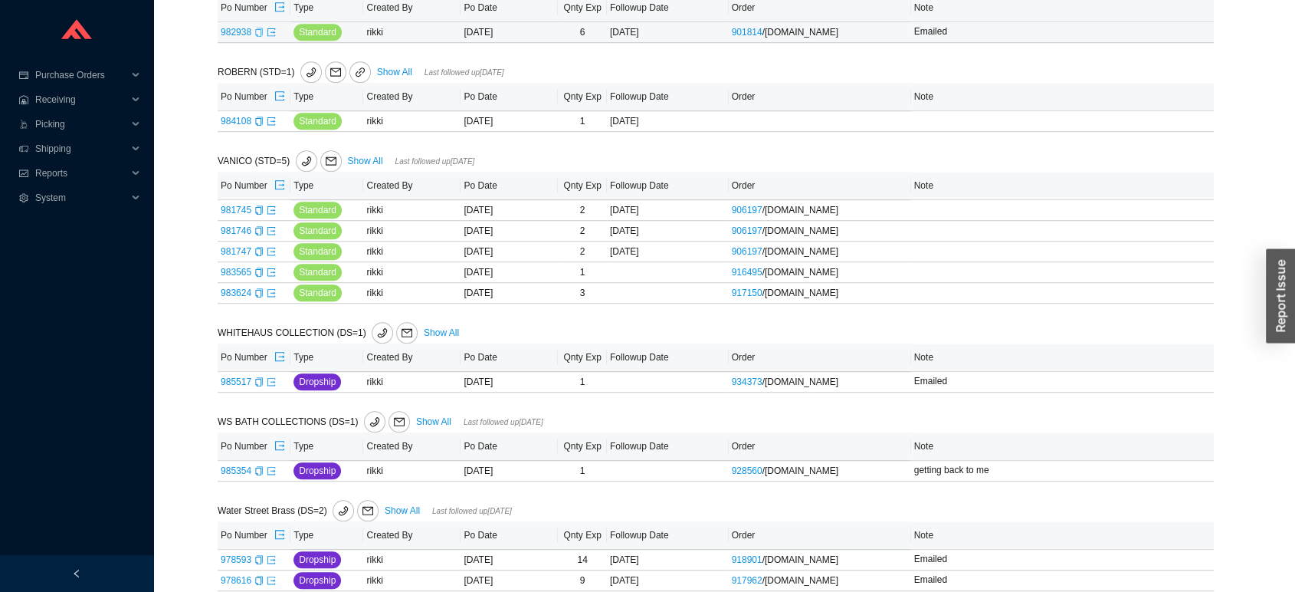
scroll to position [1307, 0]
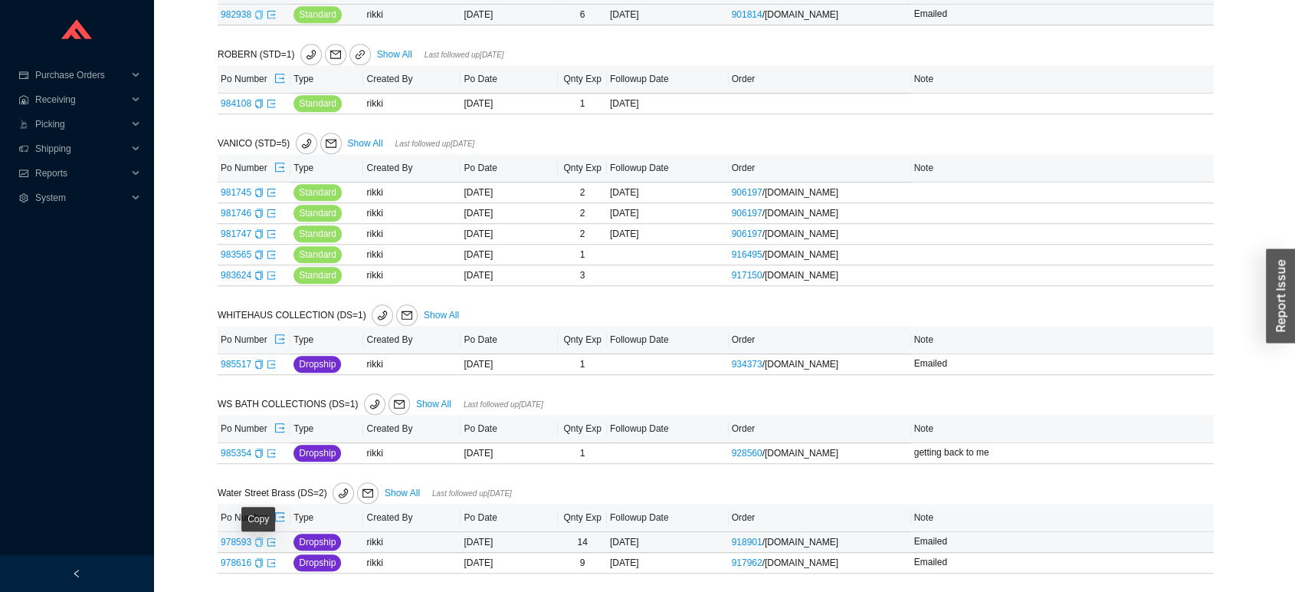
click at [259, 544] on icon "copy" at bounding box center [258, 541] width 9 height 9
click at [274, 538] on icon "export" at bounding box center [271, 541] width 8 height 8
click at [267, 565] on icon "export" at bounding box center [271, 562] width 8 height 8
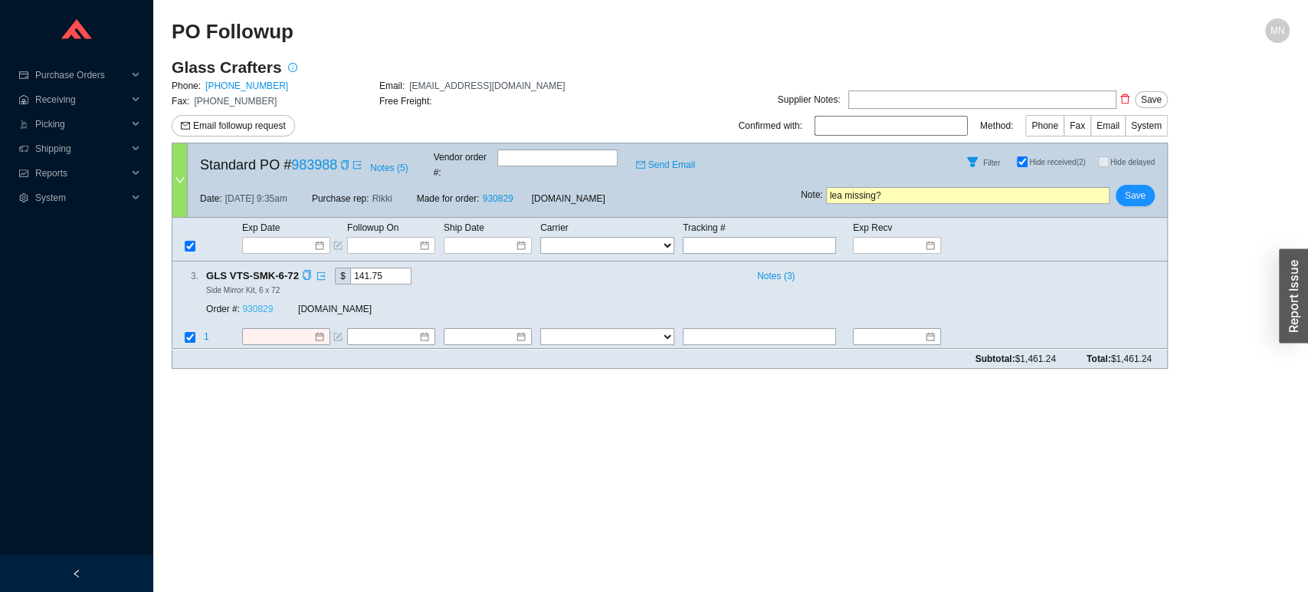
click at [259, 304] on link "930829" at bounding box center [257, 309] width 31 height 11
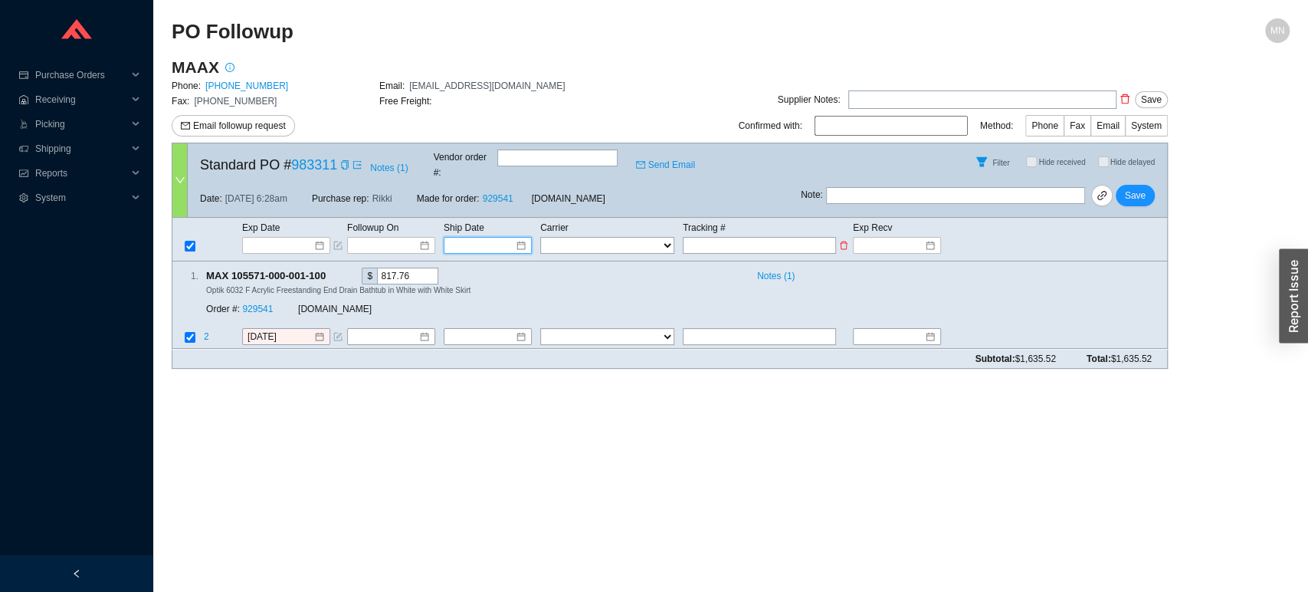
click at [494, 238] on input at bounding box center [482, 245] width 65 height 15
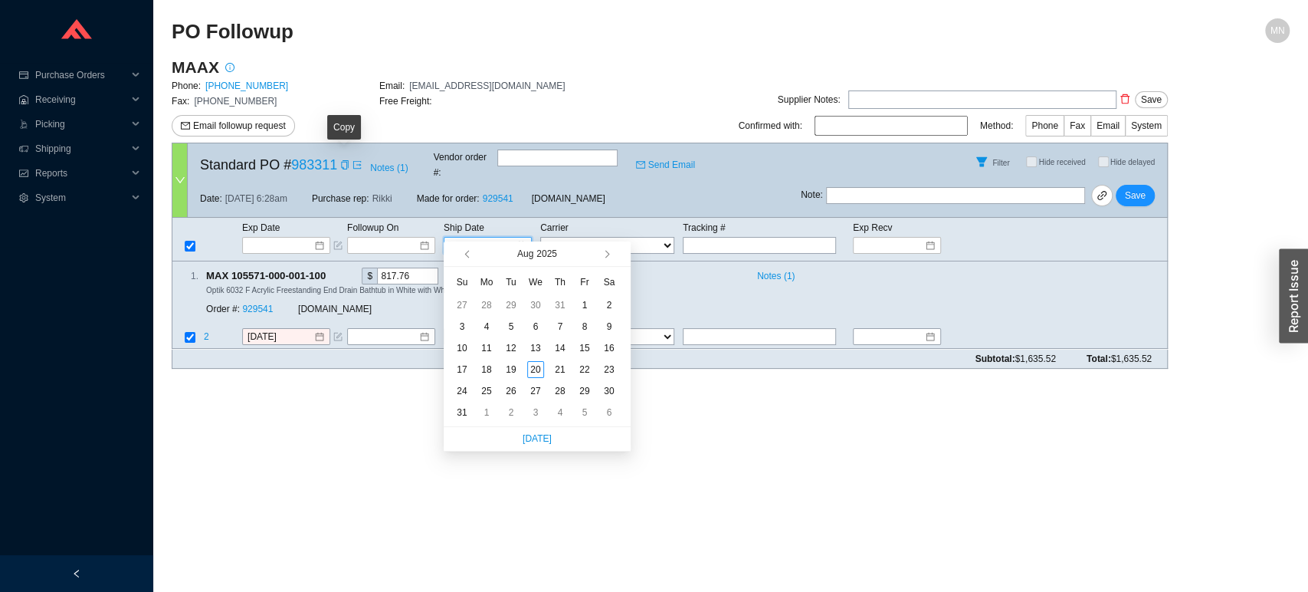
click at [338, 157] on span at bounding box center [343, 164] width 12 height 15
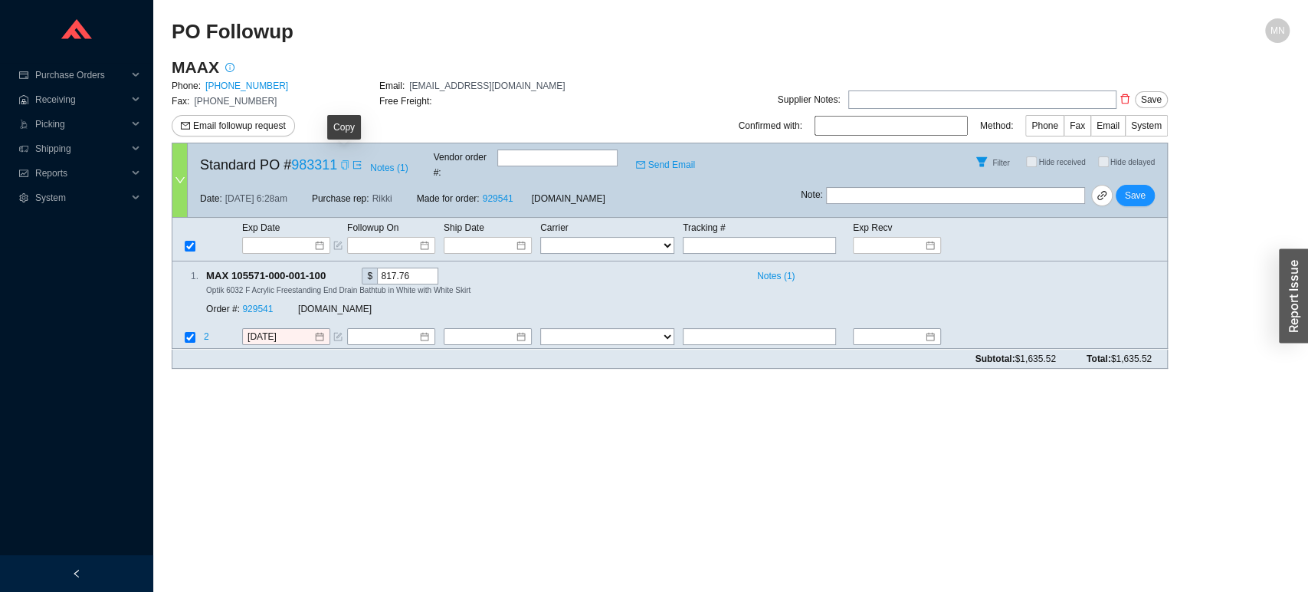
click at [343, 162] on icon "copy" at bounding box center [344, 164] width 9 height 9
click at [694, 237] on input "text" at bounding box center [759, 245] width 153 height 17
paste input "2059643"
type input "2059643"
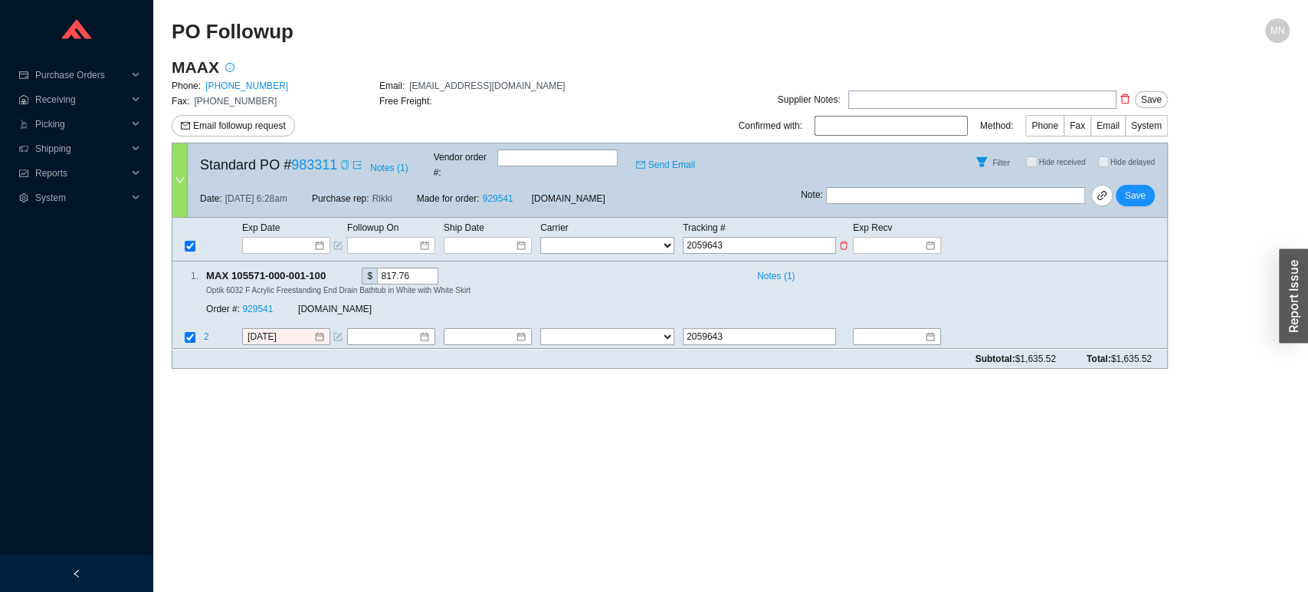
drag, startPoint x: 703, startPoint y: 231, endPoint x: 673, endPoint y: 231, distance: 30.7
click at [673, 236] on tr "FedEx UPS ---------------- 2 Day Transportation INC A&B Freight A. [PERSON_NAME…" at bounding box center [669, 245] width 995 height 18
type input "2059643"
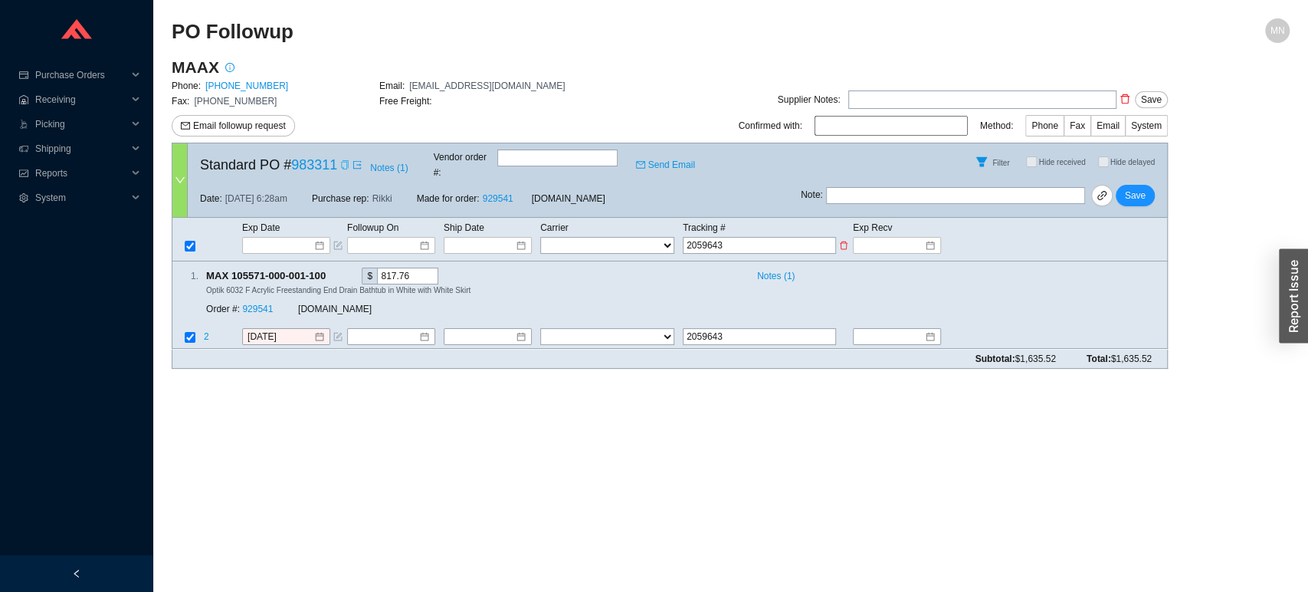
type input "2059643"
click at [615, 237] on select "FedEx UPS ---------------- 2 Day Transportation INC A&B Freight A. [PERSON_NAME…" at bounding box center [607, 245] width 134 height 17
select select "15"
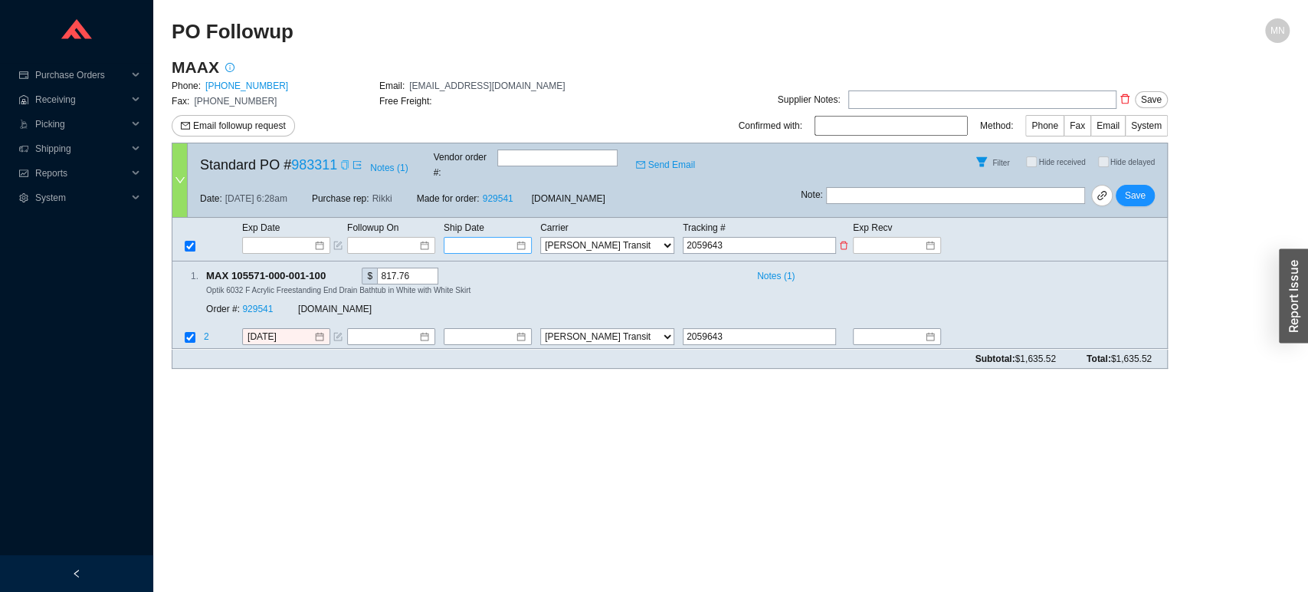
click at [486, 238] on input at bounding box center [482, 245] width 65 height 15
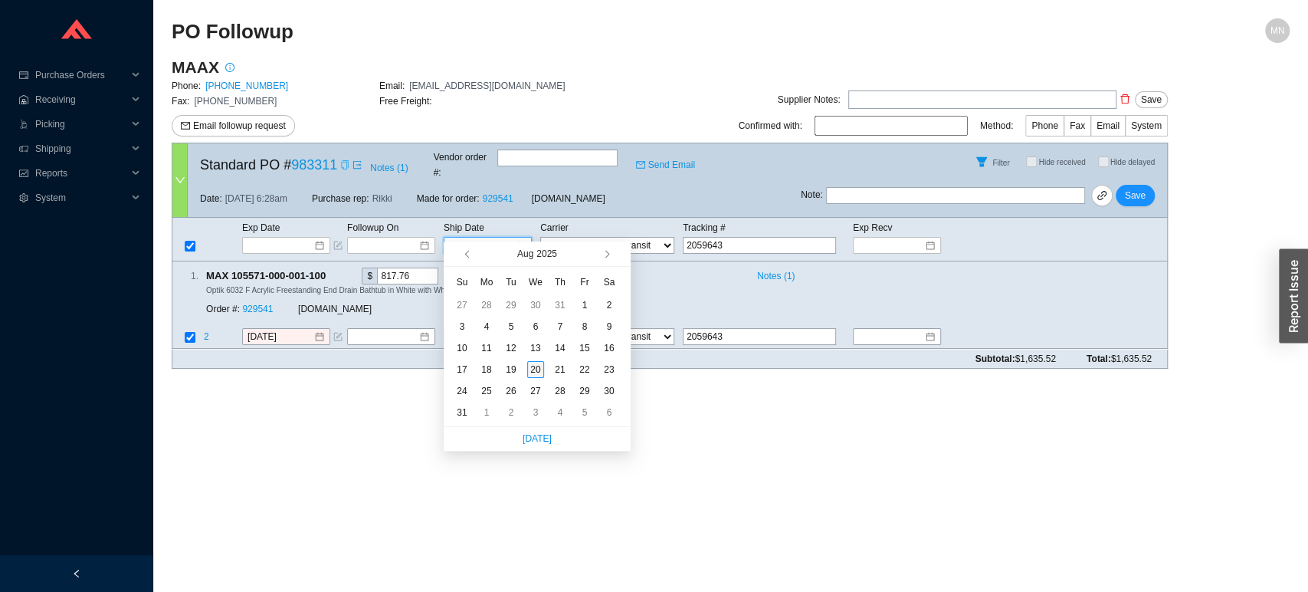
type input "[DATE]"
click at [536, 369] on div "20" at bounding box center [535, 369] width 17 height 17
type input "[DATE]"
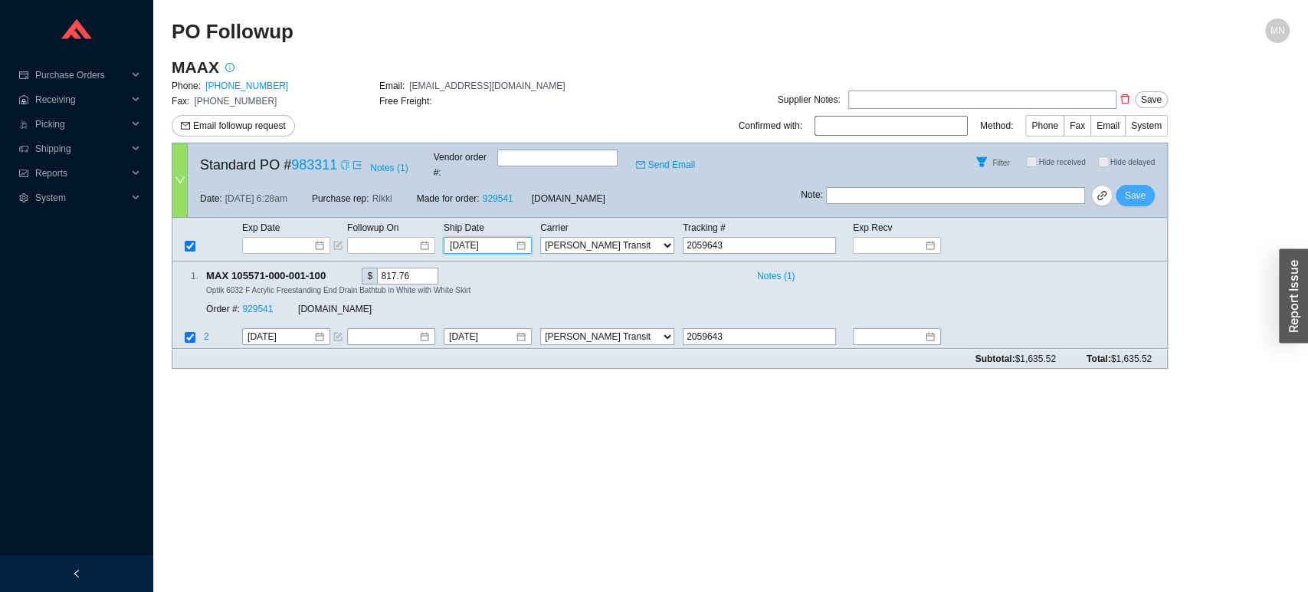
click at [1126, 188] on span "Save" at bounding box center [1135, 195] width 21 height 15
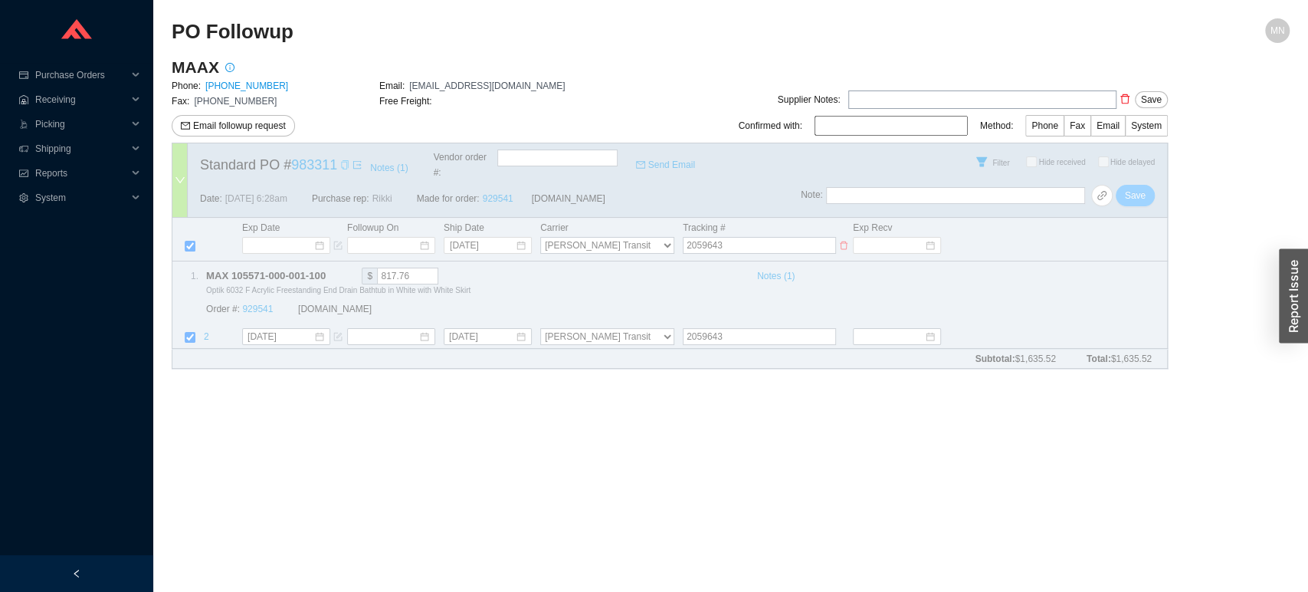
select select "15"
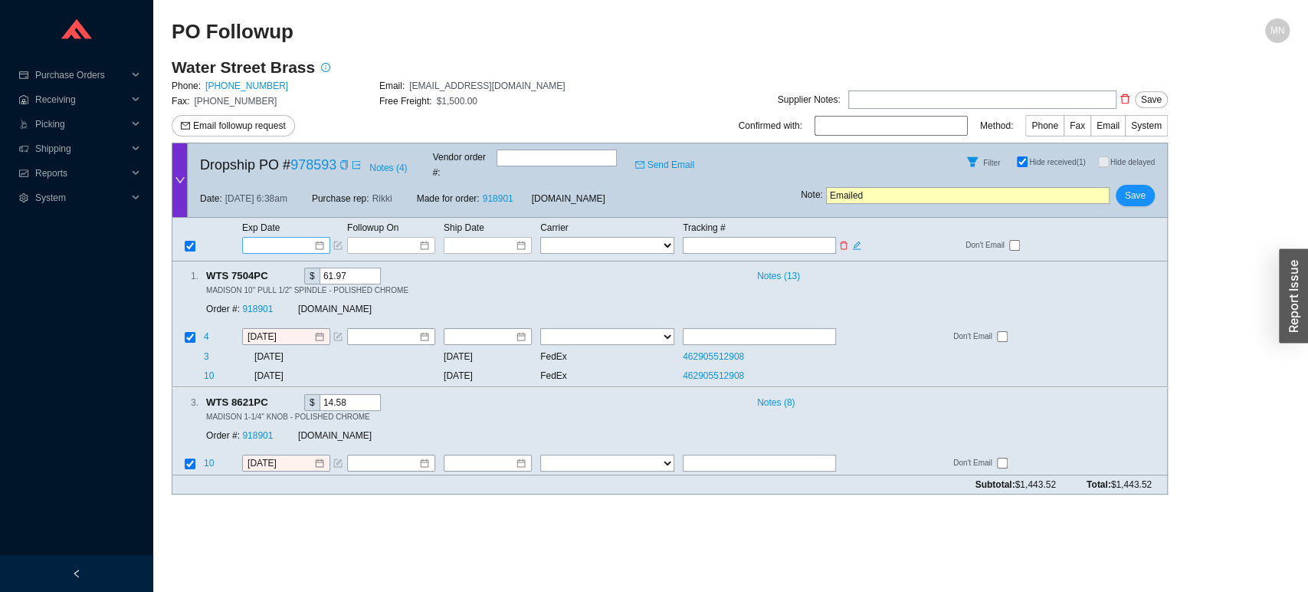
click at [298, 238] on input at bounding box center [280, 245] width 65 height 15
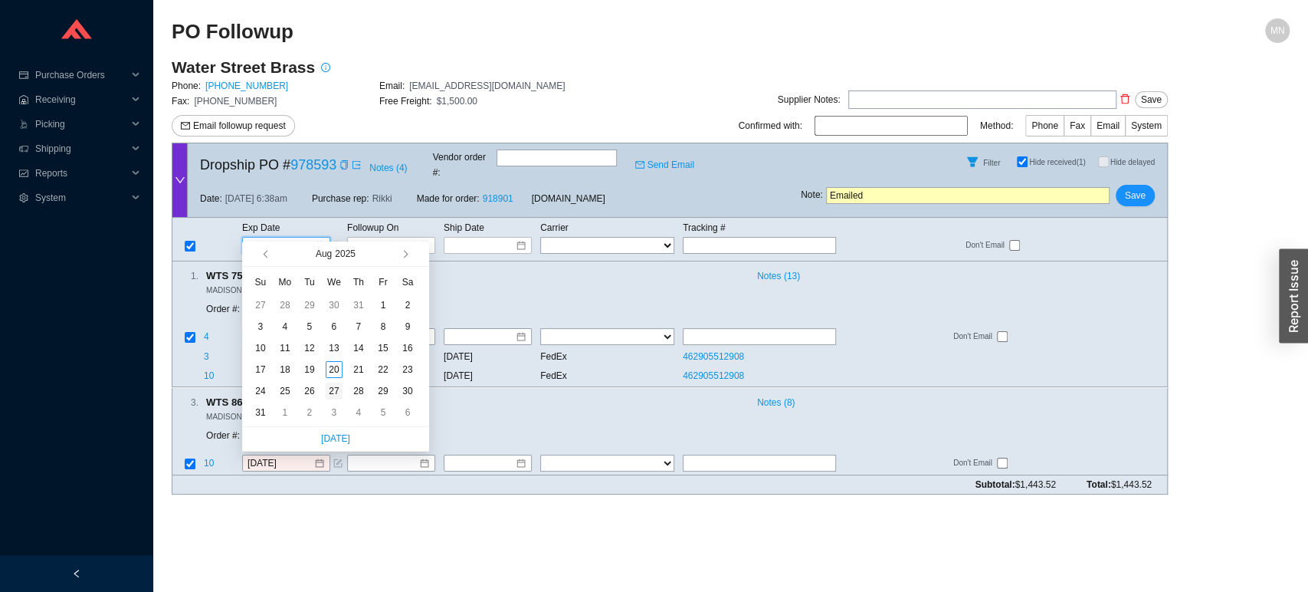
type input "[DATE]"
click at [331, 394] on div "27" at bounding box center [334, 390] width 17 height 17
type input "[DATE]"
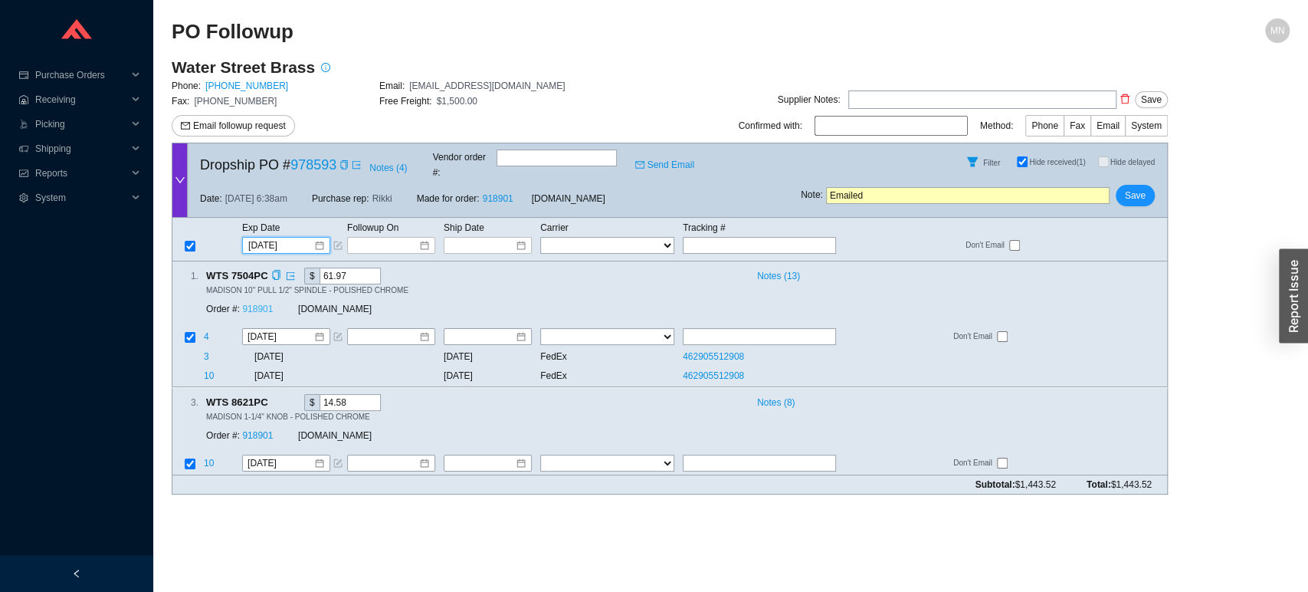
click at [264, 304] on link "918901" at bounding box center [257, 309] width 31 height 11
click at [1136, 188] on span "Save" at bounding box center [1135, 195] width 21 height 15
click at [1159, 146] on span "No" at bounding box center [1159, 140] width 11 height 15
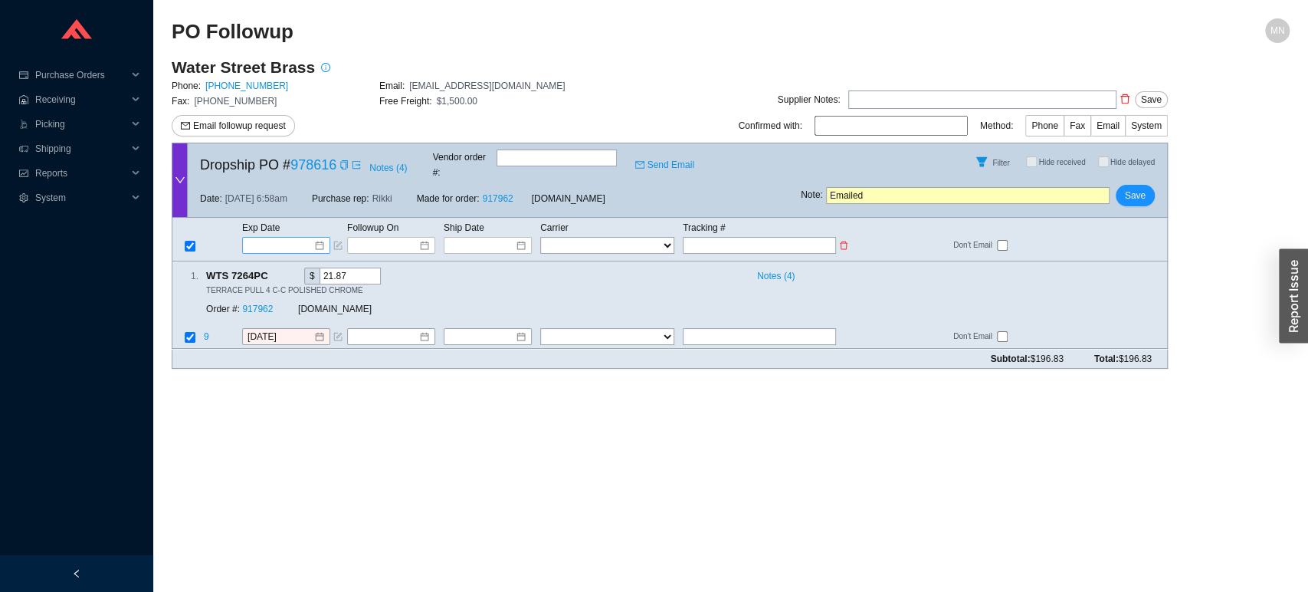
click at [294, 238] on input at bounding box center [280, 245] width 65 height 15
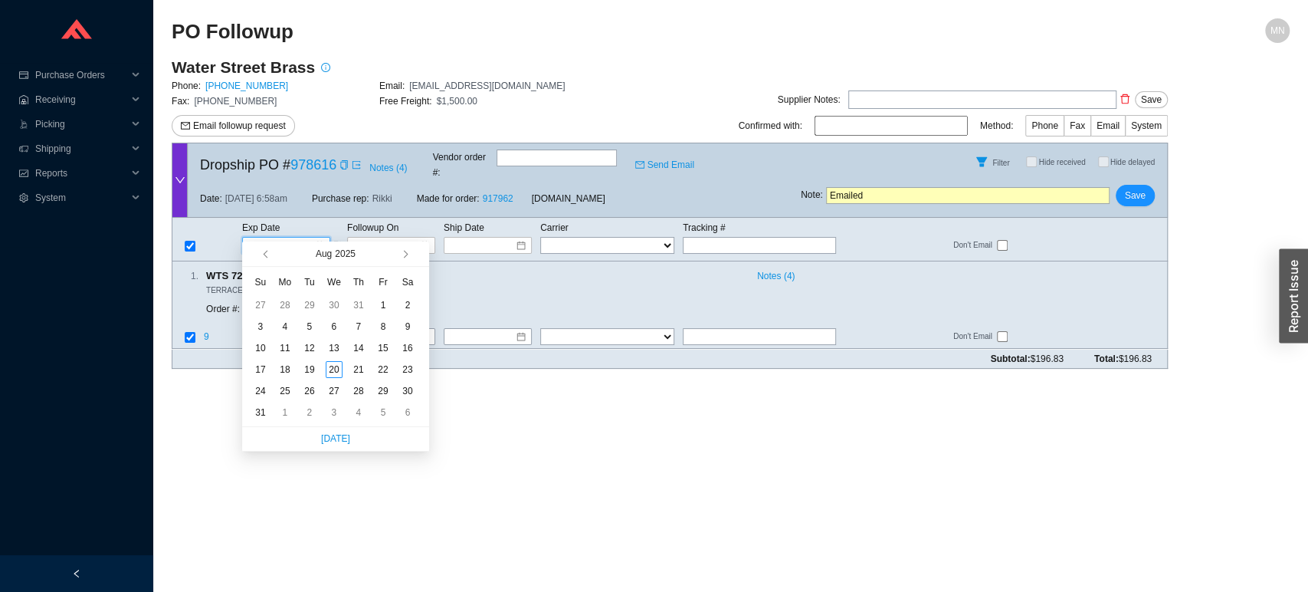
type input "[DATE]"
click at [405, 253] on span "button" at bounding box center [404, 255] width 8 height 8
type input "[DATE]"
click at [338, 329] on div "10" at bounding box center [334, 326] width 17 height 17
type input "[DATE]"
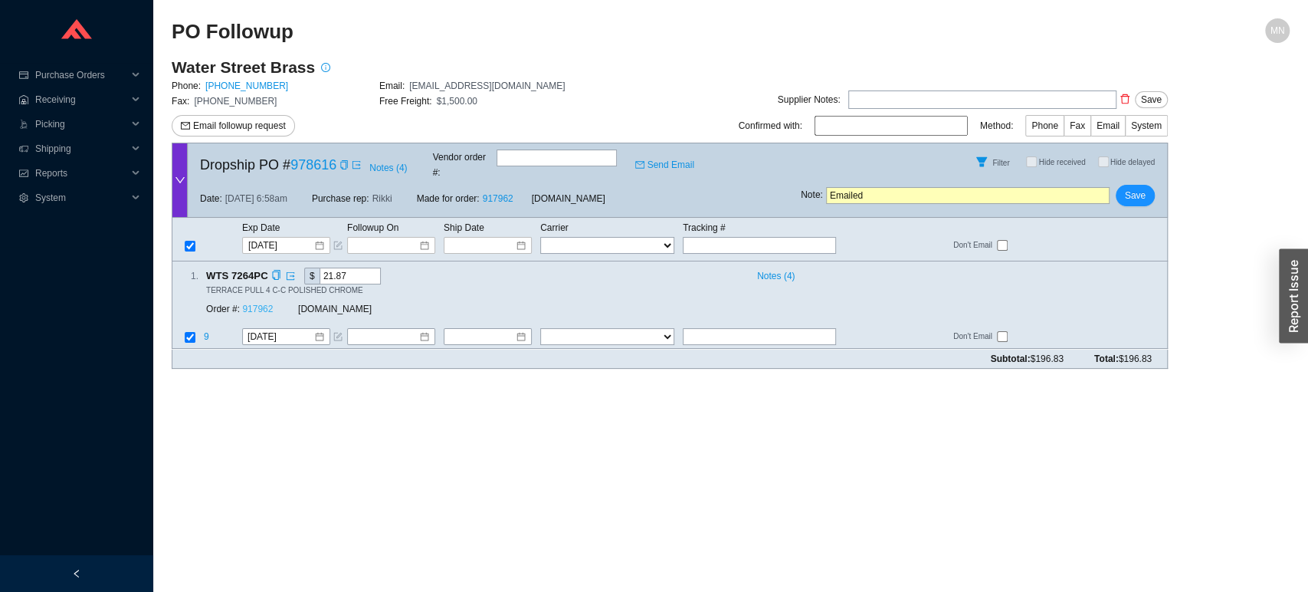
click at [265, 304] on link "917962" at bounding box center [257, 309] width 31 height 11
click at [1130, 188] on span "Save" at bounding box center [1135, 195] width 21 height 15
click at [1160, 145] on span "No" at bounding box center [1159, 140] width 11 height 15
click at [254, 304] on link "917962" at bounding box center [257, 309] width 31 height 11
click at [1148, 190] on button "Save" at bounding box center [1135, 195] width 39 height 21
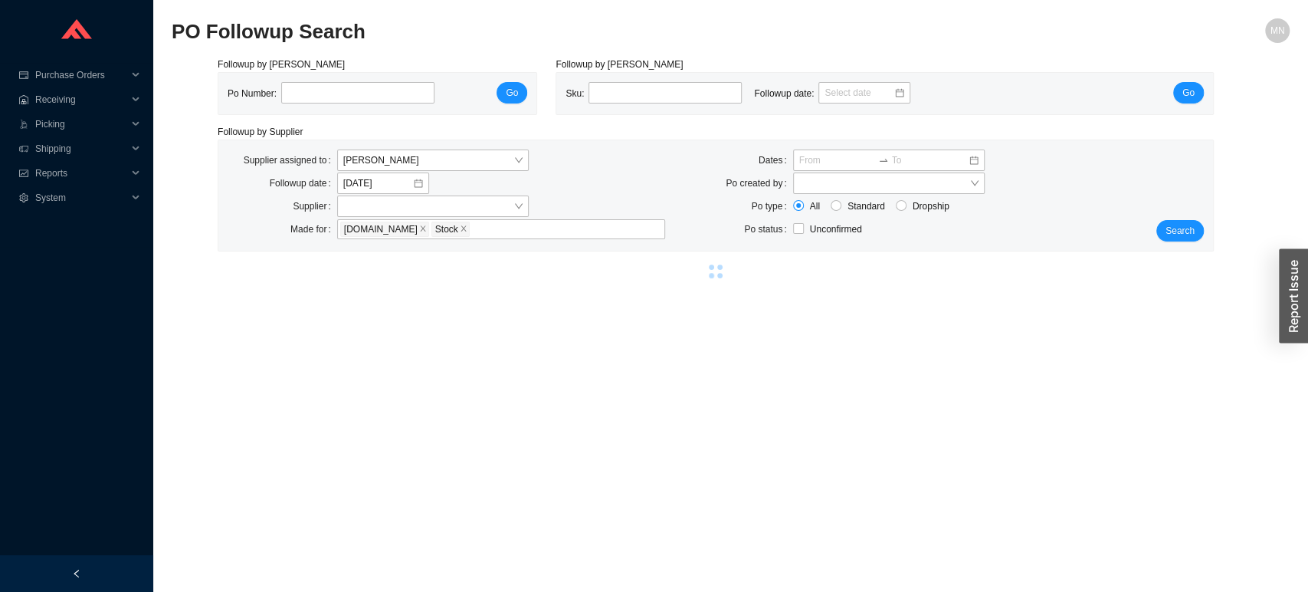
click at [1279, 169] on div "Followup by PO Po Number: Go Followup by Sku Sku: Followup date: Go Followup by…" at bounding box center [731, 170] width 1118 height 227
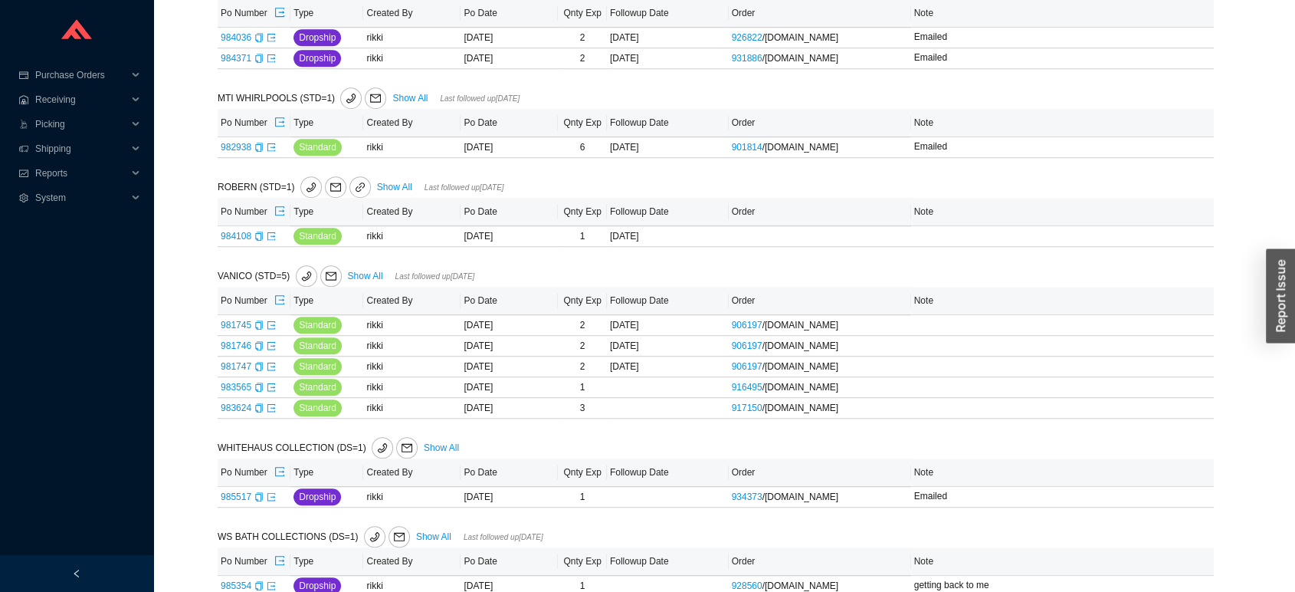
scroll to position [1107, 0]
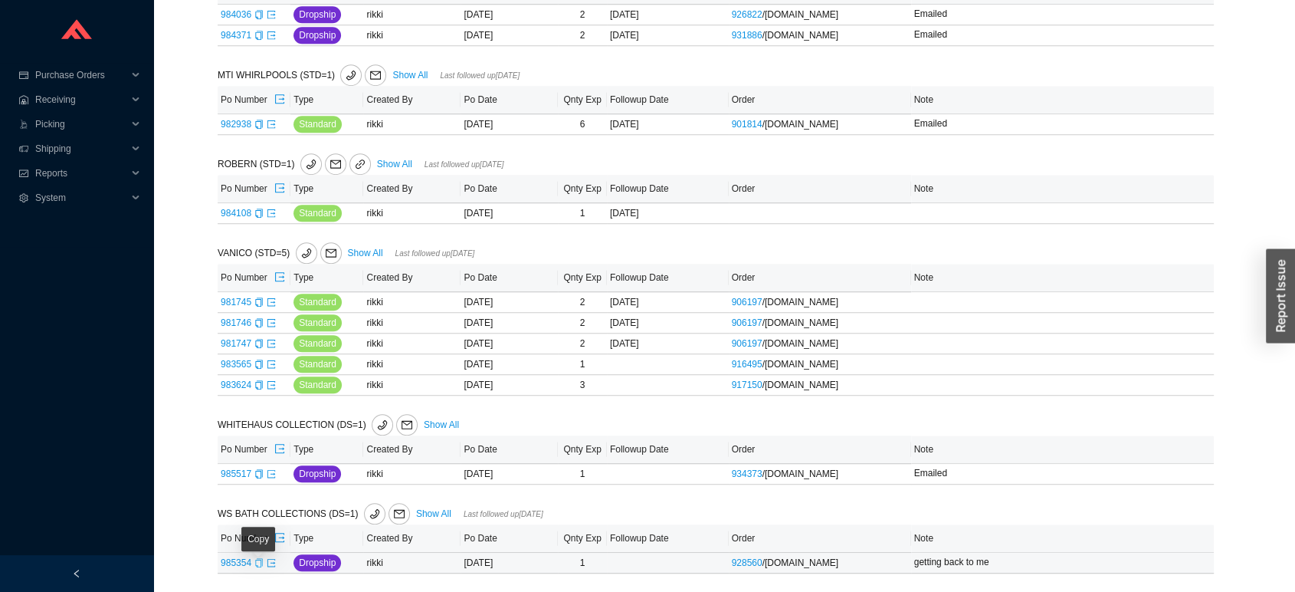
click at [258, 562] on icon "copy" at bounding box center [258, 562] width 9 height 9
click at [273, 558] on icon "export" at bounding box center [271, 562] width 9 height 9
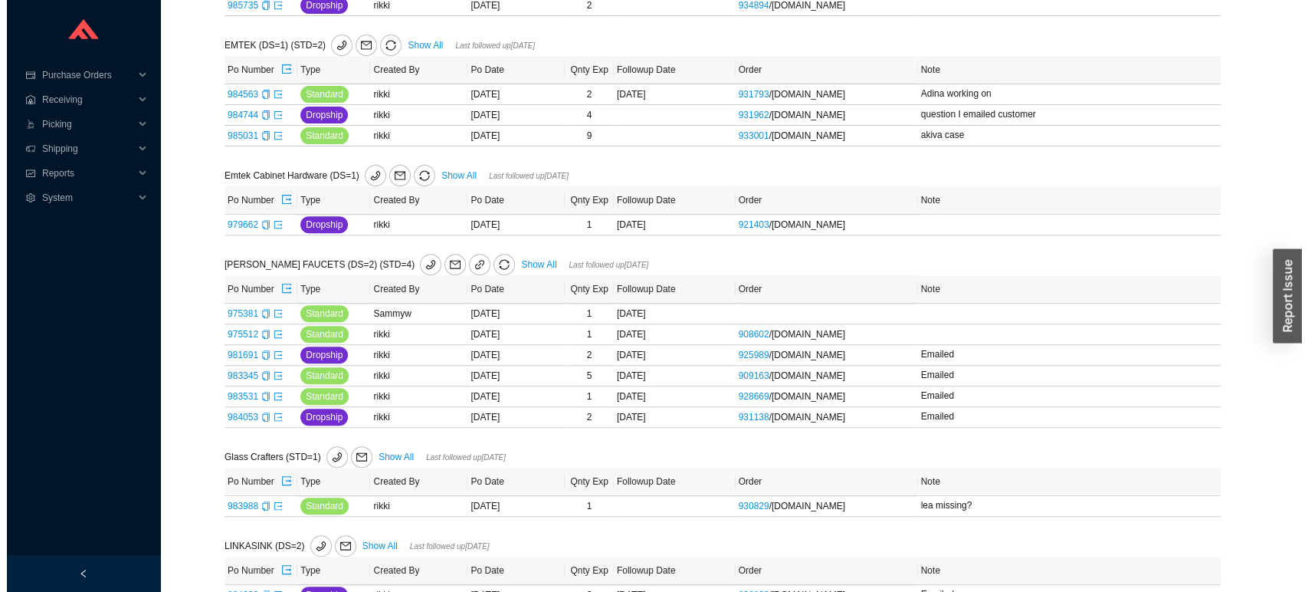
scroll to position [472, 0]
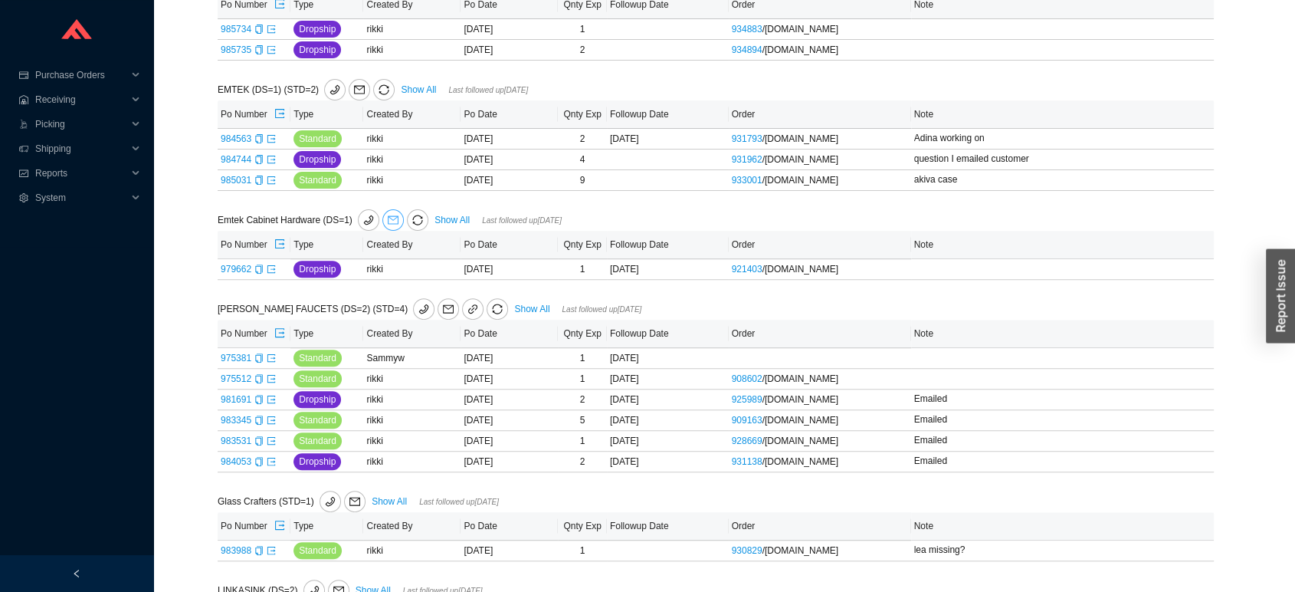
click at [388, 224] on icon "mail" at bounding box center [393, 220] width 11 height 11
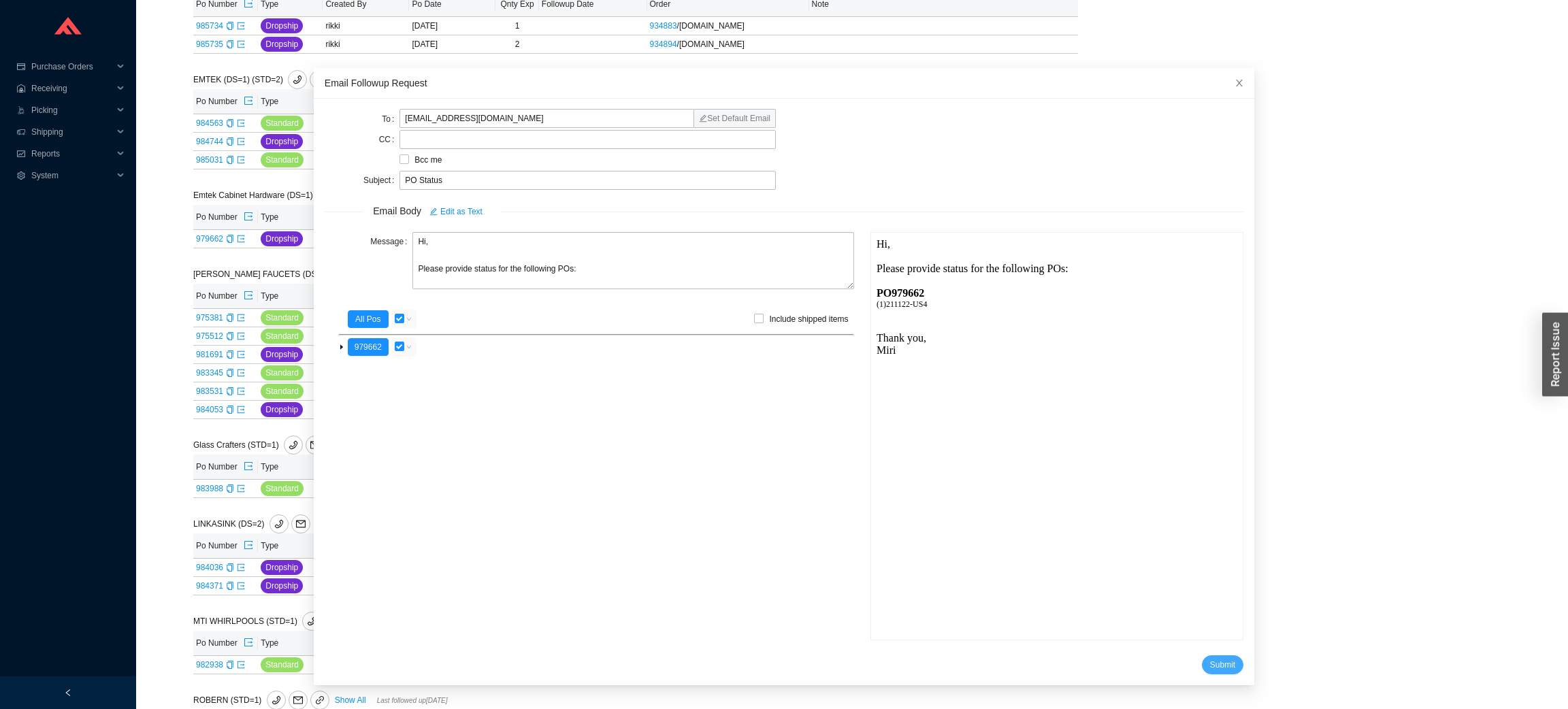
click at [1160, 525] on span "Submit" at bounding box center [1222, 665] width 25 height 13
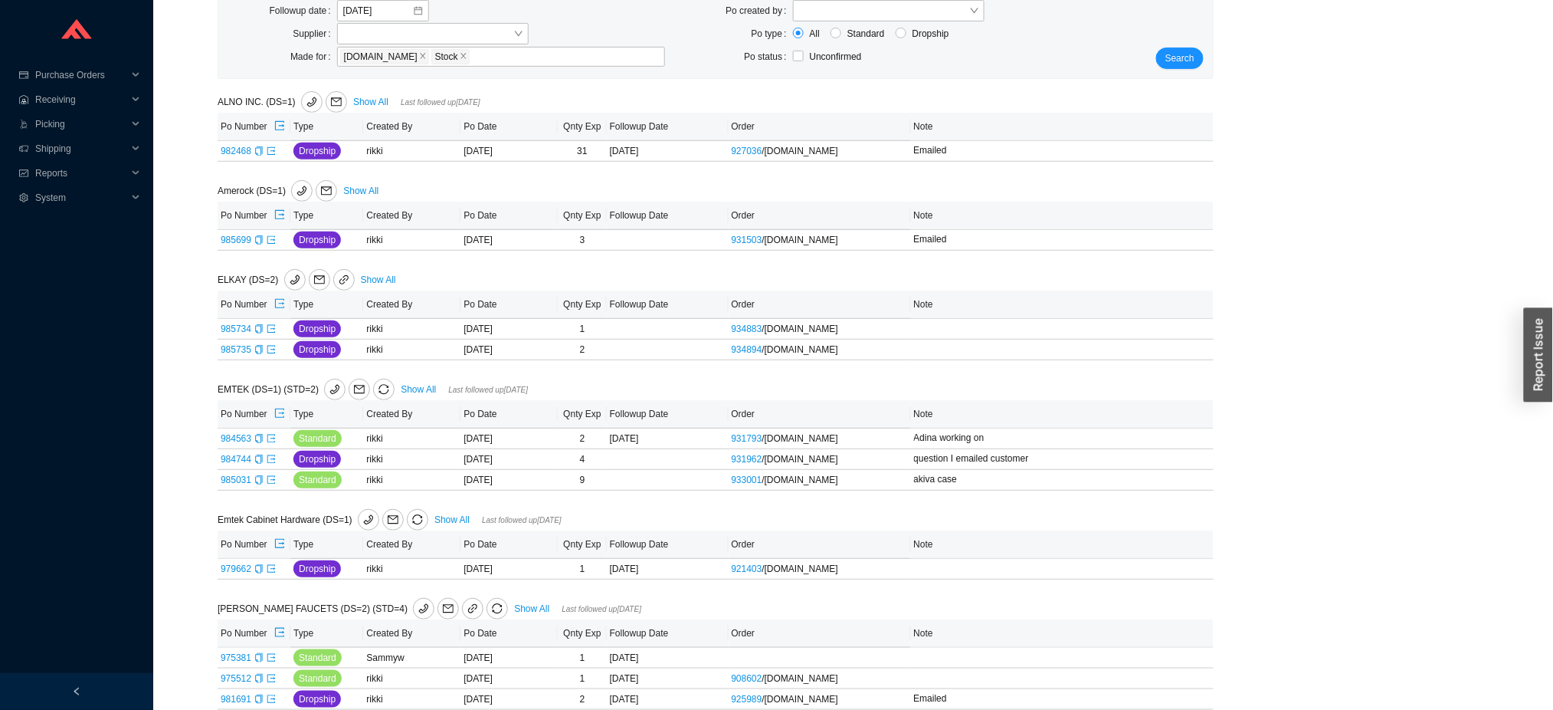
scroll to position [159, 0]
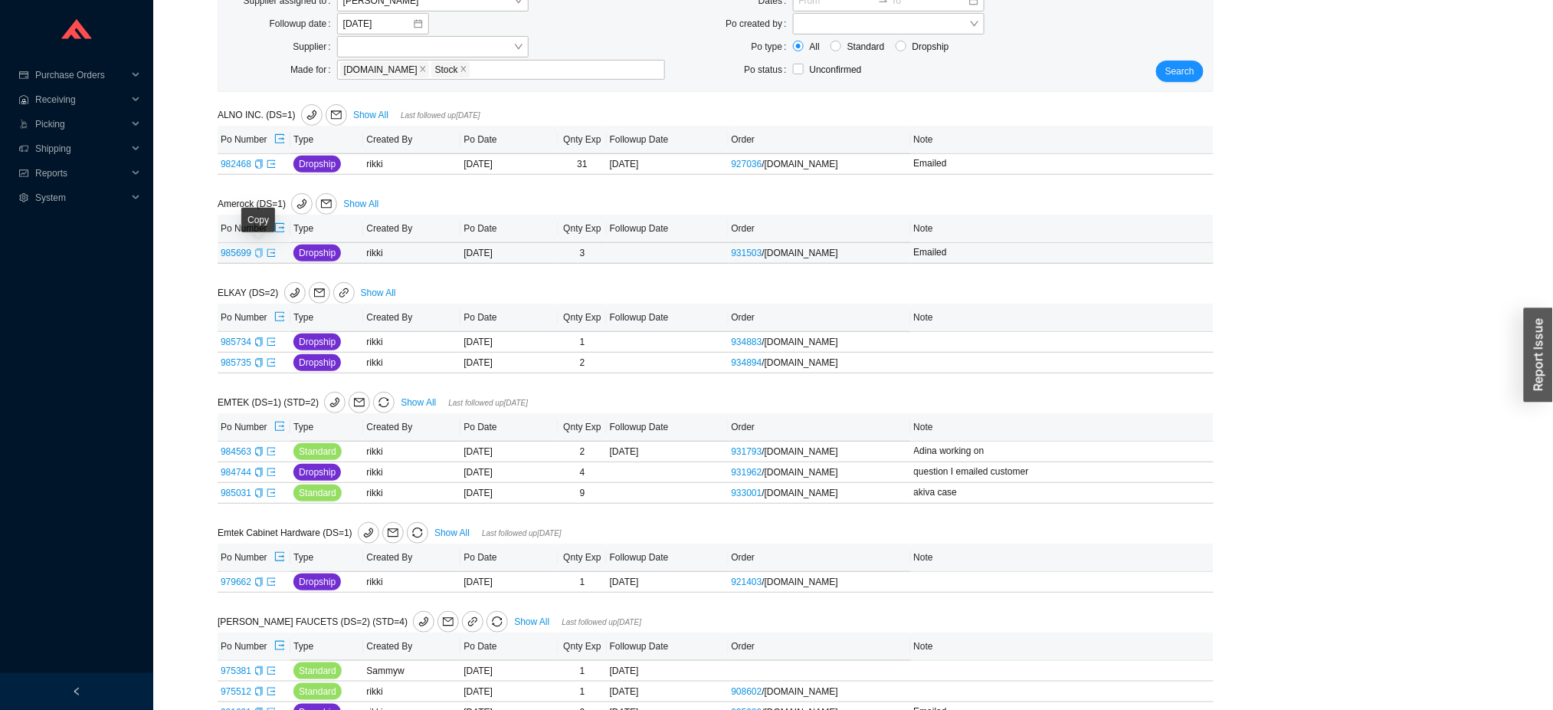
click at [258, 251] on icon "copy" at bounding box center [258, 252] width 9 height 9
click at [273, 252] on icon "export" at bounding box center [271, 252] width 8 height 8
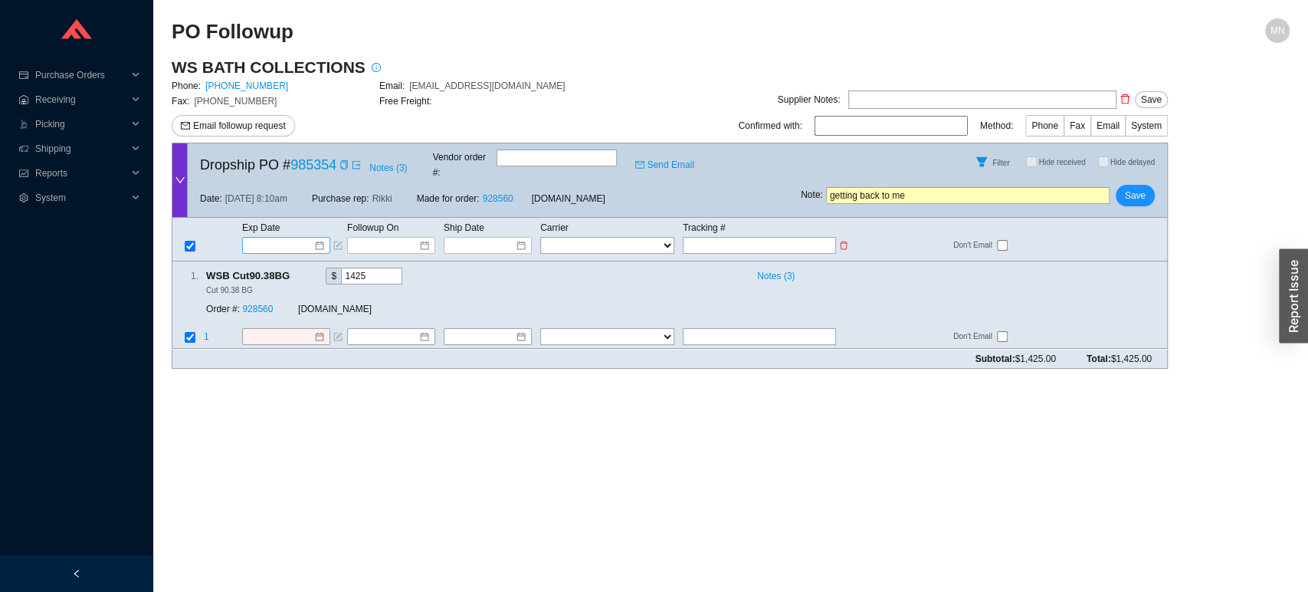
click at [289, 238] on input at bounding box center [280, 245] width 65 height 15
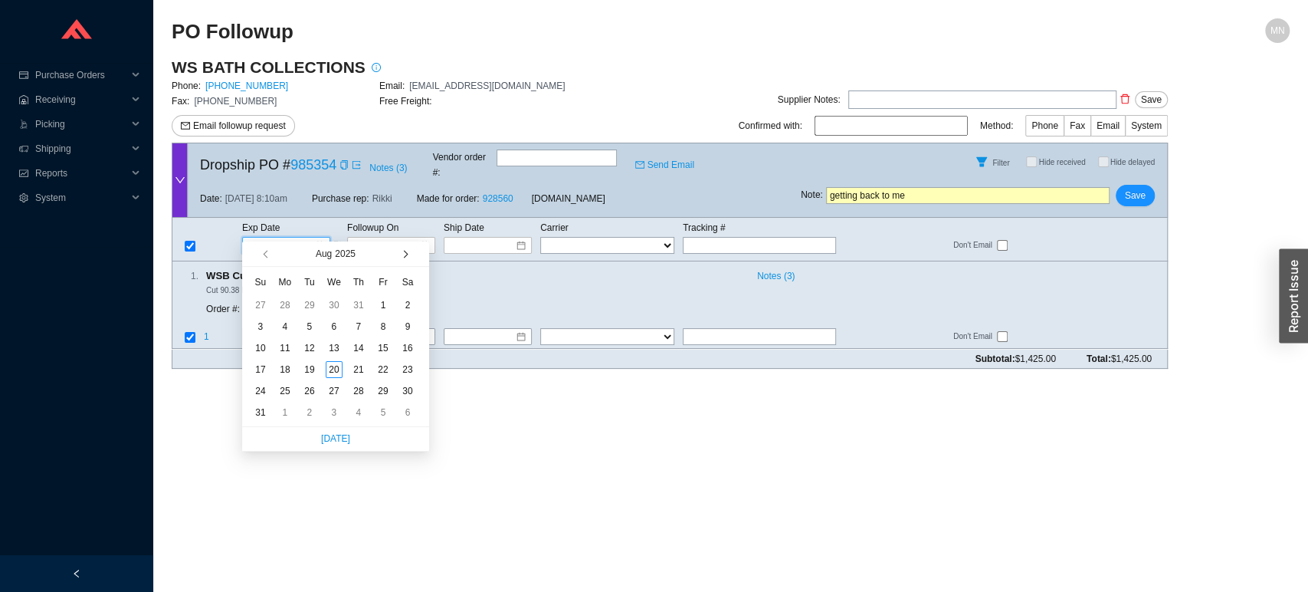
click at [403, 261] on button "button" at bounding box center [404, 253] width 15 height 25
type input "[DATE]"
click at [286, 369] on div "20" at bounding box center [285, 369] width 17 height 17
type input "[DATE]"
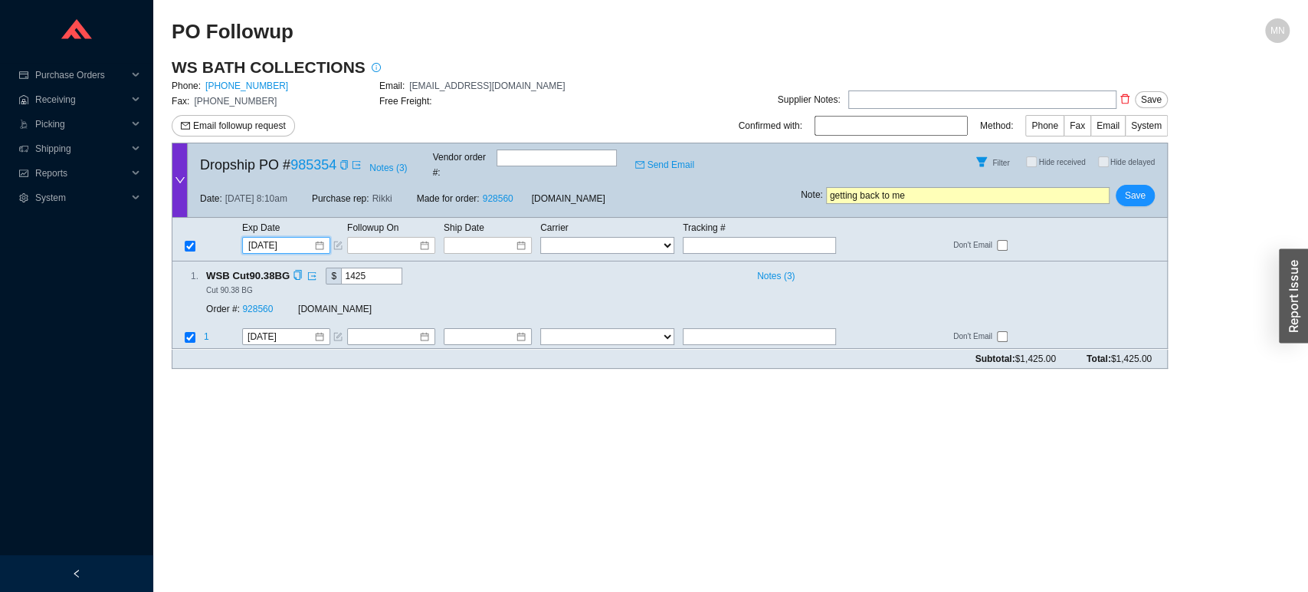
click at [273, 302] on div "Order #: 928560" at bounding box center [252, 309] width 92 height 15
click at [257, 304] on link "928560" at bounding box center [257, 309] width 31 height 11
click at [1134, 188] on span "Save" at bounding box center [1135, 195] width 21 height 15
click at [1166, 139] on span "No" at bounding box center [1159, 140] width 11 height 15
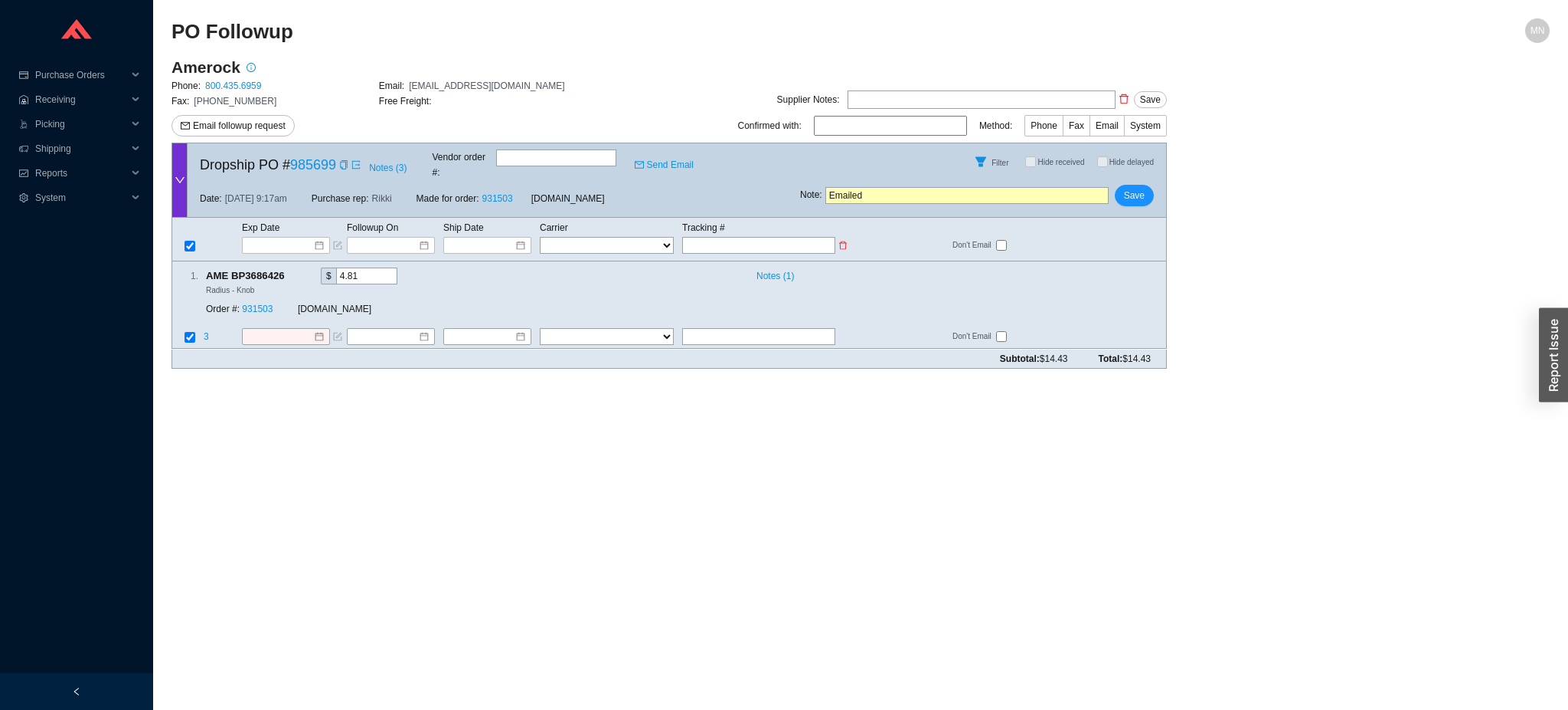
click at [729, 237] on input "text" at bounding box center [759, 245] width 153 height 17
paste input "1Z5083WY0329814185"
type input "1Z5083WY0329814185"
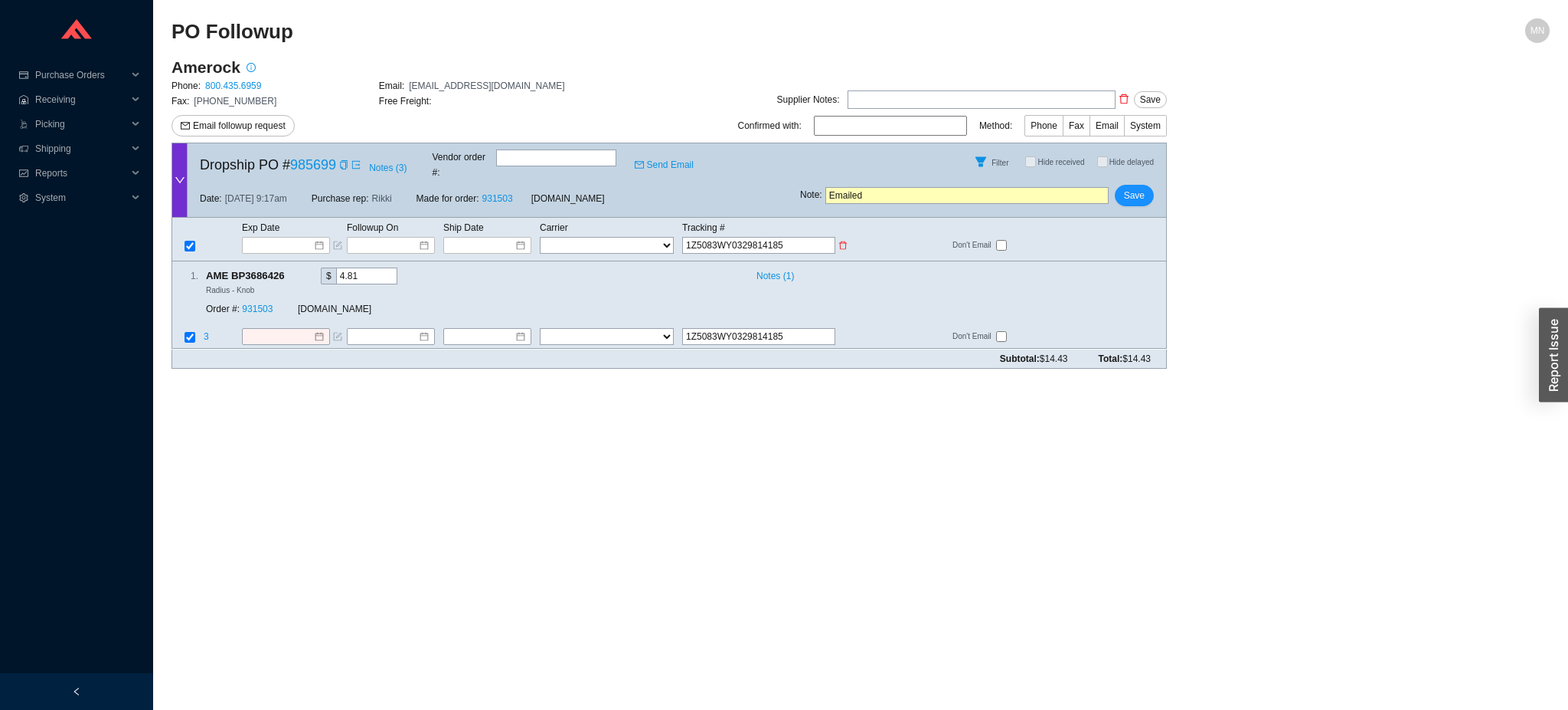
click at [610, 237] on select "FedEx UPS ---------------- 2 Day Transportation INC A&B Freight A. [PERSON_NAME…" at bounding box center [607, 245] width 134 height 17
select select "2"
click at [501, 238] on input at bounding box center [482, 245] width 65 height 15
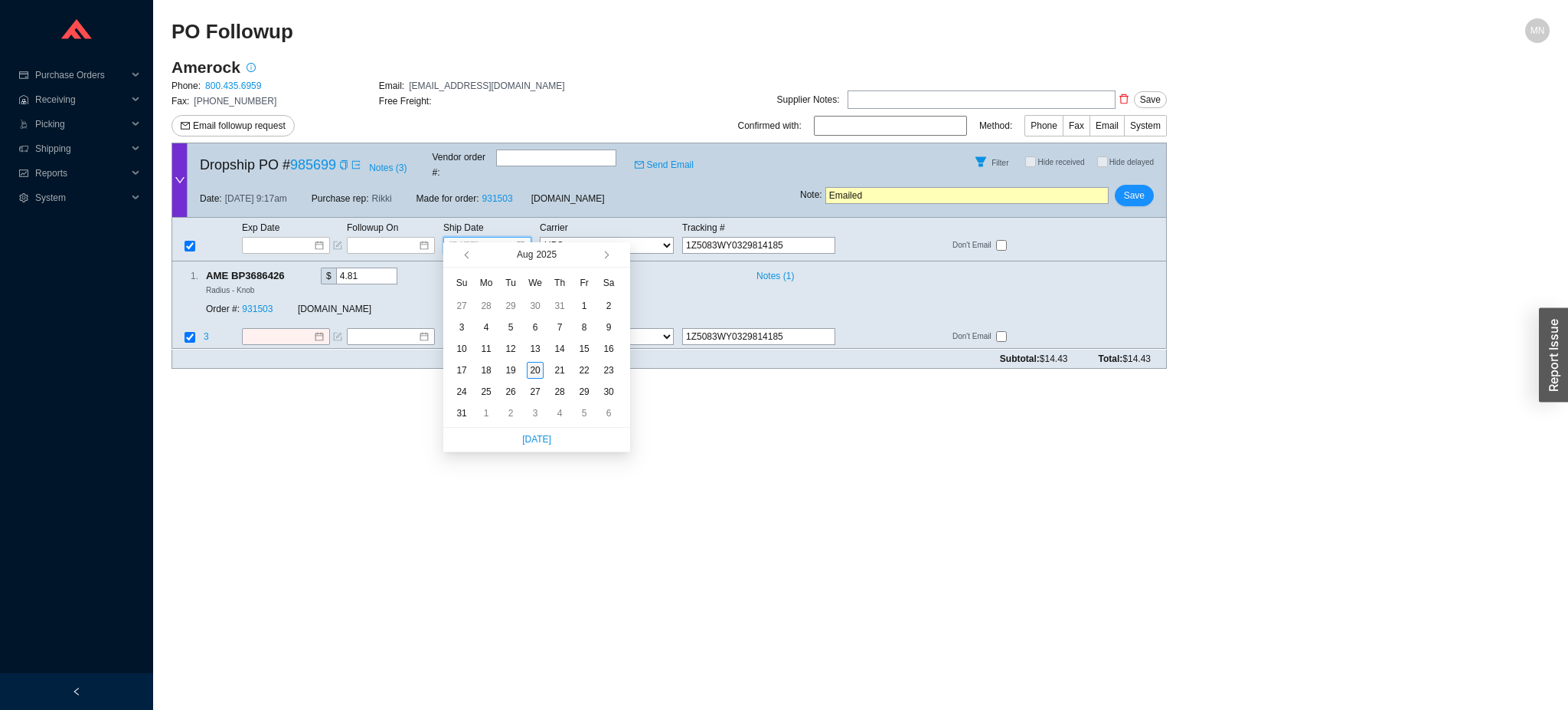
type input "[DATE]"
click at [533, 377] on div "20" at bounding box center [535, 370] width 17 height 17
type input "[DATE]"
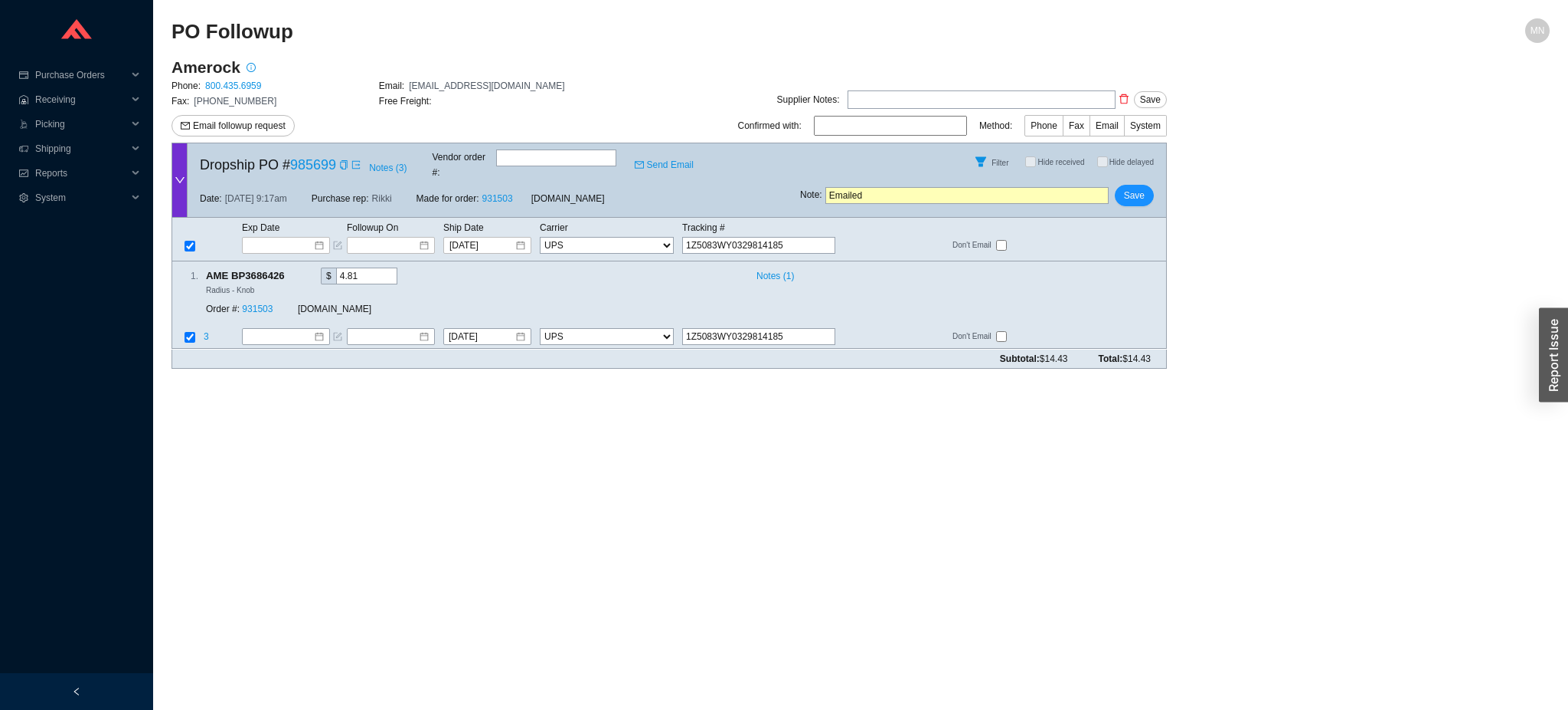
drag, startPoint x: 889, startPoint y: 187, endPoint x: 757, endPoint y: 179, distance: 132.2
click at [757, 179] on div "Dropship PO # 985699 Notes ( 3 ) Vendor order # : Send Email Filter Hide receiv…" at bounding box center [670, 180] width 995 height 75
click at [1130, 188] on span "Save" at bounding box center [1134, 195] width 21 height 15
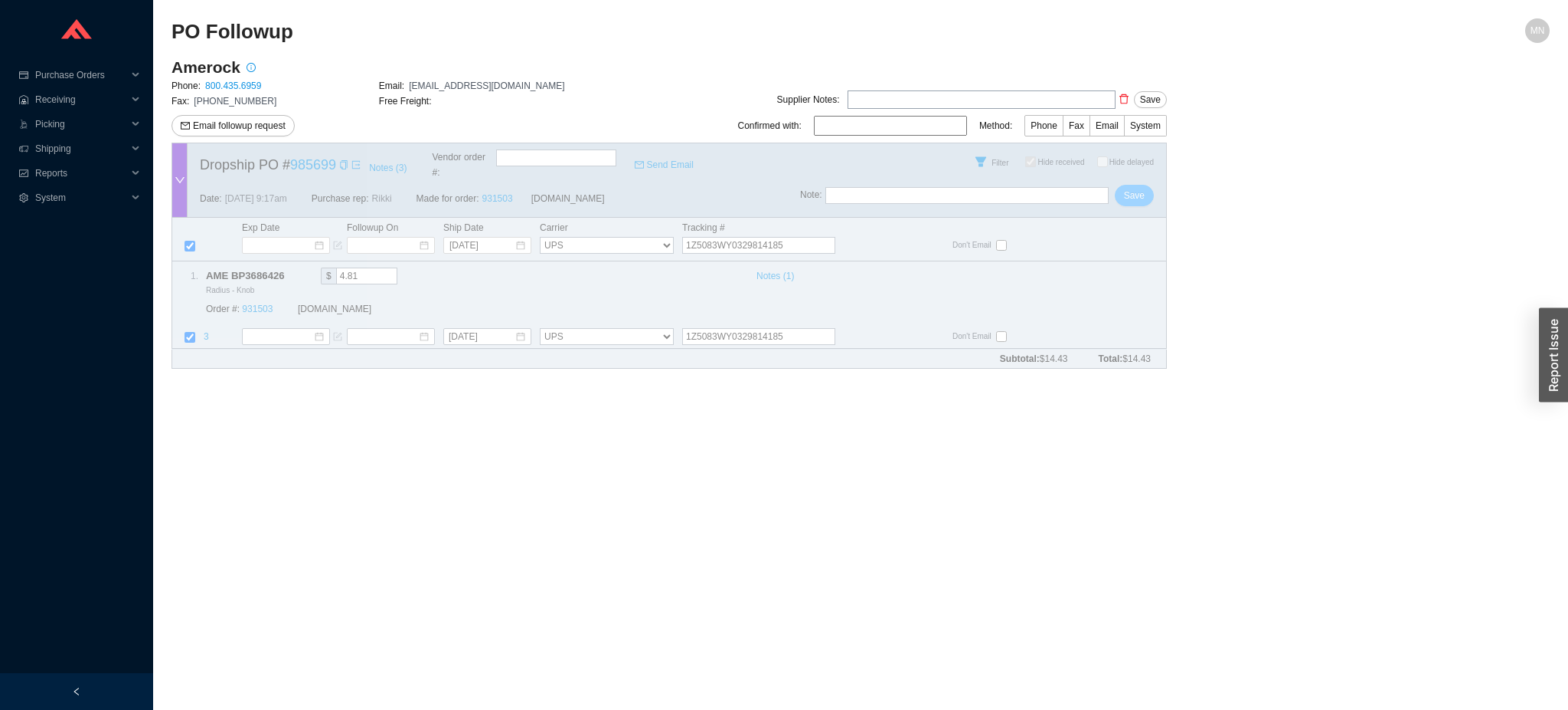
checkbox input "true"
